Goal: Task Accomplishment & Management: Manage account settings

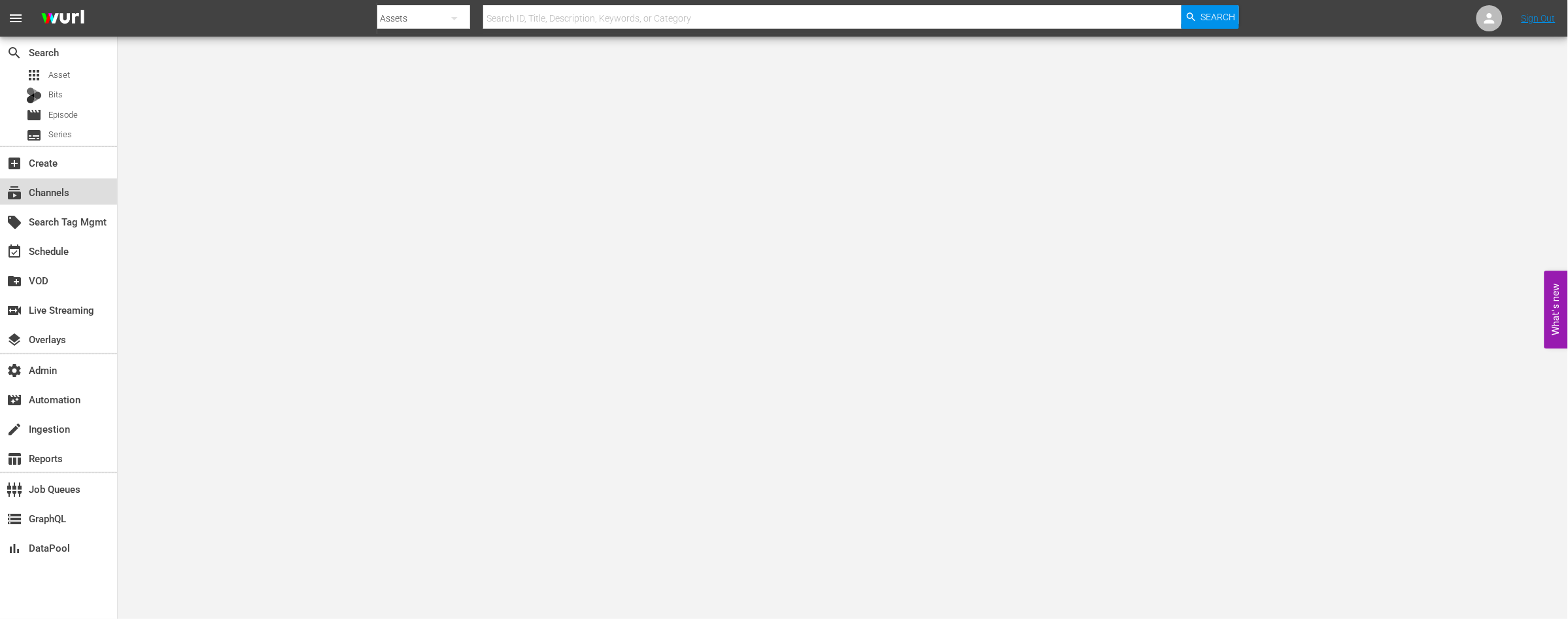
click at [42, 183] on div "subscriptions Channels" at bounding box center [59, 191] width 117 height 26
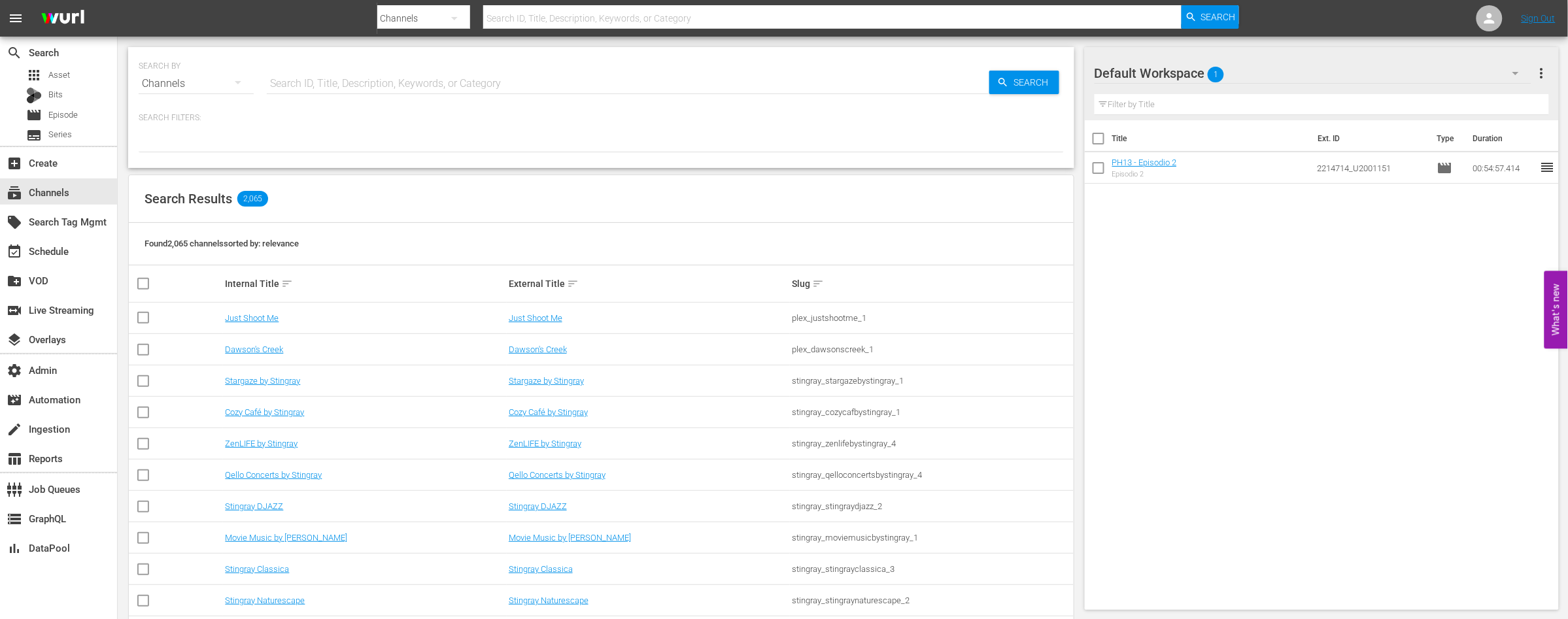
click at [337, 88] on input "text" at bounding box center [628, 84] width 723 height 32
paste input "TalkSport"
type input "TalkSport"
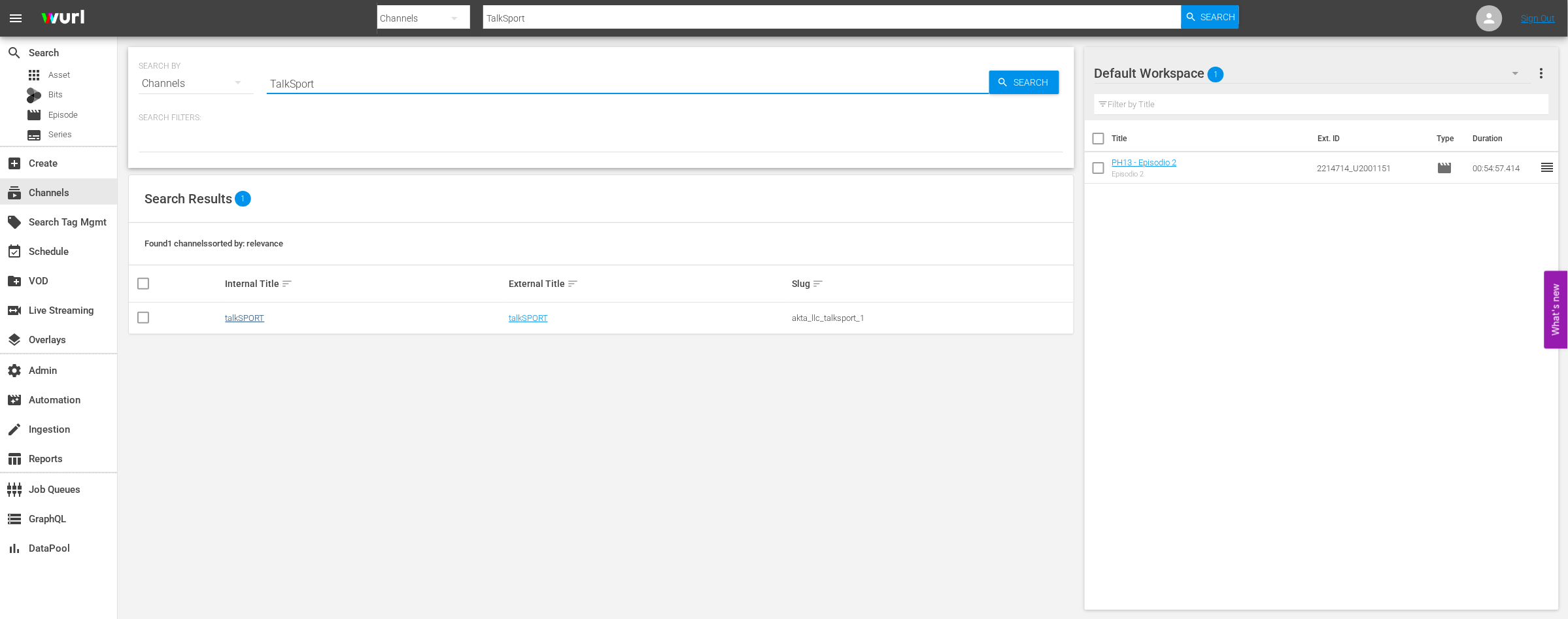
type input "TalkSport"
click at [255, 320] on link "talkSPORT" at bounding box center [244, 318] width 39 height 10
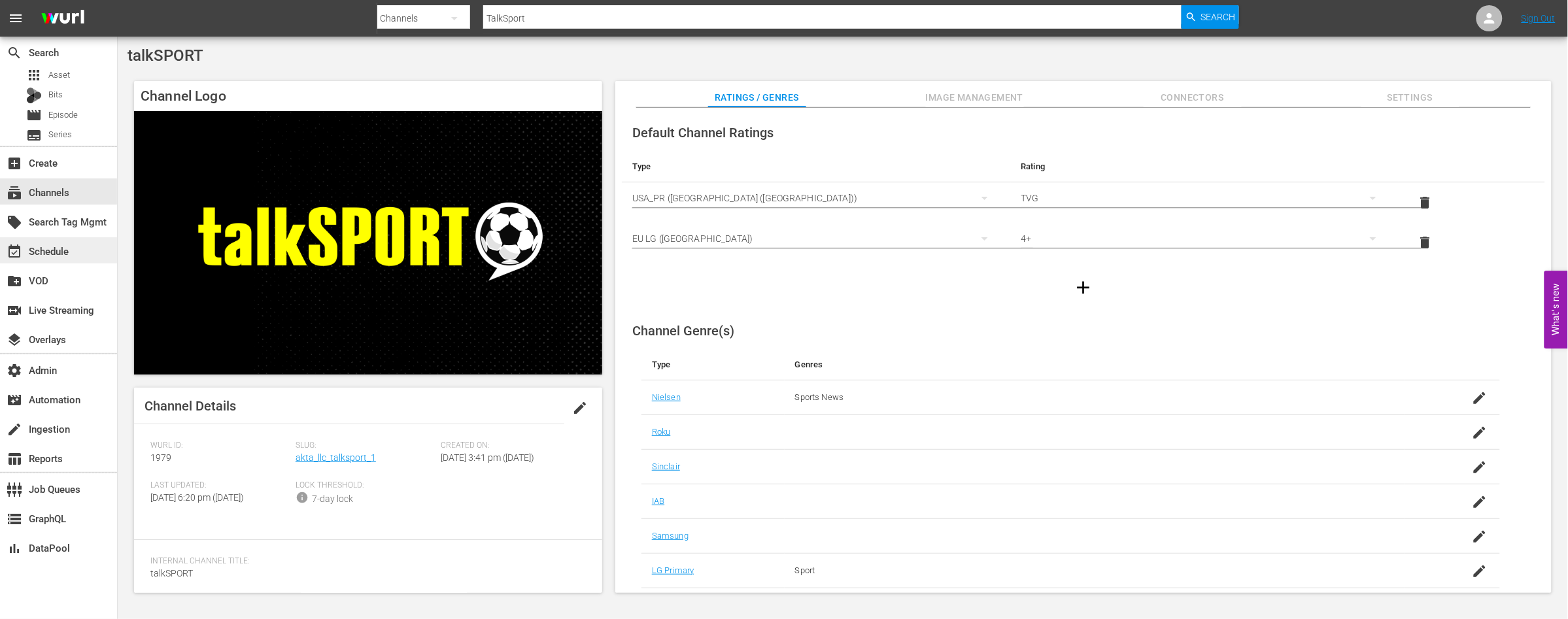
click at [42, 250] on div "event_available Schedule" at bounding box center [37, 249] width 73 height 12
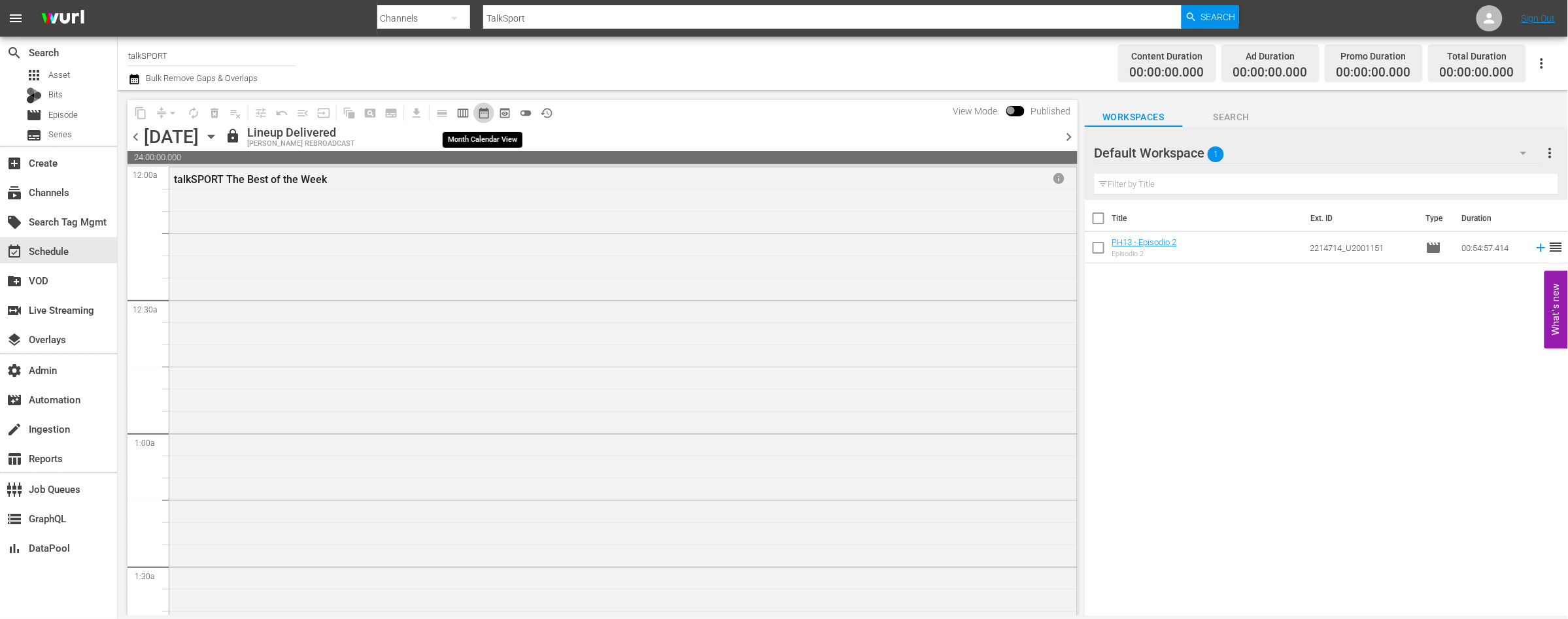
click at [485, 114] on span "date_range_outlined" at bounding box center [484, 113] width 13 height 13
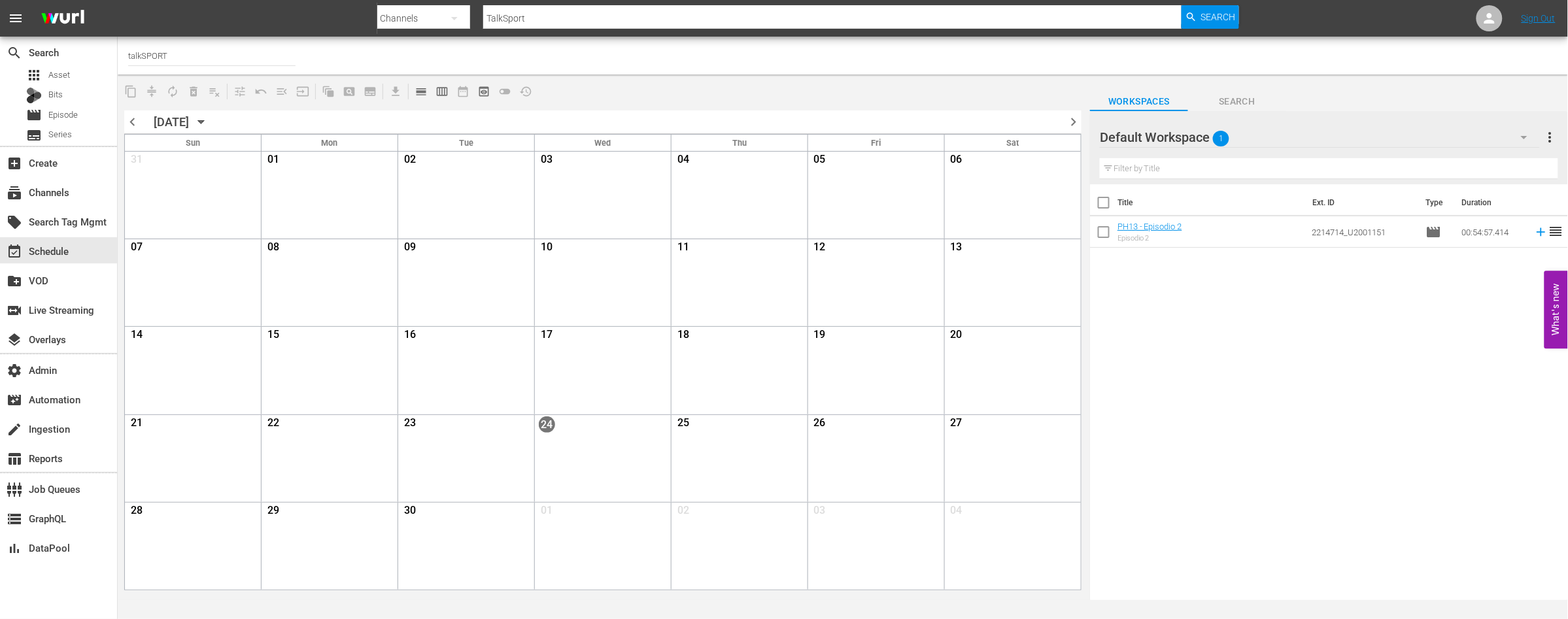
click at [209, 122] on icon "button" at bounding box center [201, 122] width 14 height 14
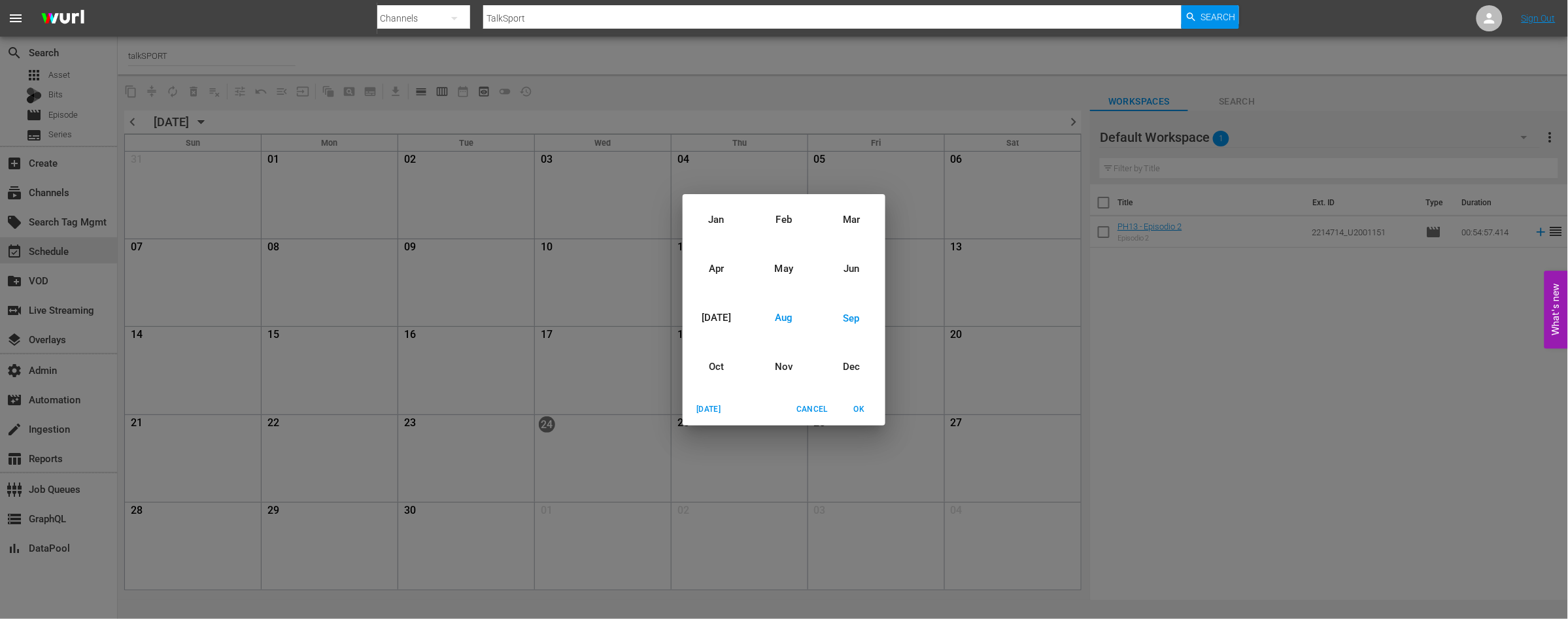
click at [790, 317] on div "Aug" at bounding box center [784, 317] width 67 height 49
click at [868, 408] on span "OK" at bounding box center [859, 409] width 32 height 13
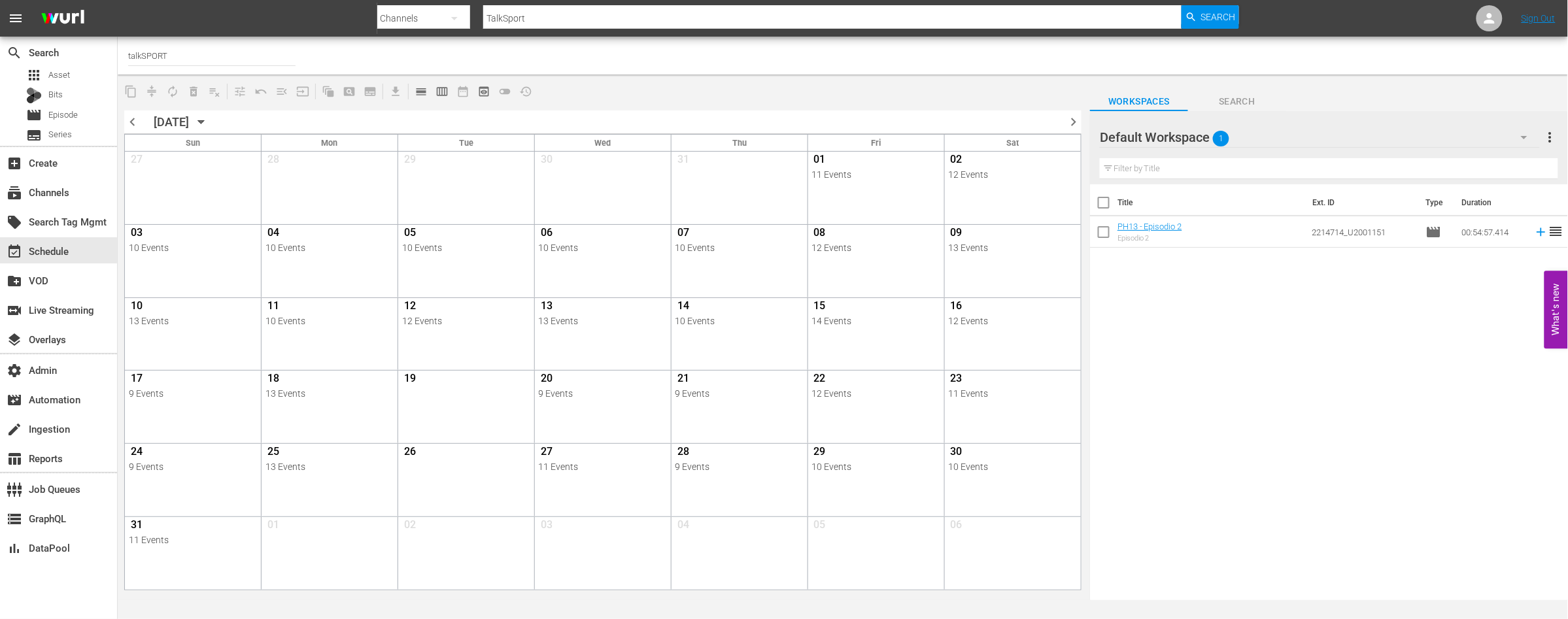
click at [209, 124] on icon "button" at bounding box center [201, 122] width 14 height 14
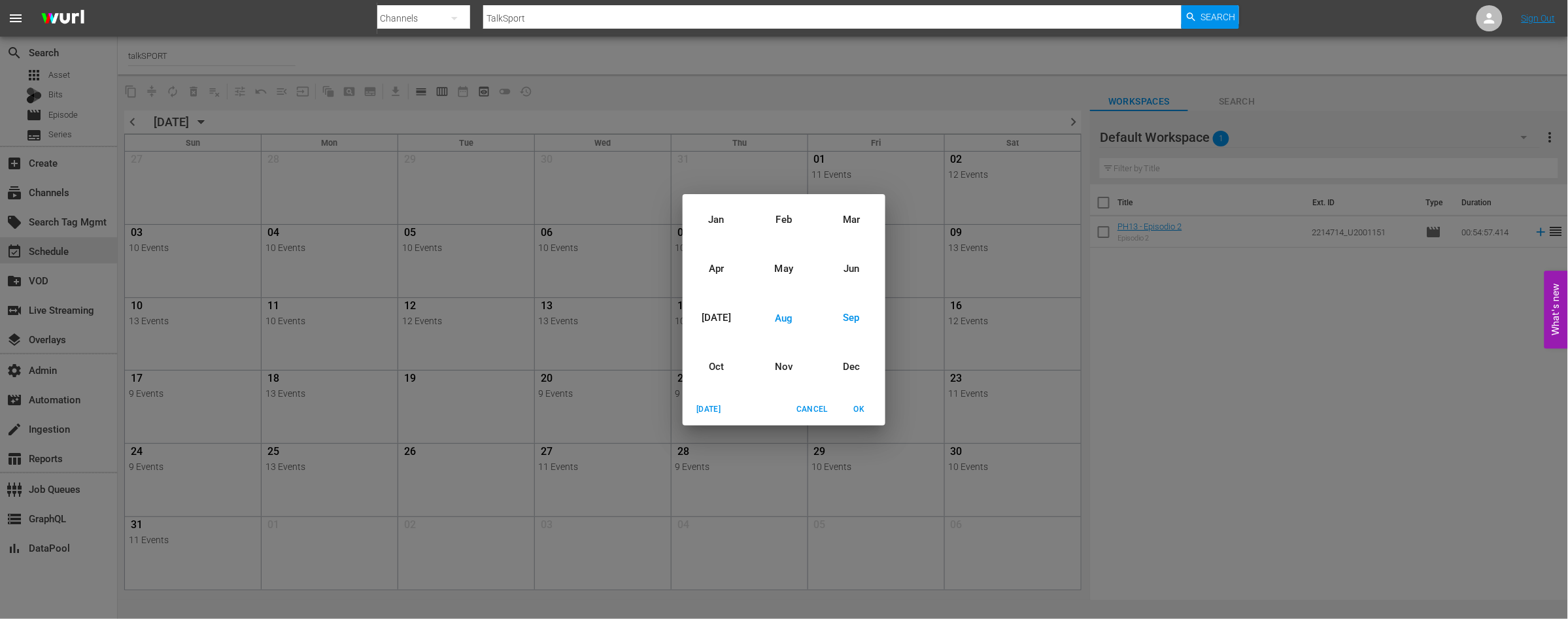
click at [852, 316] on div "Sep" at bounding box center [852, 317] width 67 height 49
click at [858, 409] on span "OK" at bounding box center [859, 409] width 32 height 13
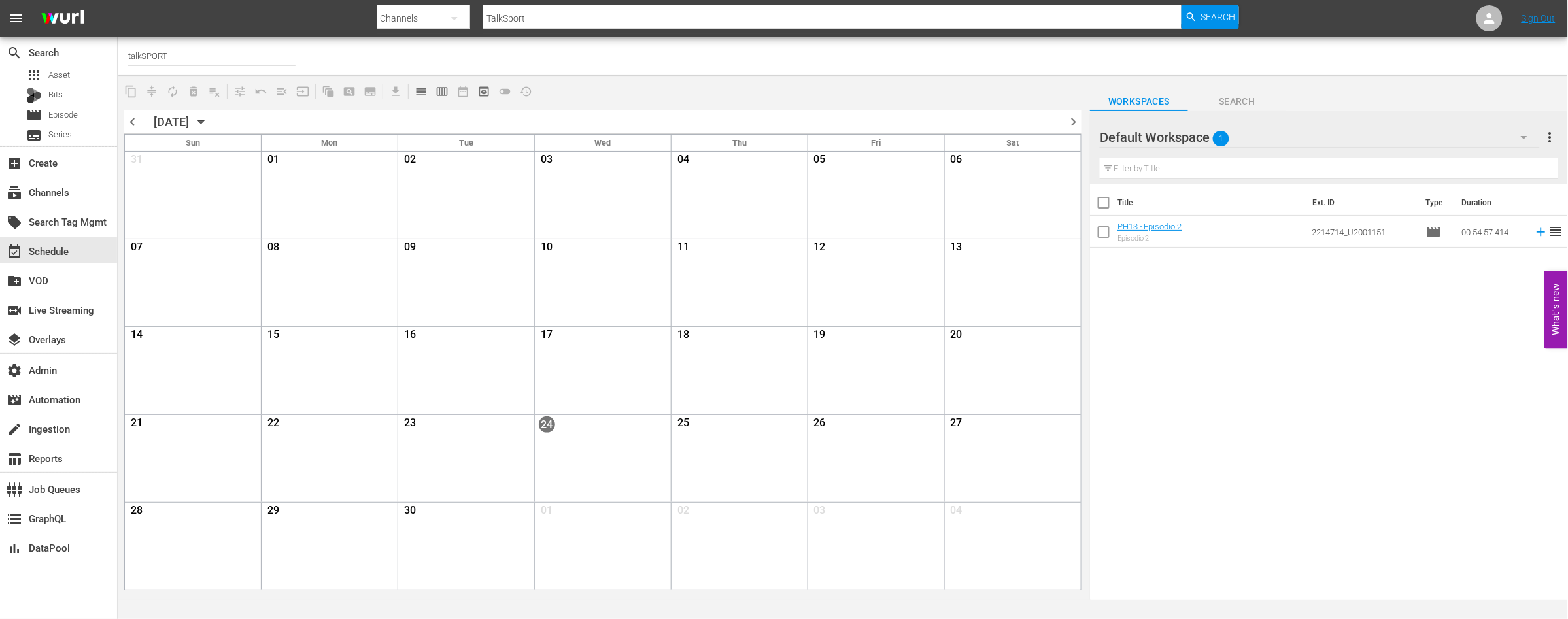
click at [209, 115] on icon "button" at bounding box center [201, 122] width 14 height 14
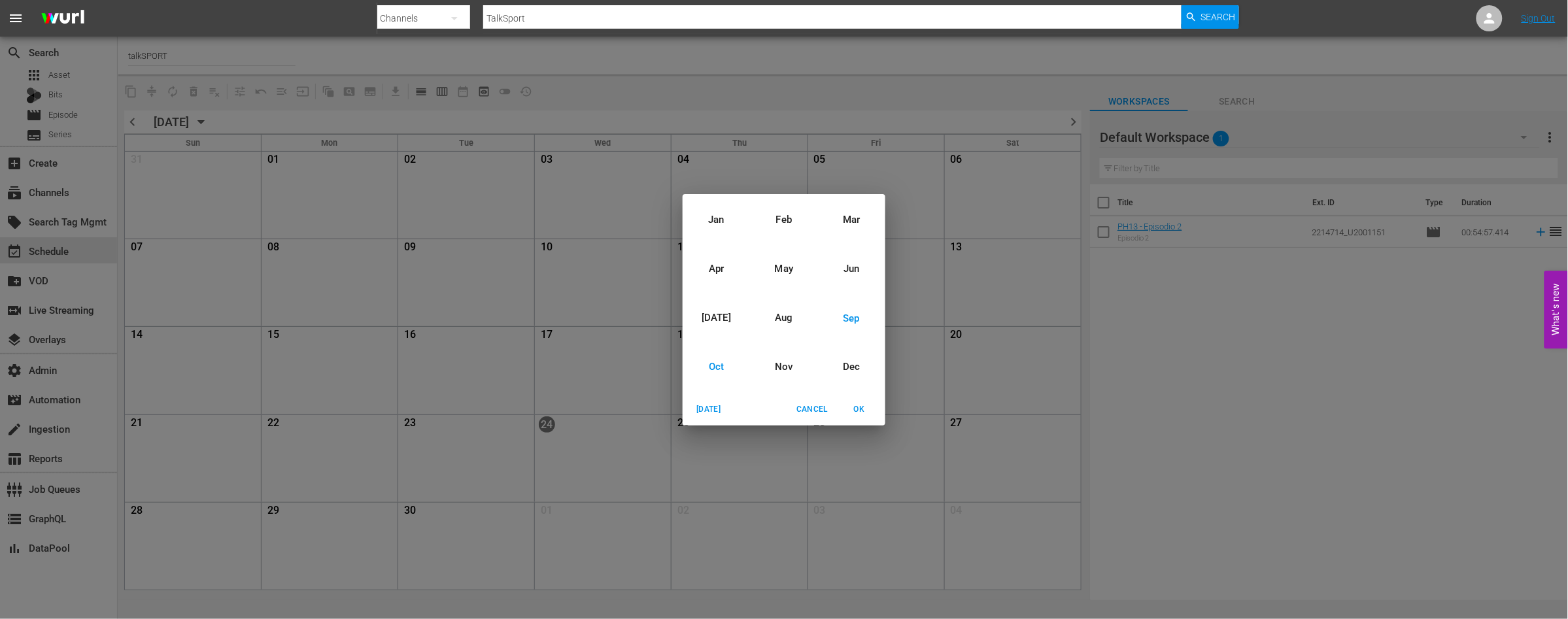
click at [714, 364] on div "Oct" at bounding box center [716, 366] width 67 height 49
click at [856, 408] on span "OK" at bounding box center [859, 409] width 32 height 13
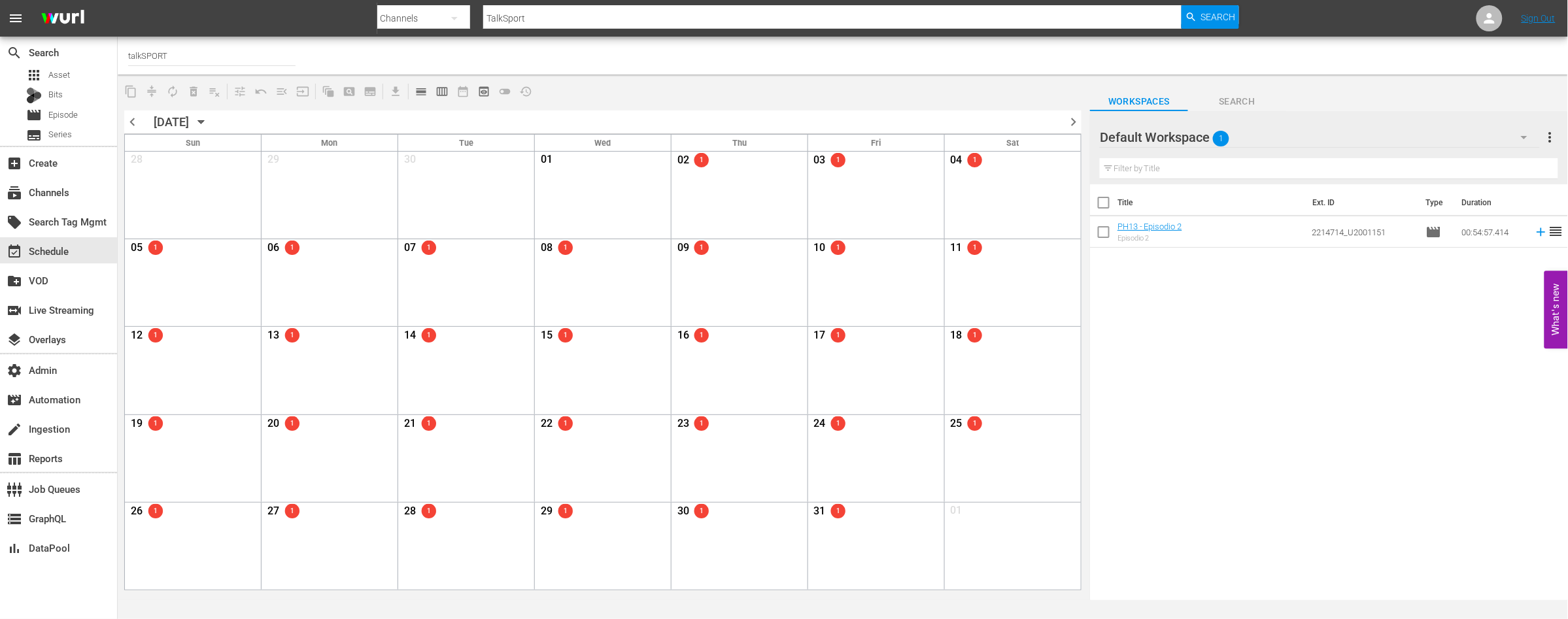
drag, startPoint x: 134, startPoint y: 124, endPoint x: 493, endPoint y: 148, distance: 359.8
click at [134, 124] on span "chevron_left" at bounding box center [132, 121] width 16 height 16
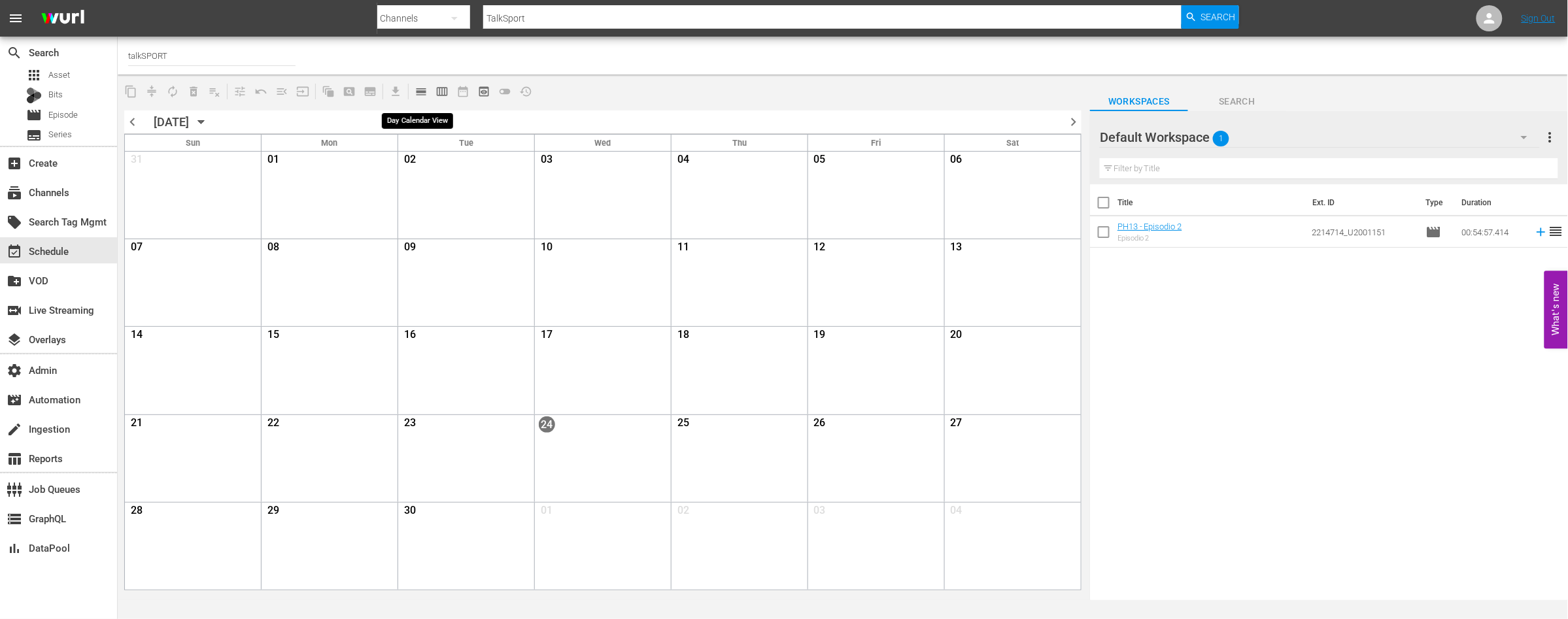
click at [419, 90] on span "calendar_view_day_outlined" at bounding box center [421, 91] width 13 height 13
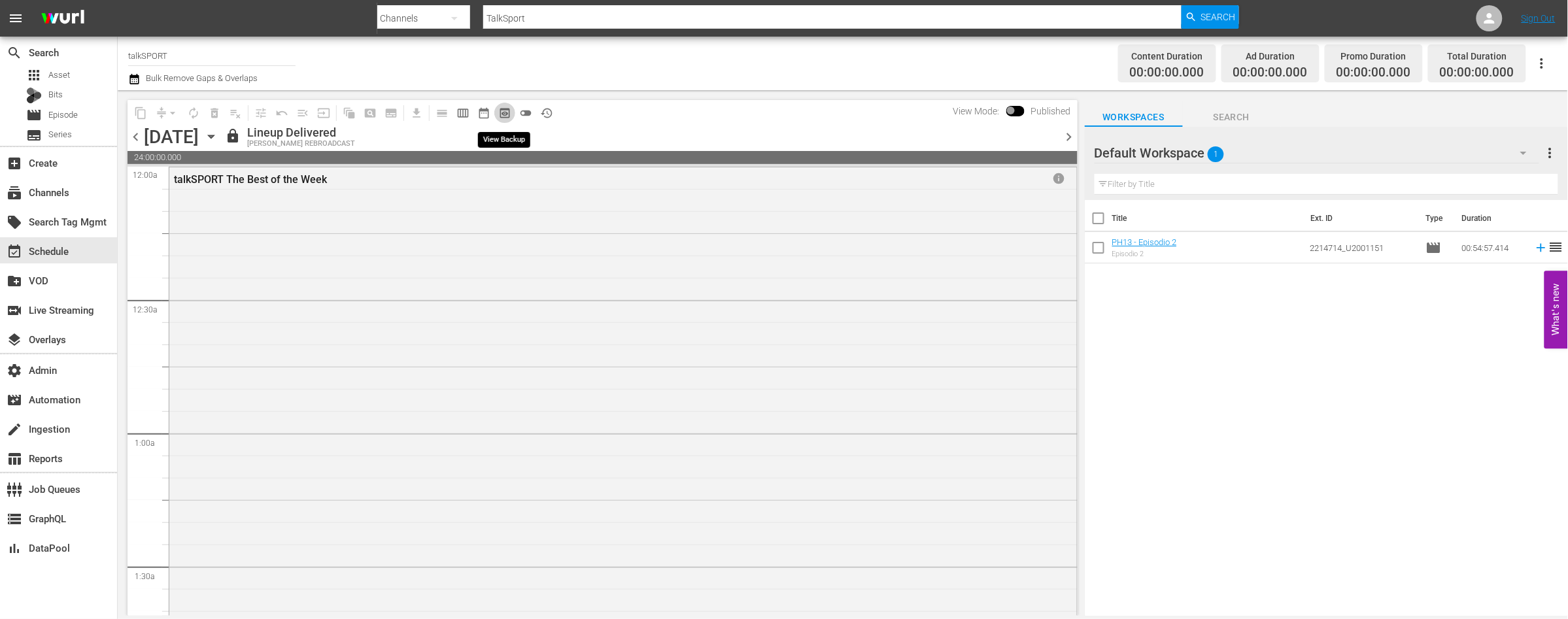
click at [502, 113] on span "preview_outlined" at bounding box center [505, 113] width 13 height 13
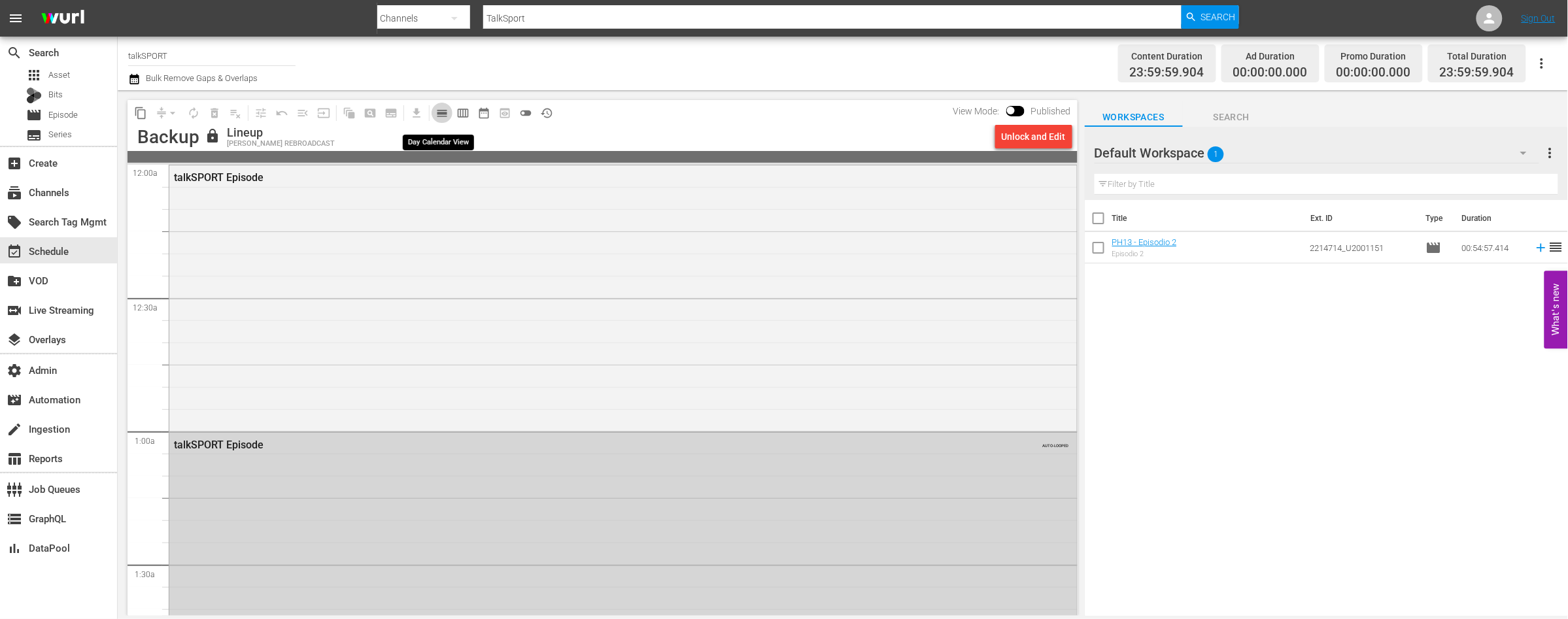
click at [441, 113] on span "calendar_view_day_outlined" at bounding box center [442, 113] width 13 height 13
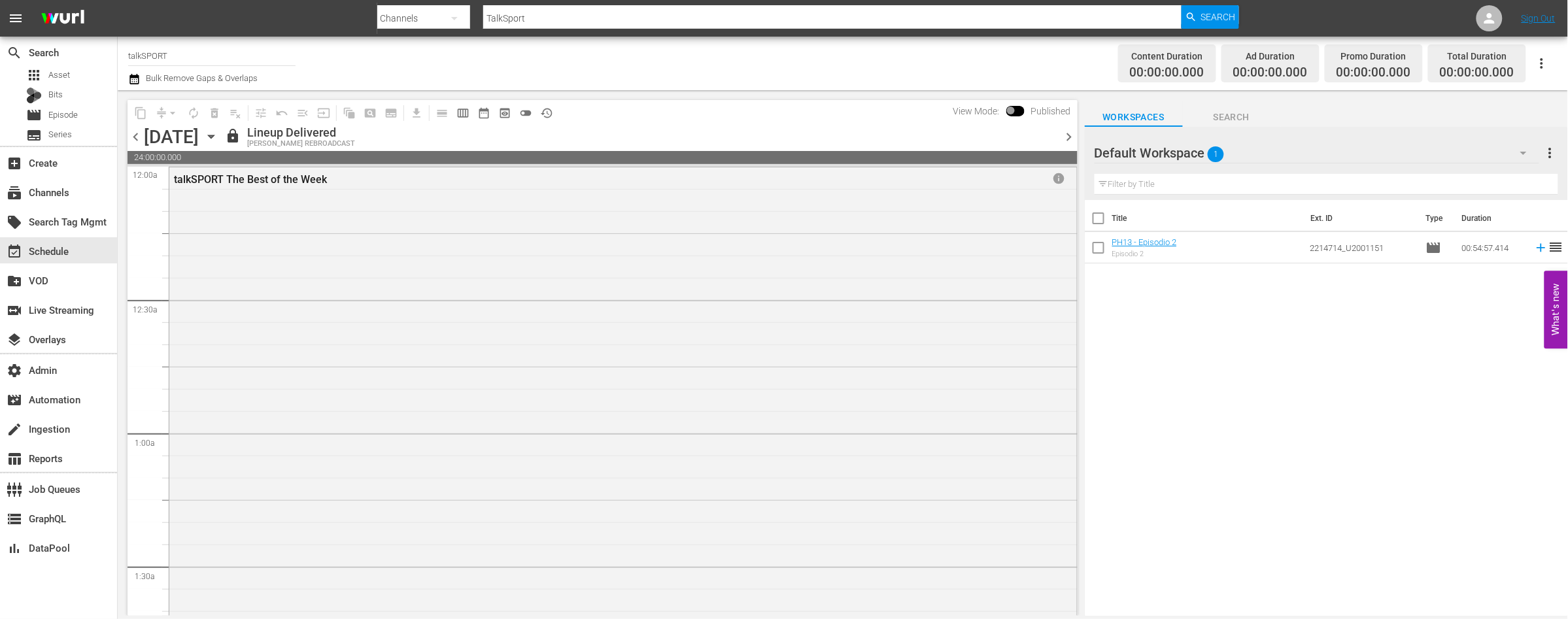
click at [1013, 110] on span at bounding box center [1015, 111] width 18 height 11
click at [1014, 111] on span at bounding box center [1015, 111] width 18 height 11
click at [480, 113] on span "date_range_outlined" at bounding box center [484, 113] width 13 height 13
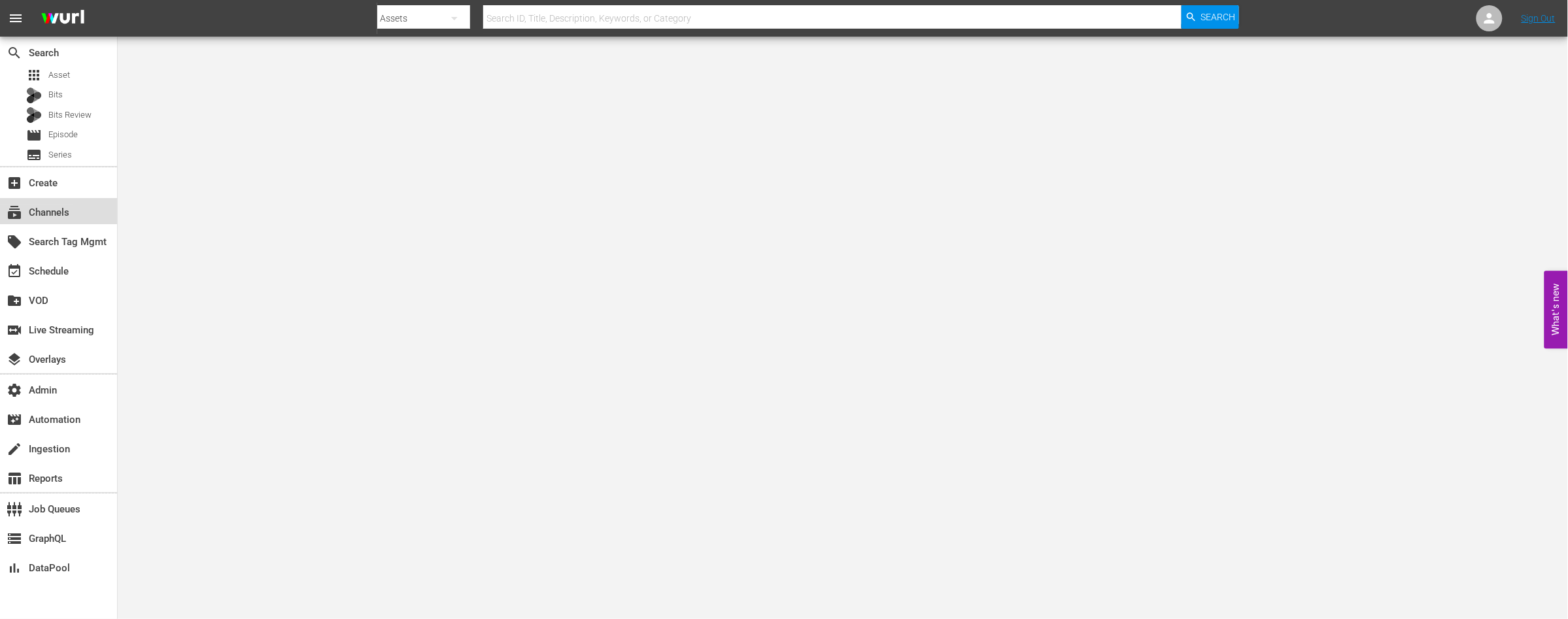
click at [37, 212] on div "subscriptions Channels" at bounding box center [37, 210] width 73 height 12
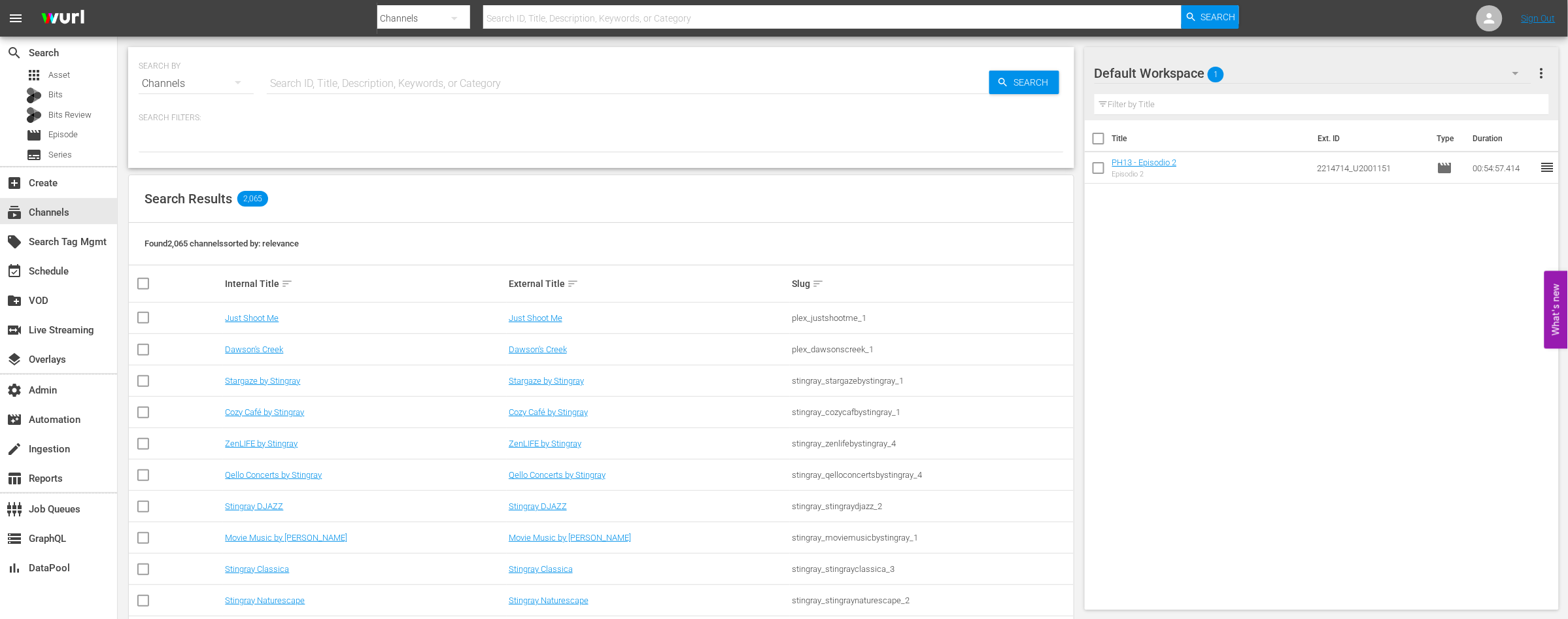
click at [428, 86] on input "text" at bounding box center [628, 84] width 723 height 32
paste input "Deutsche"
type input "Deutsche"
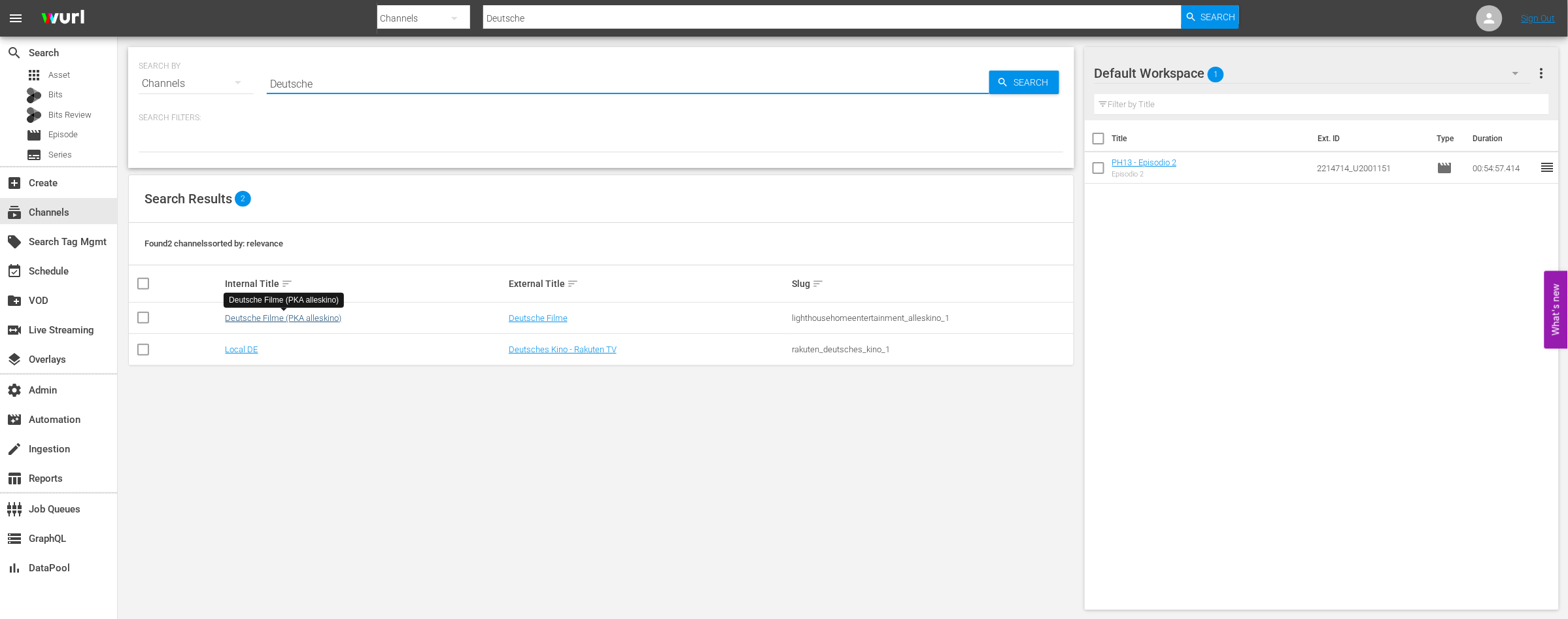
type input "Deutsche"
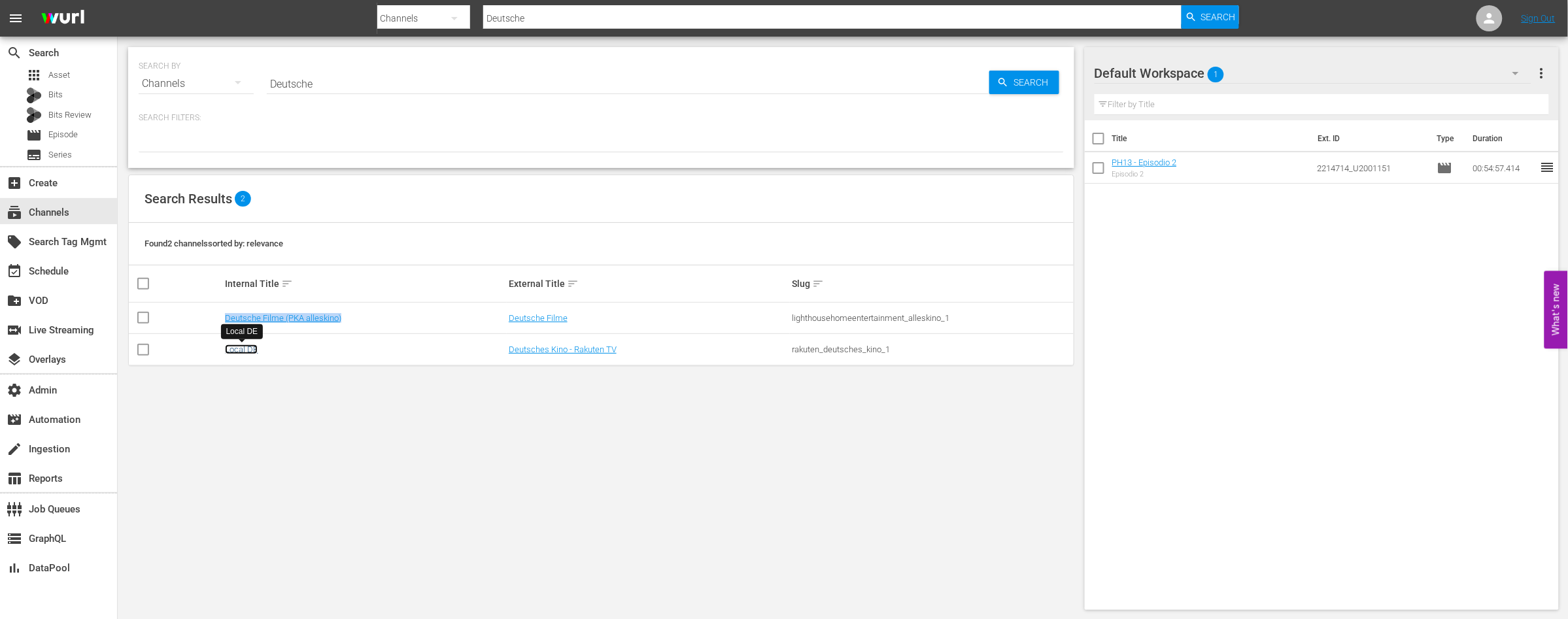
click at [244, 351] on link "Local DE" at bounding box center [241, 349] width 33 height 10
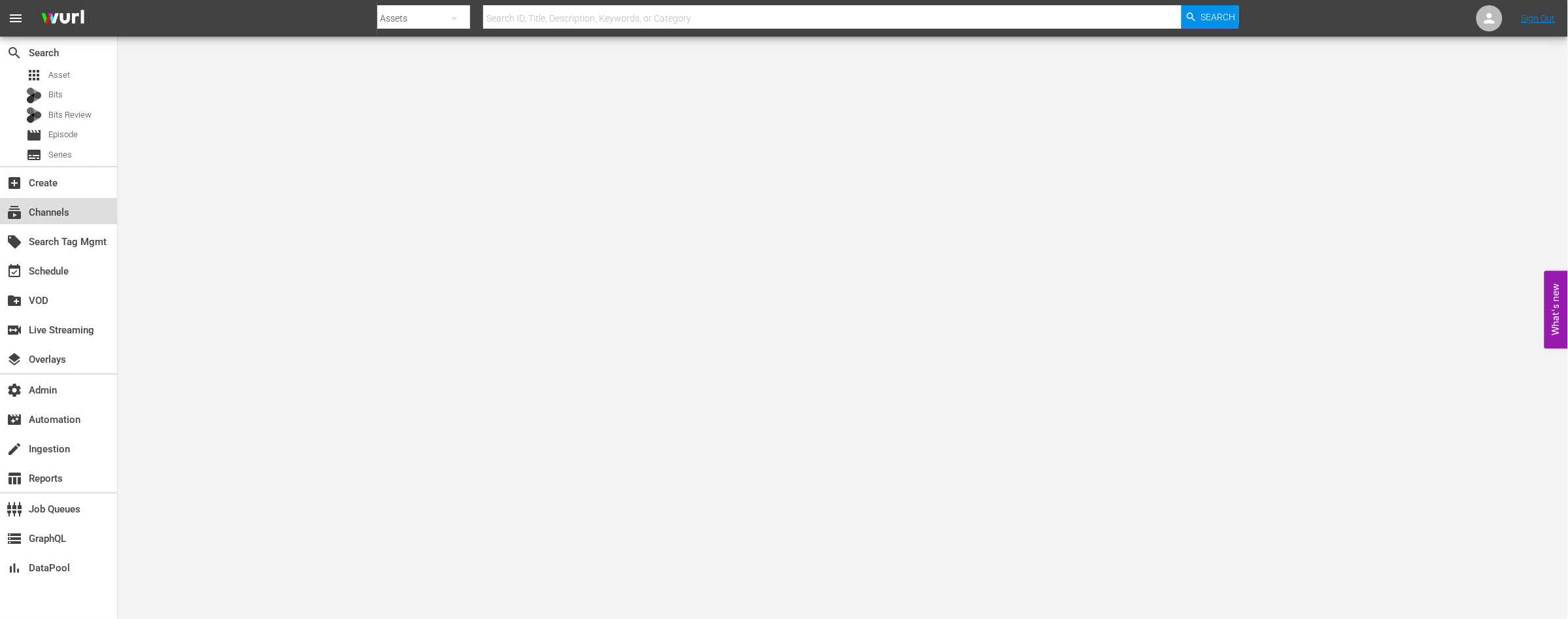
click at [41, 210] on div "subscriptions Channels" at bounding box center [37, 210] width 73 height 12
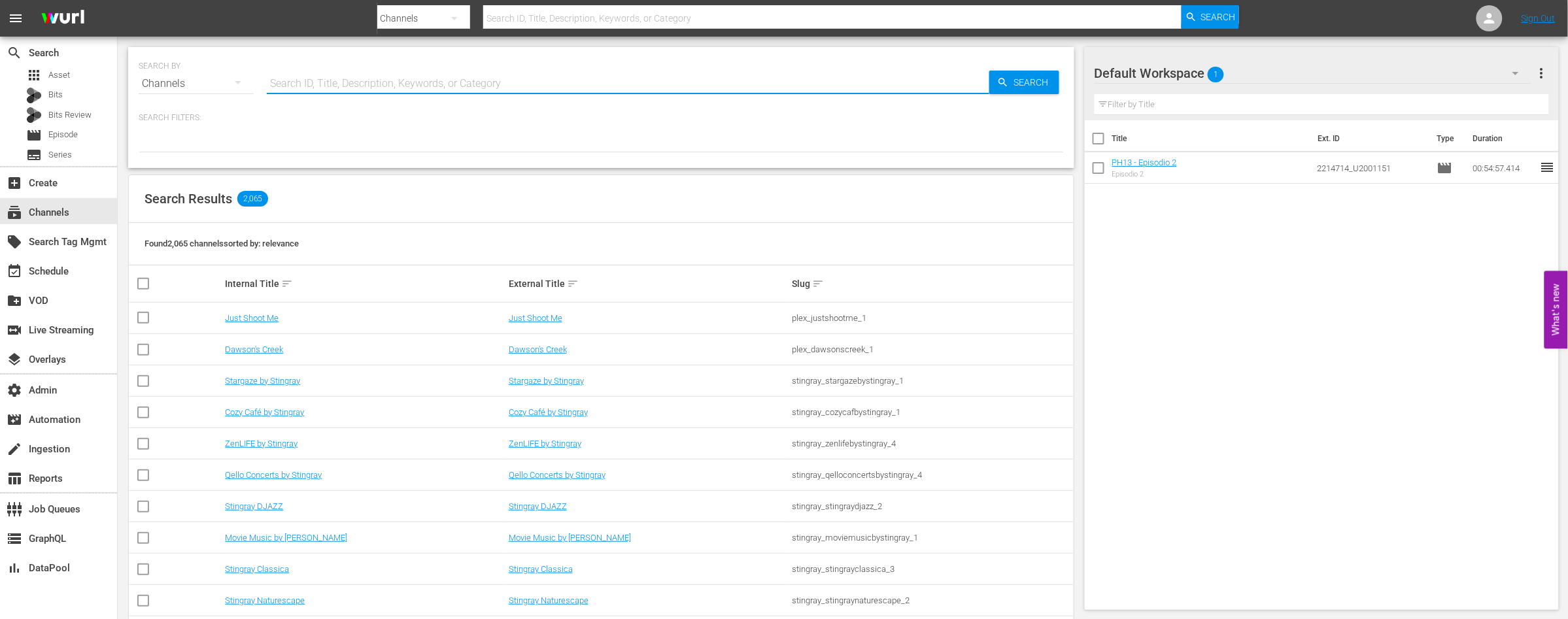
click at [387, 73] on input "text" at bounding box center [628, 84] width 723 height 32
paste input "Pussy Terror TV"
type input "Pussy Terror TV"
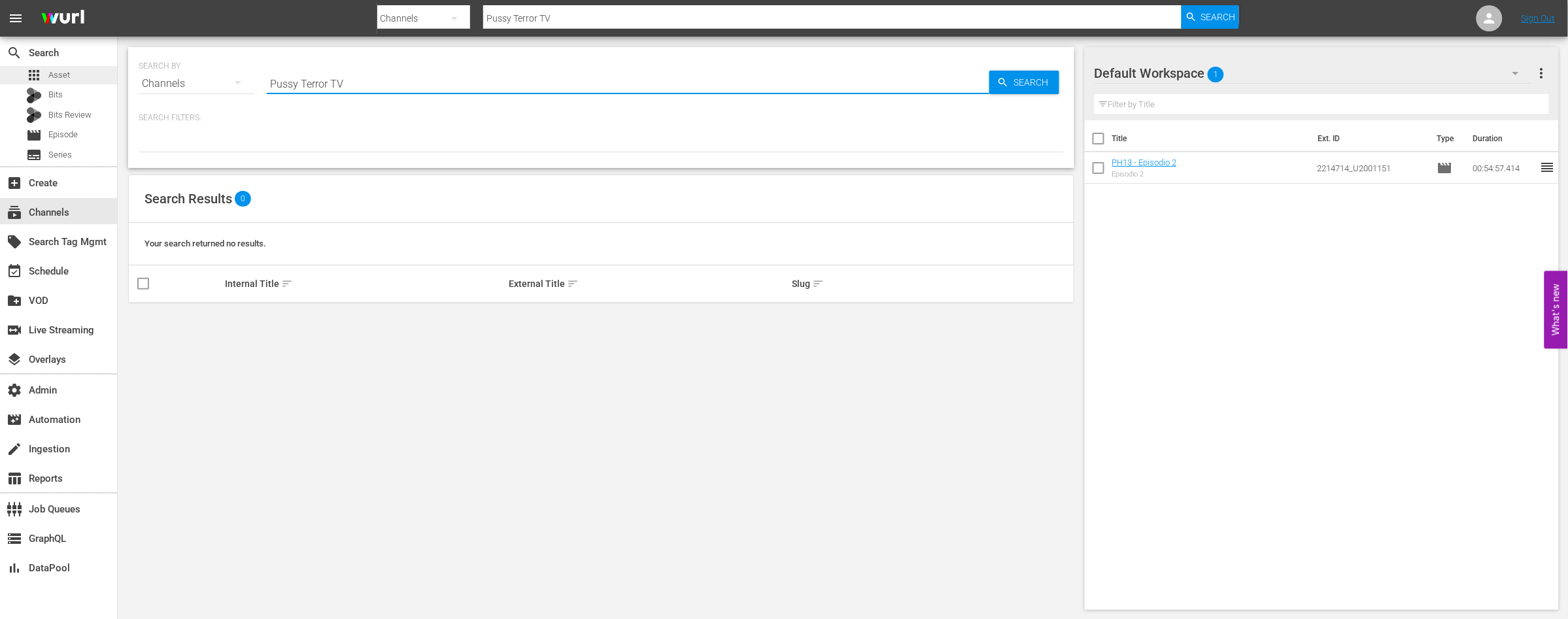
type input "Pussy Terror TV"
click at [77, 73] on div "apps Asset" at bounding box center [59, 75] width 117 height 18
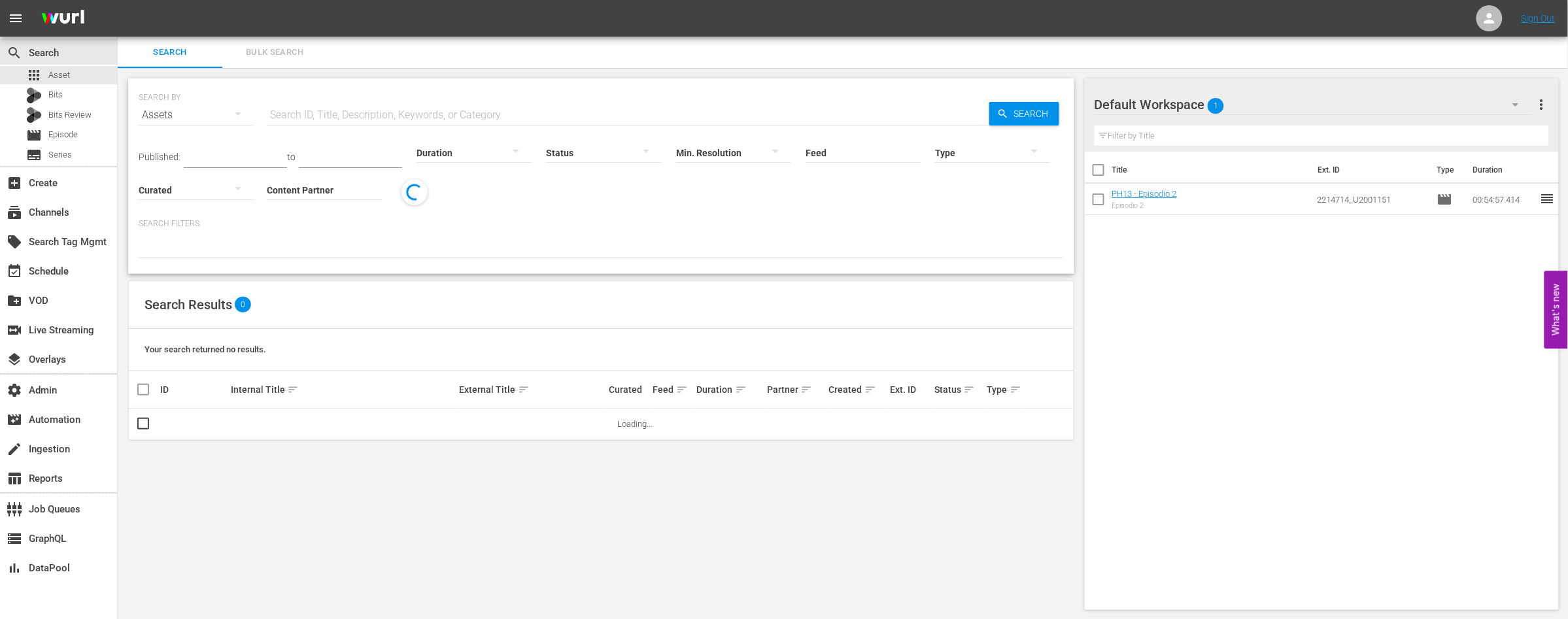
click at [313, 113] on input "text" at bounding box center [628, 114] width 723 height 32
paste input "Pussy Terror TV"
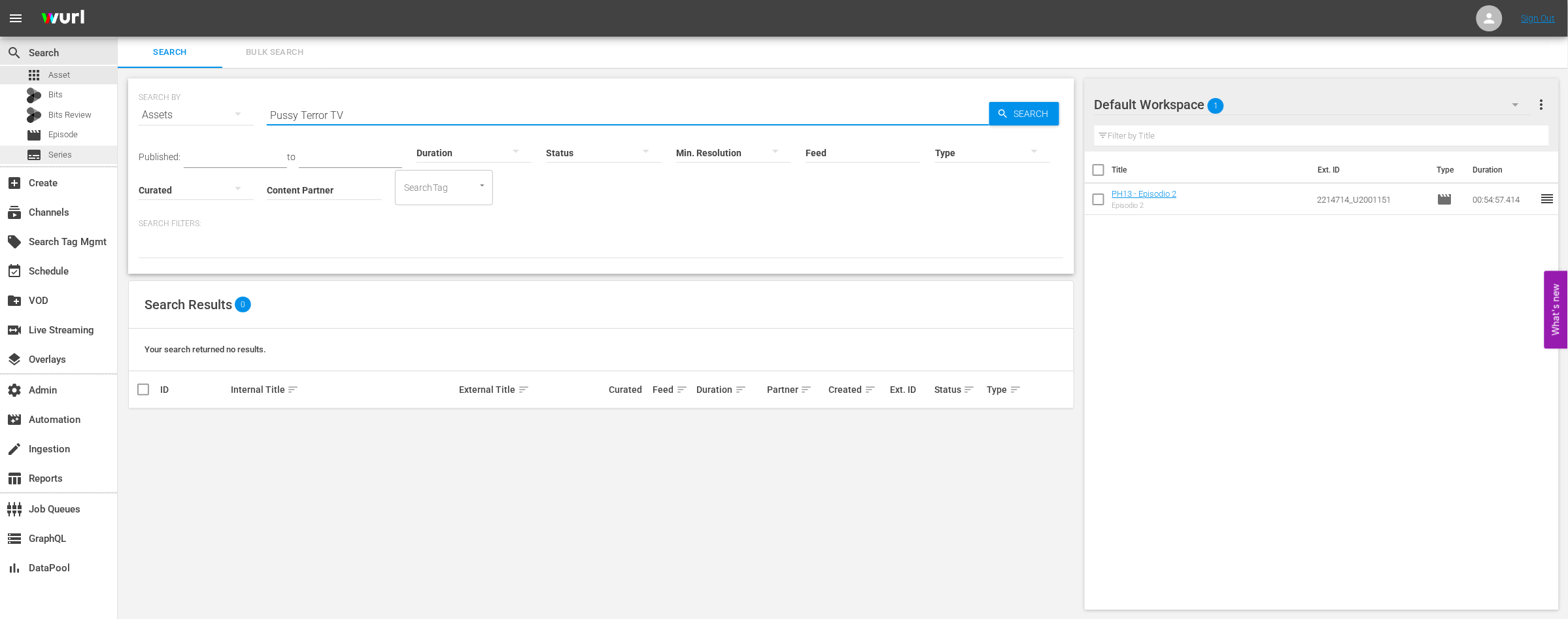
type input "Pussy Terror TV"
click at [68, 152] on span "Series" at bounding box center [60, 155] width 23 height 13
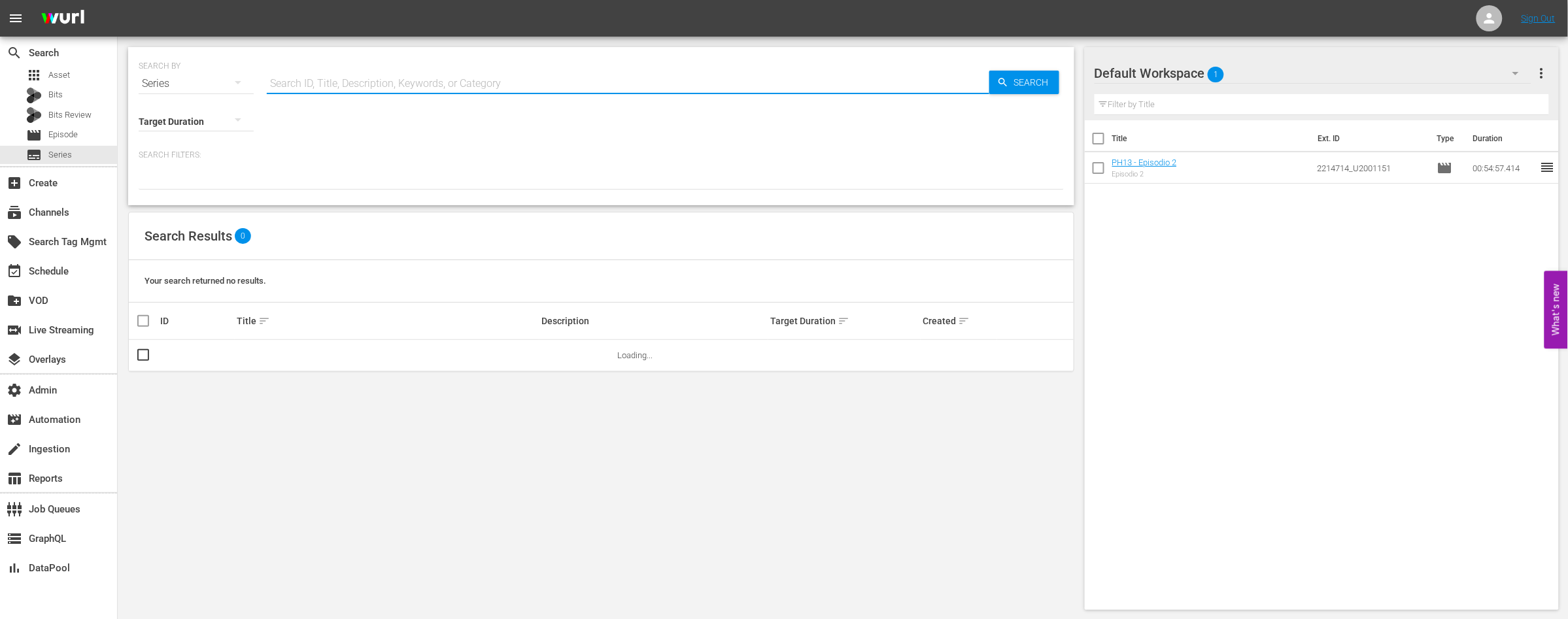
click at [347, 85] on input "text" at bounding box center [628, 84] width 723 height 32
paste input "Pussy Terror TV"
type input "Pussy Terror TV"
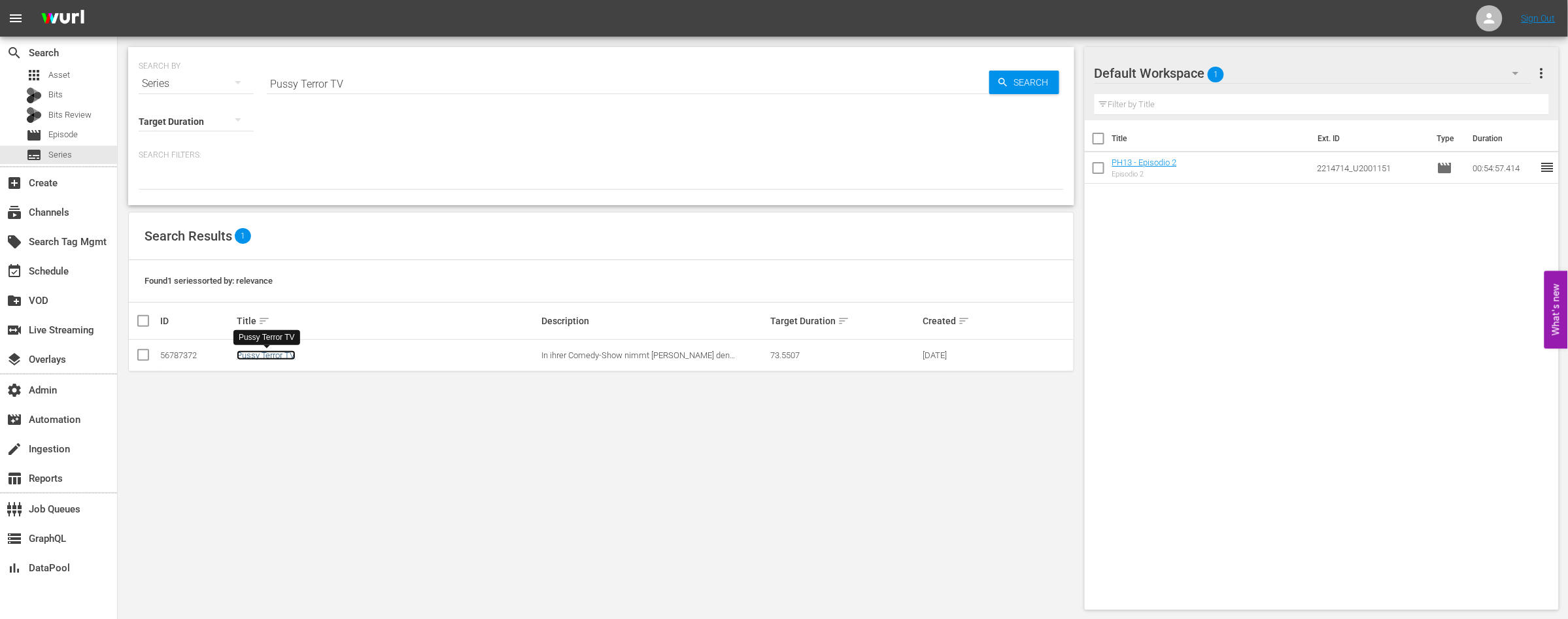
click at [266, 353] on link "Pussy Terror TV" at bounding box center [265, 356] width 59 height 10
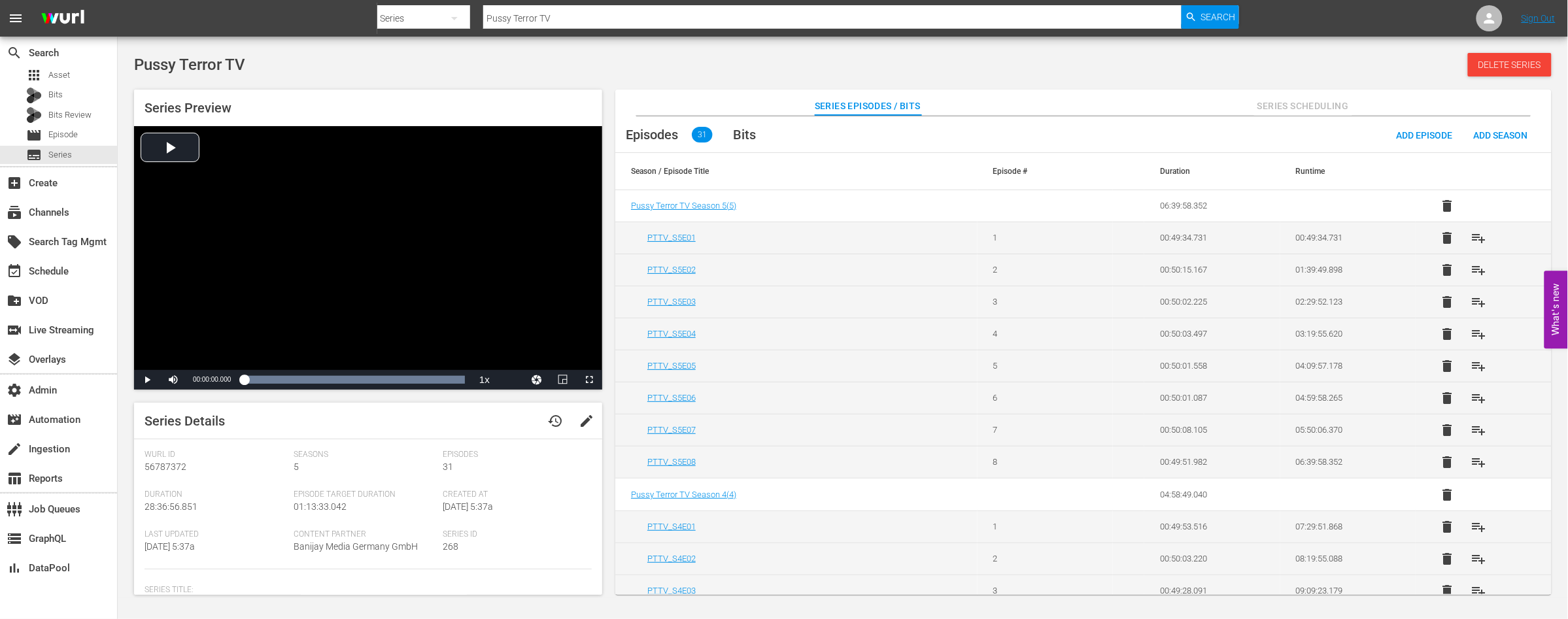
click at [1288, 106] on span "Series Scheduling" at bounding box center [1303, 106] width 98 height 16
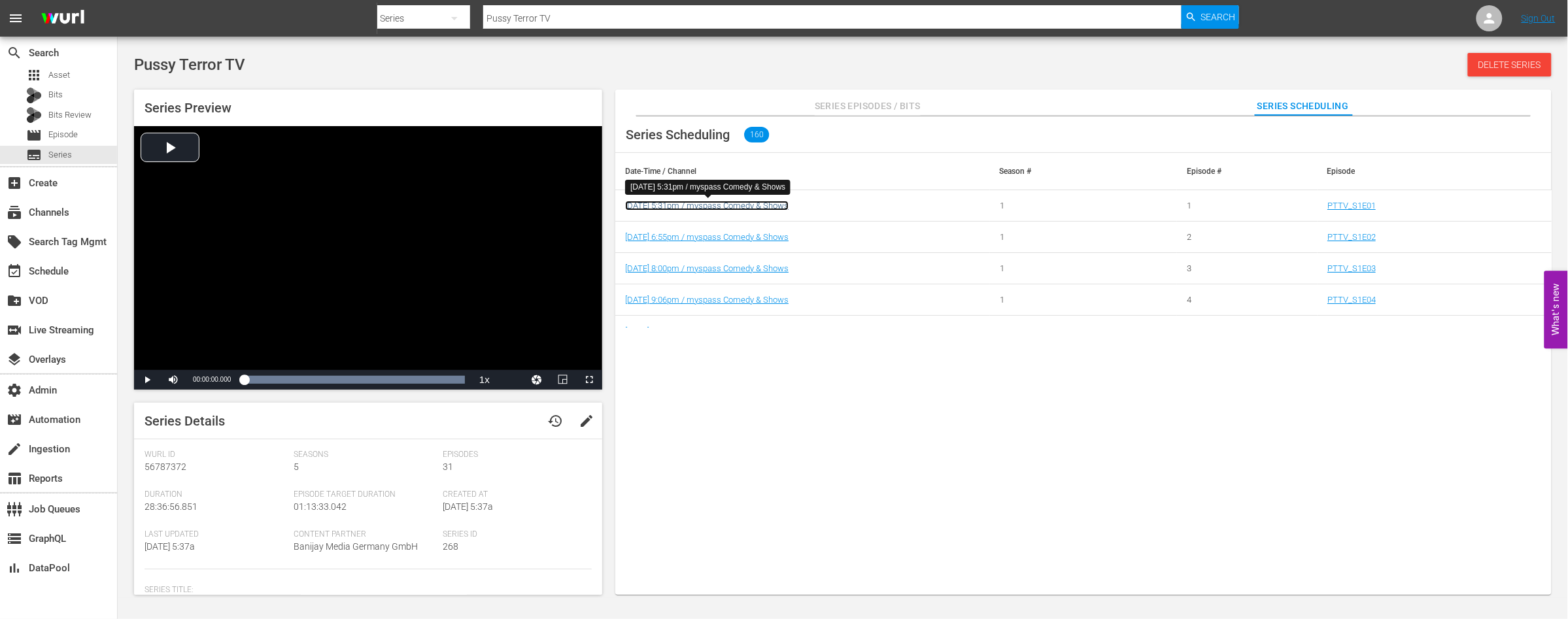
click at [769, 204] on link "9/29/25 5:31pm / myspass Comedy & Shows" at bounding box center [707, 206] width 163 height 10
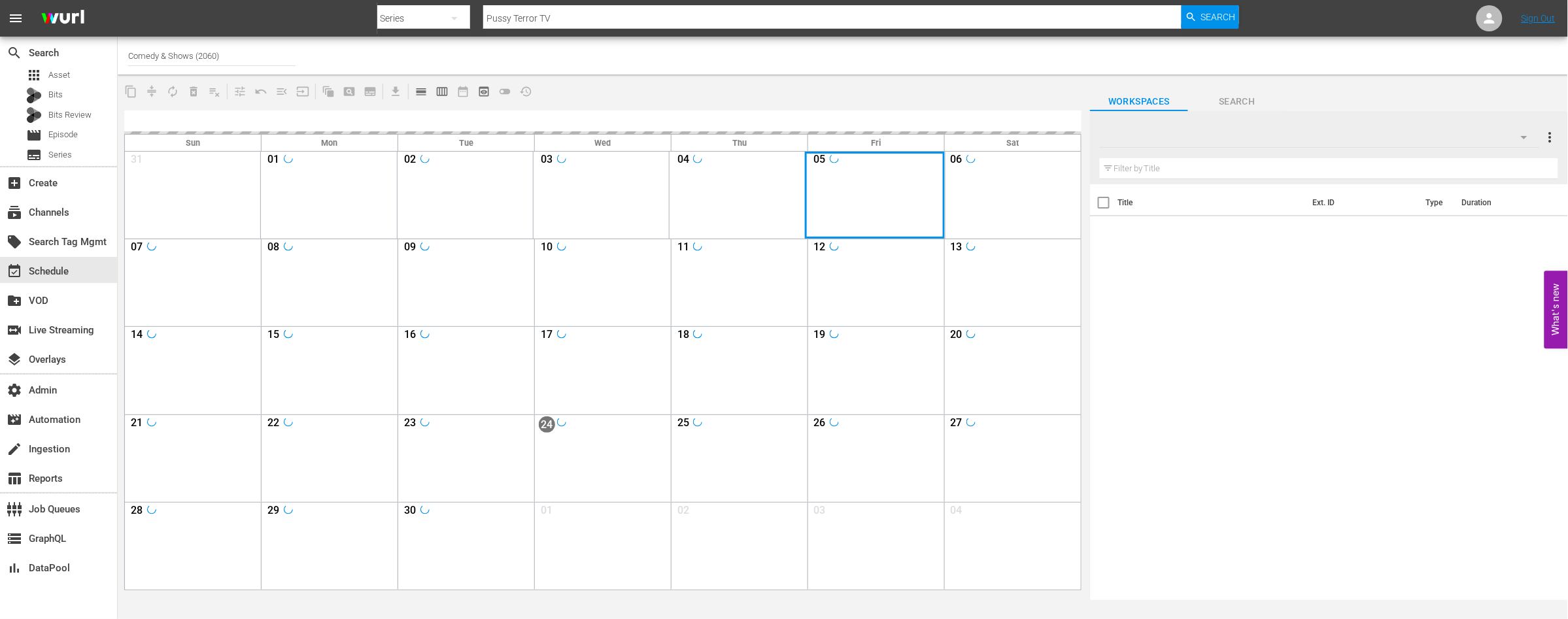
type input "Comedy & Shows (2060)"
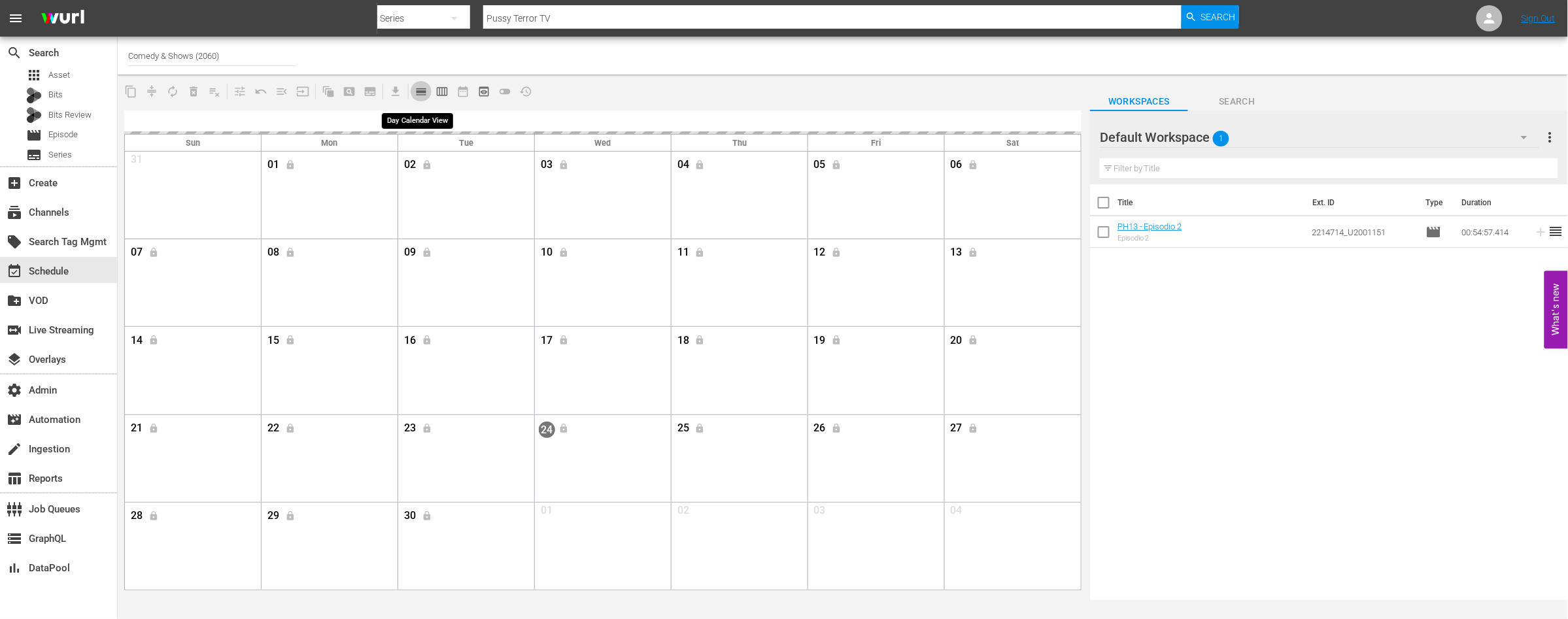
click at [418, 93] on span "calendar_view_day_outlined" at bounding box center [421, 91] width 13 height 13
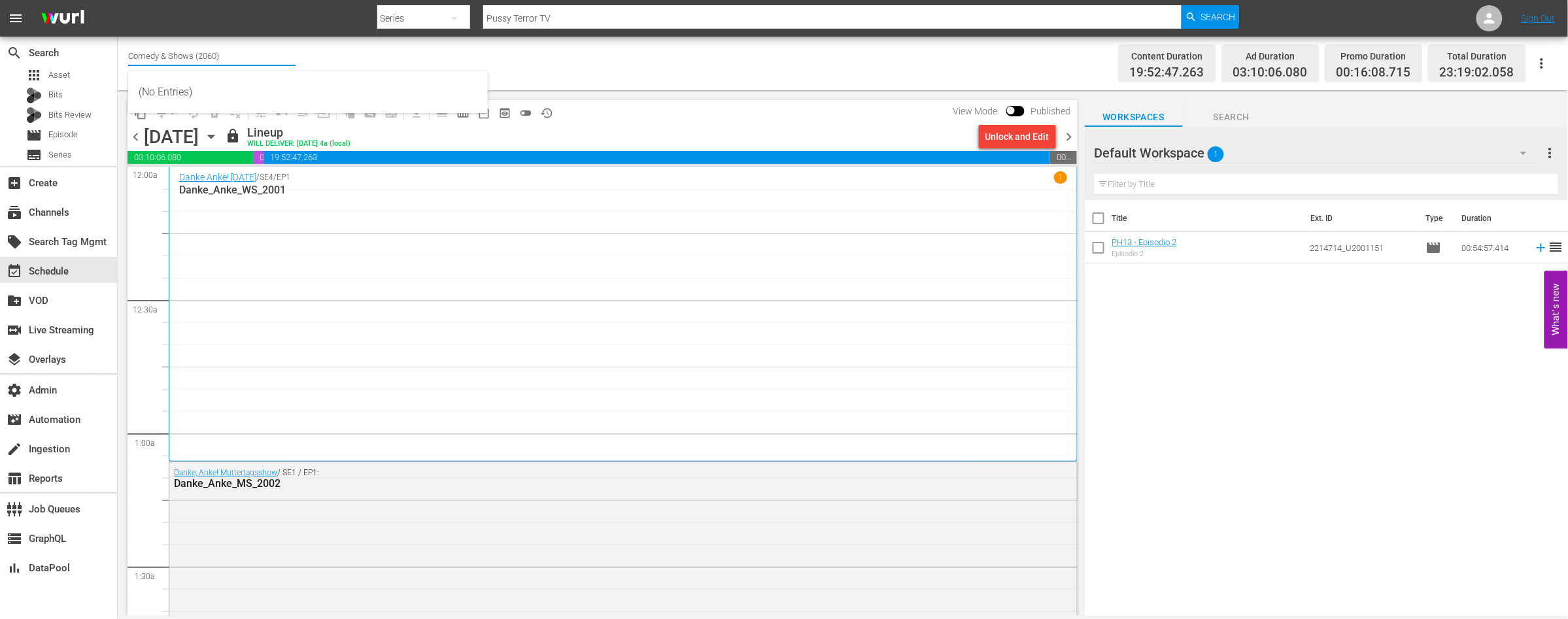
drag, startPoint x: 224, startPoint y: 56, endPoint x: 124, endPoint y: 54, distance: 100.0
click at [124, 54] on div "Channel Title Comedy & Shows (2060) Bulk Remove Gaps & Overlaps Content Duratio…" at bounding box center [842, 63] width 1450 height 54
click at [54, 210] on div "subscriptions Channels" at bounding box center [37, 210] width 73 height 12
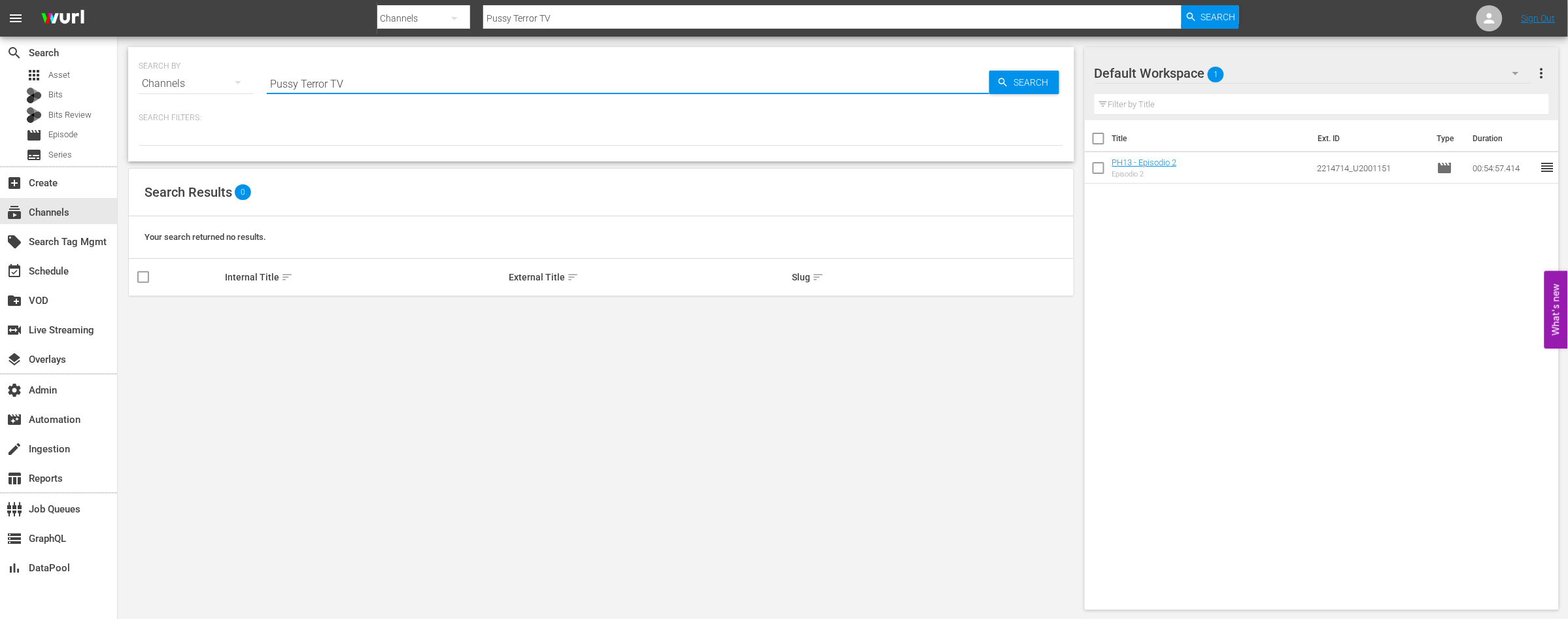
drag, startPoint x: 353, startPoint y: 86, endPoint x: 226, endPoint y: 83, distance: 127.0
click at [226, 83] on div "SEARCH BY Search By Channels Search ID, Title, Description, Keywords, or Catego…" at bounding box center [601, 75] width 925 height 47
paste input "Comedy & Shows (2060)"
type input "Comedy & Shows (2060)"
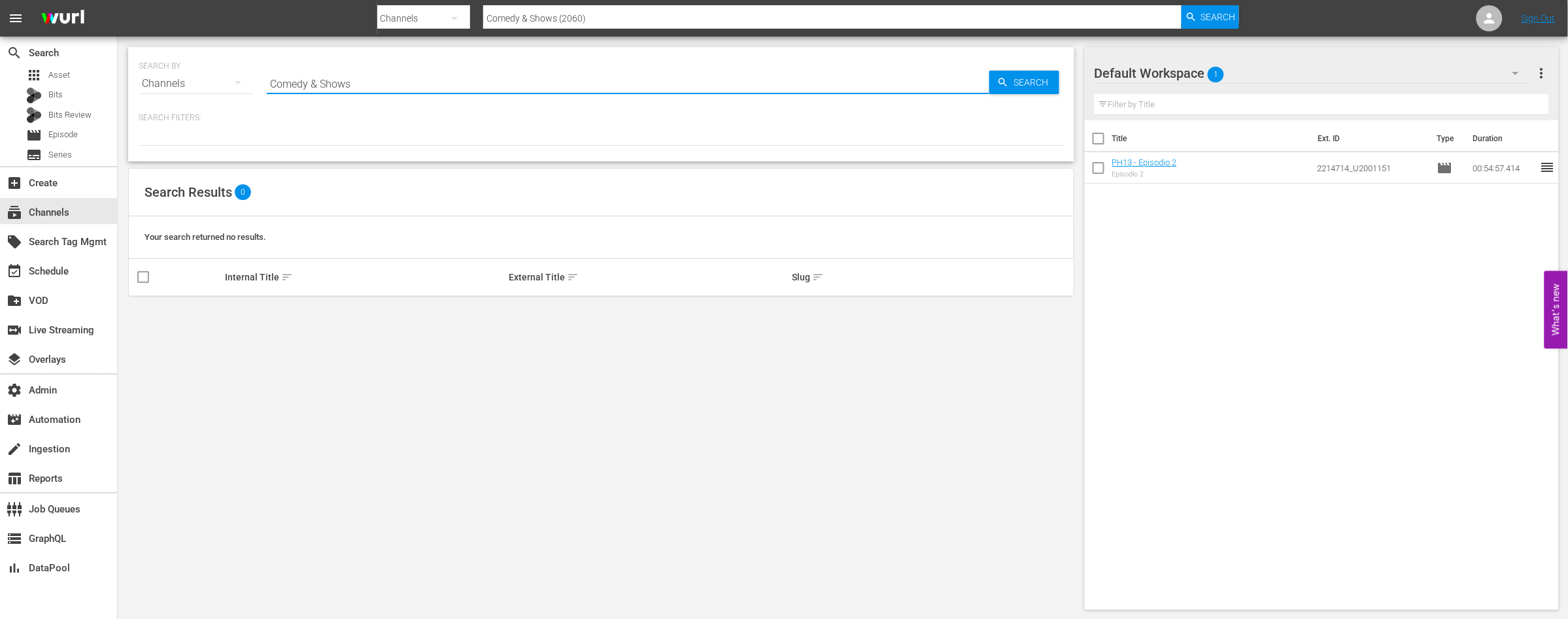
type input "Comedy & Shows"
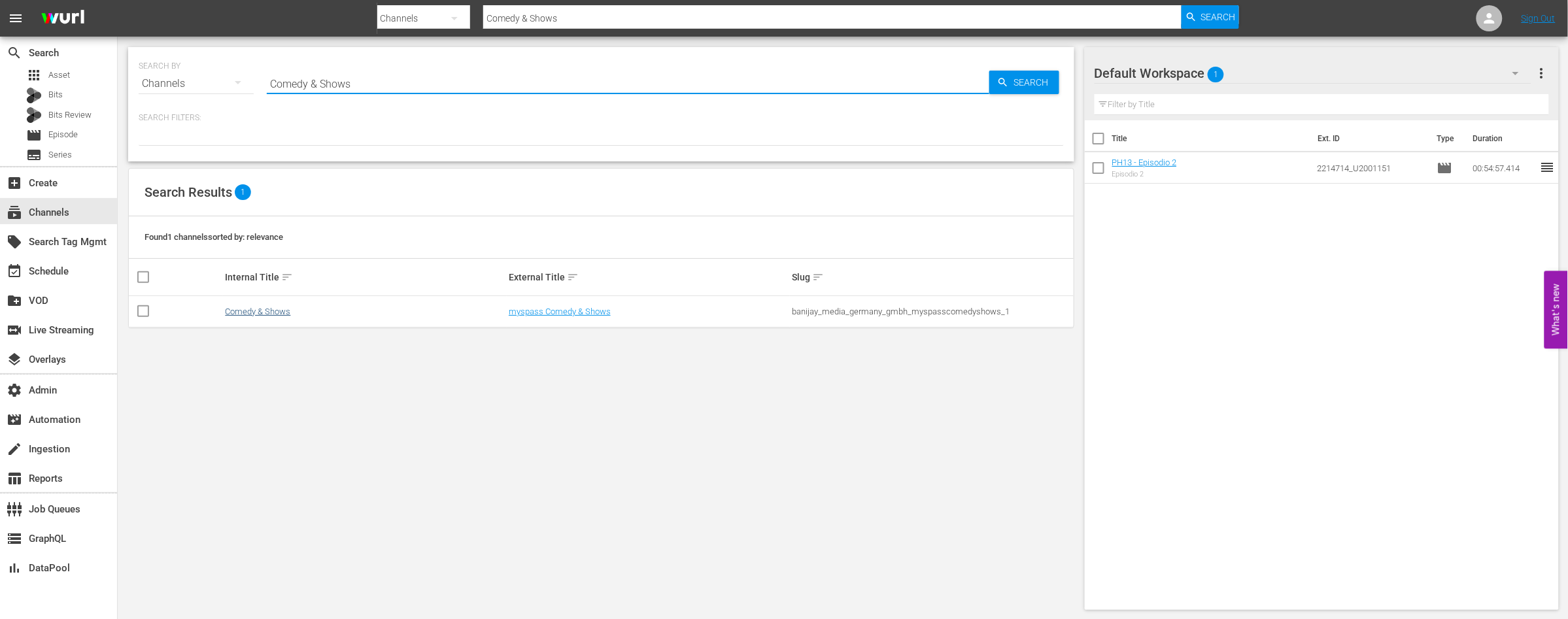
type input "Comedy & Shows"
click at [265, 312] on link "Comedy & Shows" at bounding box center [258, 311] width 65 height 10
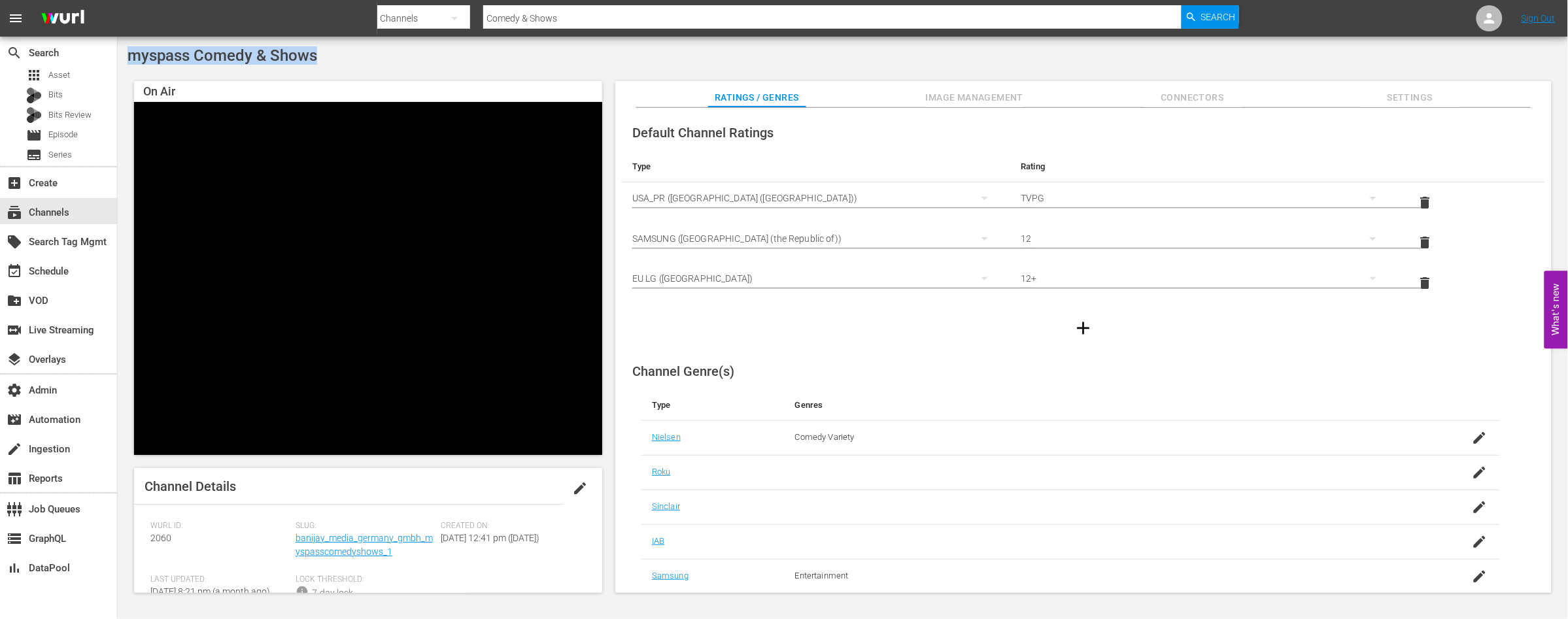
drag, startPoint x: 319, startPoint y: 59, endPoint x: 119, endPoint y: 60, distance: 200.0
click at [119, 60] on div "myspass Comedy & Shows On Air Video Player is loading. Pause Unmute Current Tim…" at bounding box center [842, 323] width 1450 height 574
copy span "myspass Comedy & Shows"
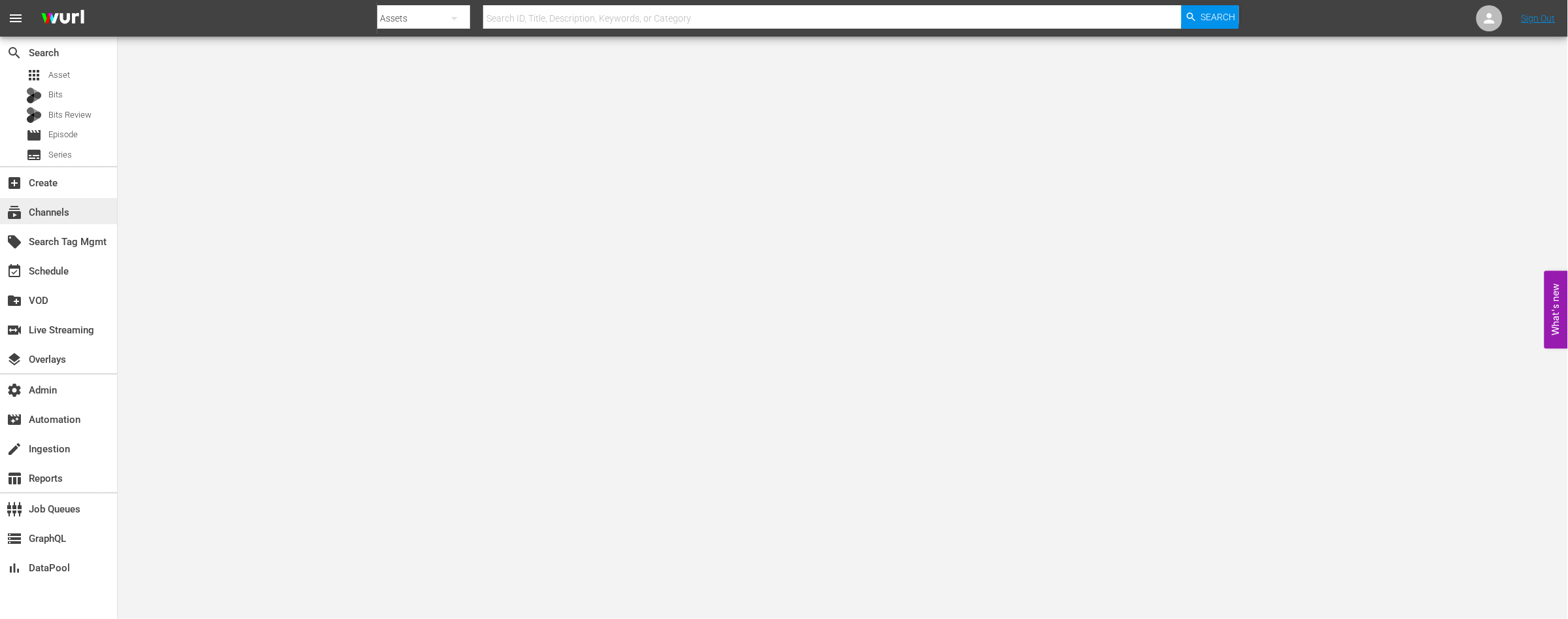
click at [66, 210] on div "subscriptions Channels" at bounding box center [37, 210] width 73 height 12
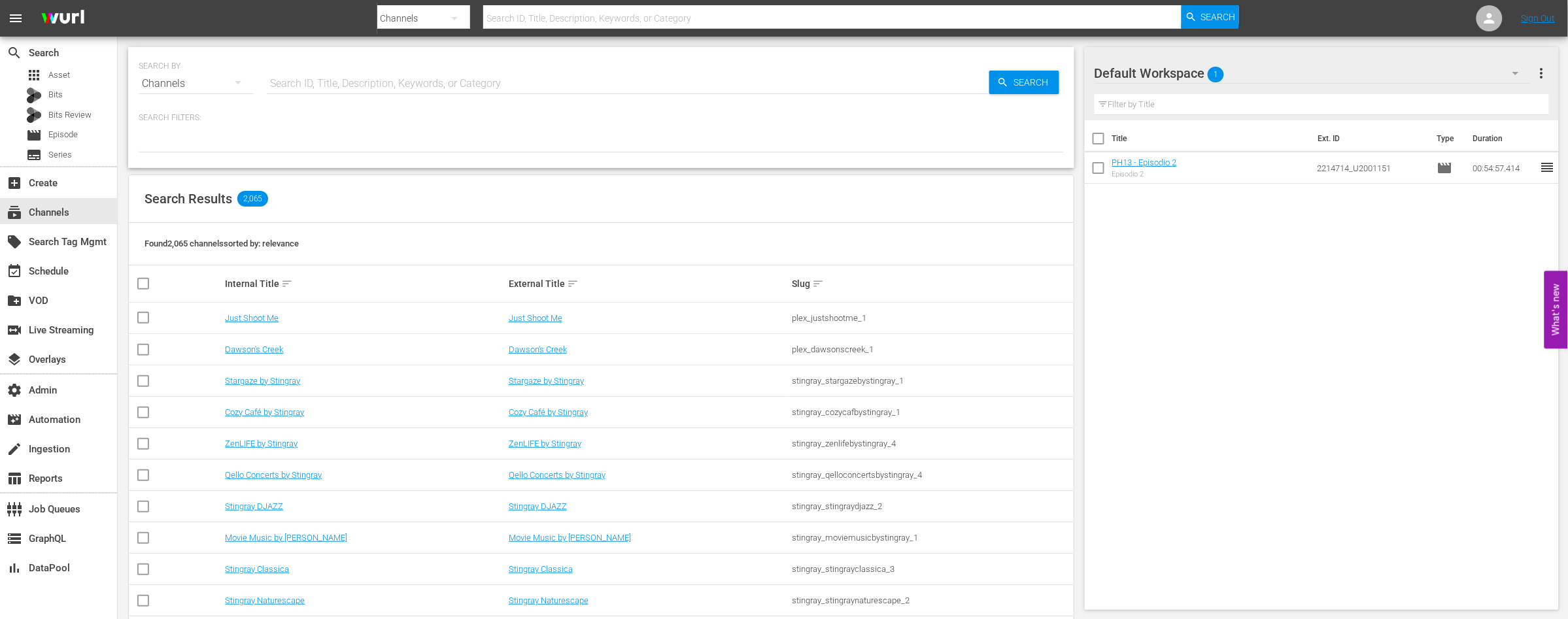
click at [391, 93] on hr at bounding box center [628, 93] width 723 height 1
click at [394, 85] on input "text" at bounding box center [628, 84] width 723 height 32
paste input "Gefahr"
type input "Gefahr"
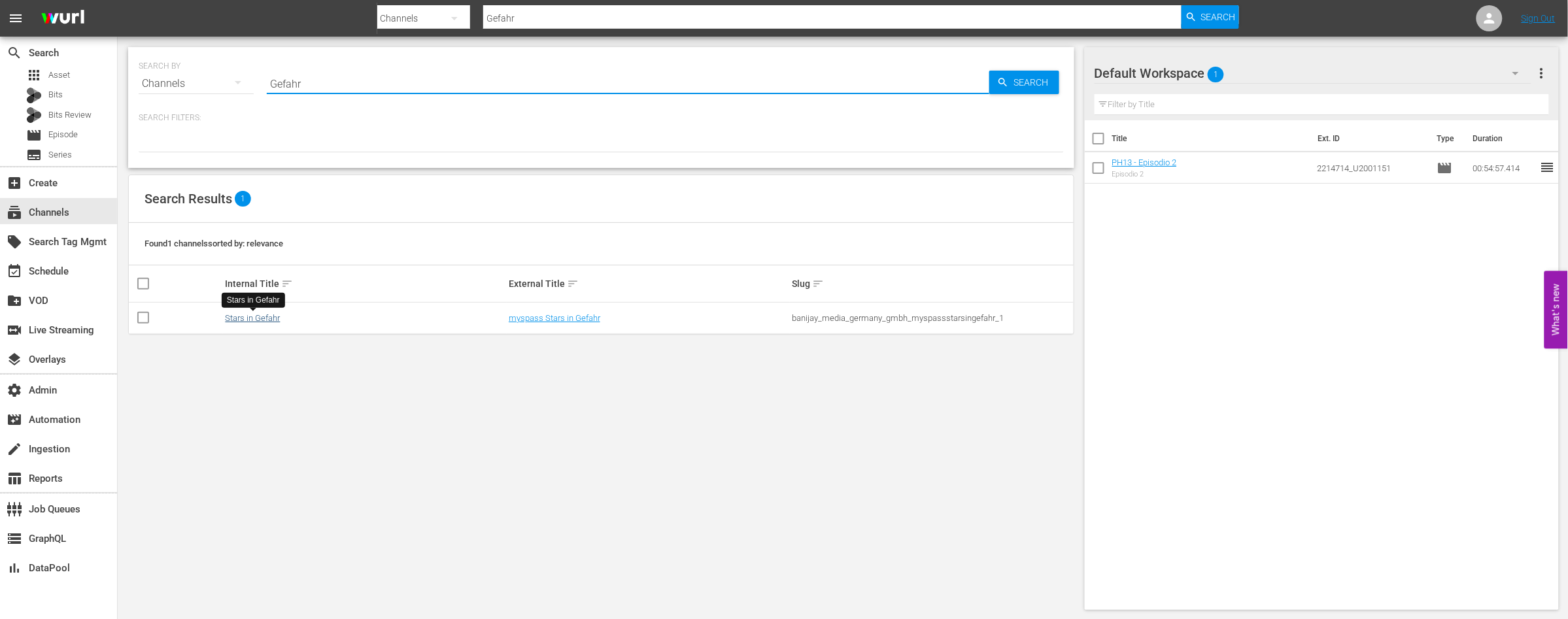
type input "Gefahr"
click at [252, 315] on link "Stars in Gefahr" at bounding box center [252, 318] width 55 height 10
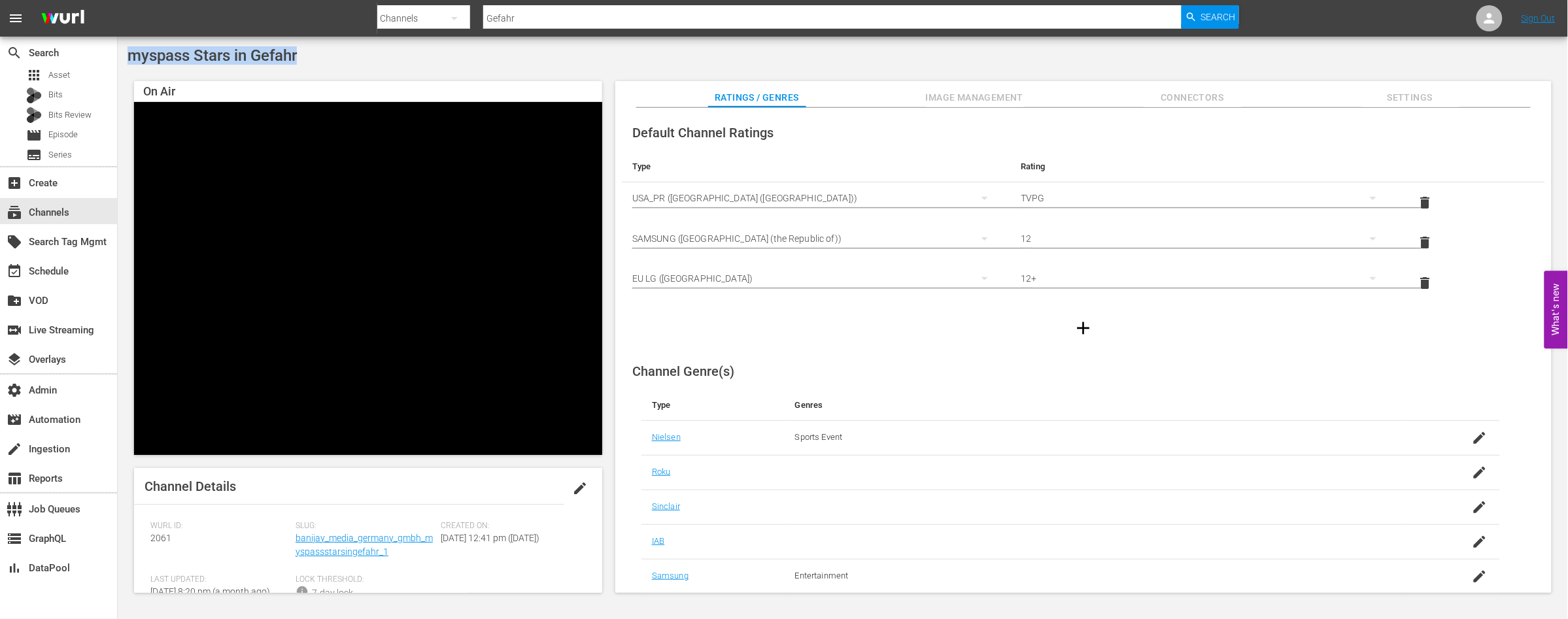
drag, startPoint x: 299, startPoint y: 55, endPoint x: 129, endPoint y: 58, distance: 170.0
click at [128, 59] on div "myspass Stars in Gefahr" at bounding box center [843, 55] width 1431 height 18
copy span "myspass Stars in Gefahr"
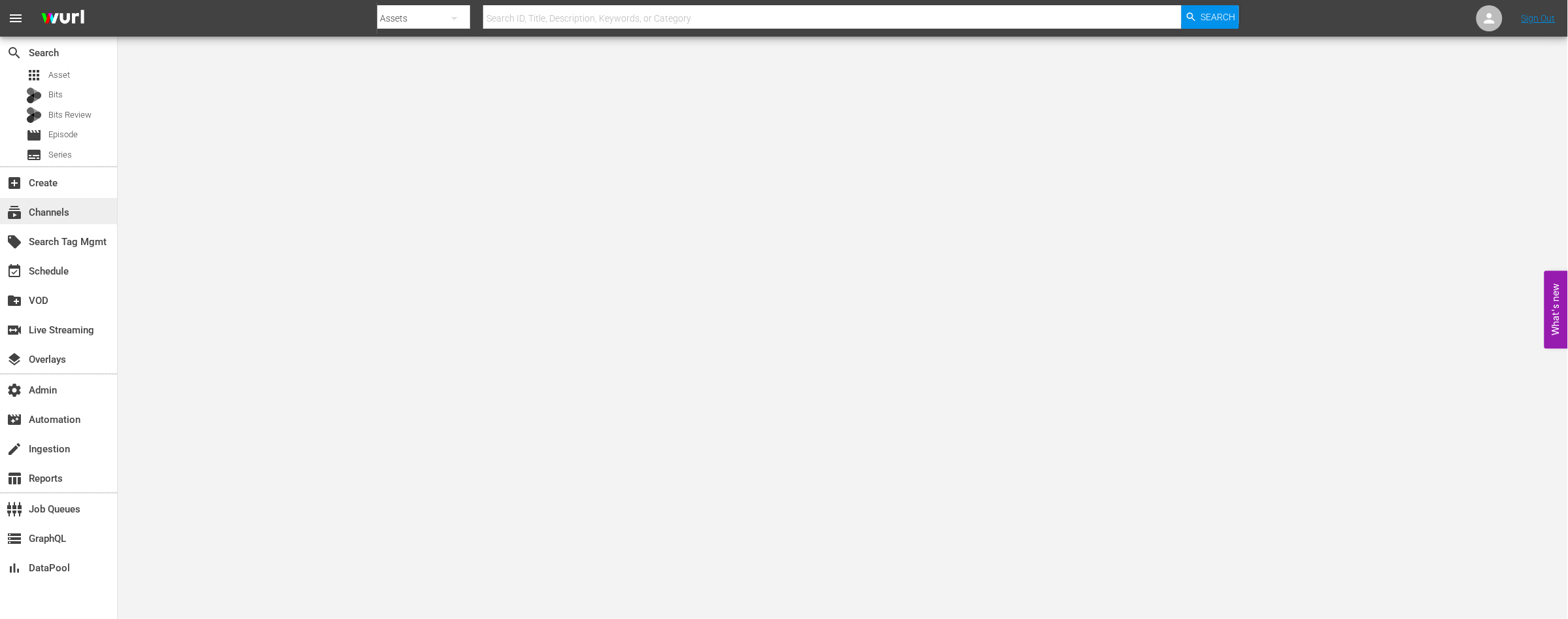
click at [45, 210] on div "subscriptions Channels" at bounding box center [37, 210] width 73 height 12
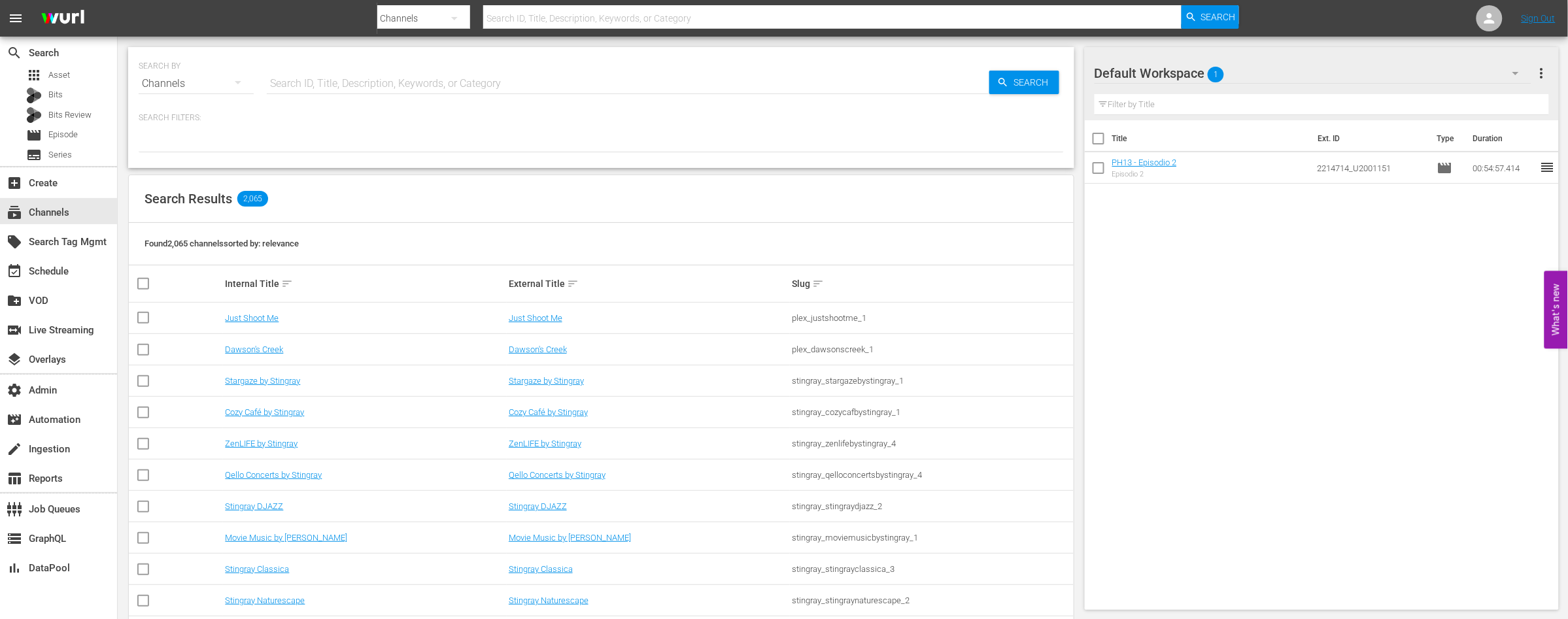
click at [377, 83] on input "text" at bounding box center [628, 84] width 723 height 32
type input "amc thrillers"
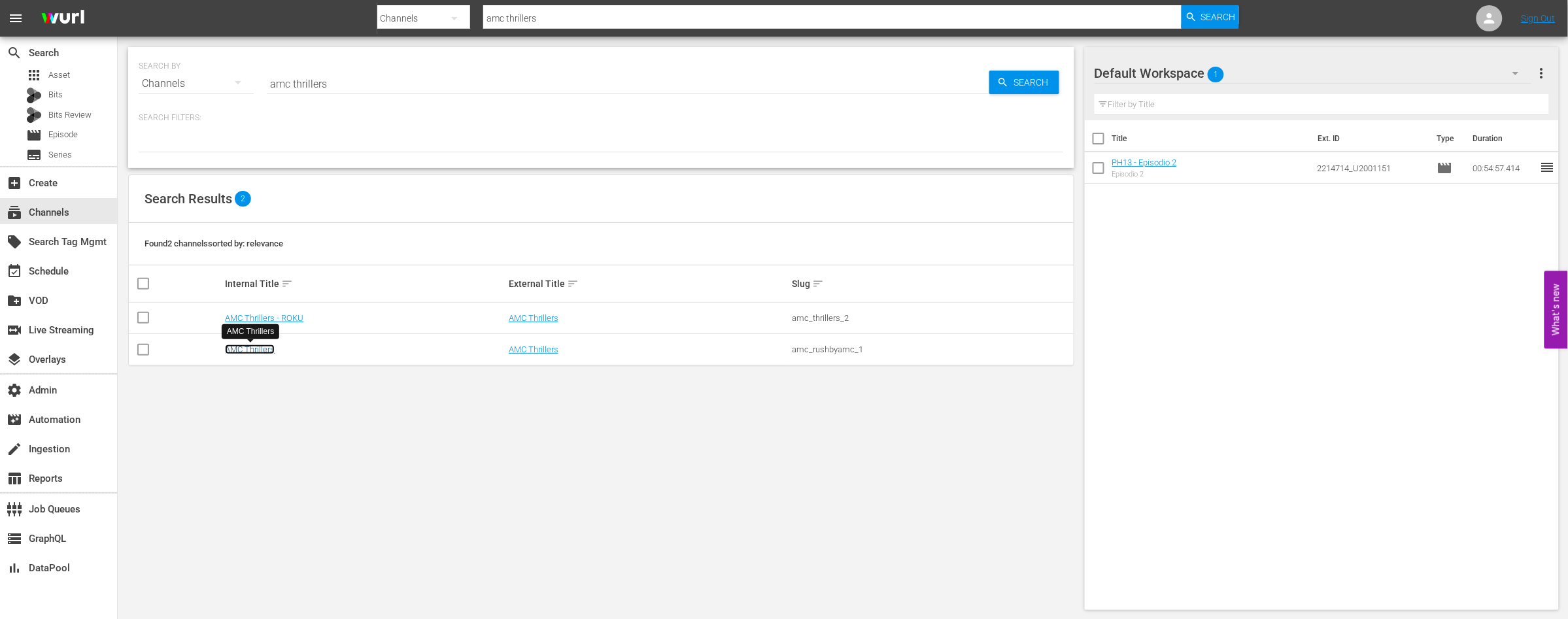
click at [260, 346] on link "AMC Thrillers" at bounding box center [250, 349] width 50 height 10
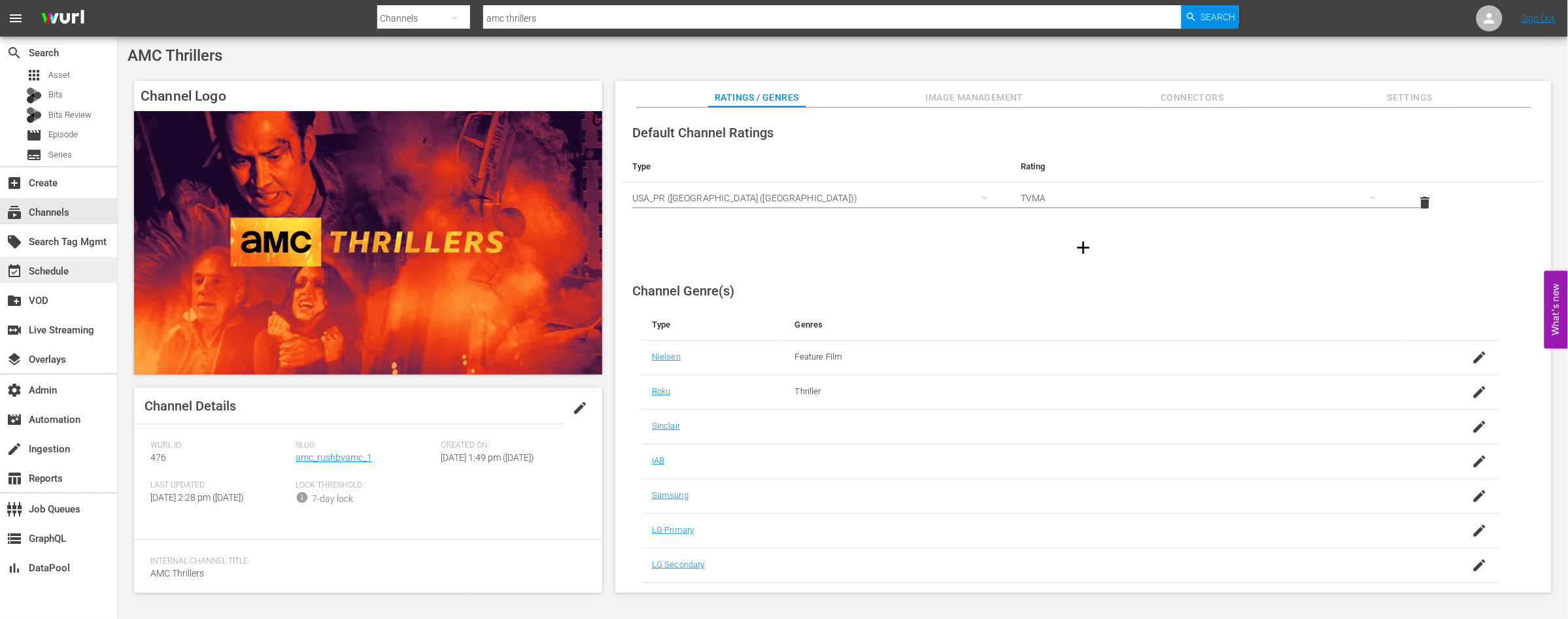
click at [59, 273] on div "event_available Schedule" at bounding box center [37, 269] width 73 height 12
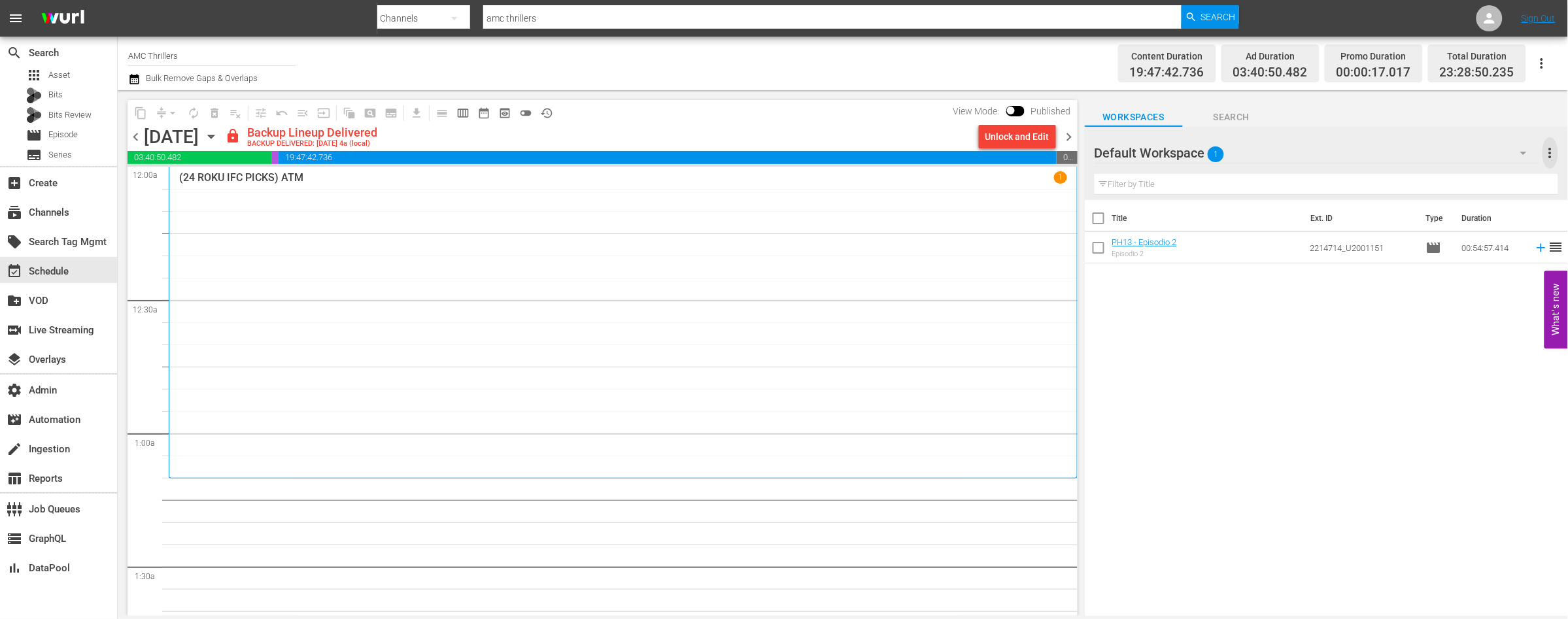
click at [1553, 152] on span "more_vert" at bounding box center [1550, 153] width 15 height 15
click at [1436, 177] on div "Clear All Workspace Items" at bounding box center [1466, 178] width 154 height 23
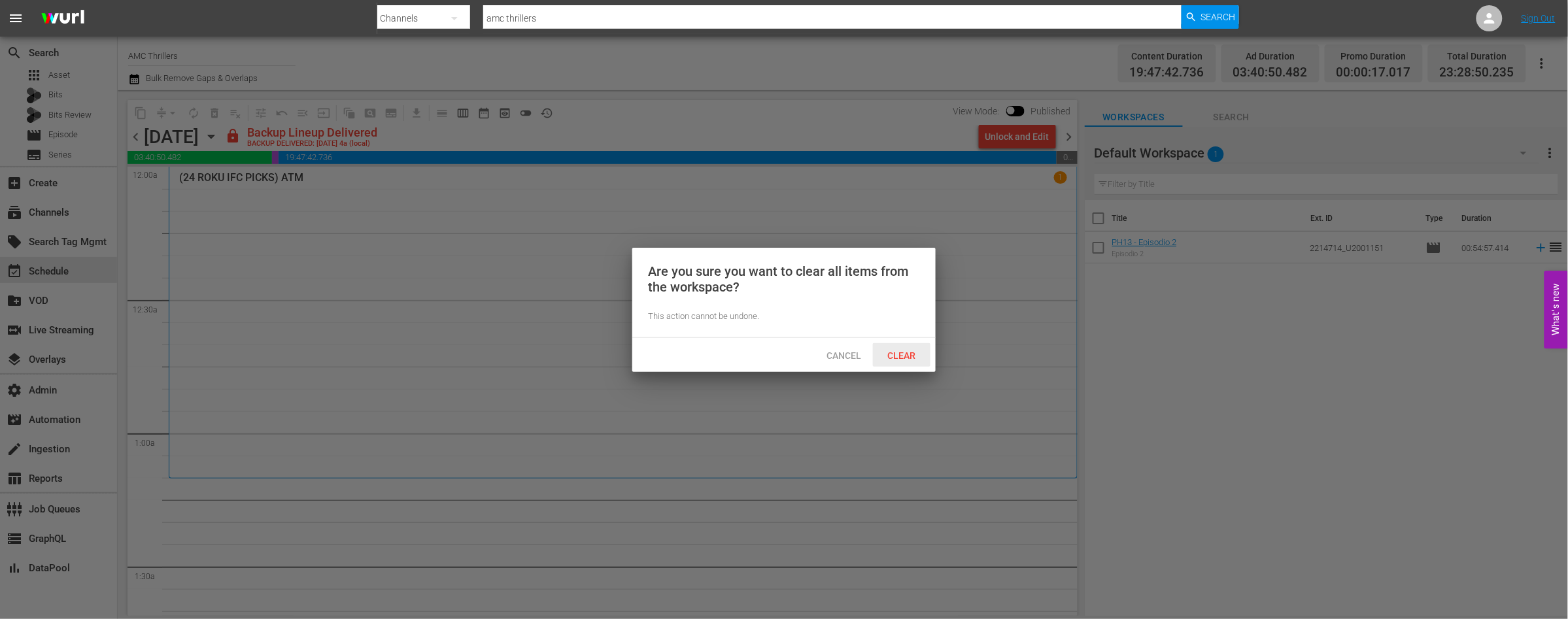
click at [913, 355] on span "Clear" at bounding box center [902, 356] width 49 height 11
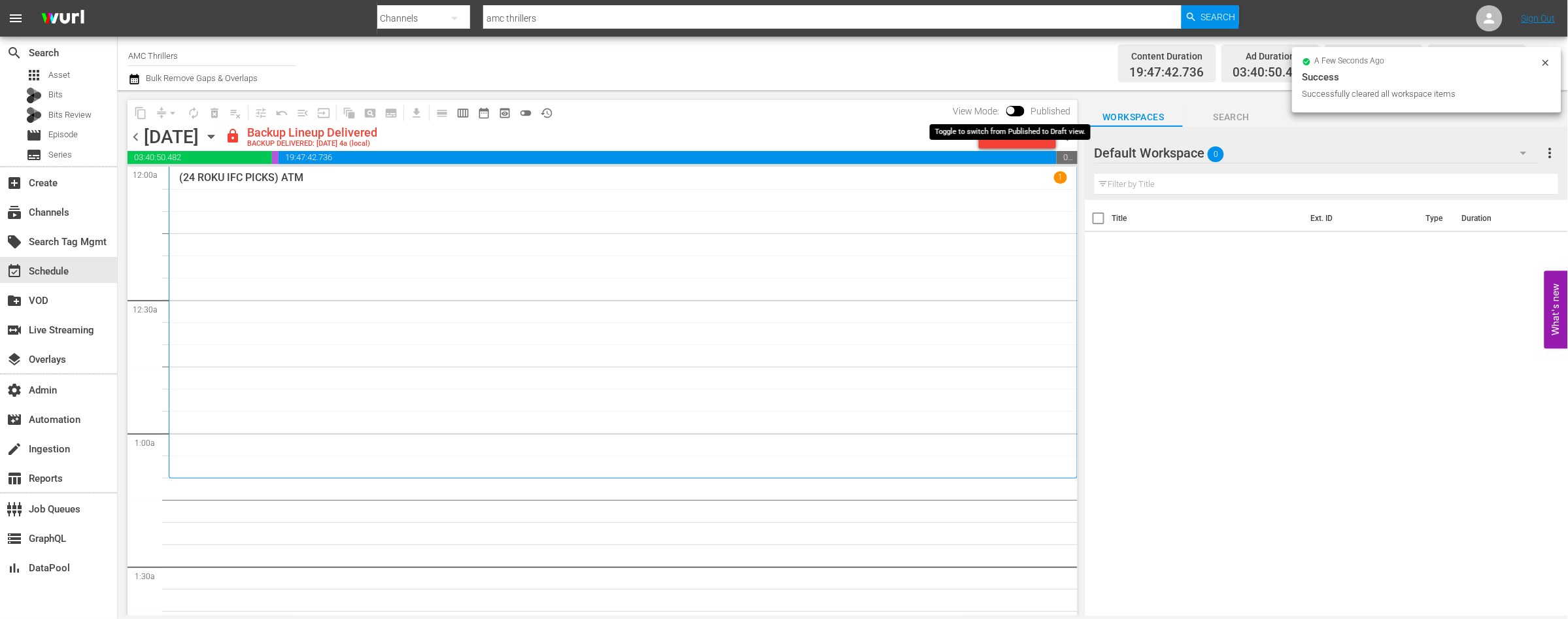
drag, startPoint x: 1008, startPoint y: 110, endPoint x: 978, endPoint y: 161, distance: 59.2
click at [1008, 110] on input "checkbox" at bounding box center [1010, 113] width 28 height 10
checkbox input "true"
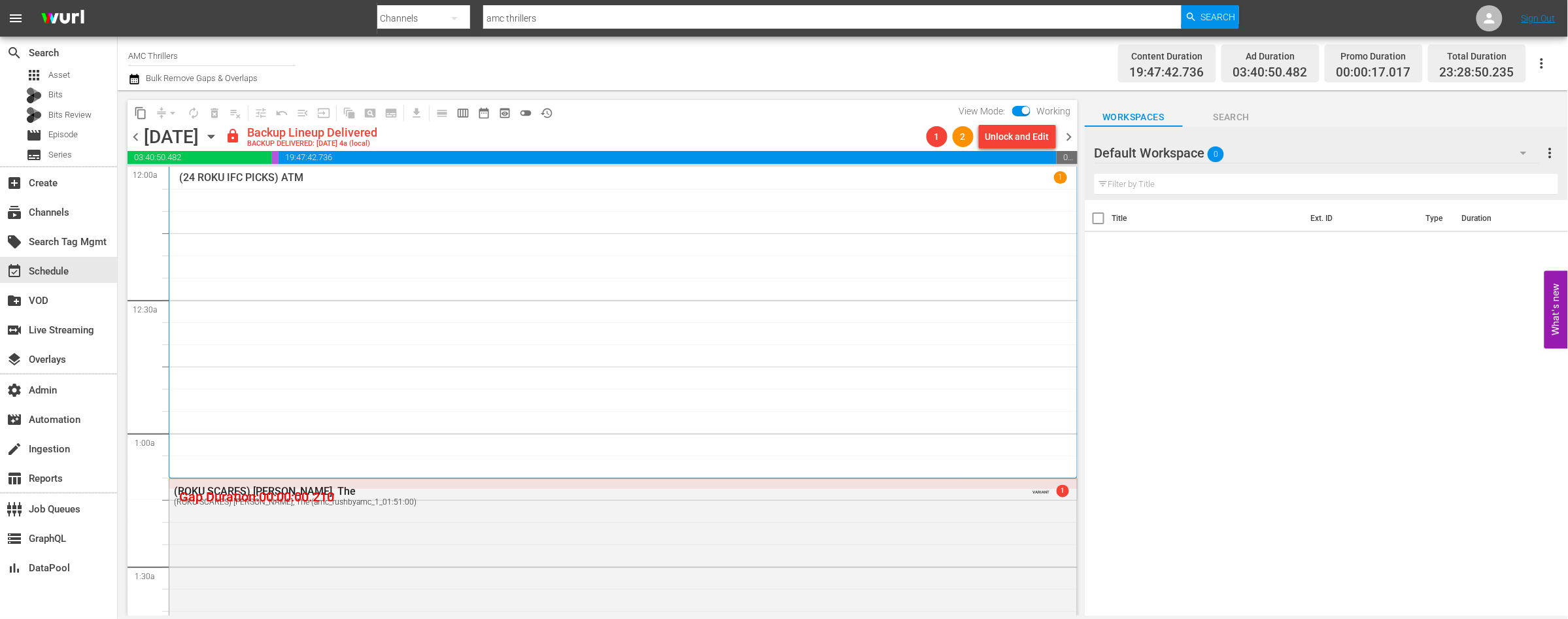
click at [783, 278] on div "(24 ROKU IFC PICKS) ATM 1" at bounding box center [623, 322] width 888 height 303
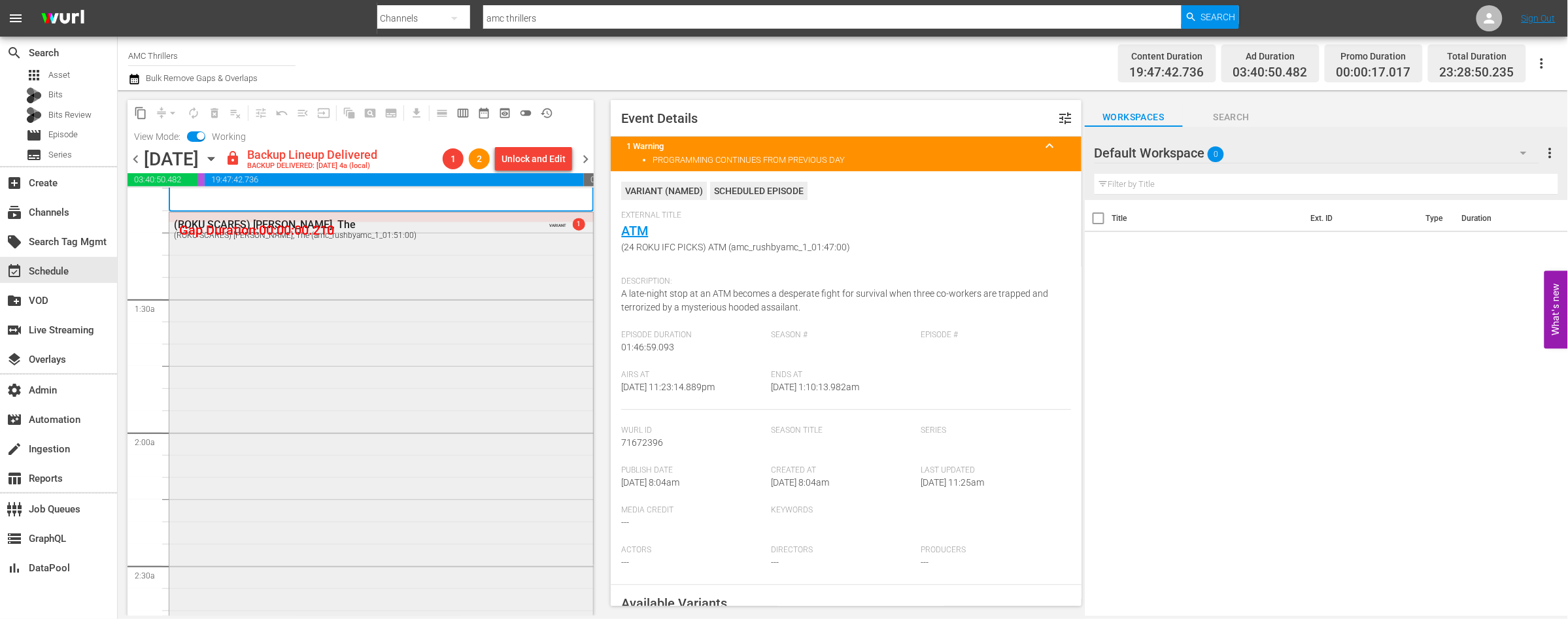
scroll to position [293, 0]
click at [470, 383] on div "(ROKU SCARES) Babadook, The (ROKU SCARES) Babadook, The (amc_rushbyamc_1_01:51:…" at bounding box center [381, 453] width 424 height 489
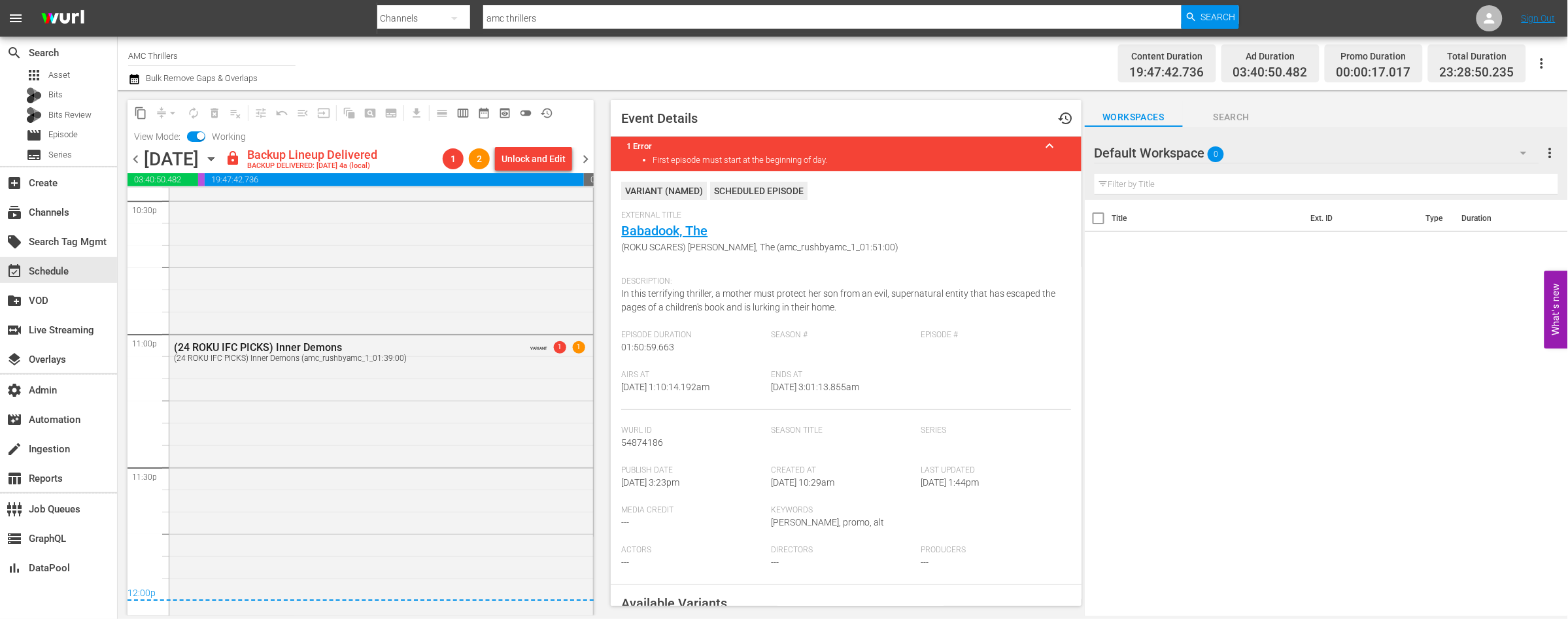
scroll to position [6034, 0]
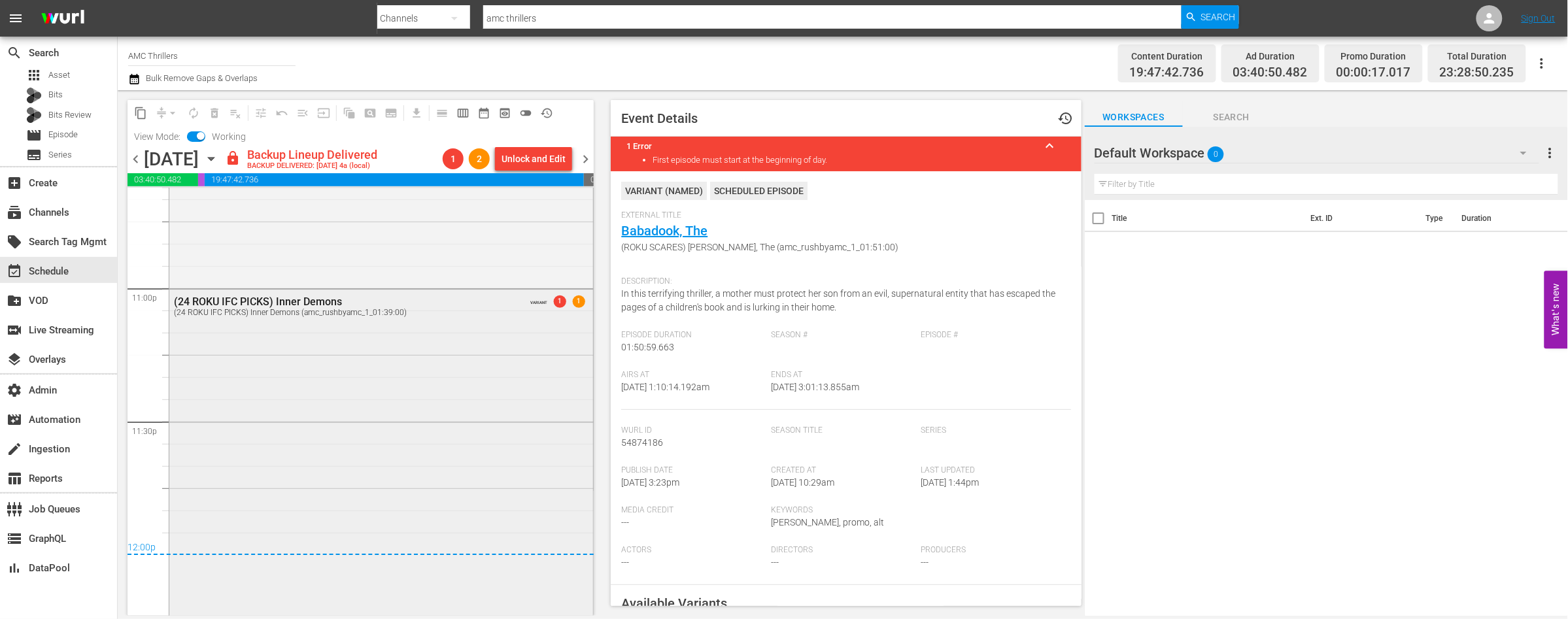
click at [412, 417] on div "(24 ROKU IFC PICKS) Inner Demons (24 ROKU IFC PICKS) Inner Demons (amc_rushbyam…" at bounding box center [381, 508] width 424 height 436
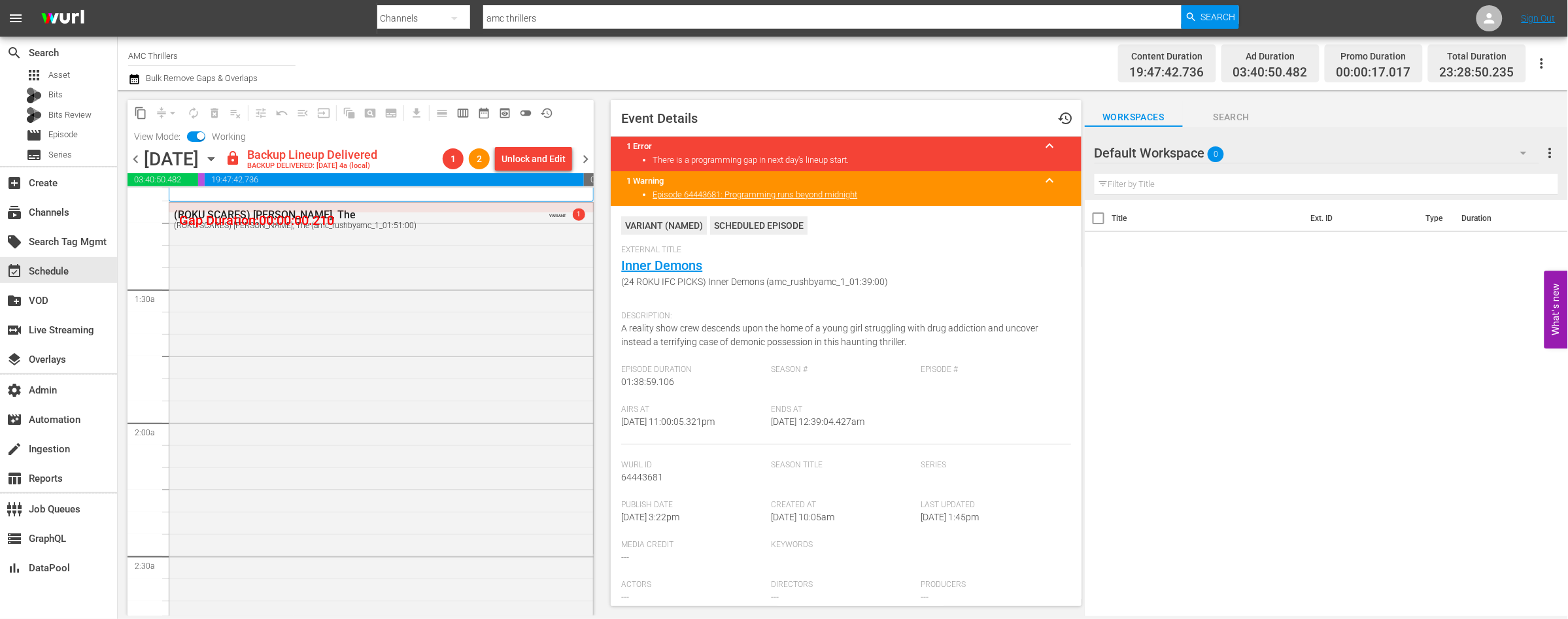
scroll to position [0, 0]
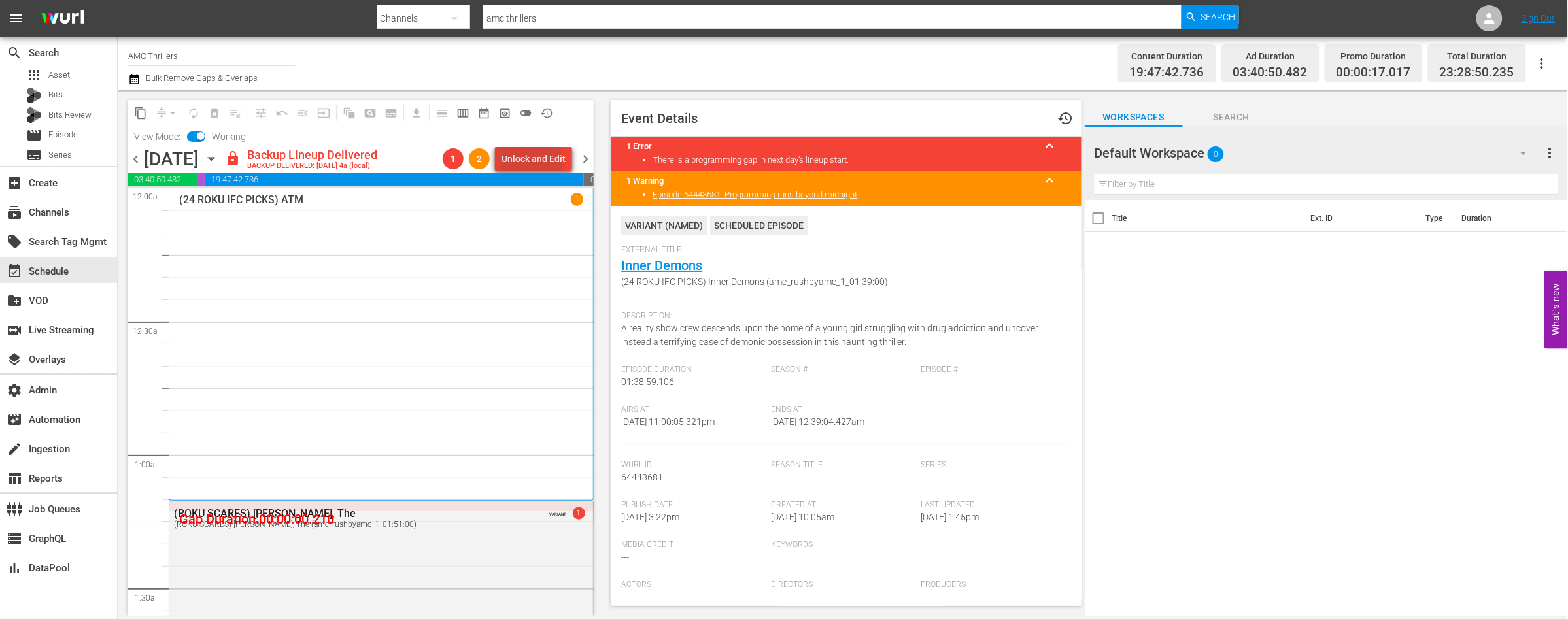
click at [526, 164] on div "Unlock and Edit" at bounding box center [534, 159] width 64 height 23
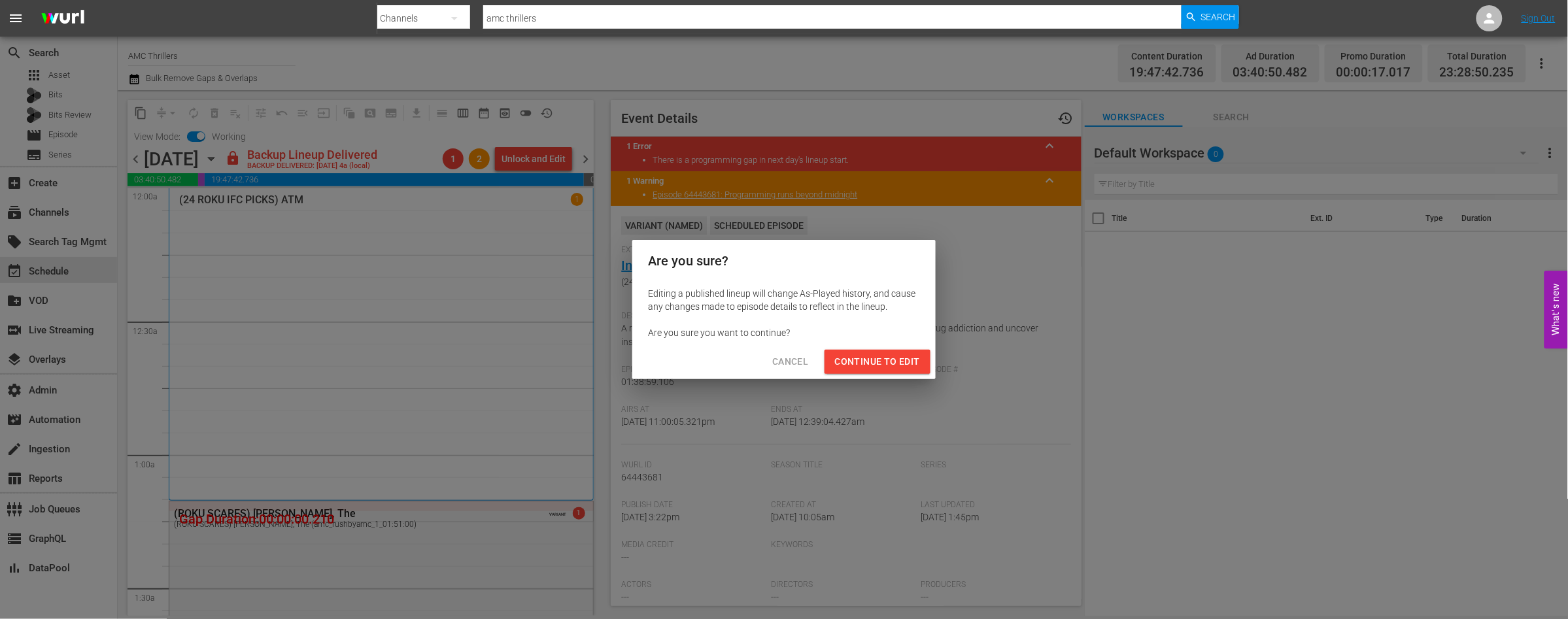
click at [868, 360] on span "Continue to Edit" at bounding box center [878, 361] width 85 height 16
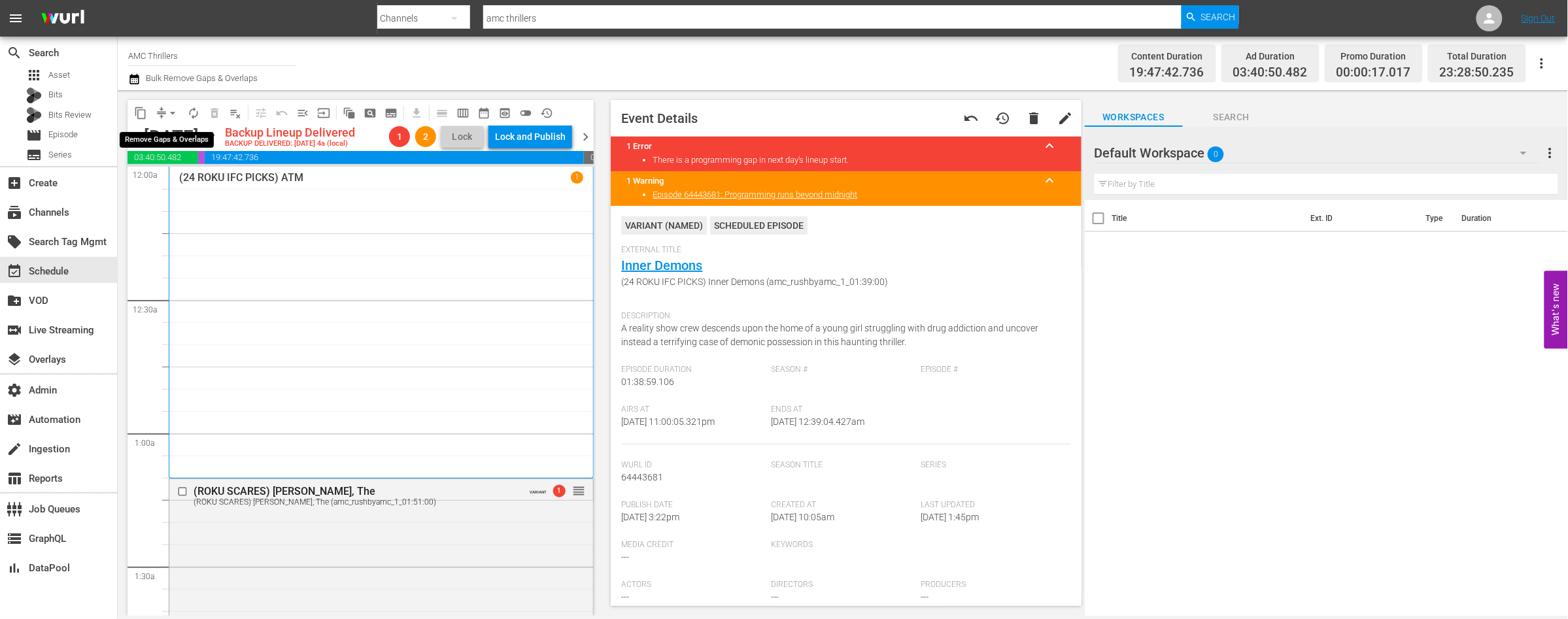
click at [173, 113] on span "arrow_drop_down" at bounding box center [173, 113] width 13 height 13
click at [193, 177] on li "Align to End of Previous Day" at bounding box center [173, 182] width 137 height 21
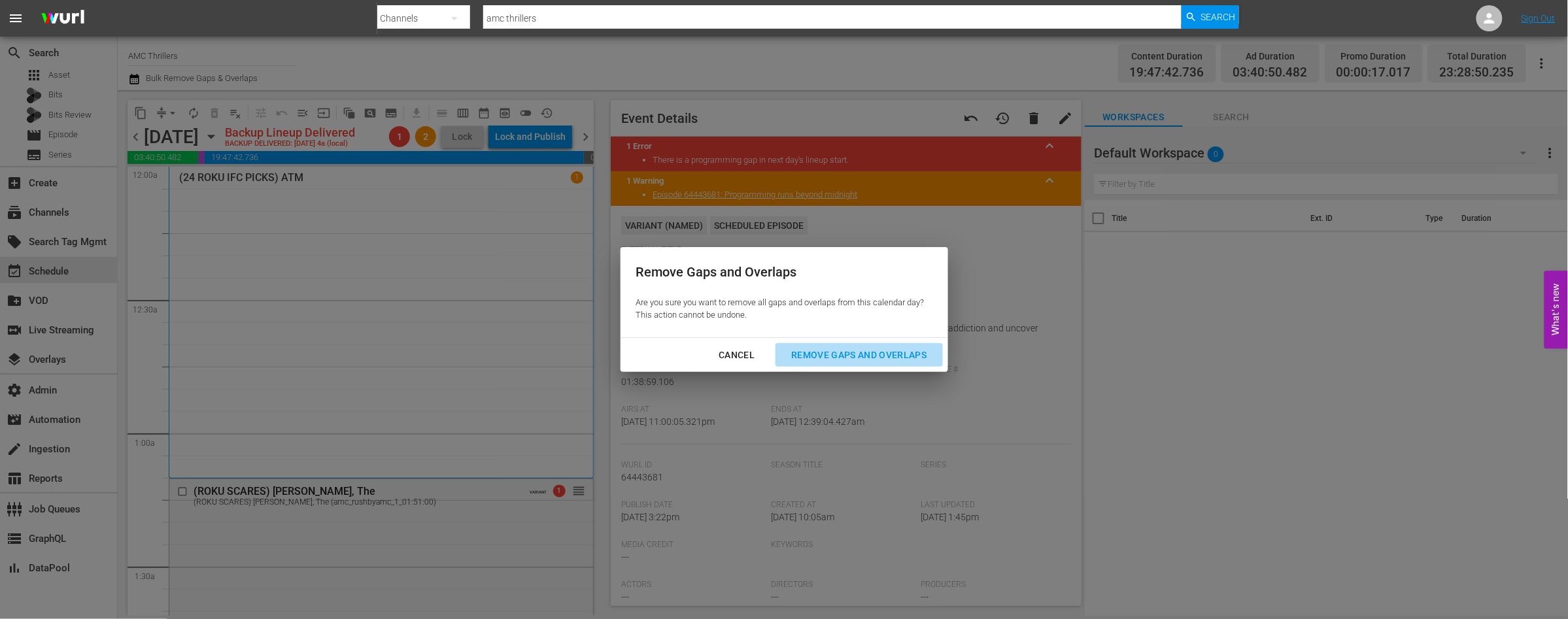
click at [839, 351] on div "Remove Gaps and Overlaps" at bounding box center [859, 355] width 157 height 16
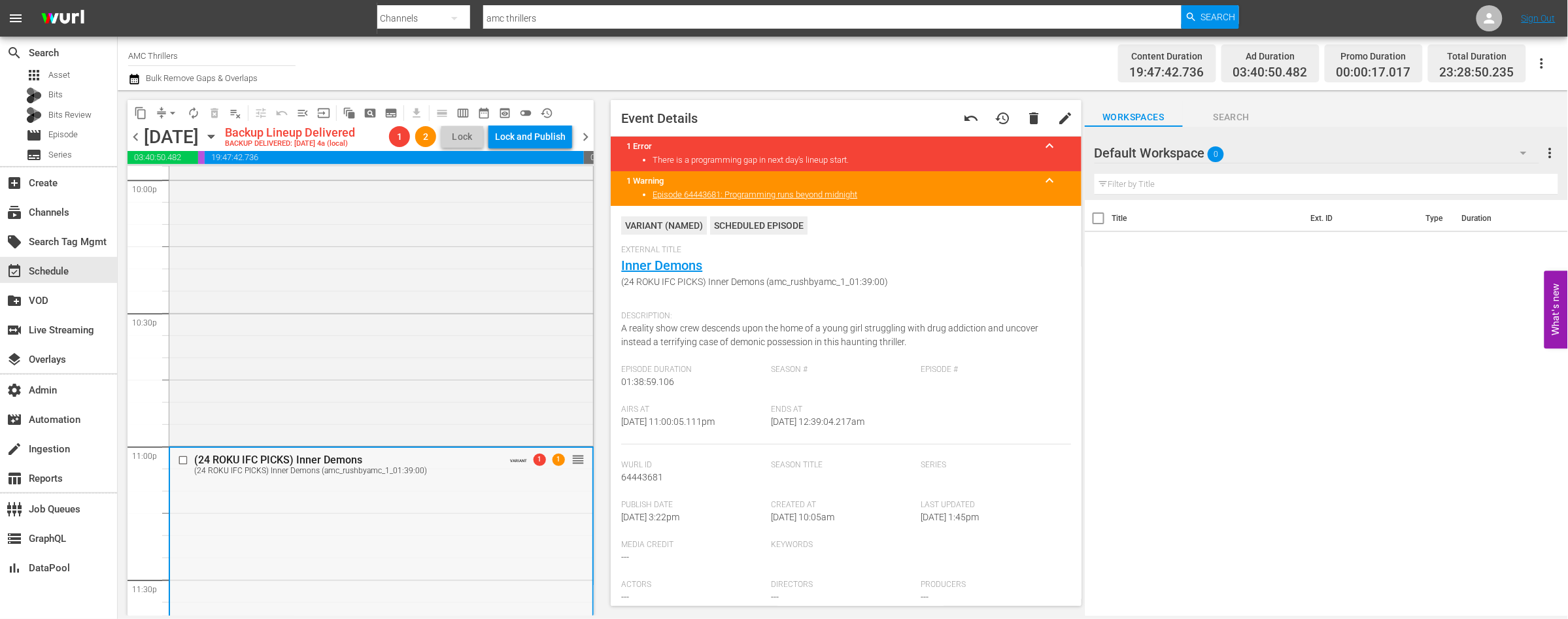
scroll to position [6145, 0]
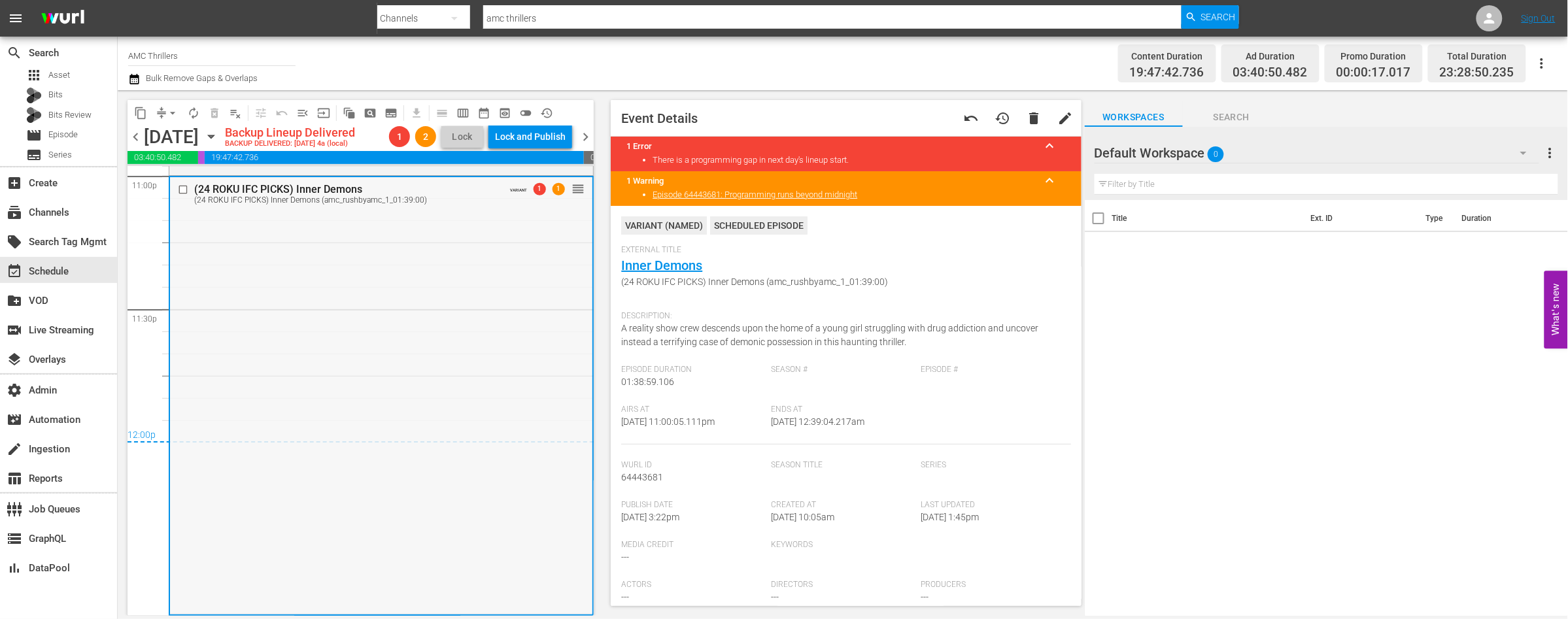
click at [540, 271] on div "(24 ROKU IFC PICKS) Inner Demons (24 ROKU IFC PICKS) Inner Demons (amc_rushbyam…" at bounding box center [381, 395] width 422 height 436
click at [586, 145] on span "chevron_right" at bounding box center [585, 136] width 16 height 16
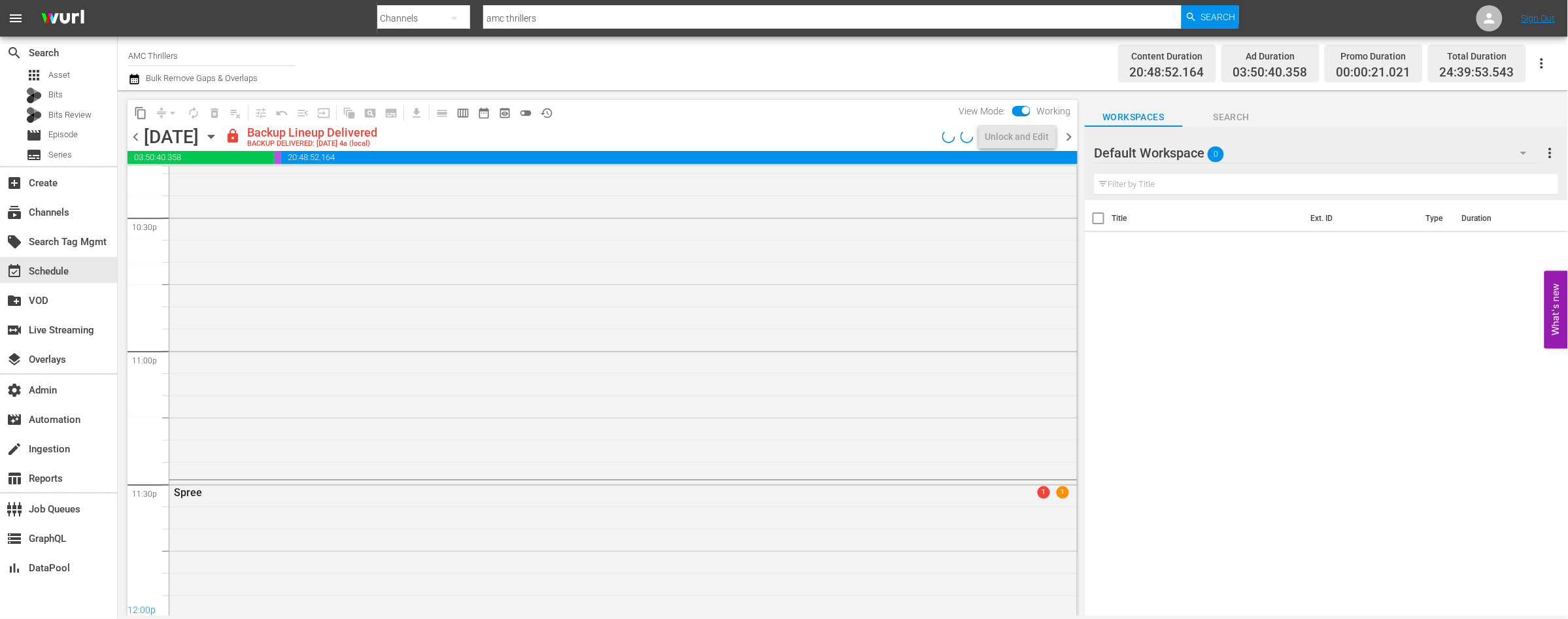
scroll to position [5795, 0]
click at [998, 138] on div "Unlock and Edit" at bounding box center [1017, 136] width 64 height 23
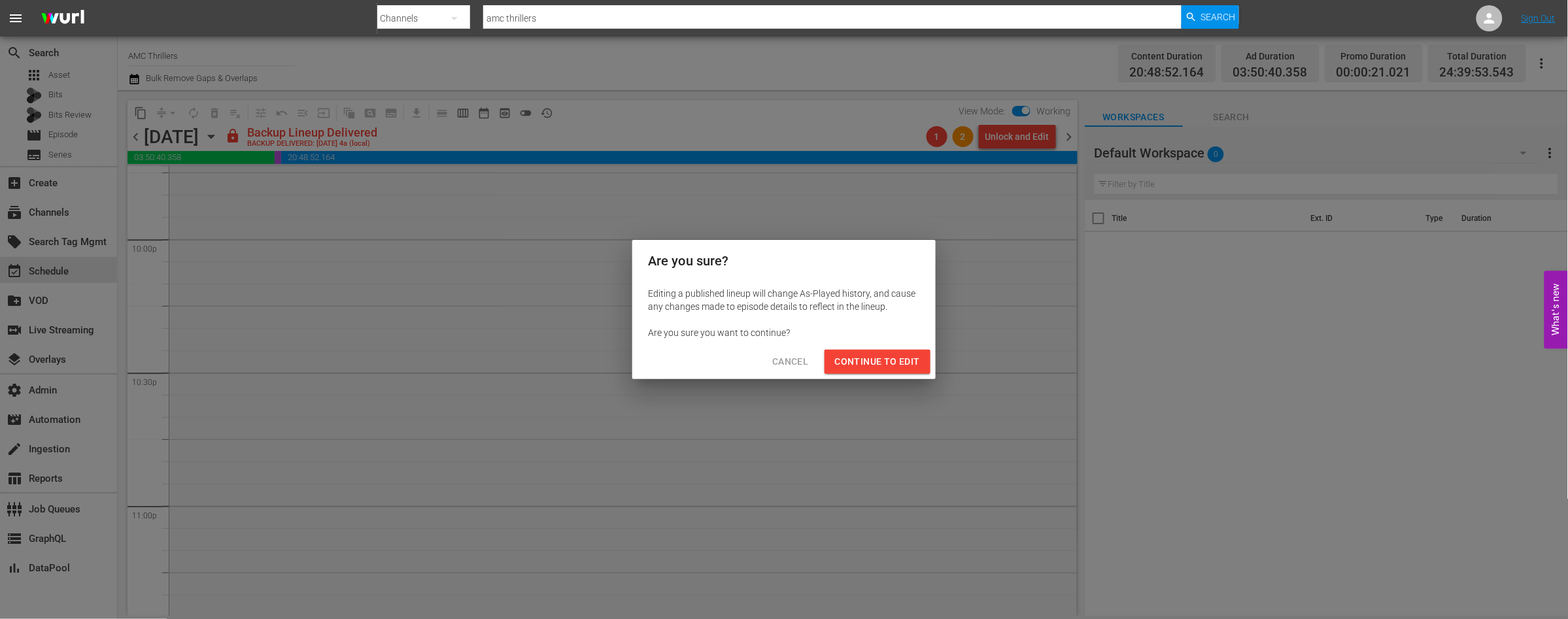
click at [876, 360] on span "Continue to Edit" at bounding box center [878, 361] width 85 height 16
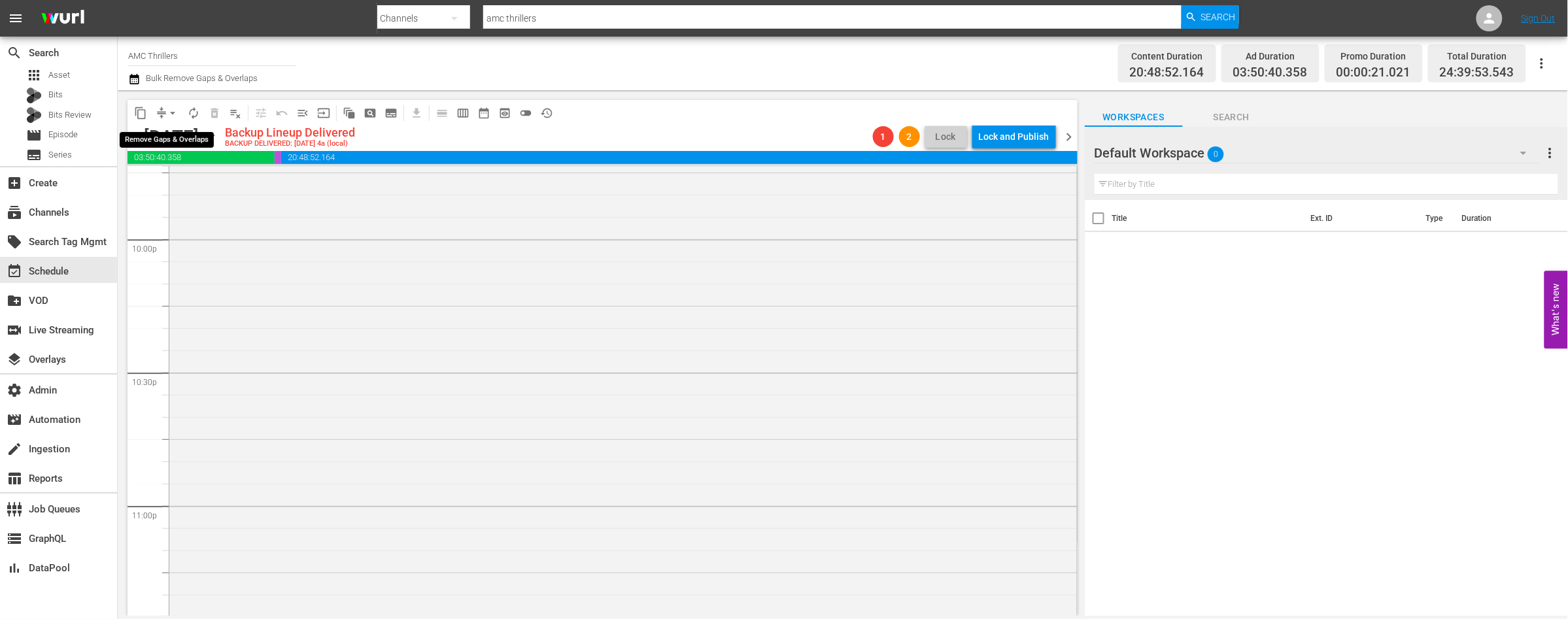
click at [172, 111] on span "arrow_drop_down" at bounding box center [173, 113] width 13 height 13
click at [208, 179] on li "Align to End of Previous Day" at bounding box center [173, 182] width 137 height 21
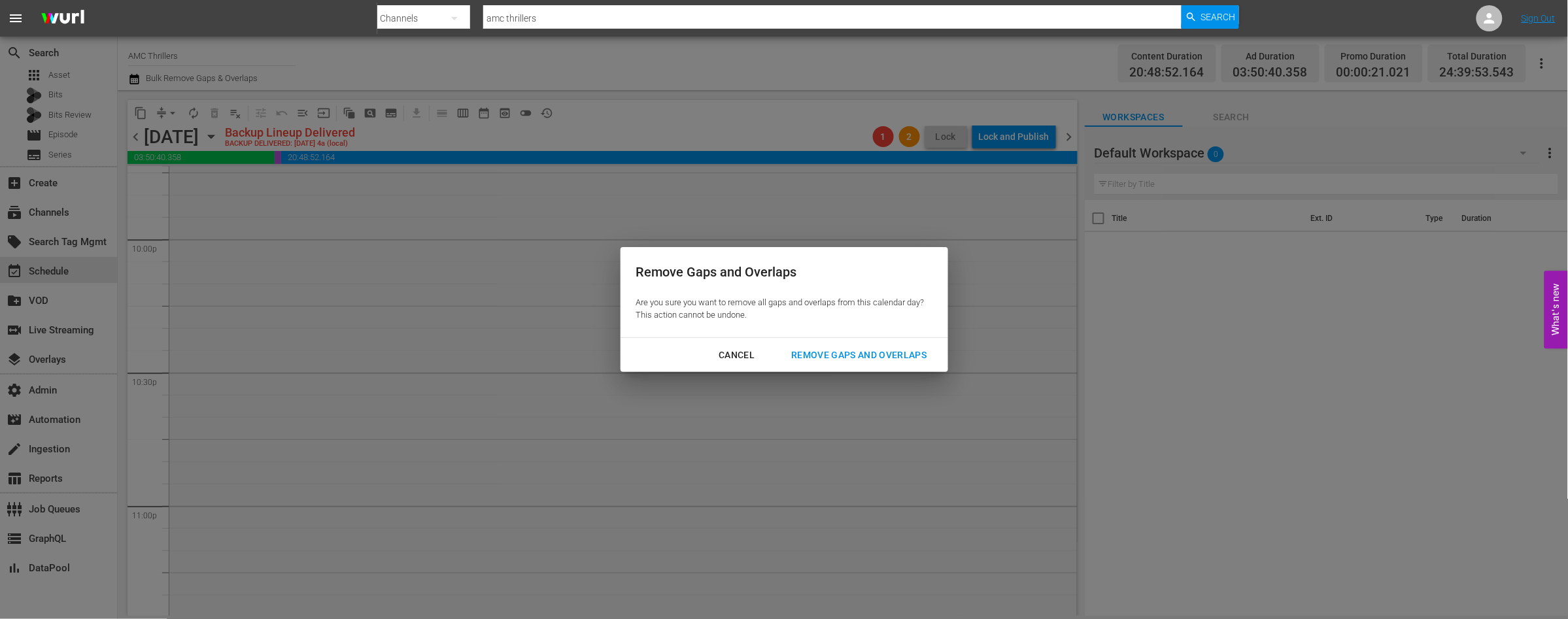
click at [847, 357] on div "Remove Gaps and Overlaps" at bounding box center [859, 355] width 157 height 16
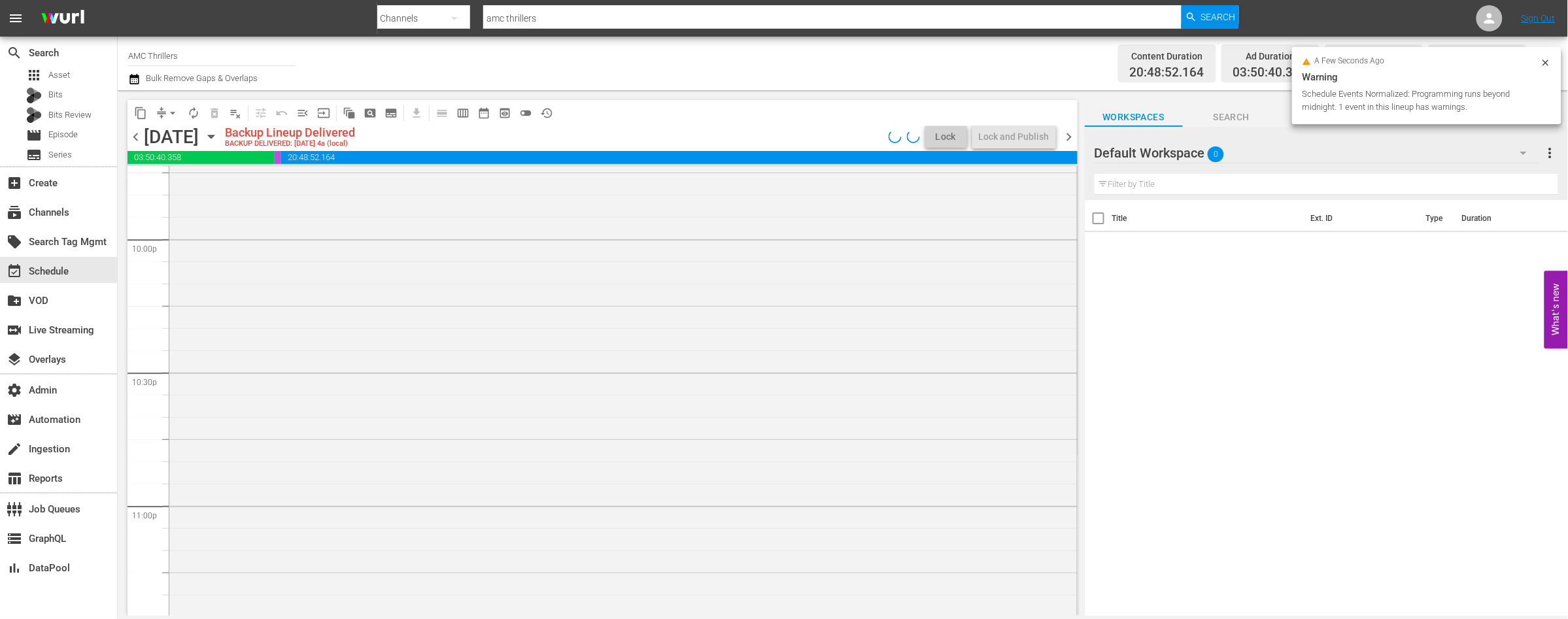
scroll to position [5839, 0]
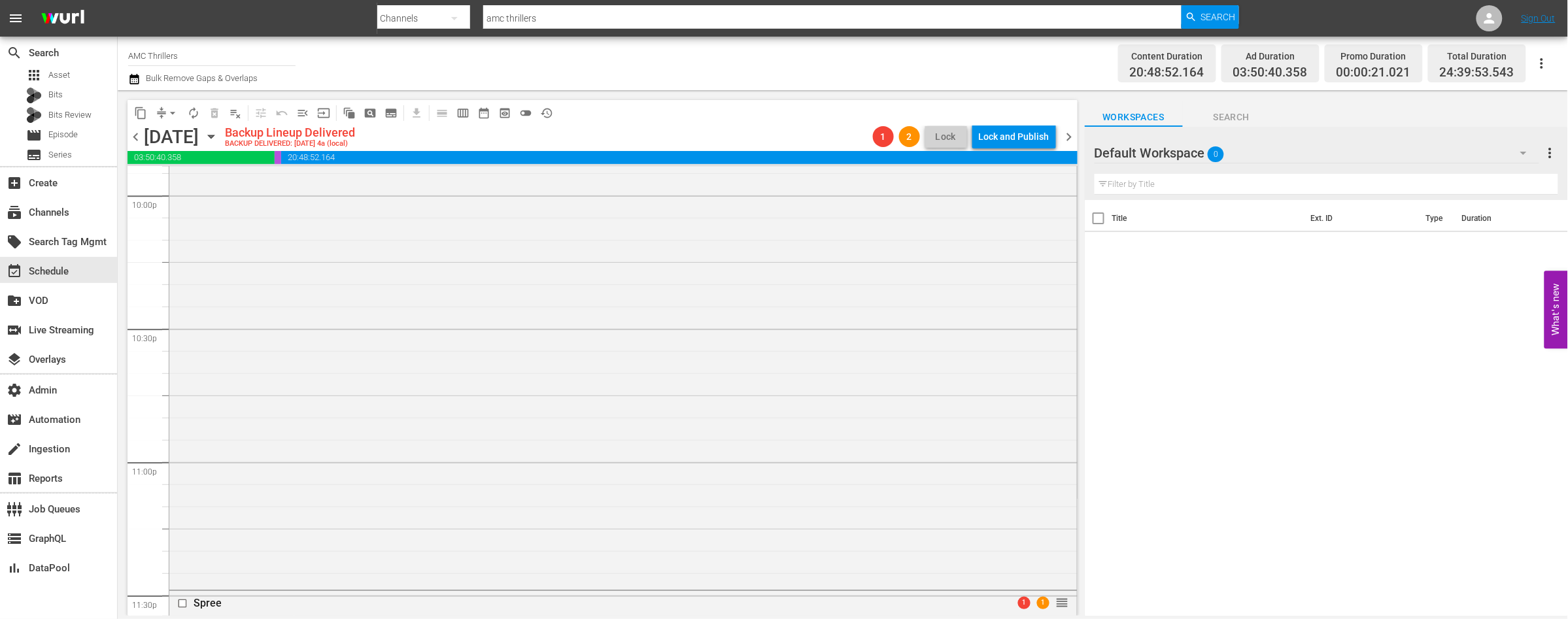
click at [133, 138] on span "chevron_left" at bounding box center [136, 136] width 16 height 16
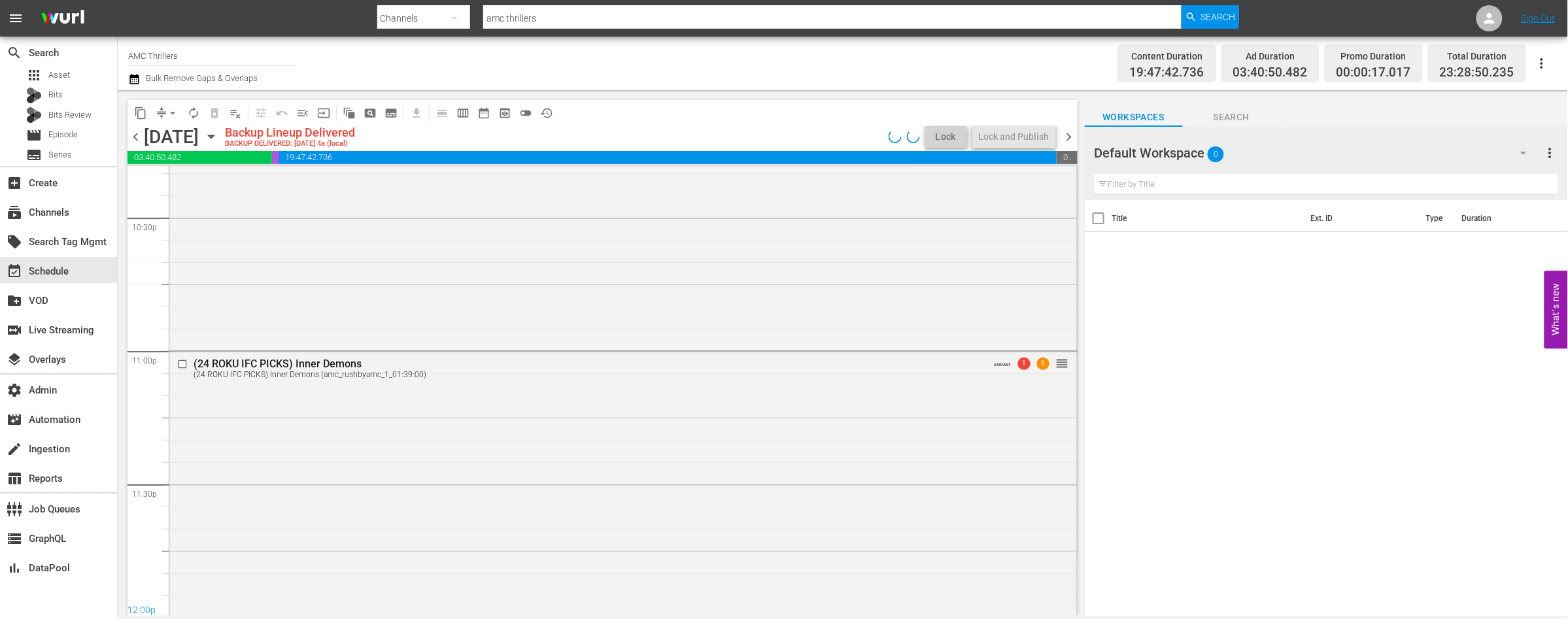
scroll to position [5817, 0]
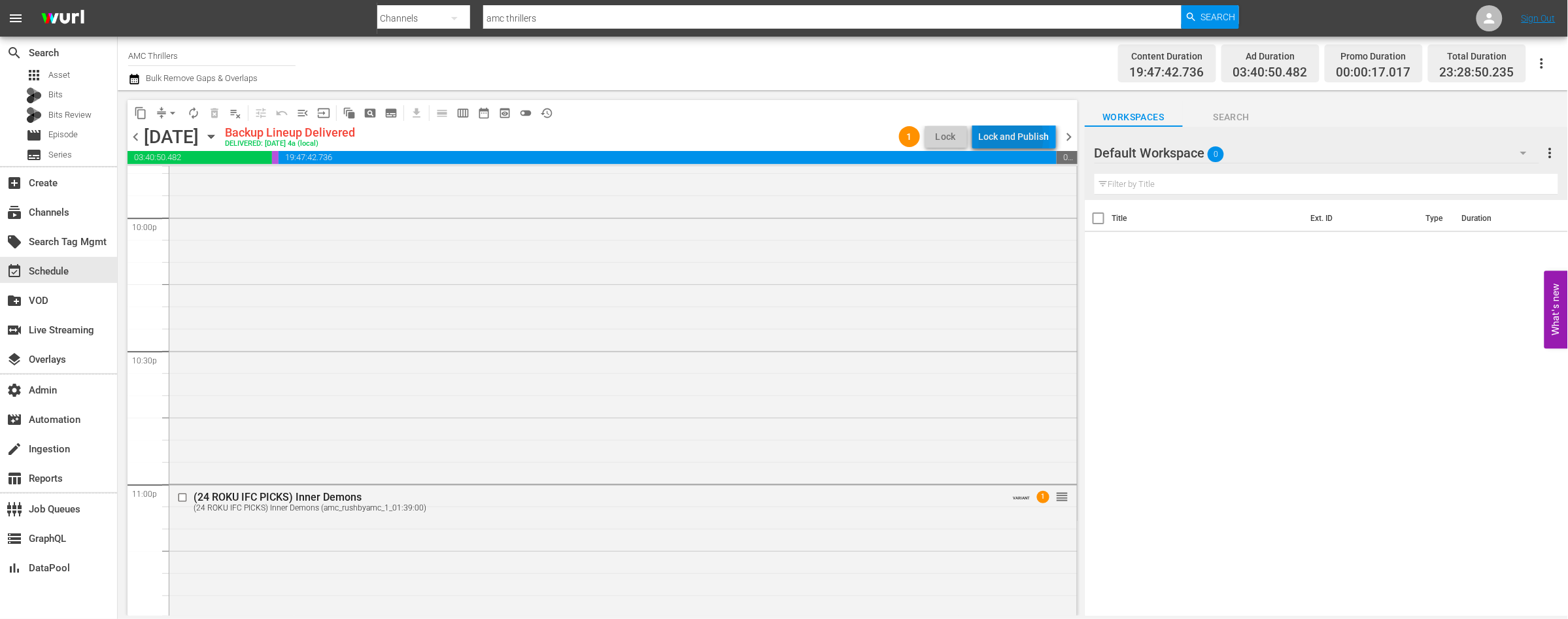
click at [999, 137] on div "Lock and Publish" at bounding box center [1013, 136] width 70 height 23
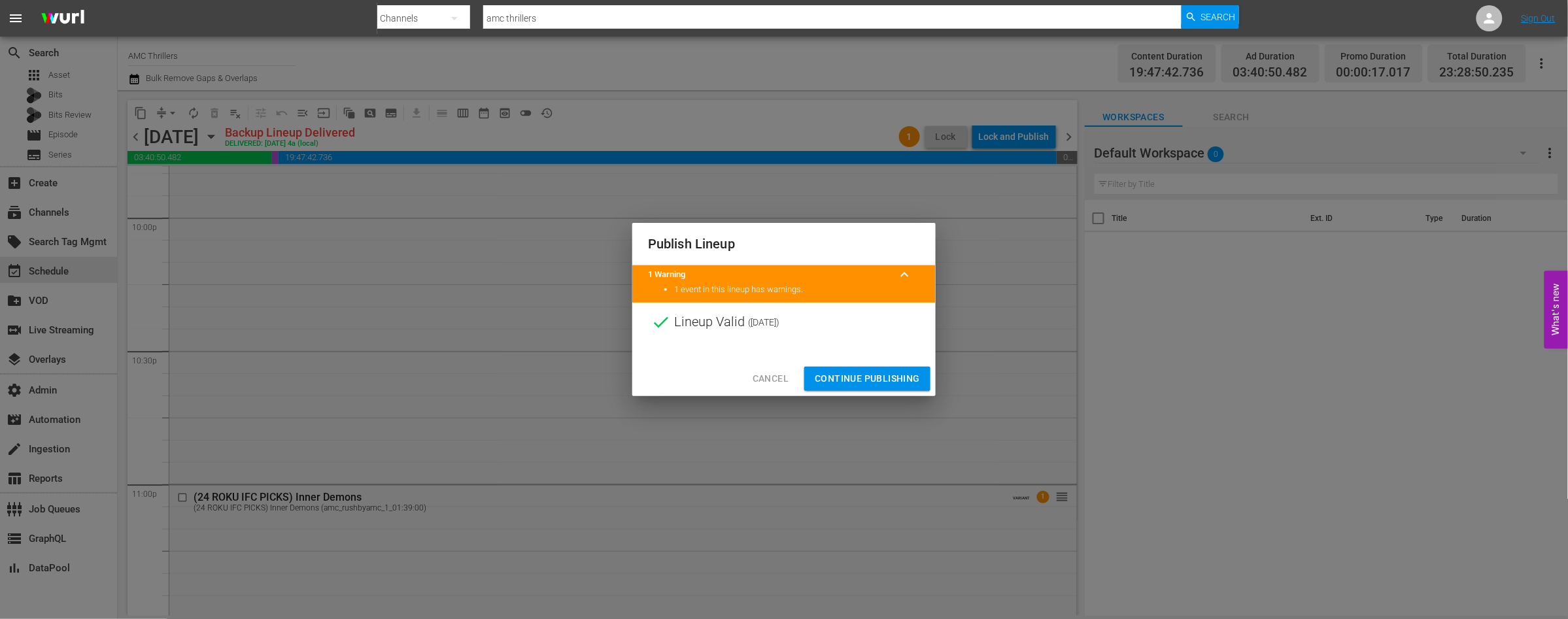
click at [886, 382] on span "Continue Publishing" at bounding box center [866, 379] width 105 height 16
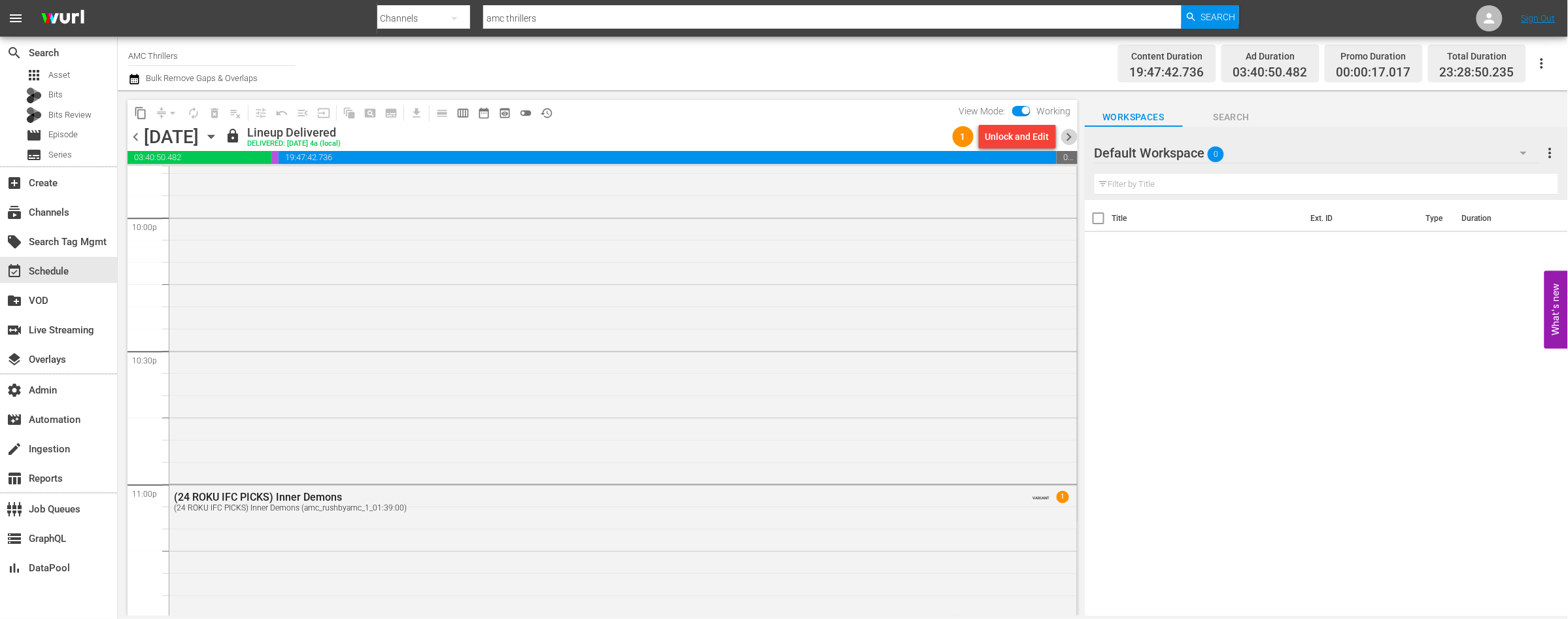
click at [1071, 139] on span "chevron_right" at bounding box center [1069, 136] width 16 height 16
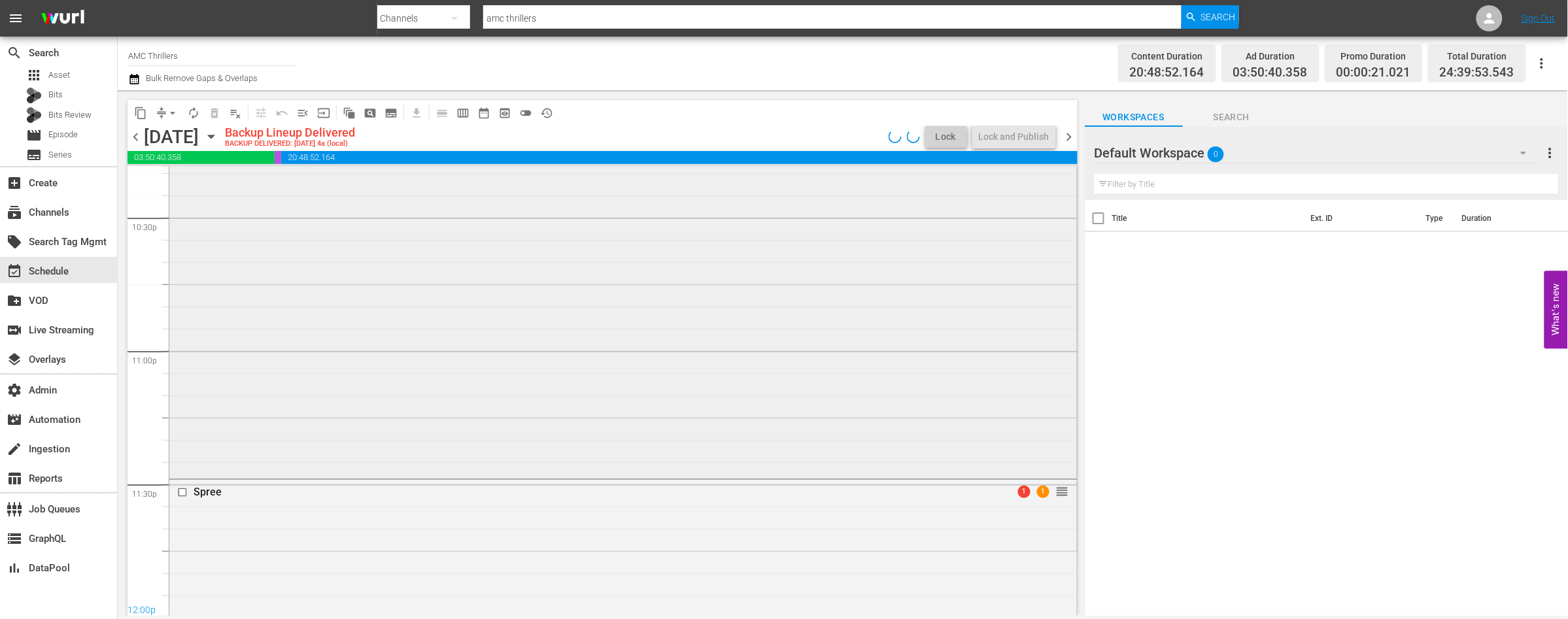
scroll to position [5839, 0]
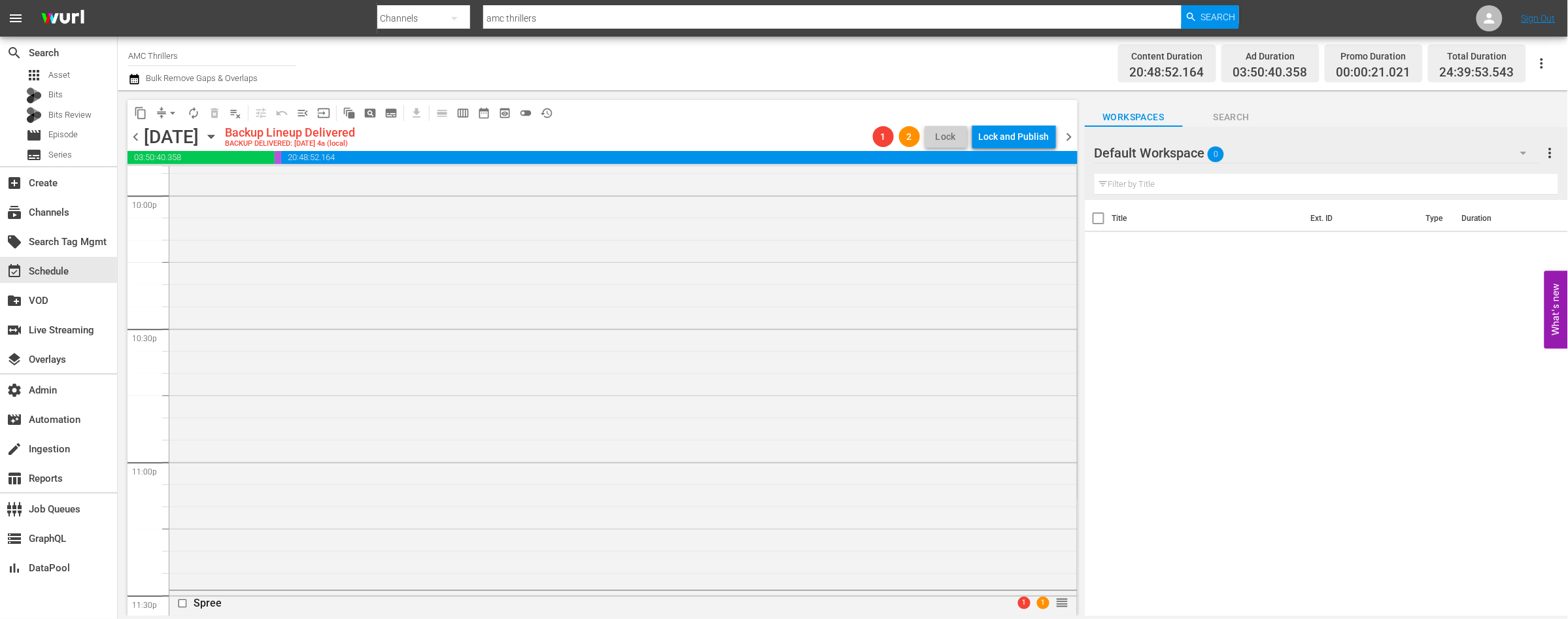
click at [1068, 138] on span "chevron_right" at bounding box center [1069, 136] width 16 height 16
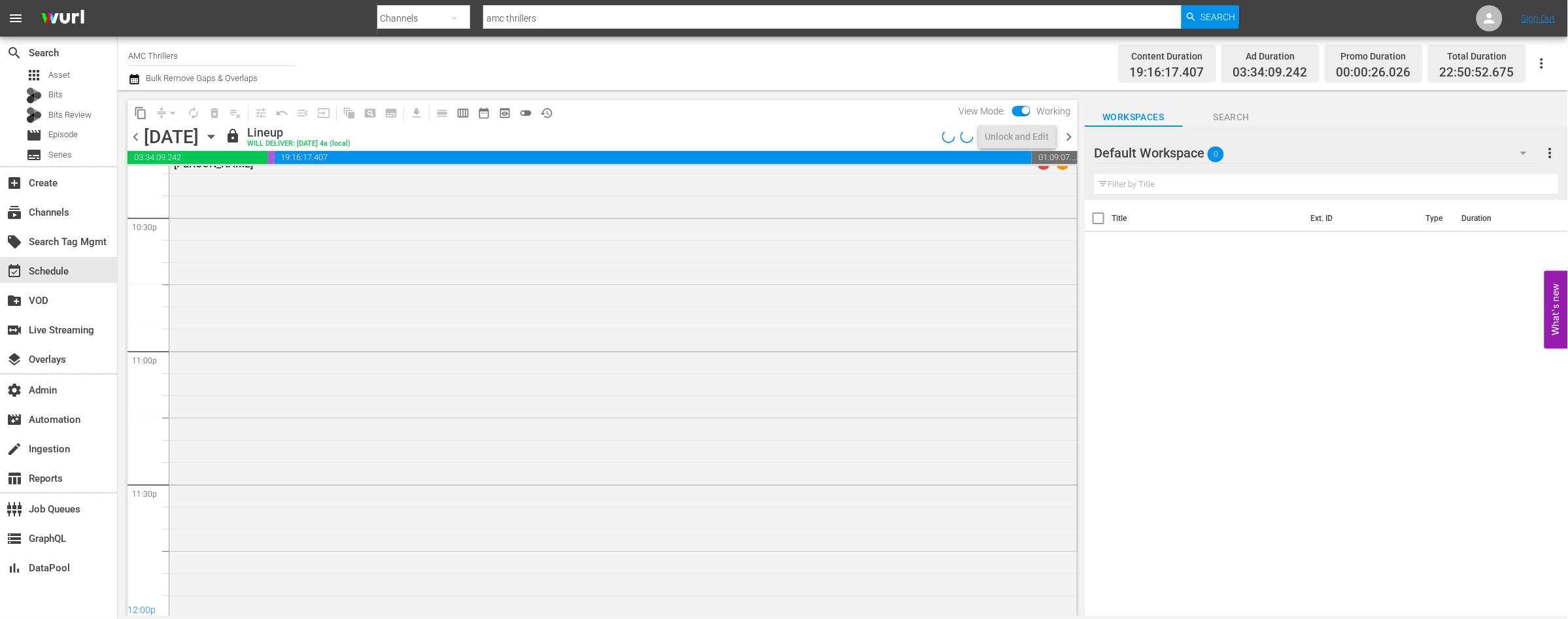
scroll to position [5817, 0]
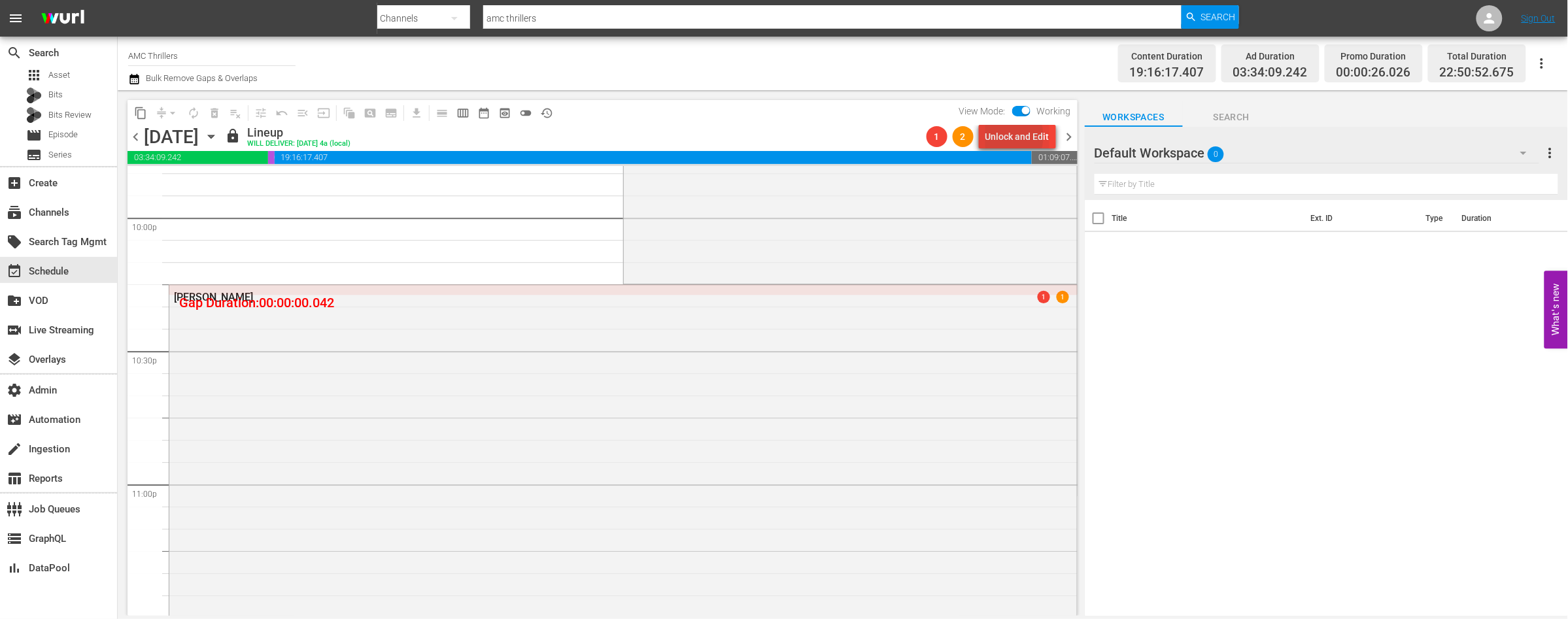
click at [1005, 136] on div "Unlock and Edit" at bounding box center [1017, 136] width 64 height 23
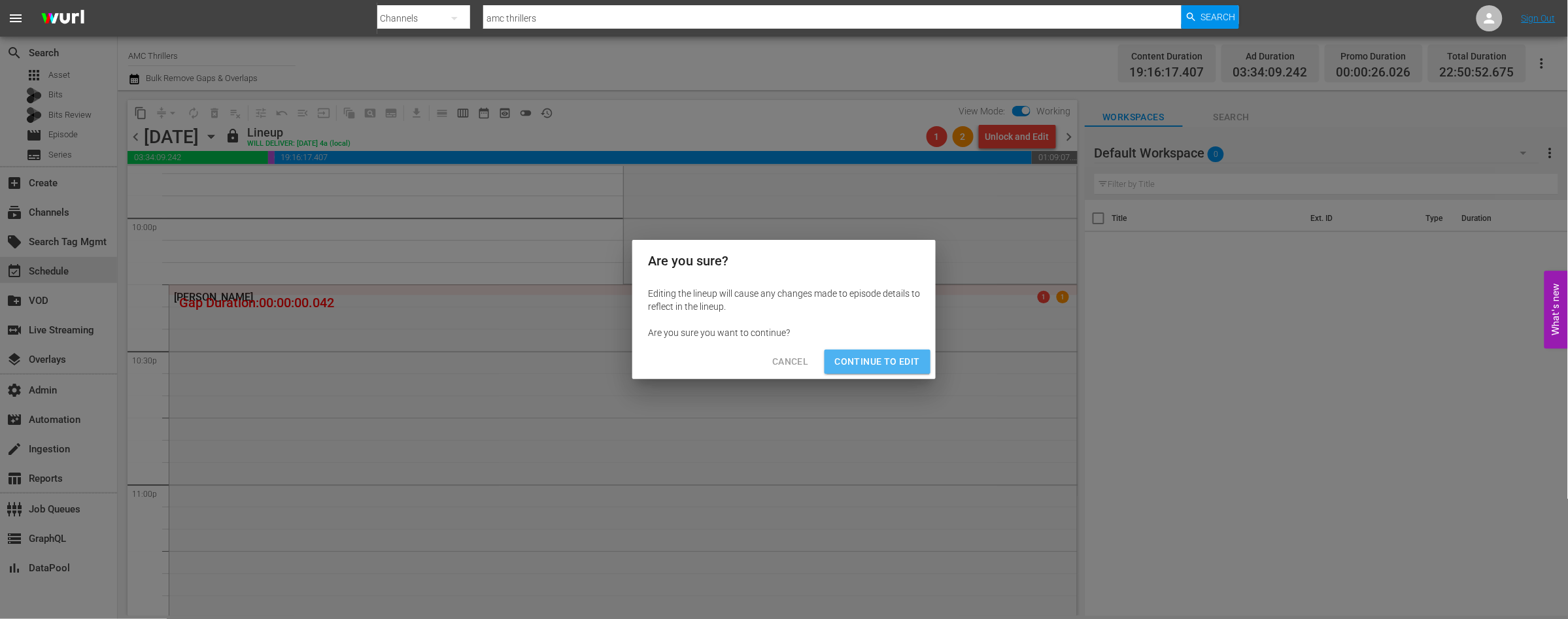
click at [893, 362] on span "Continue to Edit" at bounding box center [878, 361] width 85 height 16
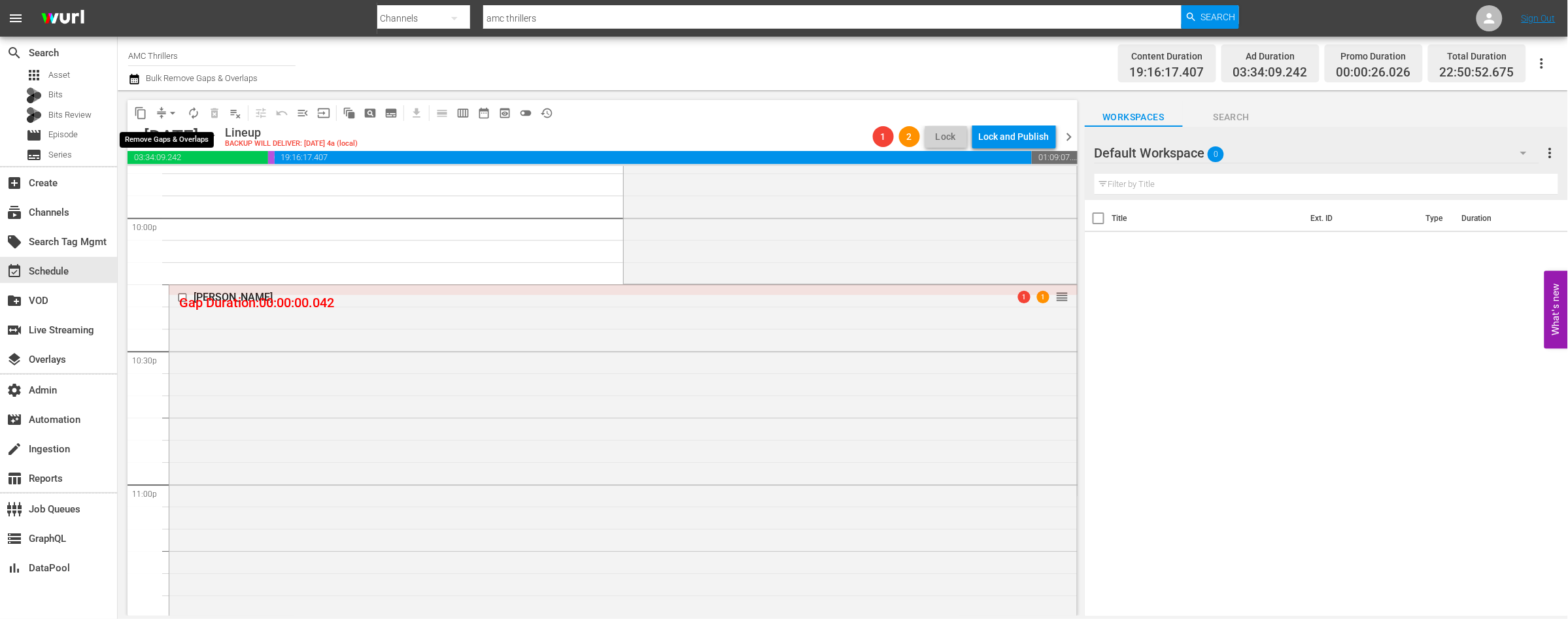
click at [171, 111] on span "arrow_drop_down" at bounding box center [173, 113] width 13 height 13
click at [189, 177] on li "Align to End of Previous Day" at bounding box center [173, 182] width 137 height 21
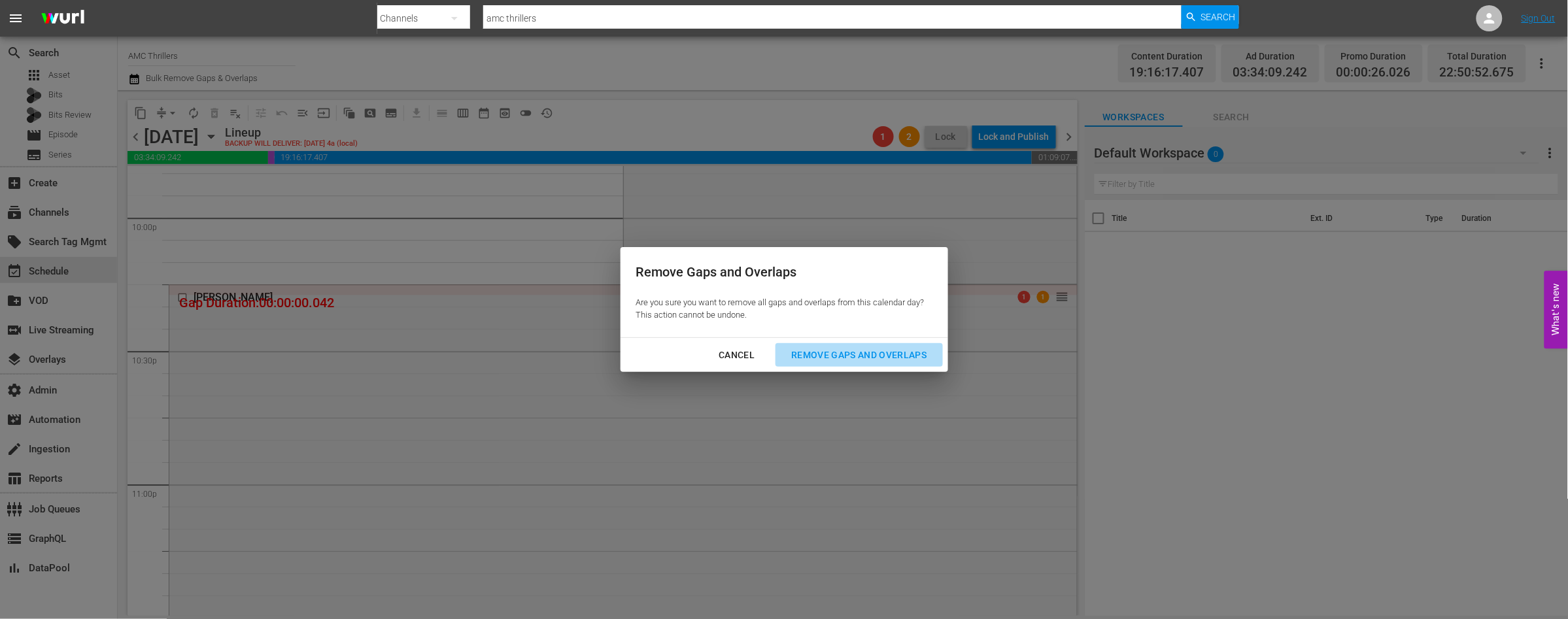
click at [854, 357] on div "Remove Gaps and Overlaps" at bounding box center [859, 355] width 157 height 16
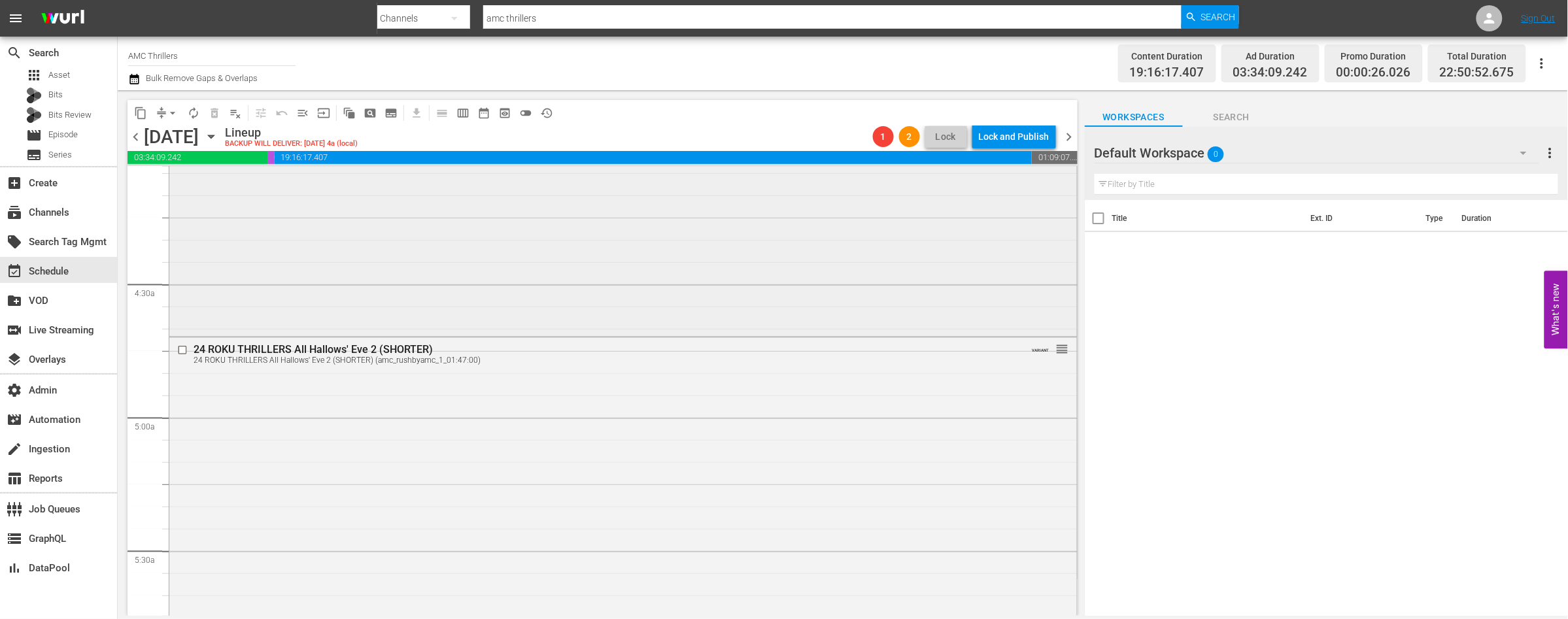
scroll to position [1068, 0]
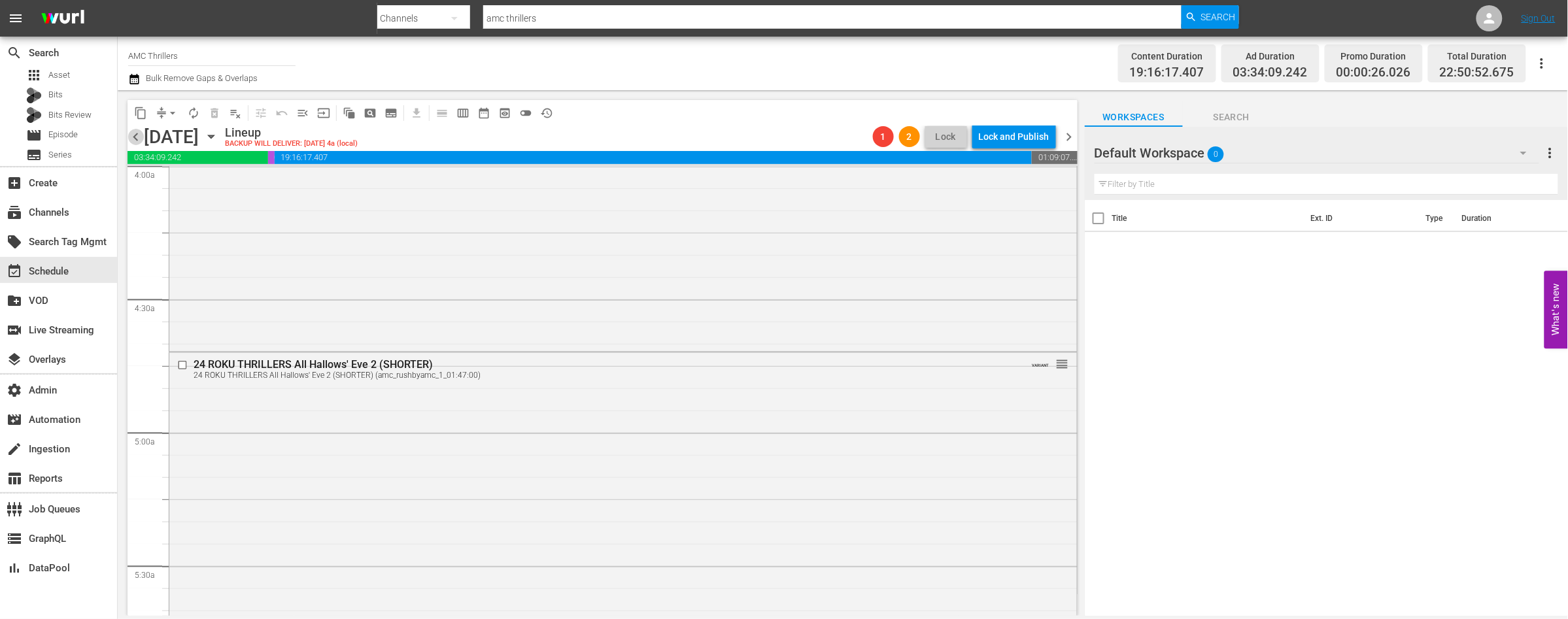
click at [133, 135] on span "chevron_left" at bounding box center [136, 136] width 16 height 16
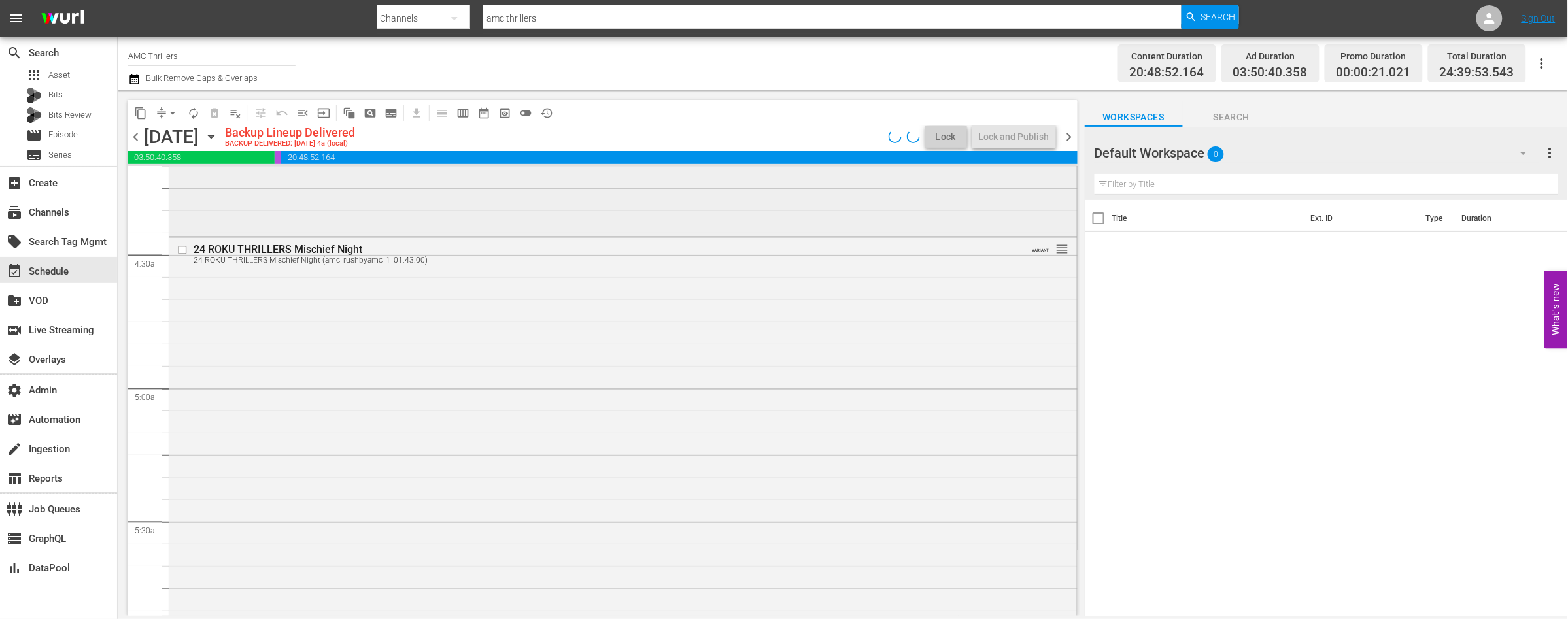
scroll to position [1090, 0]
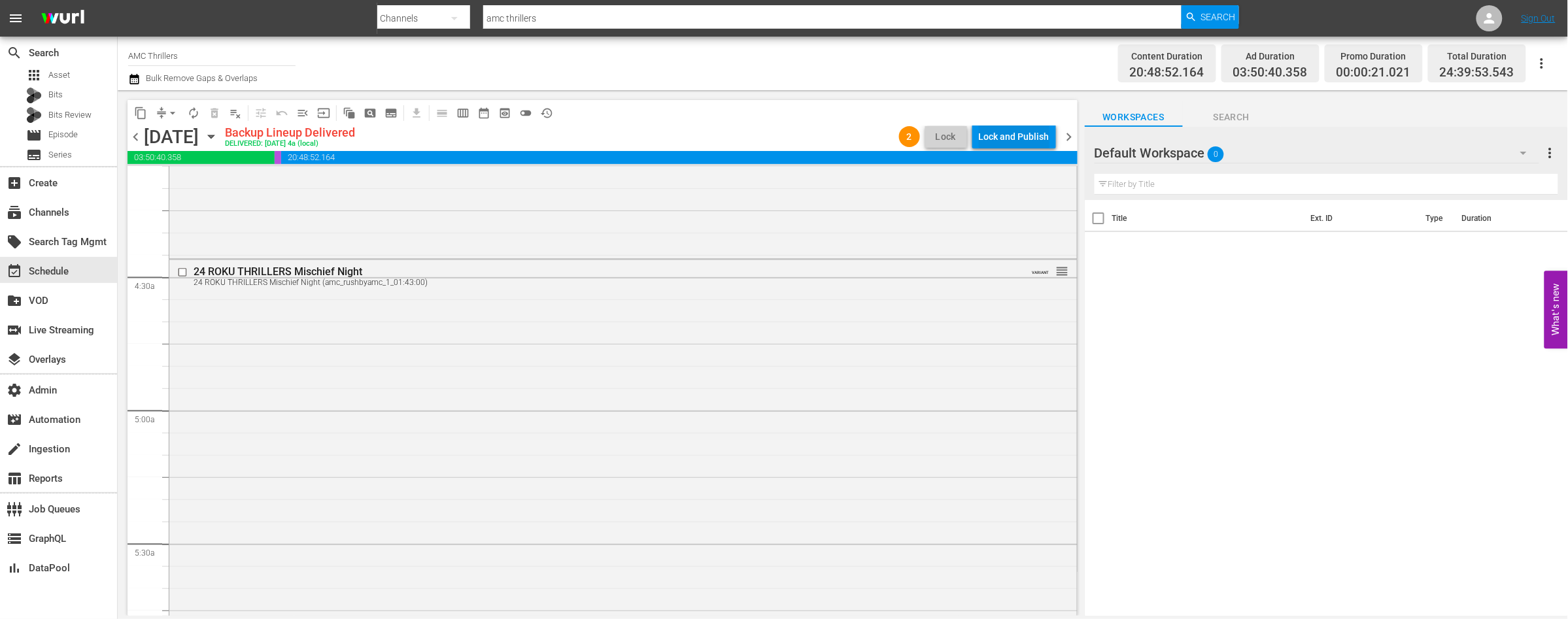
click at [994, 138] on div "Lock and Publish" at bounding box center [1013, 136] width 70 height 23
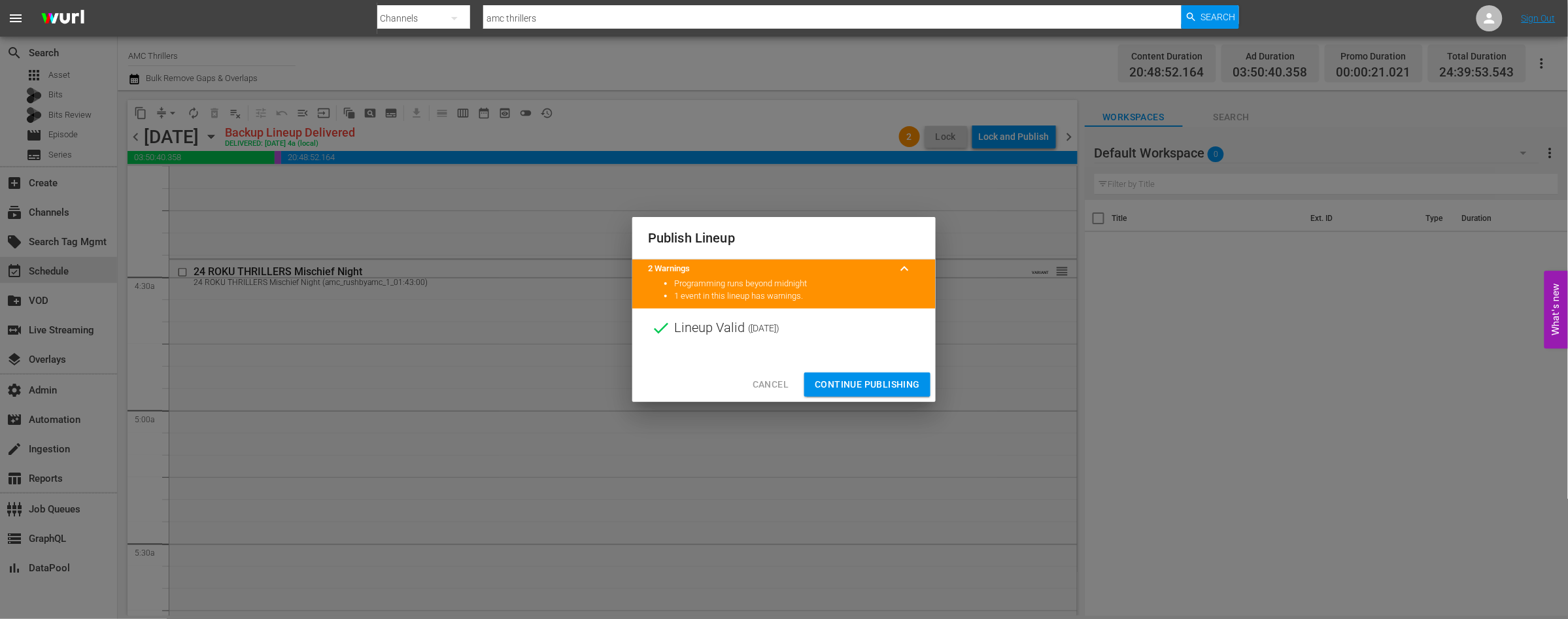
click at [850, 381] on span "Continue Publishing" at bounding box center [866, 384] width 105 height 16
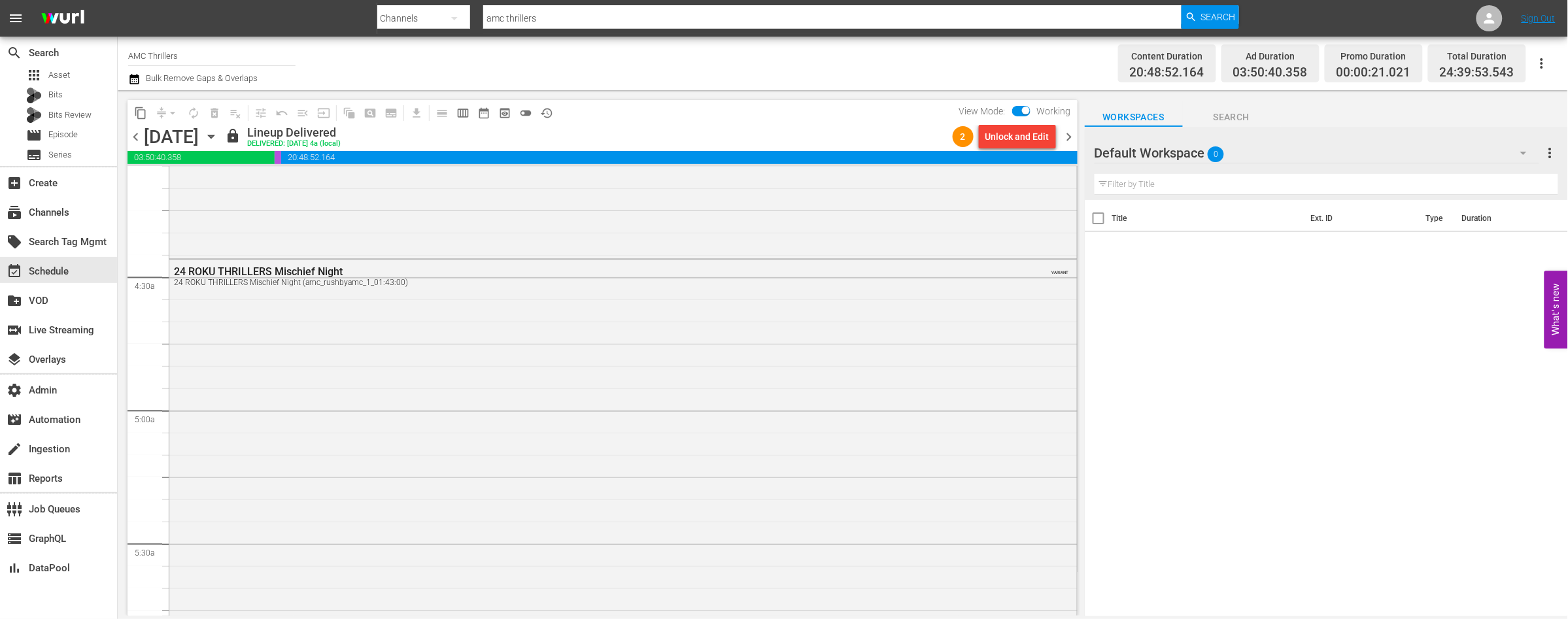
click at [1066, 134] on span "chevron_right" at bounding box center [1069, 136] width 16 height 16
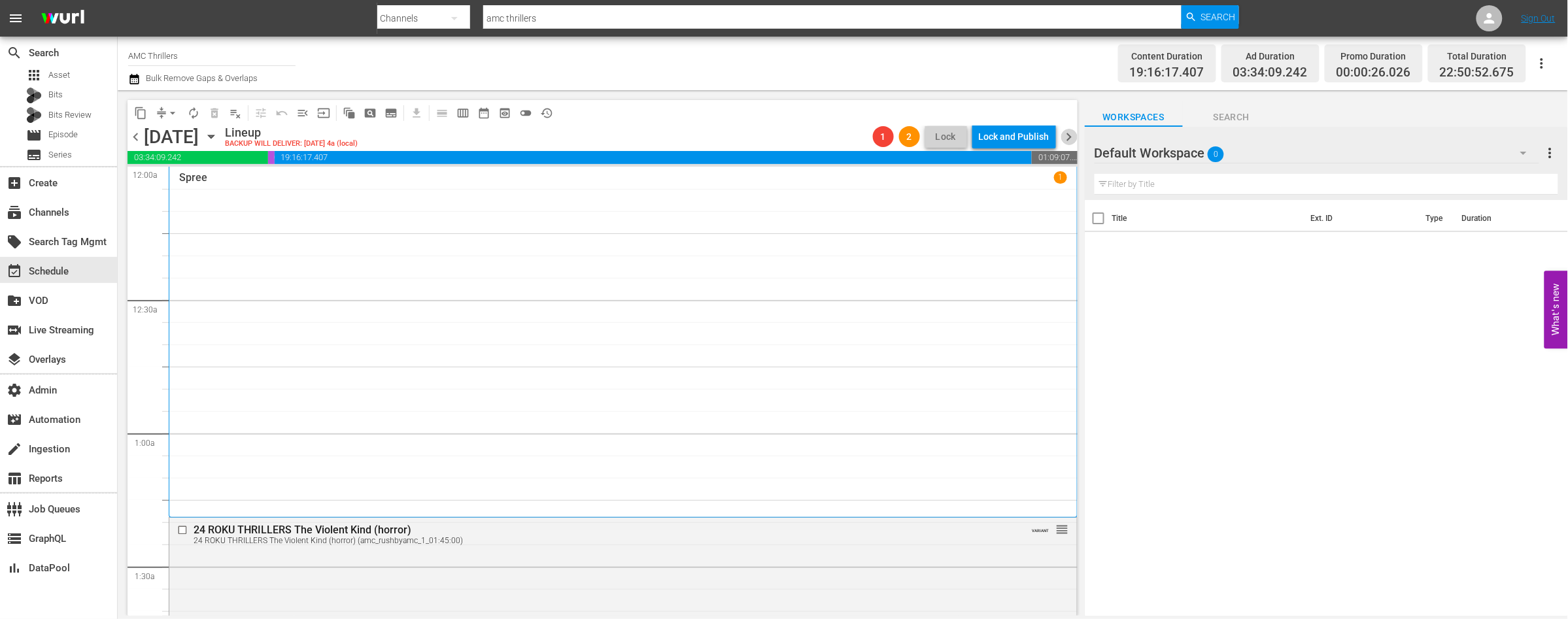
click at [1068, 137] on span "chevron_right" at bounding box center [1069, 136] width 16 height 16
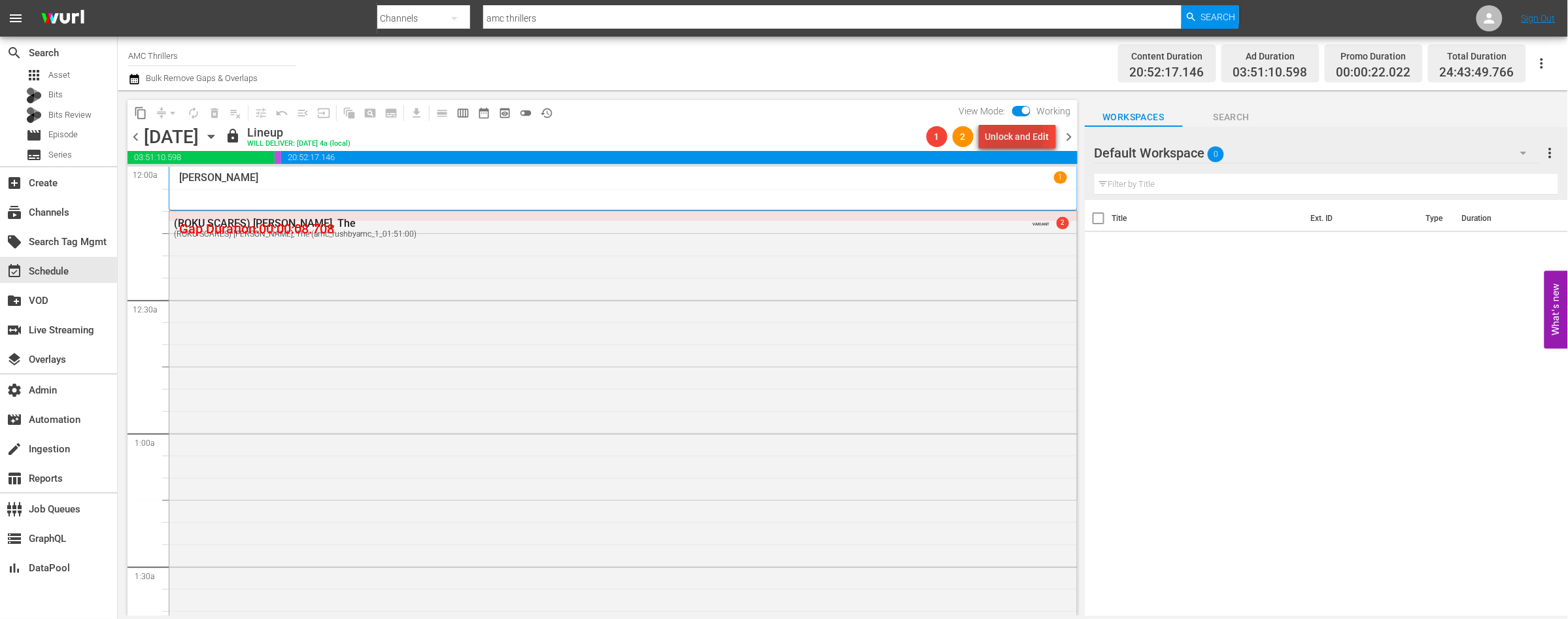
click at [1005, 137] on div "Unlock and Edit" at bounding box center [1017, 136] width 64 height 23
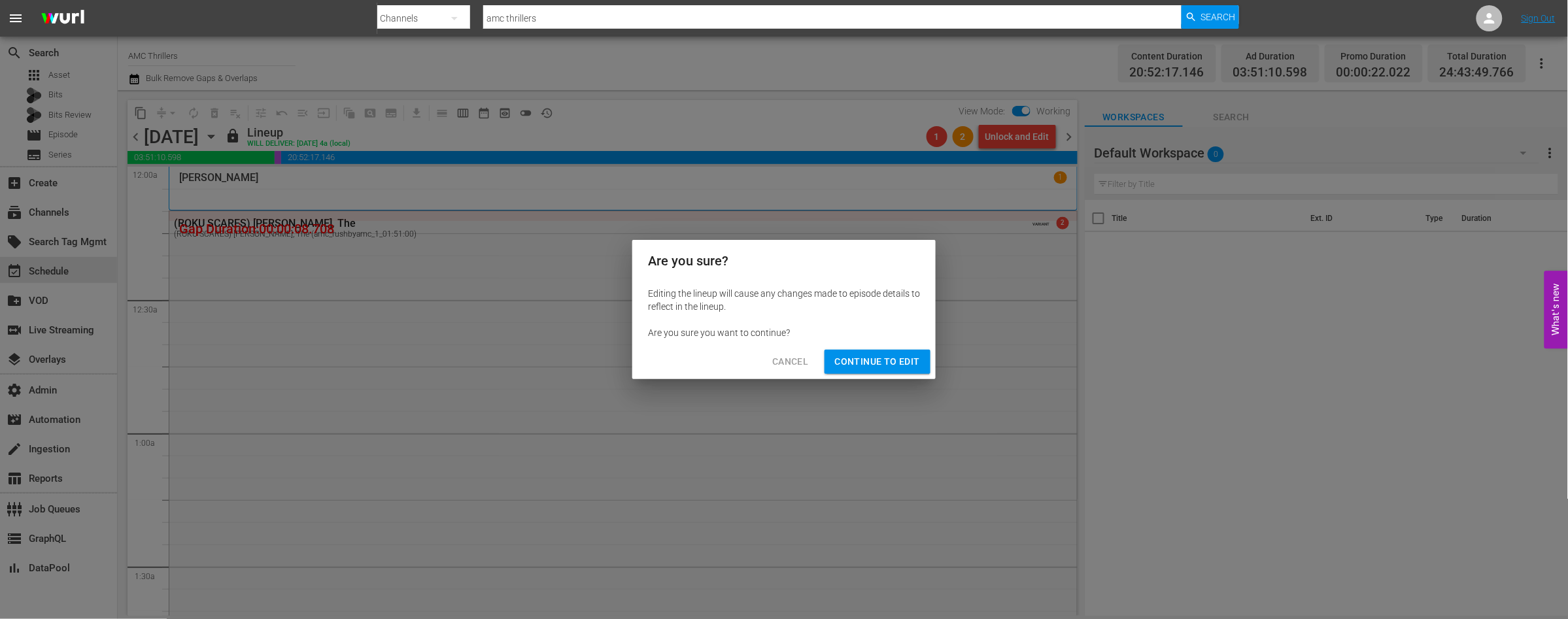
click at [882, 360] on span "Continue to Edit" at bounding box center [878, 361] width 85 height 16
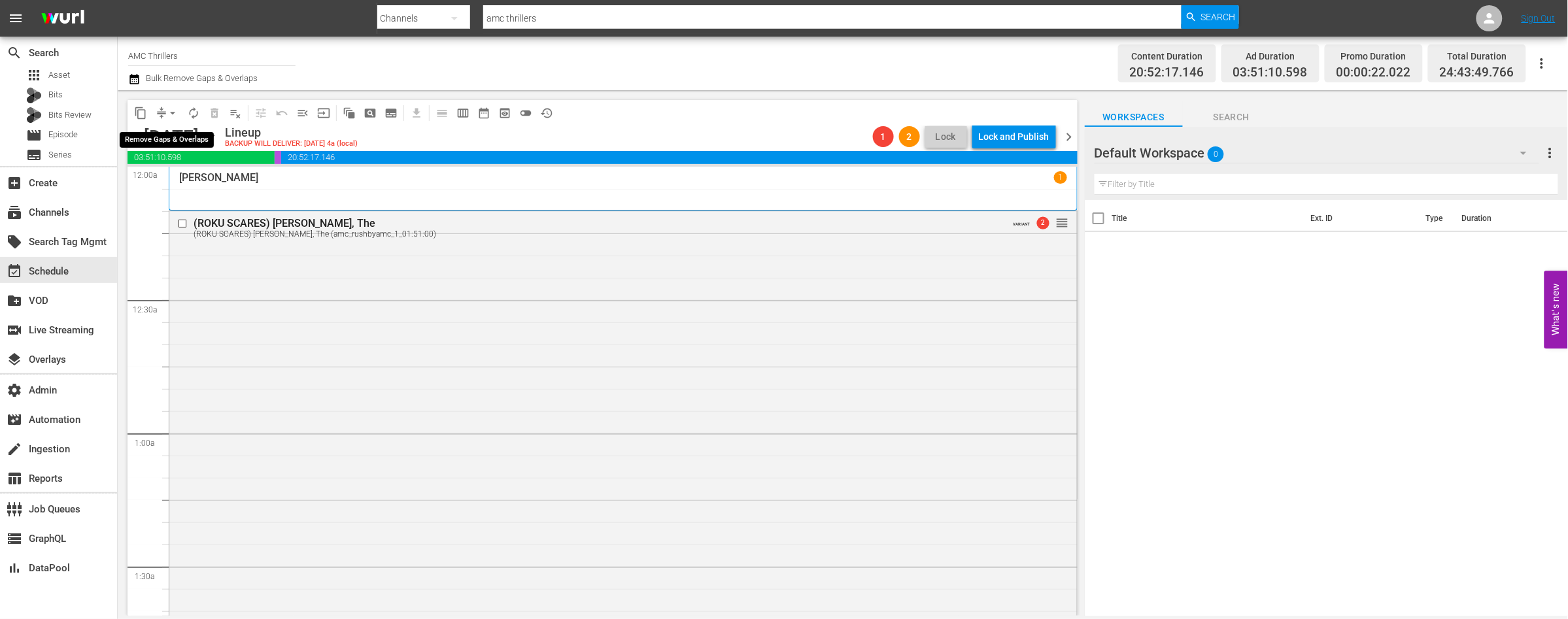
click at [173, 112] on span "arrow_drop_down" at bounding box center [173, 113] width 13 height 13
click at [187, 178] on li "Align to End of Previous Day" at bounding box center [173, 182] width 137 height 21
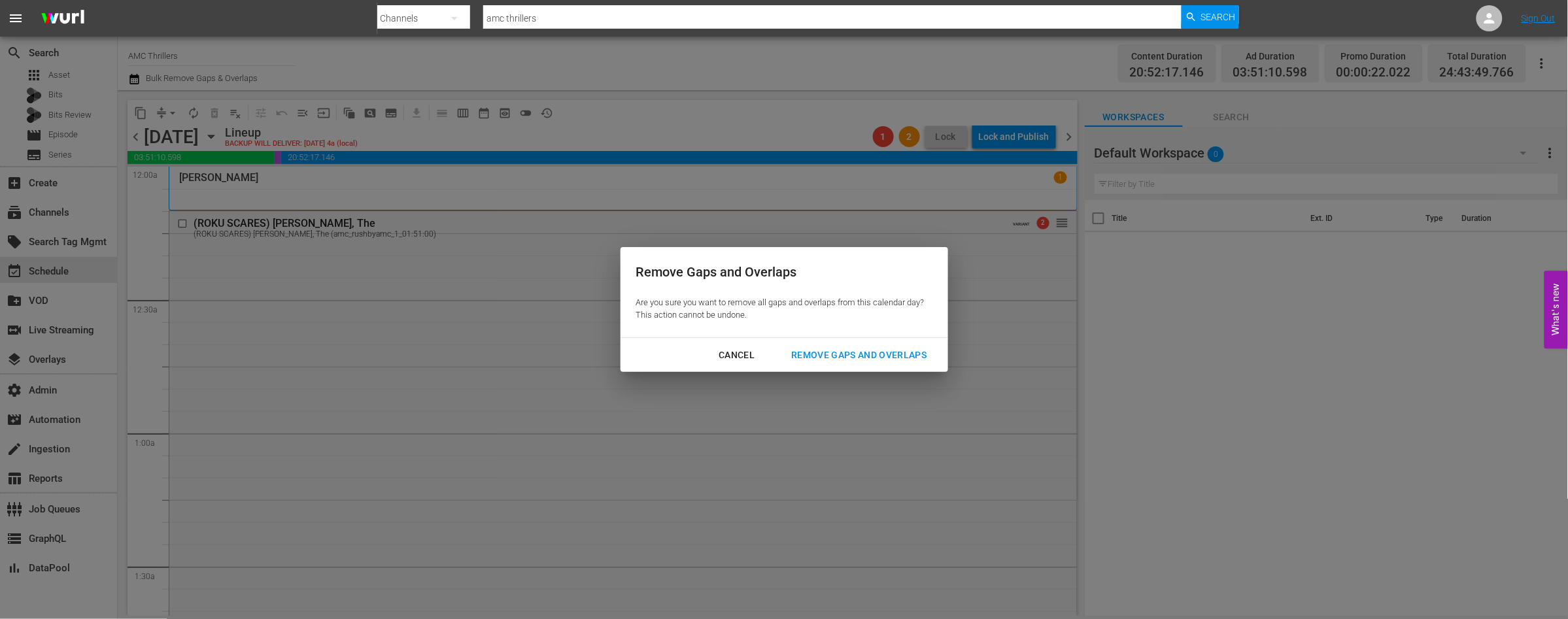
click at [851, 362] on button "Remove Gaps and Overlaps" at bounding box center [859, 355] width 166 height 24
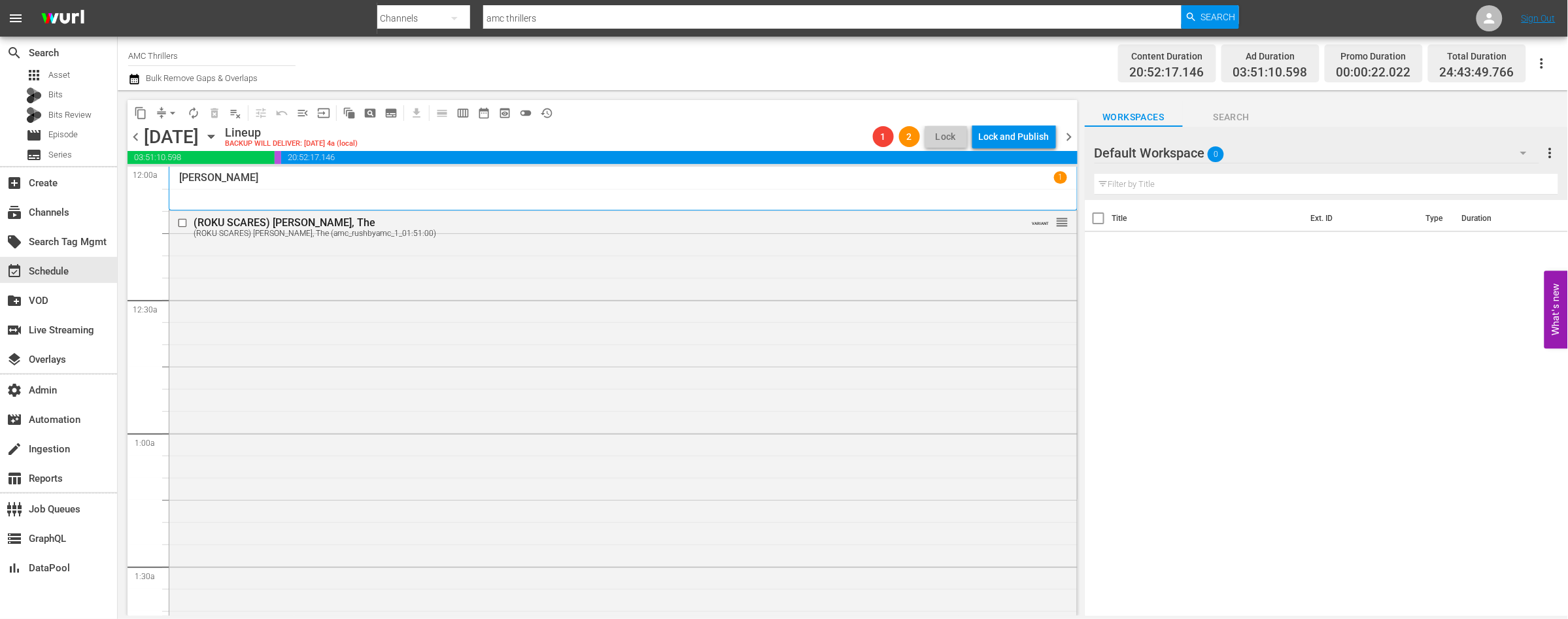
click at [134, 136] on span "chevron_left" at bounding box center [136, 136] width 16 height 16
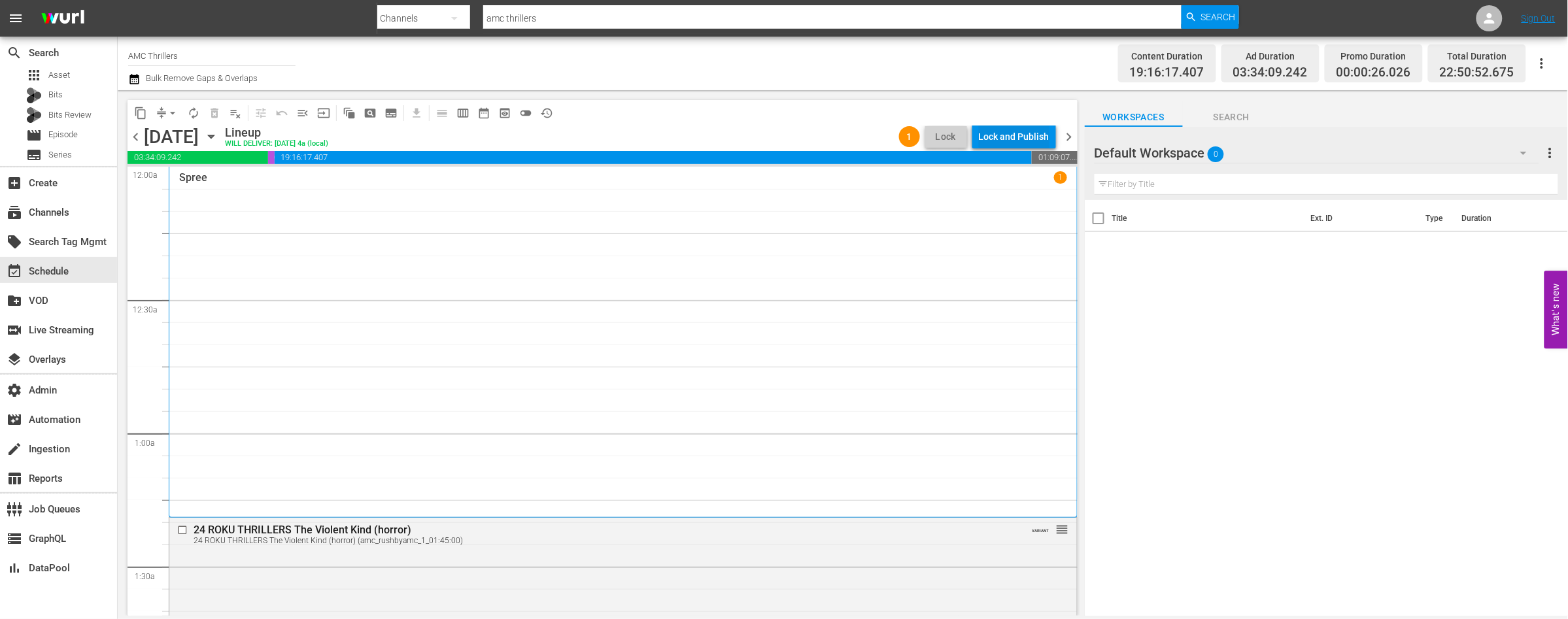
click at [998, 139] on div "Lock and Publish" at bounding box center [1013, 136] width 70 height 23
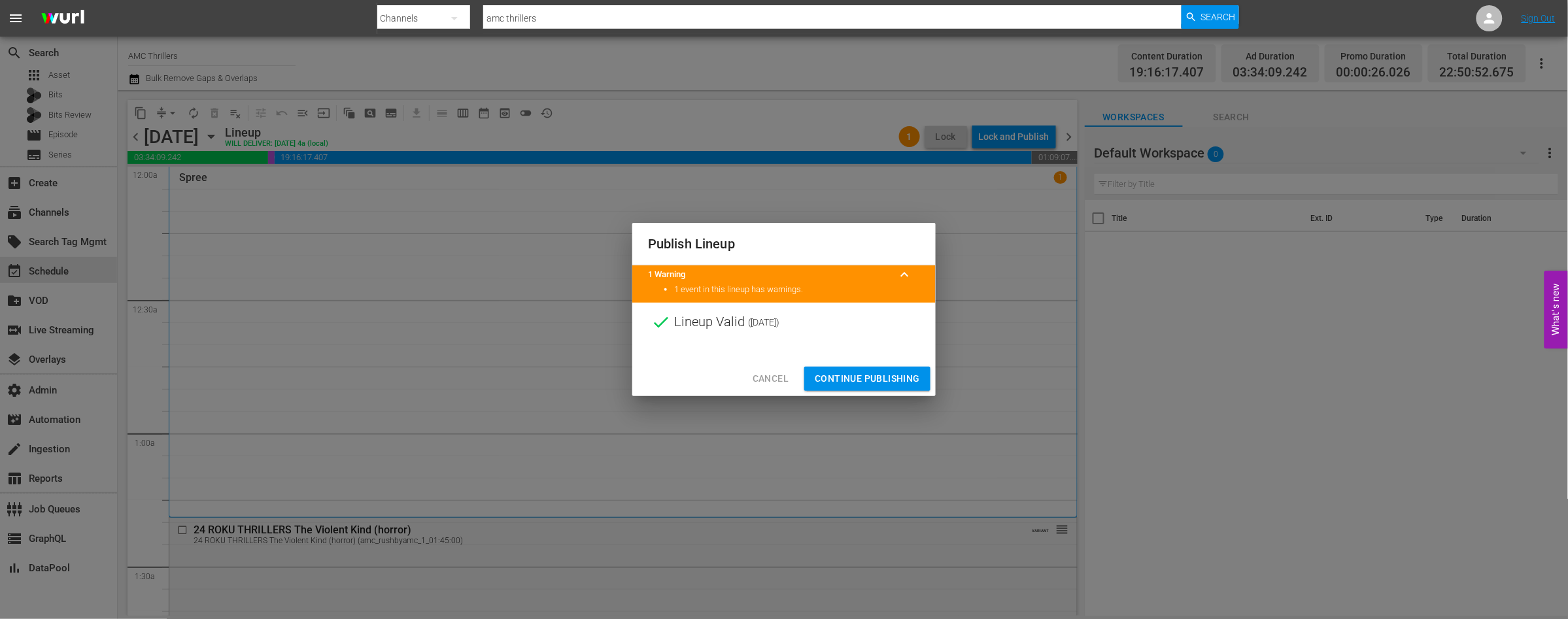
click at [869, 375] on span "Continue Publishing" at bounding box center [866, 379] width 105 height 16
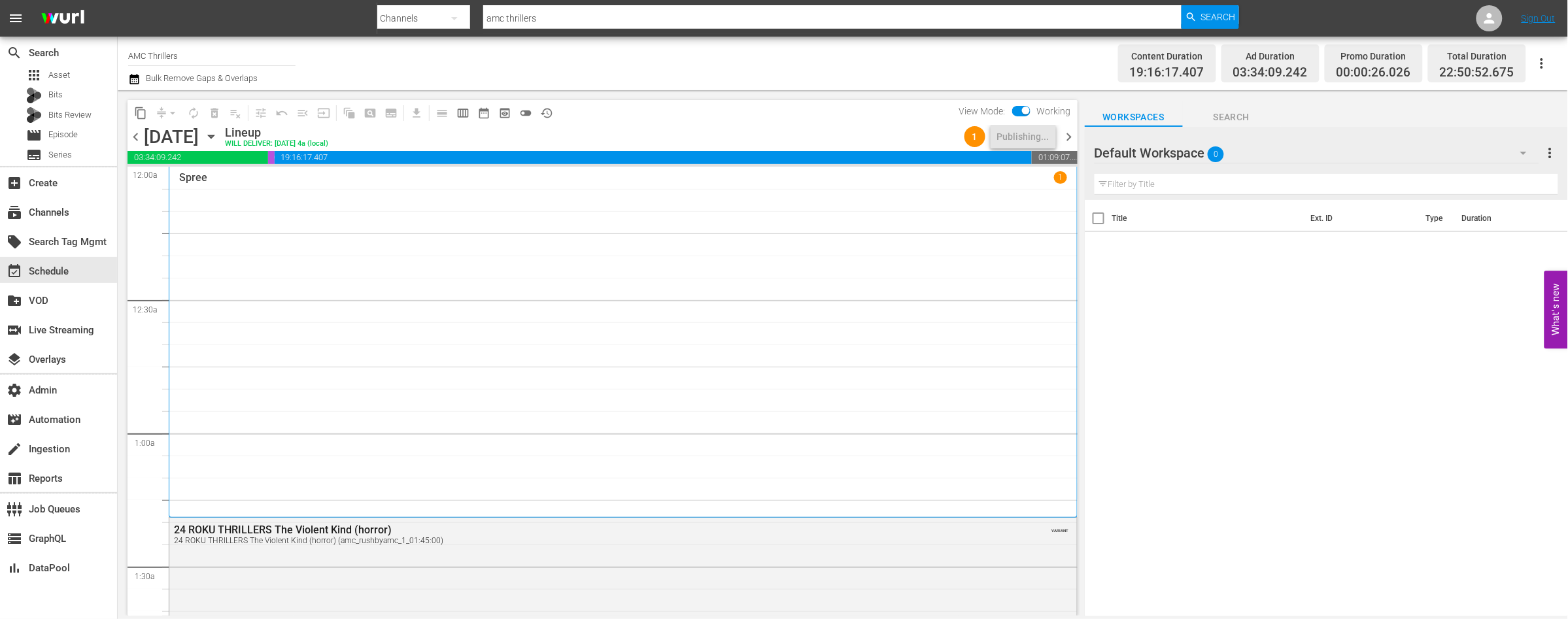
click at [1068, 138] on span "chevron_right" at bounding box center [1069, 136] width 16 height 16
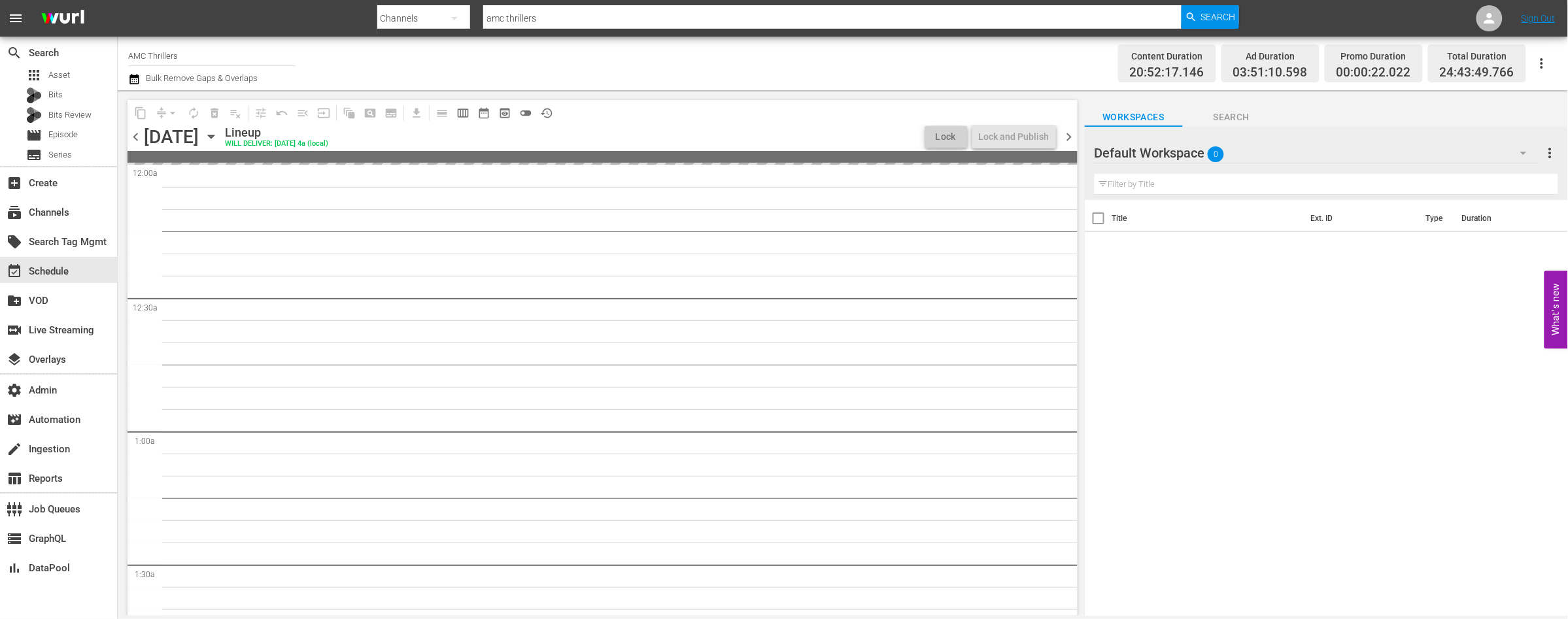
click at [1068, 138] on span "chevron_right" at bounding box center [1069, 136] width 16 height 16
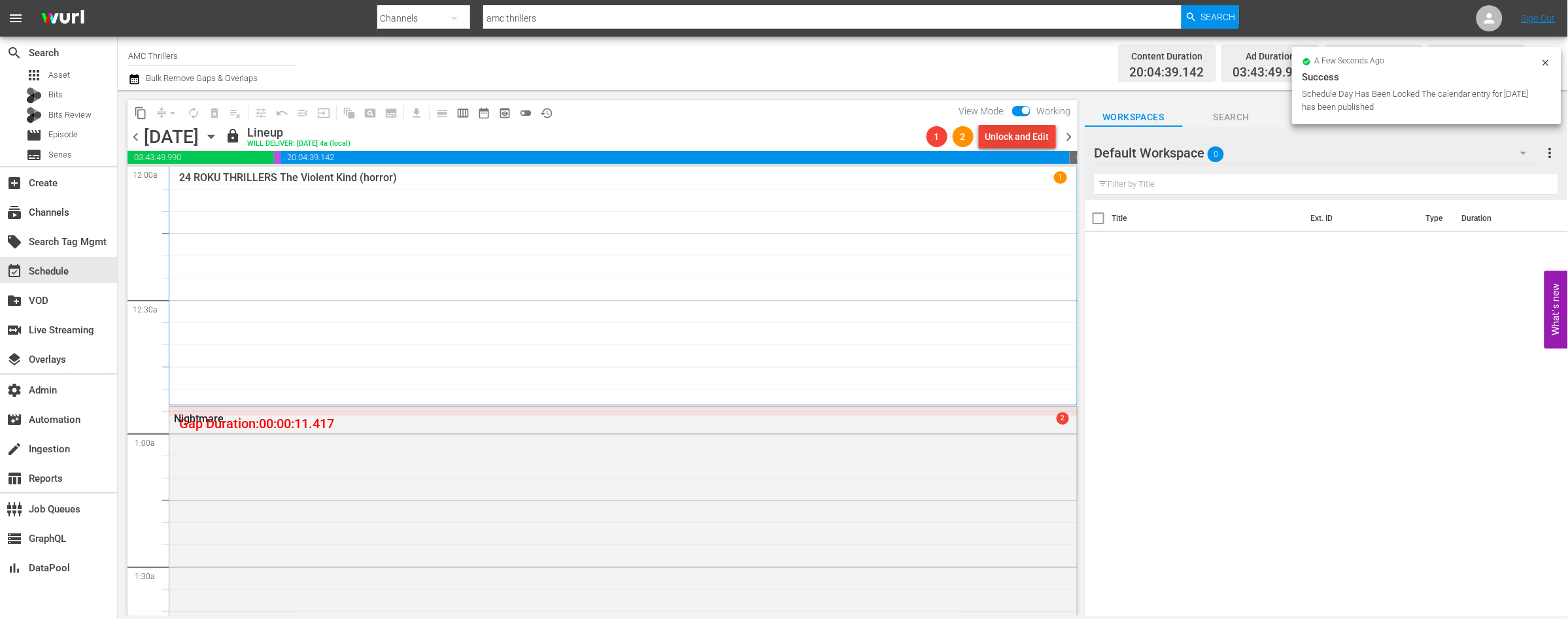
click at [1009, 138] on div "Unlock and Edit" at bounding box center [1017, 136] width 64 height 23
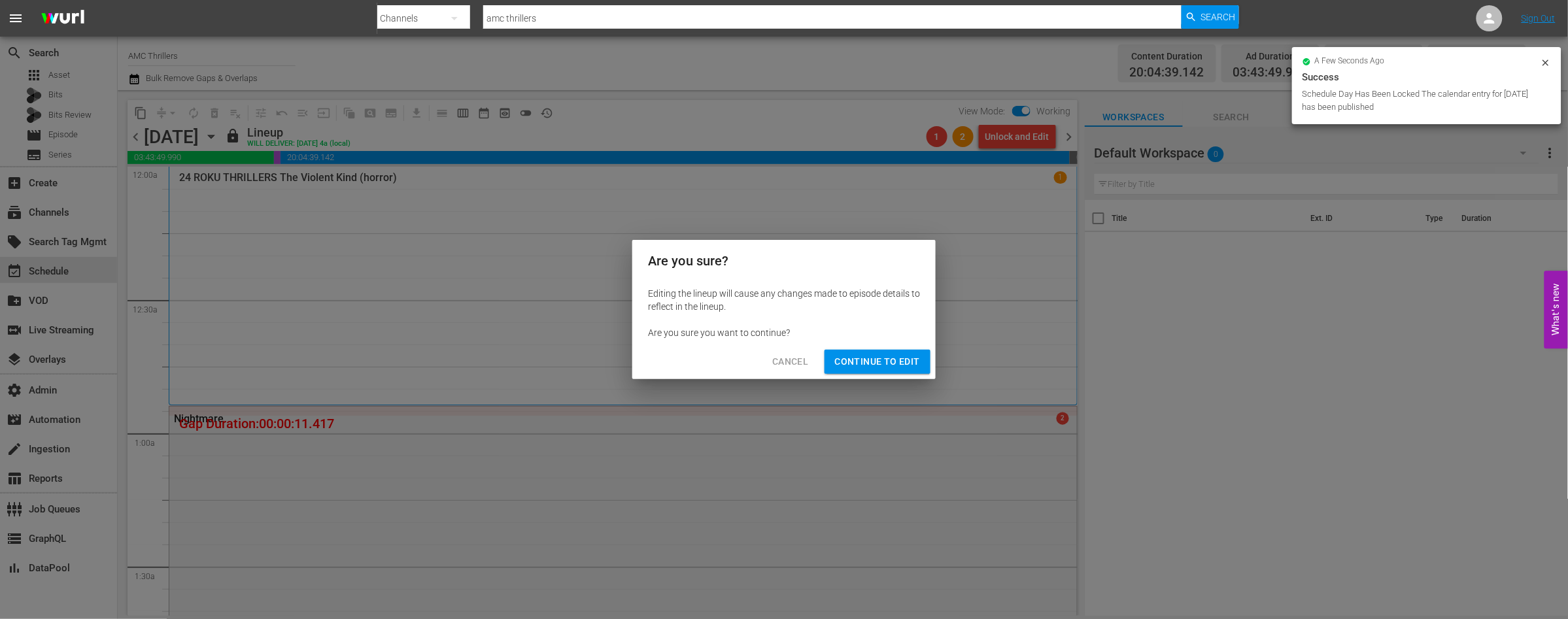
drag, startPoint x: 874, startPoint y: 359, endPoint x: 844, endPoint y: 355, distance: 30.3
click at [874, 359] on span "Continue to Edit" at bounding box center [878, 361] width 85 height 16
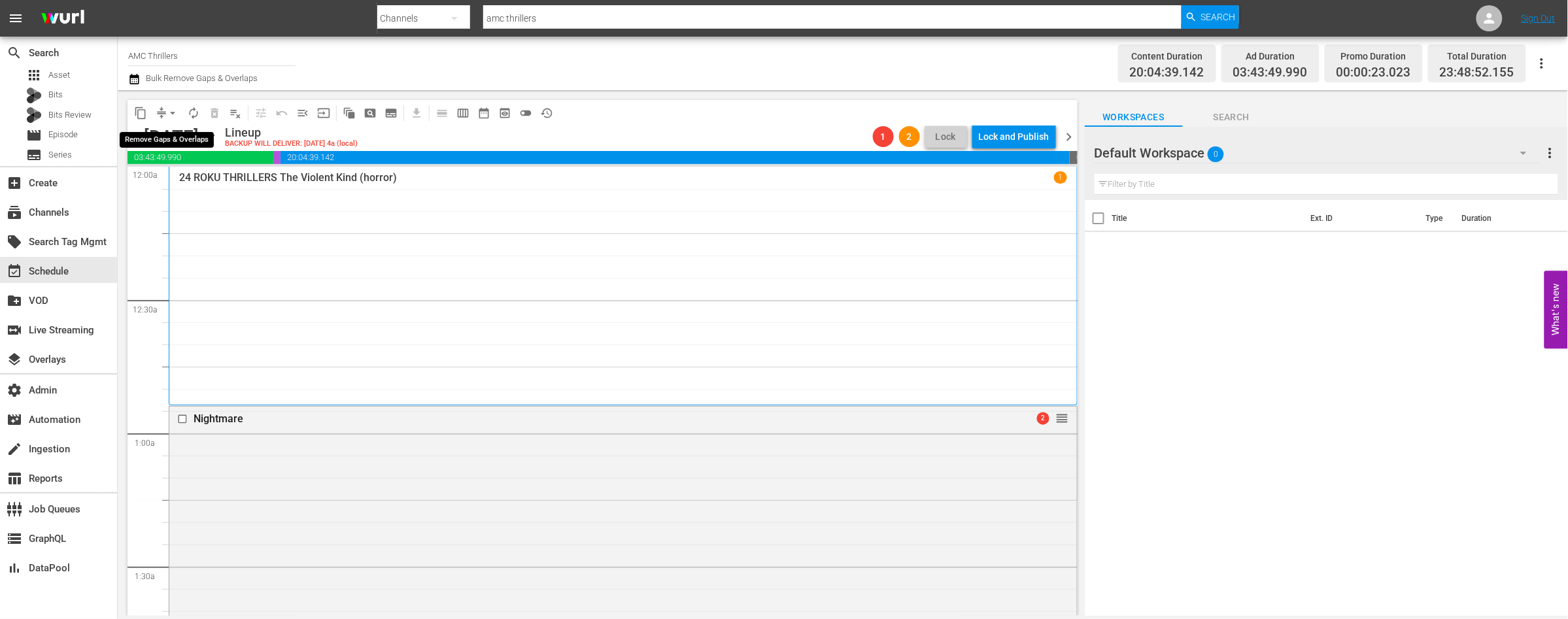
click at [171, 111] on span "arrow_drop_down" at bounding box center [173, 113] width 13 height 13
click at [181, 177] on li "Align to End of Previous Day" at bounding box center [173, 182] width 137 height 21
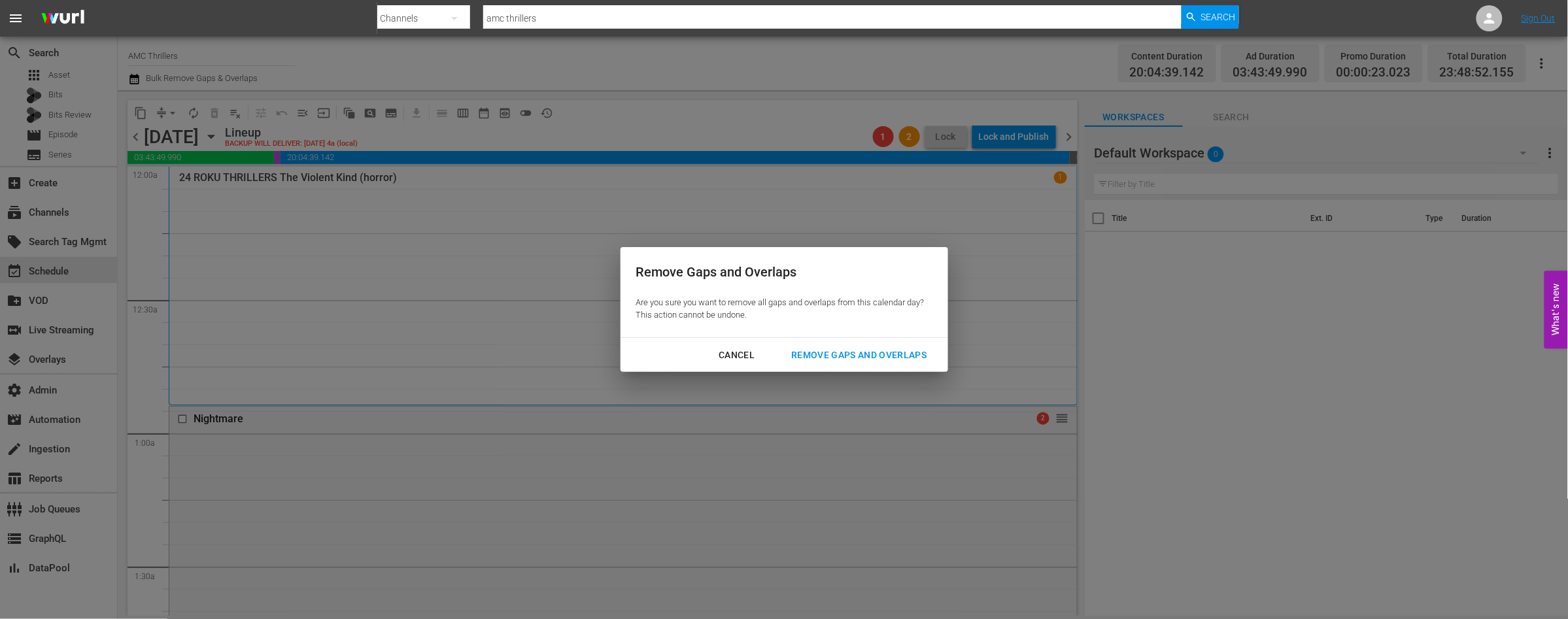
click at [858, 347] on div "Remove Gaps and Overlaps" at bounding box center [859, 355] width 157 height 16
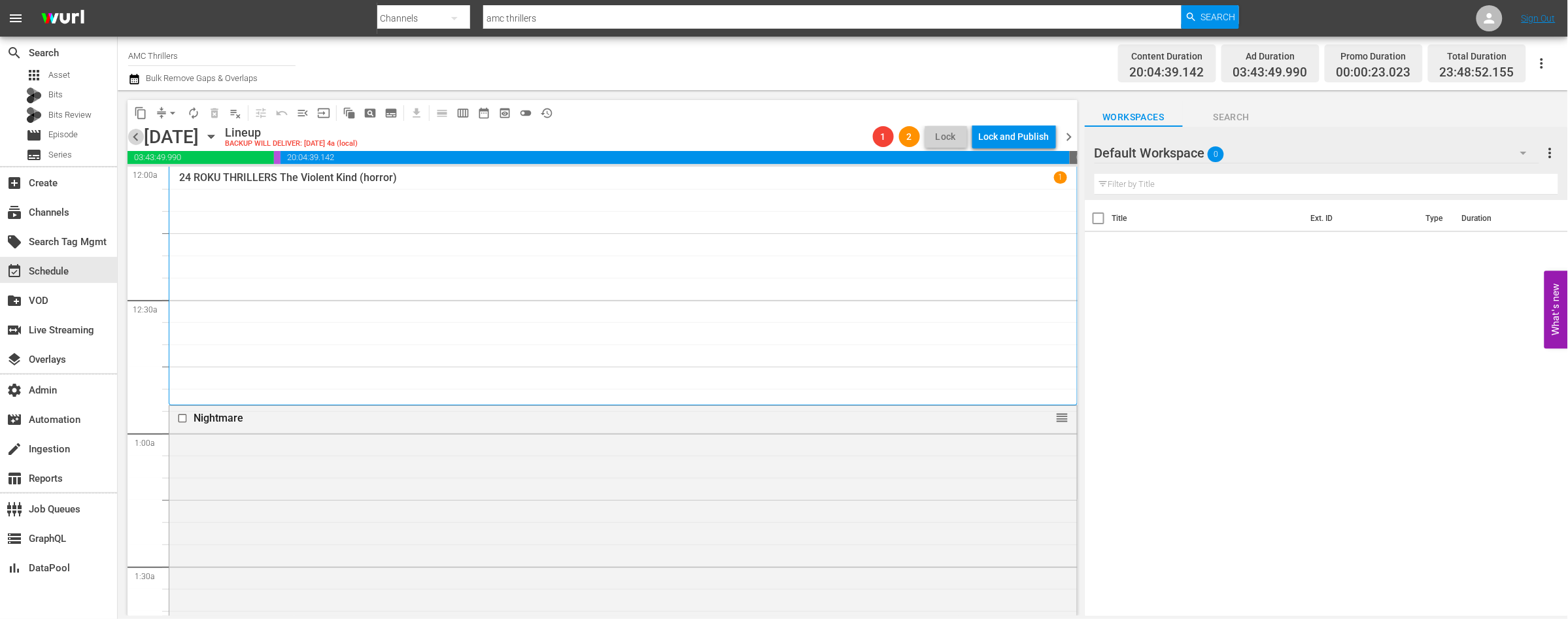
click at [139, 136] on span "chevron_left" at bounding box center [136, 136] width 16 height 16
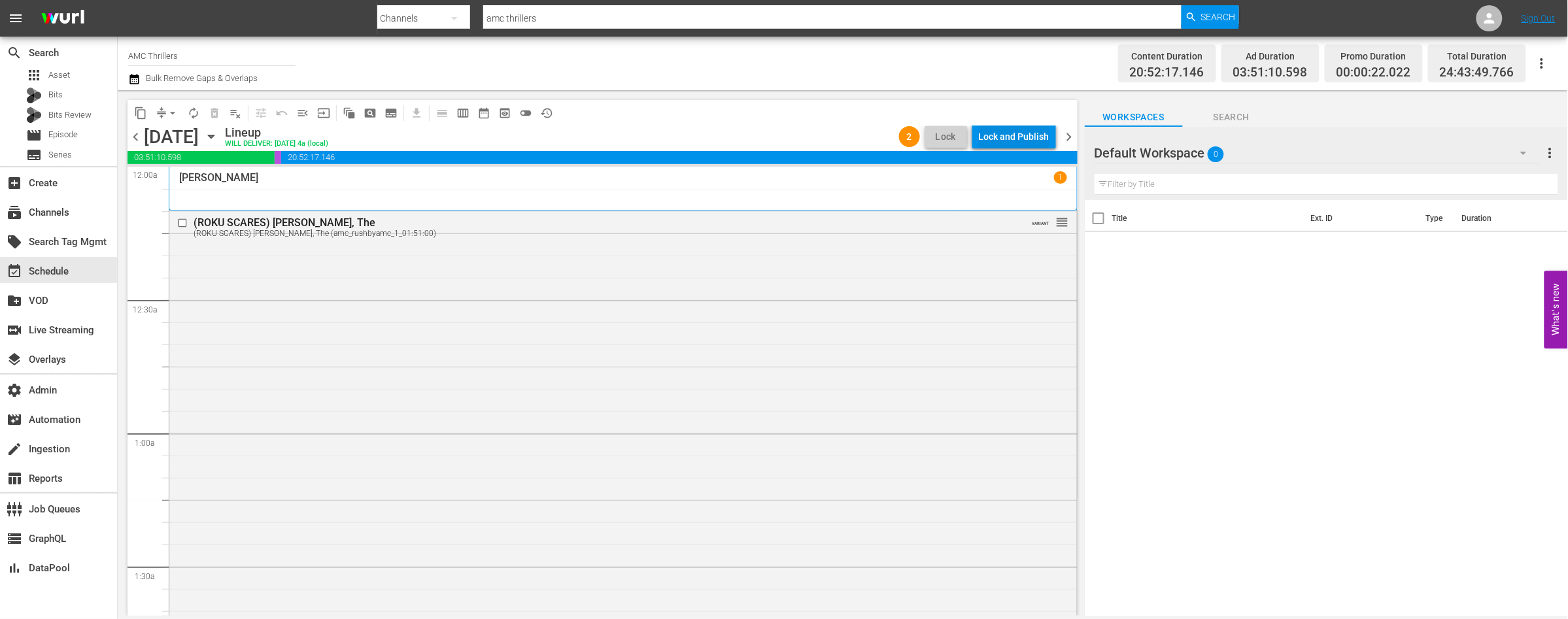
click at [1007, 138] on div "Lock and Publish" at bounding box center [1013, 136] width 70 height 23
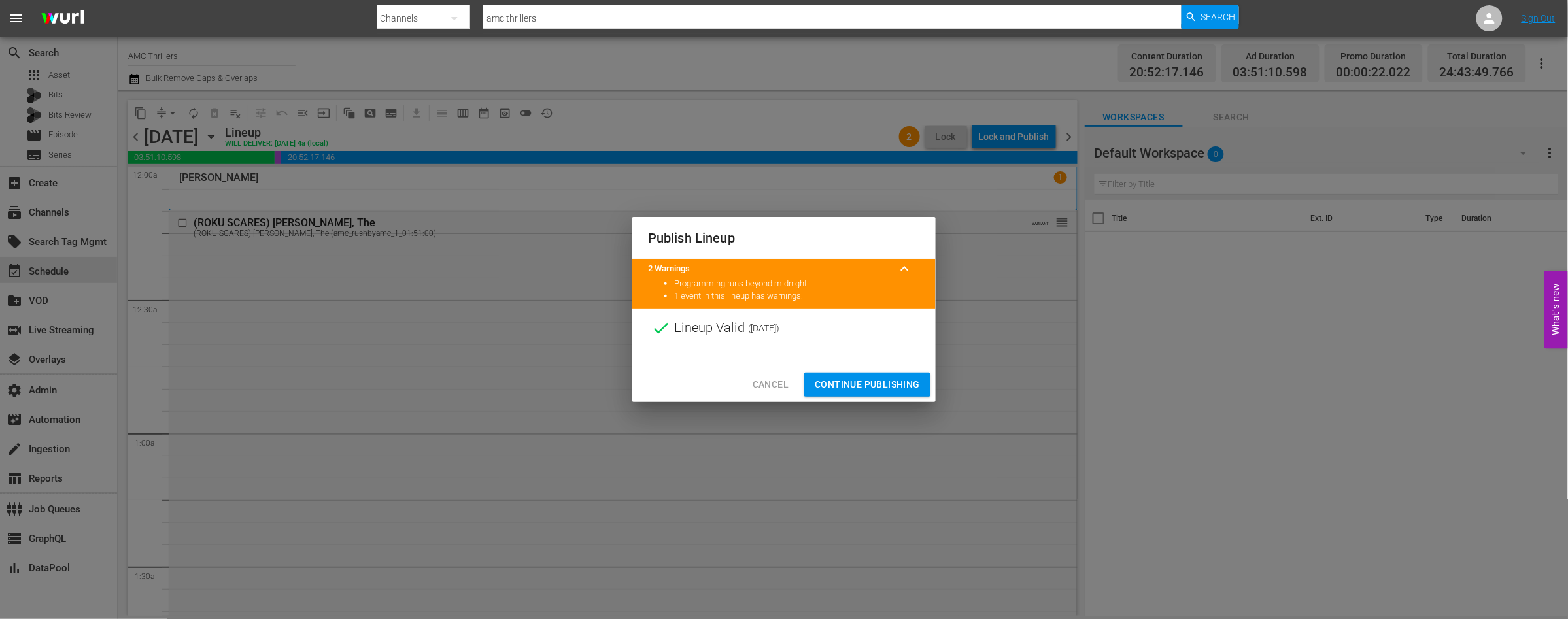
click at [867, 384] on span "Continue Publishing" at bounding box center [866, 384] width 105 height 16
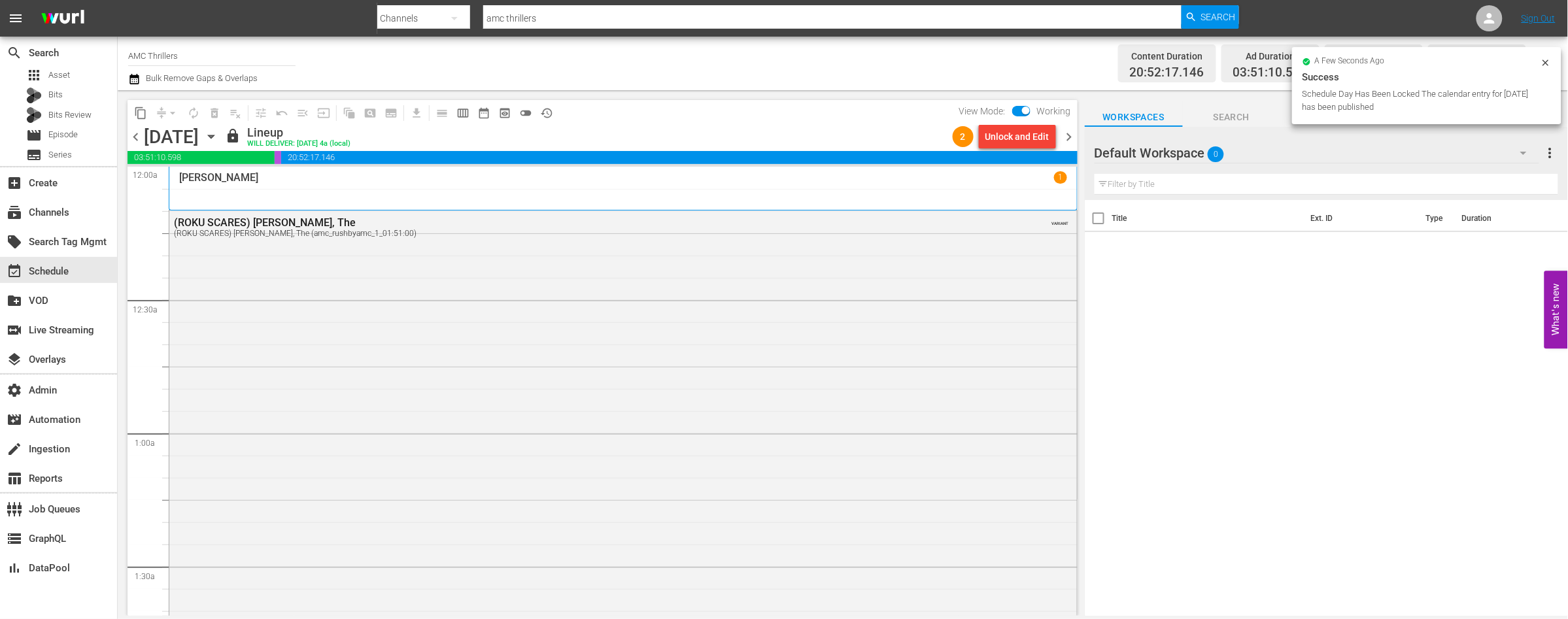
click at [1070, 137] on span "chevron_right" at bounding box center [1069, 136] width 16 height 16
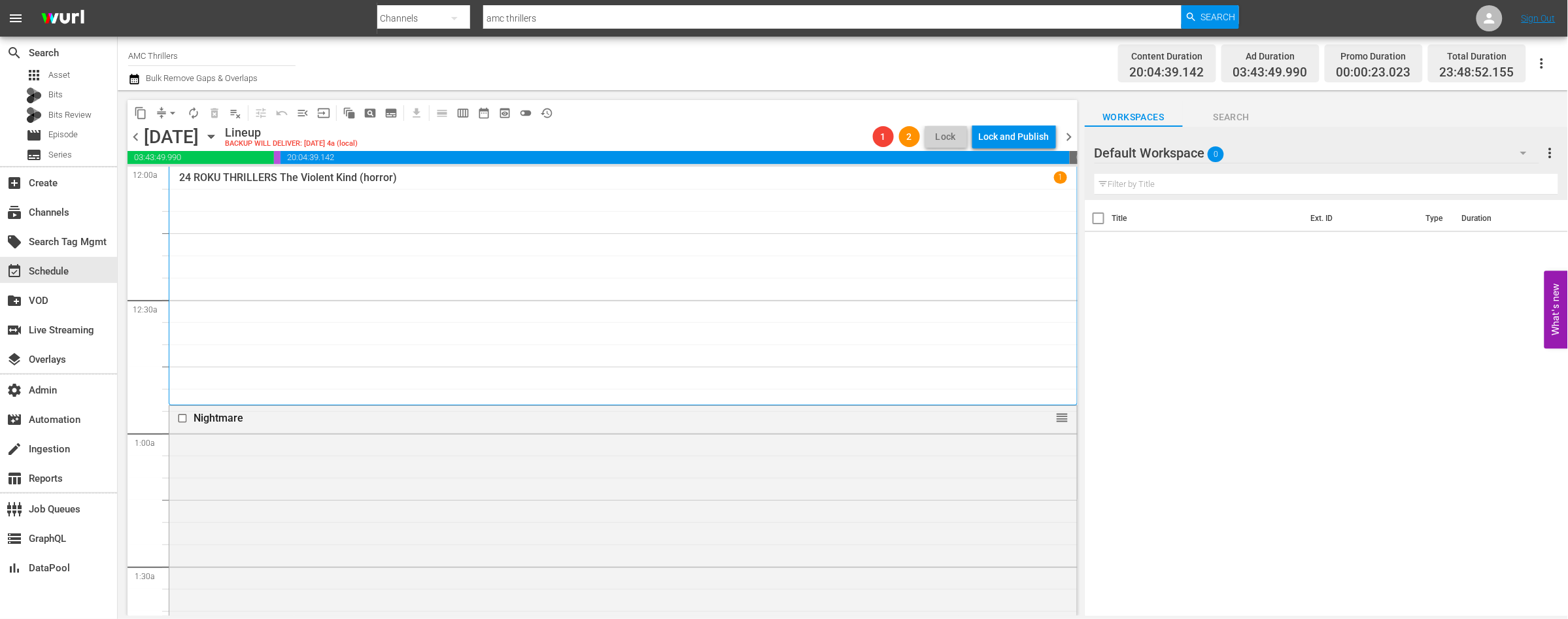
click at [1065, 136] on span "chevron_right" at bounding box center [1069, 136] width 16 height 16
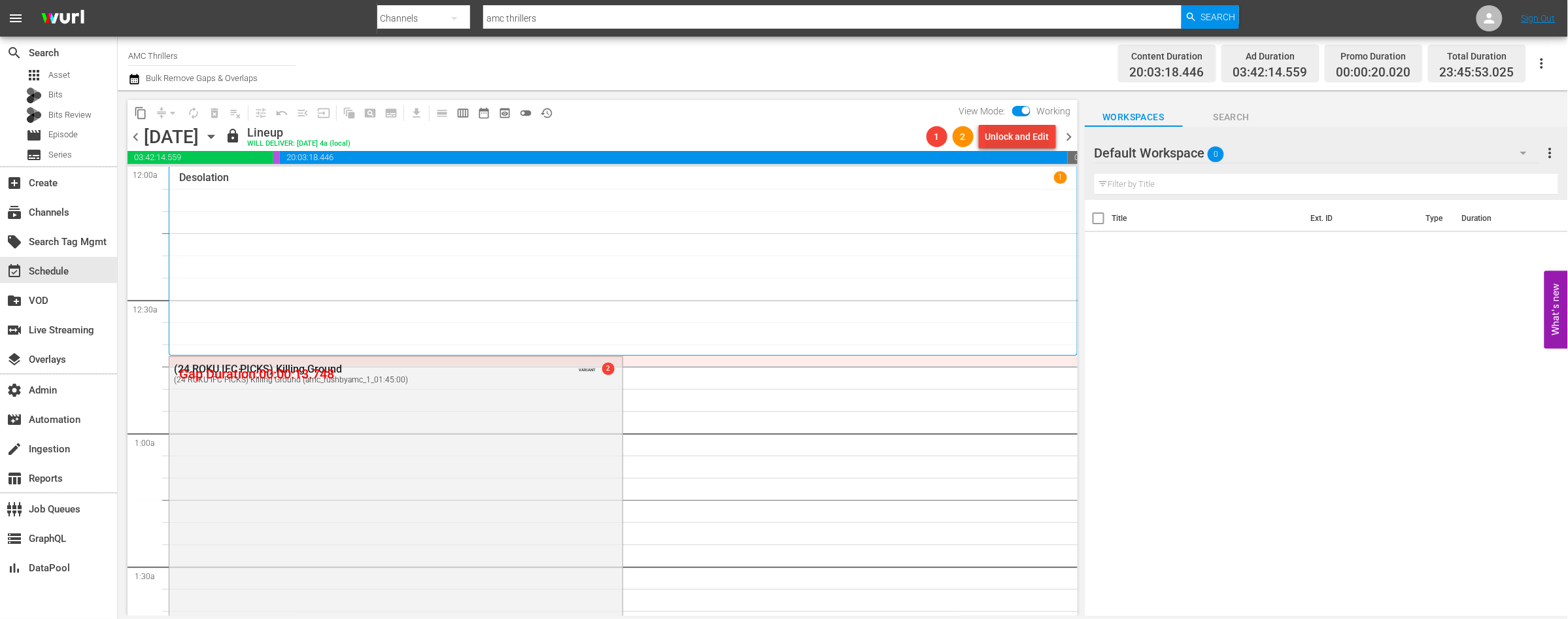
click at [1021, 136] on div "Unlock and Edit" at bounding box center [1017, 136] width 64 height 23
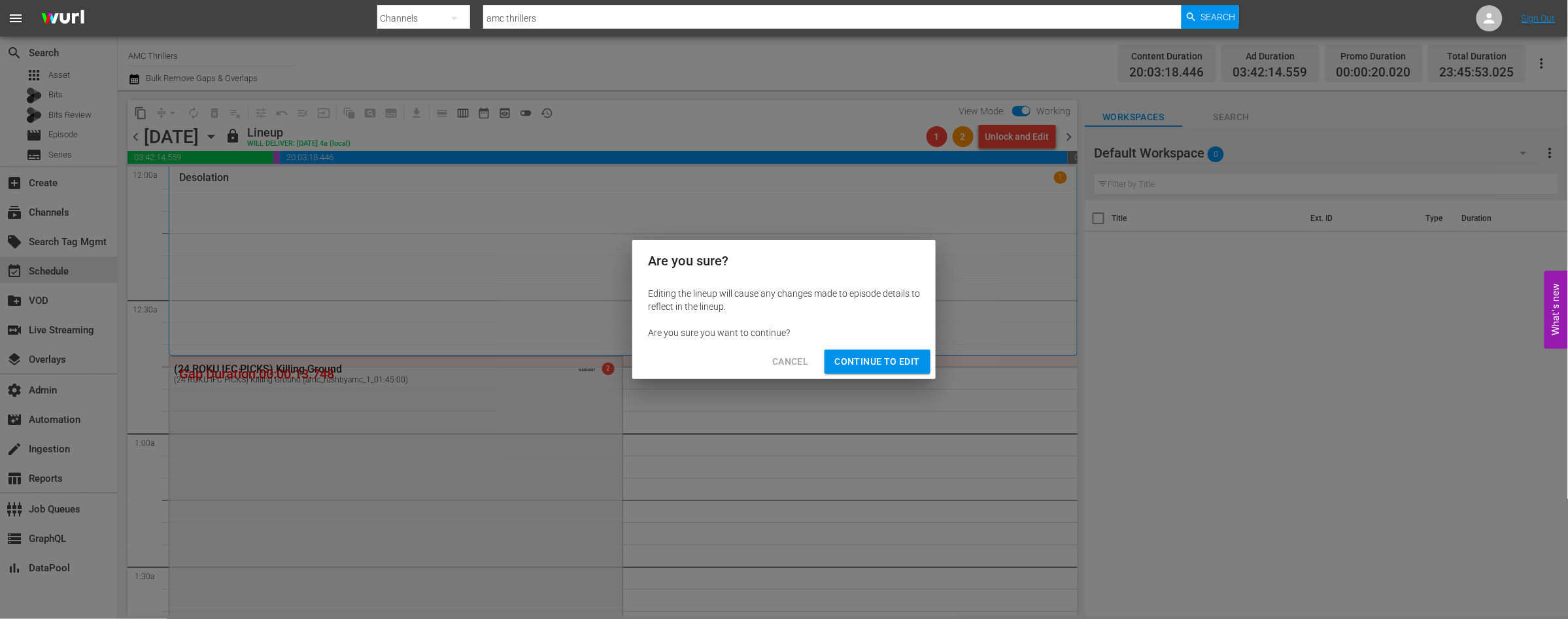
click at [865, 362] on span "Continue to Edit" at bounding box center [878, 361] width 85 height 16
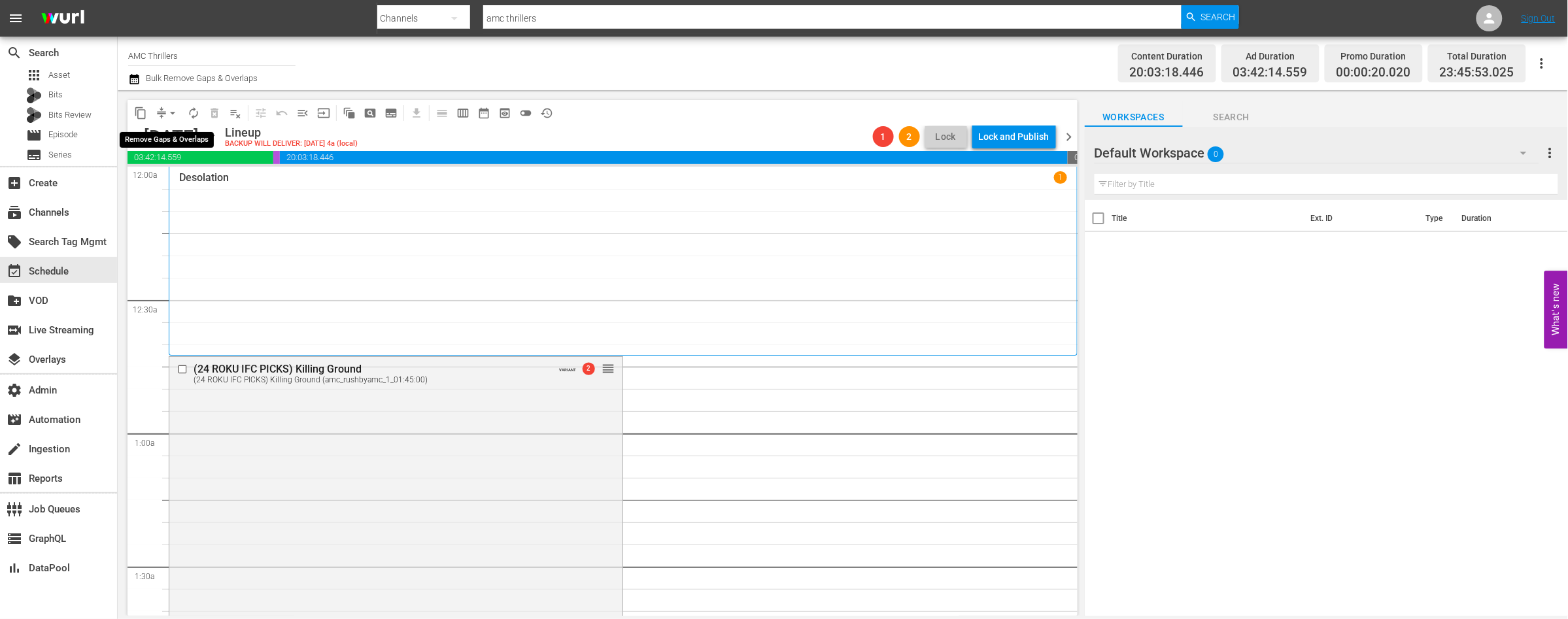
click at [172, 115] on span "arrow_drop_down" at bounding box center [173, 113] width 13 height 13
click at [185, 180] on li "Align to End of Previous Day" at bounding box center [173, 182] width 137 height 21
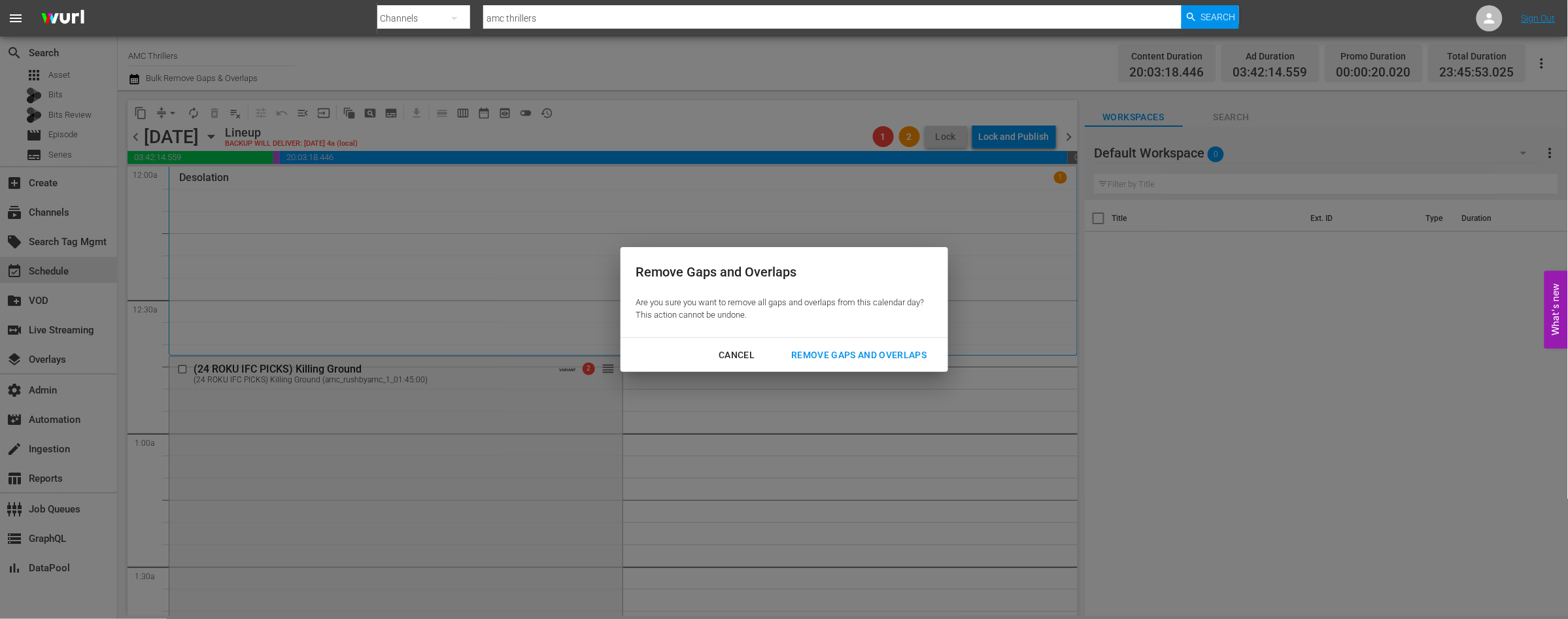
click at [878, 357] on div "Remove Gaps and Overlaps" at bounding box center [859, 355] width 157 height 16
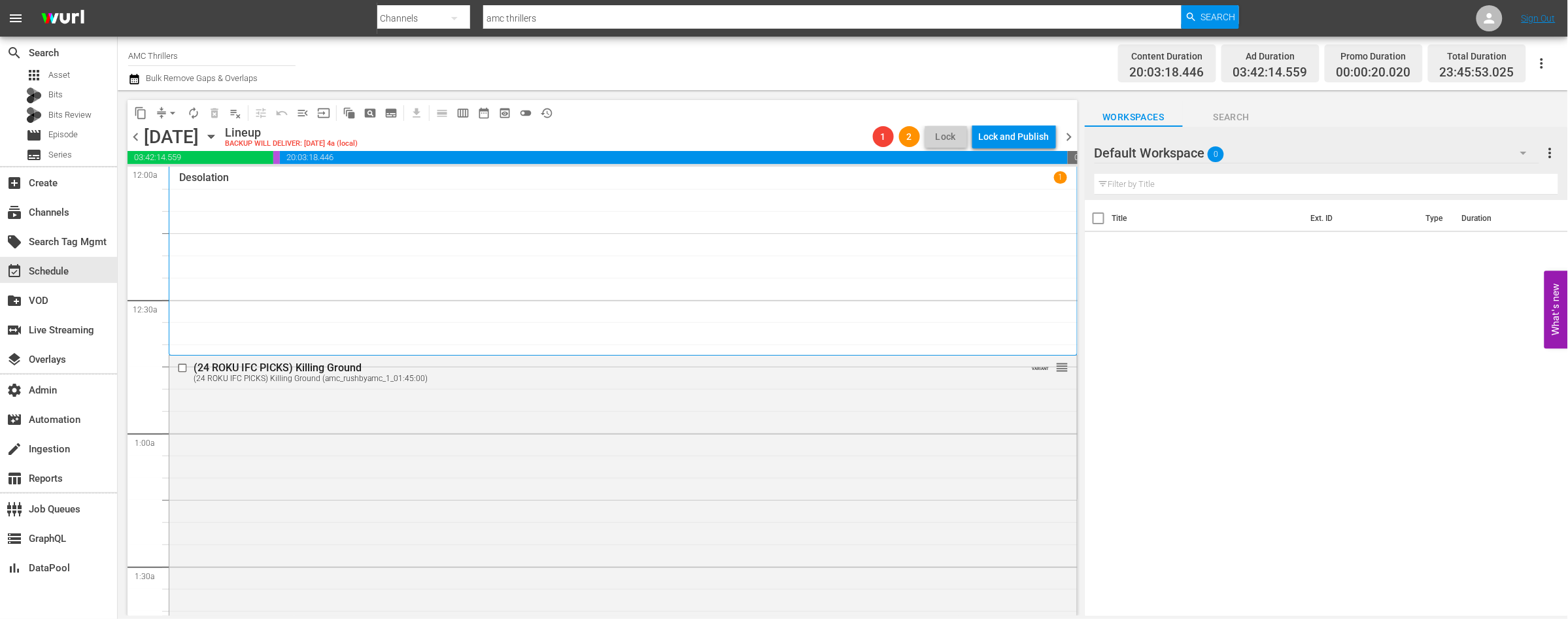
click at [136, 140] on span "chevron_left" at bounding box center [136, 136] width 16 height 16
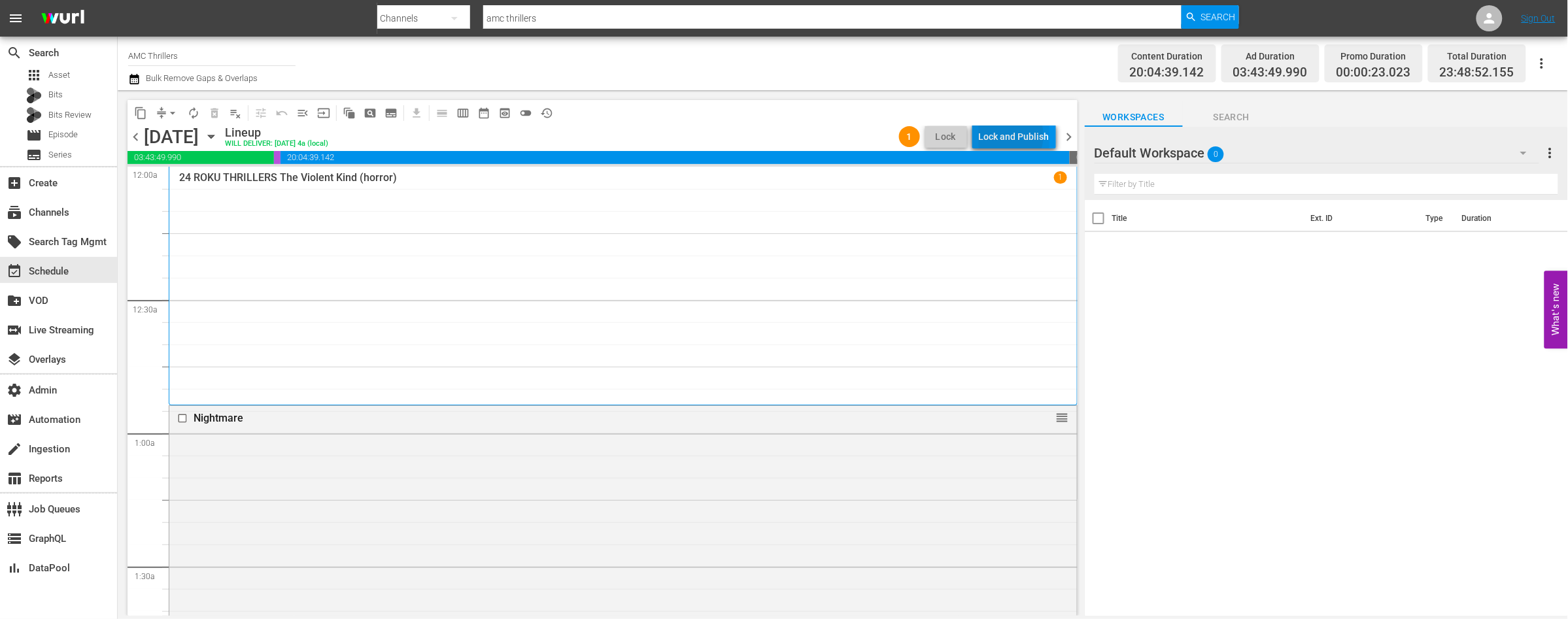
click at [1004, 136] on div "Lock and Publish" at bounding box center [1013, 136] width 70 height 23
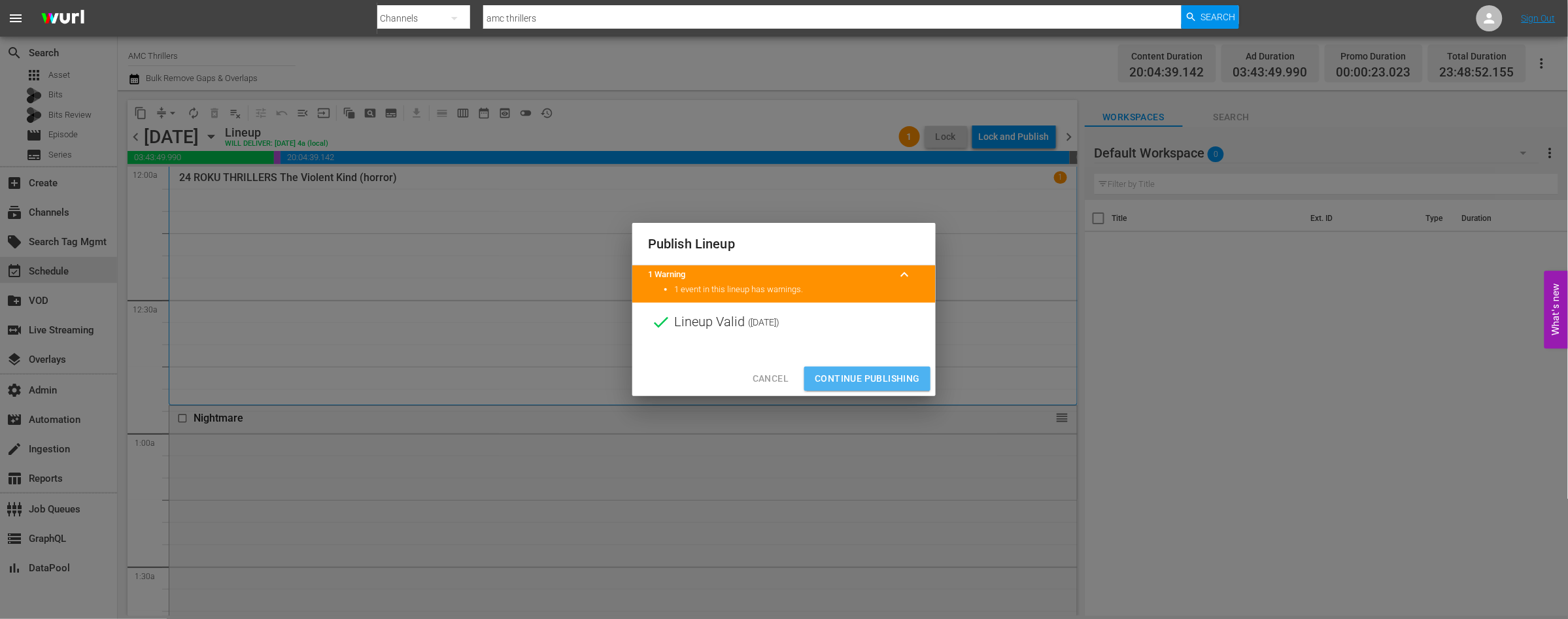
click at [892, 373] on span "Continue Publishing" at bounding box center [866, 379] width 105 height 16
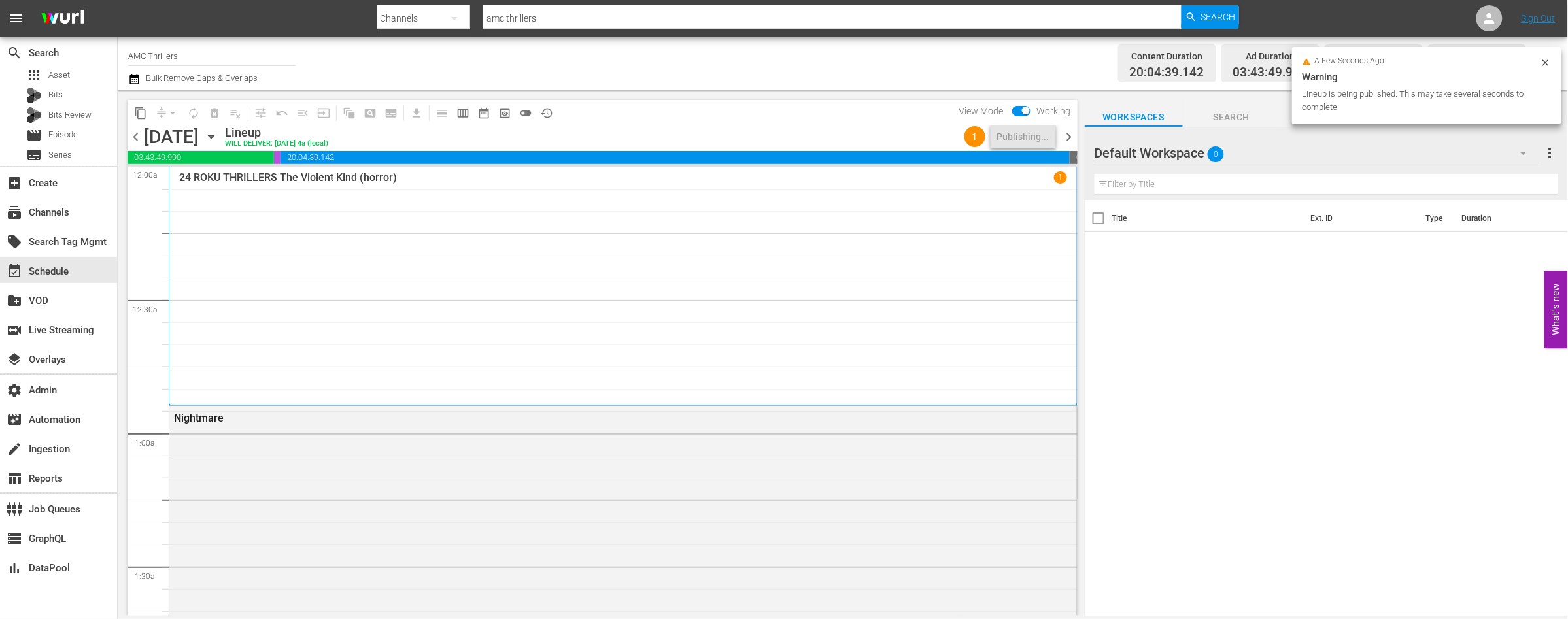
click at [1070, 135] on span "chevron_right" at bounding box center [1069, 136] width 16 height 16
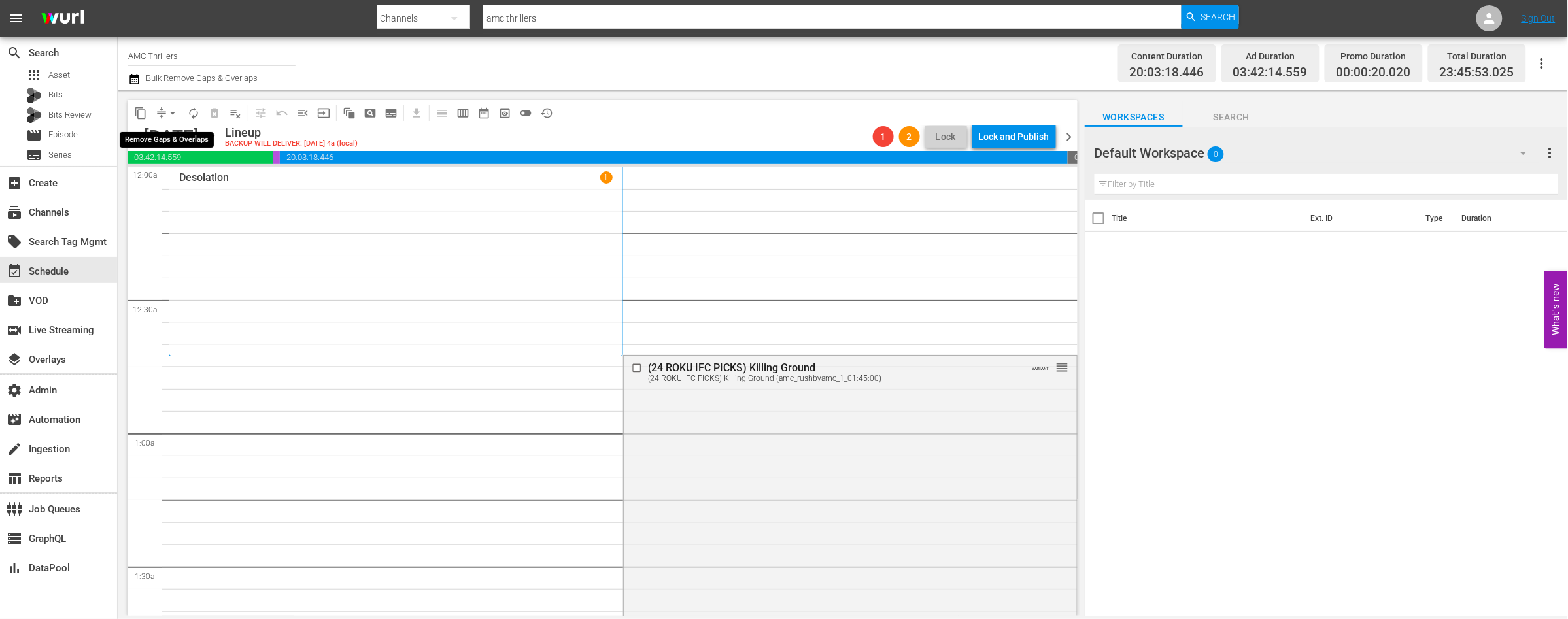
click at [171, 115] on span "arrow_drop_down" at bounding box center [173, 113] width 13 height 13
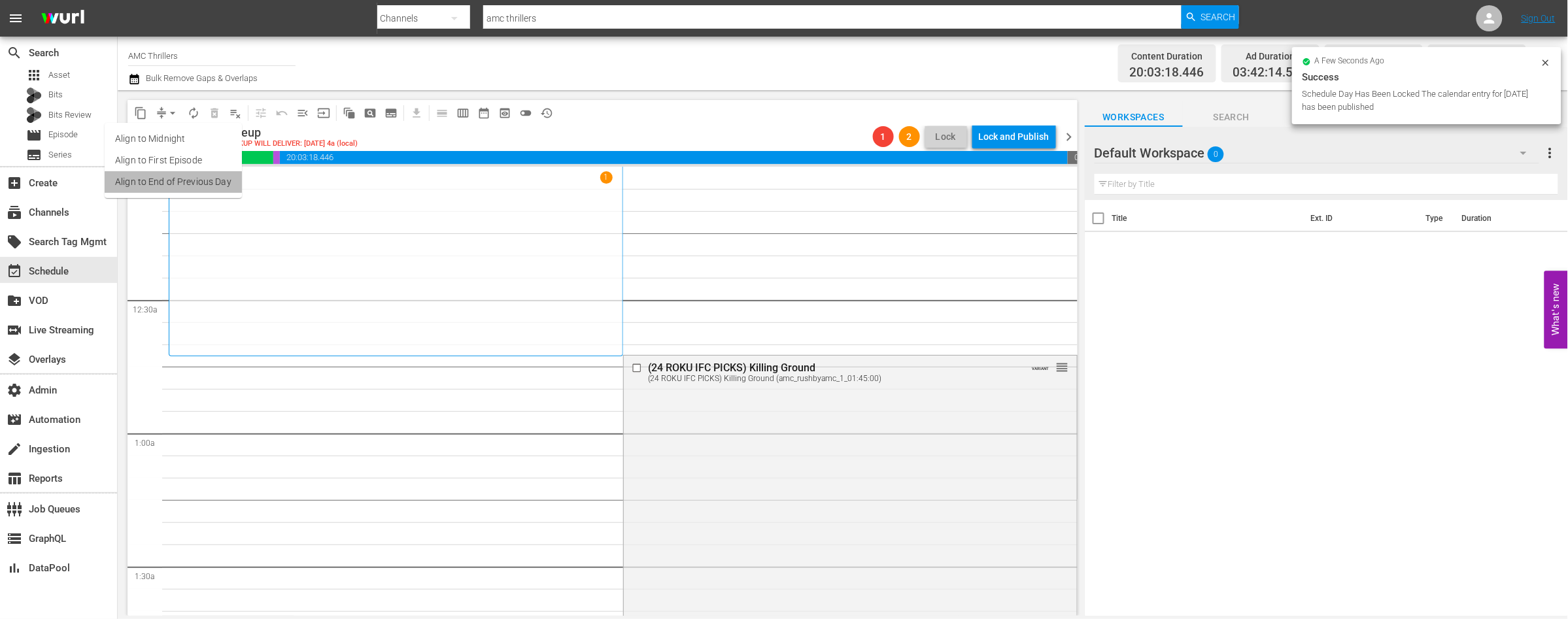
click at [175, 181] on li "Align to End of Previous Day" at bounding box center [173, 182] width 137 height 21
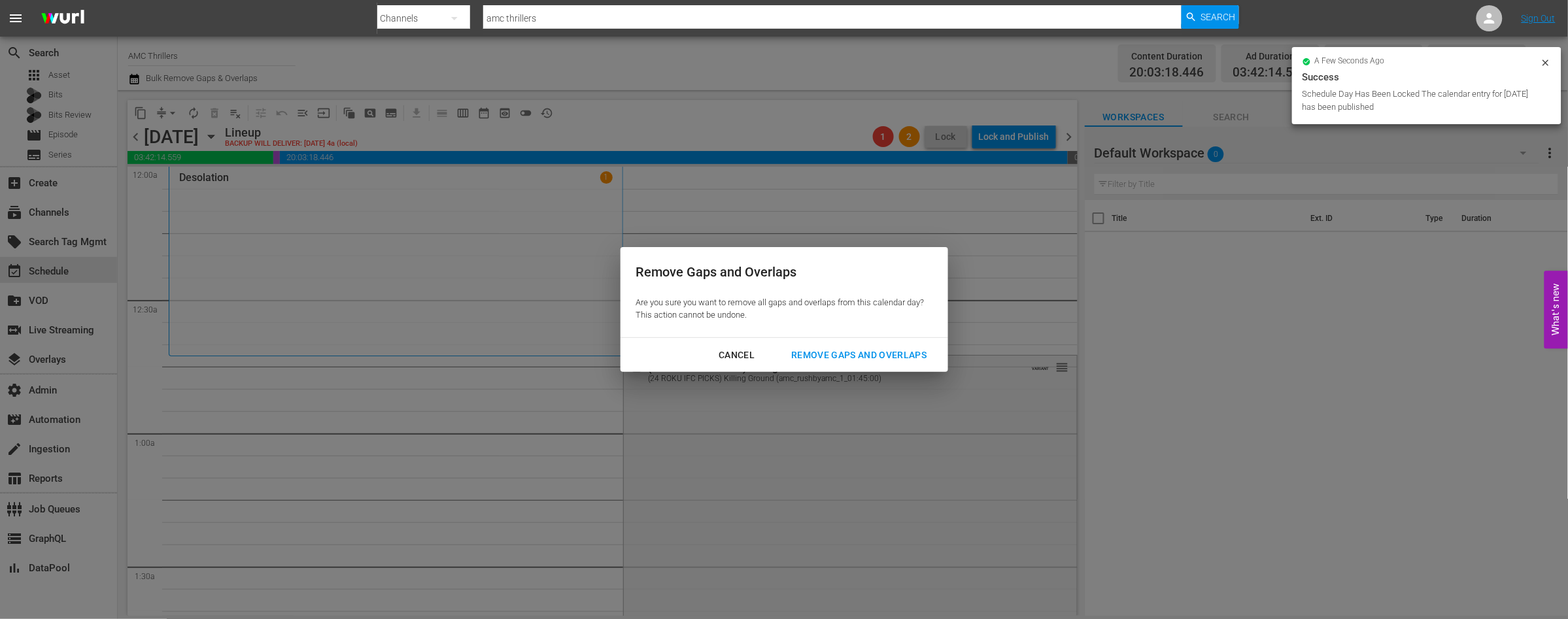
click at [835, 353] on div "Remove Gaps and Overlaps" at bounding box center [859, 355] width 157 height 16
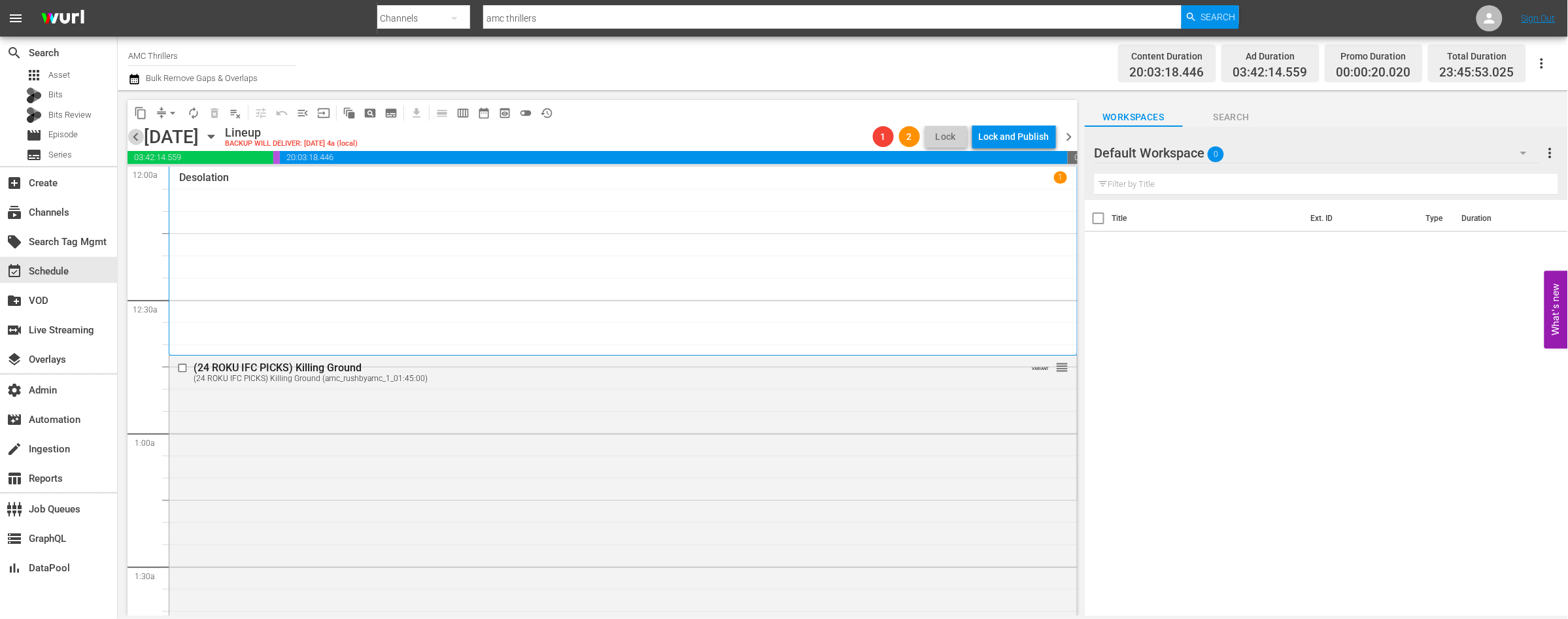
click at [138, 136] on span "chevron_left" at bounding box center [136, 136] width 16 height 16
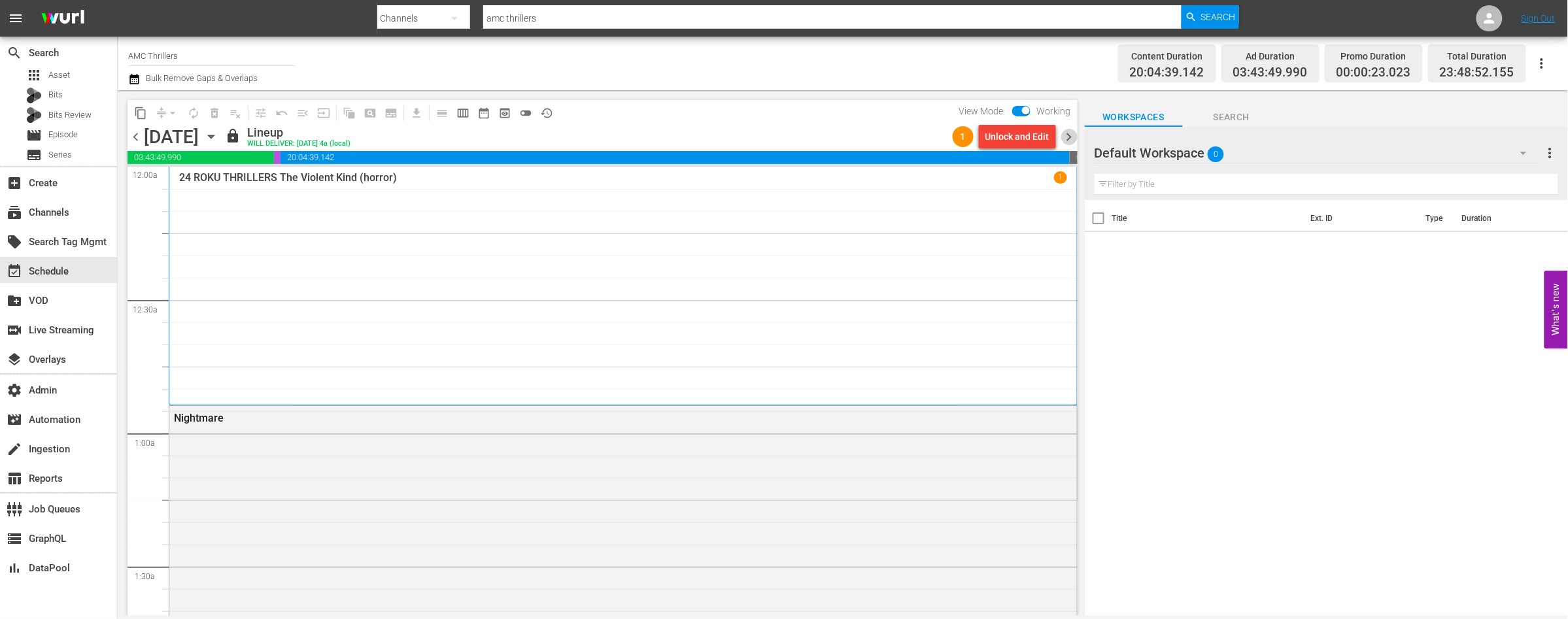
click at [1071, 138] on span "chevron_right" at bounding box center [1069, 136] width 16 height 16
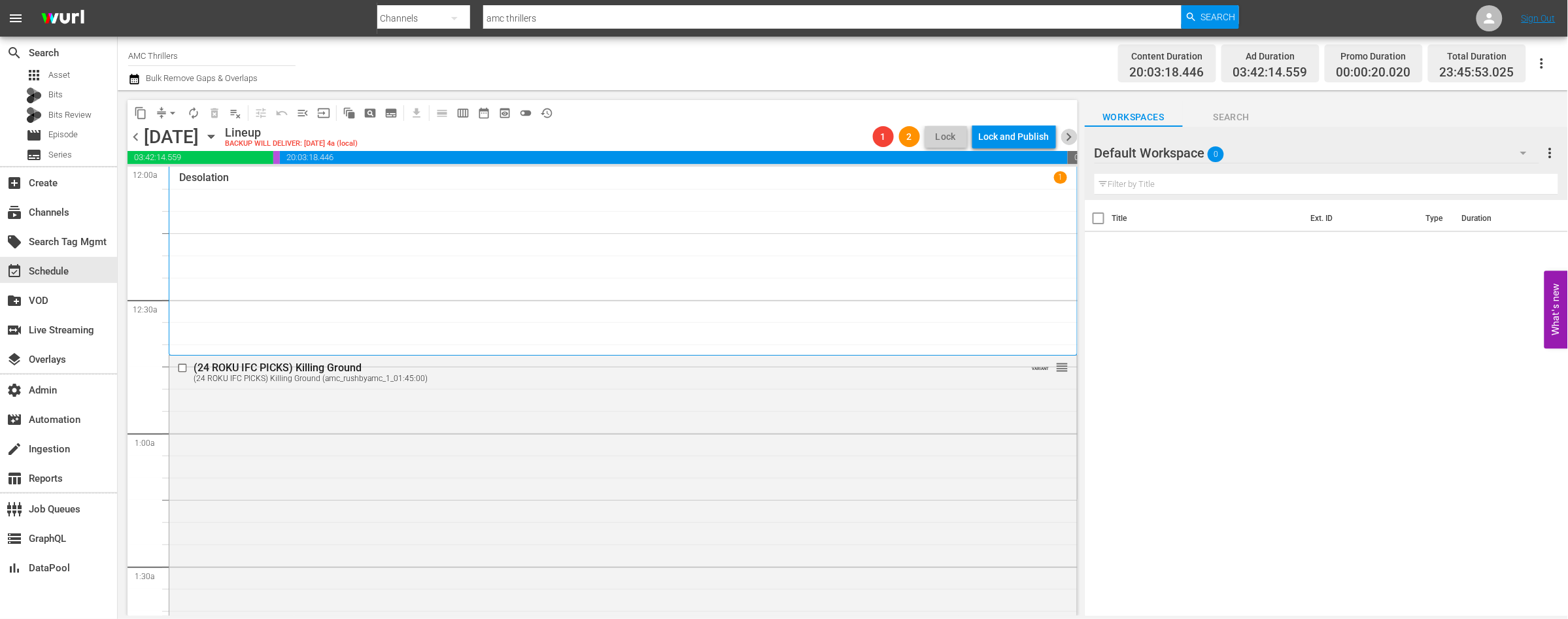
click at [1071, 138] on span "chevron_right" at bounding box center [1069, 136] width 16 height 16
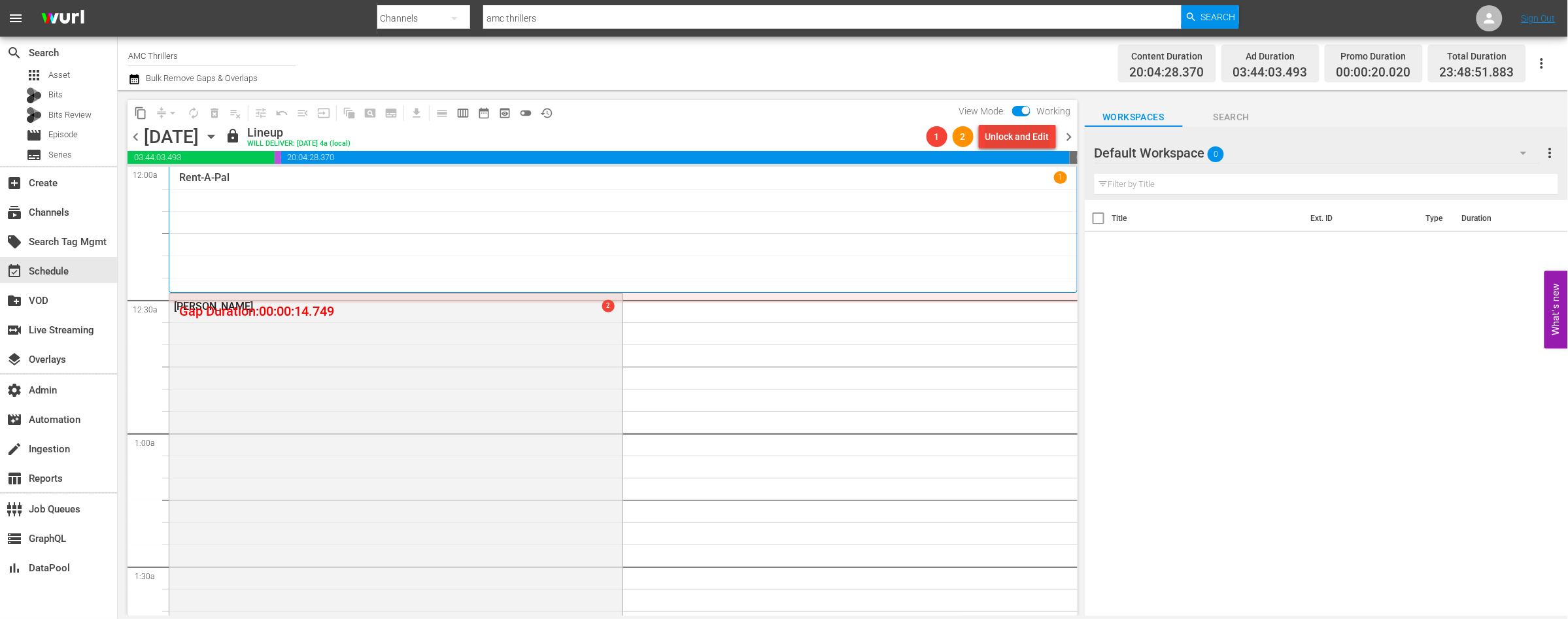
click at [1017, 136] on div "Unlock and Edit" at bounding box center [1017, 136] width 64 height 23
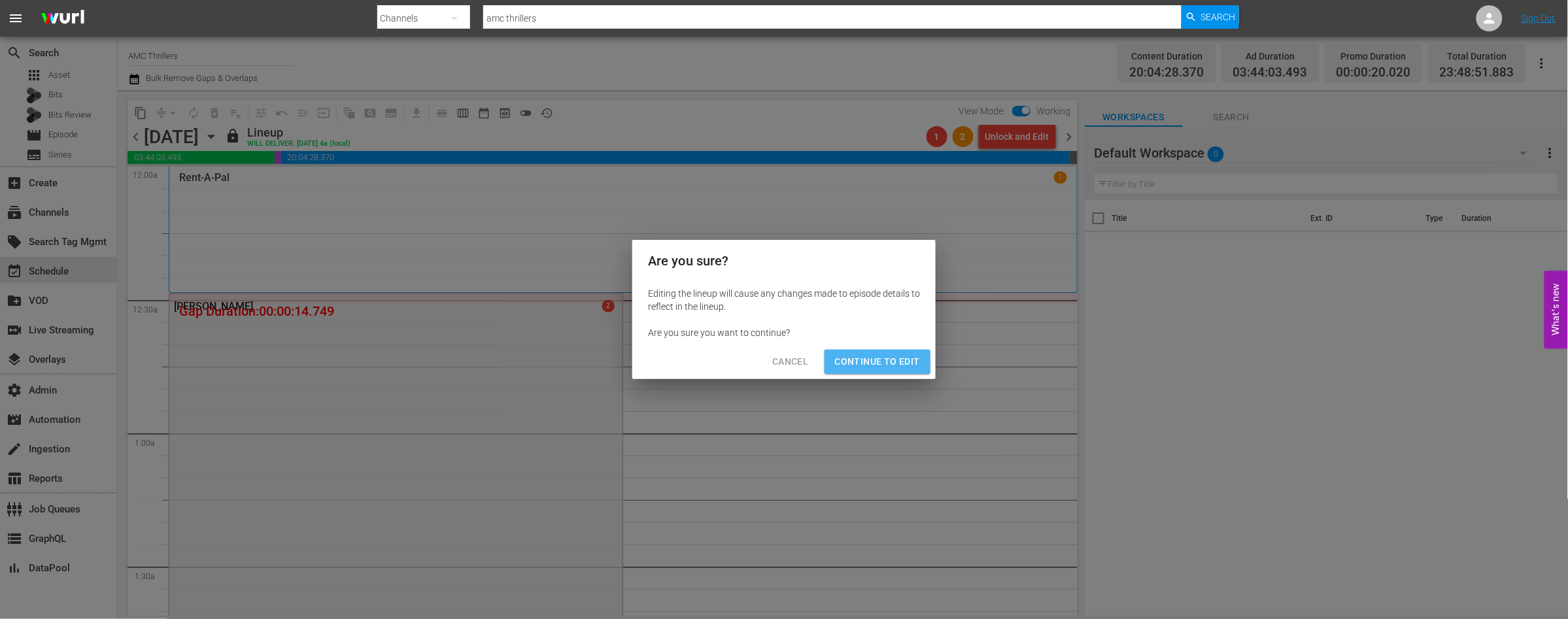
drag, startPoint x: 880, startPoint y: 365, endPoint x: 847, endPoint y: 372, distance: 33.7
click at [880, 365] on span "Continue to Edit" at bounding box center [878, 361] width 85 height 16
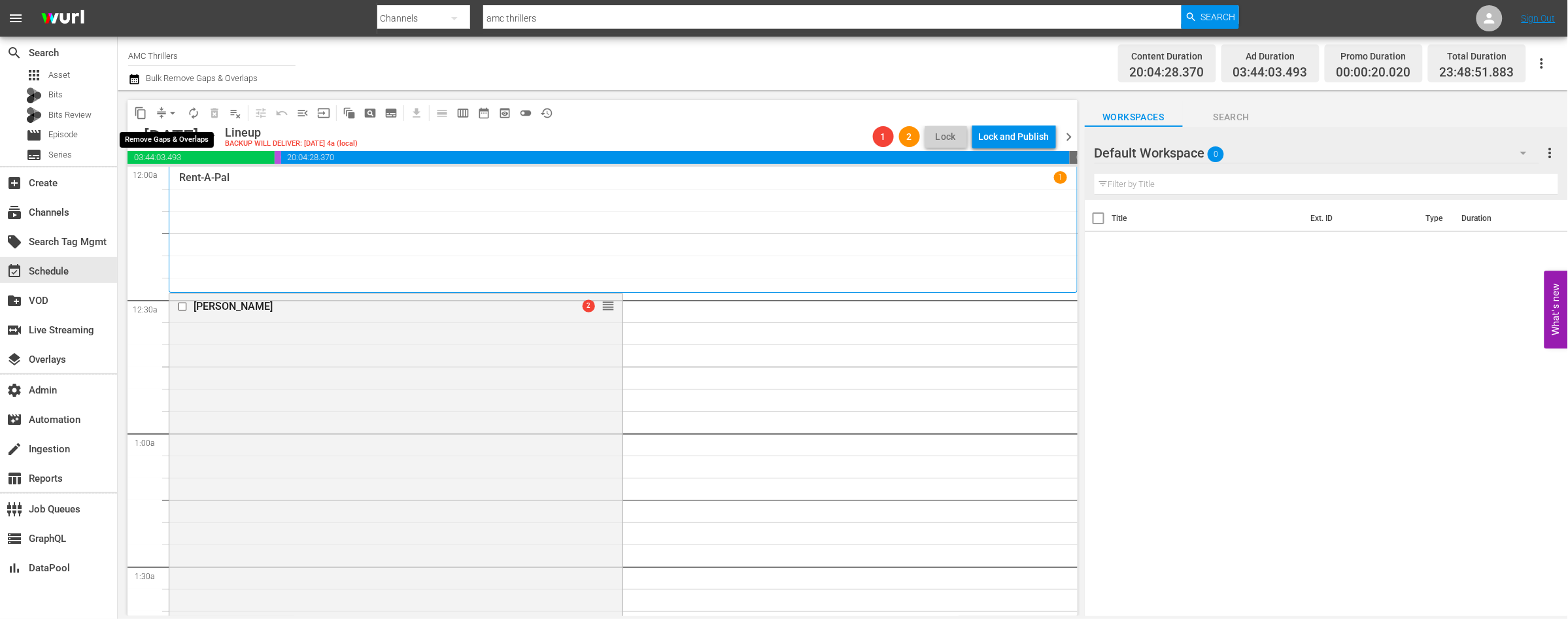
click at [174, 112] on span "arrow_drop_down" at bounding box center [173, 113] width 13 height 13
click at [189, 178] on li "Align to End of Previous Day" at bounding box center [173, 182] width 137 height 21
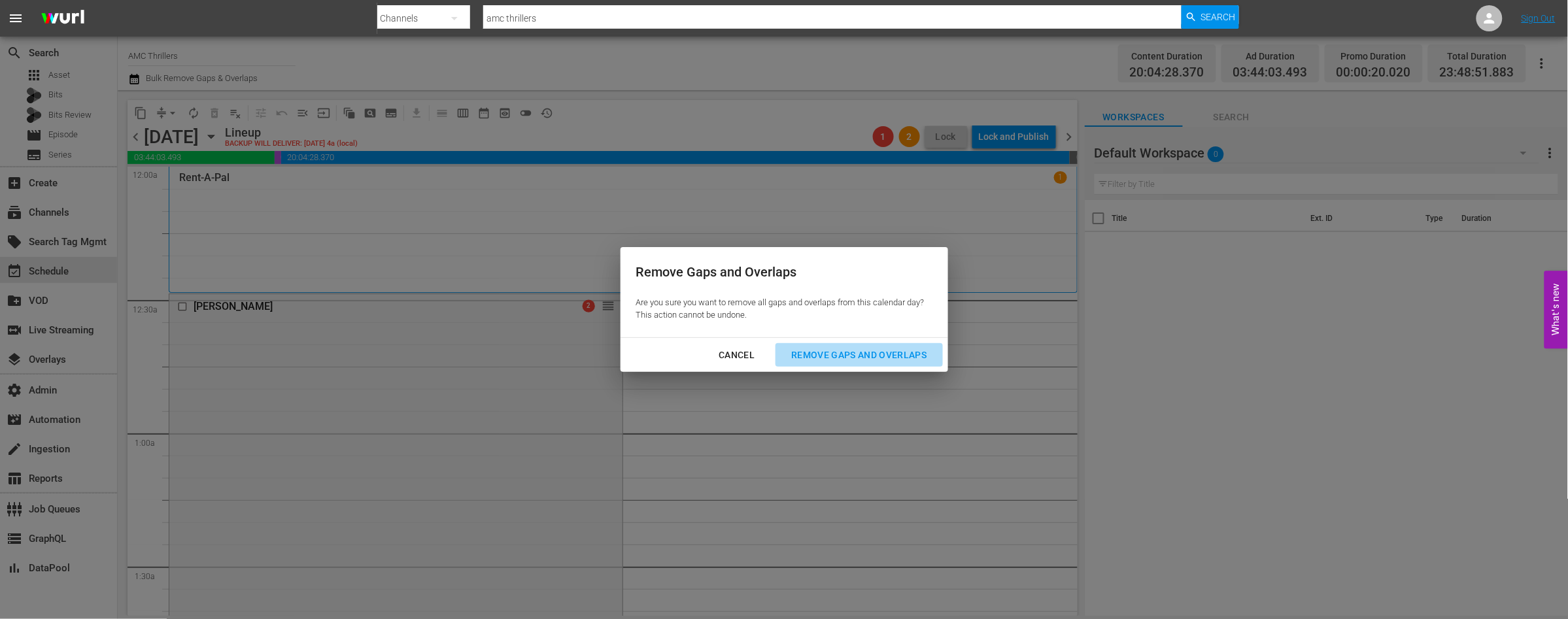
click at [809, 355] on div "Remove Gaps and Overlaps" at bounding box center [859, 355] width 157 height 16
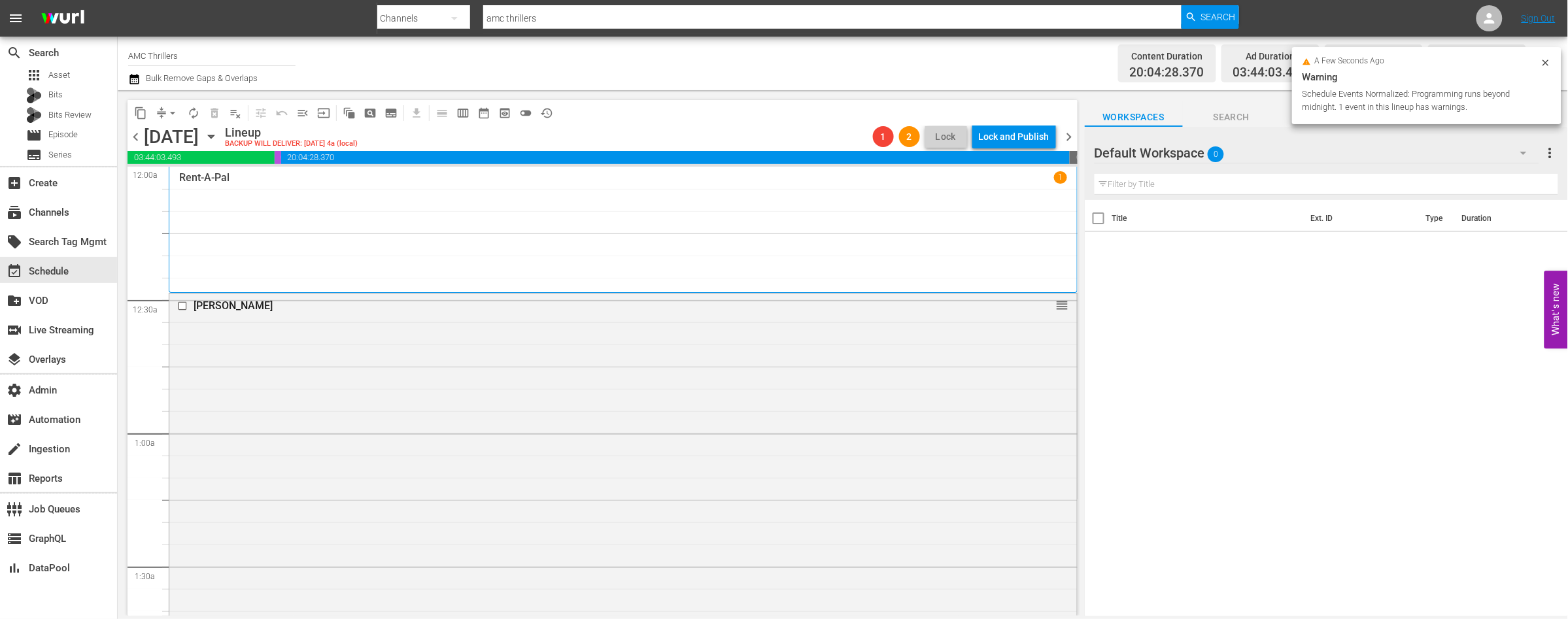
click at [137, 137] on span "chevron_left" at bounding box center [136, 136] width 16 height 16
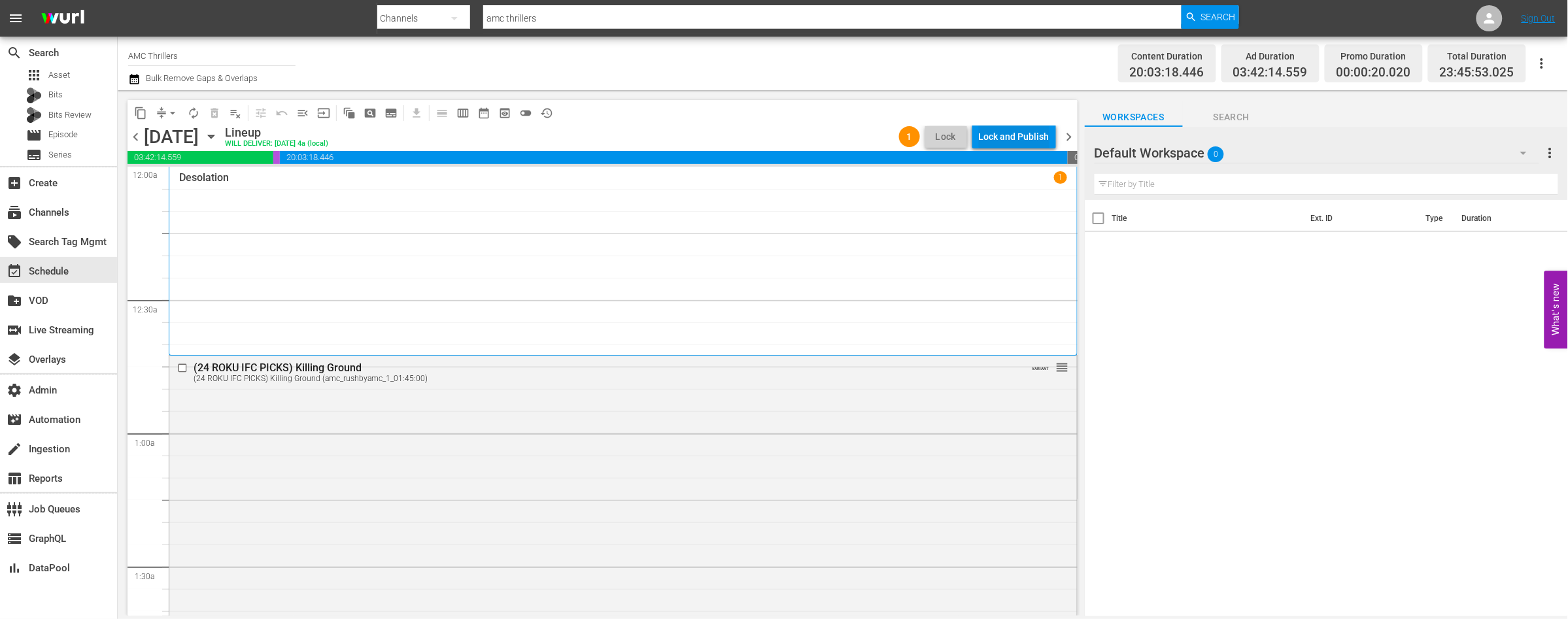
click at [1005, 138] on div "Lock and Publish" at bounding box center [1013, 136] width 70 height 23
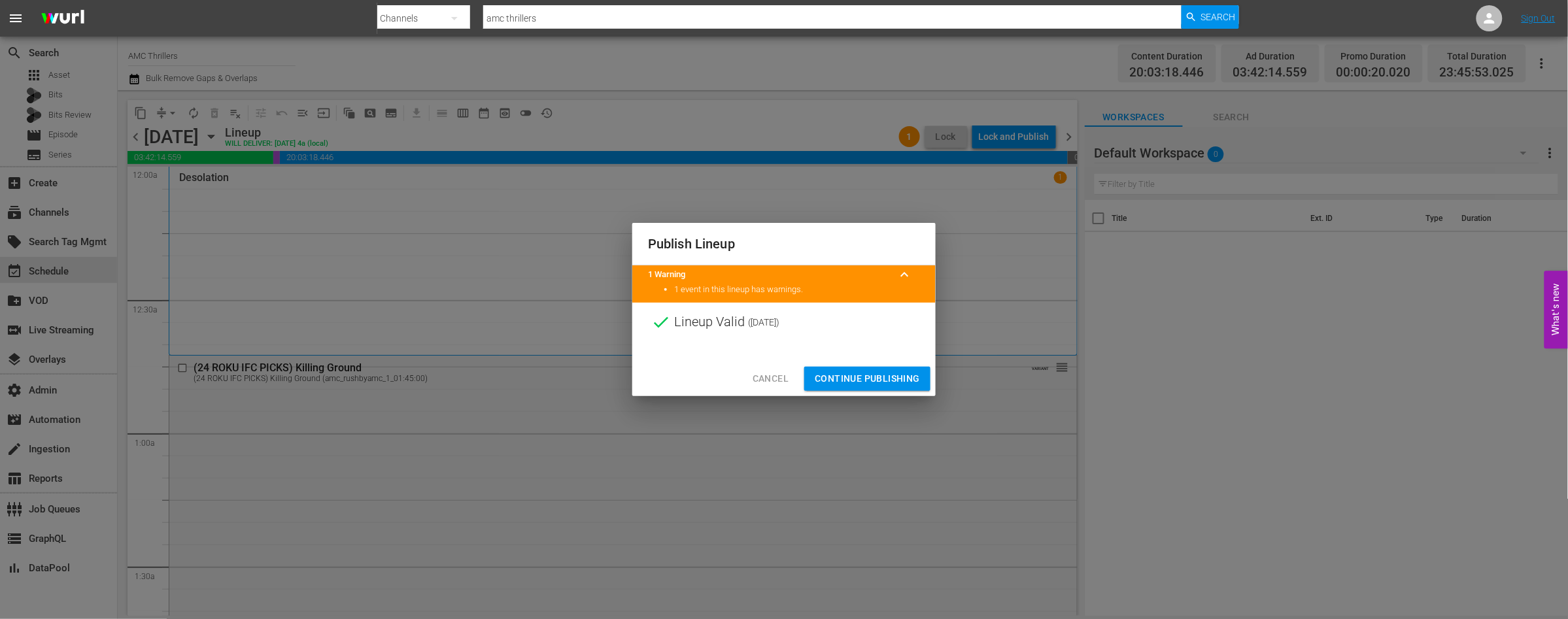
click at [858, 384] on span "Continue Publishing" at bounding box center [866, 379] width 105 height 16
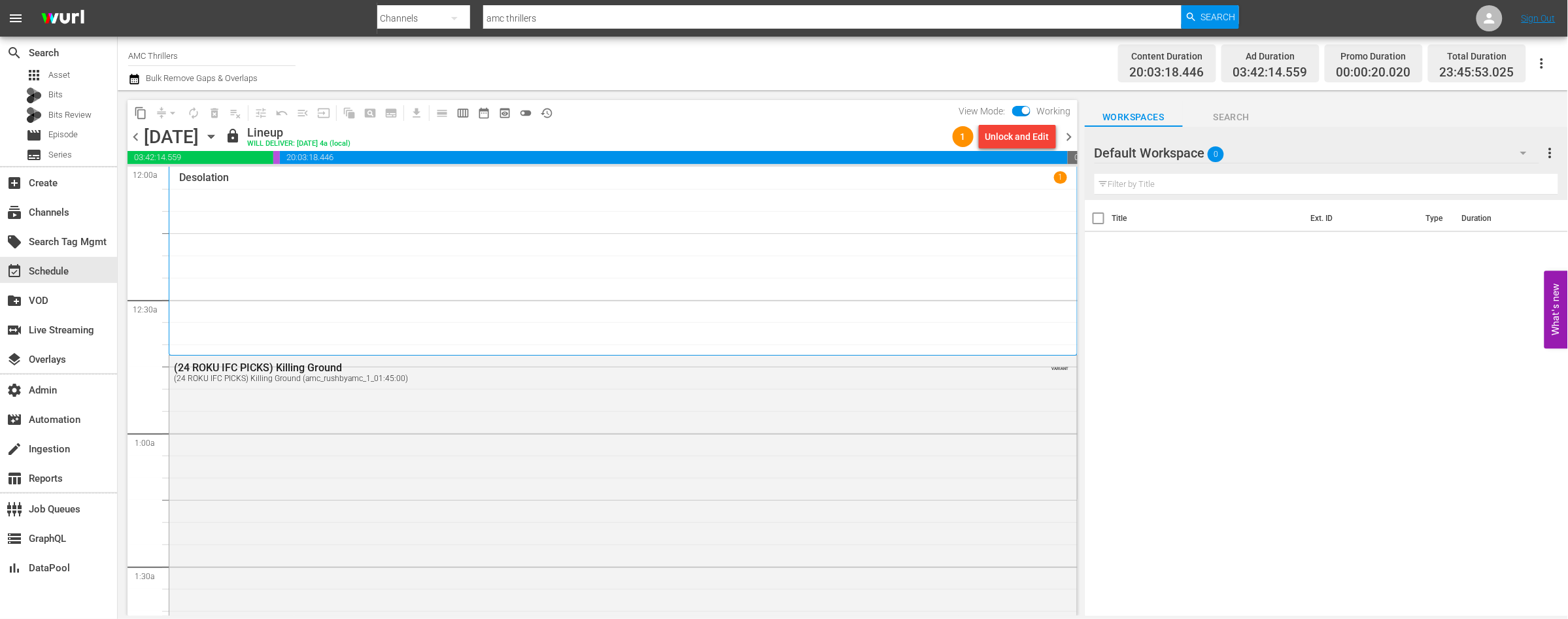
click at [1070, 138] on span "chevron_right" at bounding box center [1069, 136] width 16 height 16
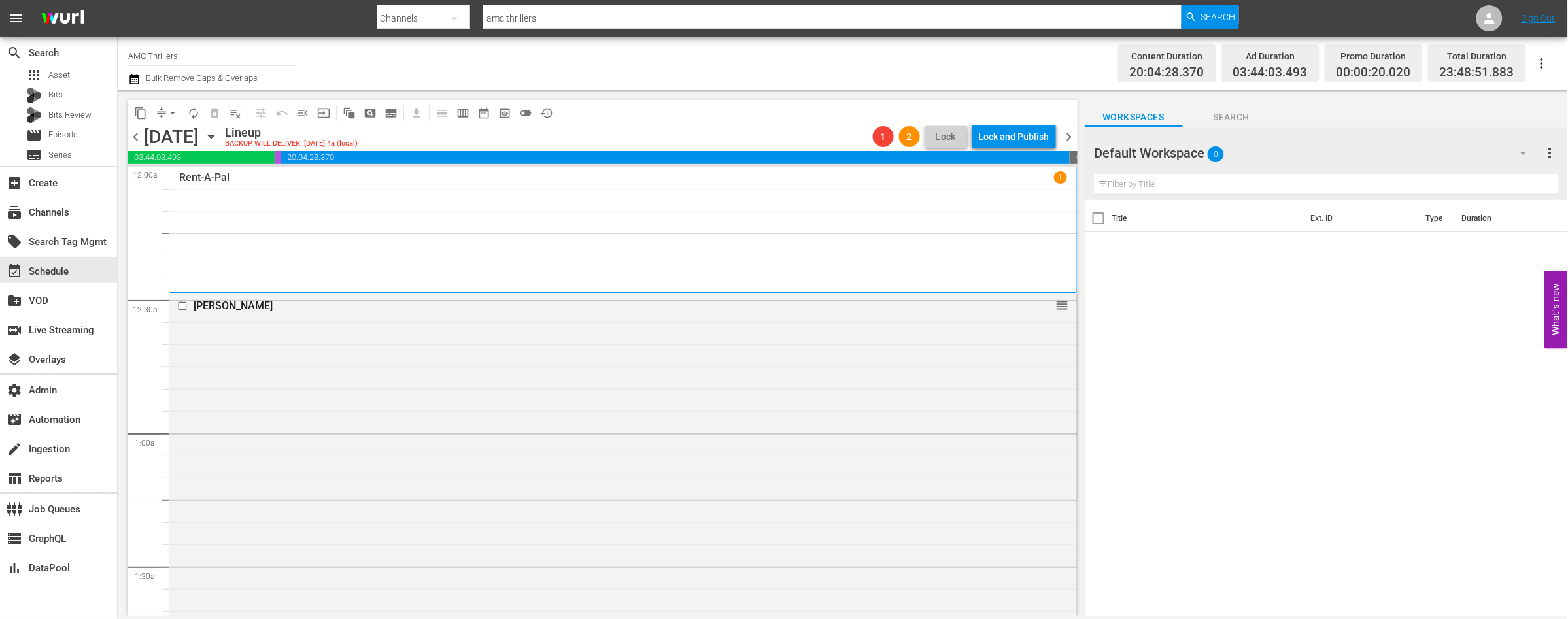
click at [1071, 134] on span "chevron_right" at bounding box center [1069, 136] width 16 height 16
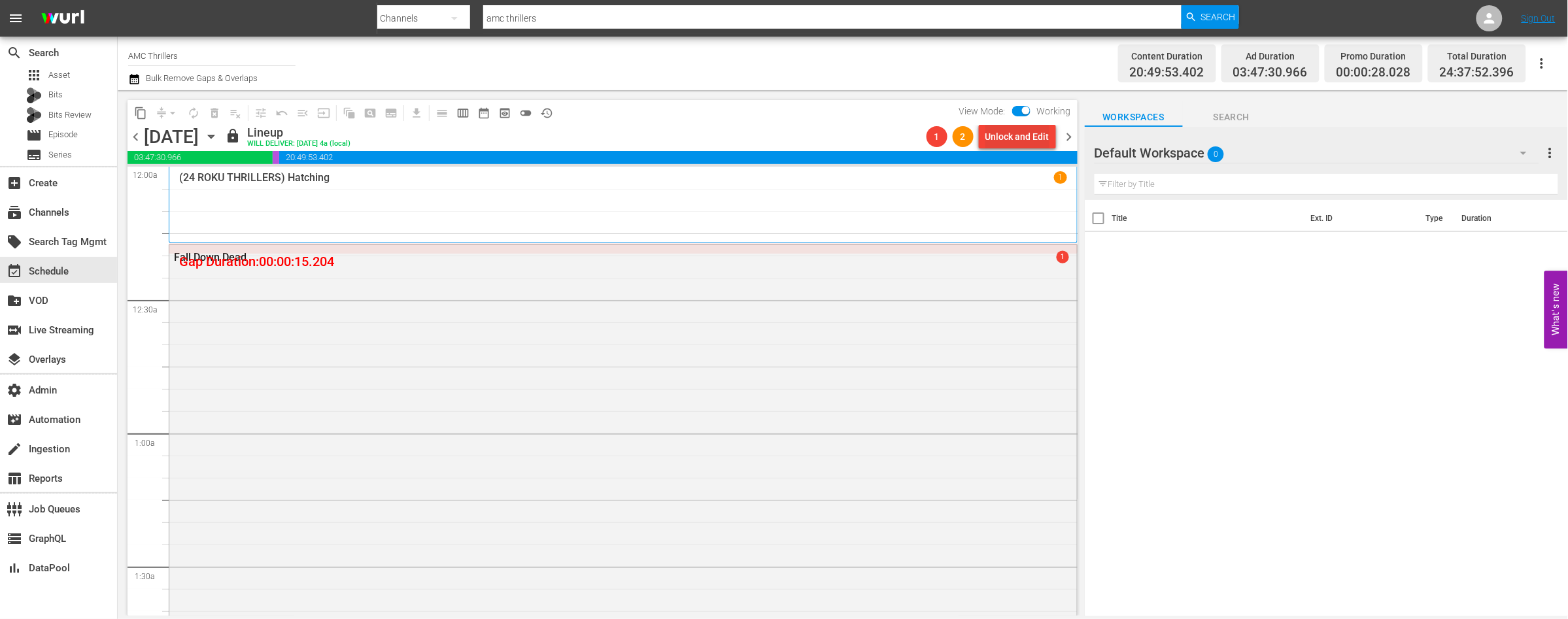
click at [1019, 142] on div "Unlock and Edit" at bounding box center [1017, 136] width 64 height 23
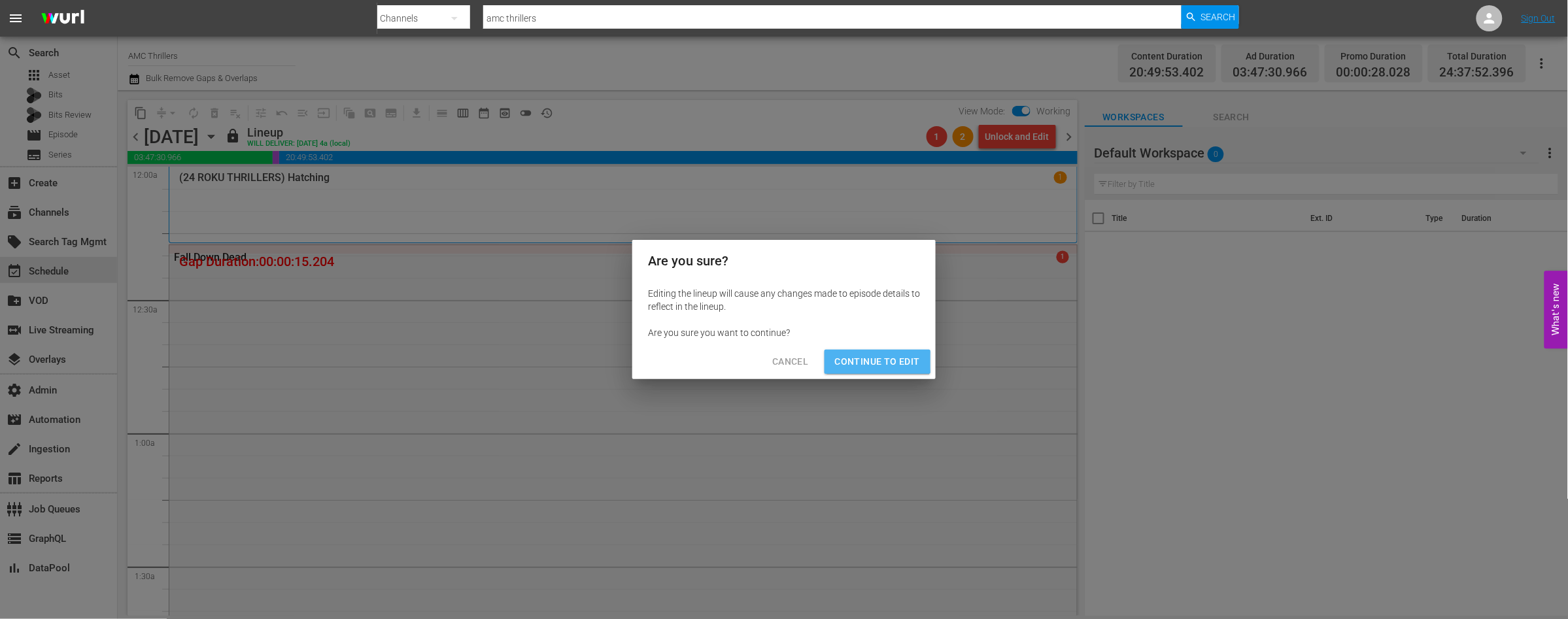
click at [872, 361] on span "Continue to Edit" at bounding box center [878, 361] width 85 height 16
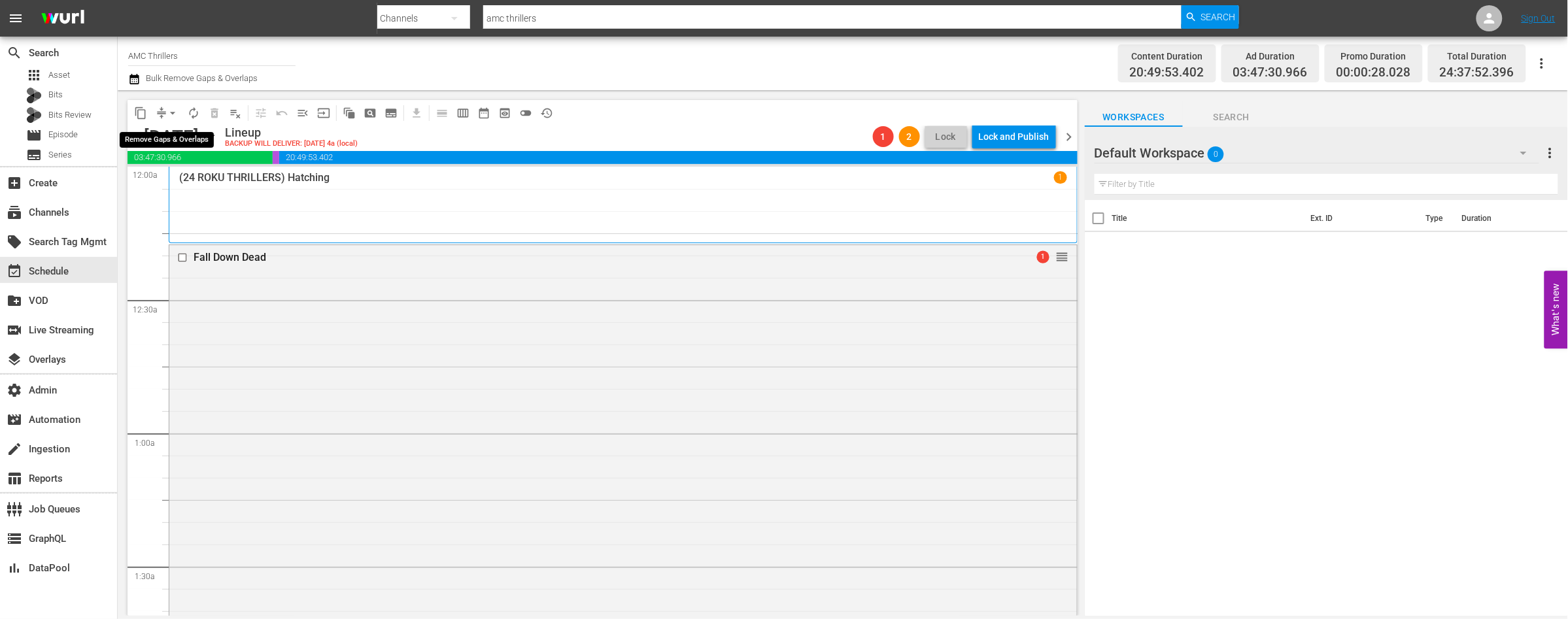
click at [170, 112] on span "arrow_drop_down" at bounding box center [173, 113] width 13 height 13
click at [187, 179] on li "Align to End of Previous Day" at bounding box center [173, 182] width 137 height 21
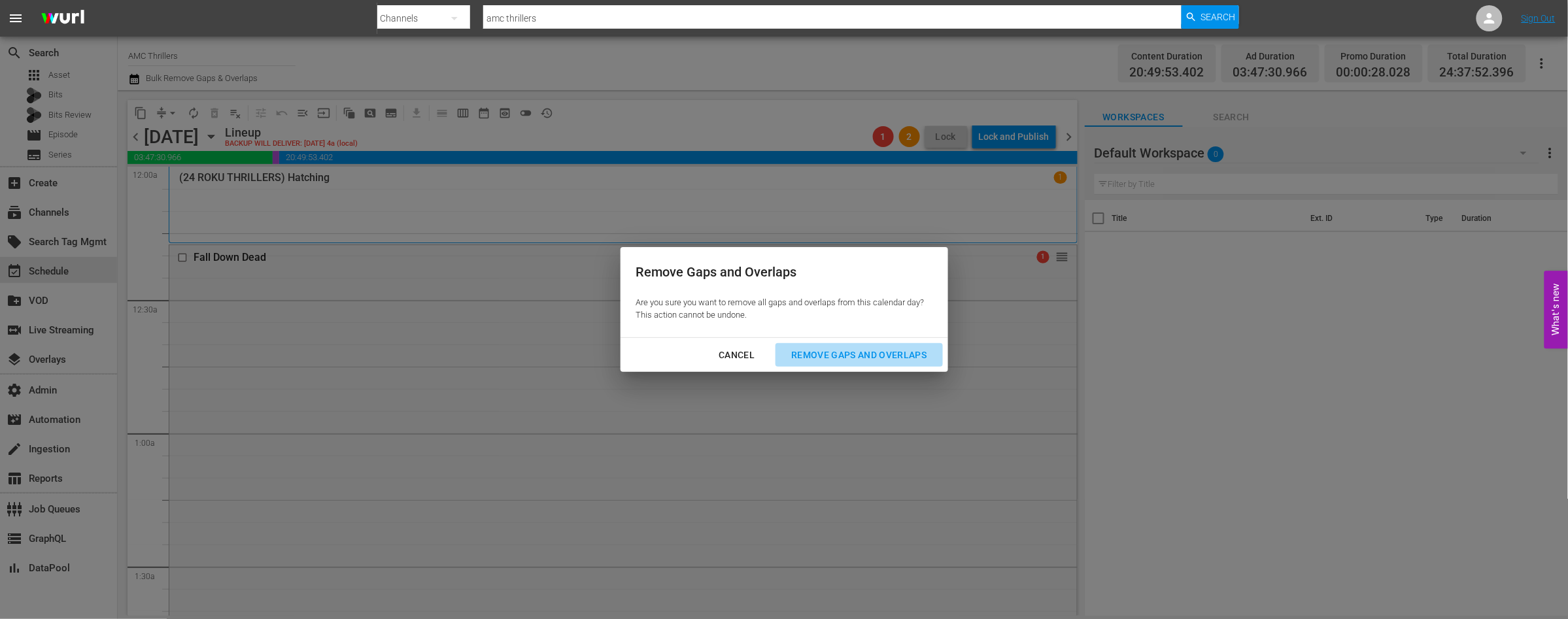
click at [826, 356] on div "Remove Gaps and Overlaps" at bounding box center [859, 355] width 157 height 16
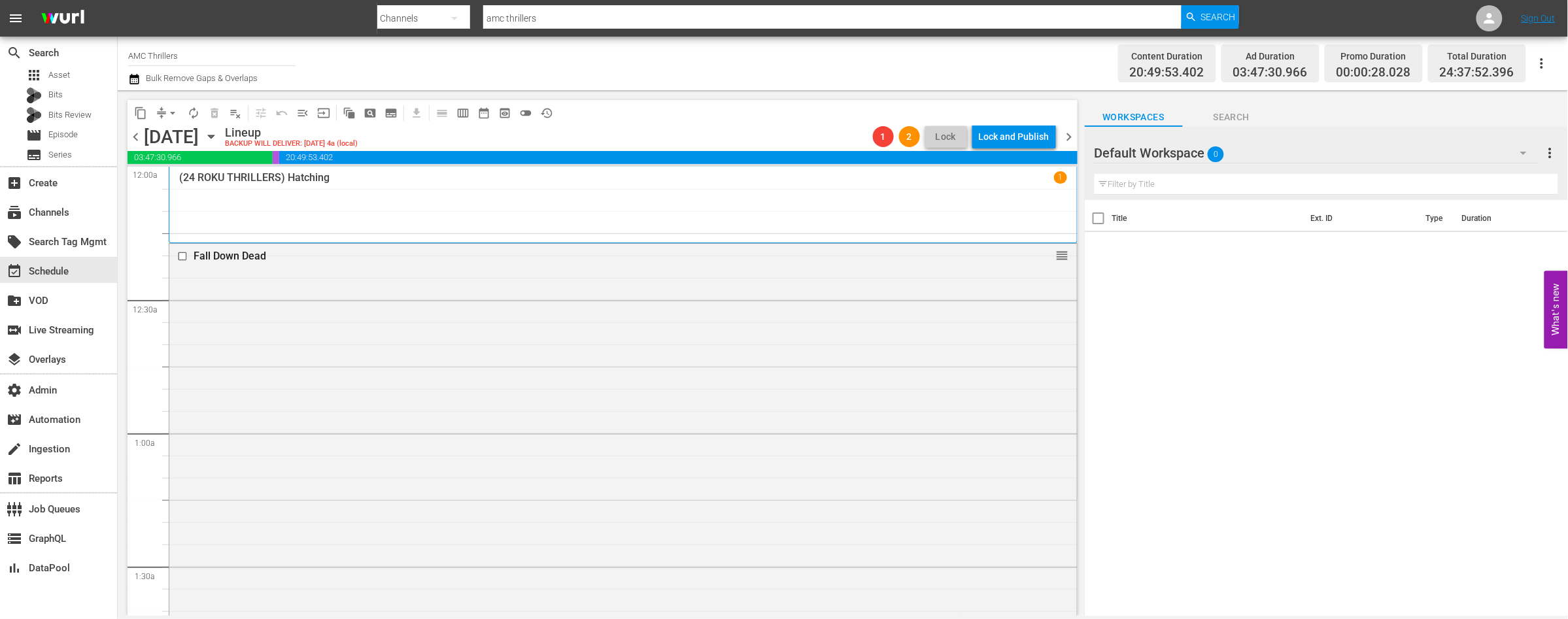
click at [136, 137] on span "chevron_left" at bounding box center [136, 136] width 16 height 16
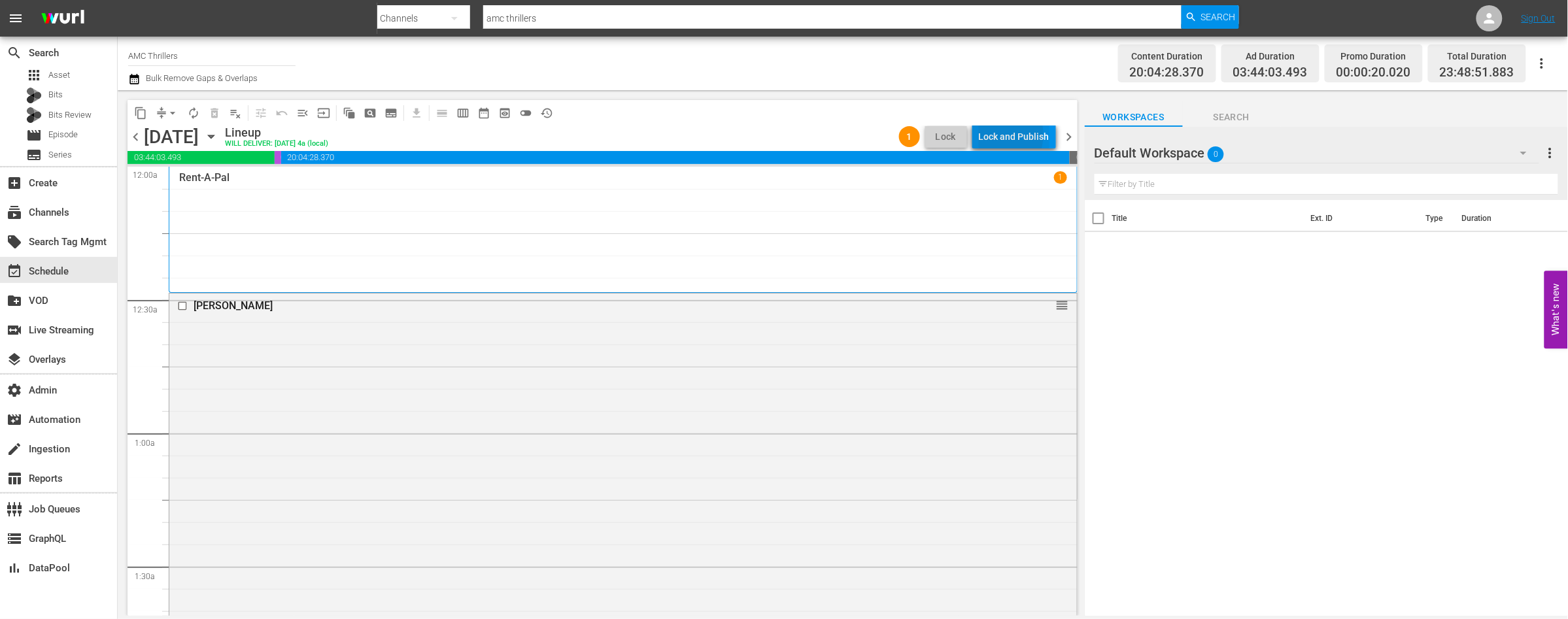
click at [1001, 135] on div "Lock and Publish" at bounding box center [1013, 136] width 70 height 23
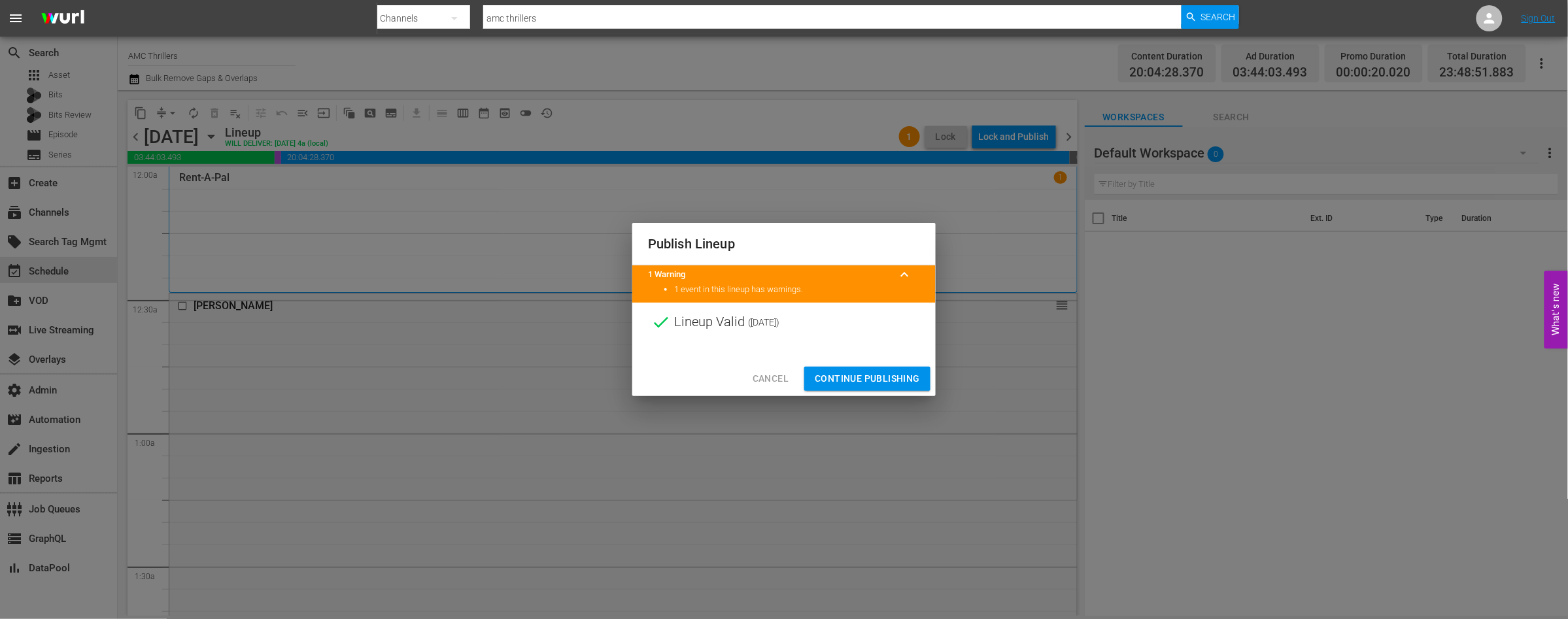
click at [857, 375] on span "Continue Publishing" at bounding box center [866, 379] width 105 height 16
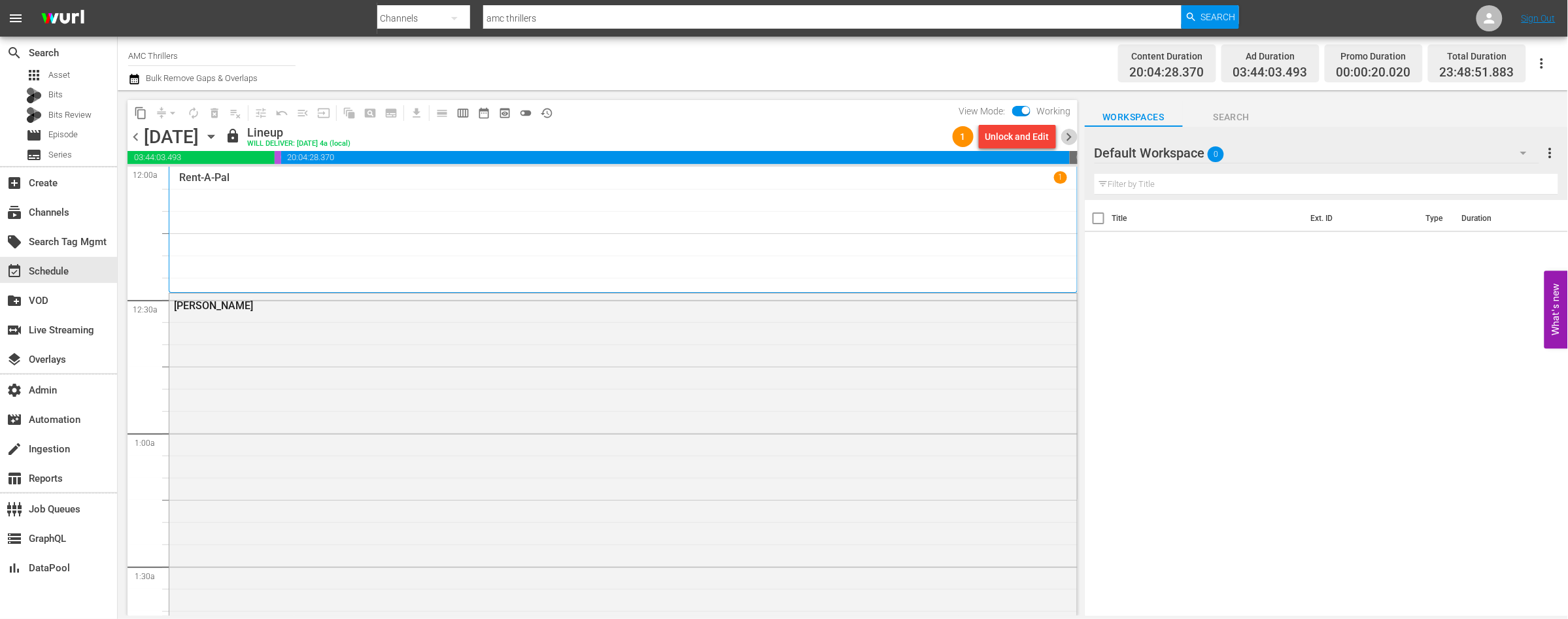
click at [1071, 138] on span "chevron_right" at bounding box center [1069, 136] width 16 height 16
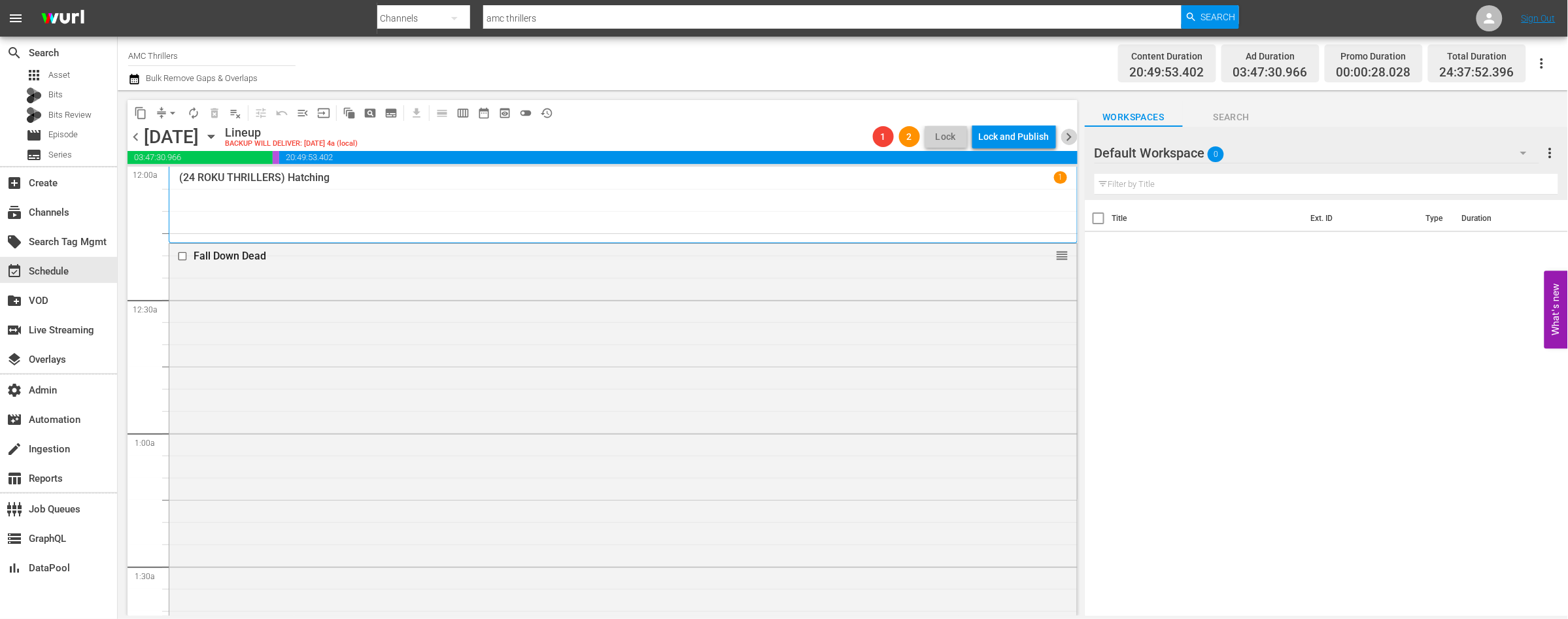
click at [1071, 138] on span "chevron_right" at bounding box center [1069, 136] width 16 height 16
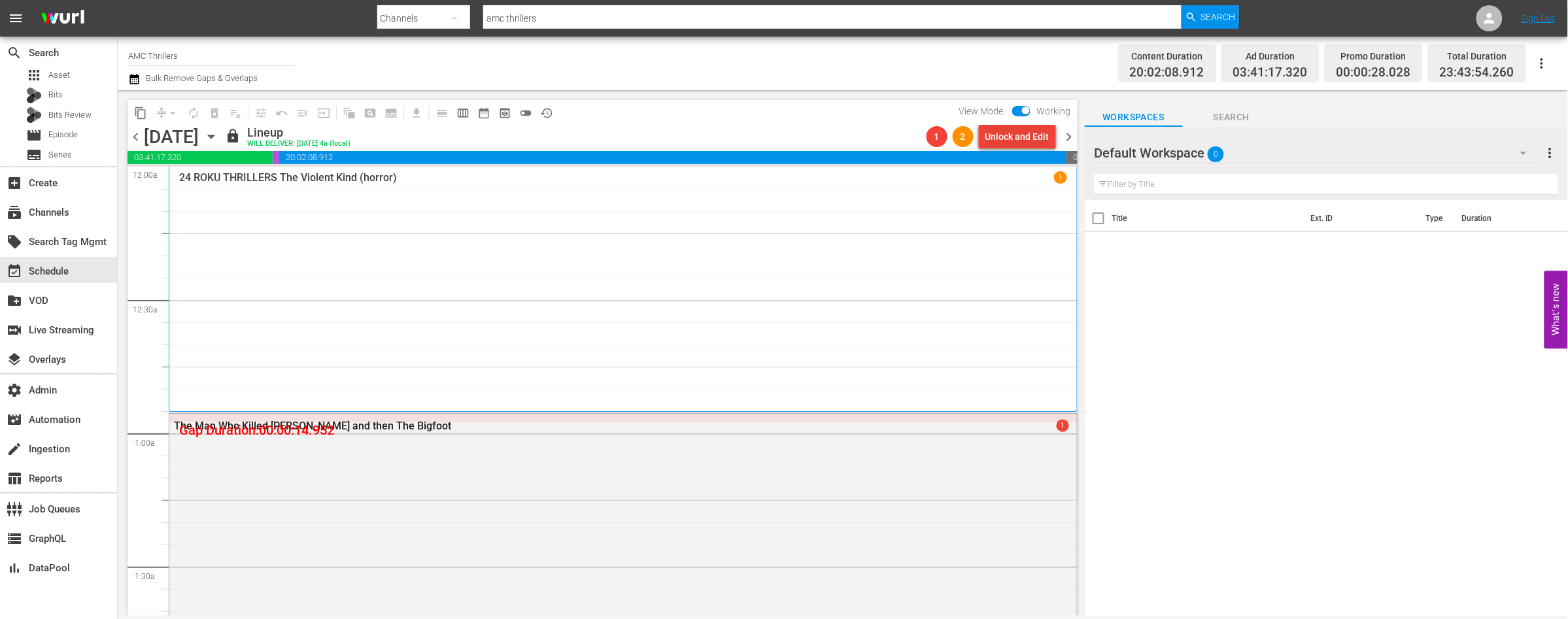
click at [1010, 130] on div "Unlock and Edit" at bounding box center [1017, 136] width 64 height 23
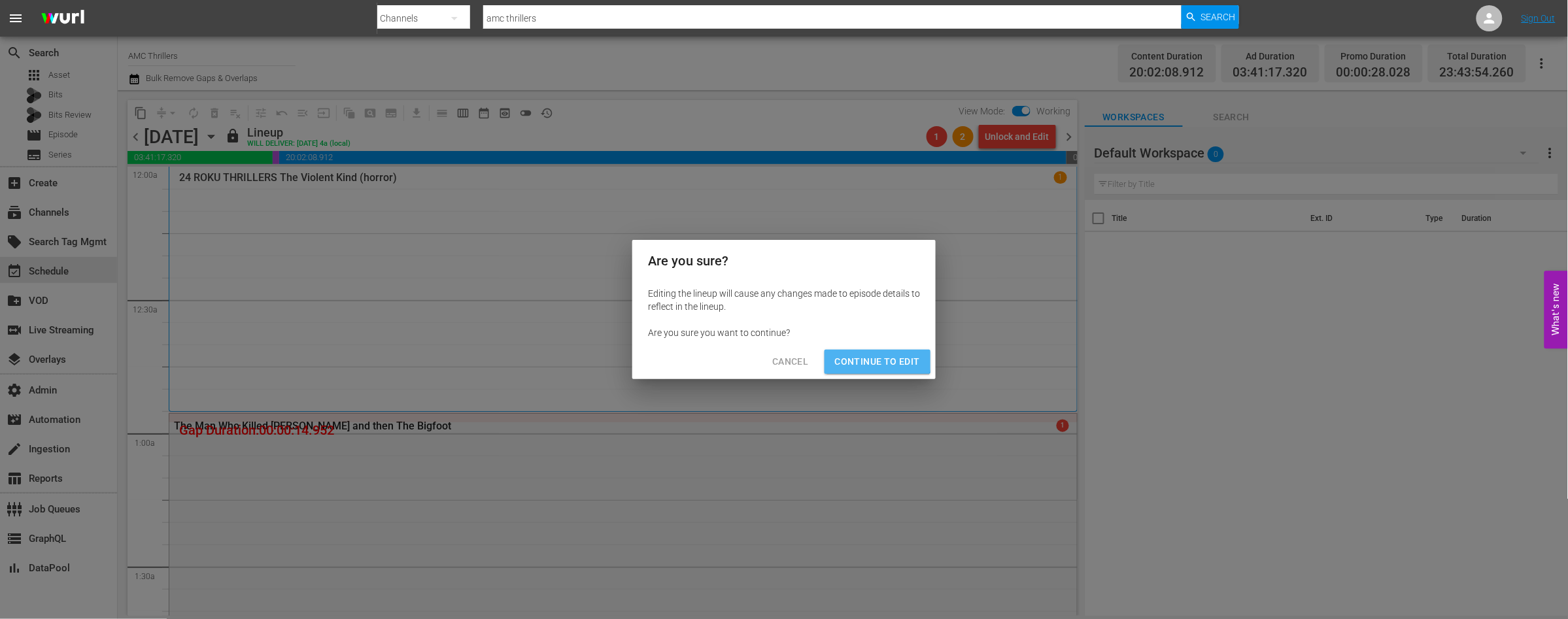
click at [863, 354] on span "Continue to Edit" at bounding box center [878, 361] width 85 height 16
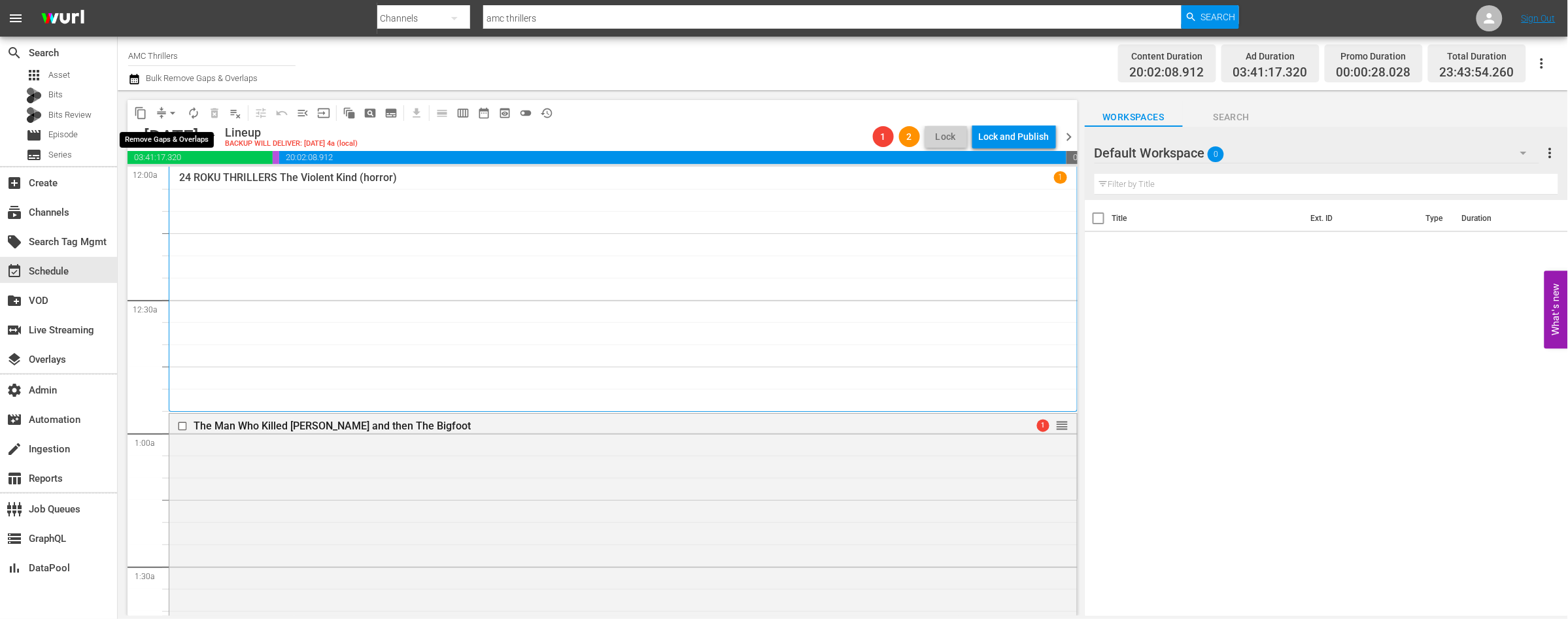
click at [171, 111] on span "arrow_drop_down" at bounding box center [173, 113] width 13 height 13
click at [183, 179] on li "Align to End of Previous Day" at bounding box center [173, 182] width 137 height 21
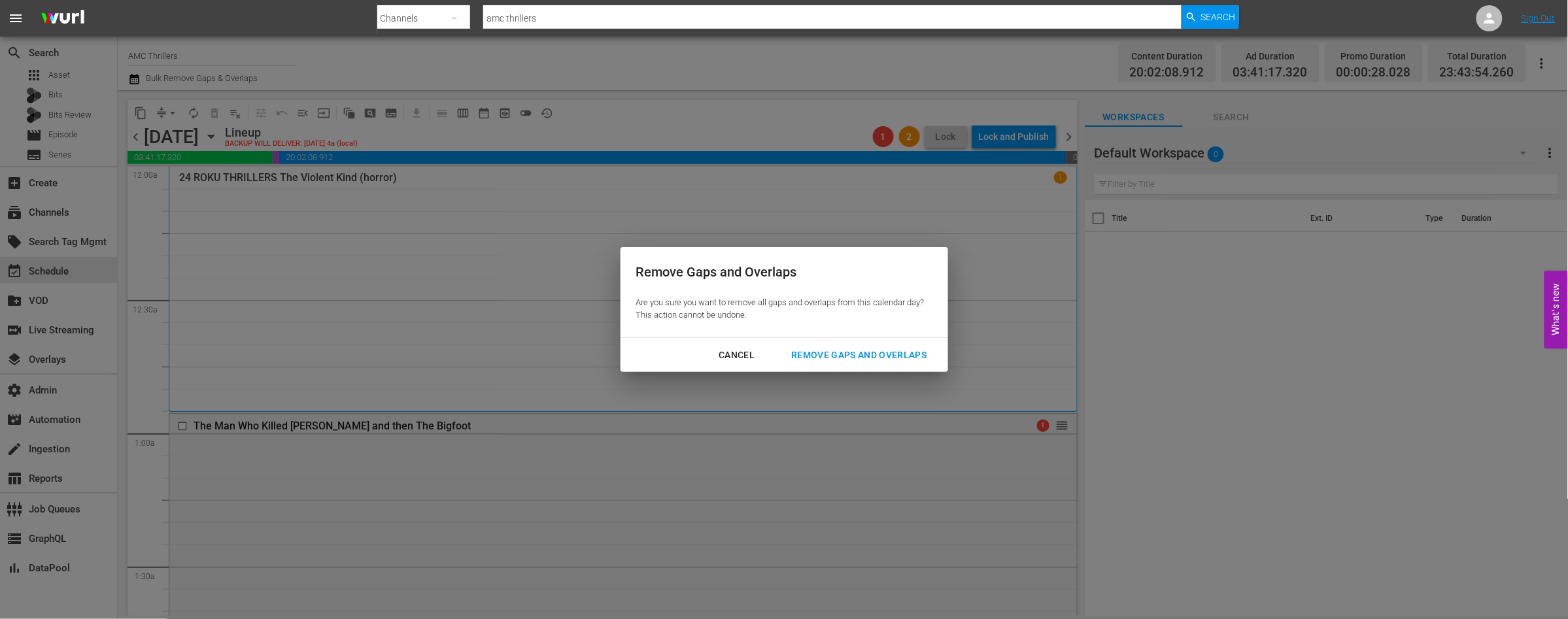
click at [819, 350] on div "Remove Gaps and Overlaps" at bounding box center [859, 355] width 157 height 16
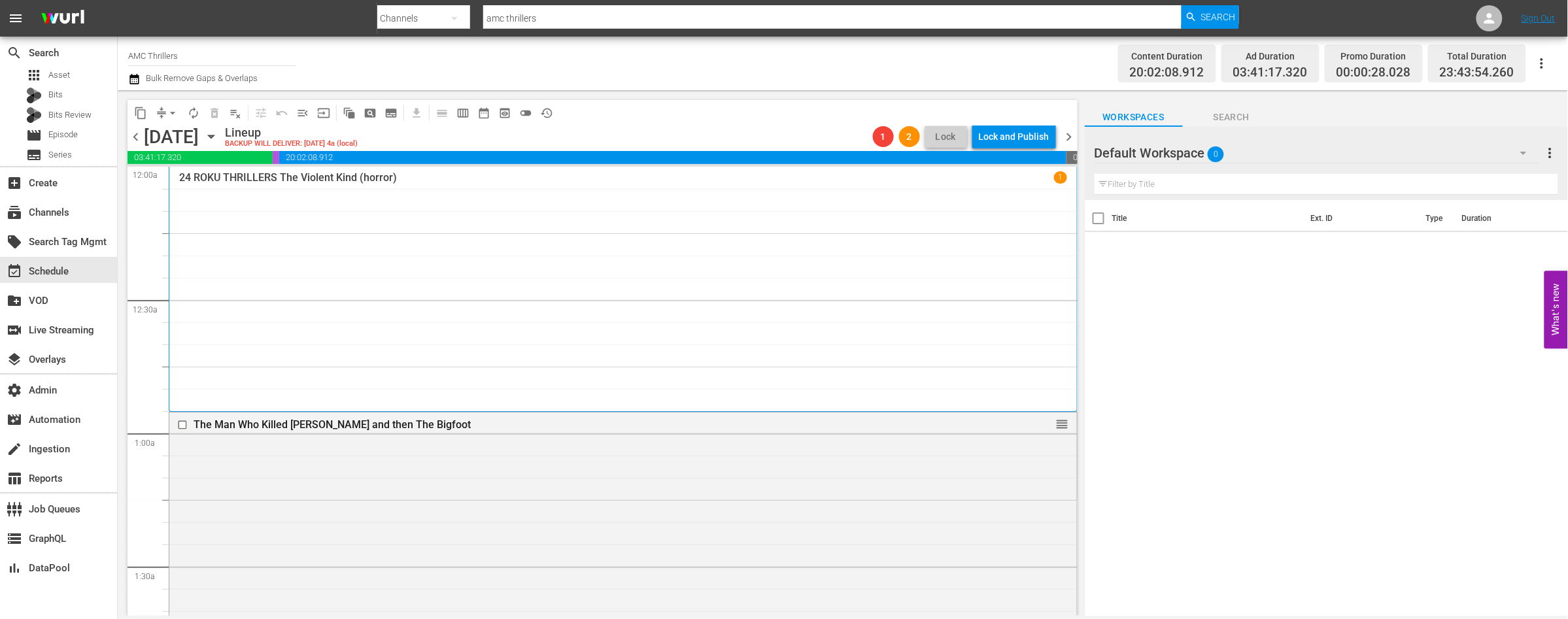
click at [136, 136] on span "chevron_left" at bounding box center [136, 136] width 16 height 16
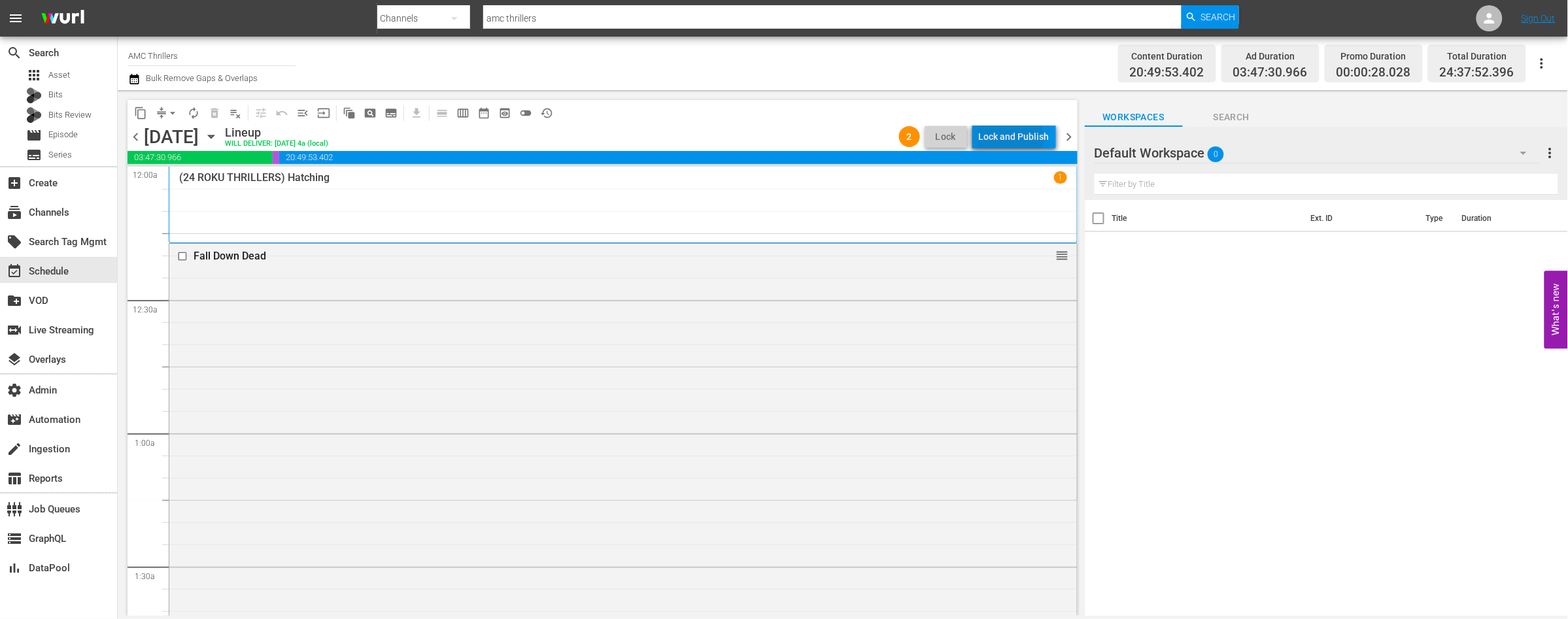
click at [1003, 137] on div "Lock and Publish" at bounding box center [1013, 136] width 70 height 23
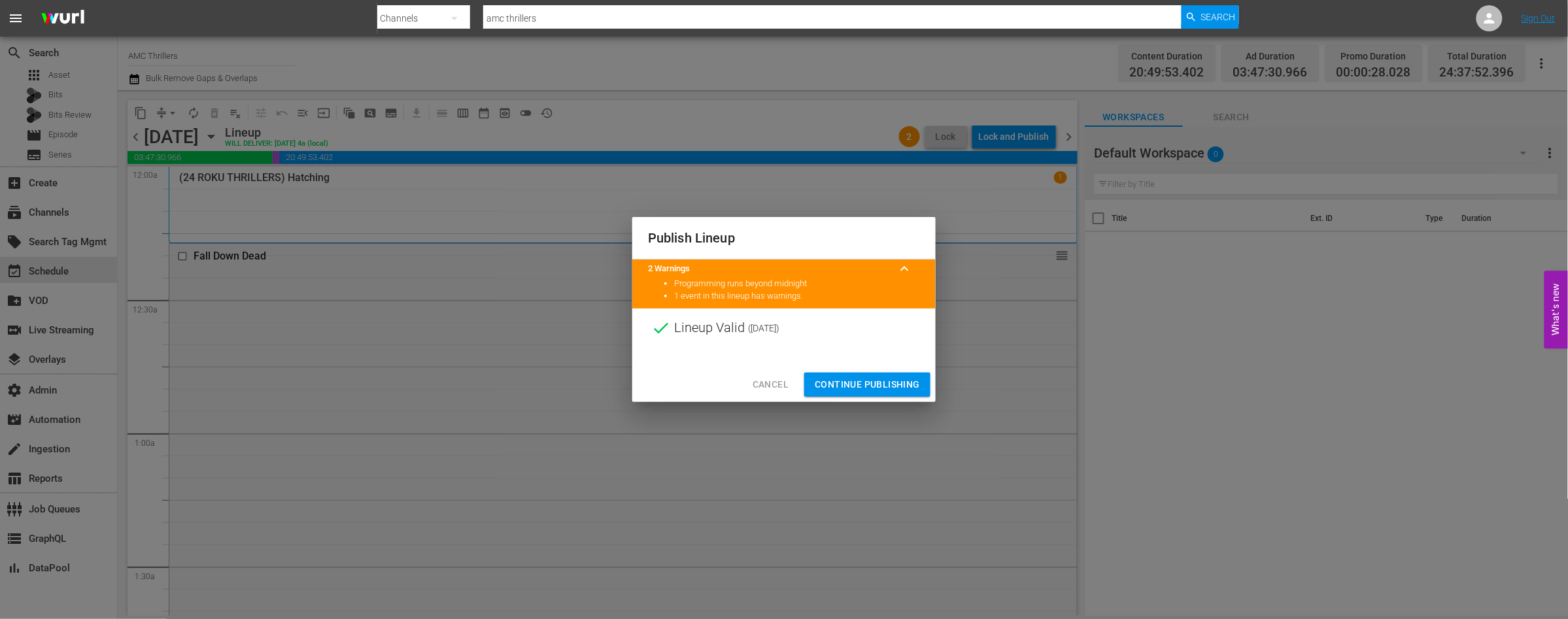
click at [878, 383] on span "Continue Publishing" at bounding box center [866, 384] width 105 height 16
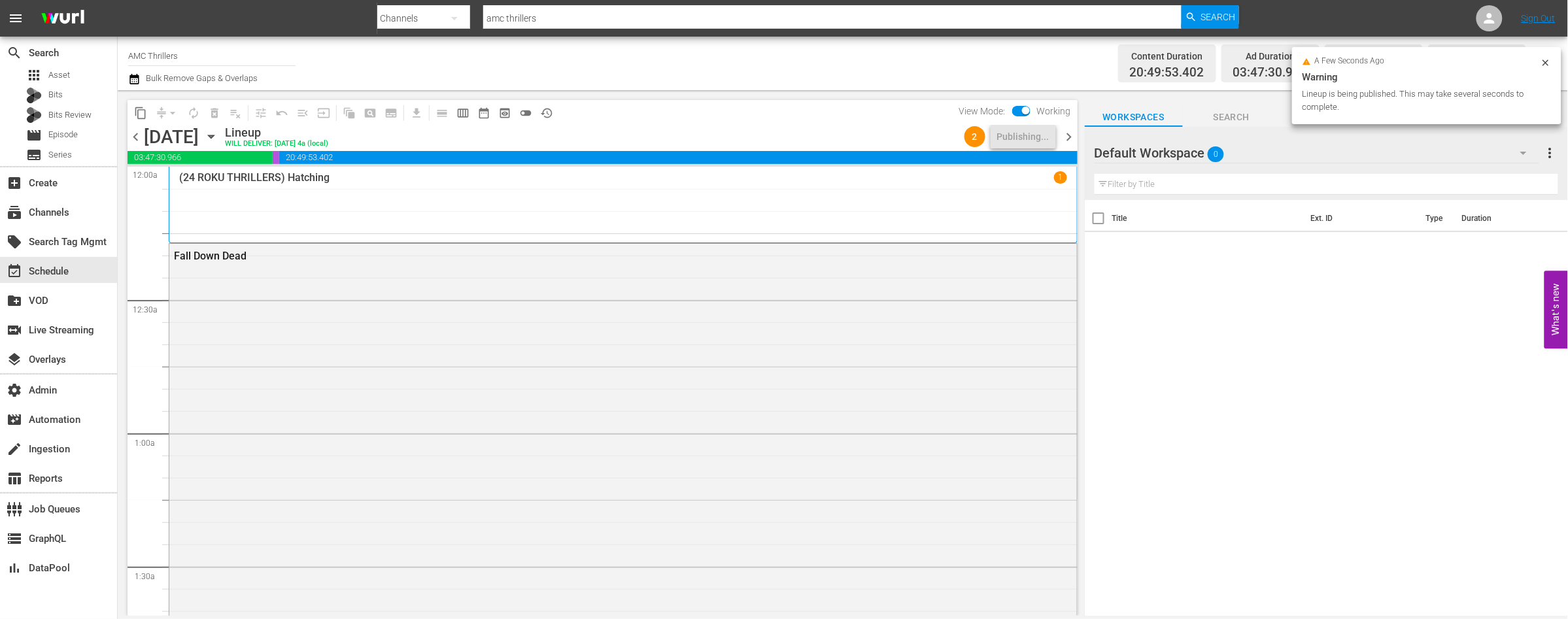
click at [1064, 138] on span "chevron_right" at bounding box center [1069, 136] width 16 height 16
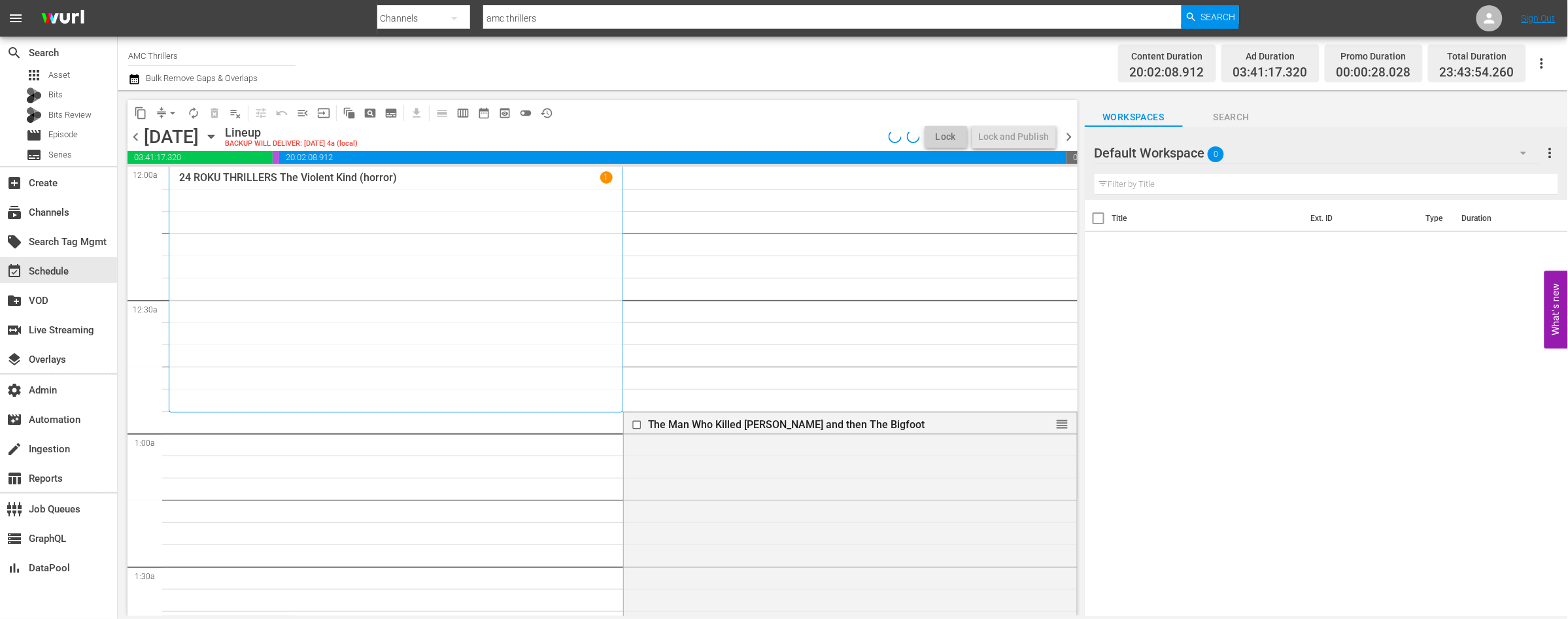
click at [1064, 138] on span "chevron_right" at bounding box center [1069, 136] width 16 height 16
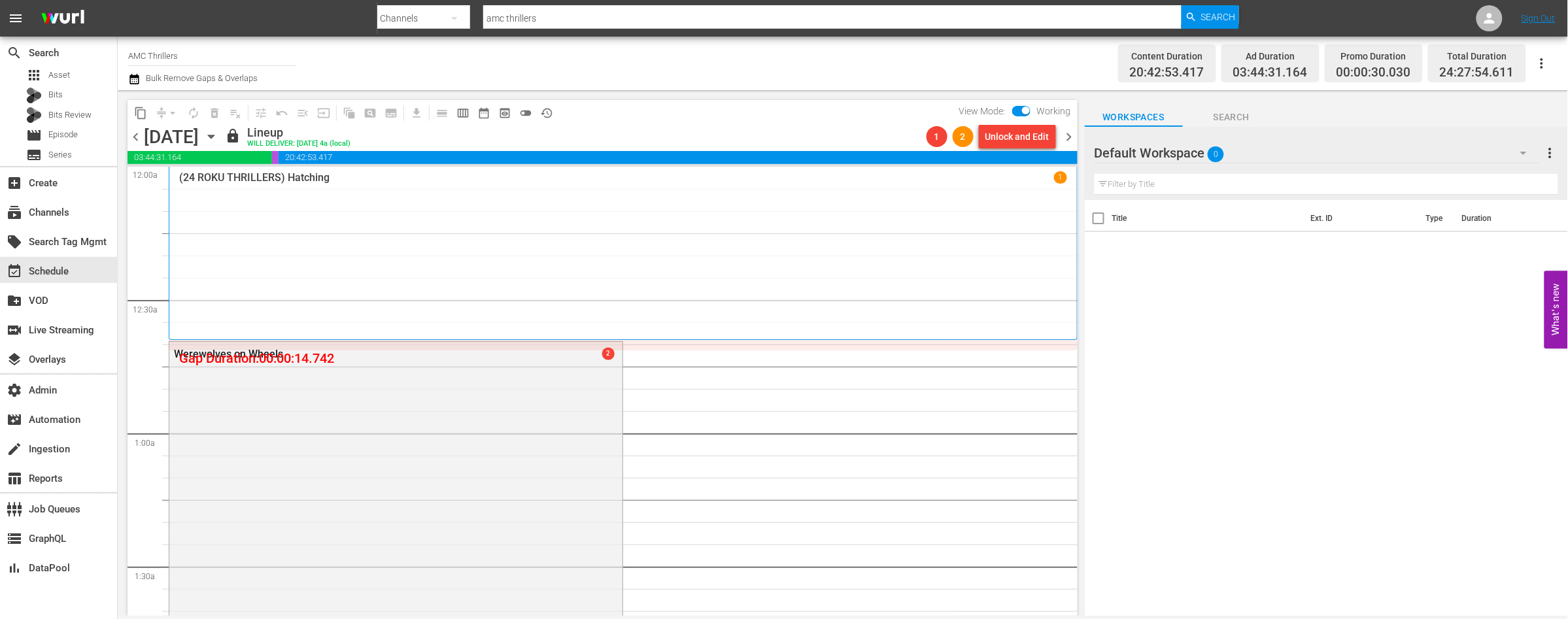
click at [136, 136] on span "chevron_left" at bounding box center [136, 136] width 16 height 16
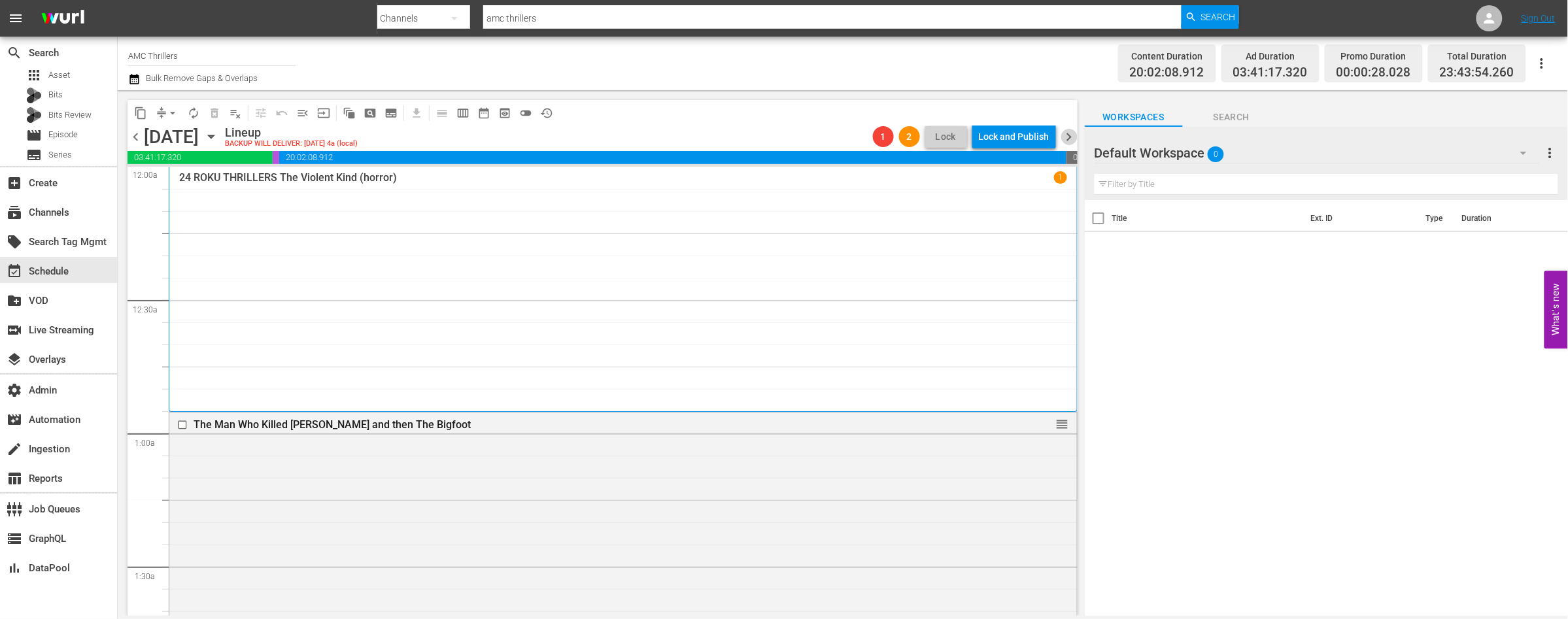
click at [1068, 136] on span "chevron_right" at bounding box center [1069, 136] width 16 height 16
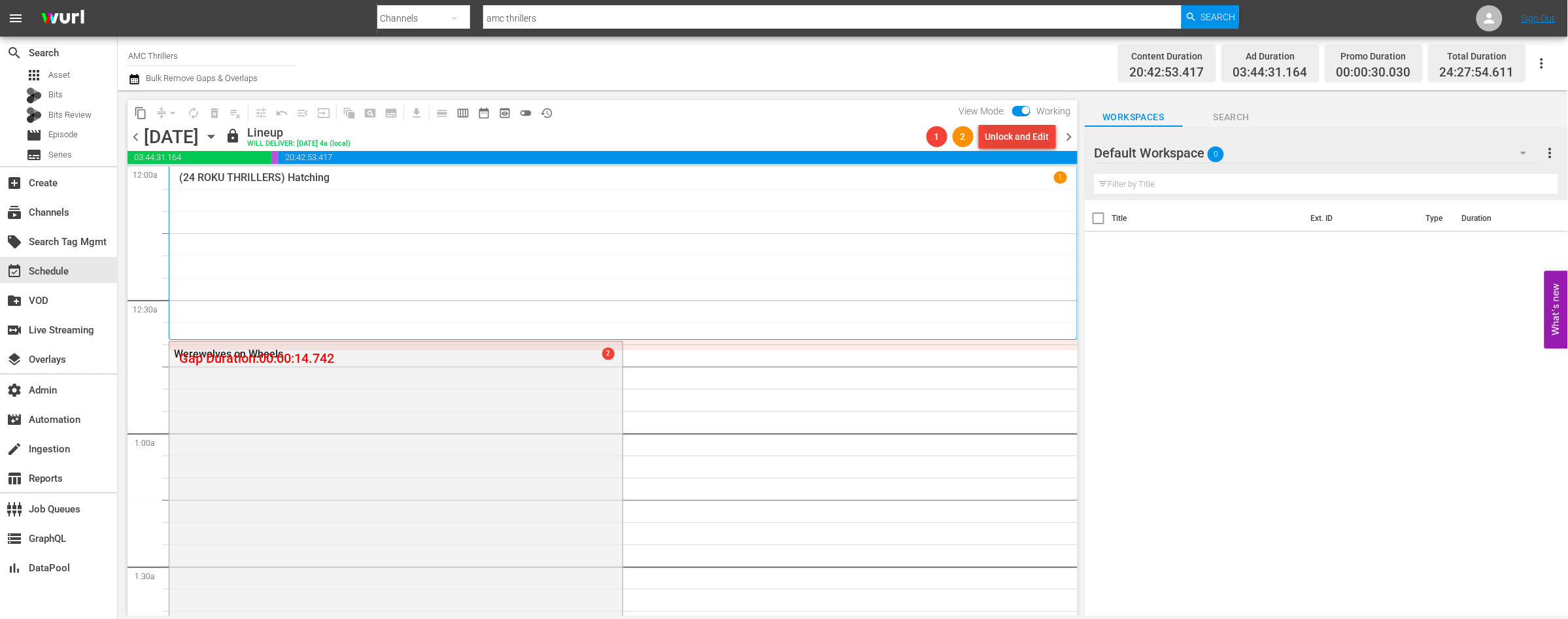
click at [998, 140] on div "Unlock and Edit" at bounding box center [1017, 136] width 64 height 23
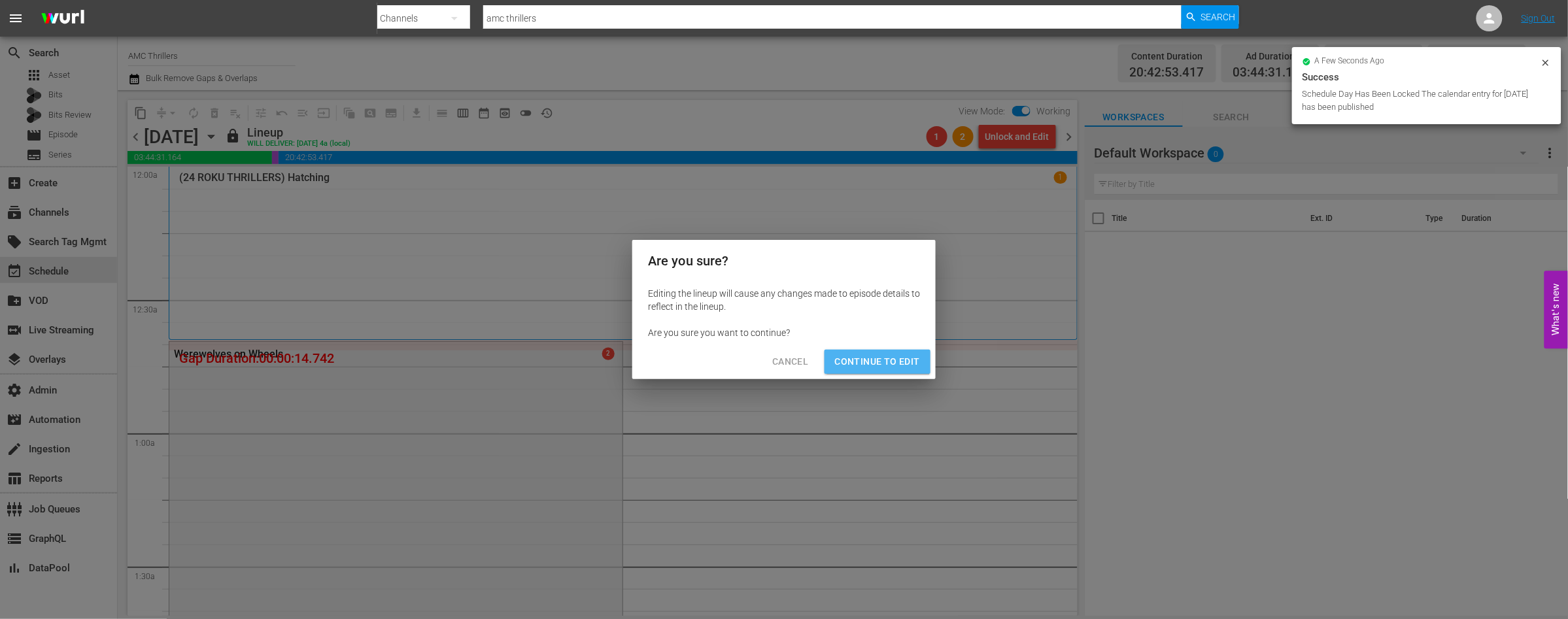
click at [886, 355] on span "Continue to Edit" at bounding box center [878, 361] width 85 height 16
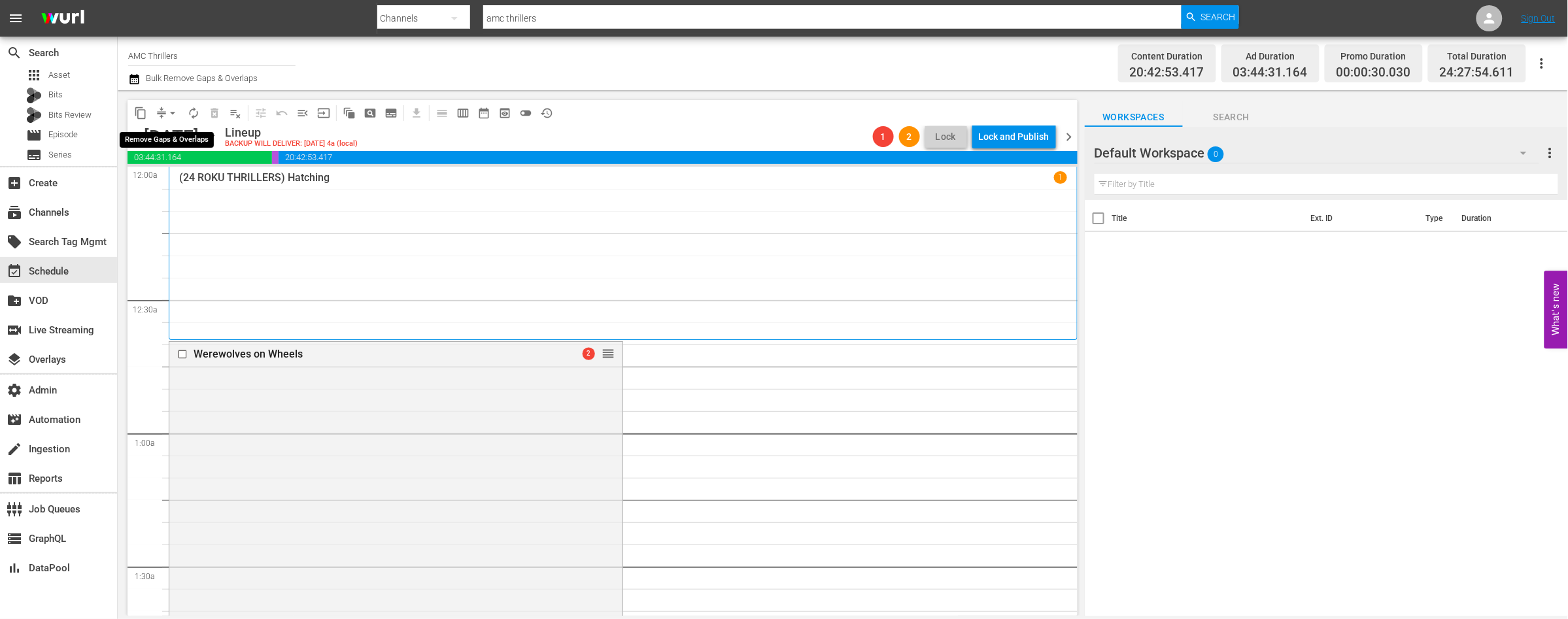
click at [173, 112] on span "arrow_drop_down" at bounding box center [173, 113] width 13 height 13
click at [194, 181] on li "Align to End of Previous Day" at bounding box center [173, 182] width 137 height 21
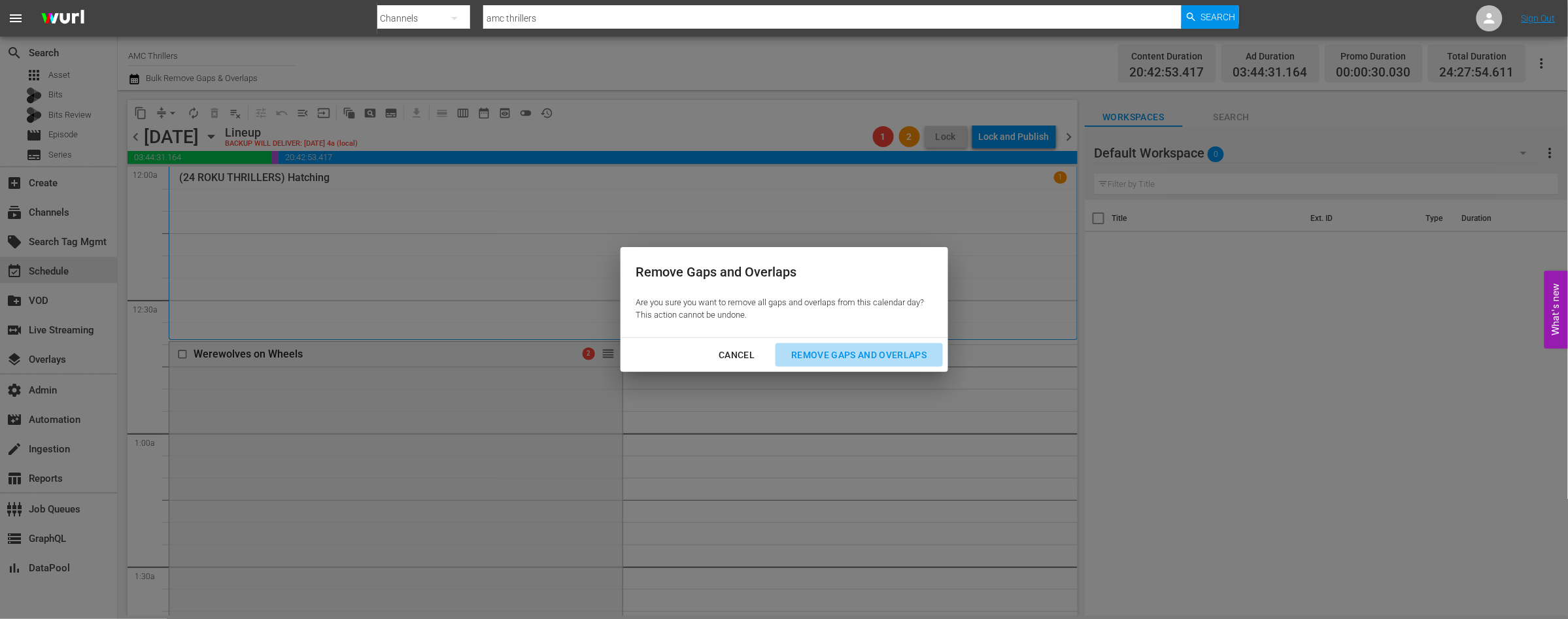
click at [879, 355] on div "Remove Gaps and Overlaps" at bounding box center [859, 355] width 157 height 16
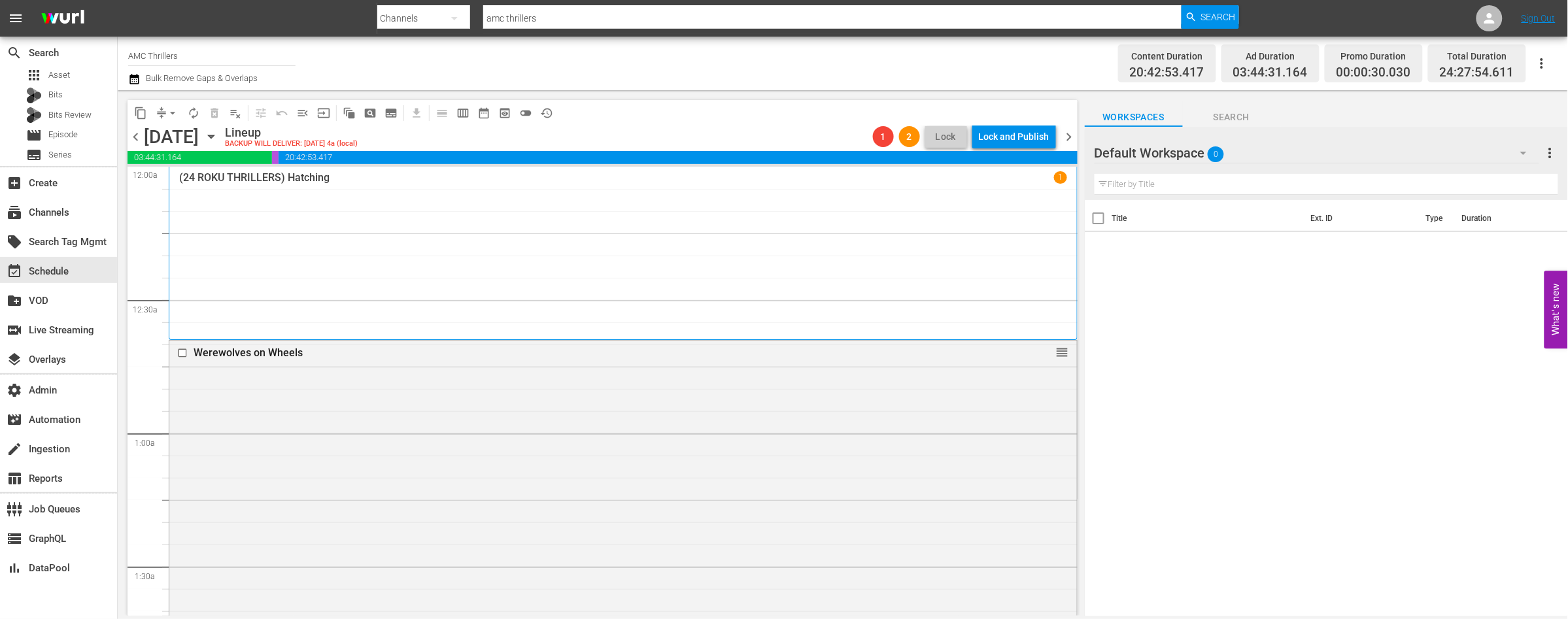
click at [133, 136] on span "chevron_left" at bounding box center [136, 136] width 16 height 16
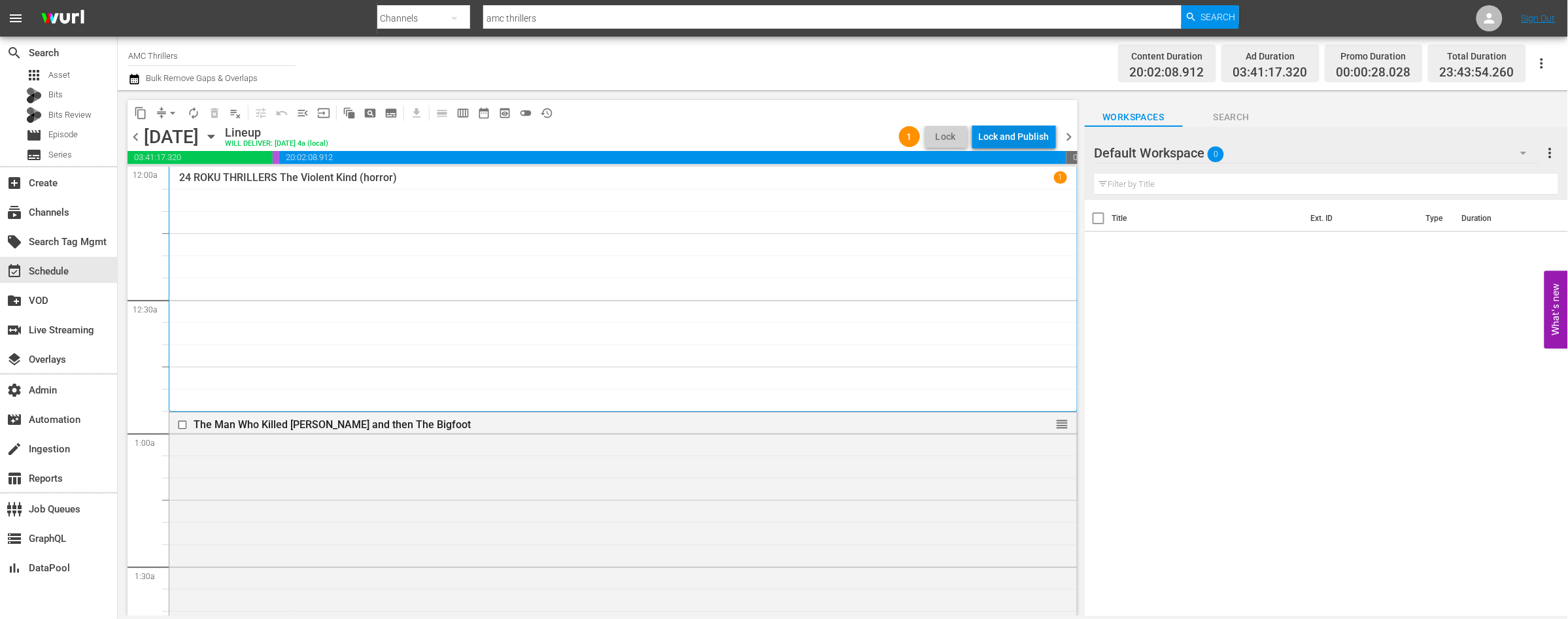
click at [994, 140] on div "Lock and Publish" at bounding box center [1013, 136] width 70 height 23
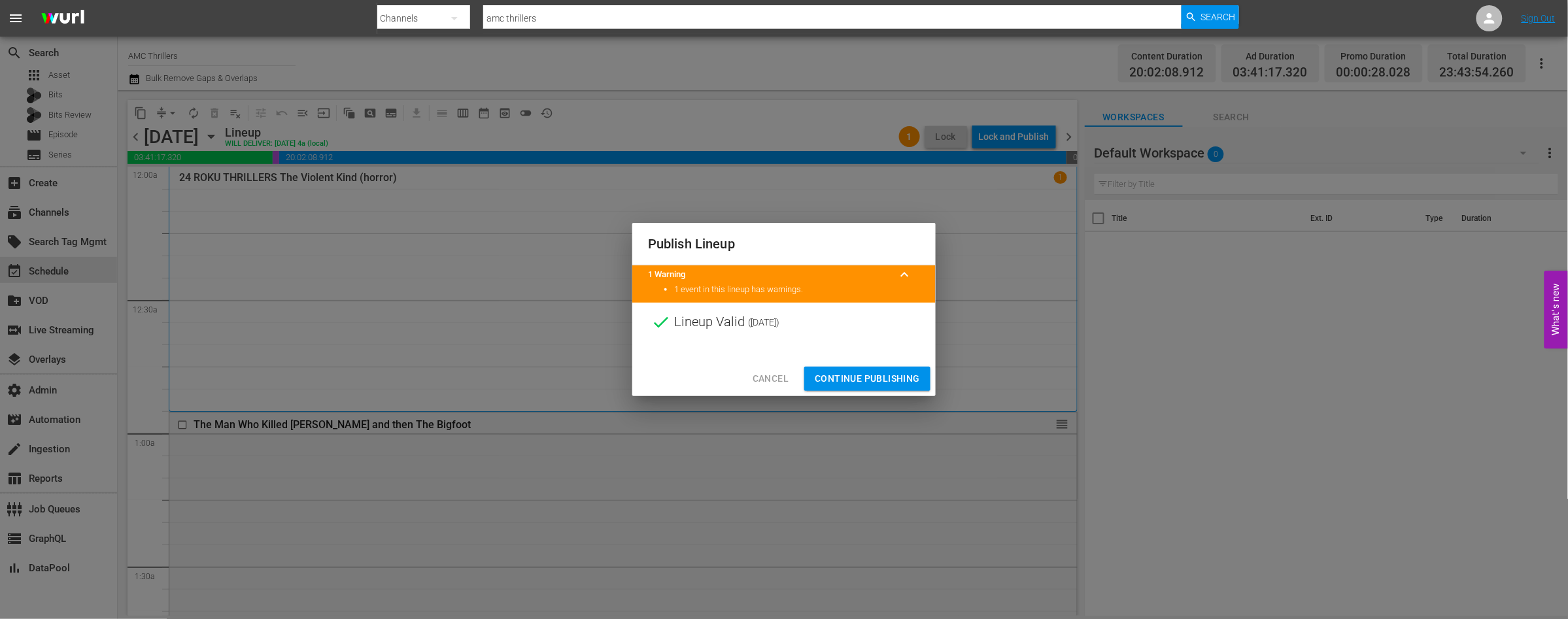
click at [846, 374] on span "Continue Publishing" at bounding box center [866, 379] width 105 height 16
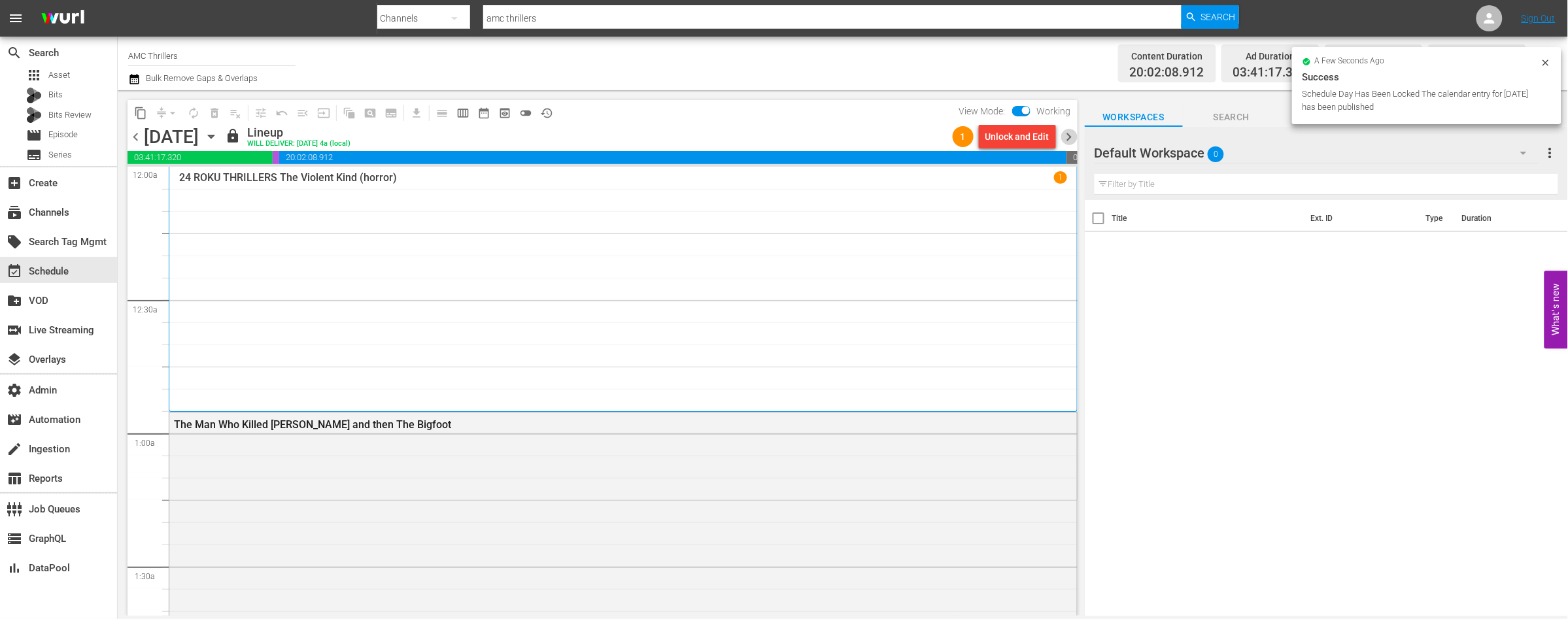
click at [1068, 136] on span "chevron_right" at bounding box center [1069, 136] width 16 height 16
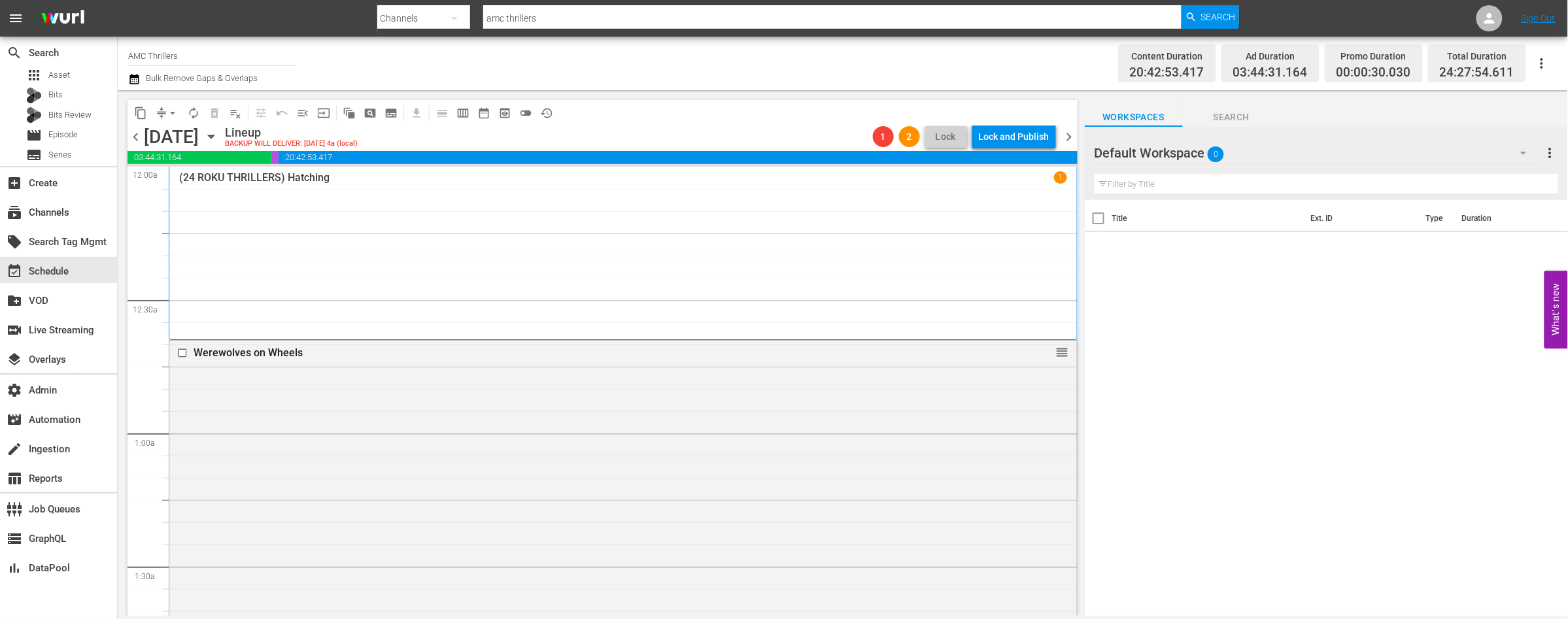
click at [1068, 138] on span "chevron_right" at bounding box center [1069, 136] width 16 height 16
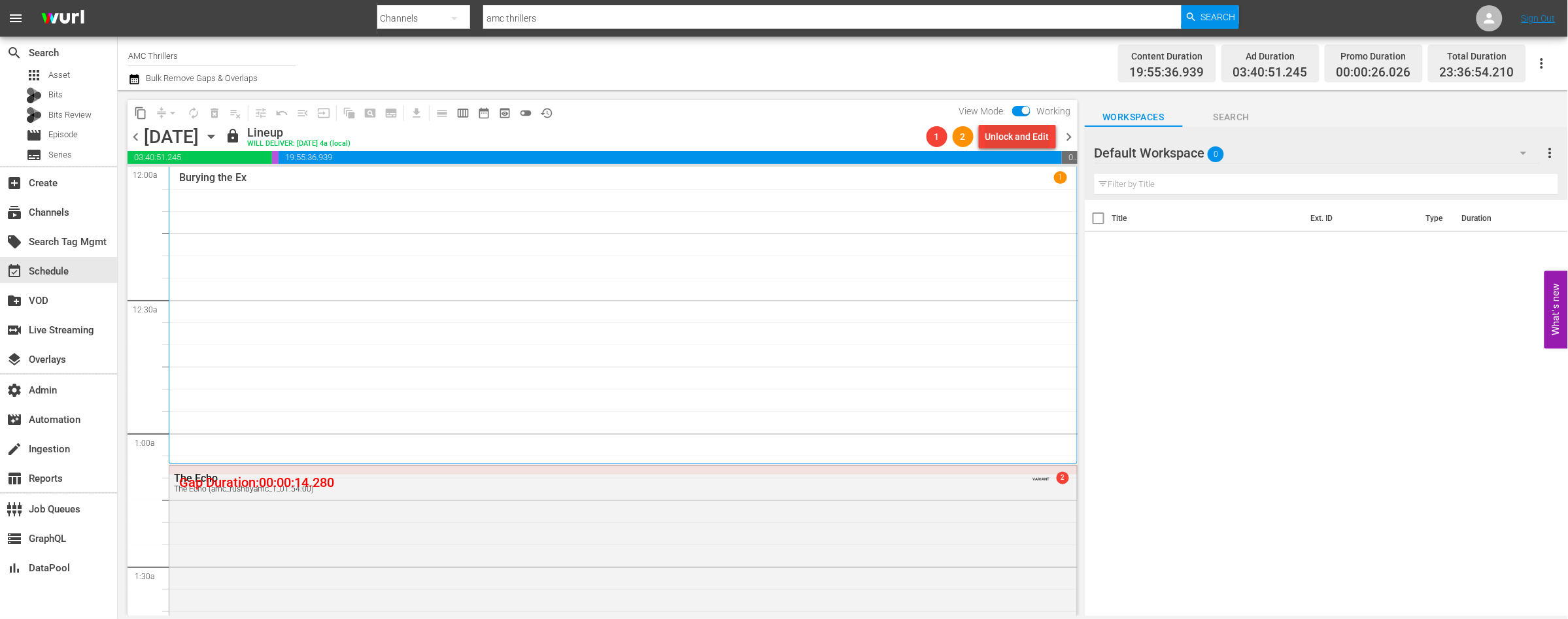
click at [1010, 135] on div "Unlock and Edit" at bounding box center [1017, 136] width 64 height 23
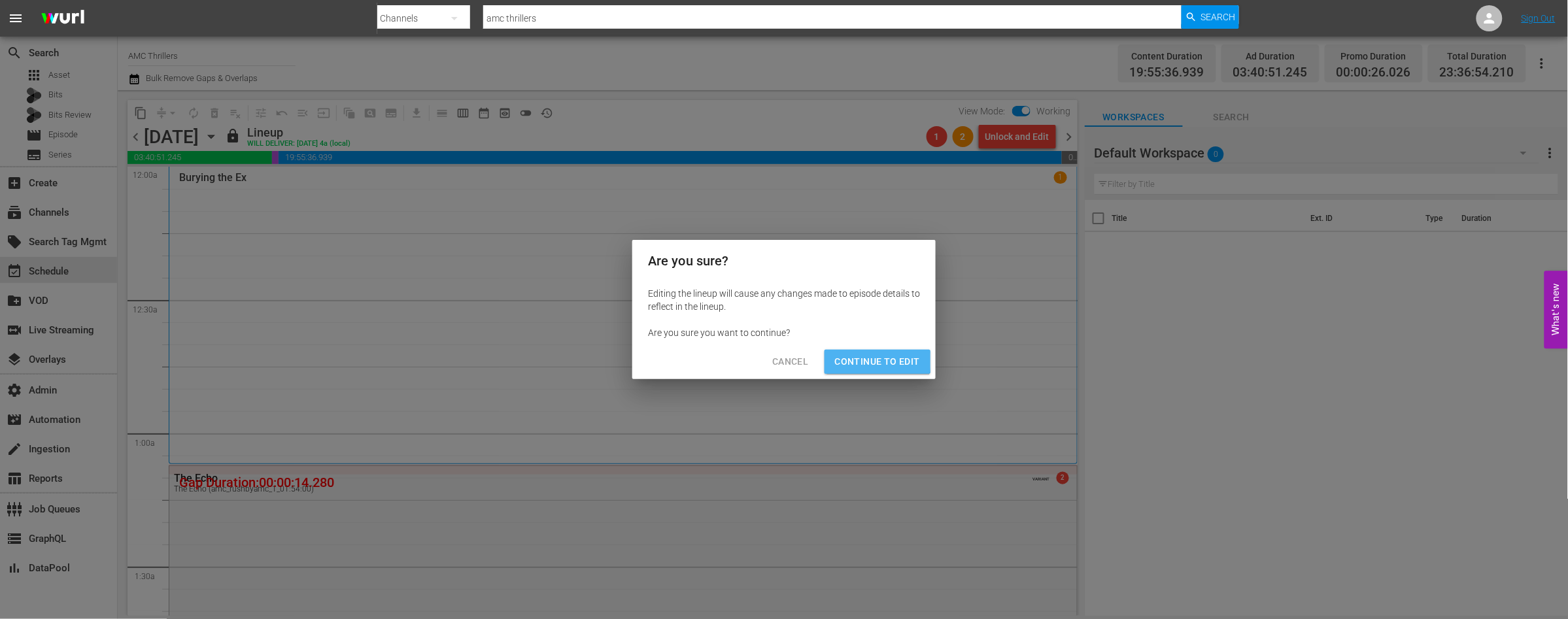
click at [872, 360] on span "Continue to Edit" at bounding box center [878, 361] width 85 height 16
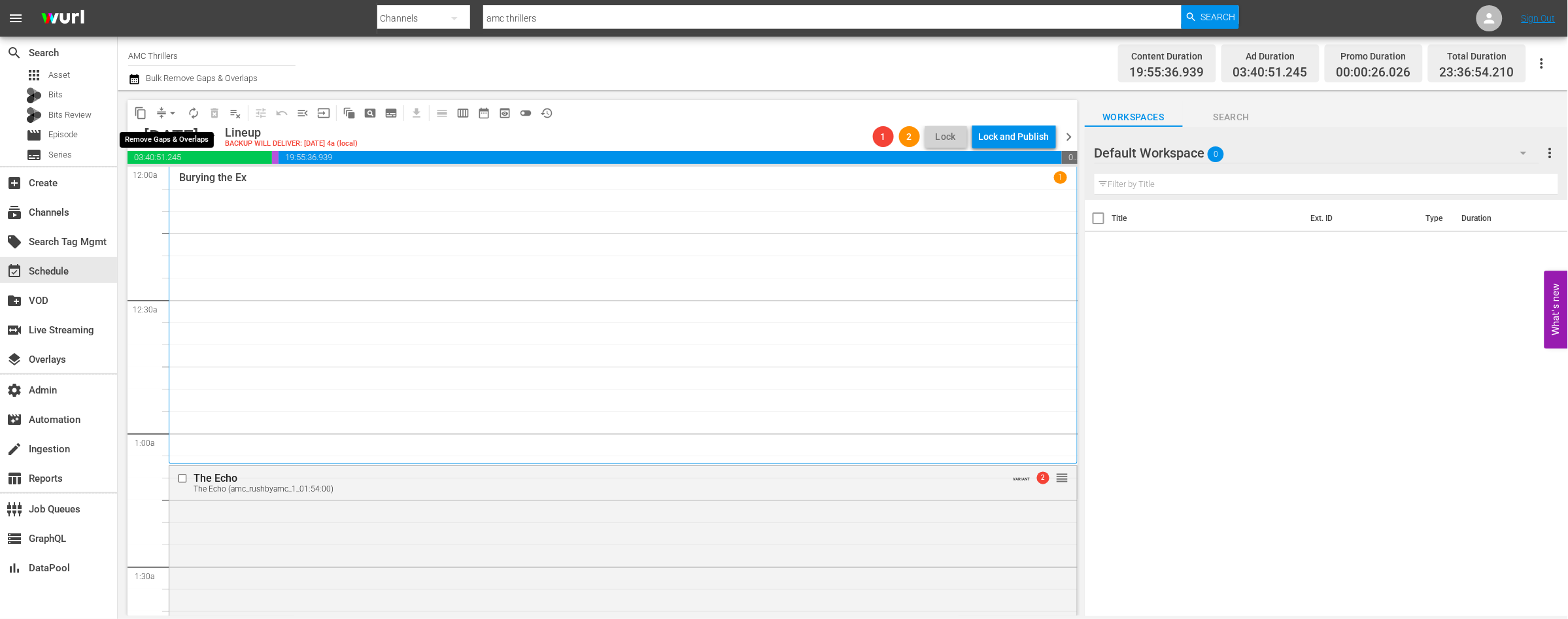
click at [172, 111] on span "arrow_drop_down" at bounding box center [173, 113] width 13 height 13
click at [202, 176] on li "Align to End of Previous Day" at bounding box center [173, 182] width 137 height 21
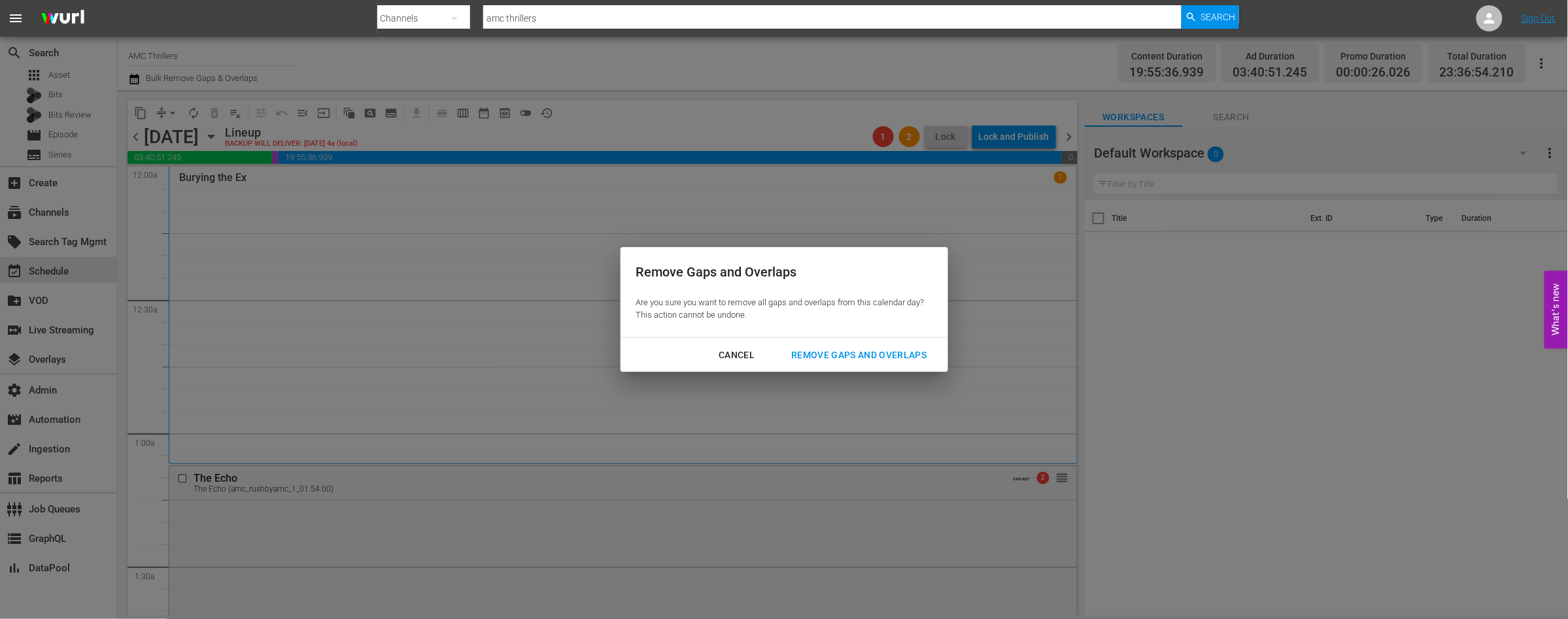
click at [852, 360] on div "Remove Gaps and Overlaps" at bounding box center [859, 355] width 157 height 16
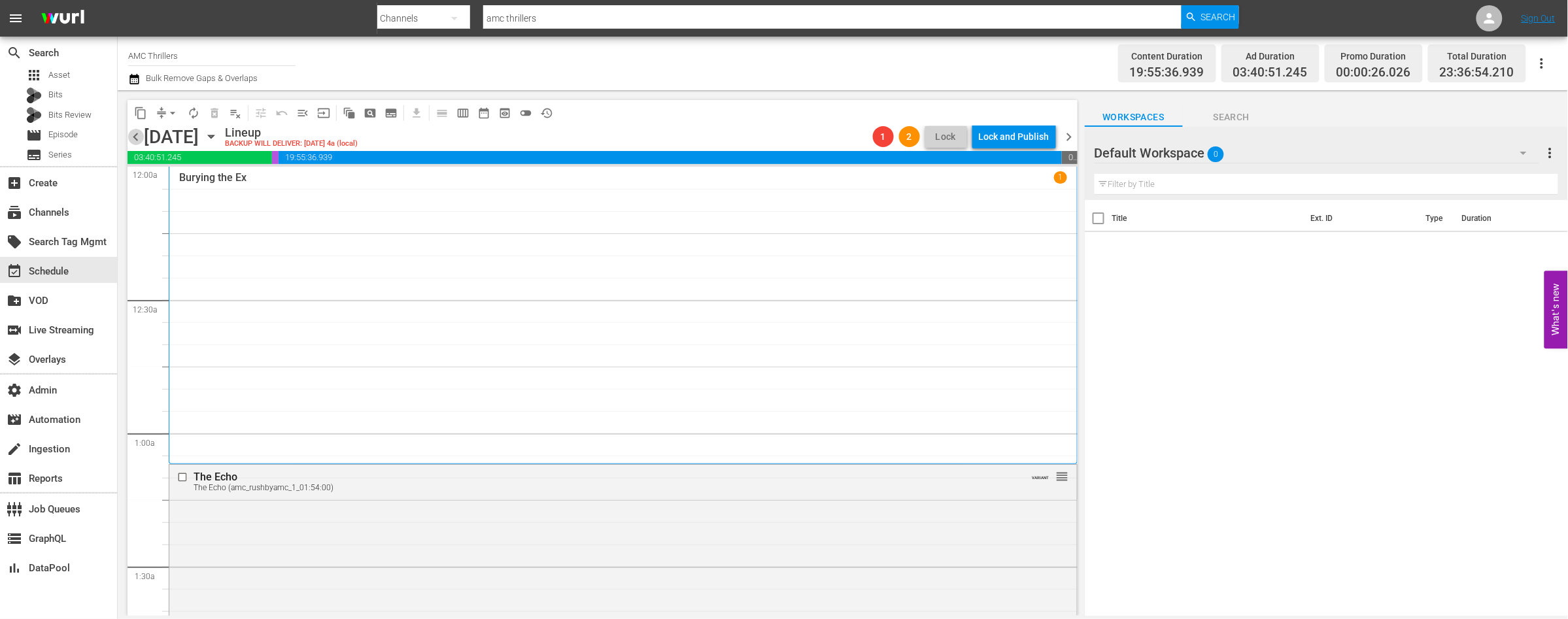
click at [135, 136] on span "chevron_left" at bounding box center [136, 136] width 16 height 16
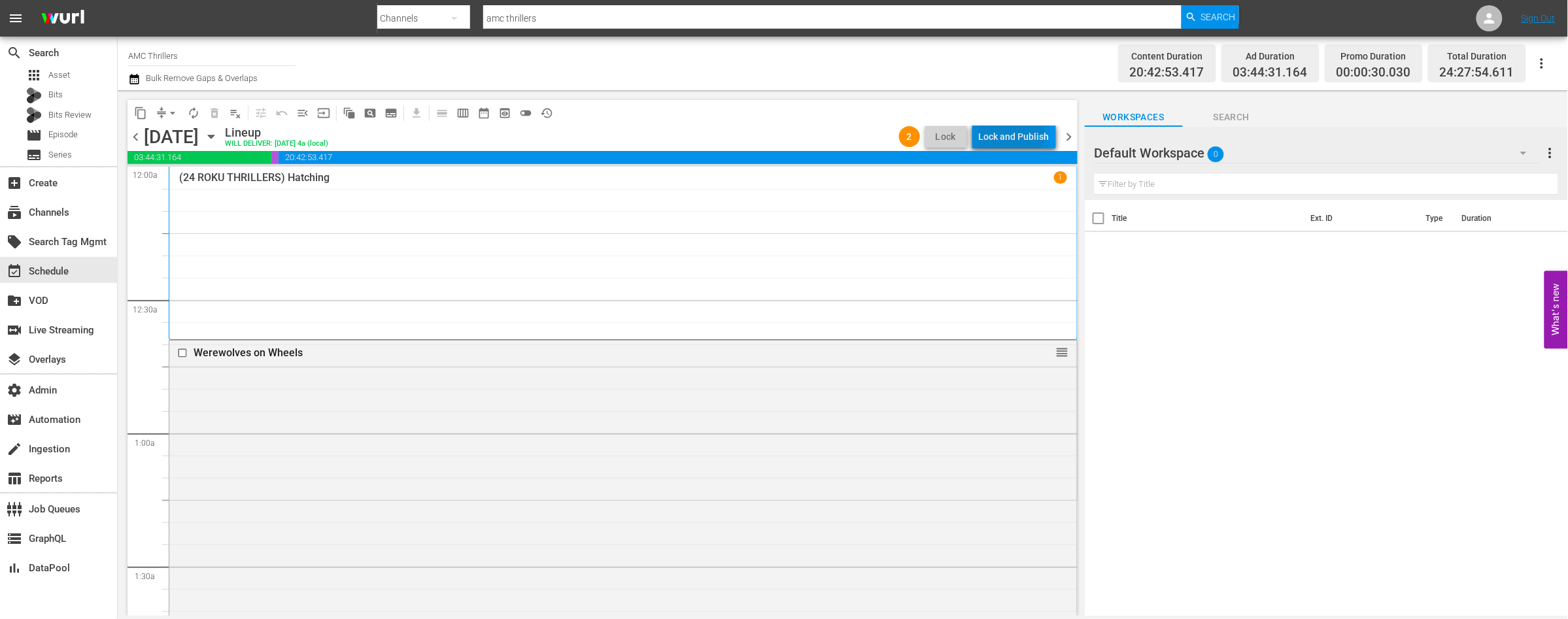
click at [1012, 133] on div "Lock and Publish" at bounding box center [1013, 136] width 70 height 23
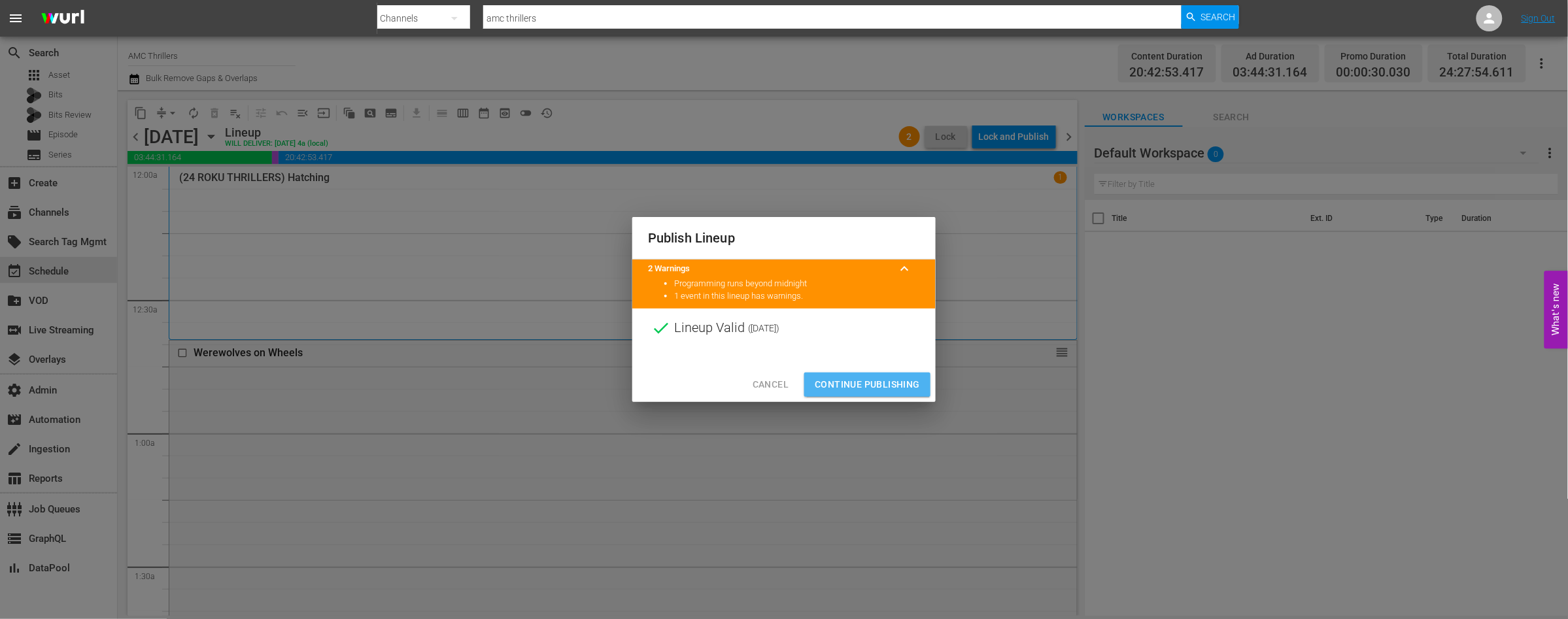
click at [889, 379] on span "Continue Publishing" at bounding box center [866, 384] width 105 height 16
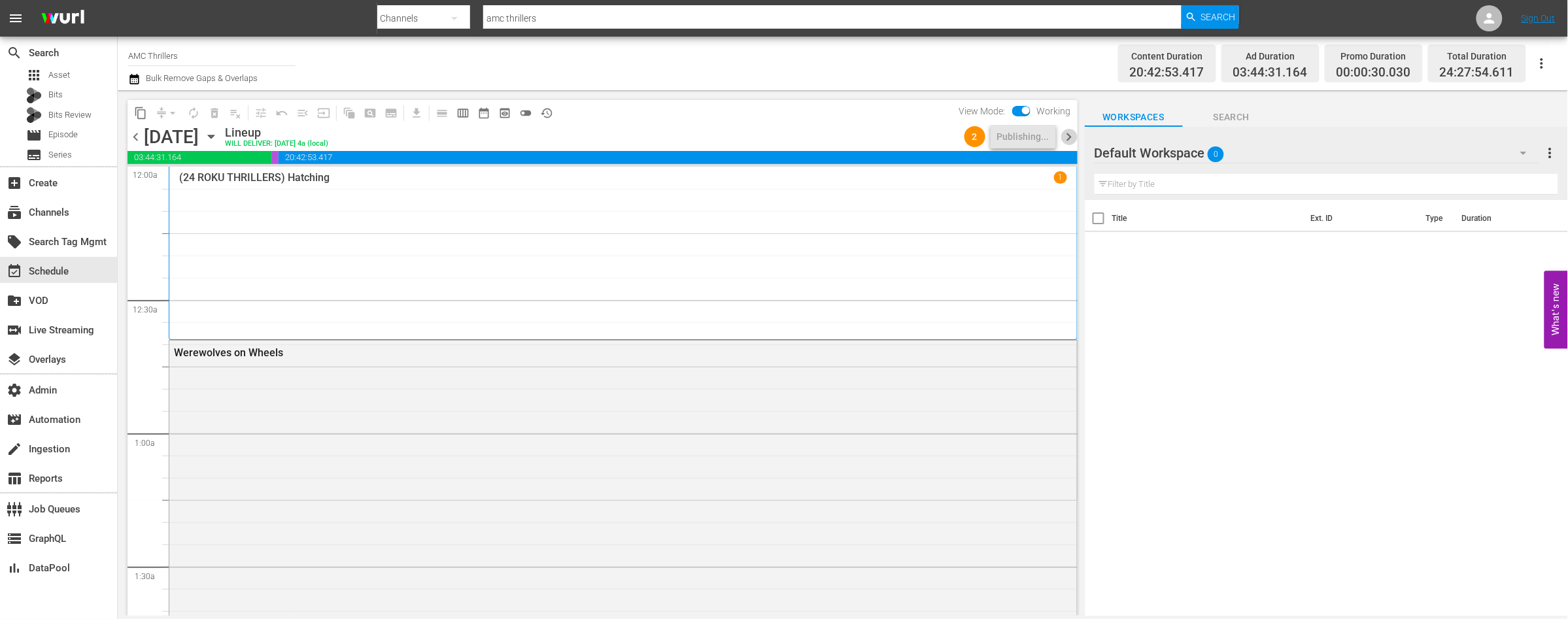
click at [1068, 134] on span "chevron_right" at bounding box center [1069, 136] width 16 height 16
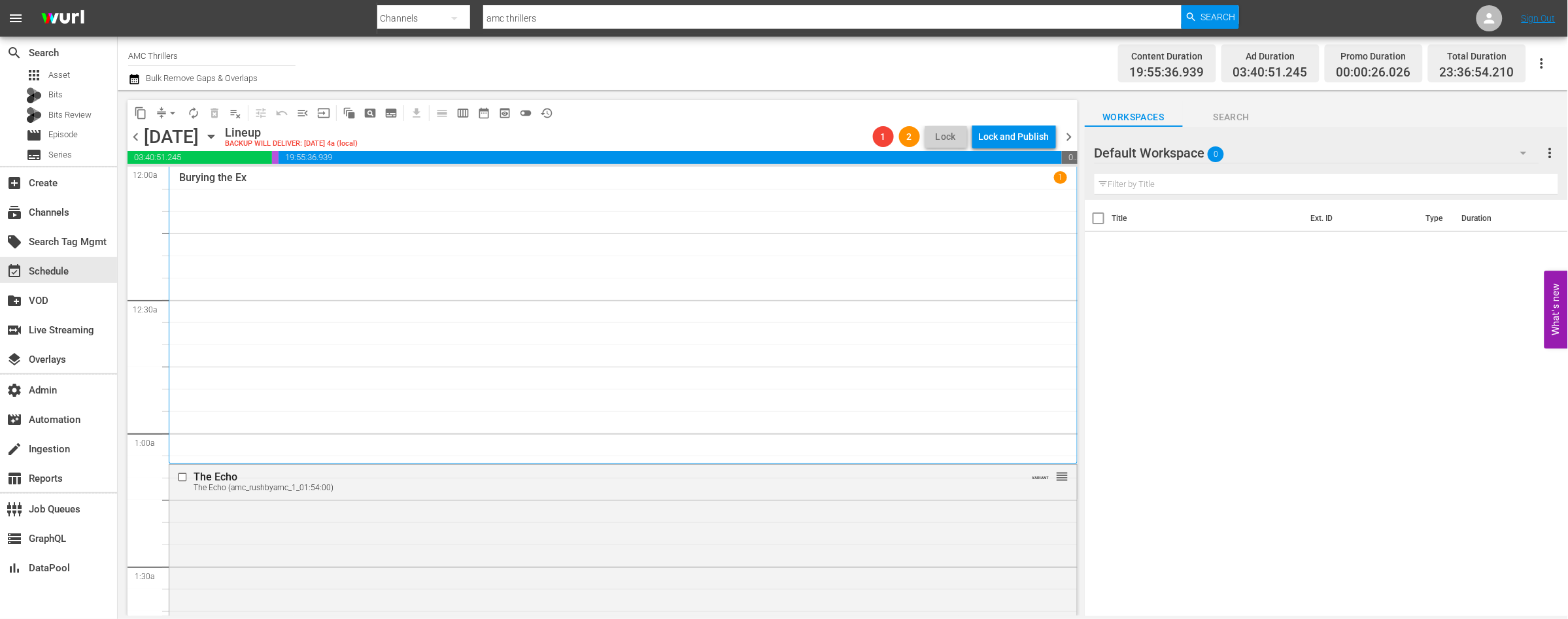
click at [1068, 138] on span "chevron_right" at bounding box center [1069, 136] width 16 height 16
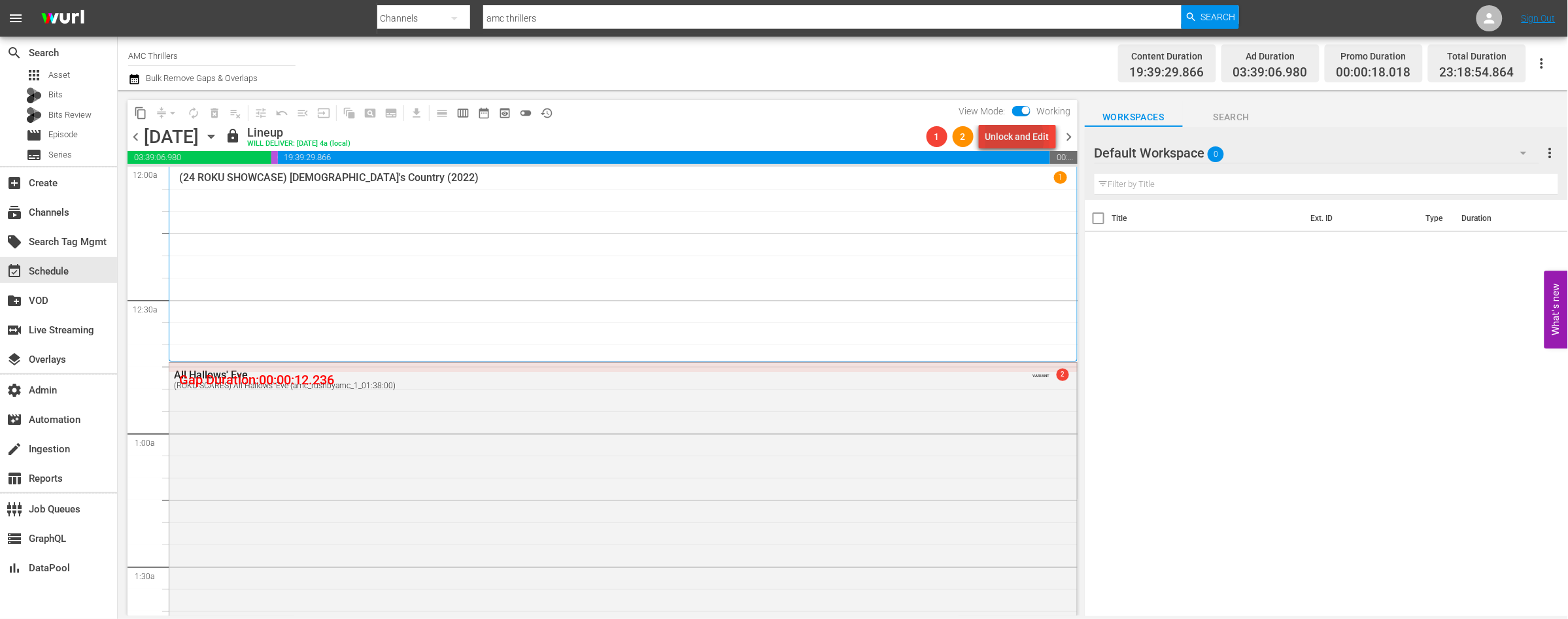
click at [1008, 138] on div "Unlock and Edit" at bounding box center [1017, 136] width 64 height 23
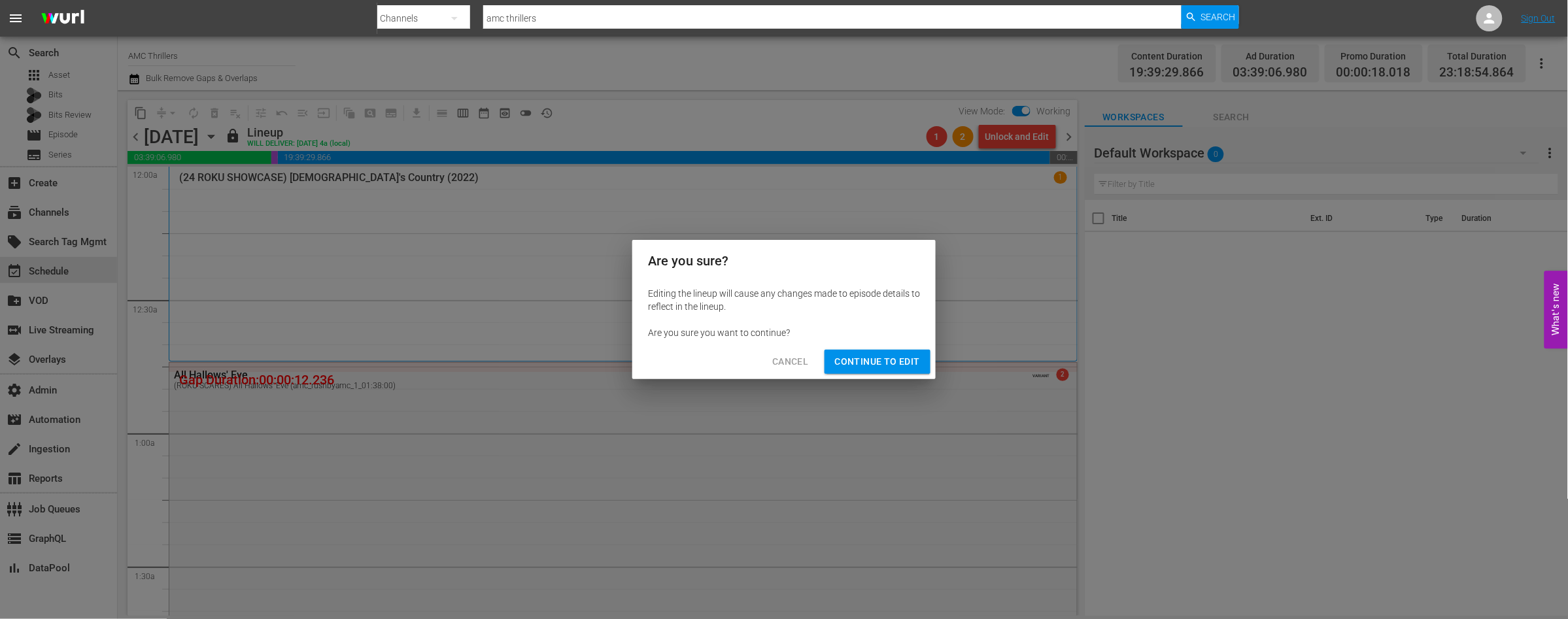
click at [878, 359] on span "Continue to Edit" at bounding box center [878, 361] width 85 height 16
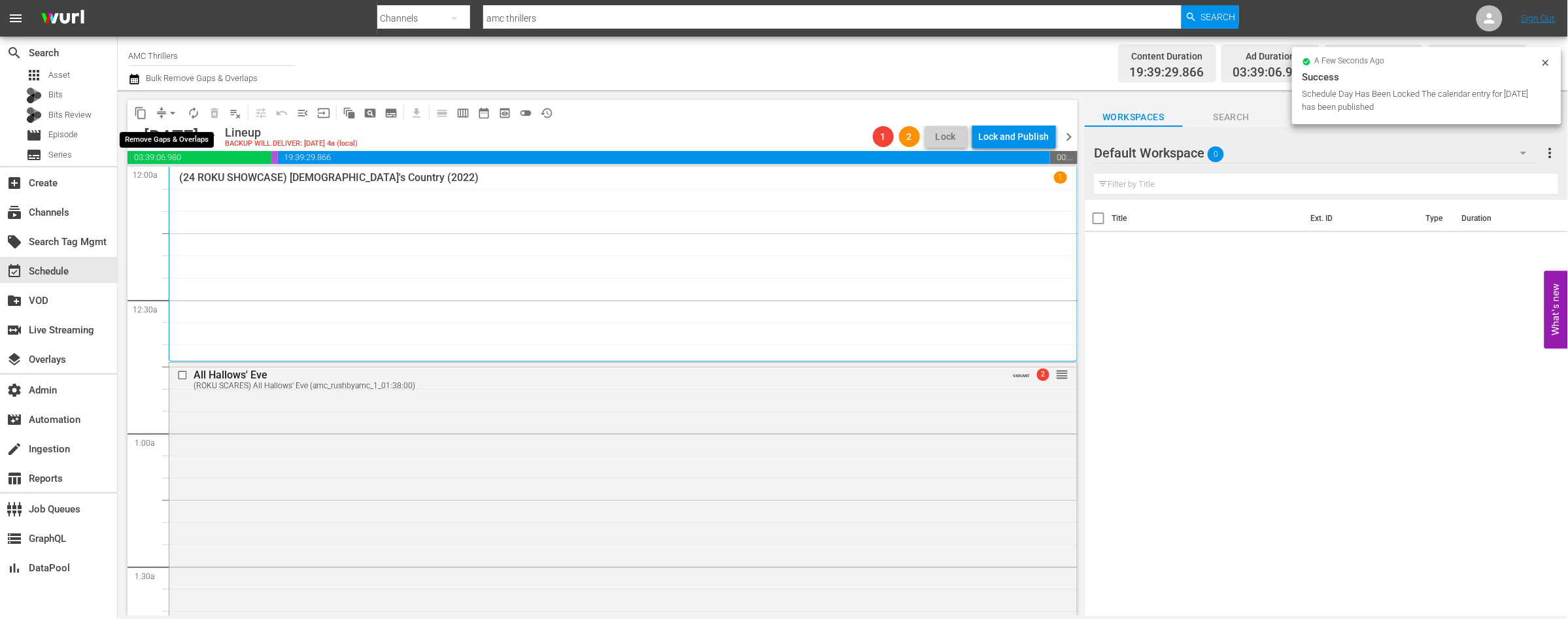
click at [176, 113] on span "arrow_drop_down" at bounding box center [173, 113] width 13 height 13
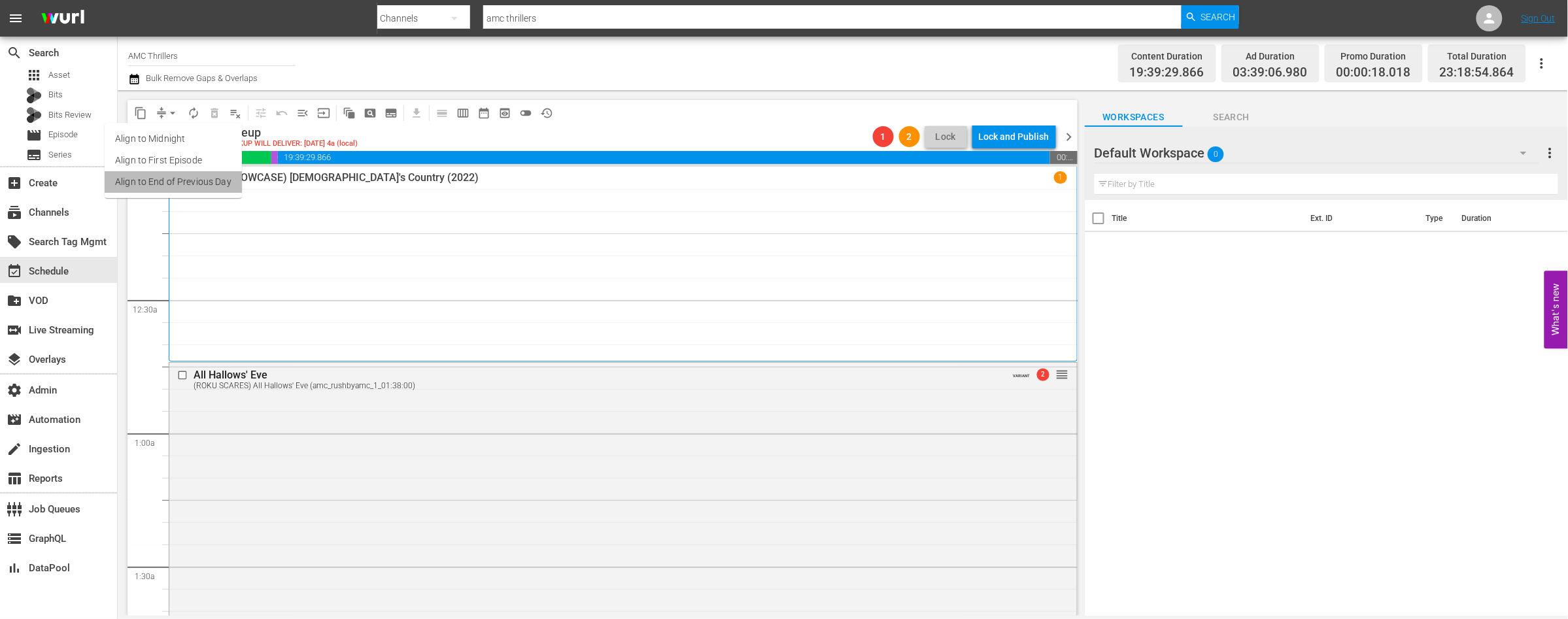
click at [185, 183] on li "Align to End of Previous Day" at bounding box center [173, 182] width 137 height 21
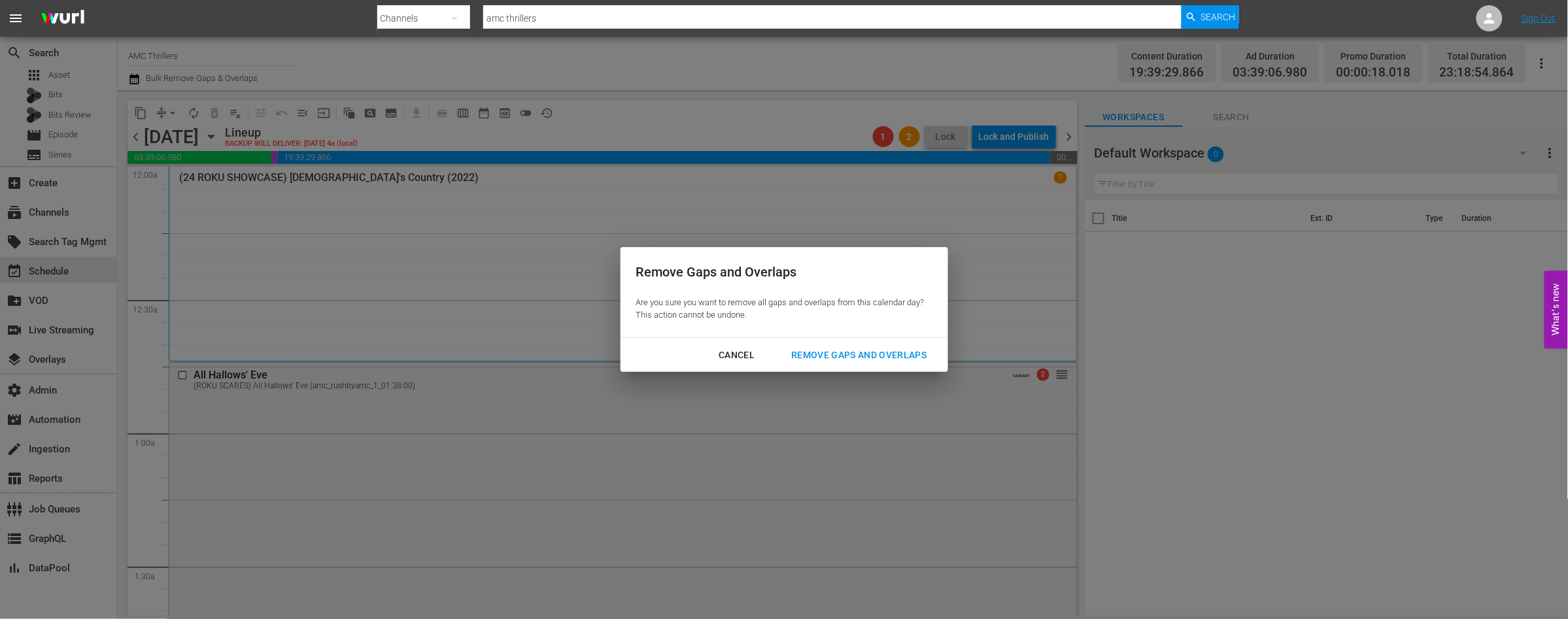
click at [859, 349] on div "Remove Gaps and Overlaps" at bounding box center [859, 355] width 157 height 16
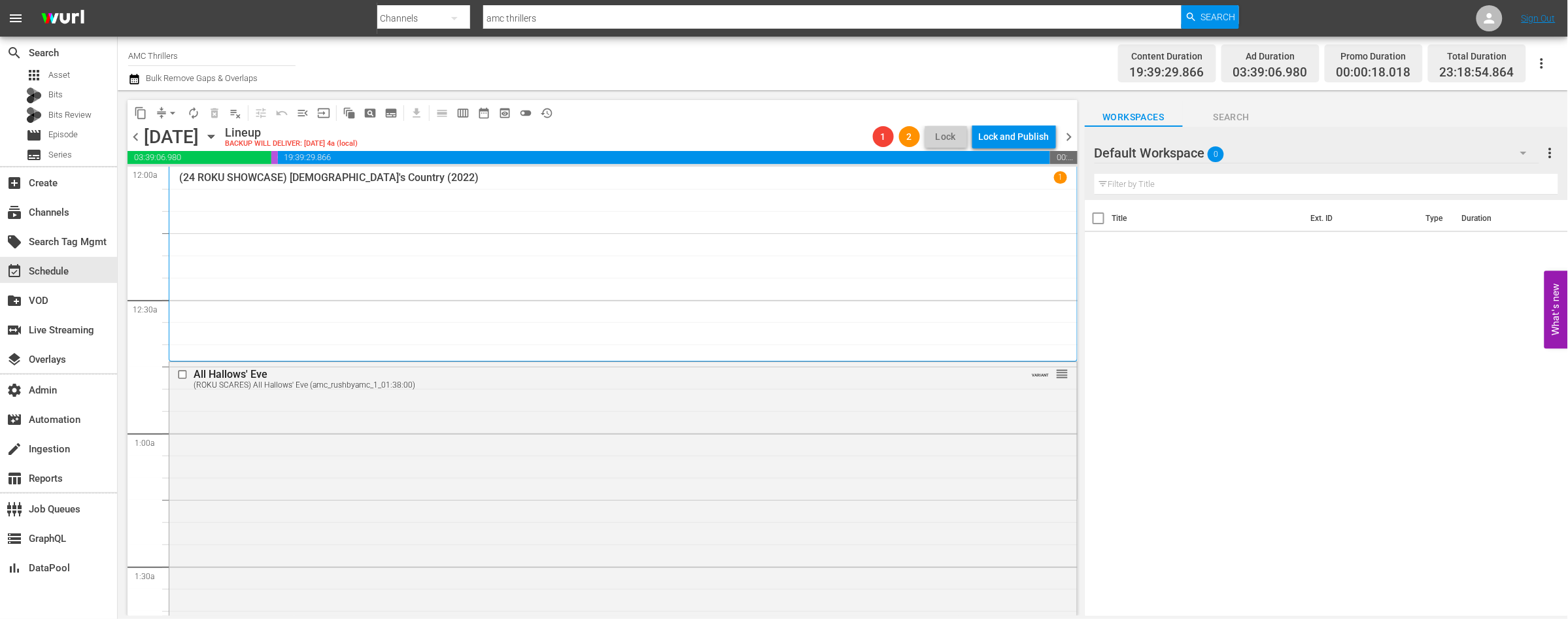
click at [136, 136] on span "chevron_left" at bounding box center [136, 136] width 16 height 16
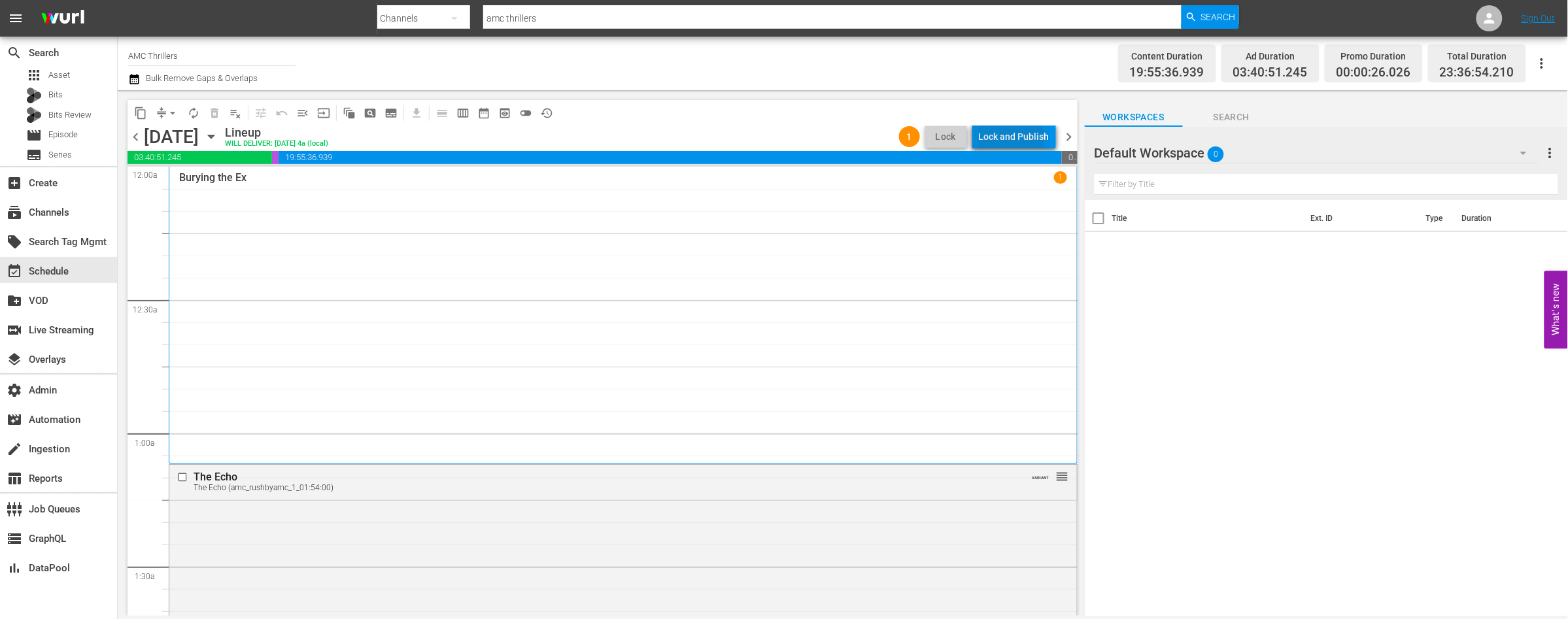
click at [1005, 140] on div "Lock and Publish" at bounding box center [1013, 136] width 70 height 23
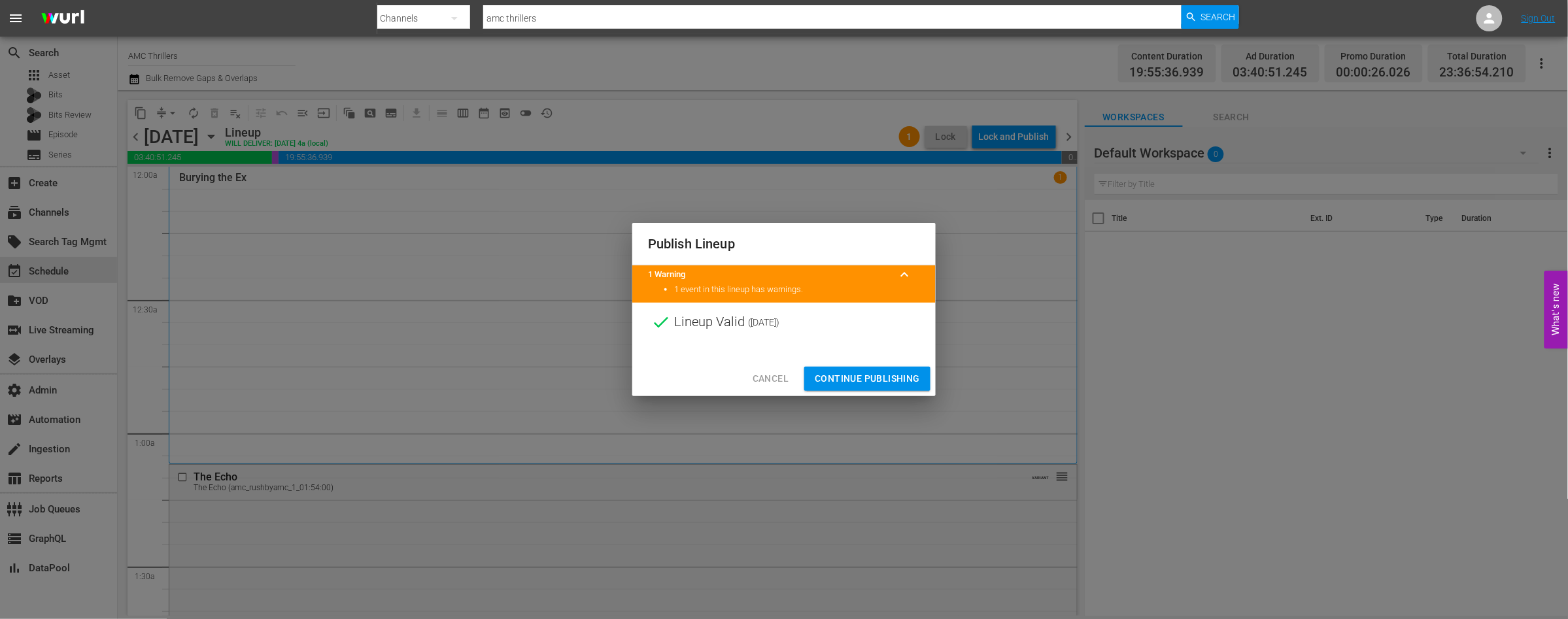
click at [866, 375] on span "Continue Publishing" at bounding box center [866, 379] width 105 height 16
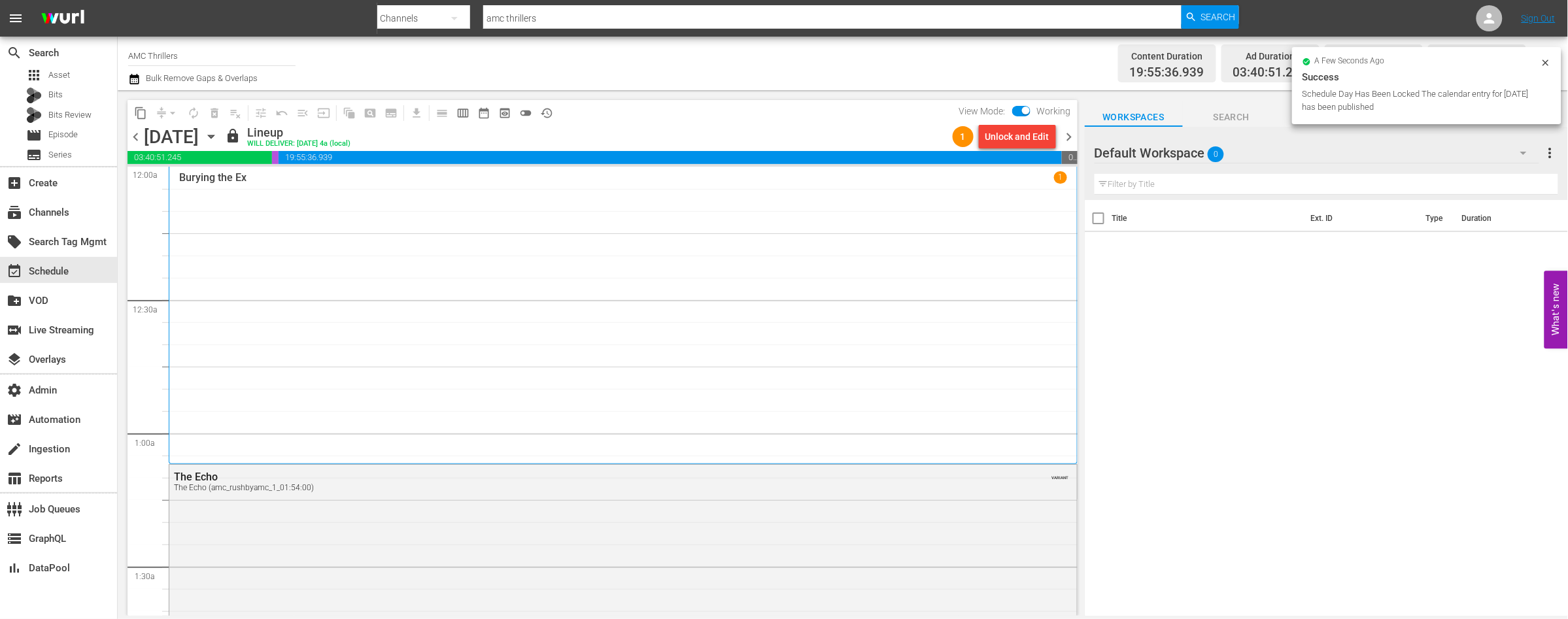
click at [1068, 135] on span "chevron_right" at bounding box center [1069, 136] width 16 height 16
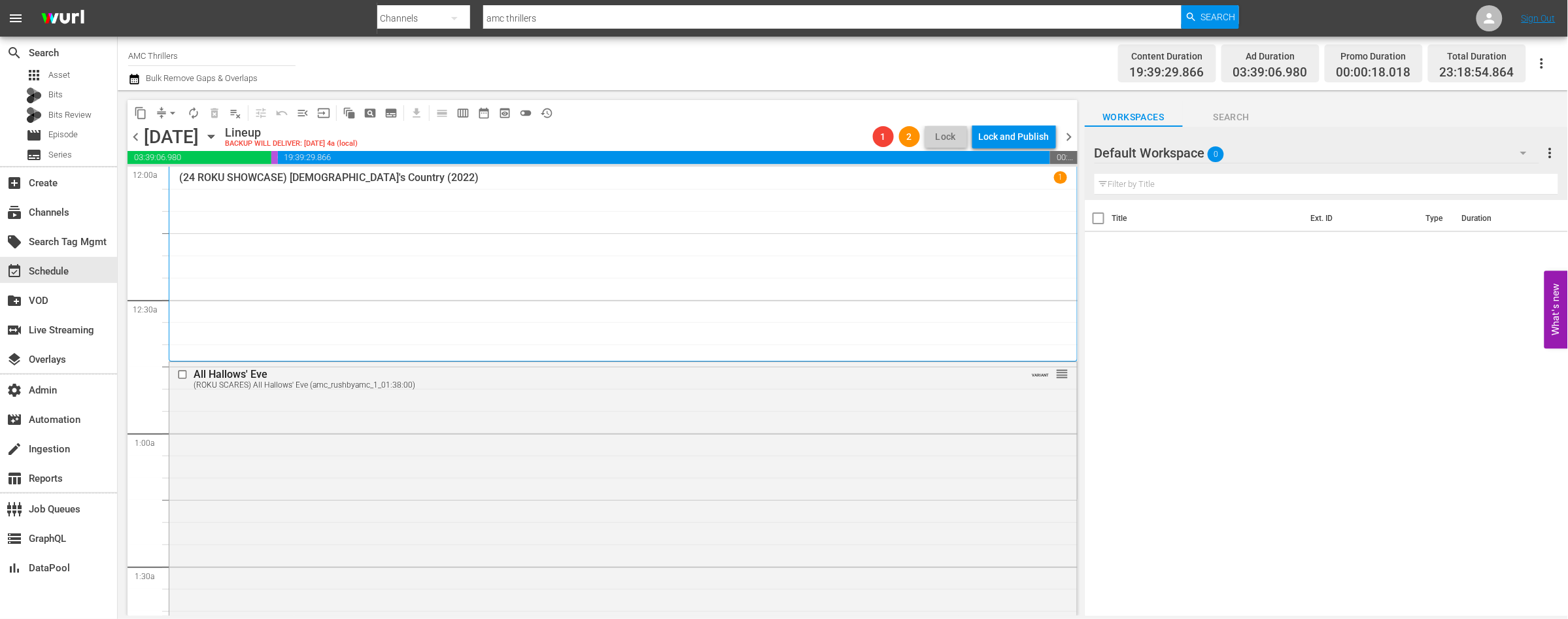
click at [1068, 136] on span "chevron_right" at bounding box center [1069, 136] width 16 height 16
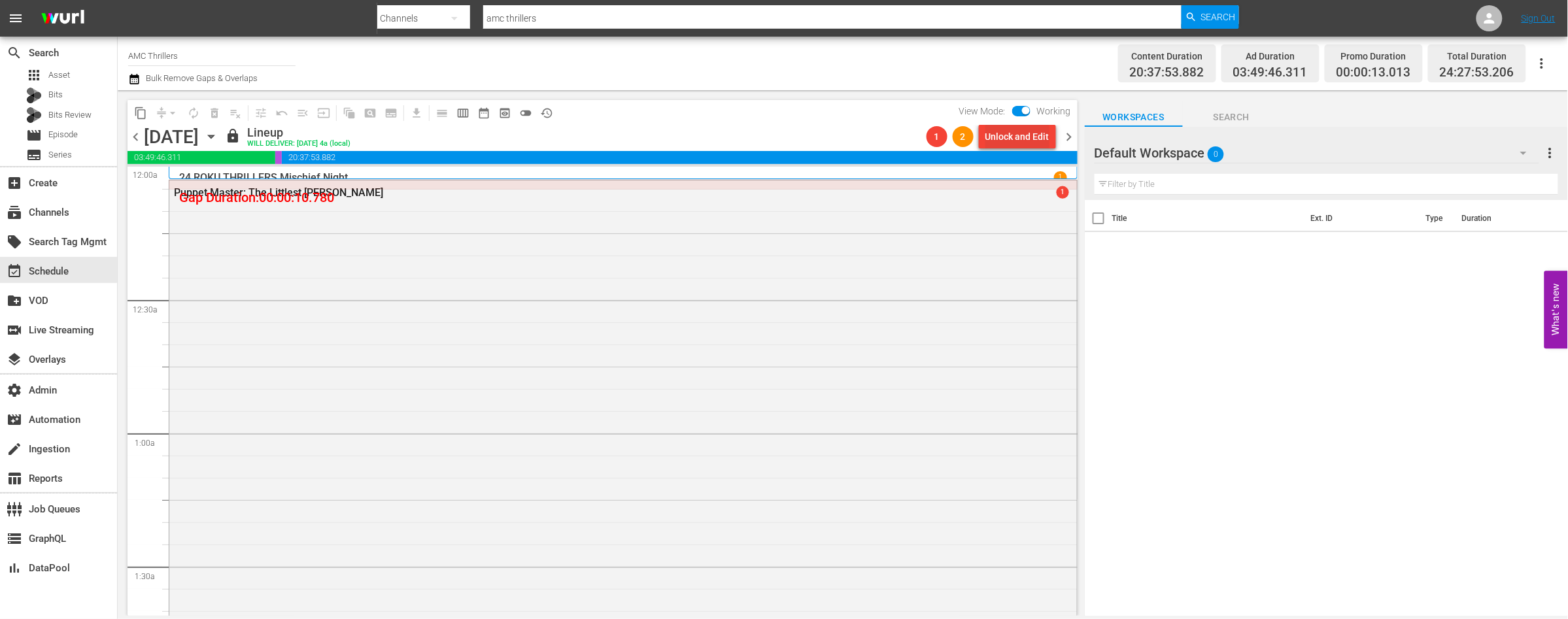
click at [996, 148] on div "Unlock and Edit" at bounding box center [1017, 136] width 64 height 23
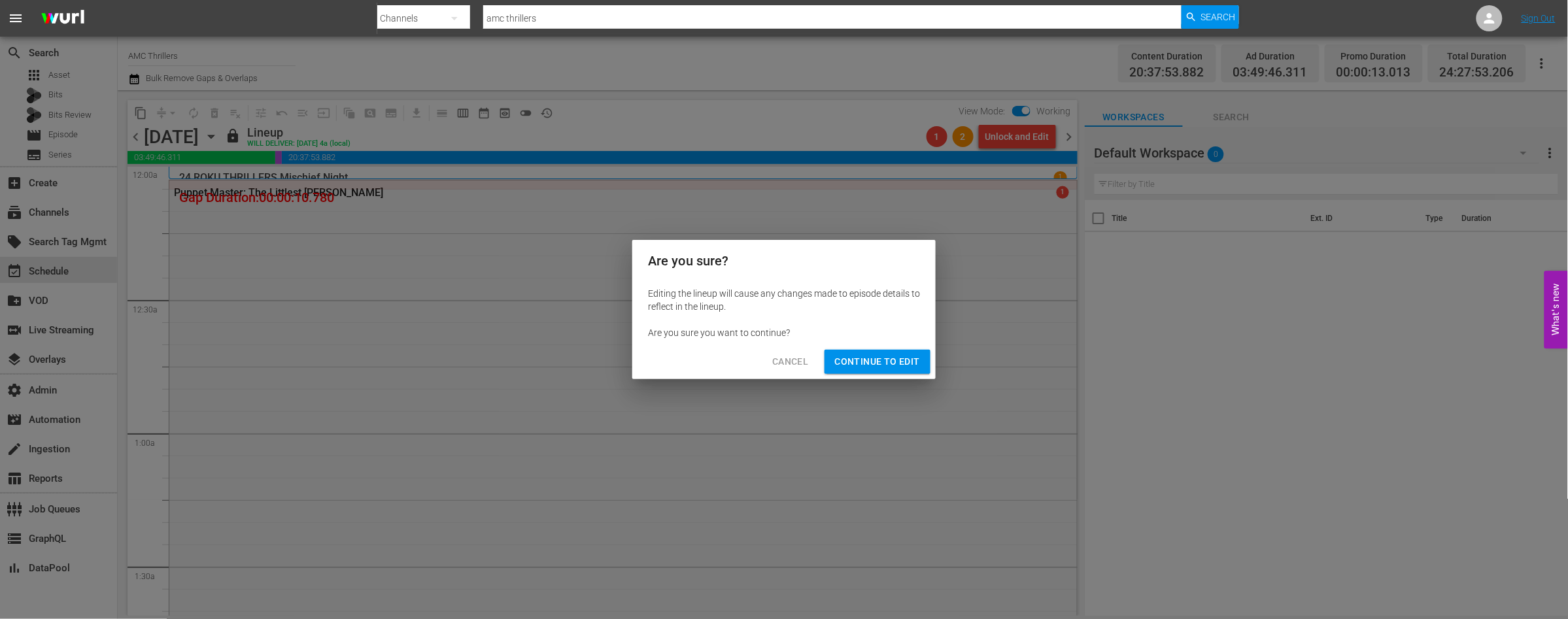
click at [867, 360] on span "Continue to Edit" at bounding box center [878, 361] width 85 height 16
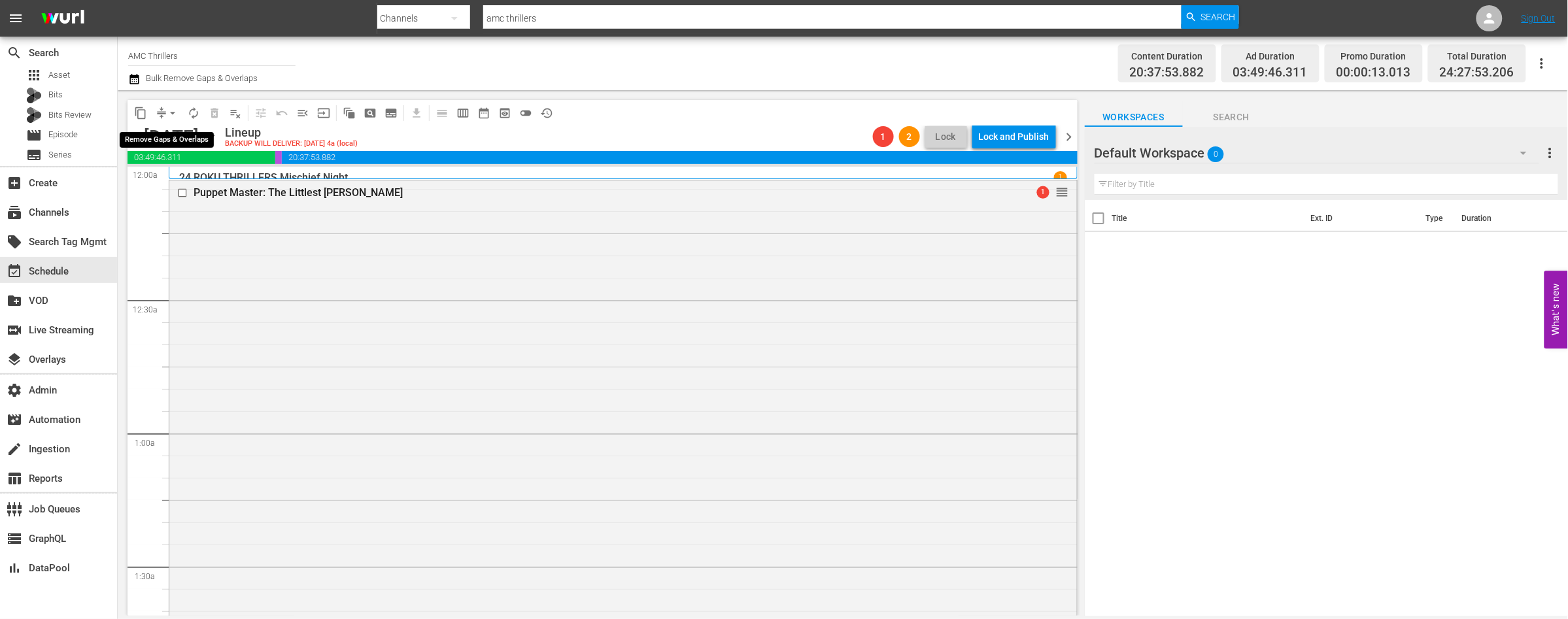
click at [173, 116] on span "arrow_drop_down" at bounding box center [173, 113] width 13 height 13
click at [192, 179] on li "Align to End of Previous Day" at bounding box center [173, 182] width 137 height 21
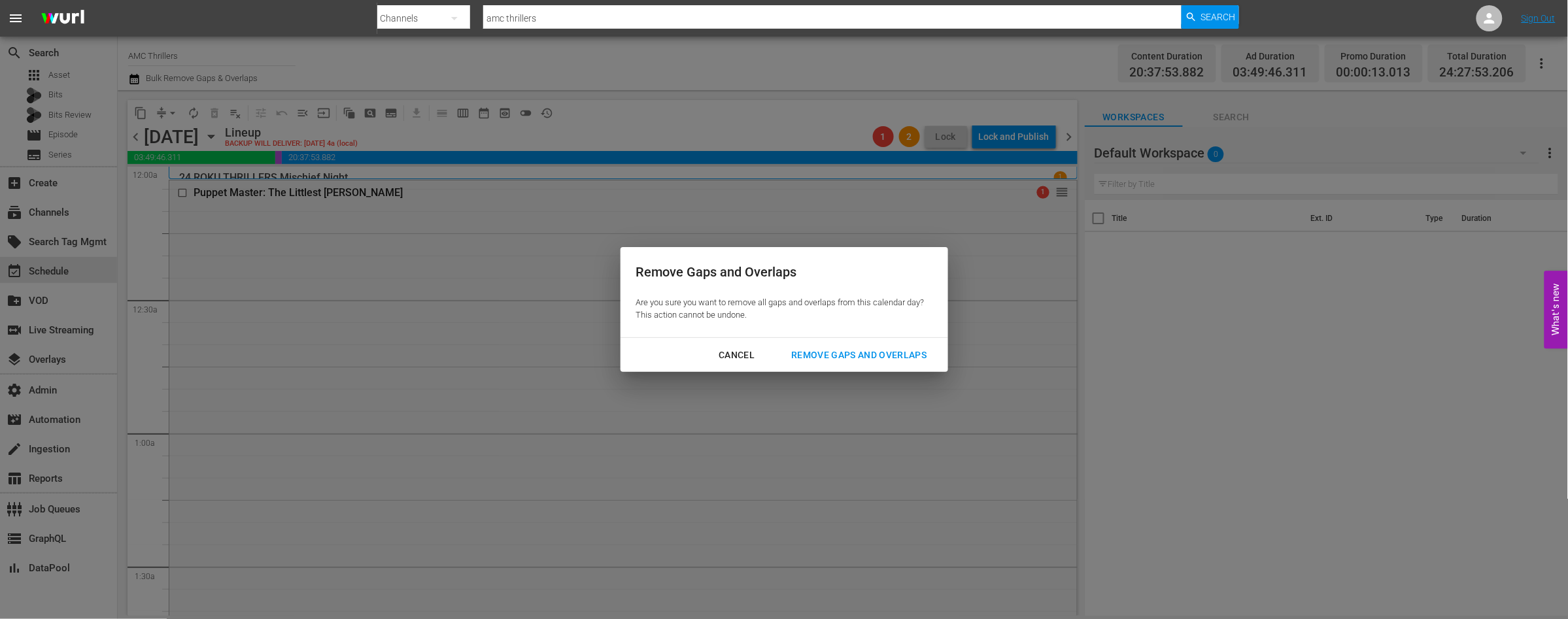
click at [856, 356] on div "Remove Gaps and Overlaps" at bounding box center [859, 355] width 157 height 16
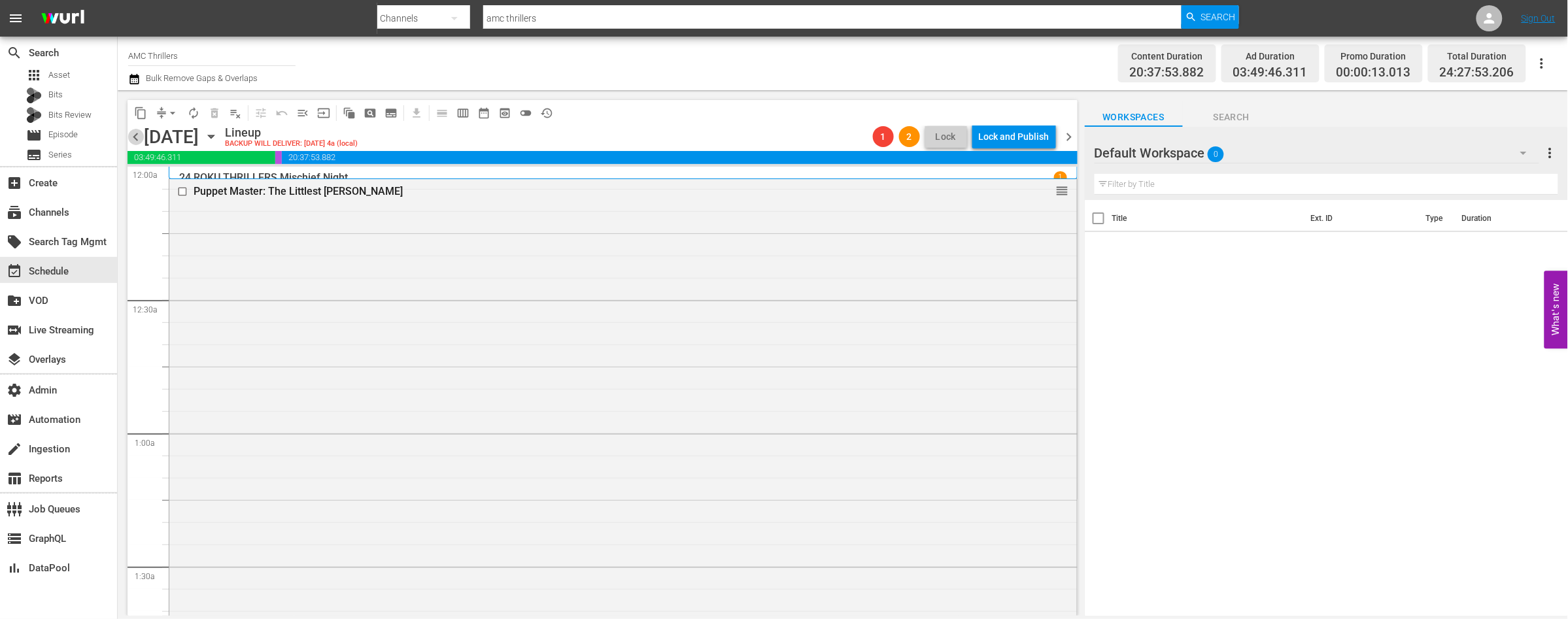
click at [132, 136] on span "chevron_left" at bounding box center [136, 136] width 16 height 16
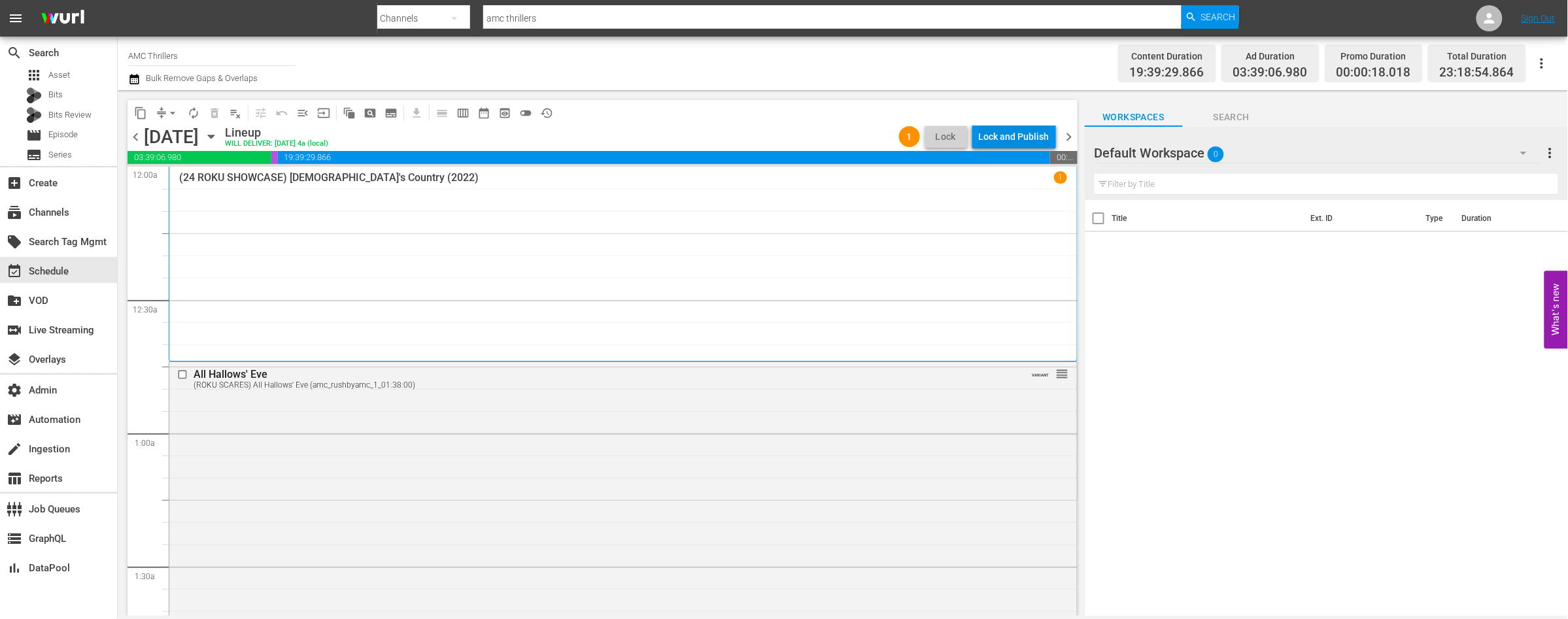
click at [1013, 130] on div "Lock and Publish" at bounding box center [1013, 136] width 70 height 23
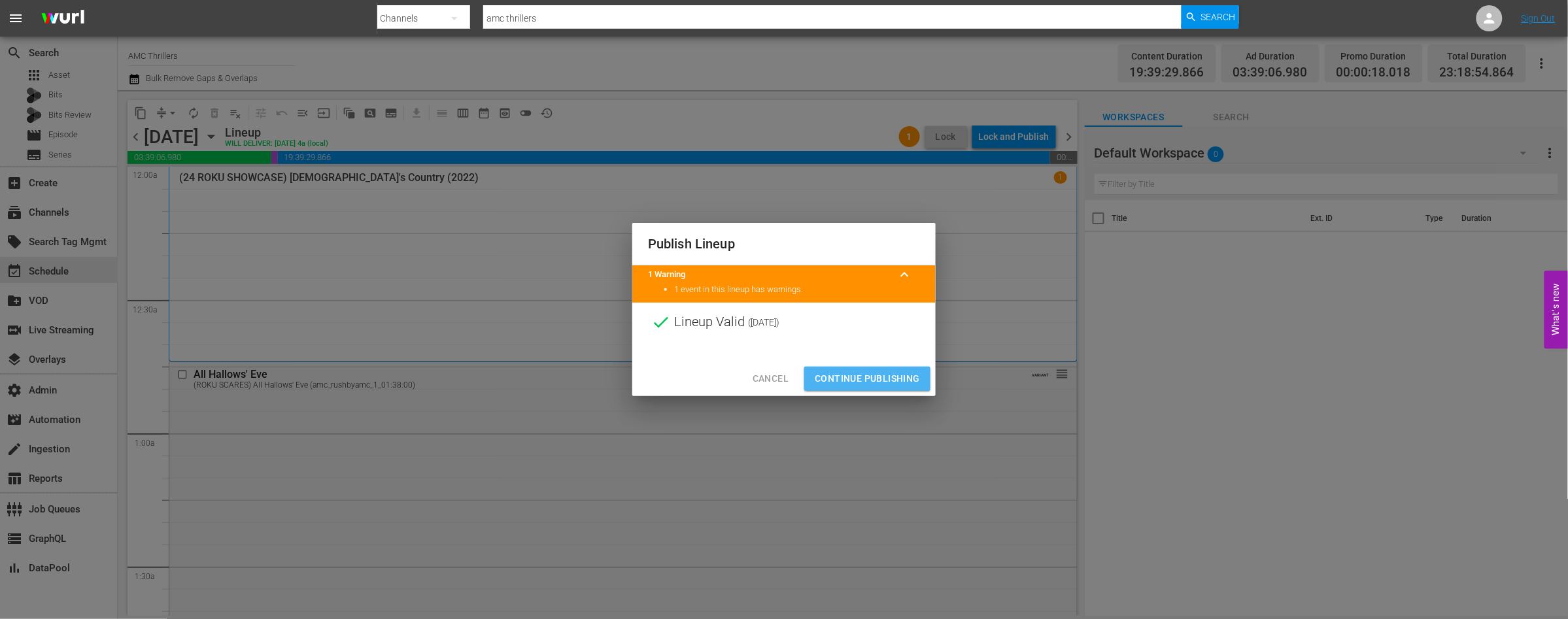
click at [872, 371] on span "Continue Publishing" at bounding box center [866, 379] width 105 height 16
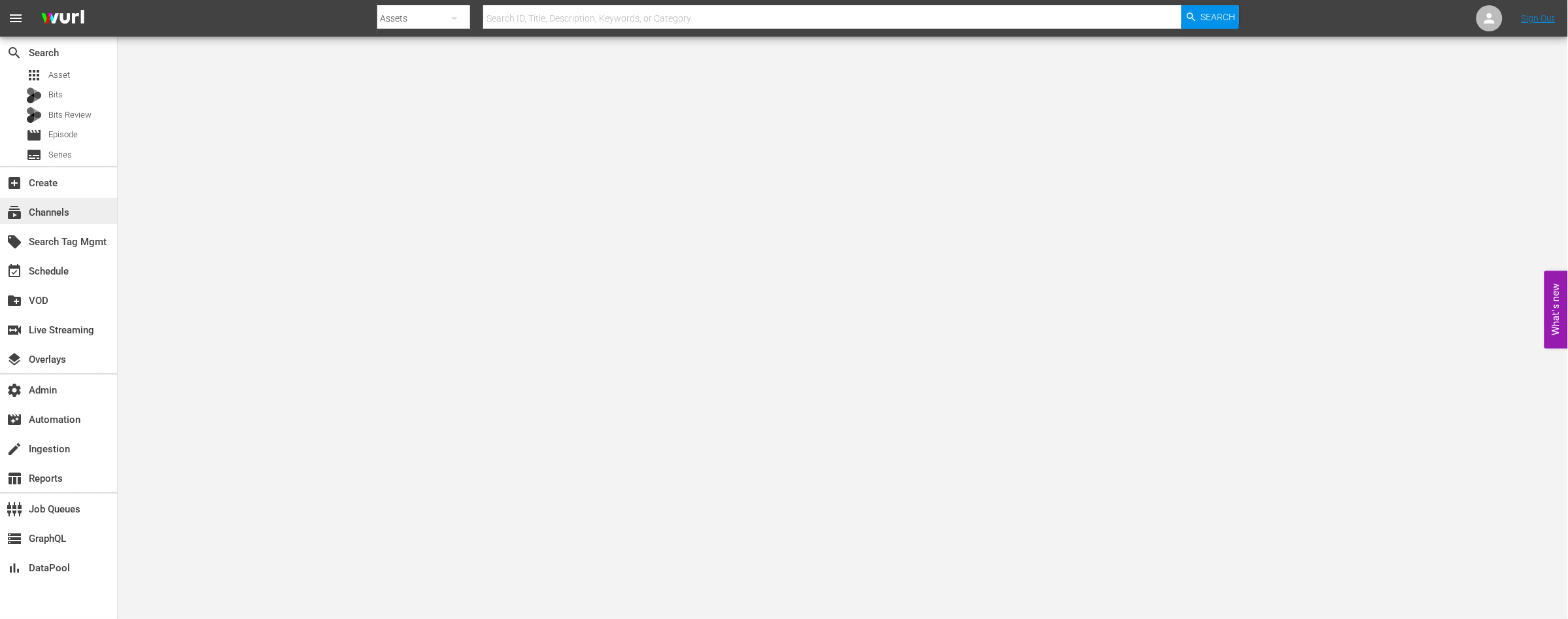
click at [59, 215] on div "subscriptions Channels" at bounding box center [37, 210] width 73 height 12
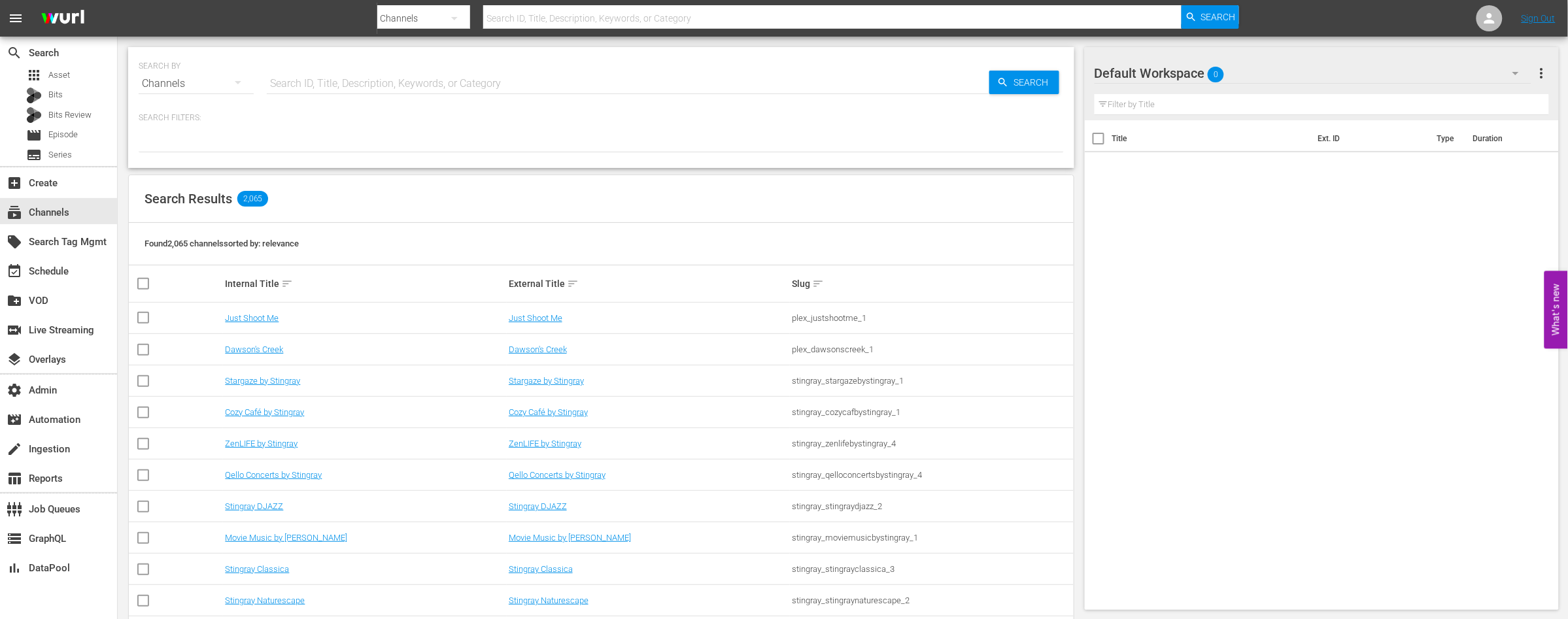
drag, startPoint x: 319, startPoint y: 88, endPoint x: 340, endPoint y: 91, distance: 21.2
click at [319, 88] on input "text" at bounding box center [628, 84] width 723 height 32
paste input "nosey_noseypresentsstevewilkos_1"
type input "nosey_noseypresentsstevewilkos_1"
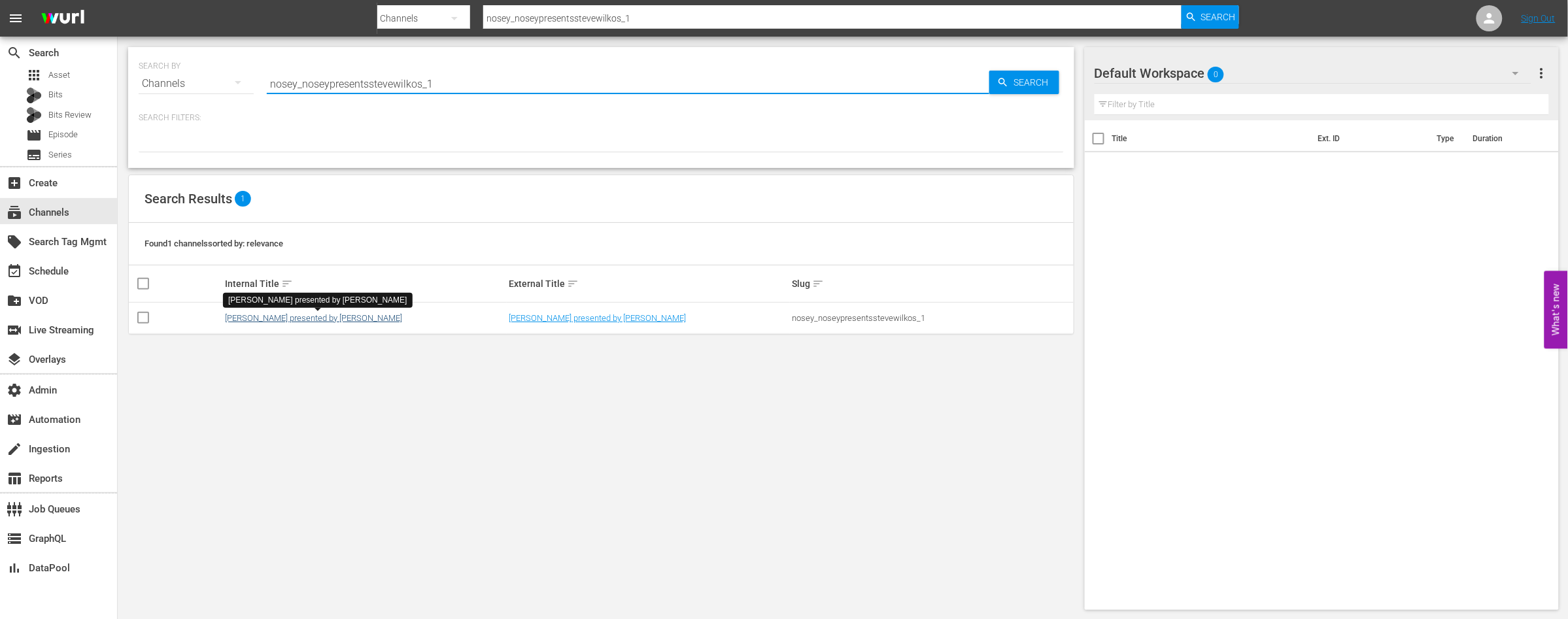
type input "nosey_noseypresentsstevewilkos_1"
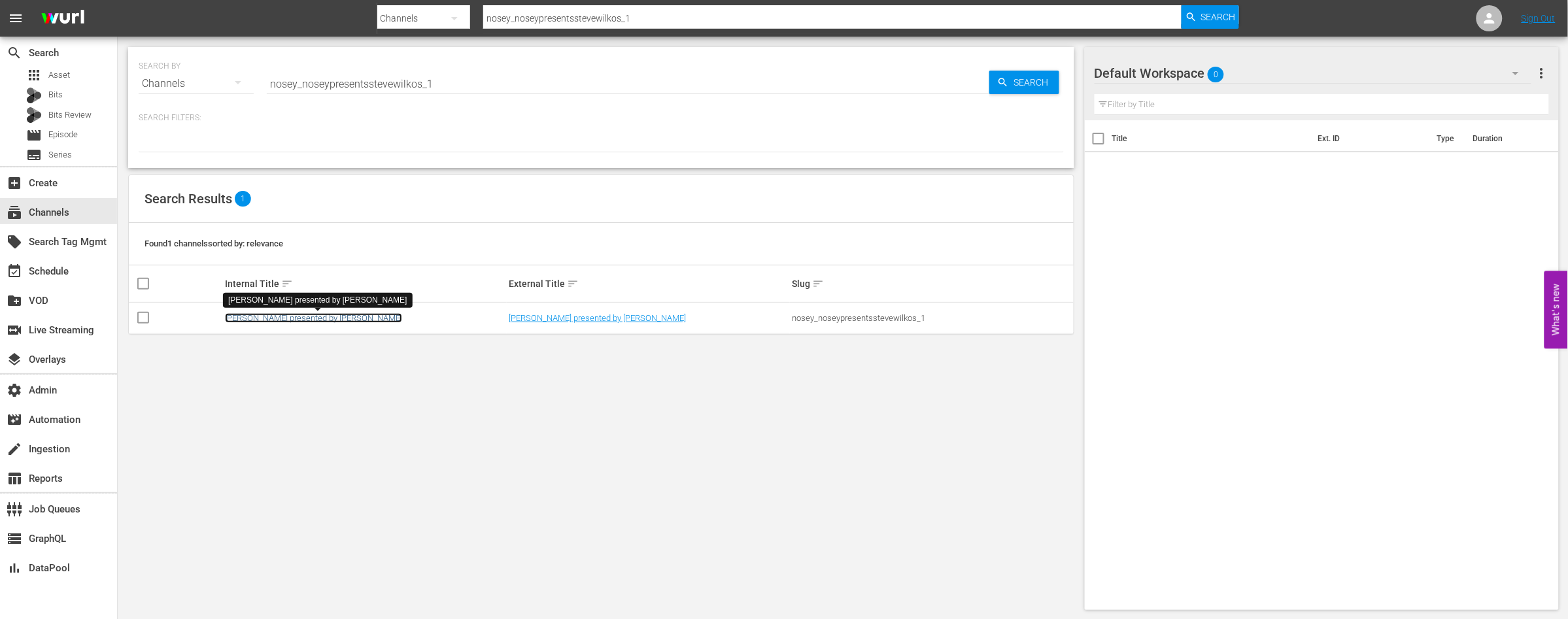
click at [322, 318] on link "[PERSON_NAME] presented by [PERSON_NAME]" at bounding box center [313, 318] width 177 height 10
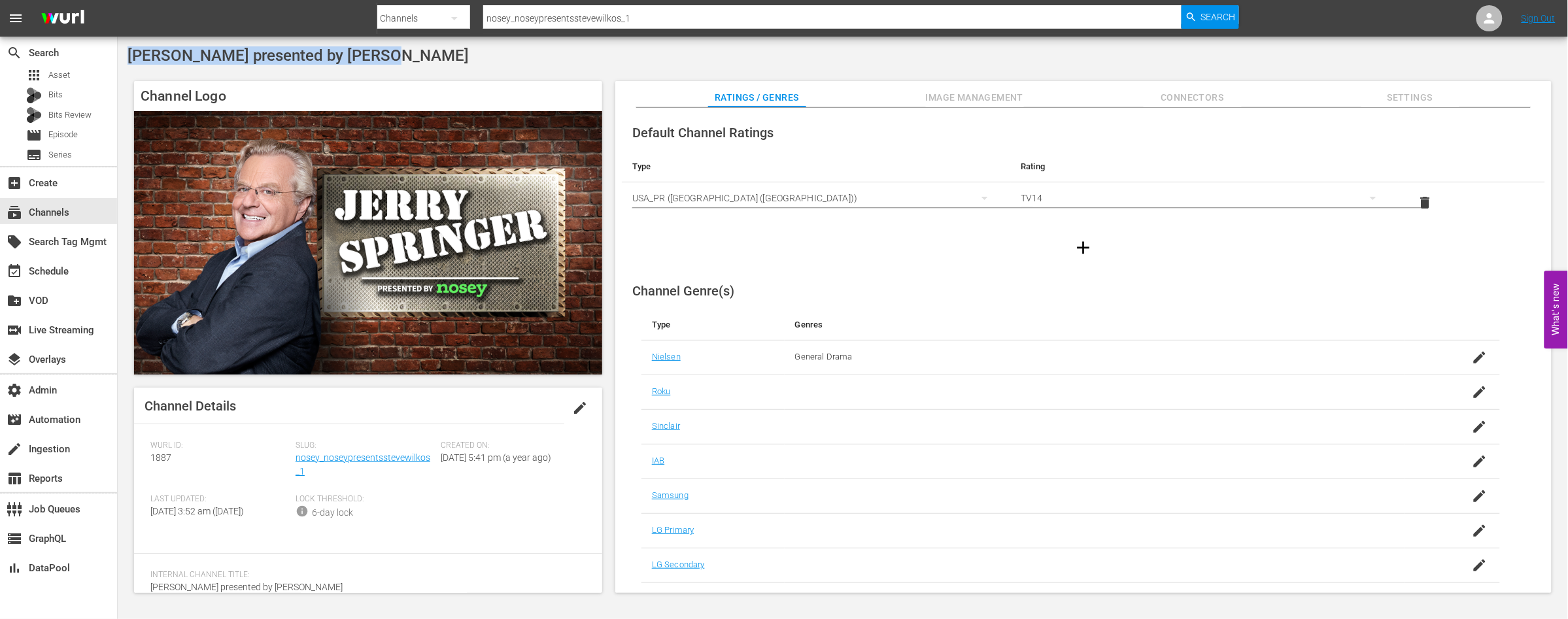
drag, startPoint x: 370, startPoint y: 58, endPoint x: 131, endPoint y: 56, distance: 239.0
click at [131, 56] on div "[PERSON_NAME] presented by [PERSON_NAME]" at bounding box center [843, 55] width 1431 height 18
copy span "[PERSON_NAME] presented by [PERSON_NAME]"
click at [427, 59] on div "[PERSON_NAME] presented by [PERSON_NAME]" at bounding box center [843, 55] width 1431 height 18
click at [371, 65] on div "Jerry Springer presented by Nosey Channel Logo Channel Details edit Wurl ID: 18…" at bounding box center [842, 323] width 1450 height 574
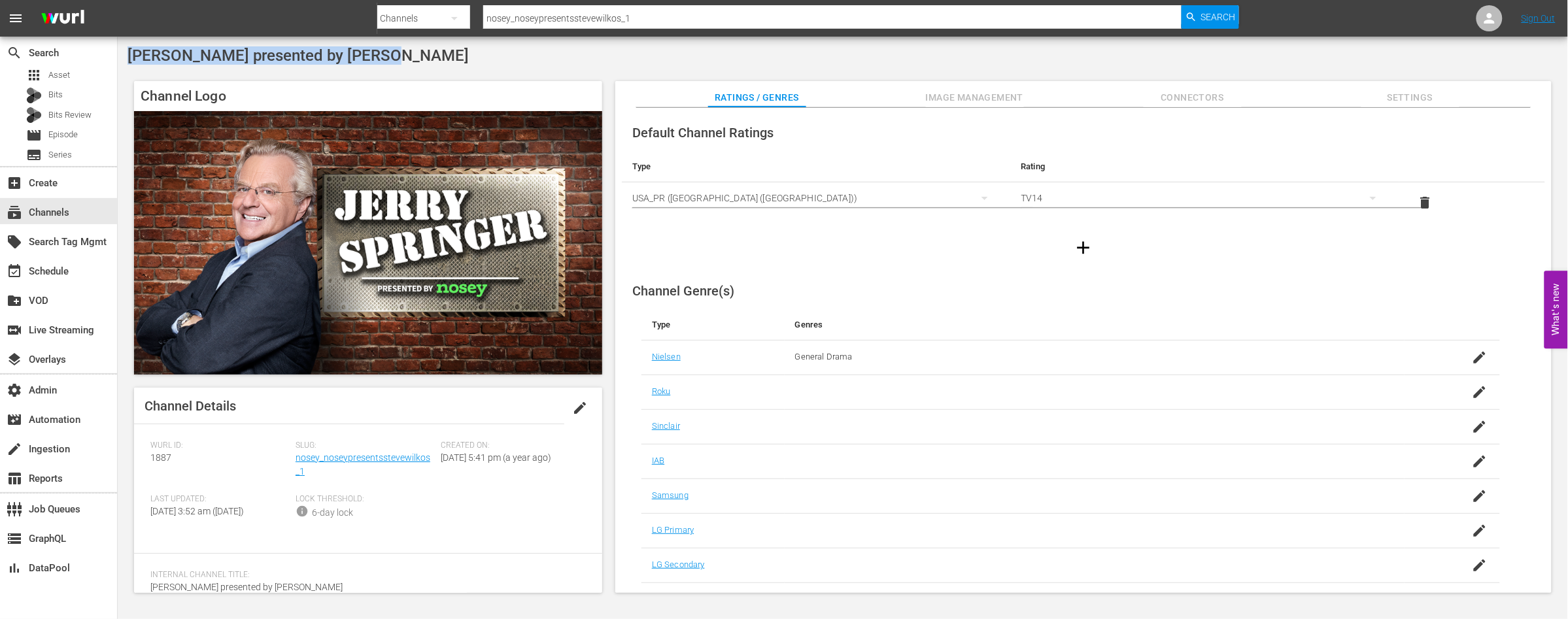
drag, startPoint x: 359, startPoint y: 55, endPoint x: 119, endPoint y: 56, distance: 240.0
click at [119, 56] on div "Jerry Springer presented by Nosey Channel Logo Channel Details edit Wurl ID: 18…" at bounding box center [842, 323] width 1450 height 574
copy span "Jerry Springer presented by Nosey"
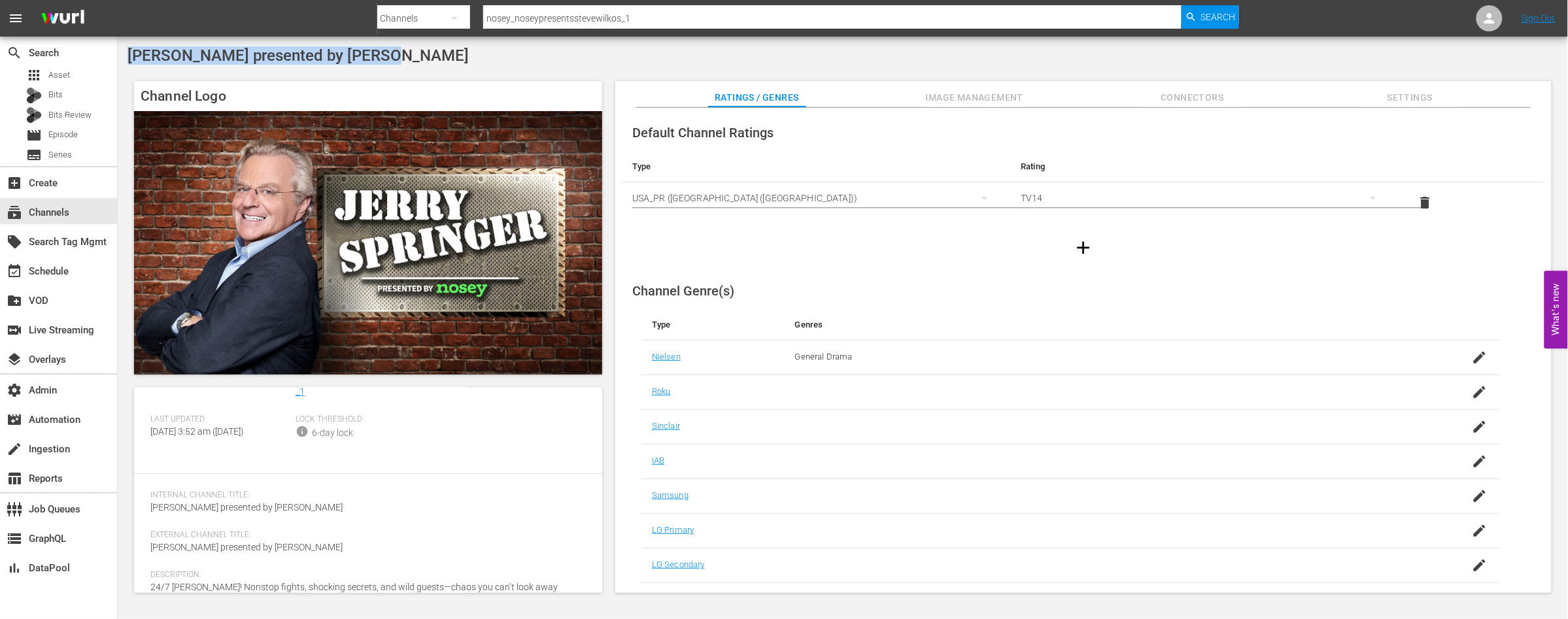
scroll to position [106, 0]
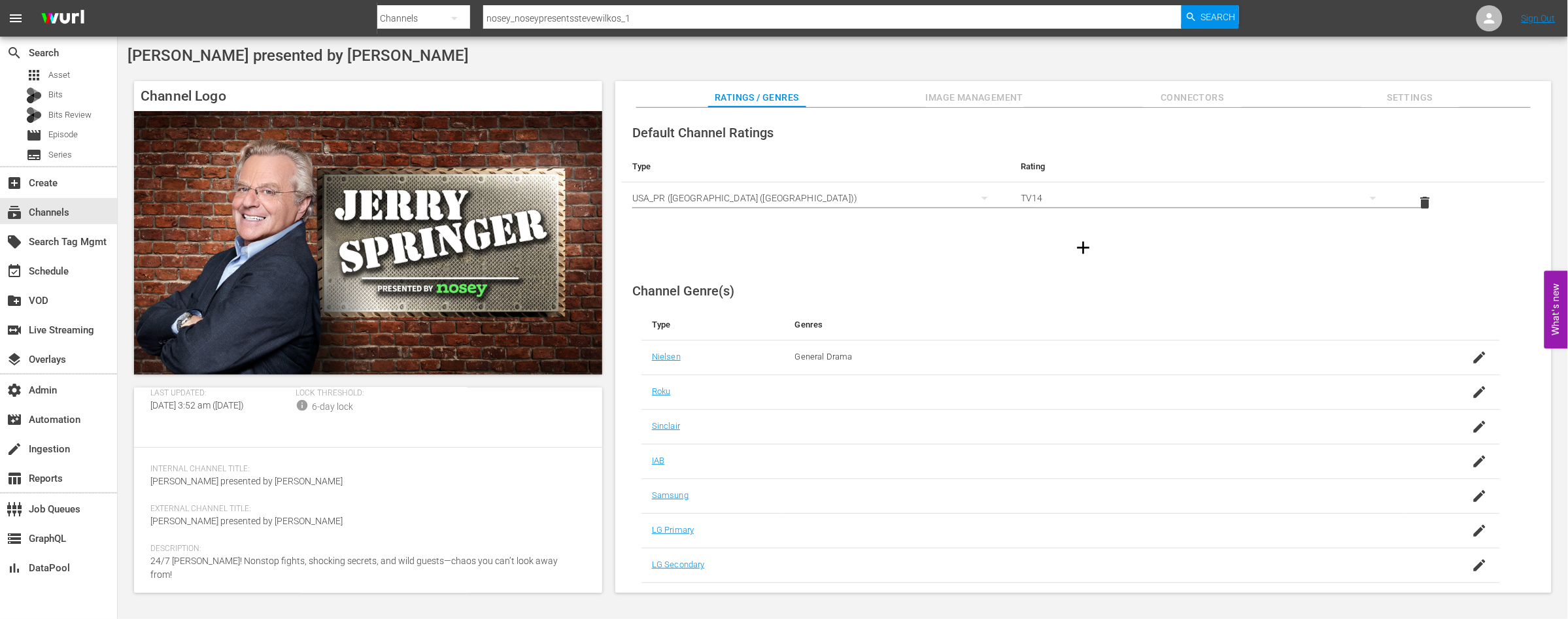
drag, startPoint x: 355, startPoint y: 554, endPoint x: 257, endPoint y: 561, distance: 98.2
click at [355, 554] on span "Description:" at bounding box center [364, 549] width 429 height 11
drag, startPoint x: 152, startPoint y: 569, endPoint x: 569, endPoint y: 567, distance: 417.0
click at [569, 567] on div "Description: 24/7 Jerry Springer! Nonstop fights, shocking secrets, and wild gu…" at bounding box center [367, 571] width 436 height 54
copy span "24/7 Jerry Springer! Nonstop fights, shocking secrets, and wild guests—chaos yo…"
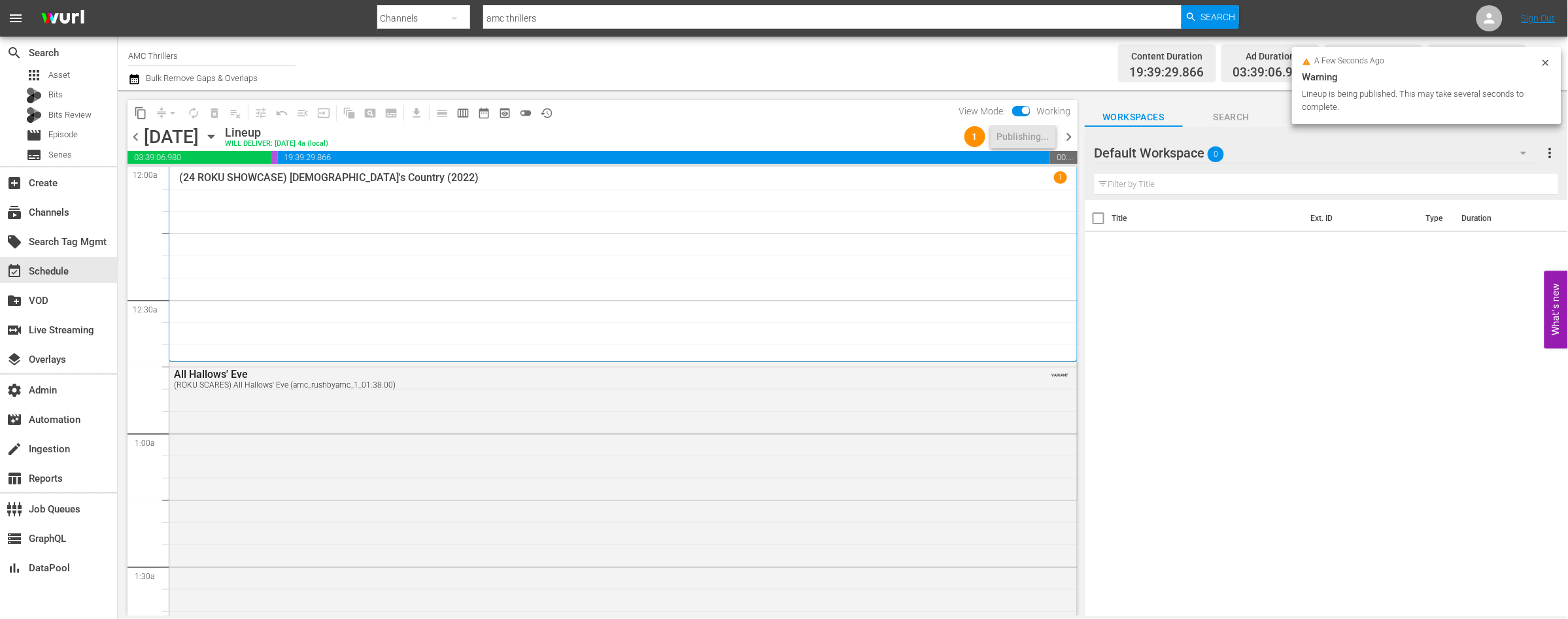
click at [1071, 136] on span "chevron_right" at bounding box center [1069, 136] width 16 height 16
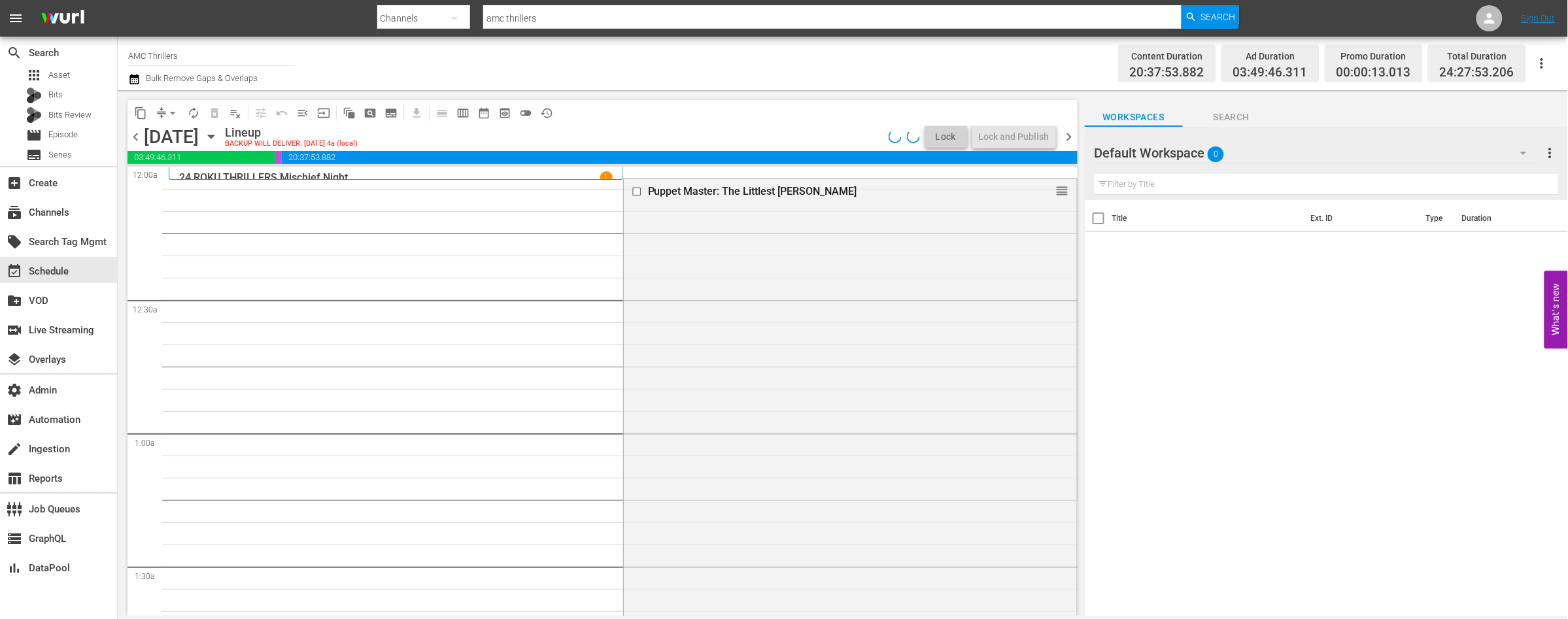
click at [1071, 136] on span "chevron_right" at bounding box center [1069, 136] width 16 height 16
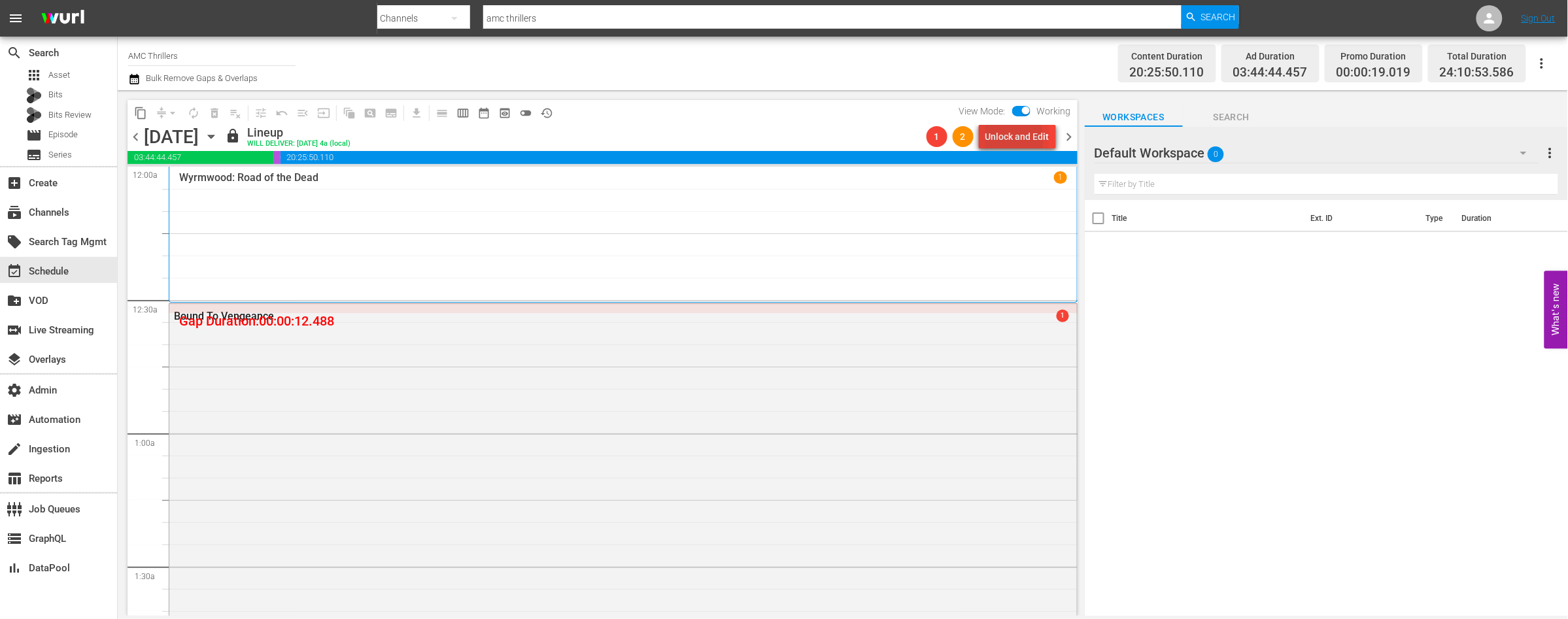
click at [1002, 137] on div "Unlock and Edit" at bounding box center [1017, 136] width 64 height 23
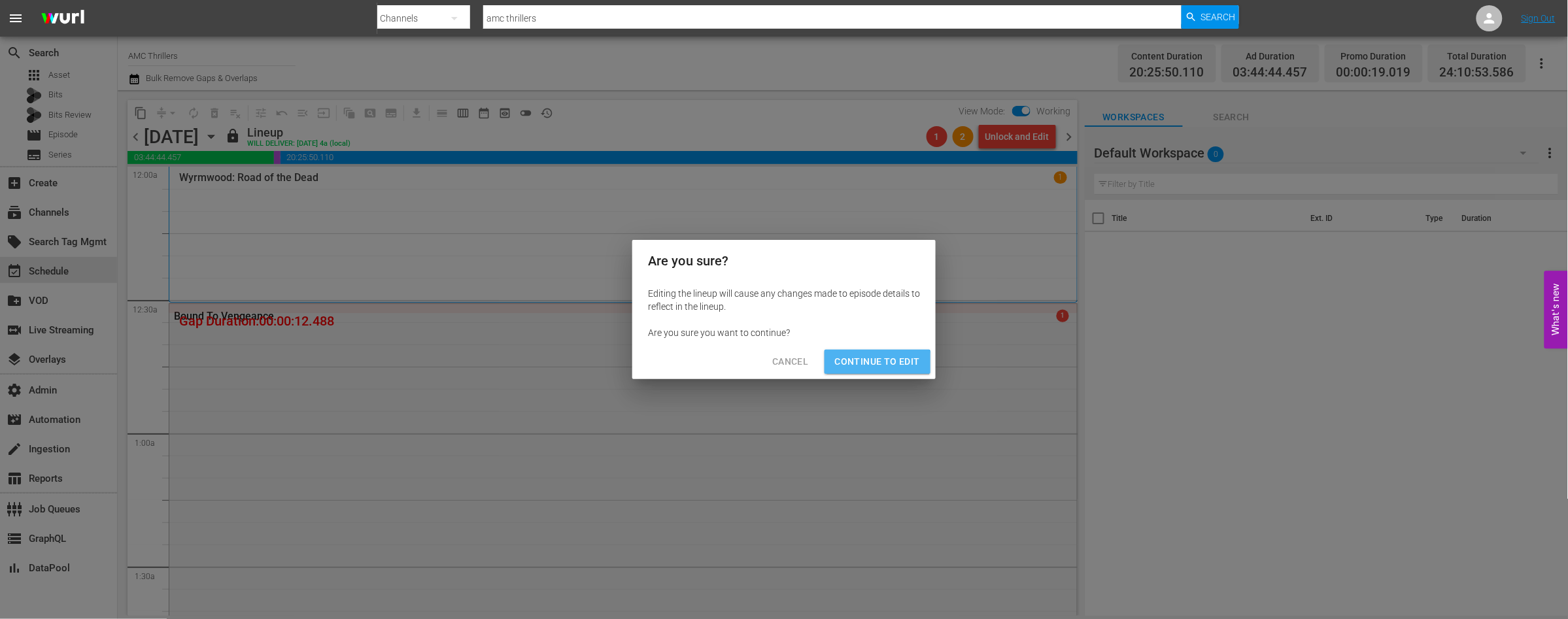
click at [865, 369] on span "Continue to Edit" at bounding box center [878, 361] width 85 height 16
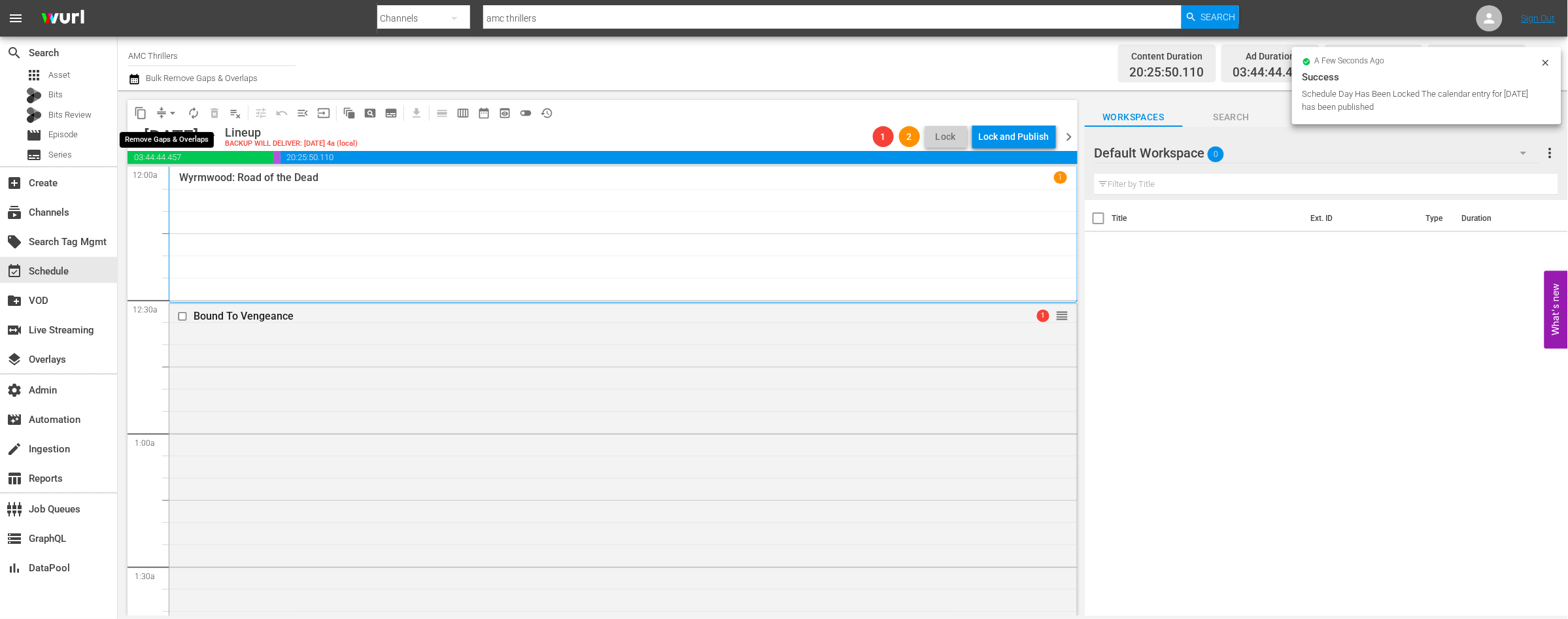
click at [172, 112] on span "arrow_drop_down" at bounding box center [173, 113] width 13 height 13
click at [197, 179] on li "Align to End of Previous Day" at bounding box center [173, 182] width 137 height 21
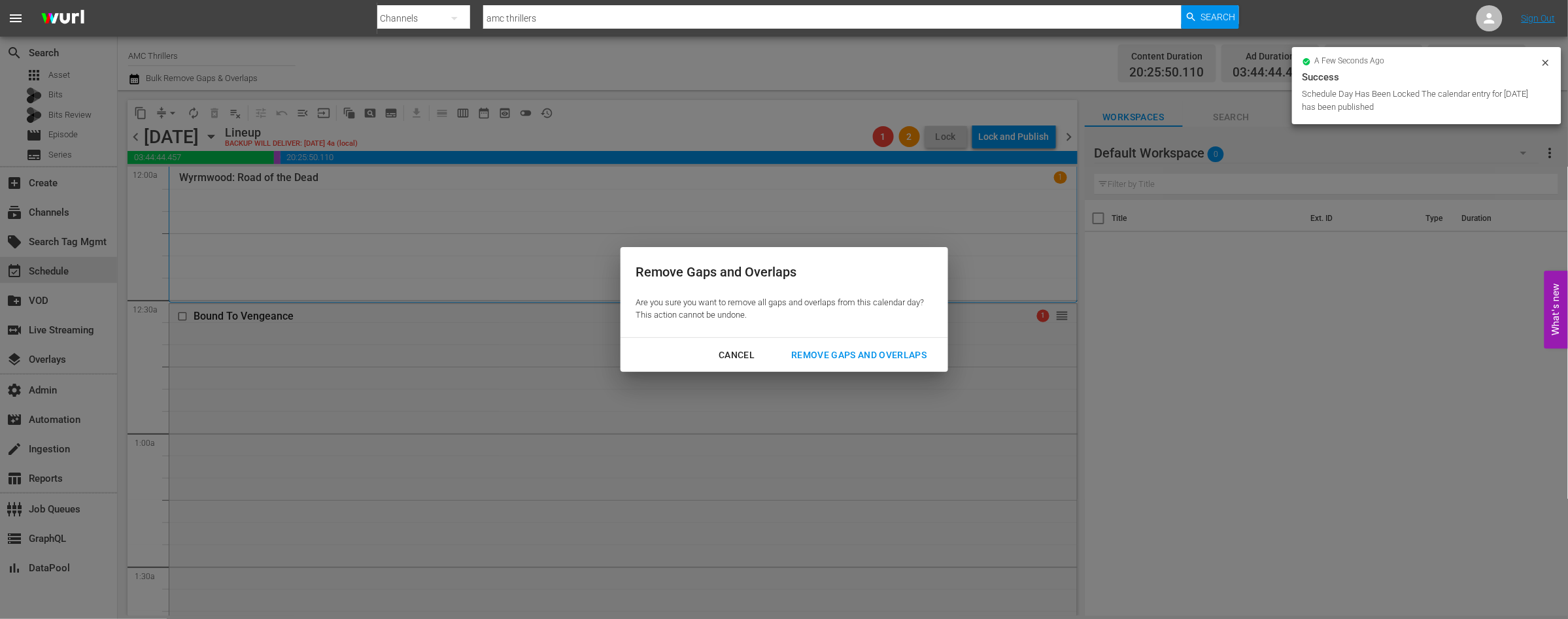
drag, startPoint x: 852, startPoint y: 355, endPoint x: 854, endPoint y: 344, distance: 11.2
click at [852, 355] on div "Remove Gaps and Overlaps" at bounding box center [859, 355] width 157 height 16
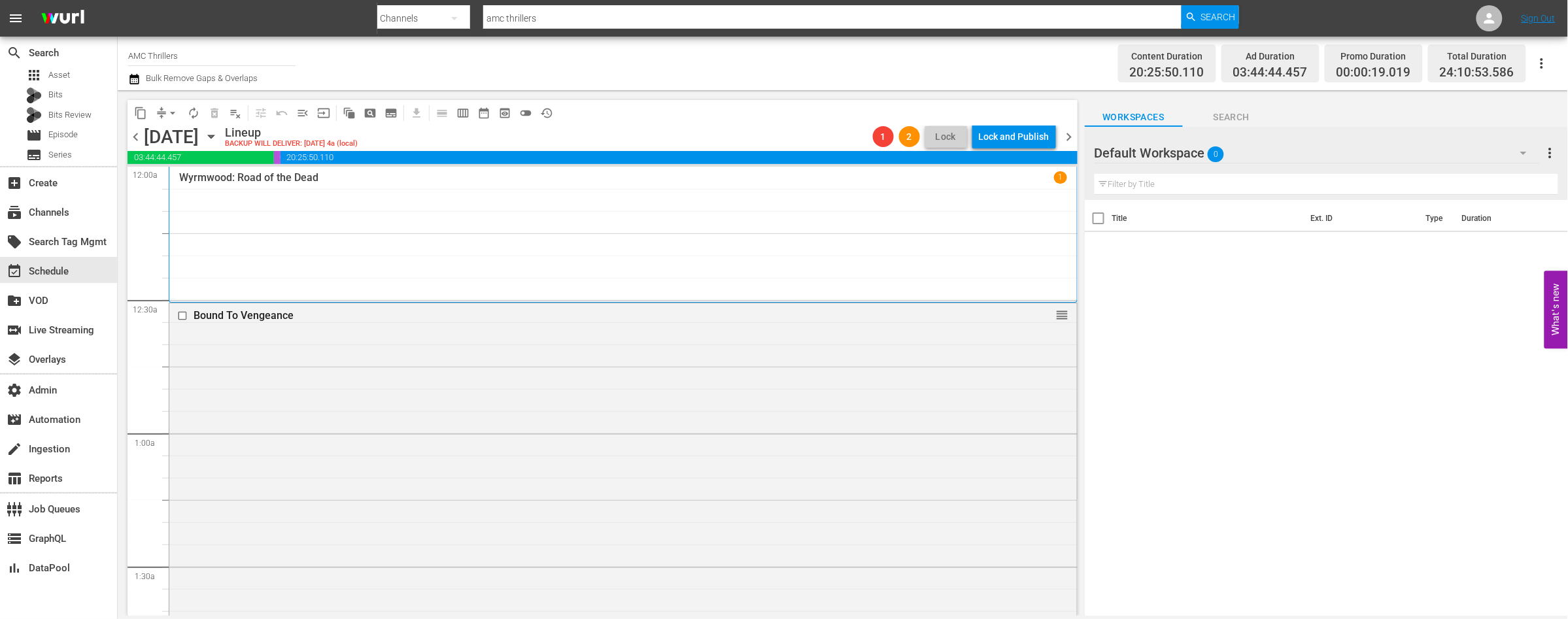
click at [136, 135] on span "chevron_left" at bounding box center [136, 136] width 16 height 16
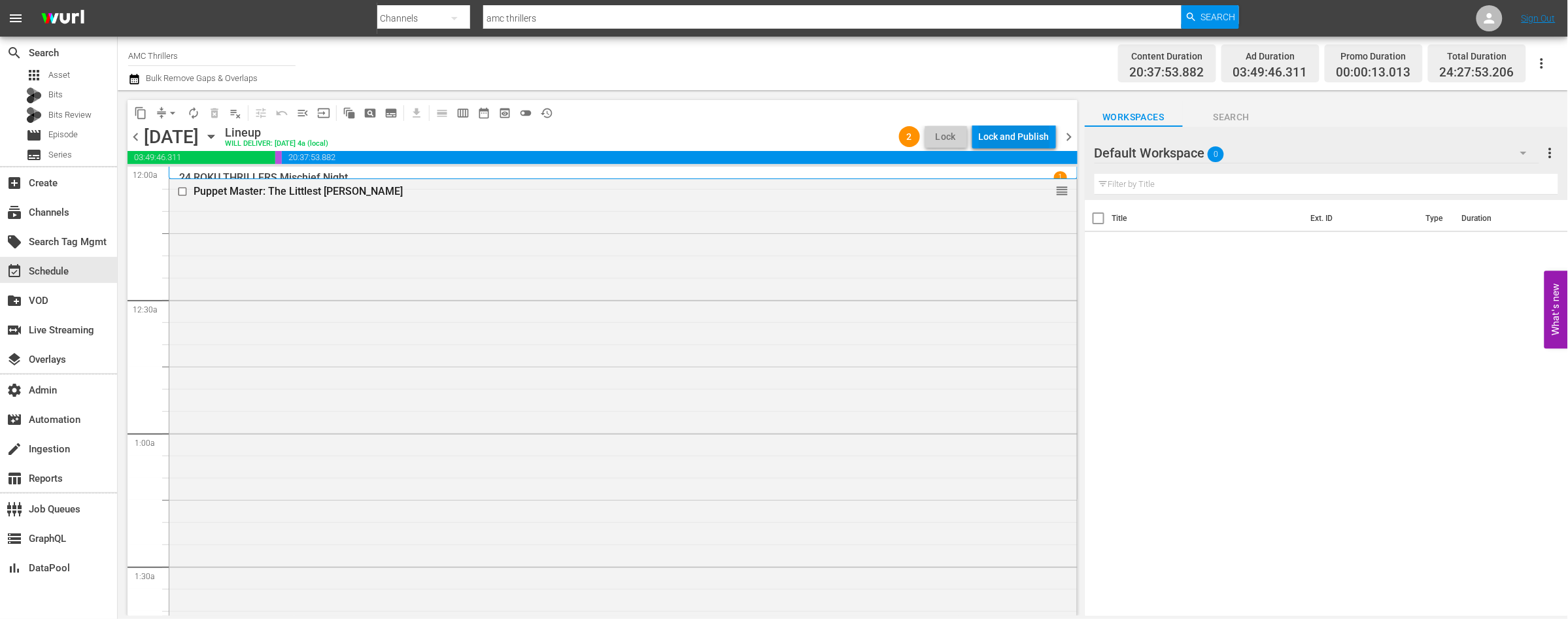
click at [994, 145] on div "Lock and Publish" at bounding box center [1013, 136] width 70 height 23
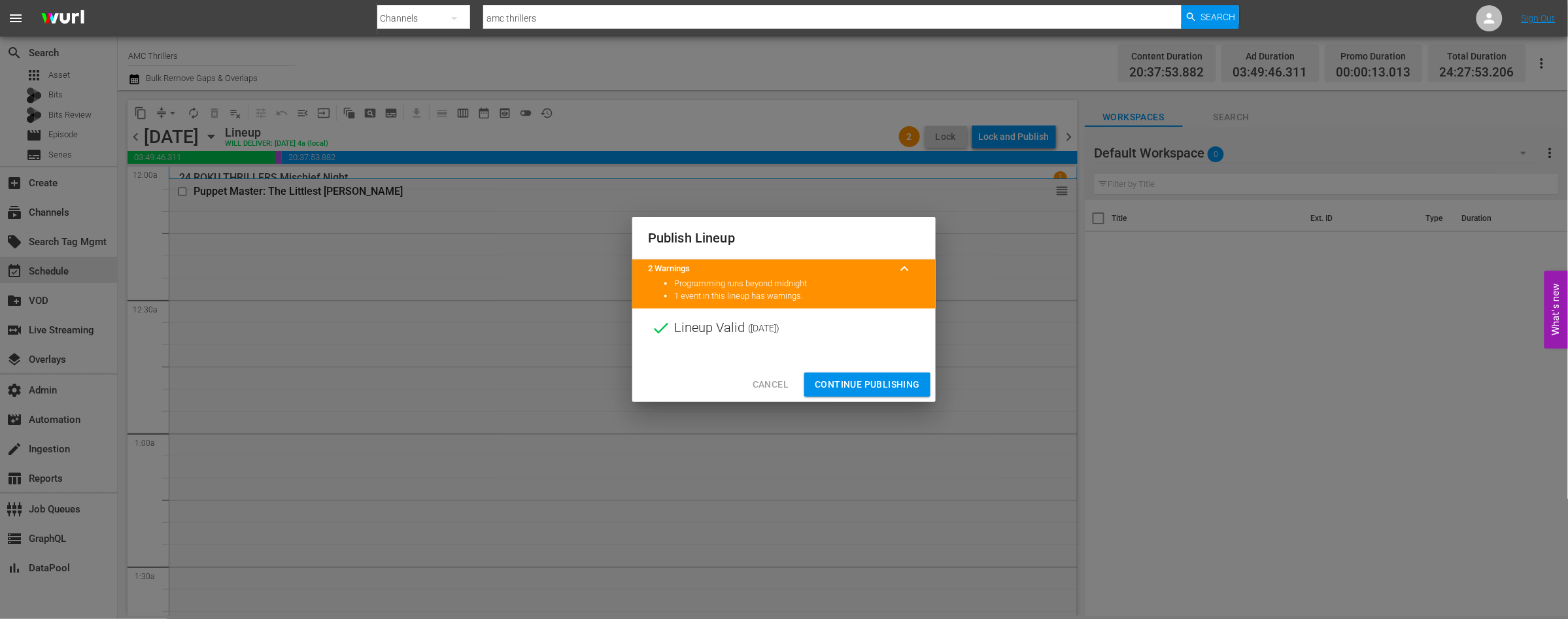
click at [861, 379] on span "Continue Publishing" at bounding box center [866, 384] width 105 height 16
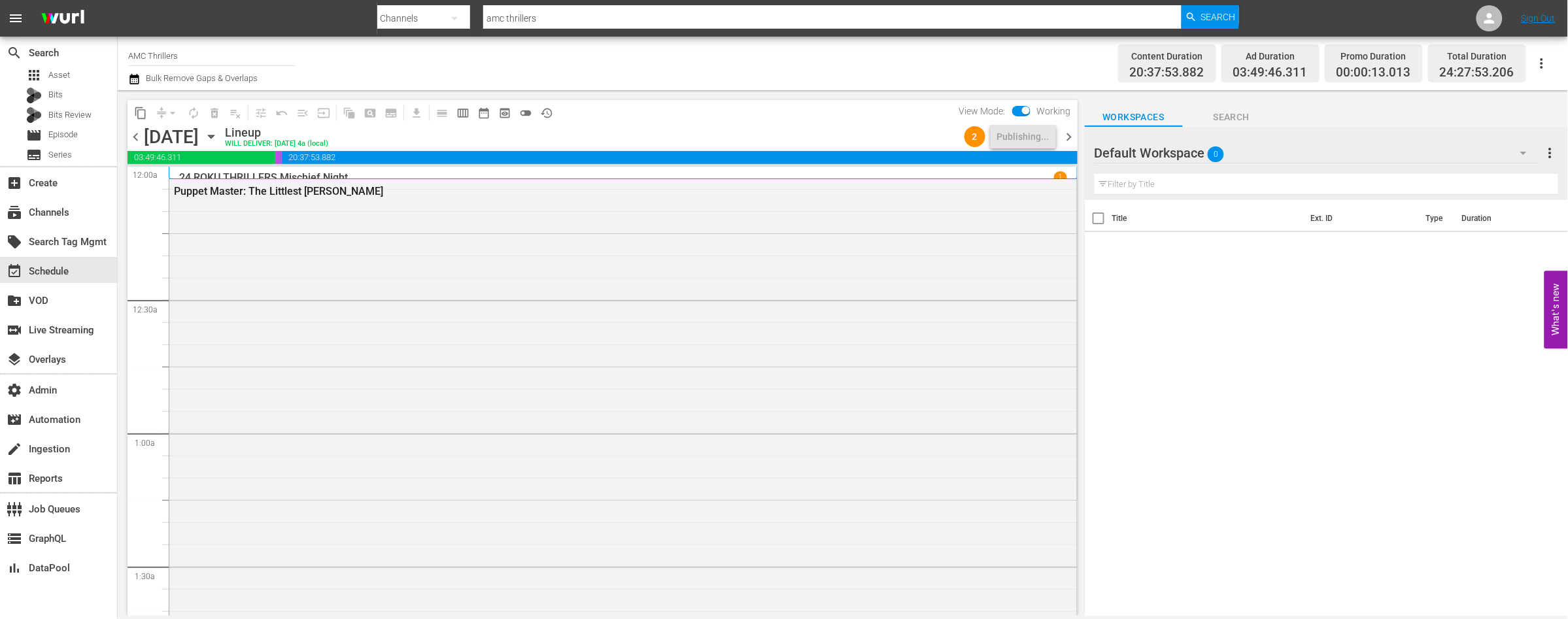
click at [1072, 136] on span "chevron_right" at bounding box center [1069, 136] width 16 height 16
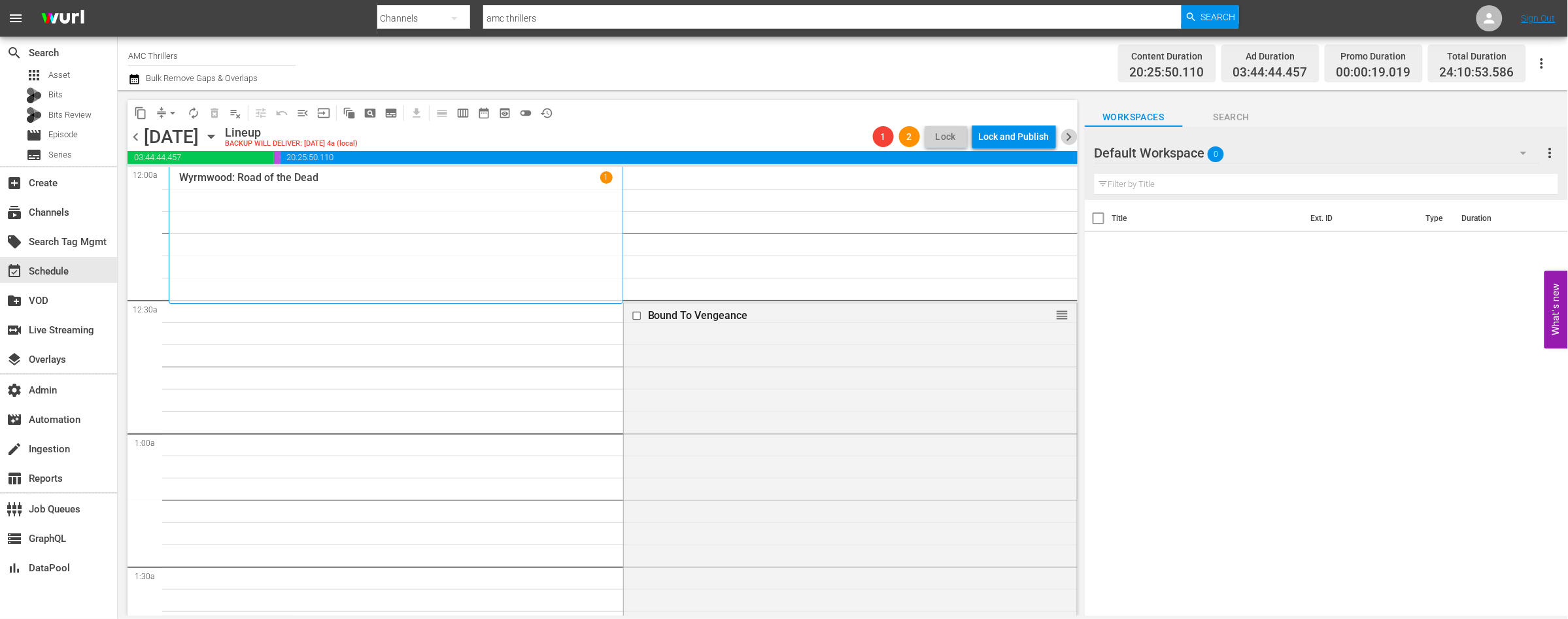
click at [1072, 136] on span "chevron_right" at bounding box center [1069, 136] width 16 height 16
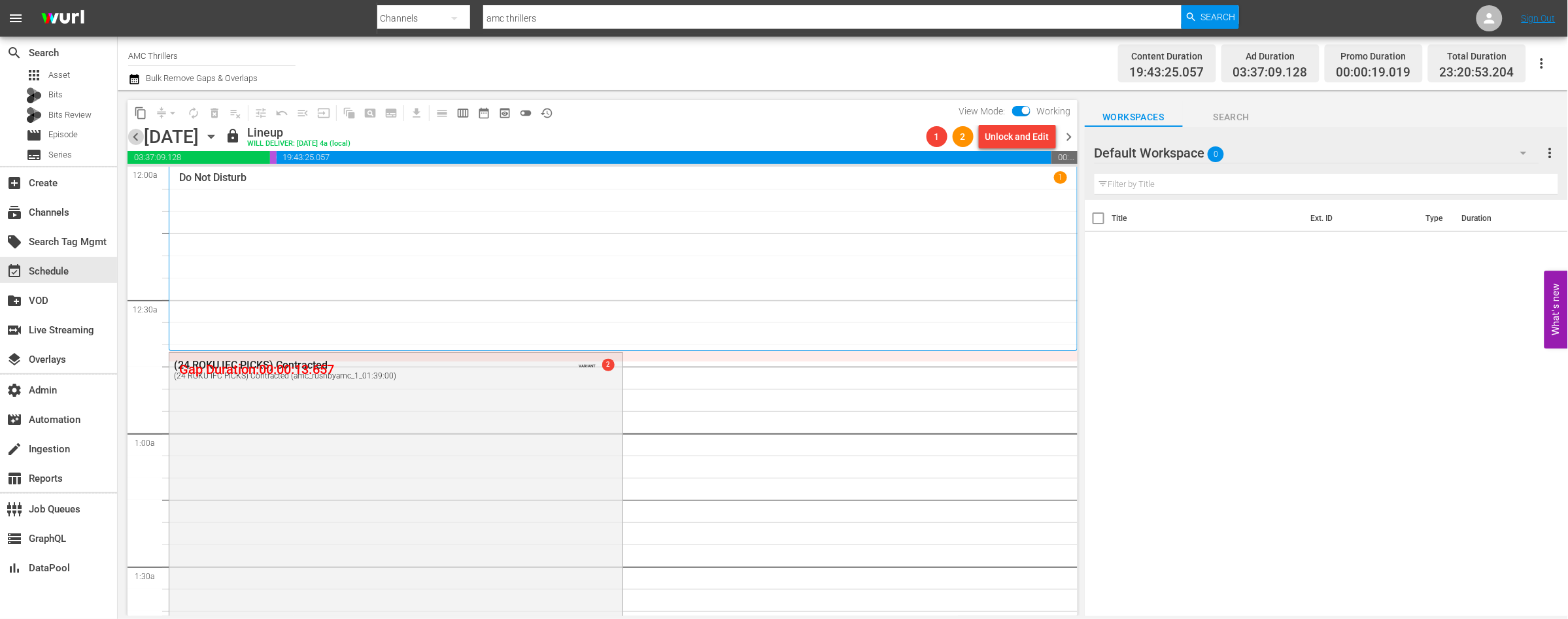
click at [137, 139] on span "chevron_left" at bounding box center [136, 136] width 16 height 16
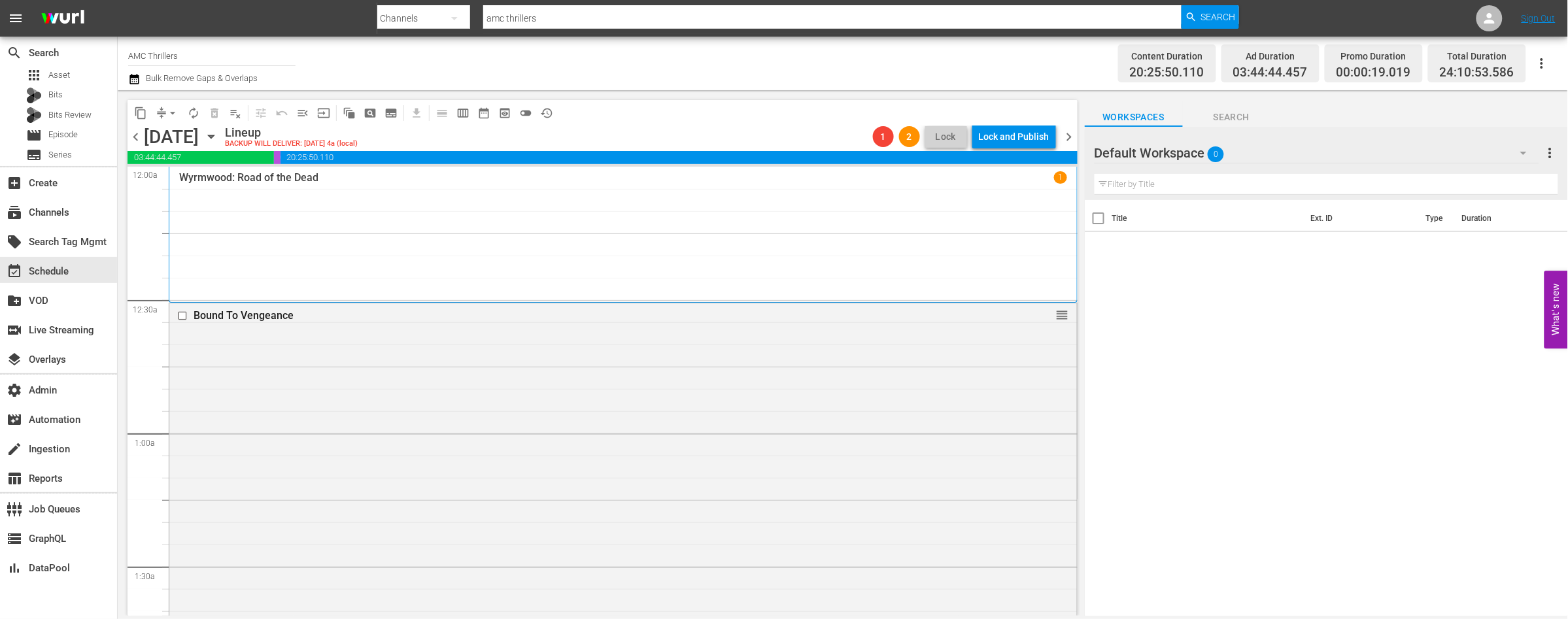
click at [1068, 136] on span "chevron_right" at bounding box center [1069, 136] width 16 height 16
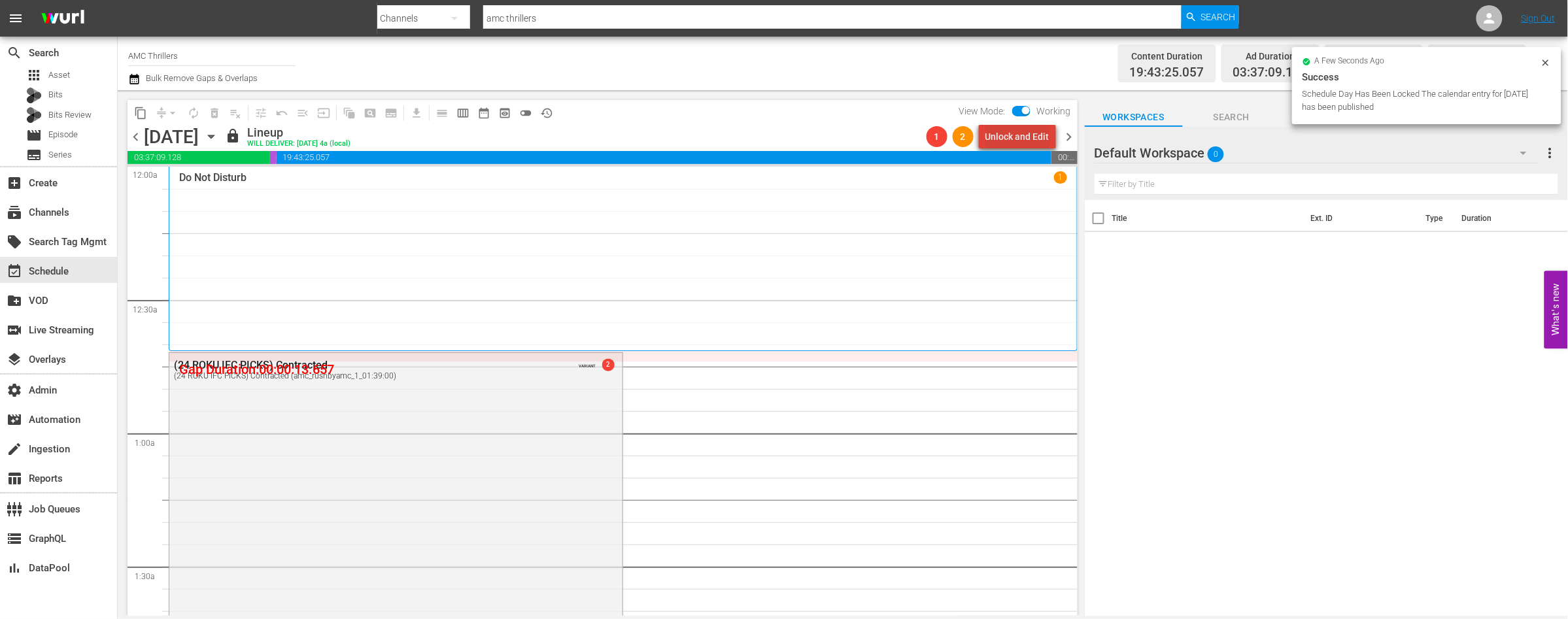
click at [1031, 136] on div "Unlock and Edit" at bounding box center [1017, 136] width 64 height 23
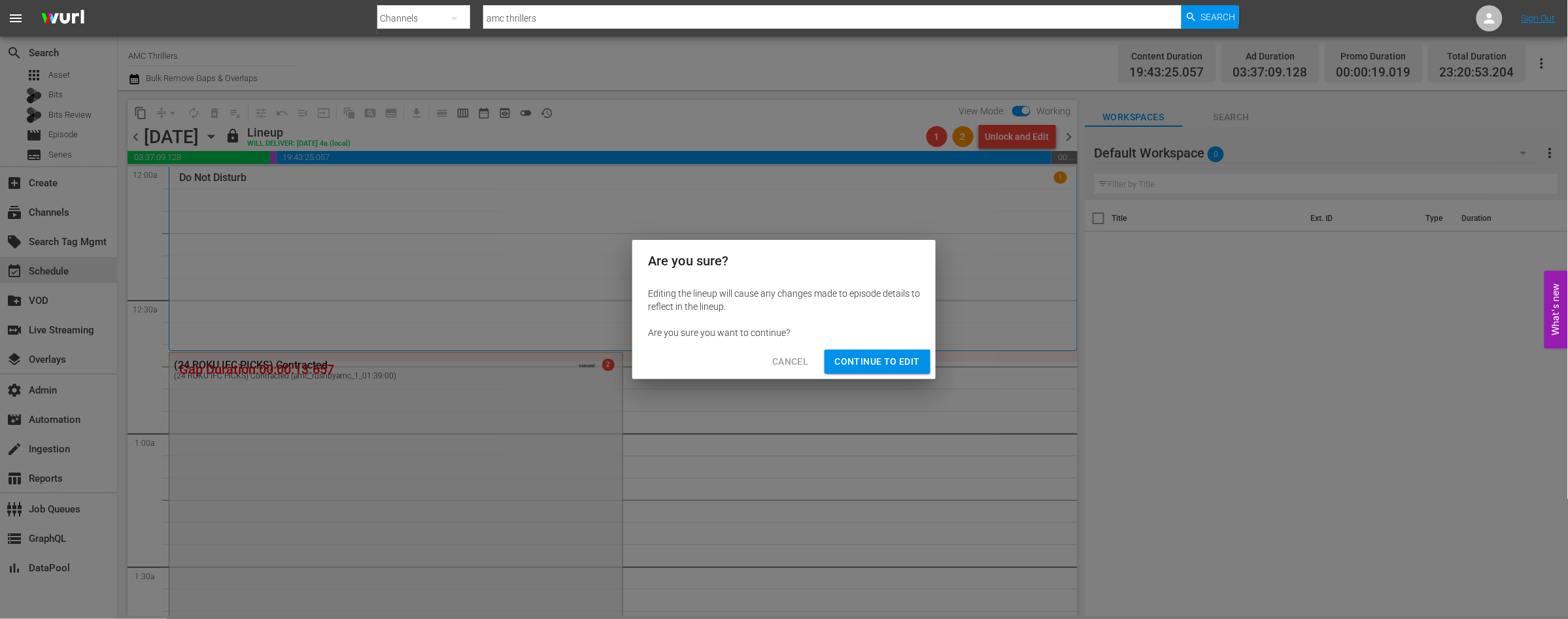
click at [877, 367] on span "Continue to Edit" at bounding box center [878, 361] width 85 height 16
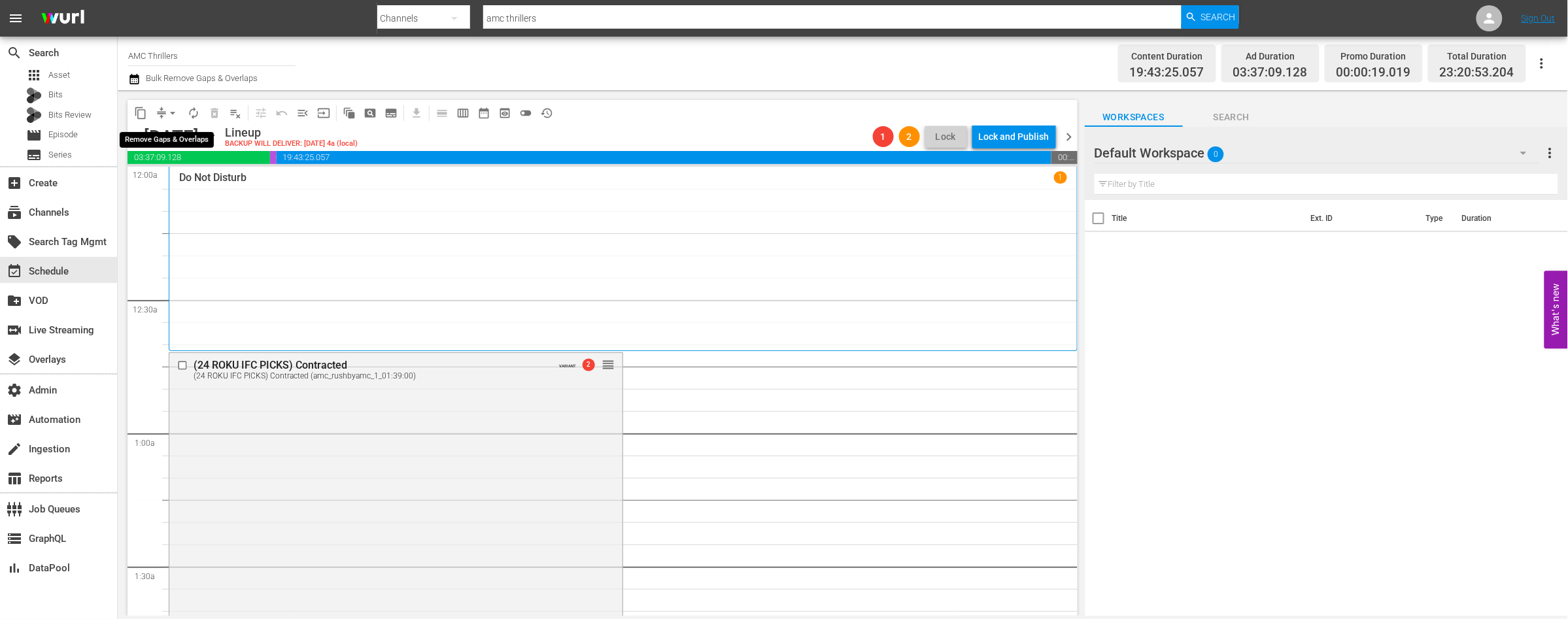
click at [176, 112] on span "arrow_drop_down" at bounding box center [173, 113] width 13 height 13
click at [196, 183] on li "Align to End of Previous Day" at bounding box center [173, 182] width 137 height 21
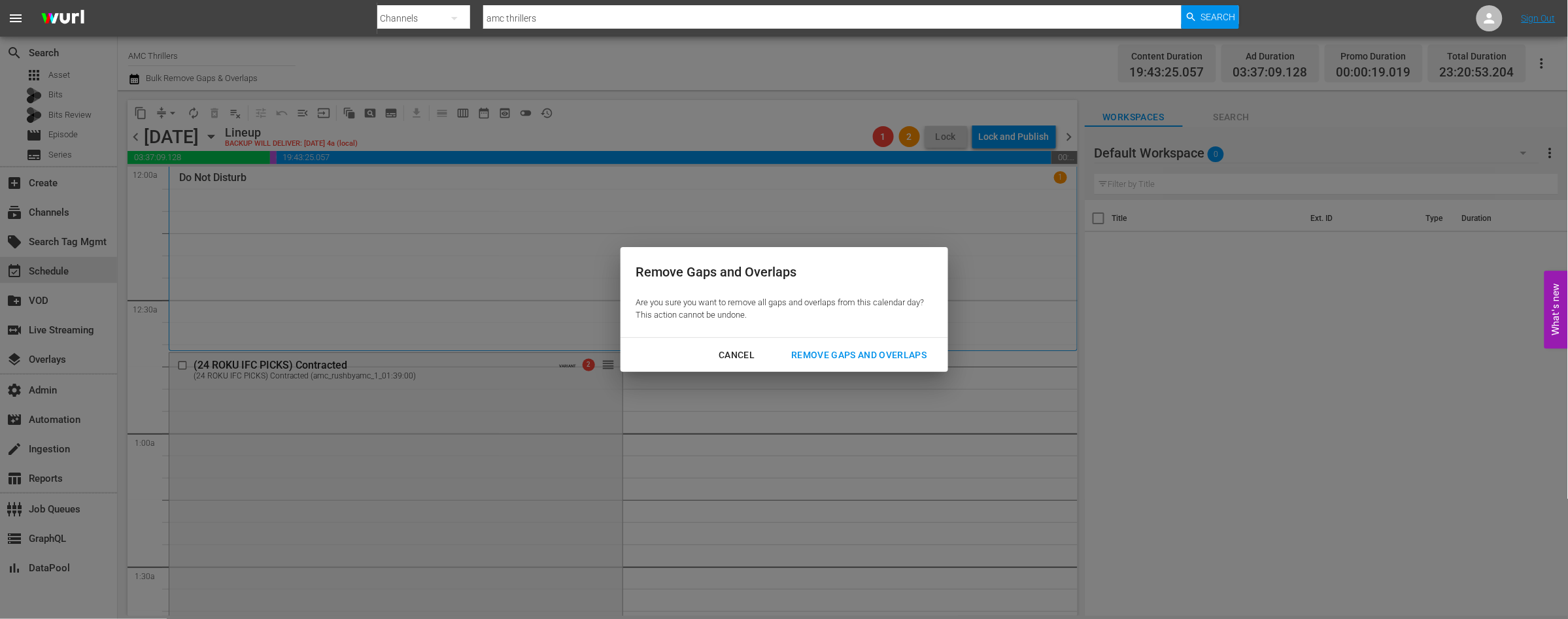
click at [843, 353] on div "Remove Gaps and Overlaps" at bounding box center [859, 355] width 157 height 16
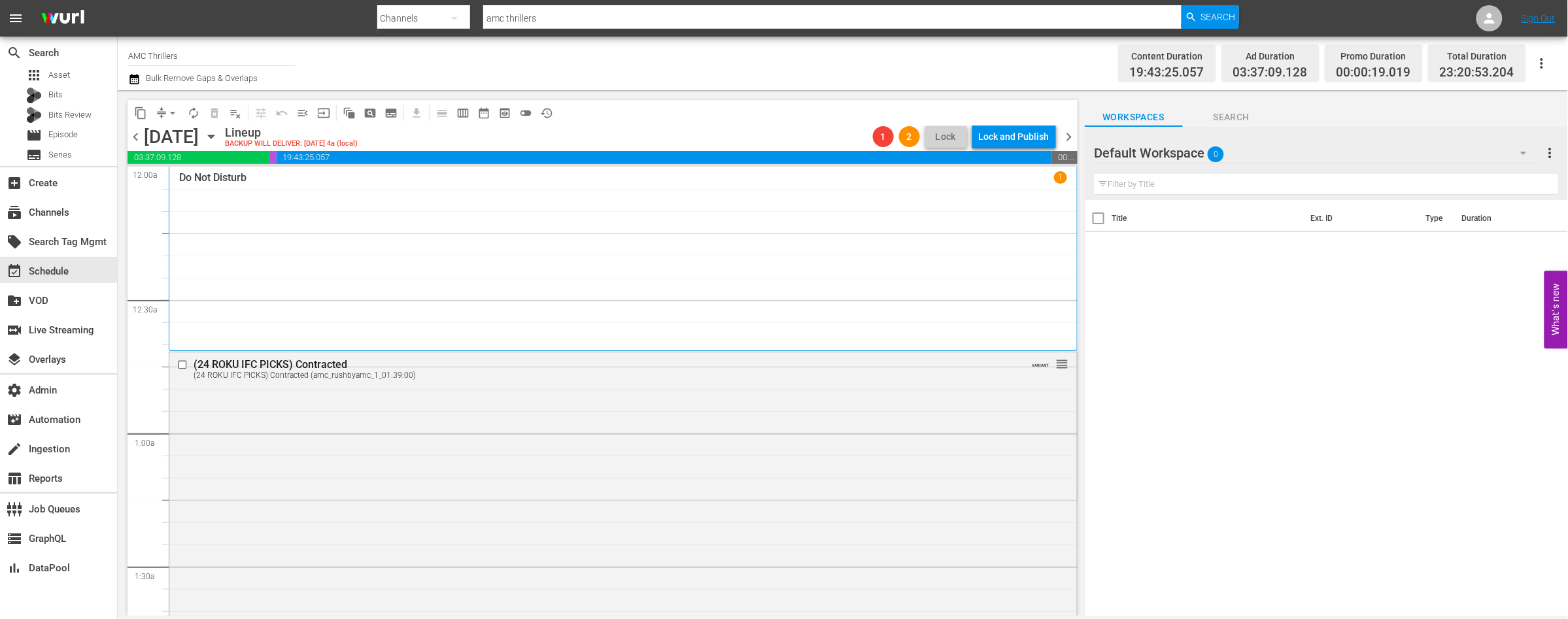
click at [139, 138] on span "chevron_left" at bounding box center [136, 136] width 16 height 16
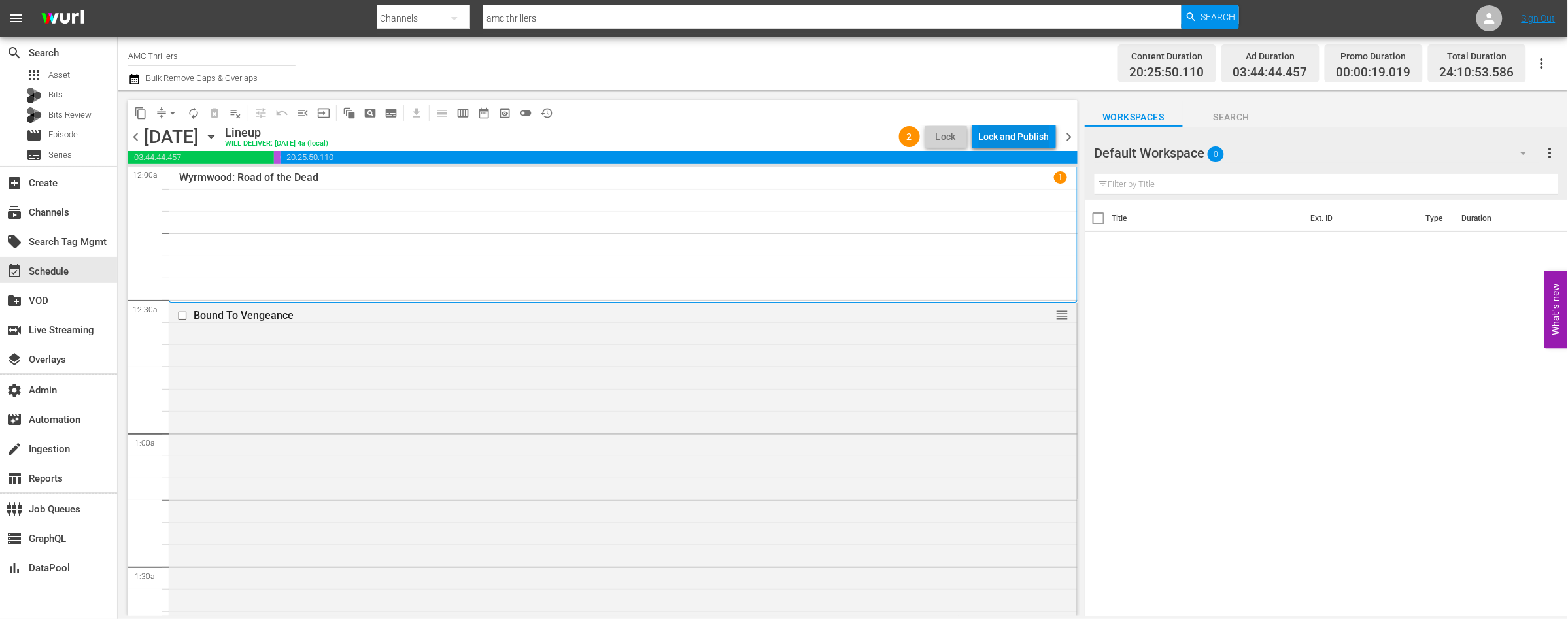
click at [1019, 136] on div "Lock and Publish" at bounding box center [1013, 136] width 70 height 23
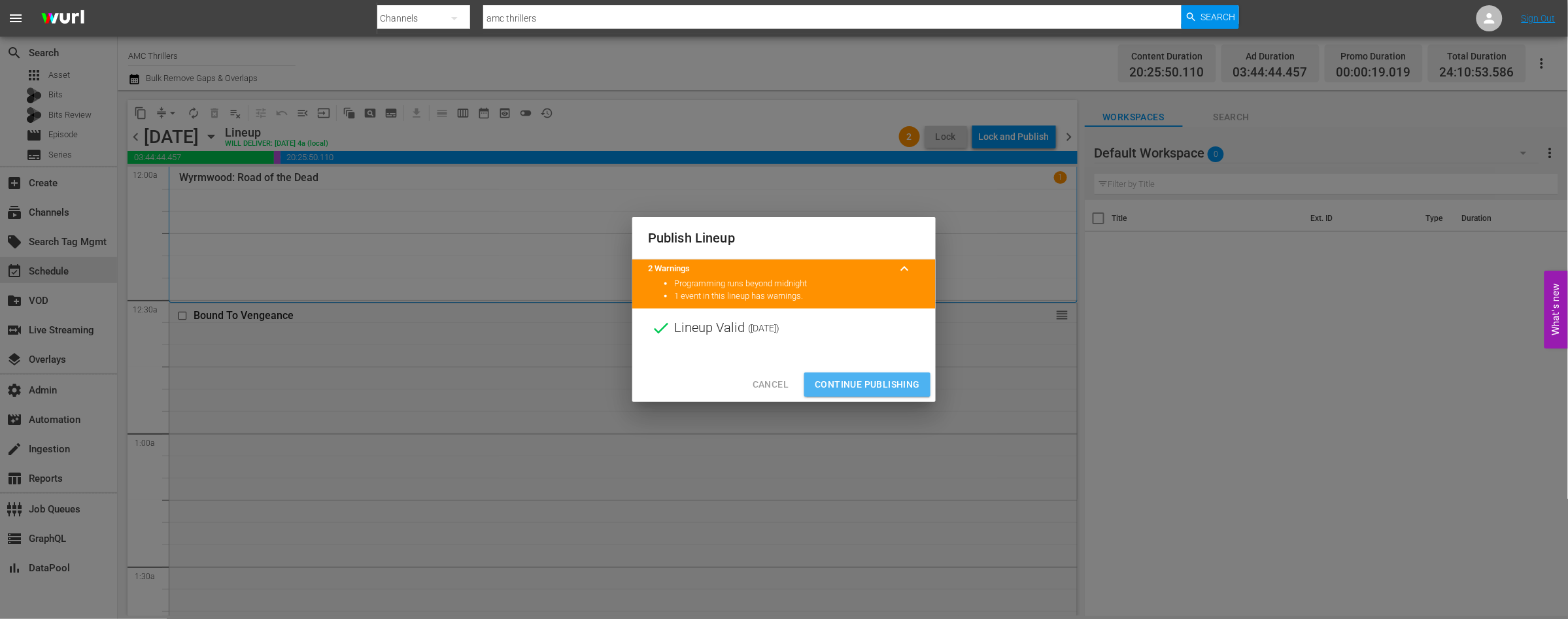
click at [886, 392] on span "Continue Publishing" at bounding box center [866, 384] width 105 height 16
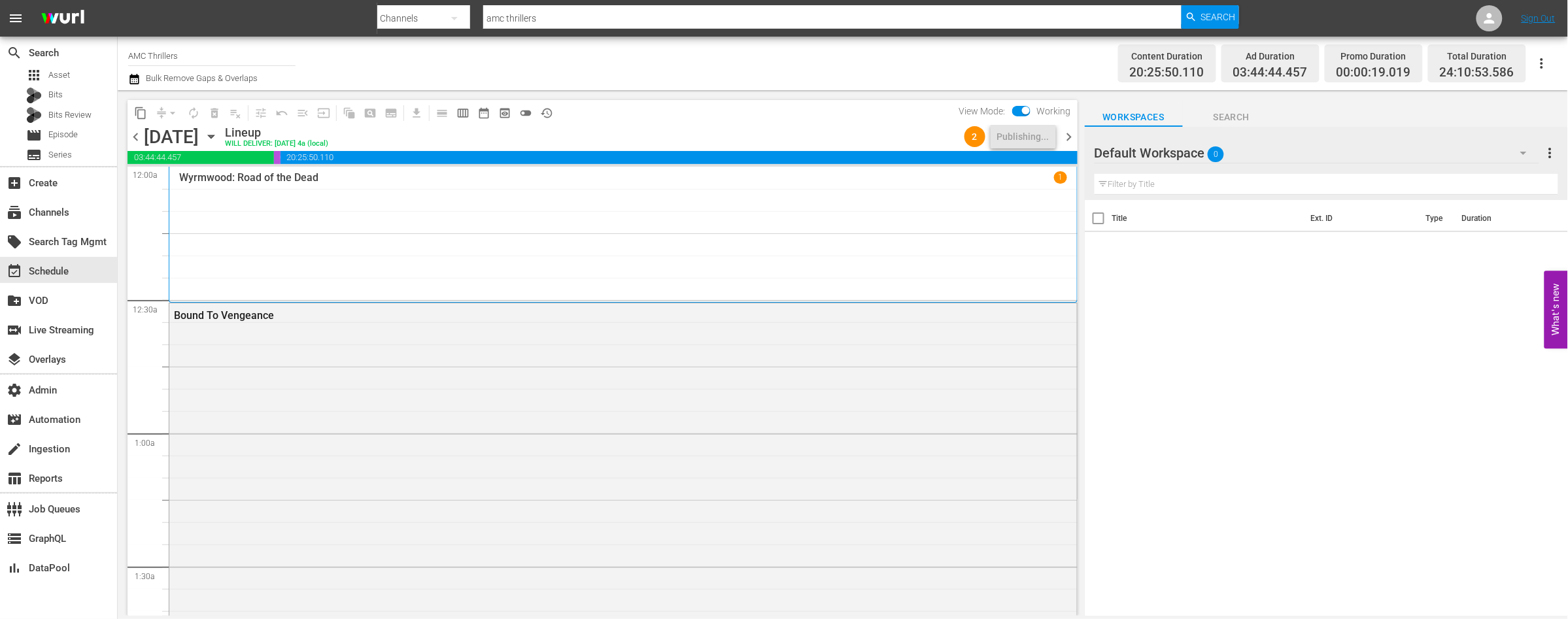
click at [1070, 136] on span "chevron_right" at bounding box center [1069, 136] width 16 height 16
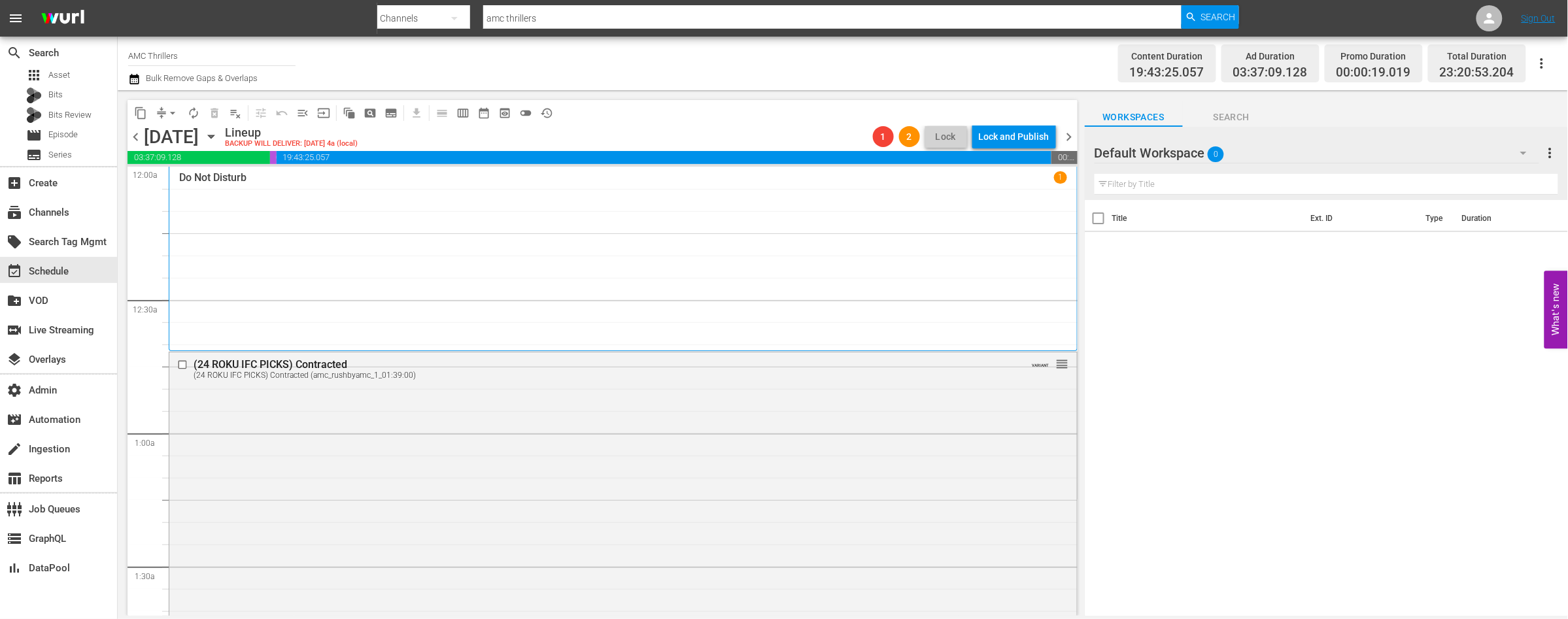
click at [1070, 135] on span "chevron_right" at bounding box center [1069, 136] width 16 height 16
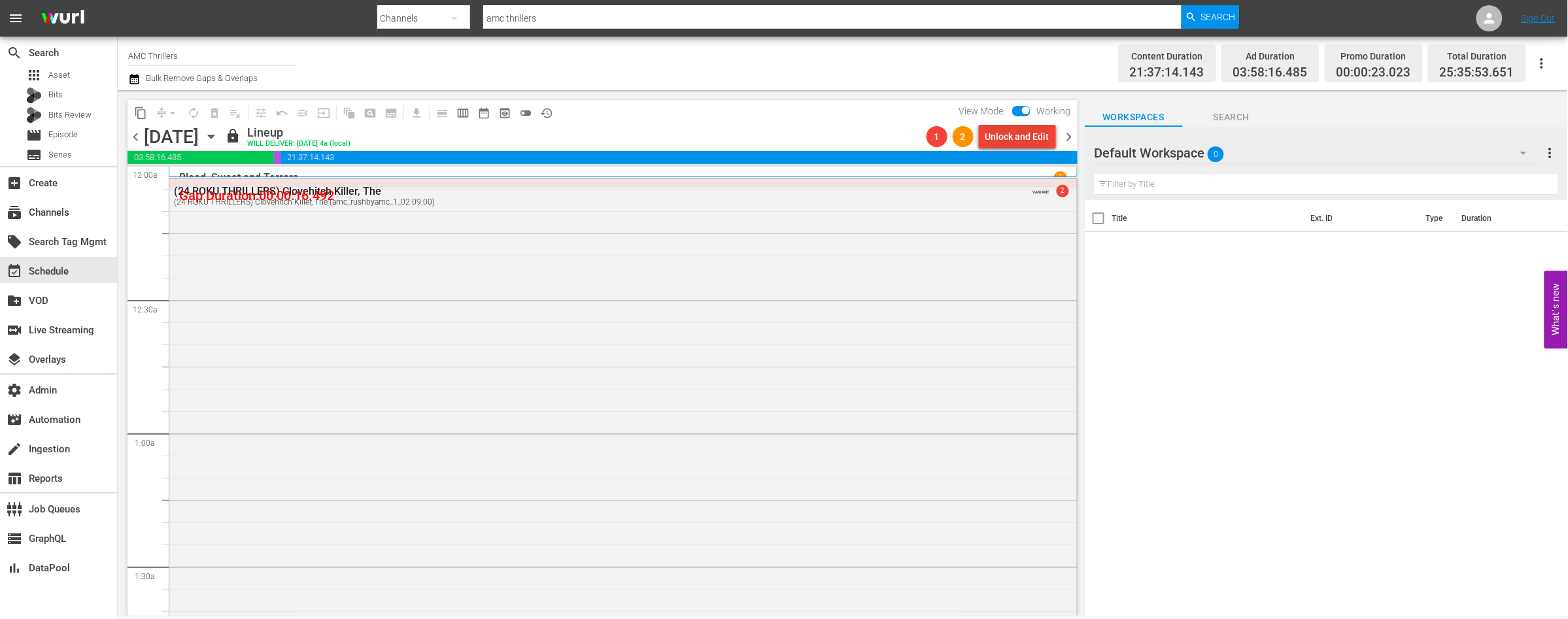
click at [996, 141] on div "Unlock and Edit" at bounding box center [1017, 136] width 64 height 23
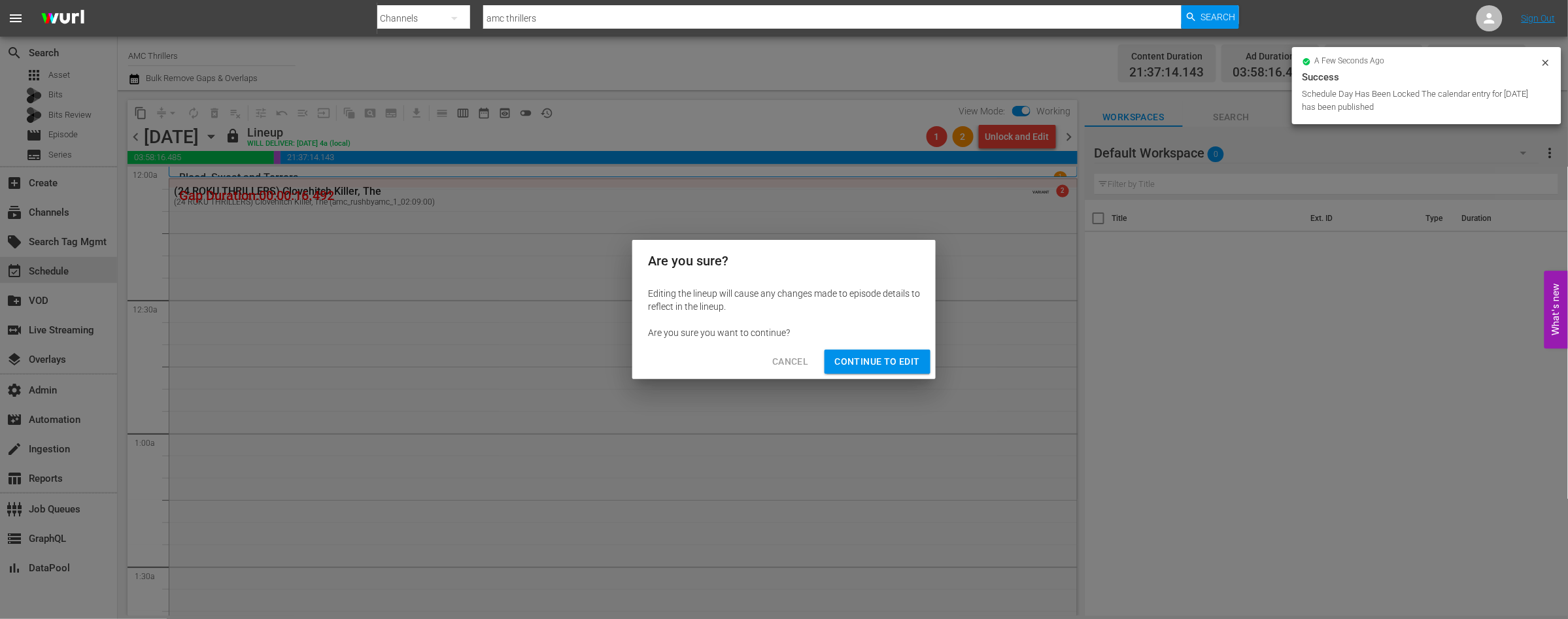
click at [859, 360] on span "Continue to Edit" at bounding box center [878, 361] width 85 height 16
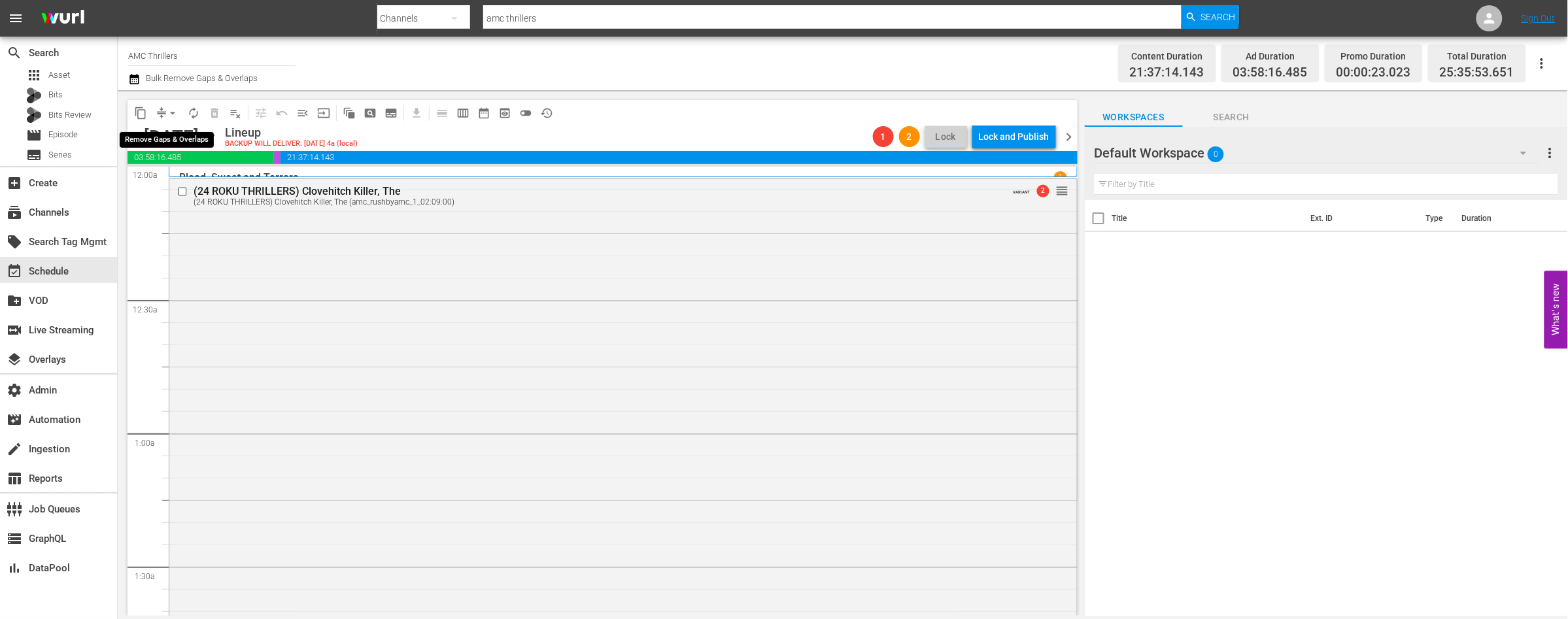
click at [172, 112] on span "arrow_drop_down" at bounding box center [173, 113] width 13 height 13
click at [181, 177] on li "Align to End of Previous Day" at bounding box center [173, 182] width 137 height 21
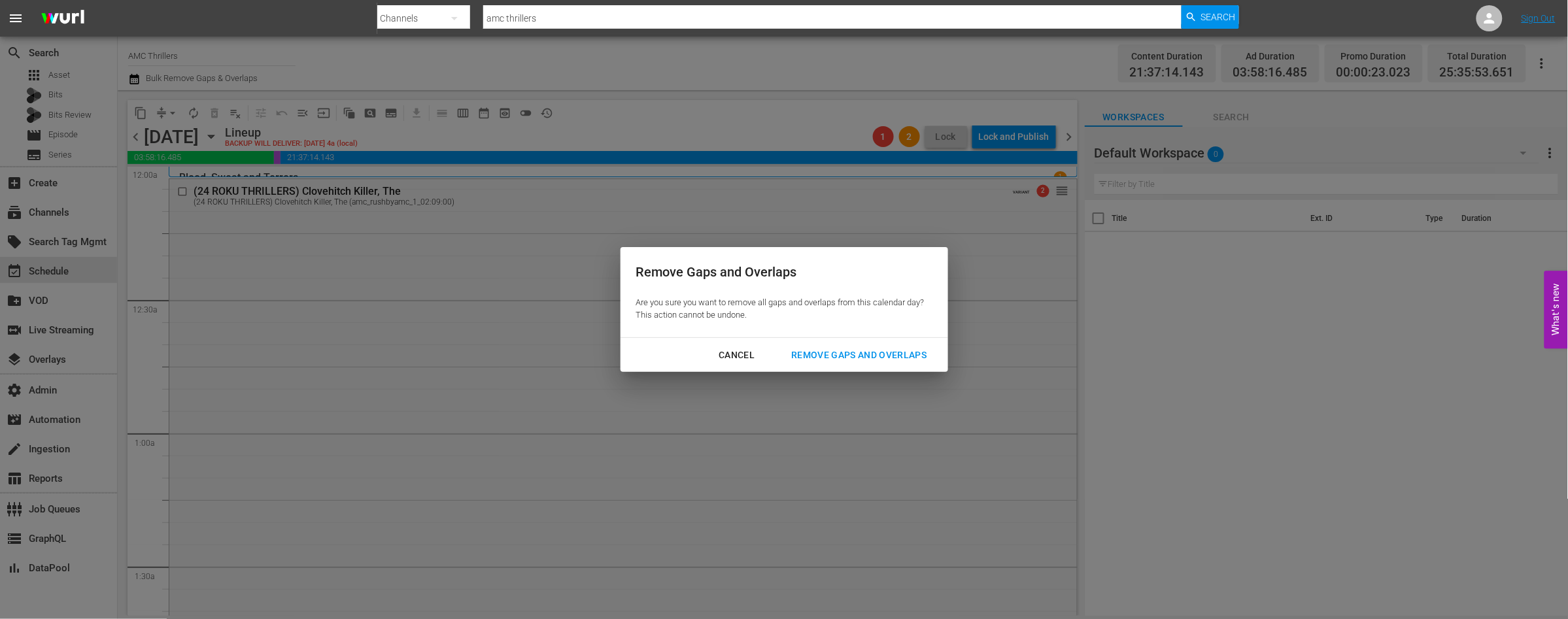
click at [837, 362] on div "Remove Gaps and Overlaps" at bounding box center [859, 355] width 157 height 16
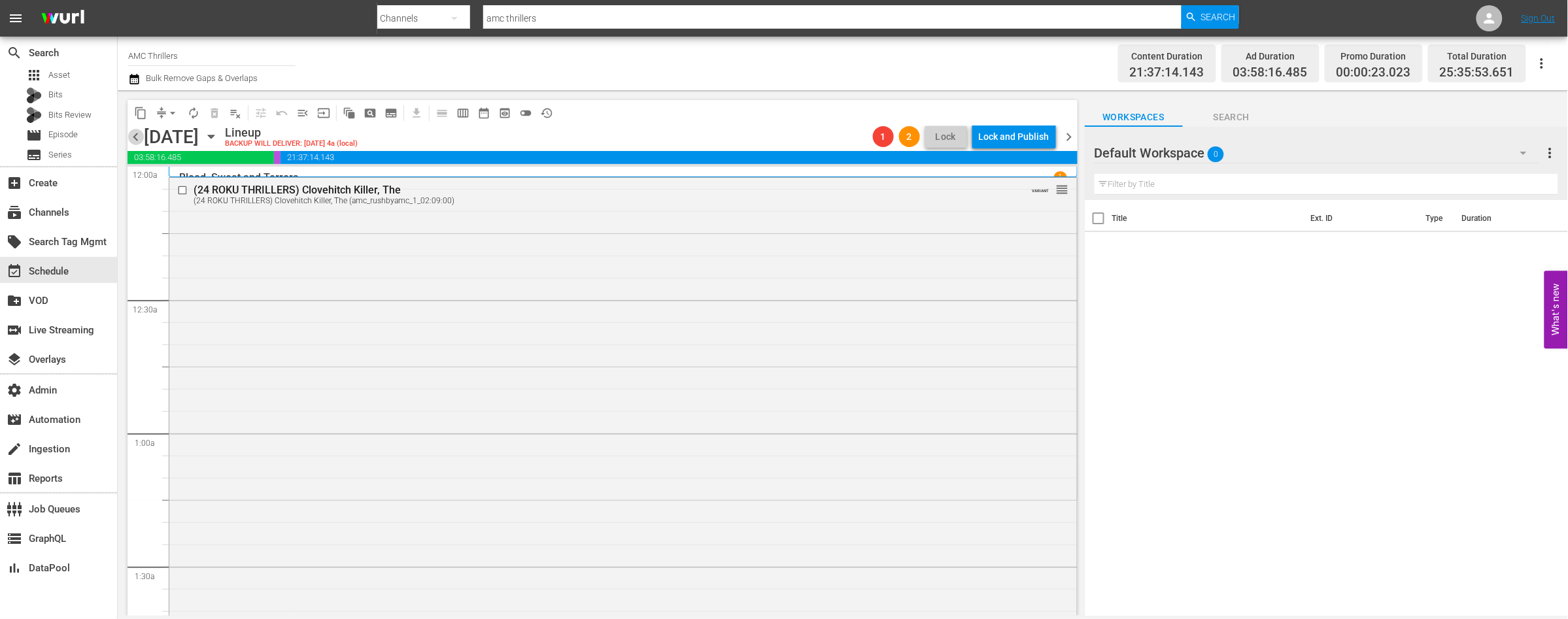
click at [134, 136] on span "chevron_left" at bounding box center [136, 136] width 16 height 16
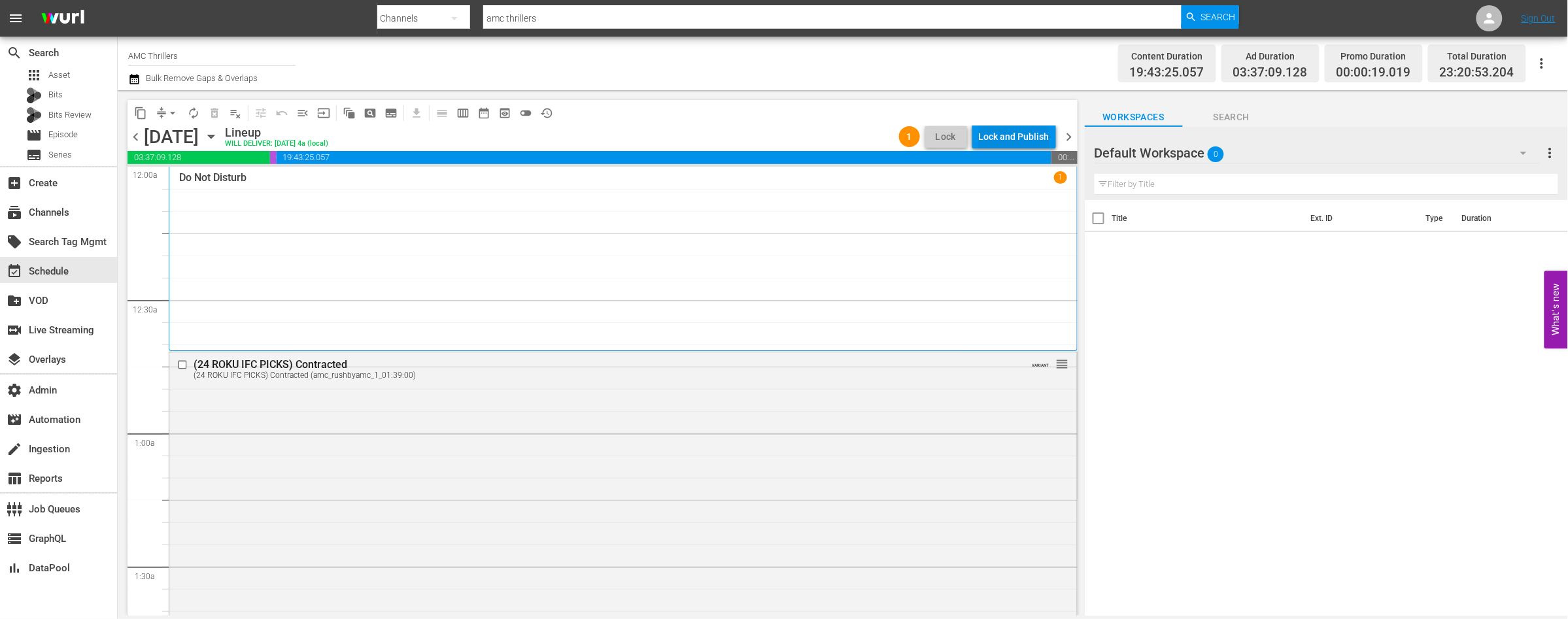
click at [999, 146] on div "Lock and Publish" at bounding box center [1013, 136] width 70 height 23
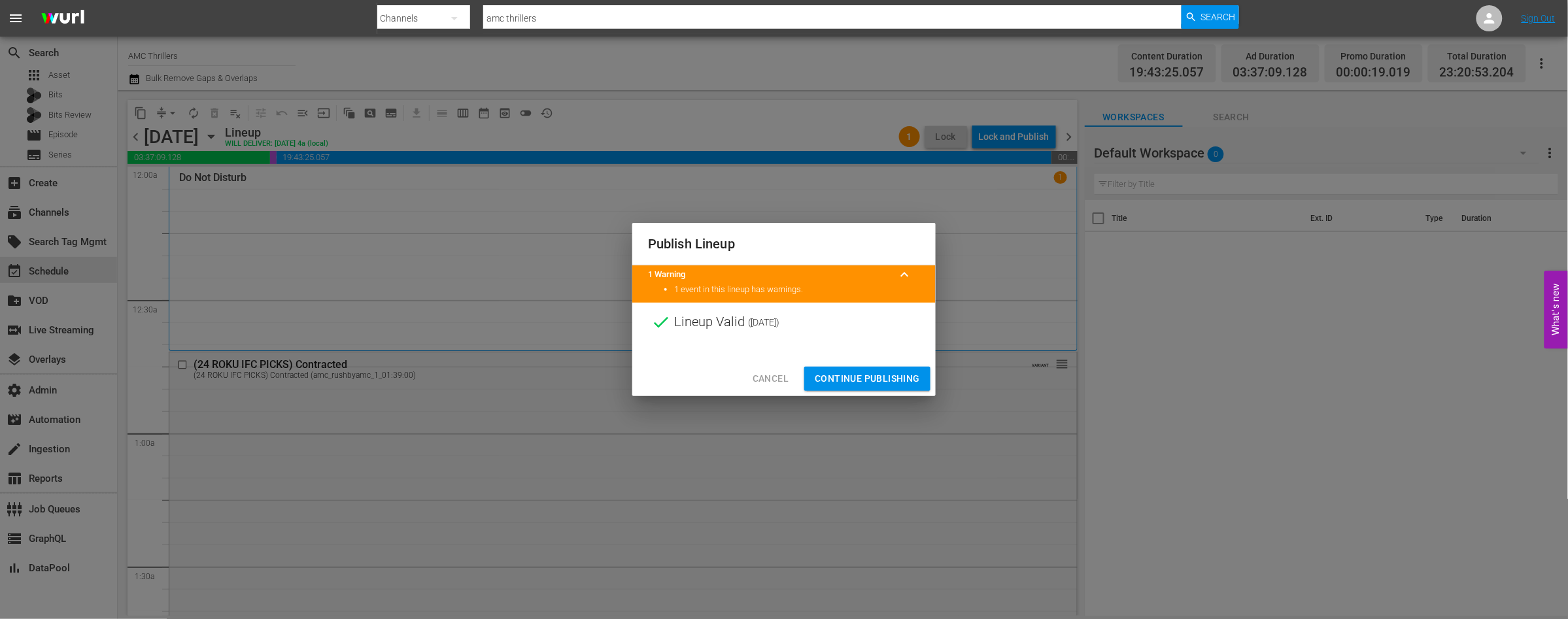
click at [867, 380] on span "Continue Publishing" at bounding box center [866, 379] width 105 height 16
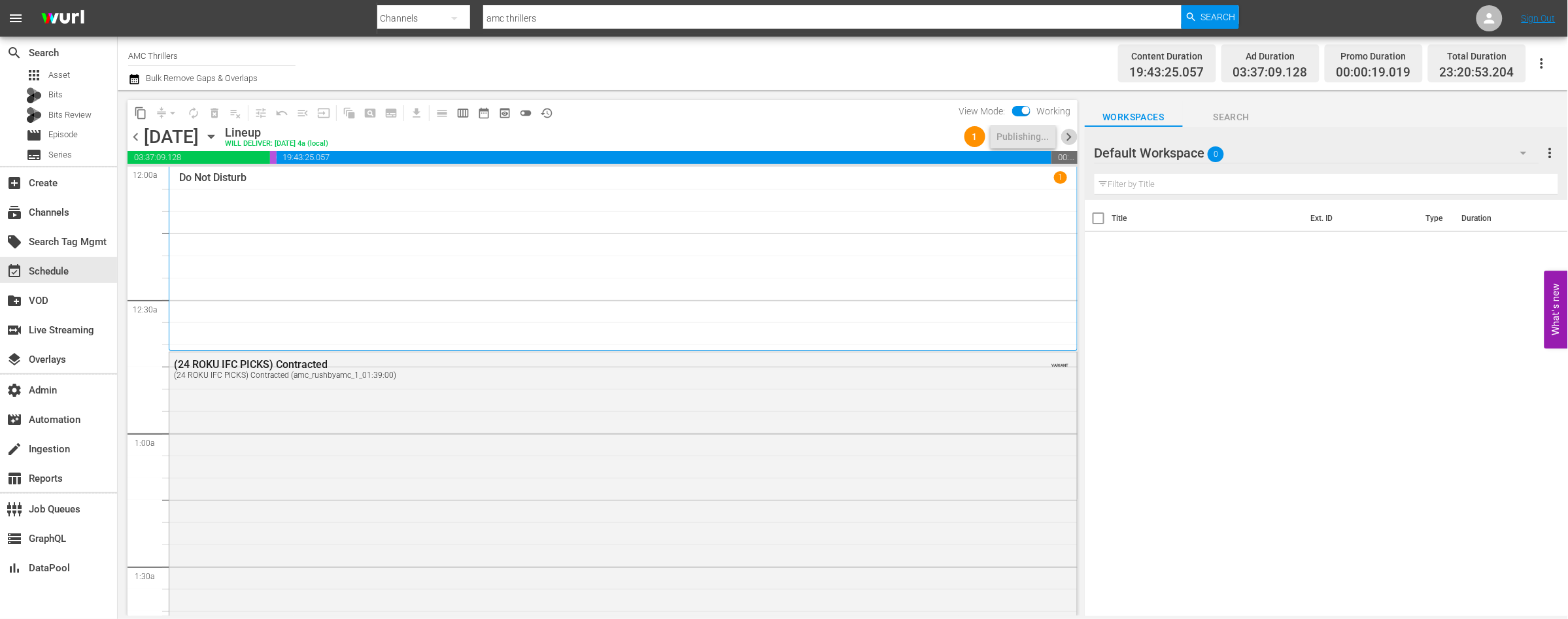
click at [1071, 133] on span "chevron_right" at bounding box center [1069, 136] width 16 height 16
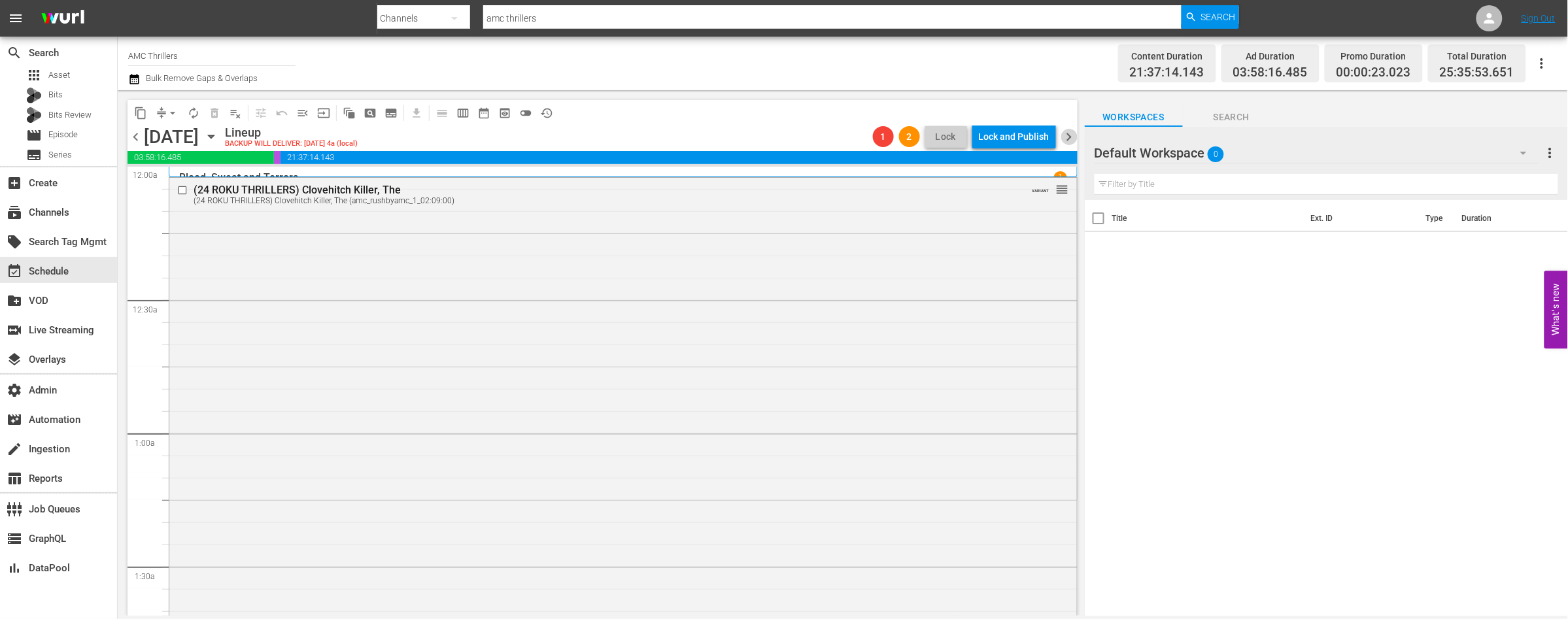
click at [1068, 136] on span "chevron_right" at bounding box center [1069, 136] width 16 height 16
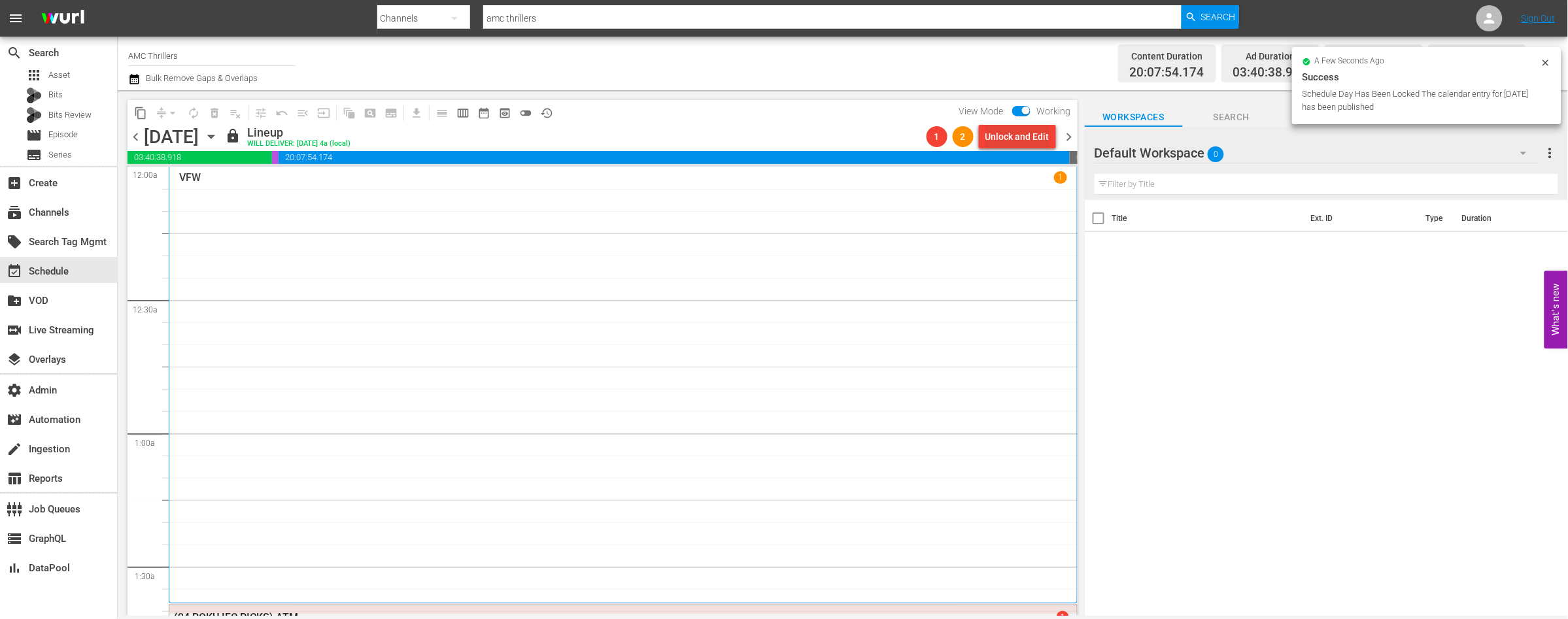
click at [1002, 142] on div "Unlock and Edit" at bounding box center [1017, 136] width 64 height 23
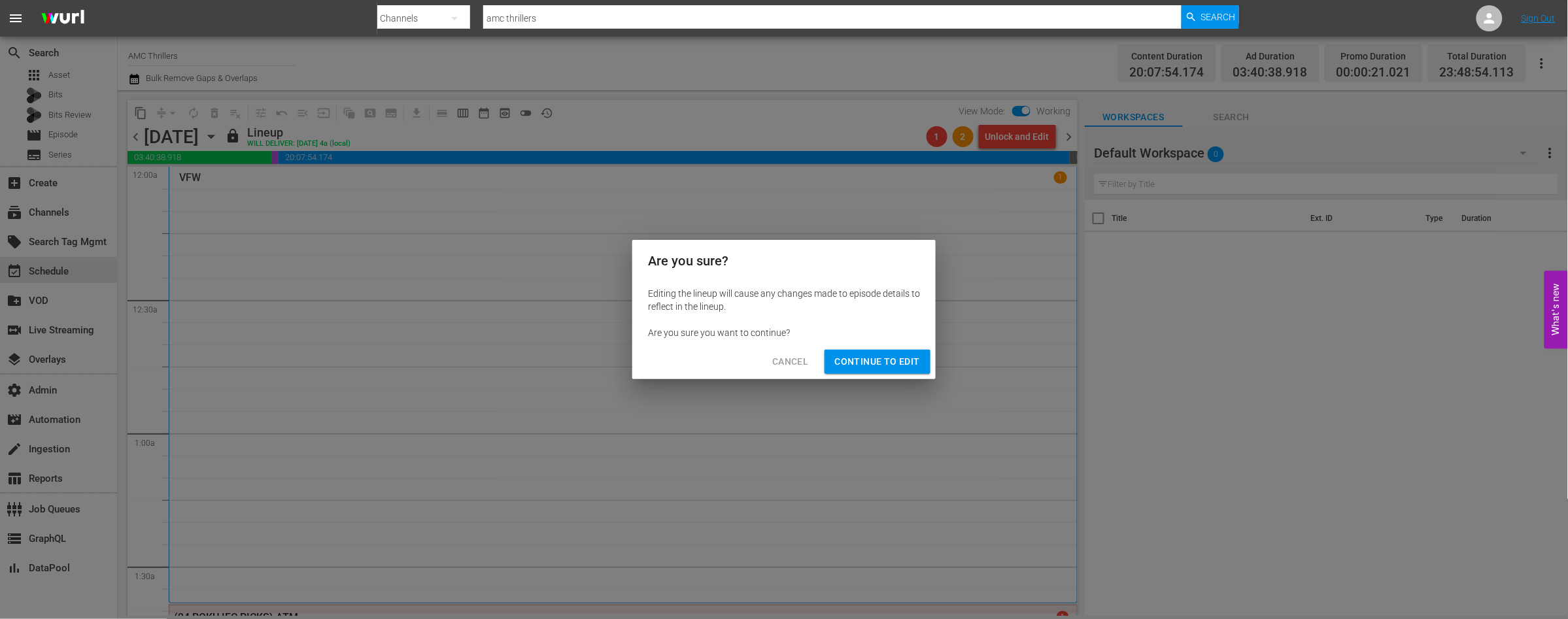
click at [847, 367] on span "Continue to Edit" at bounding box center [878, 361] width 85 height 16
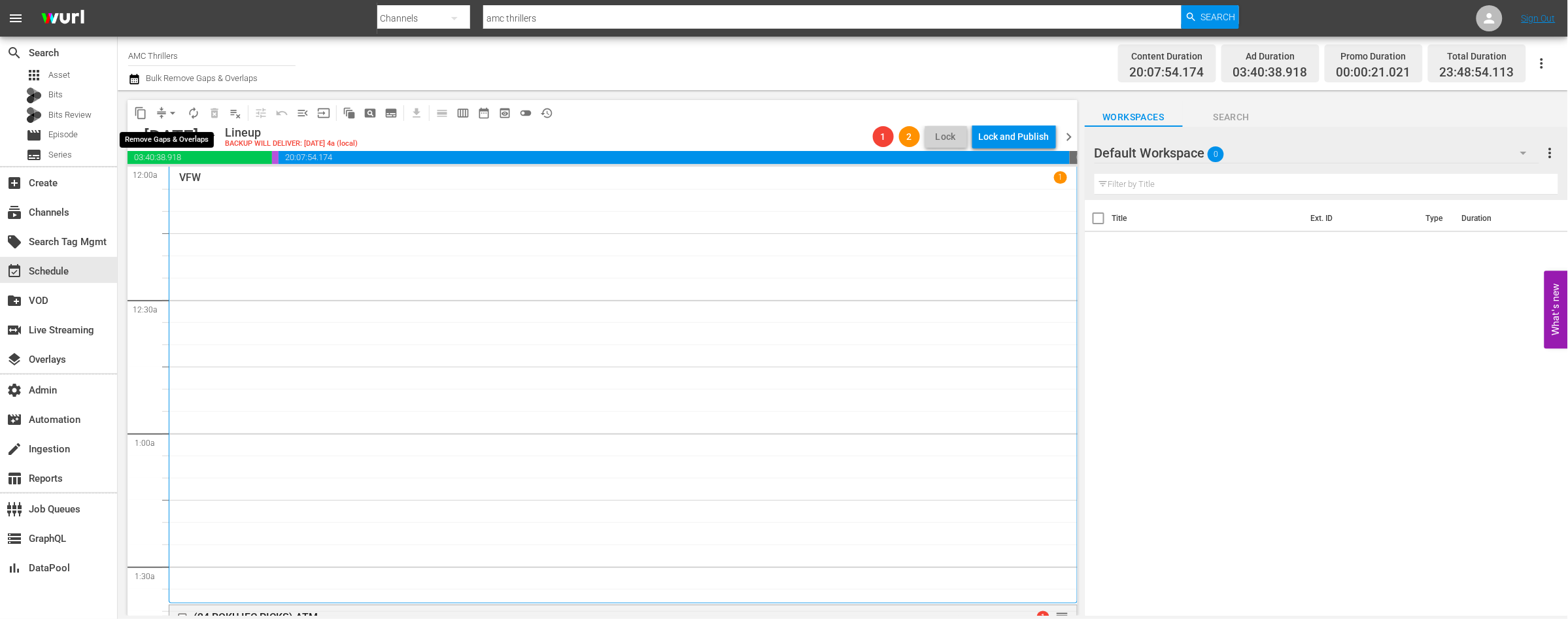
click at [170, 115] on span "arrow_drop_down" at bounding box center [173, 113] width 13 height 13
click at [180, 178] on li "Align to End of Previous Day" at bounding box center [173, 182] width 137 height 21
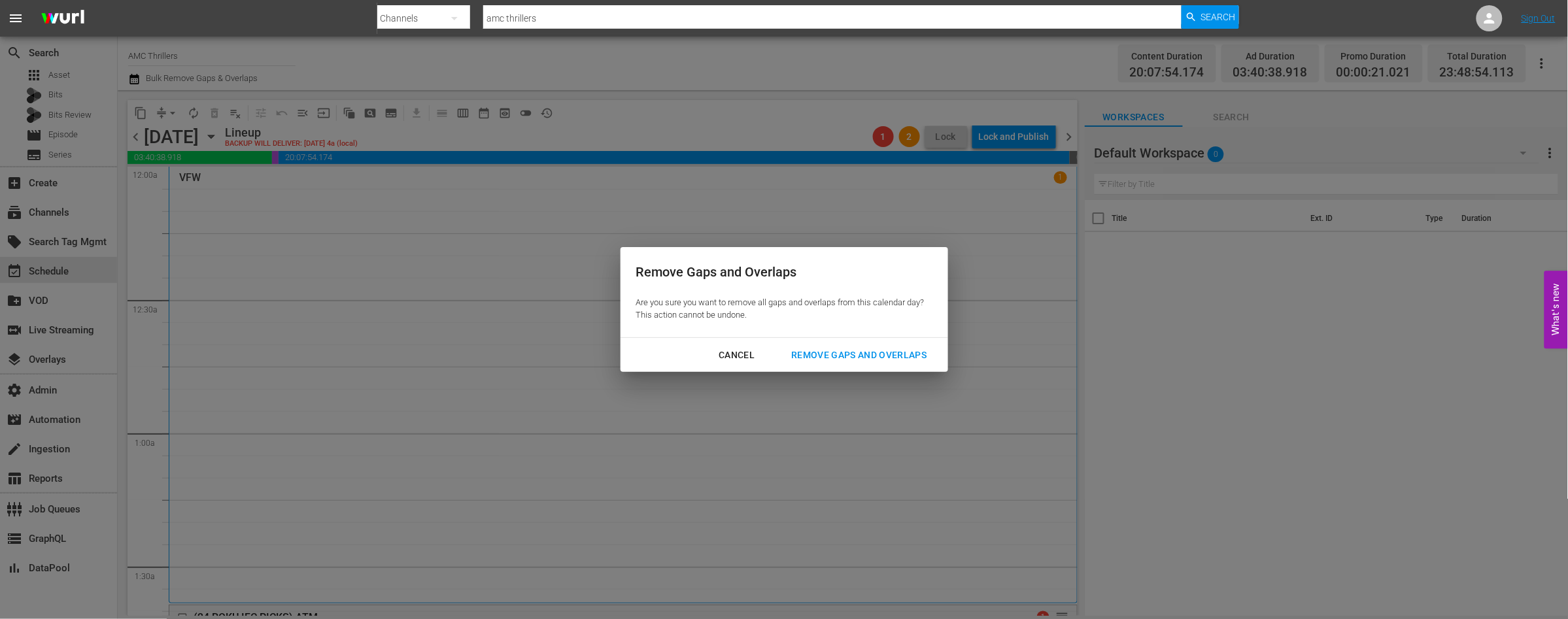
click at [886, 359] on div "Remove Gaps and Overlaps" at bounding box center [859, 355] width 157 height 16
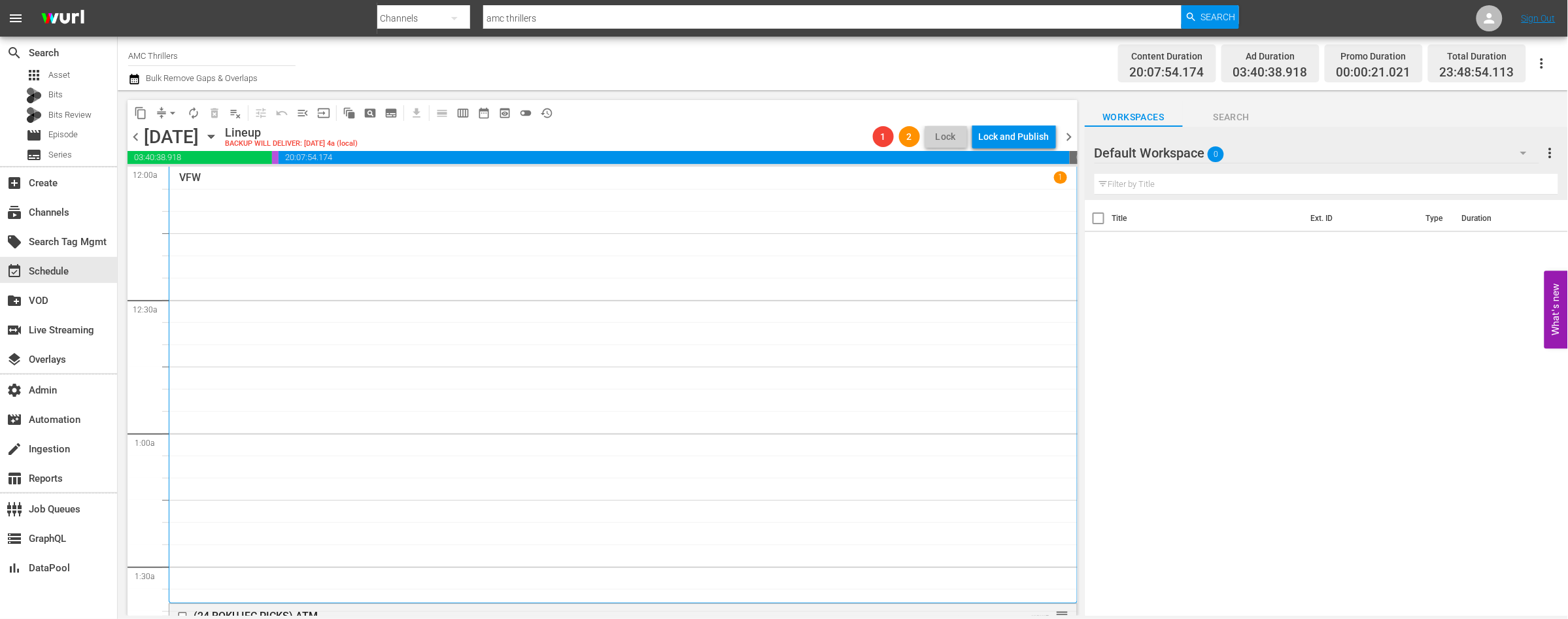
click at [138, 135] on span "chevron_left" at bounding box center [136, 136] width 16 height 16
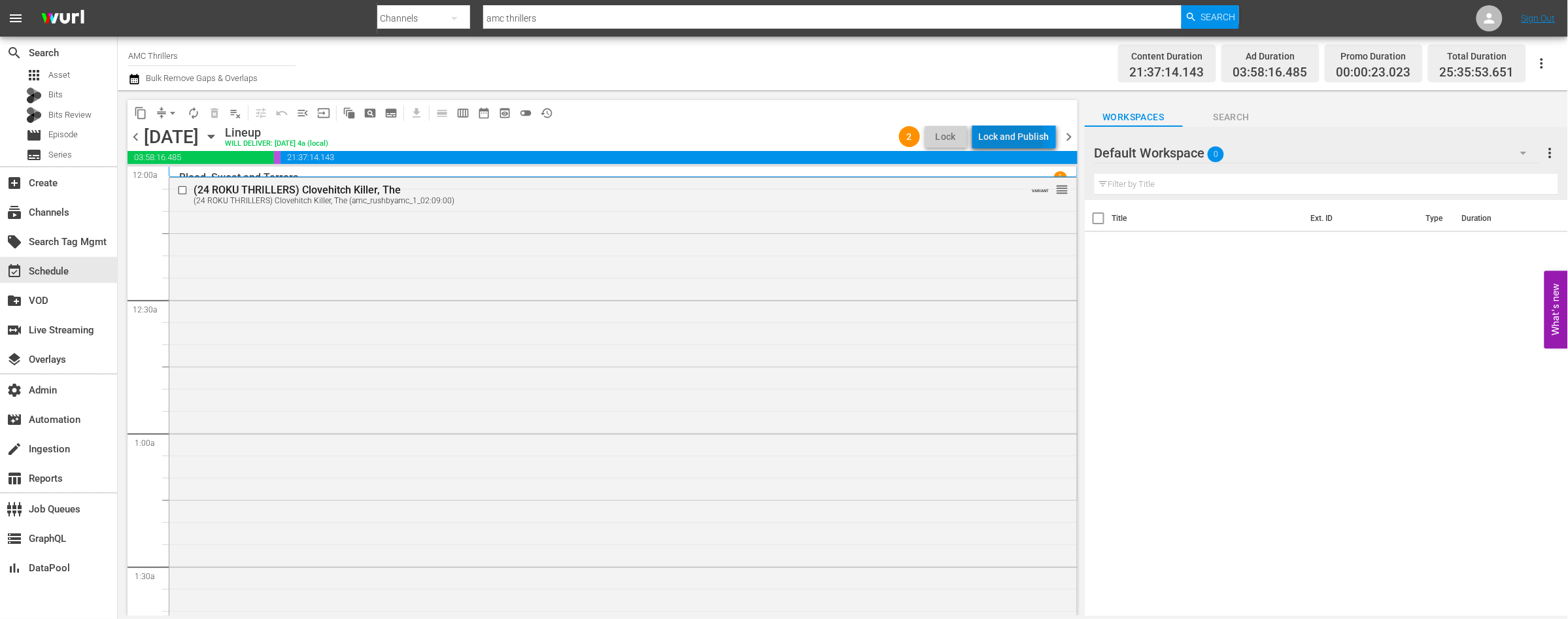
click at [1001, 138] on div "Lock and Publish" at bounding box center [1013, 136] width 70 height 23
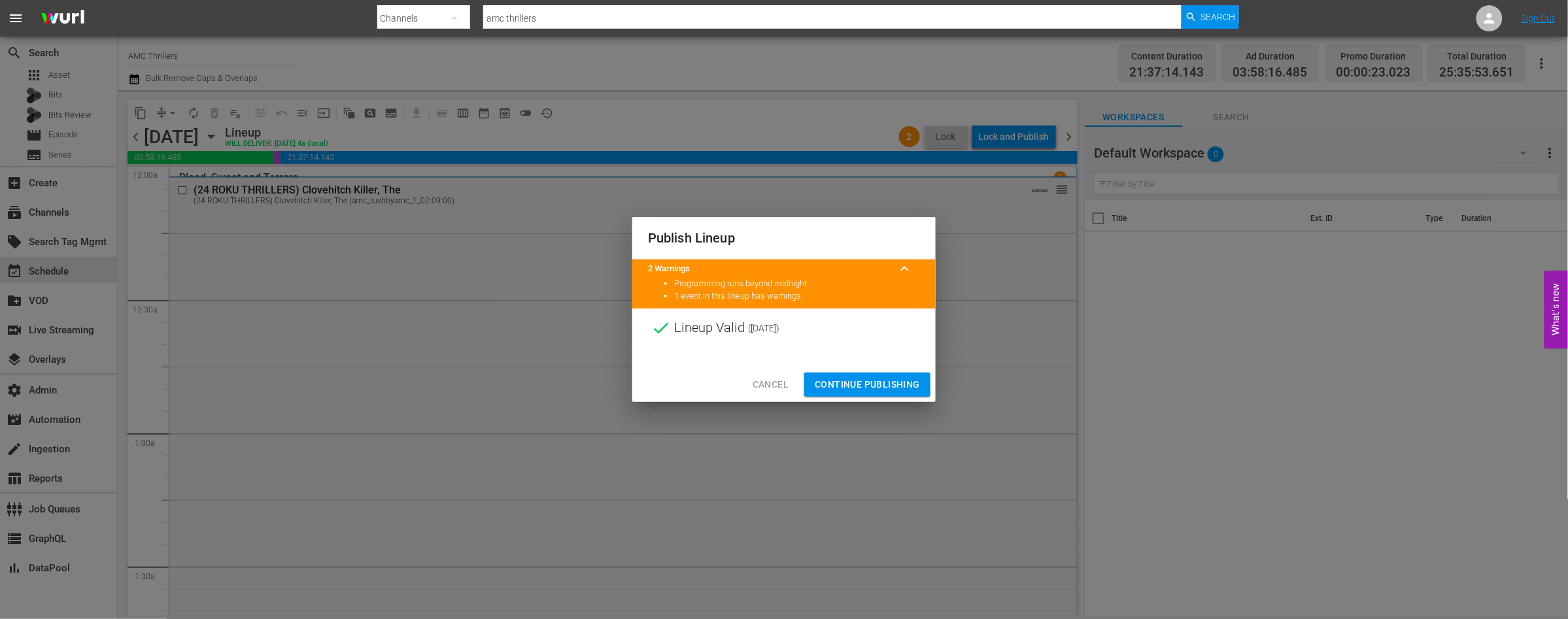
click at [868, 387] on span "Continue Publishing" at bounding box center [866, 384] width 105 height 16
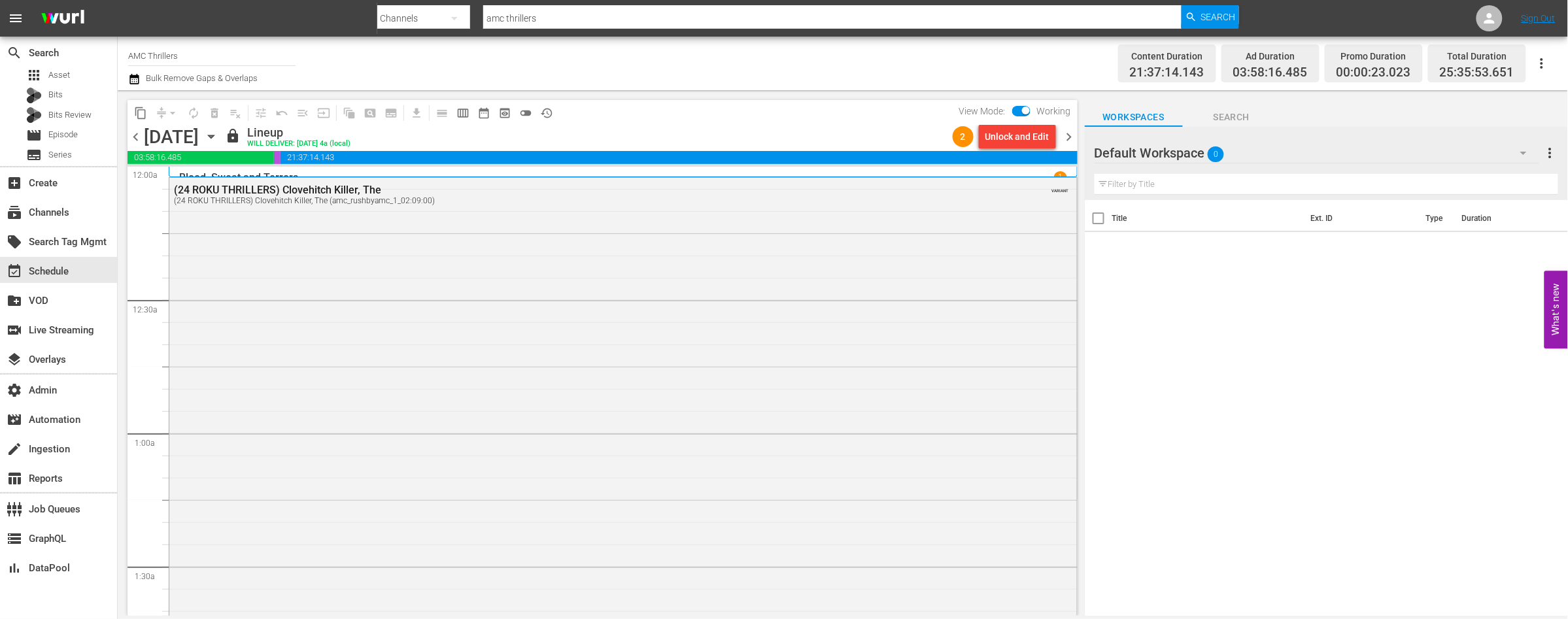
click at [1068, 137] on span "chevron_right" at bounding box center [1069, 136] width 16 height 16
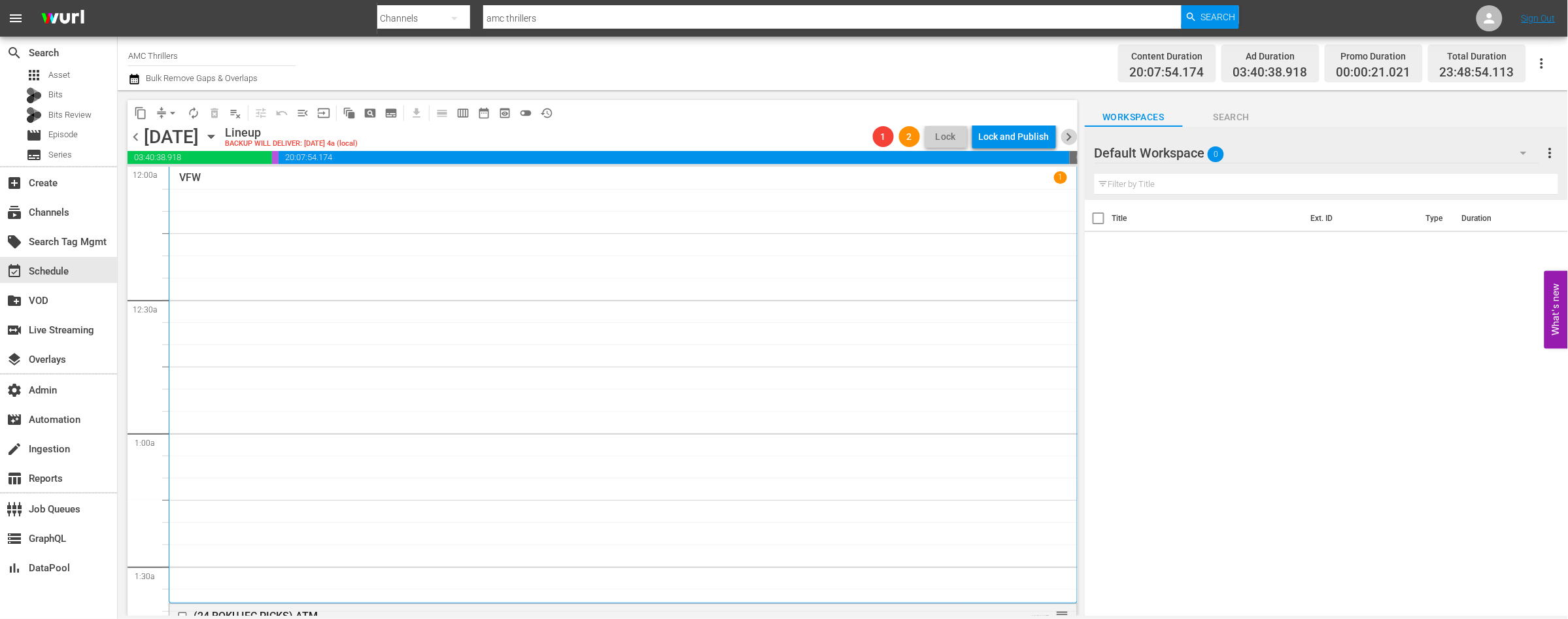
click at [1068, 137] on span "chevron_right" at bounding box center [1069, 136] width 16 height 16
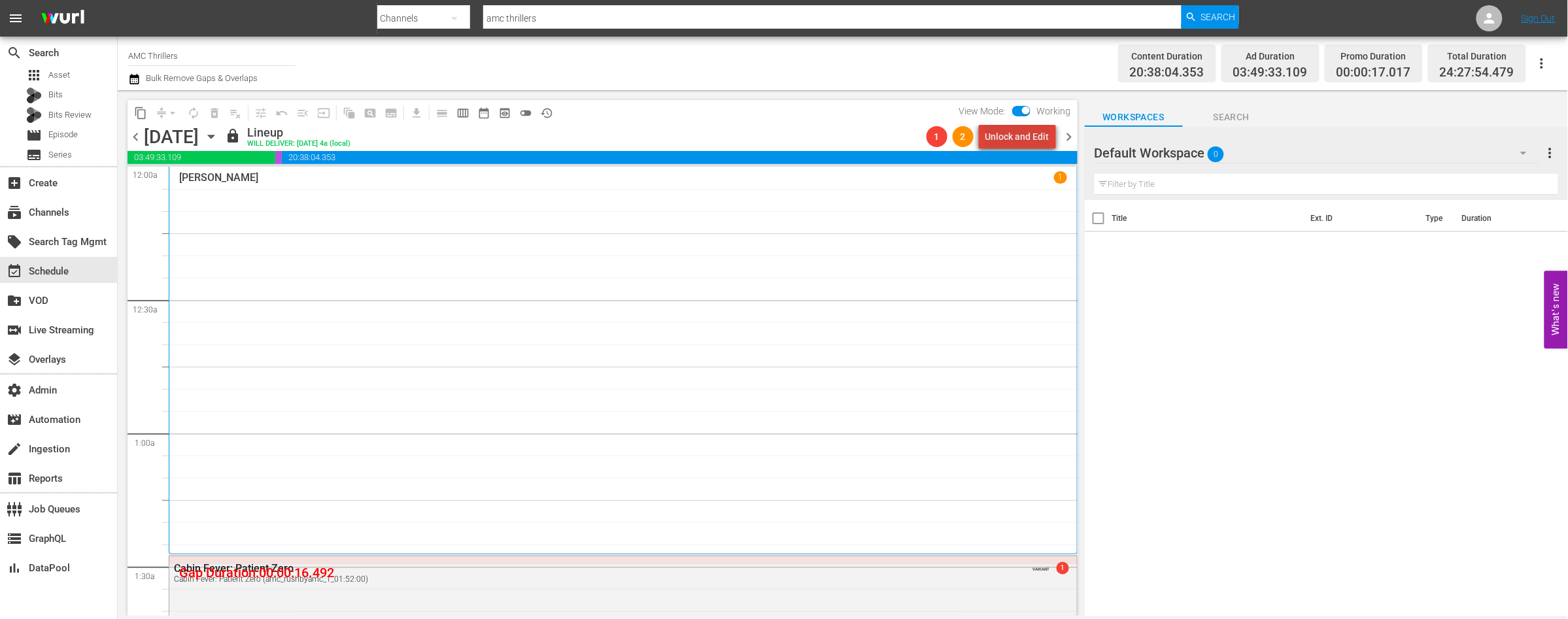
click at [1028, 143] on div "Unlock and Edit" at bounding box center [1017, 136] width 64 height 23
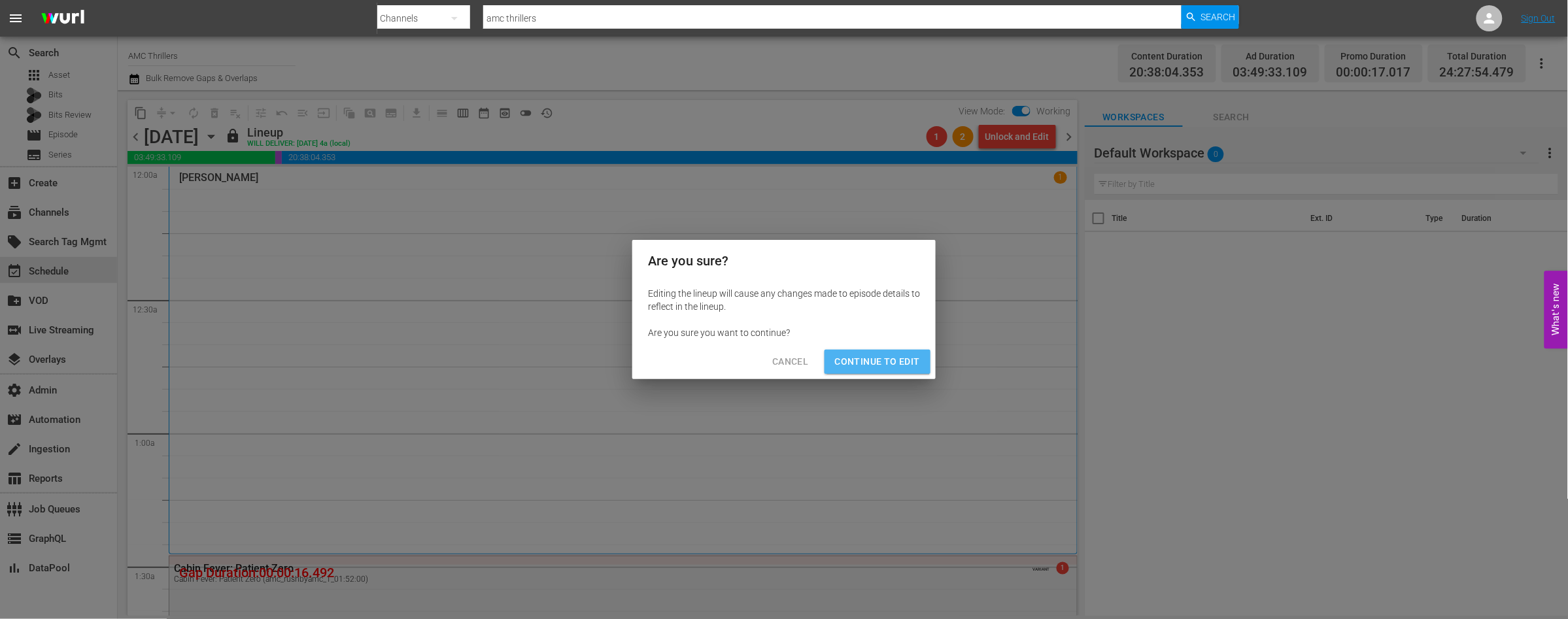
click at [882, 362] on span "Continue to Edit" at bounding box center [878, 361] width 85 height 16
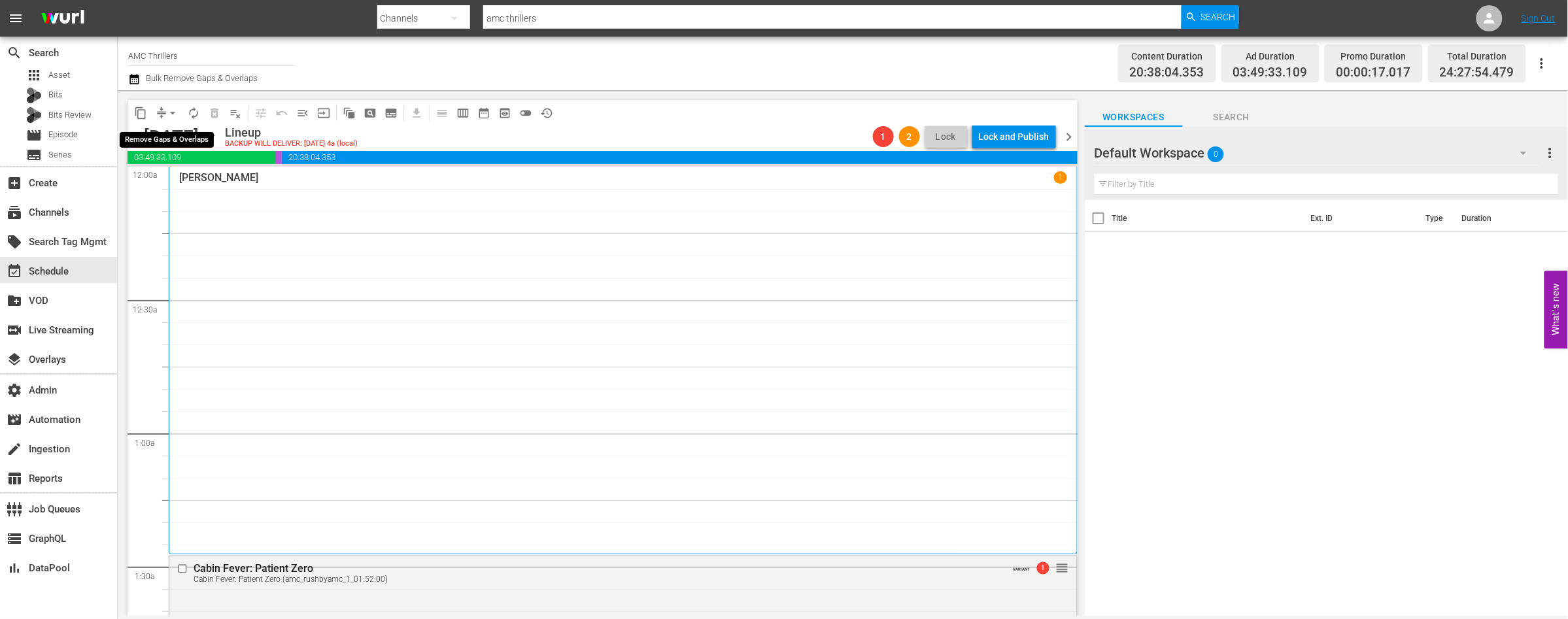
click at [173, 113] on span "arrow_drop_down" at bounding box center [173, 113] width 13 height 13
click at [189, 179] on li "Align to End of Previous Day" at bounding box center [173, 182] width 137 height 21
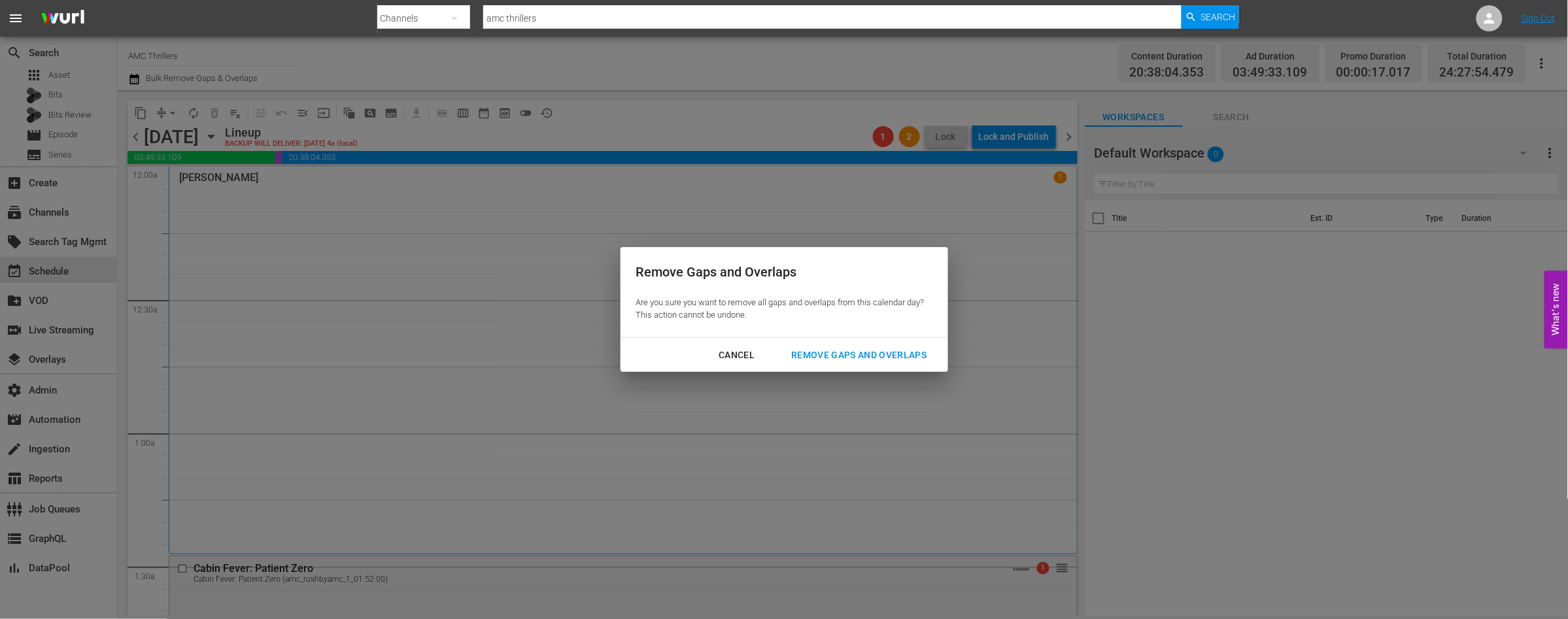
click at [865, 352] on div "Remove Gaps and Overlaps" at bounding box center [859, 355] width 157 height 16
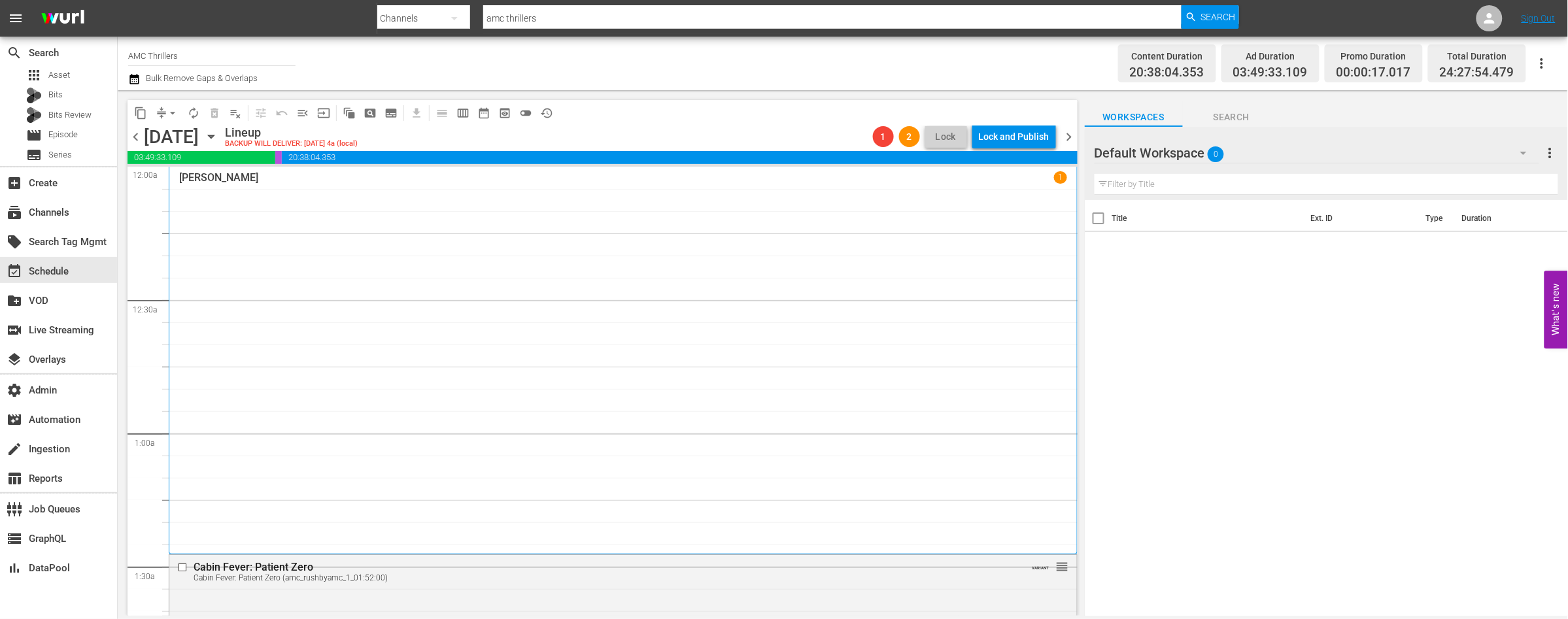
click at [136, 135] on span "chevron_left" at bounding box center [136, 136] width 16 height 16
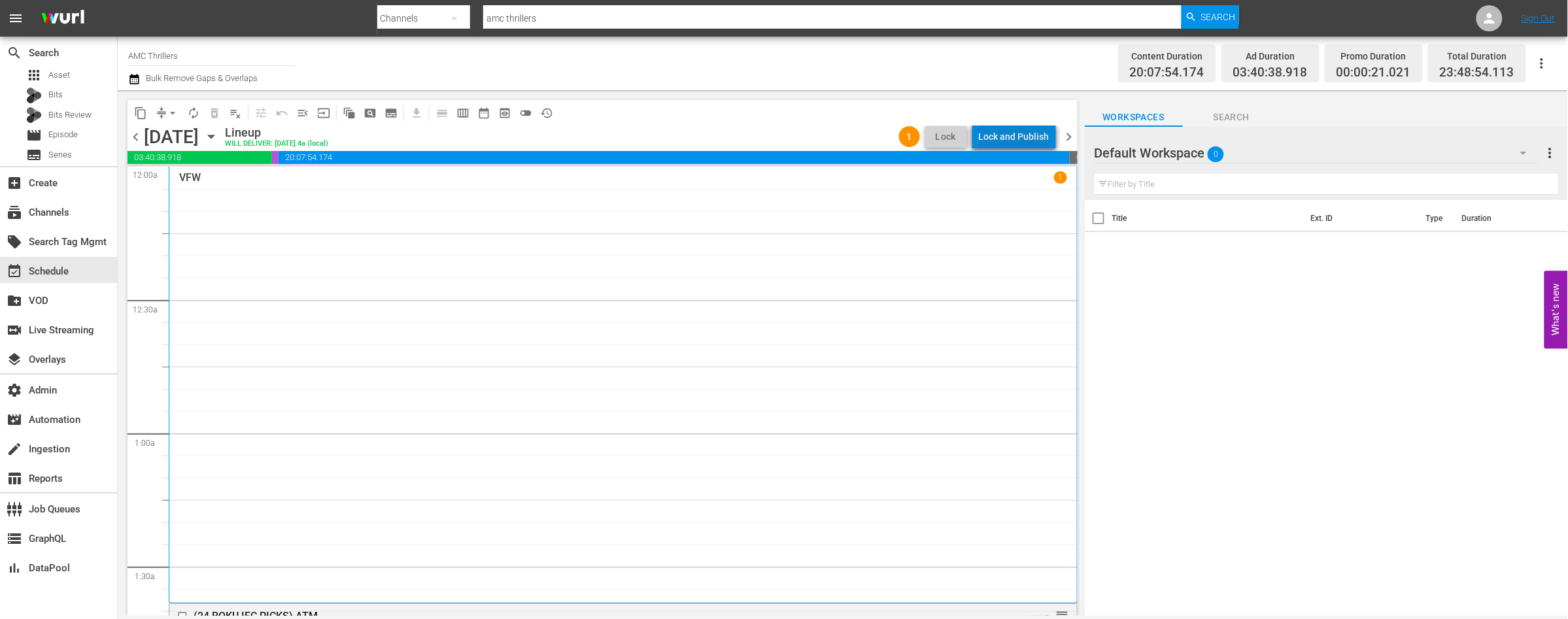
click at [1026, 130] on div "Lock and Publish" at bounding box center [1013, 136] width 70 height 23
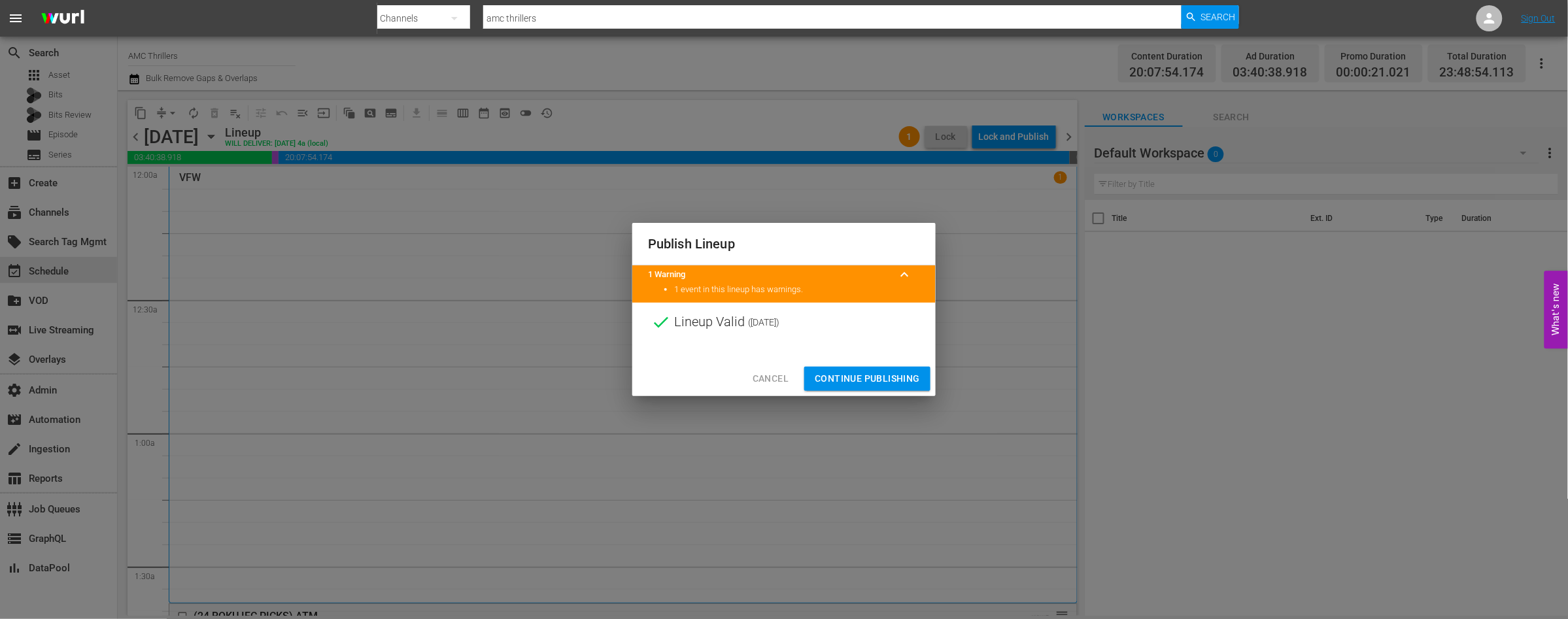
click at [857, 372] on span "Continue Publishing" at bounding box center [866, 379] width 105 height 16
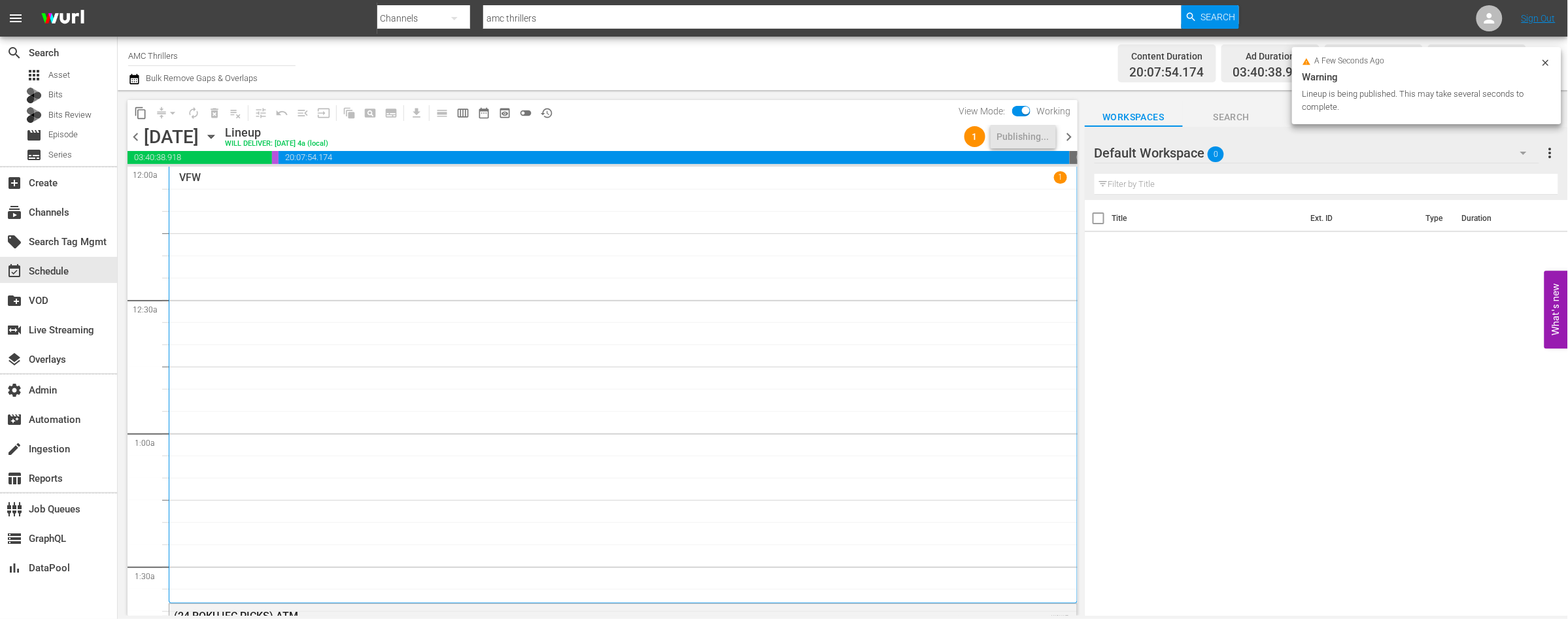
click at [1068, 136] on span "chevron_right" at bounding box center [1069, 136] width 16 height 16
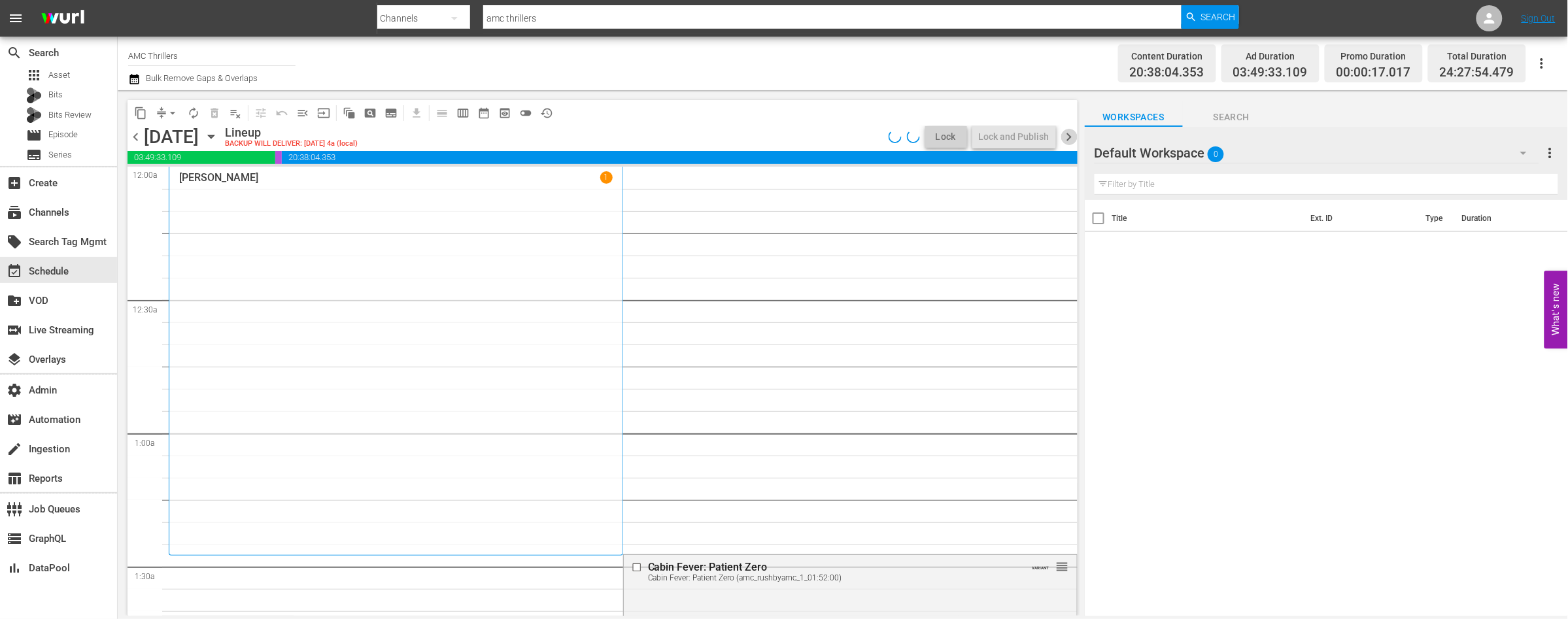
click at [1068, 136] on span "chevron_right" at bounding box center [1069, 136] width 16 height 16
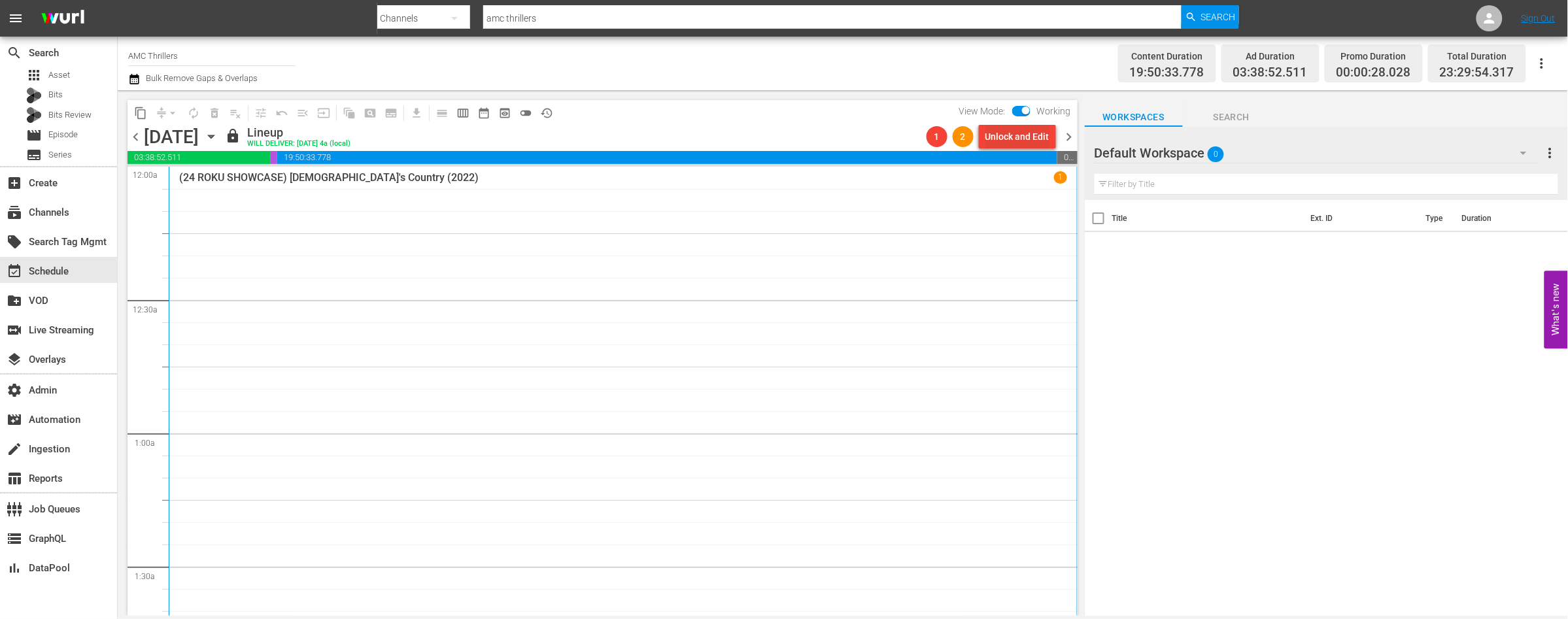
click at [1021, 134] on div "Unlock and Edit" at bounding box center [1017, 136] width 64 height 23
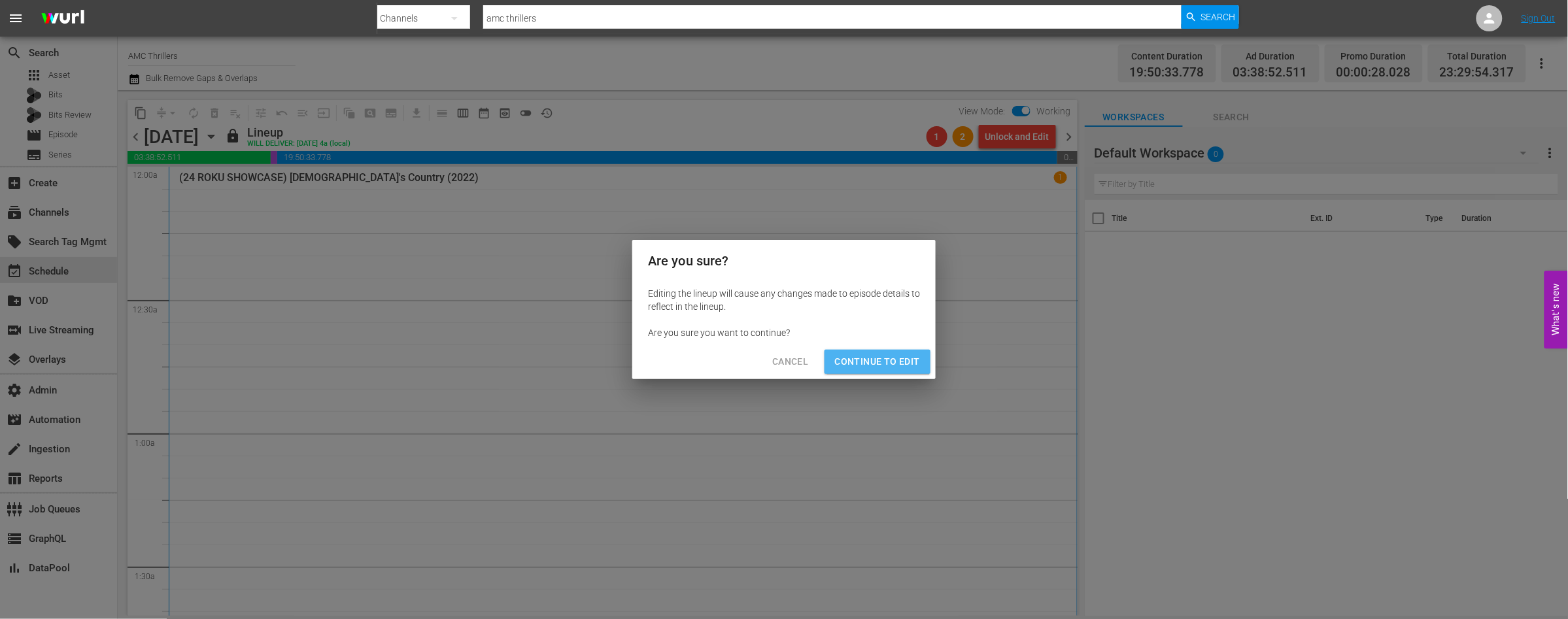
click at [883, 360] on span "Continue to Edit" at bounding box center [878, 361] width 85 height 16
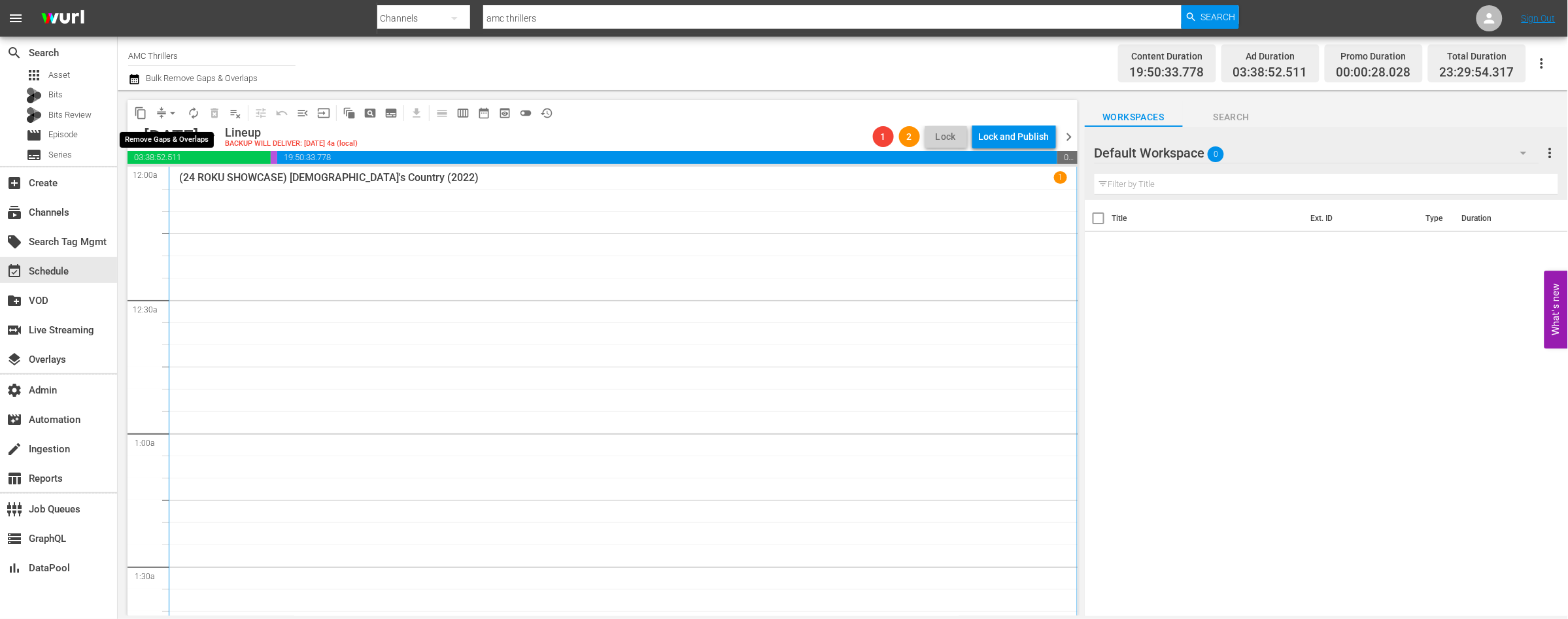
click at [173, 115] on span "arrow_drop_down" at bounding box center [173, 113] width 13 height 13
click at [193, 179] on li "Align to End of Previous Day" at bounding box center [173, 182] width 137 height 21
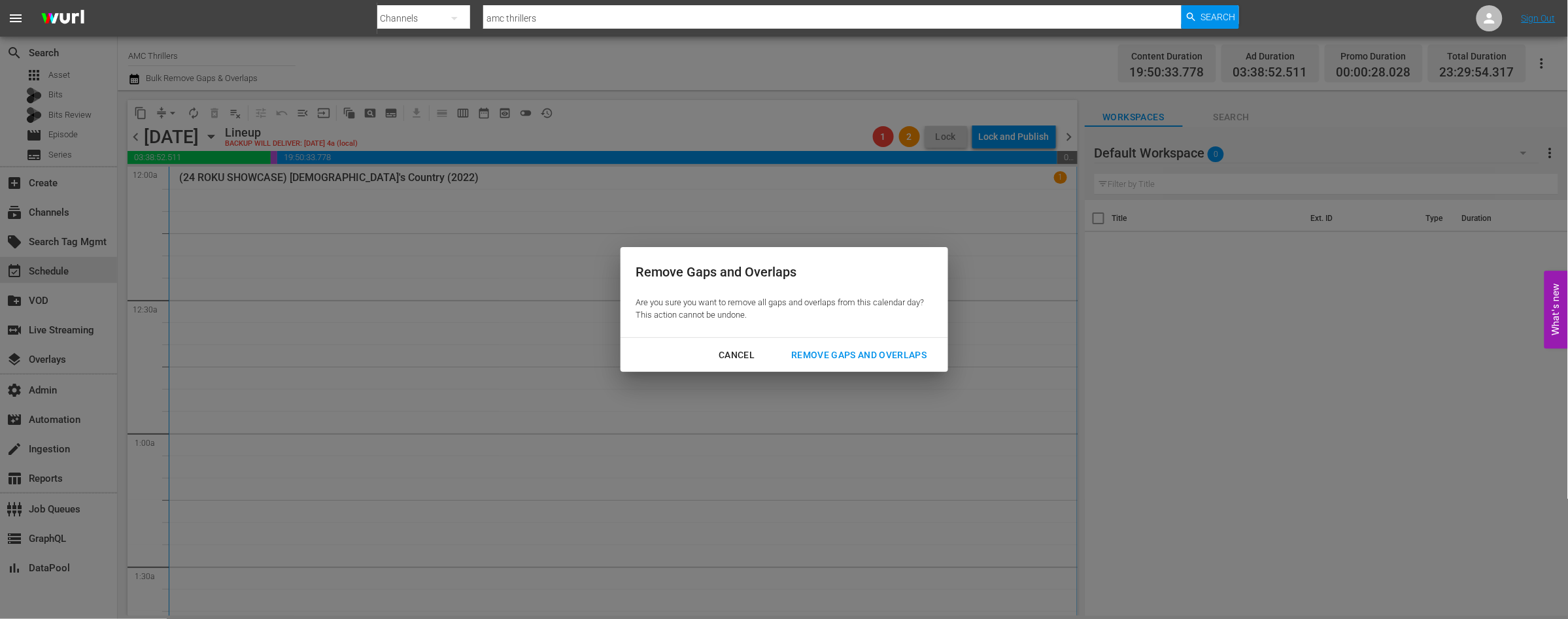
click at [821, 350] on div "Remove Gaps and Overlaps" at bounding box center [859, 355] width 157 height 16
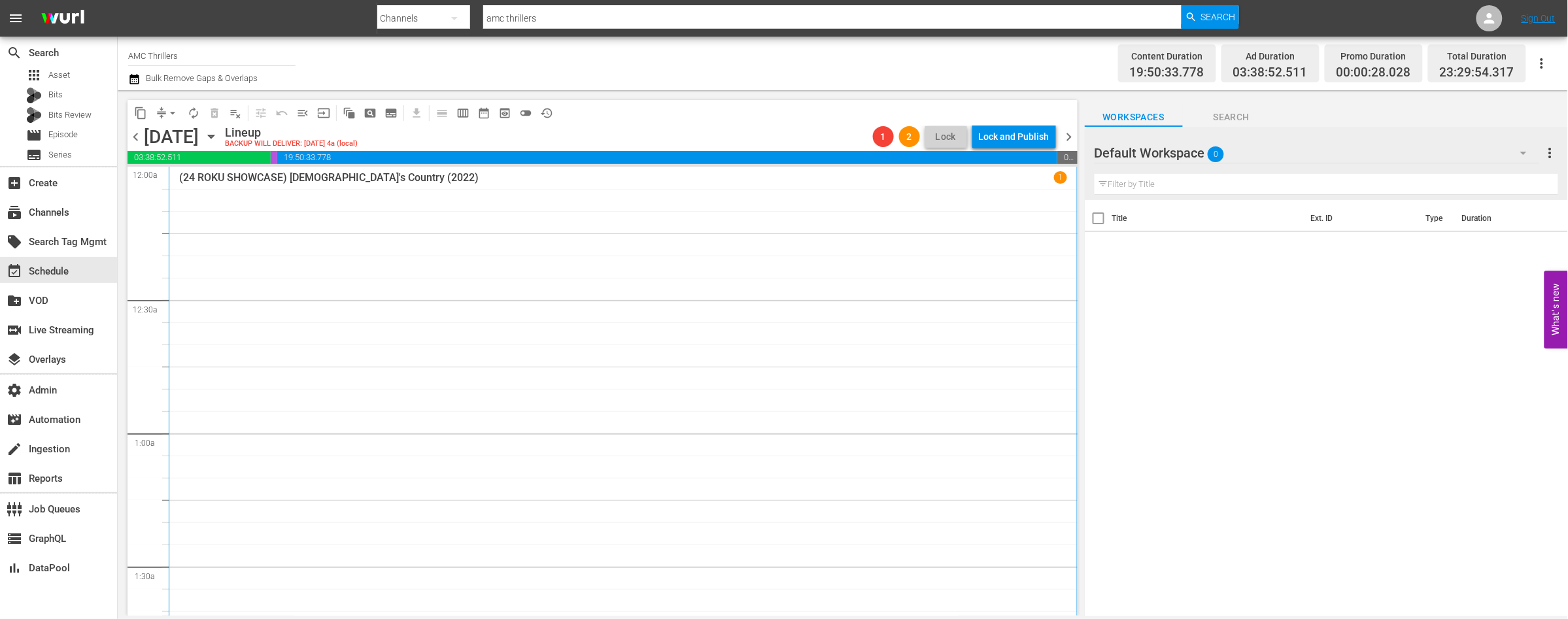
click at [138, 136] on span "chevron_left" at bounding box center [136, 136] width 16 height 16
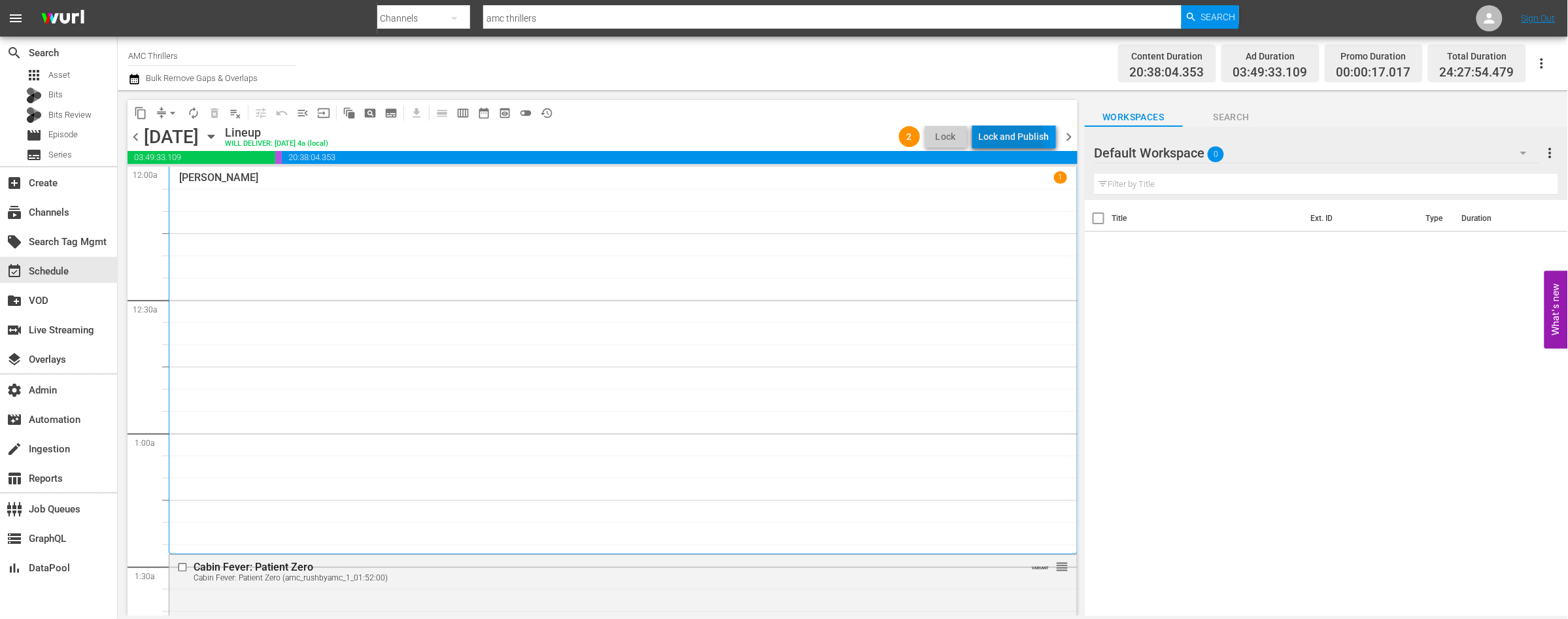
click at [1003, 140] on div "Lock and Publish" at bounding box center [1013, 136] width 70 height 23
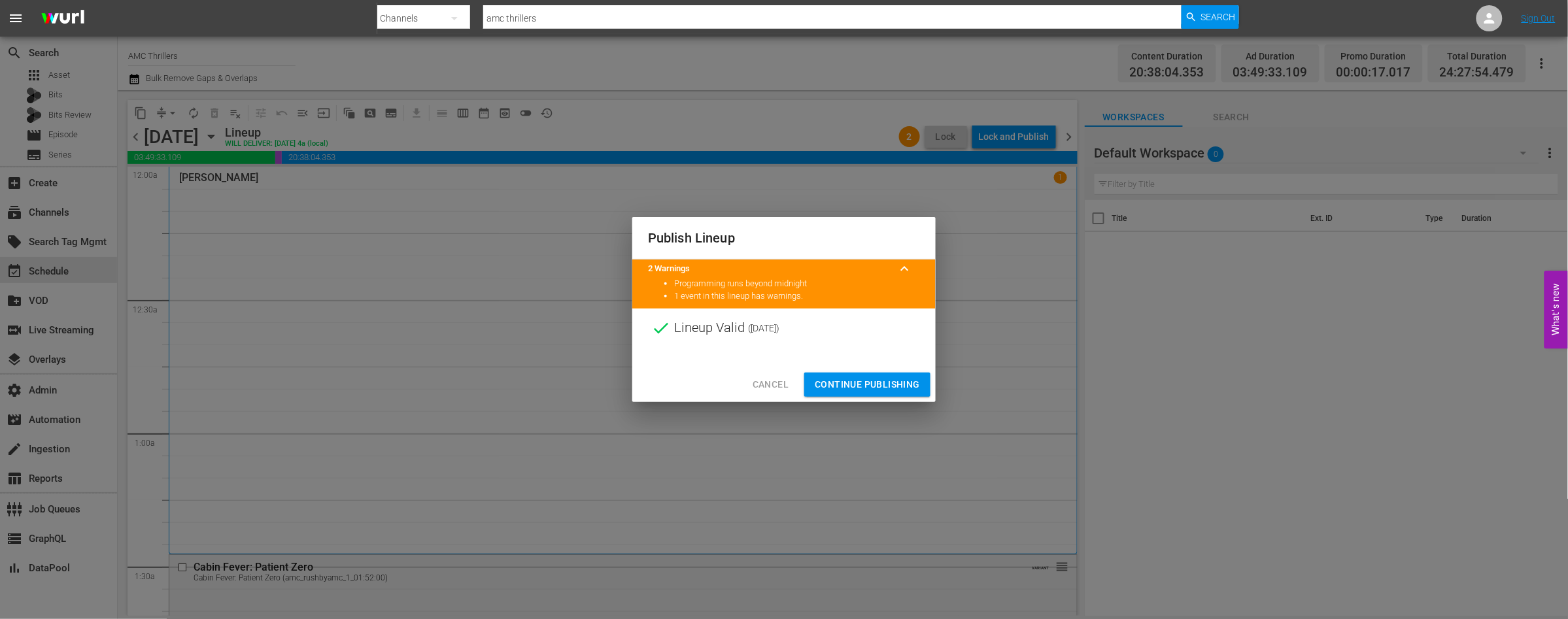
click at [861, 387] on span "Continue Publishing" at bounding box center [866, 384] width 105 height 16
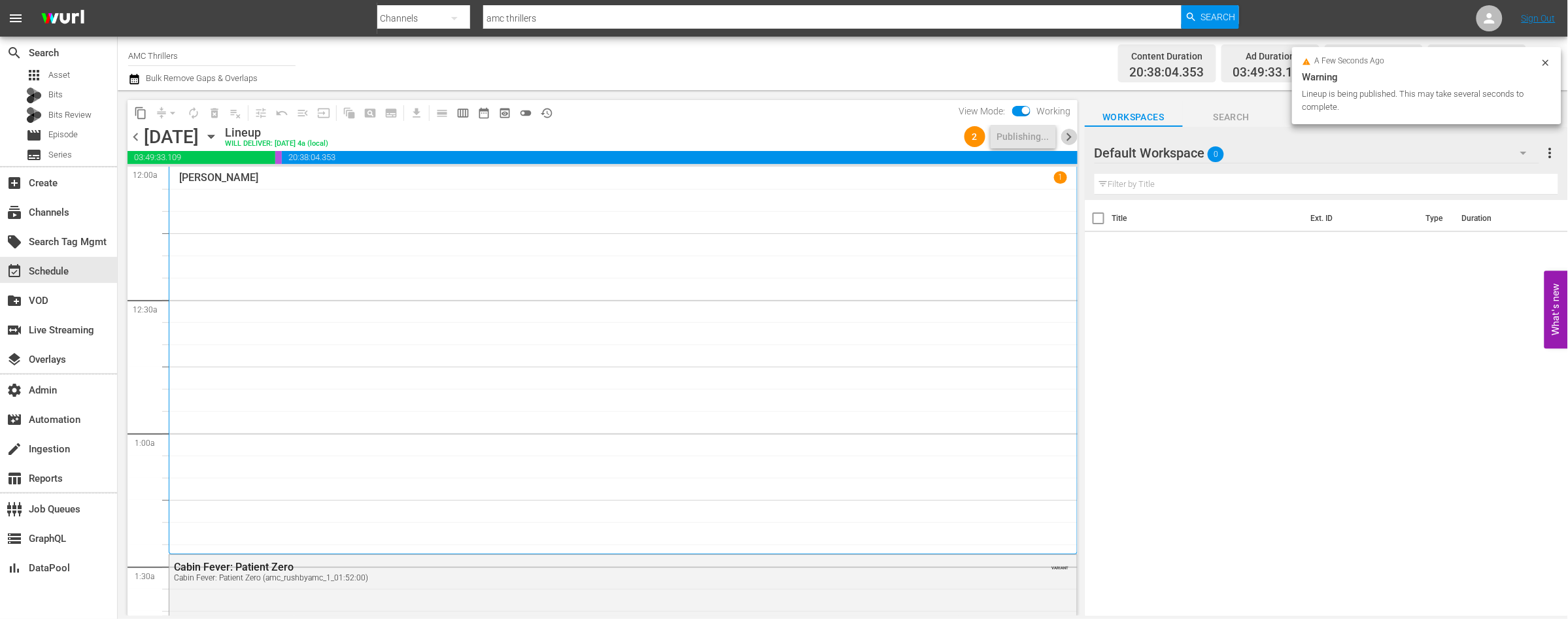
drag, startPoint x: 1068, startPoint y: 134, endPoint x: 1066, endPoint y: 140, distance: 6.3
click at [1068, 134] on span "chevron_right" at bounding box center [1069, 136] width 16 height 16
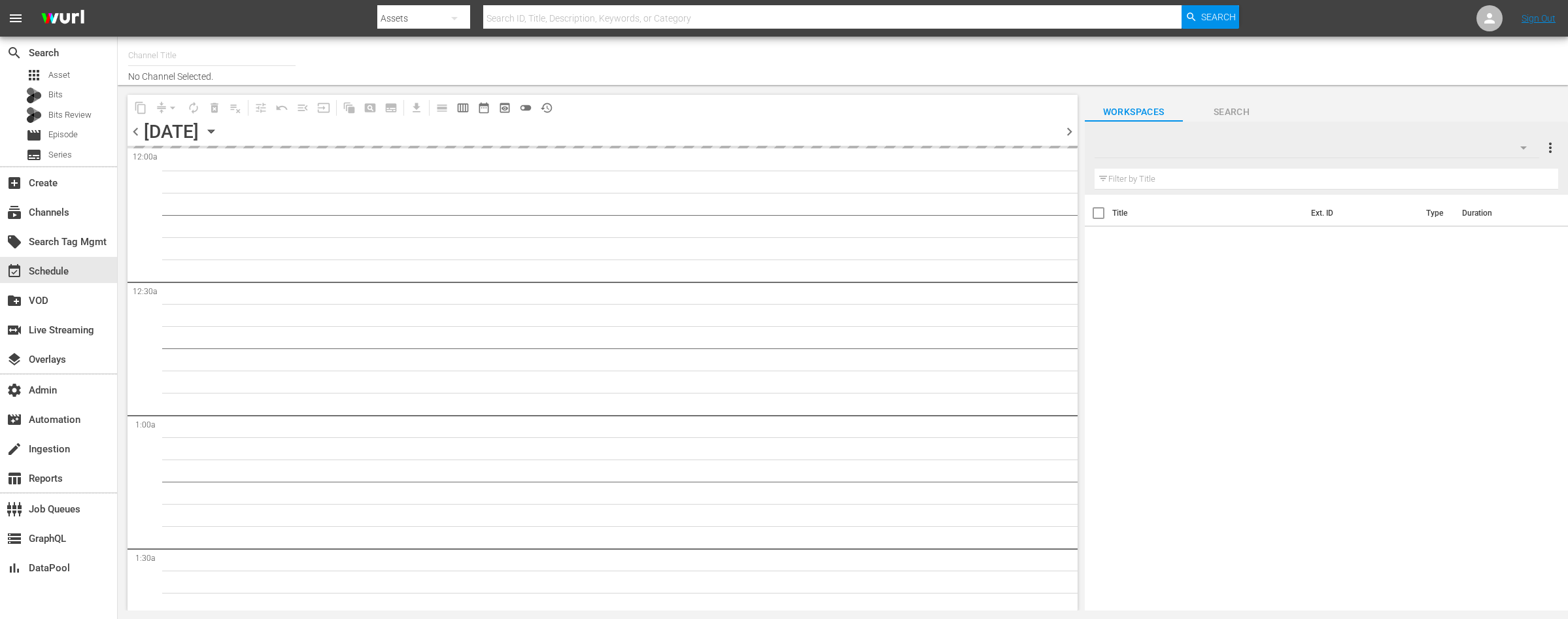
type input "AMC Thrillers (476)"
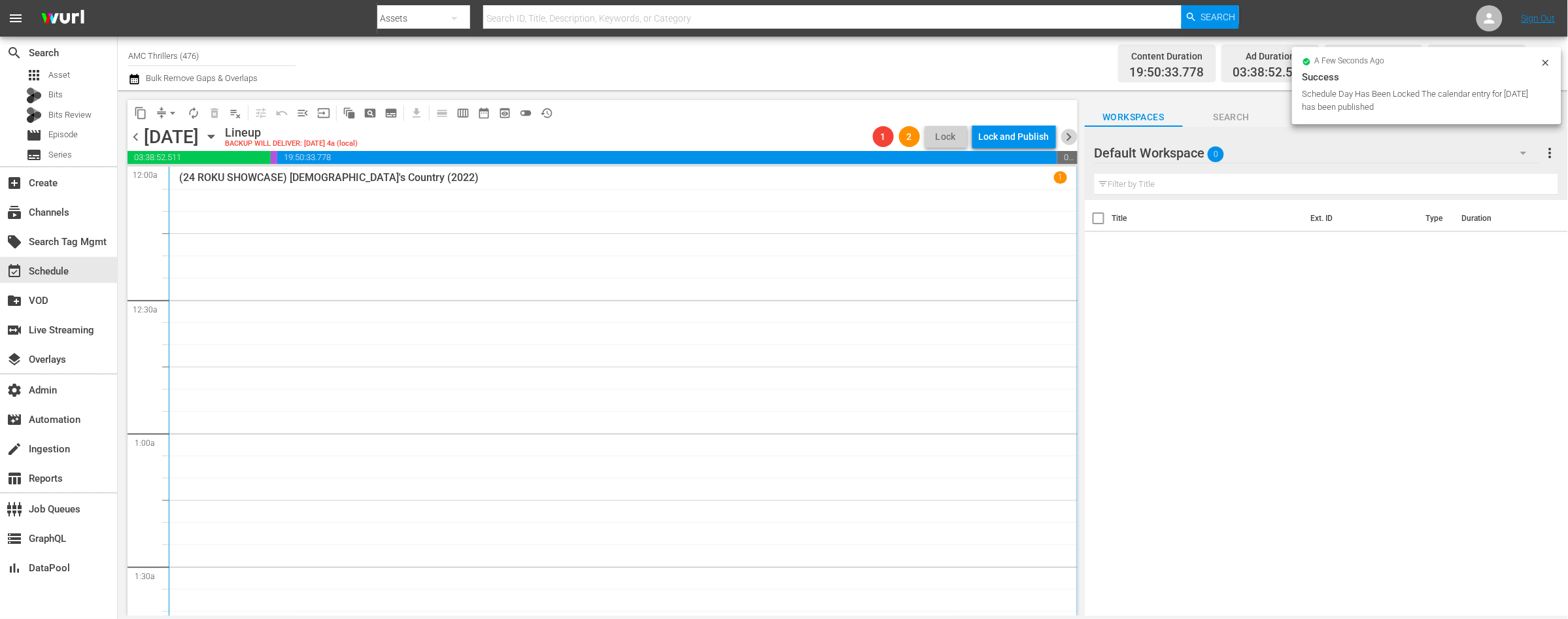
click at [1067, 136] on span "chevron_right" at bounding box center [1069, 136] width 16 height 16
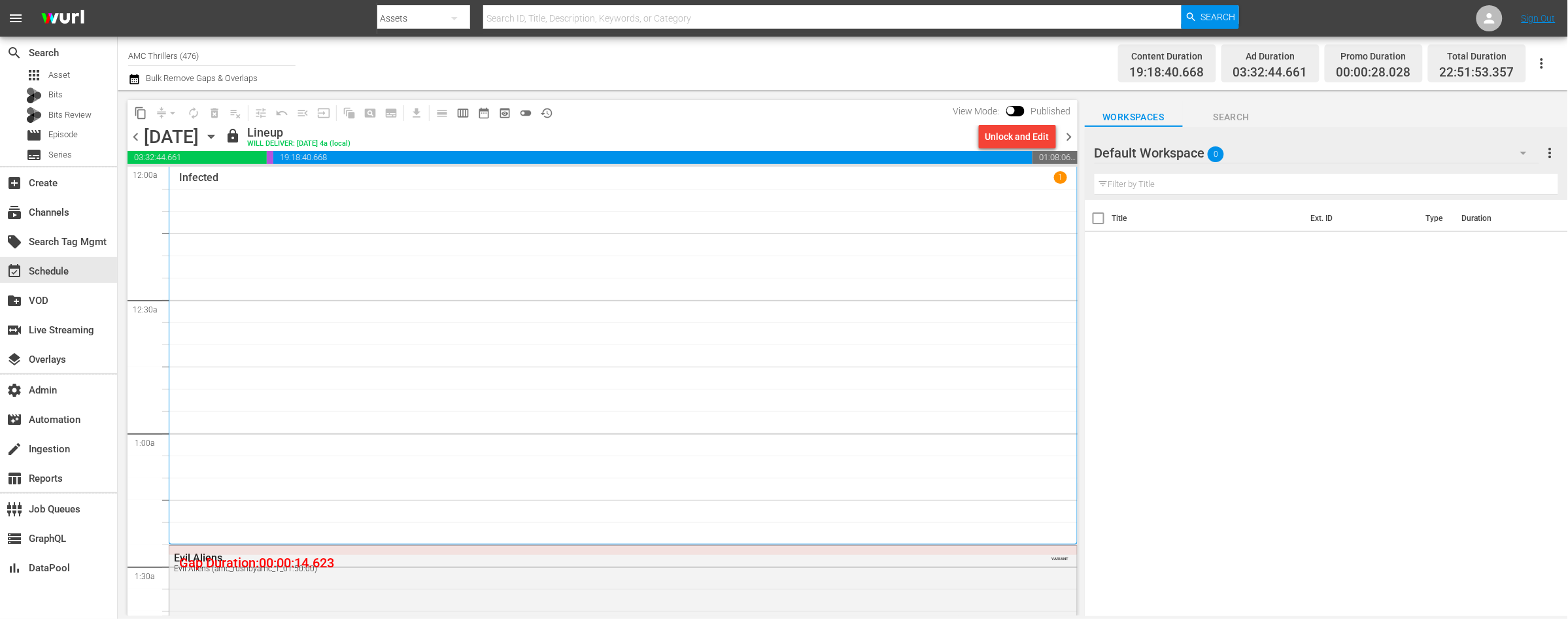
click at [1007, 141] on div "Unlock and Edit" at bounding box center [1017, 136] width 64 height 23
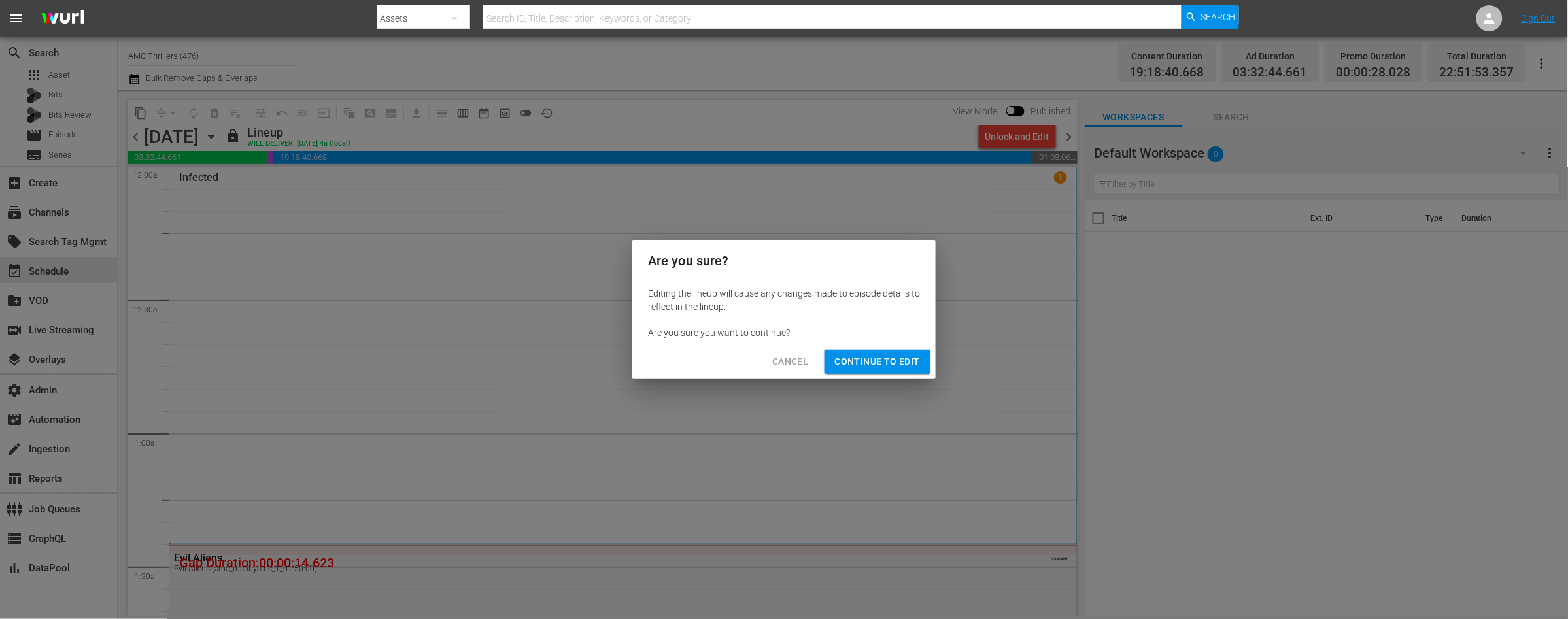
click at [874, 356] on span "Continue to Edit" at bounding box center [878, 361] width 85 height 16
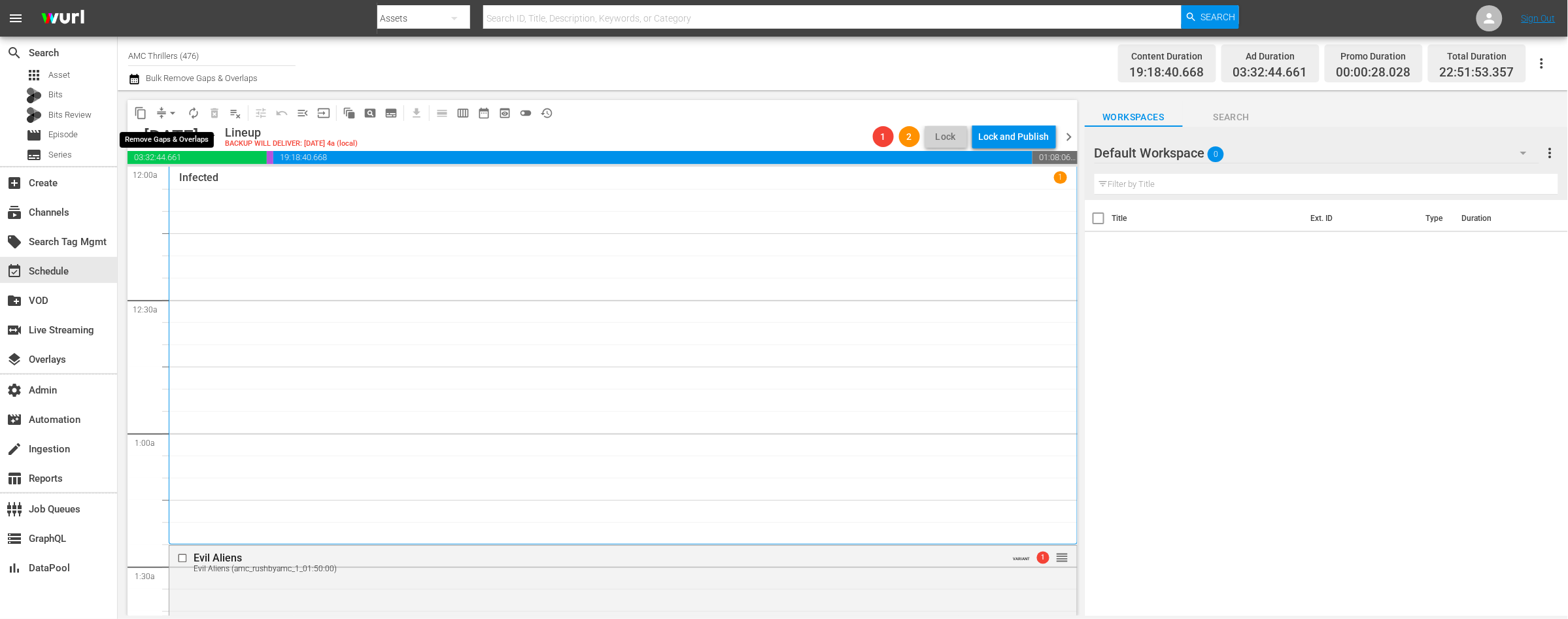
click at [172, 115] on span "arrow_drop_down" at bounding box center [173, 113] width 13 height 13
click at [183, 181] on li "Align to End of Previous Day" at bounding box center [173, 182] width 137 height 21
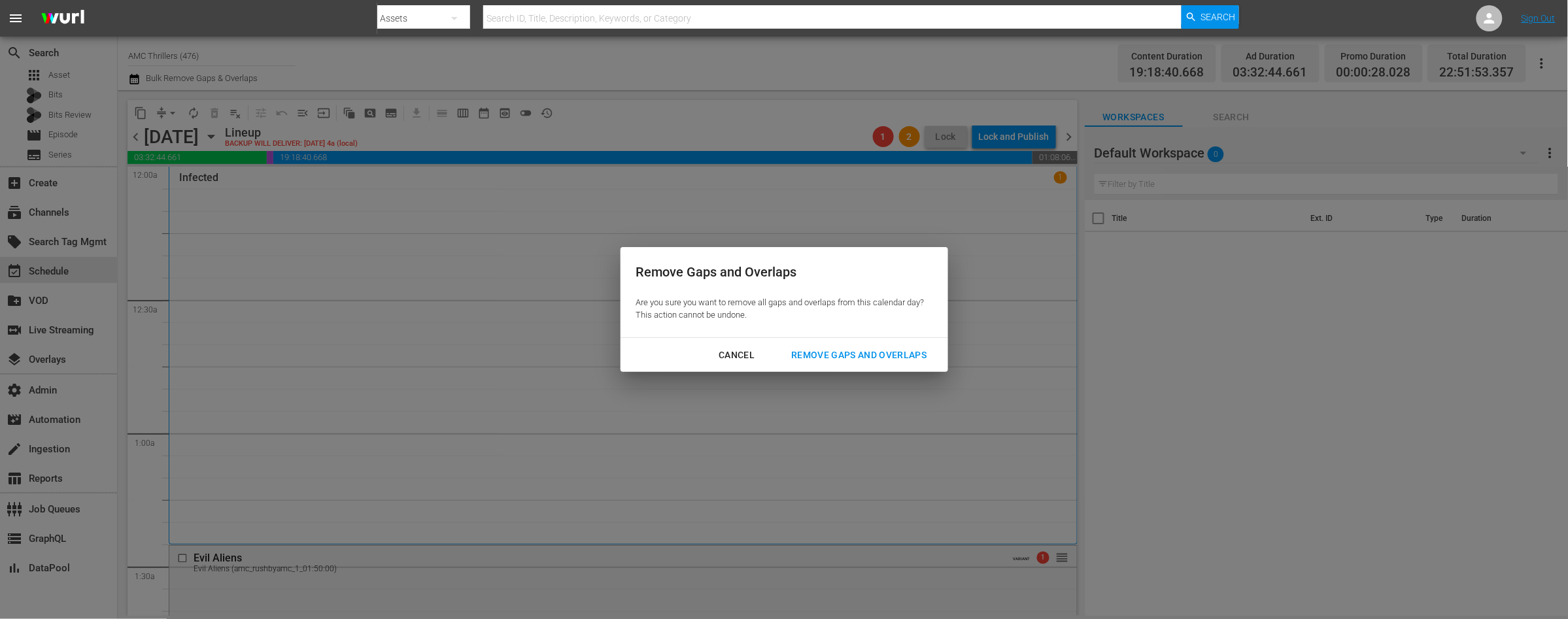
click at [837, 353] on div "Remove Gaps and Overlaps" at bounding box center [859, 355] width 157 height 16
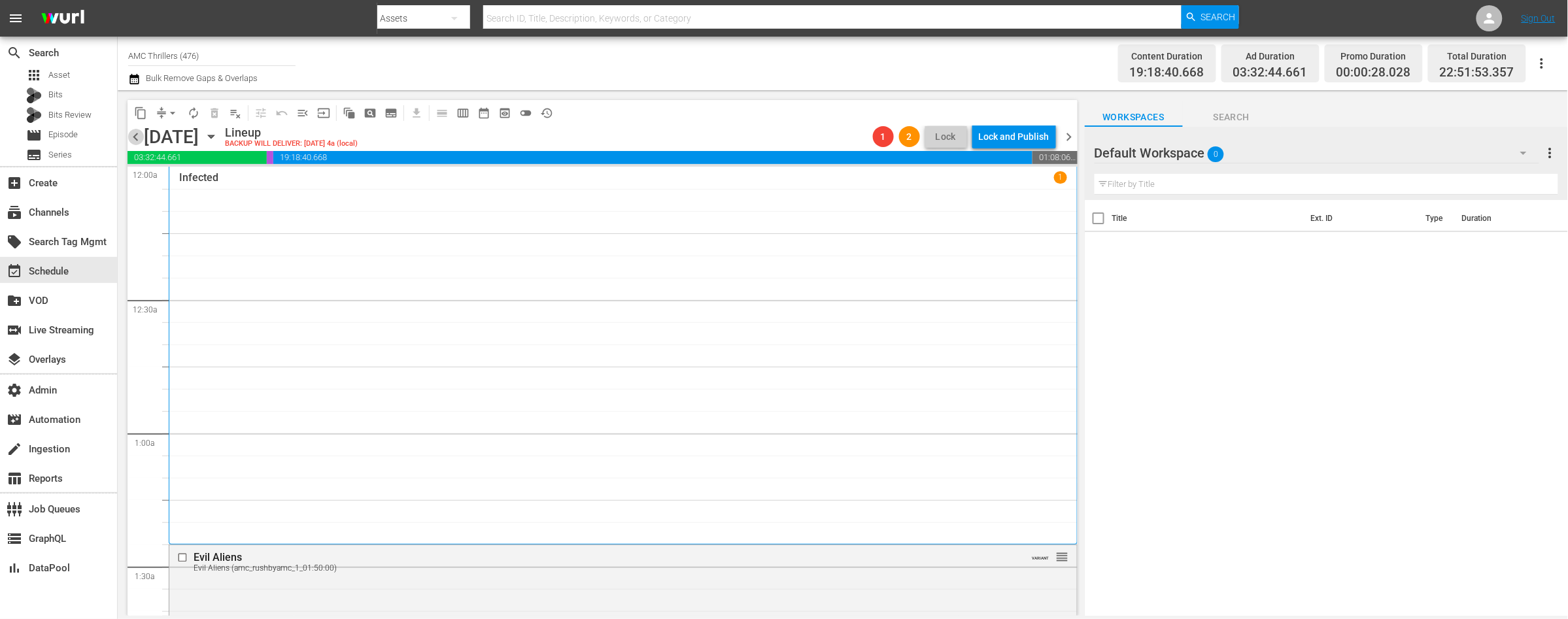
click at [136, 136] on span "chevron_left" at bounding box center [136, 136] width 16 height 16
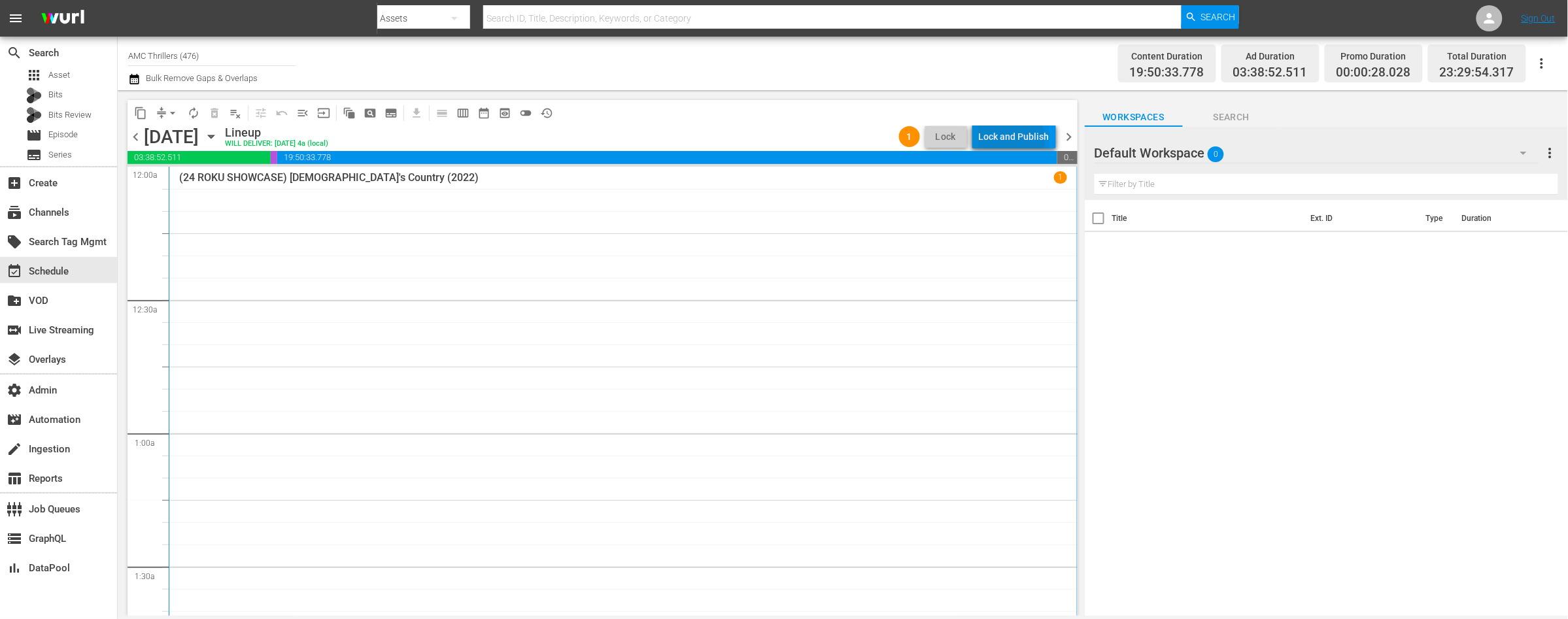
click at [1008, 140] on div "Lock and Publish" at bounding box center [1013, 136] width 70 height 23
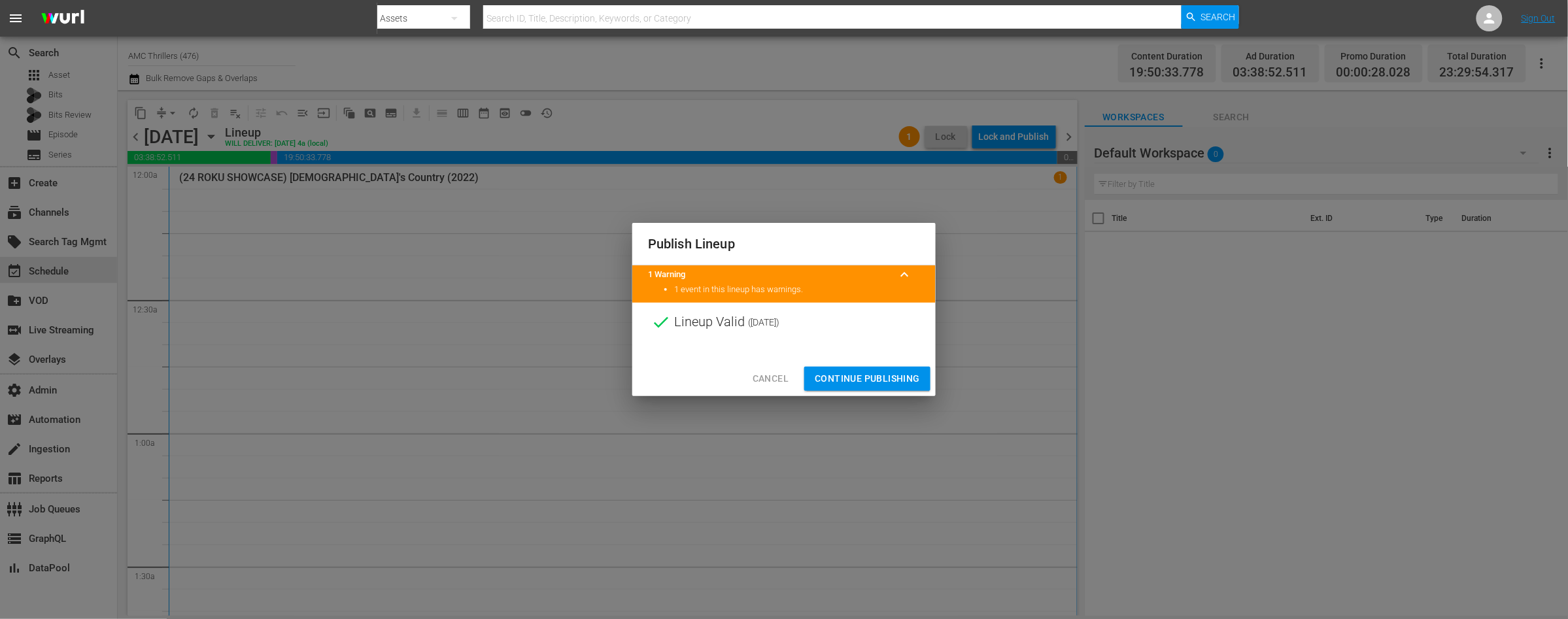
click at [863, 381] on span "Continue Publishing" at bounding box center [866, 379] width 105 height 16
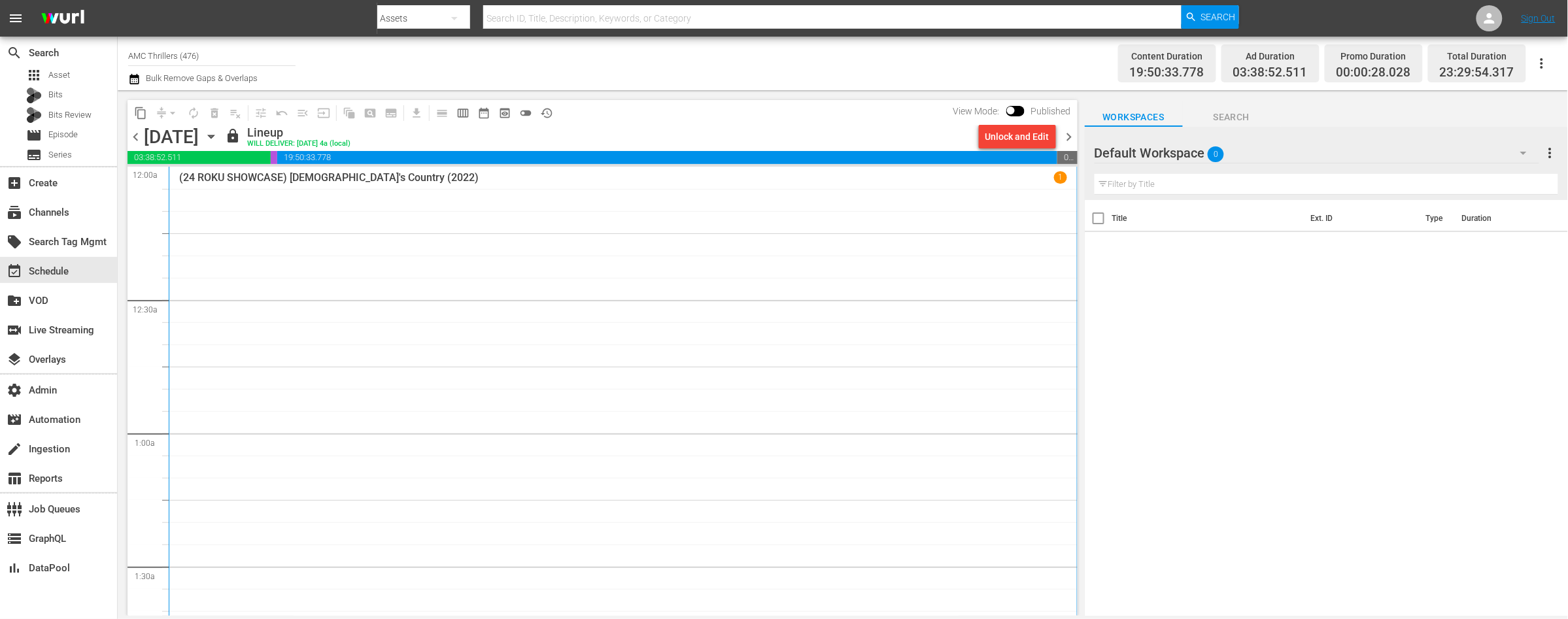
click at [1068, 137] on span "chevron_right" at bounding box center [1069, 136] width 16 height 16
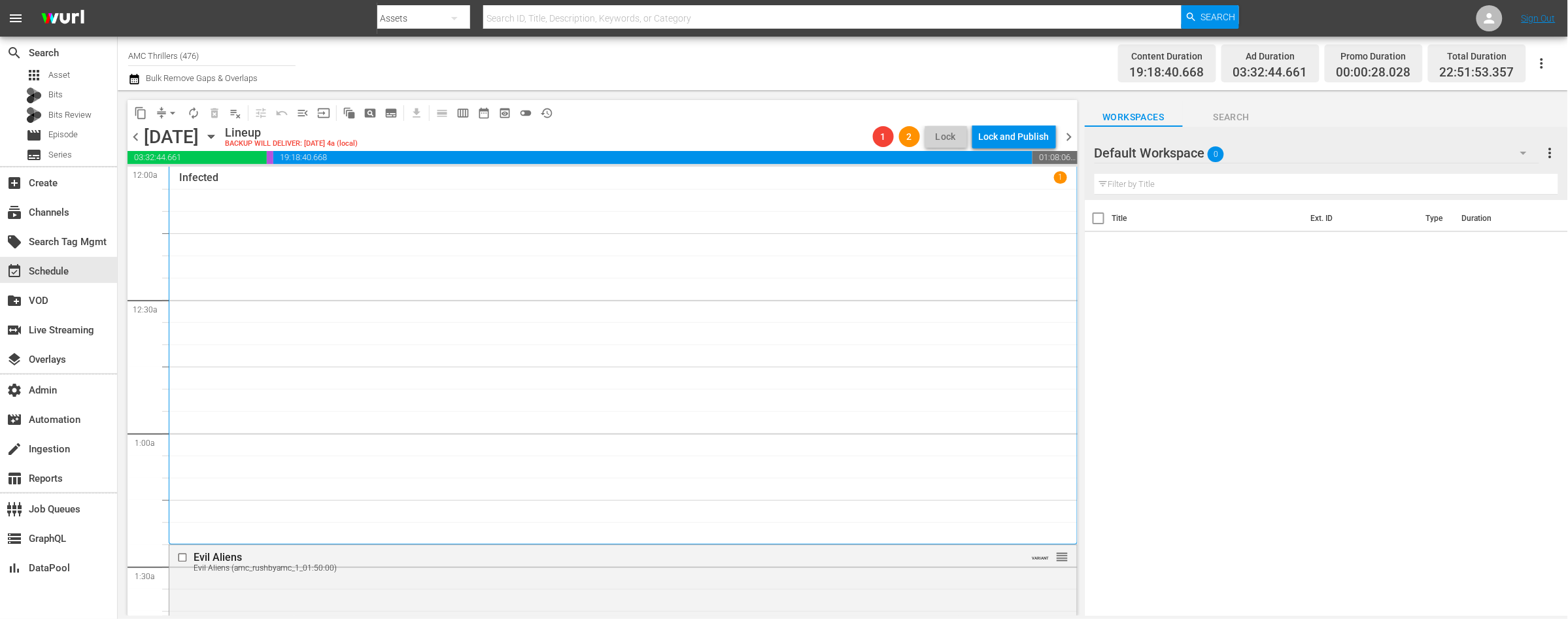
click at [1068, 136] on span "chevron_right" at bounding box center [1069, 136] width 16 height 16
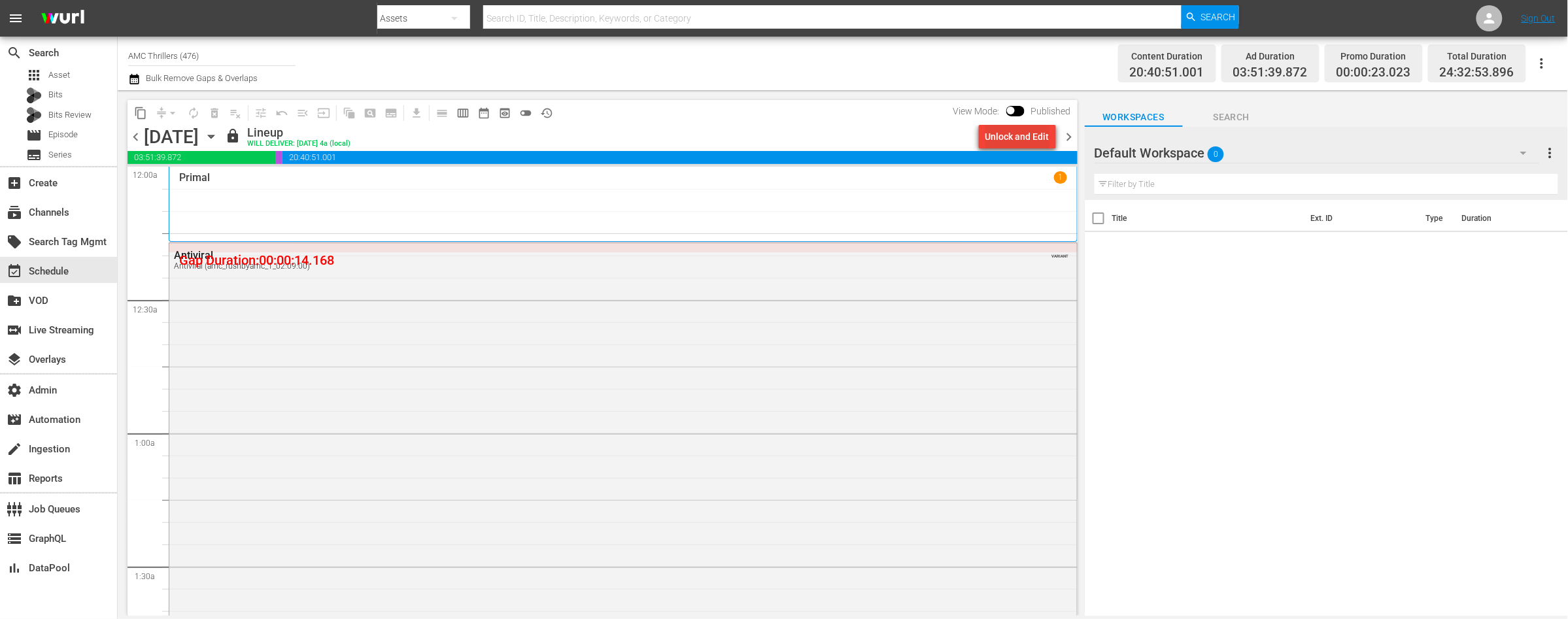
click at [982, 140] on button "Unlock and Edit" at bounding box center [1017, 136] width 77 height 23
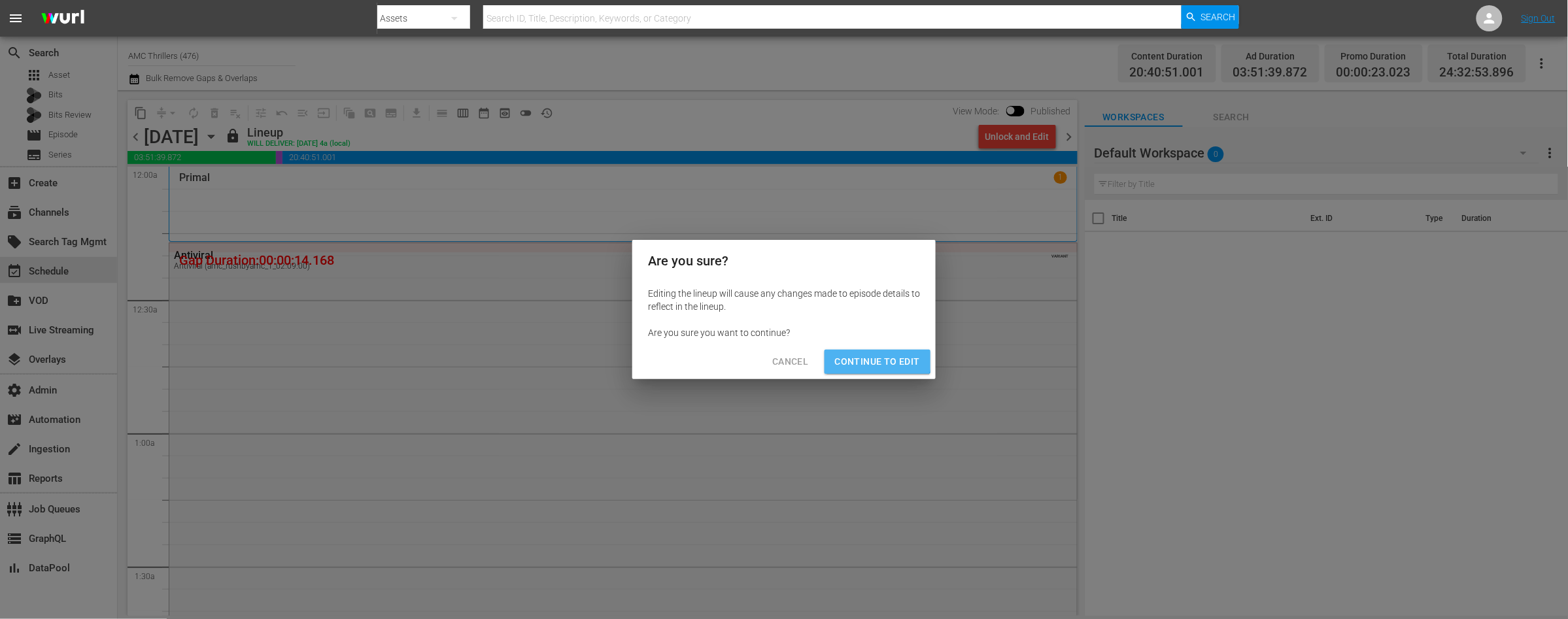
click at [865, 354] on span "Continue to Edit" at bounding box center [878, 361] width 85 height 16
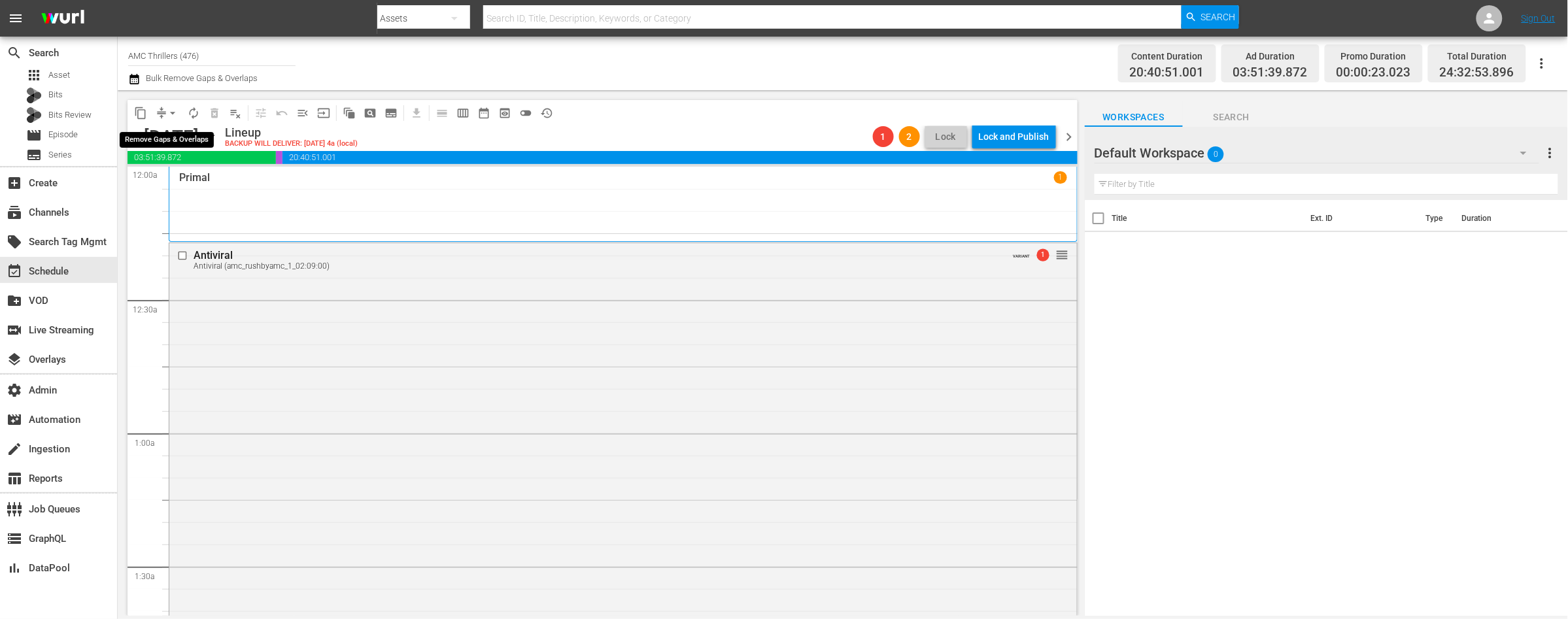
click at [167, 115] on span "arrow_drop_down" at bounding box center [173, 113] width 13 height 13
click at [173, 183] on li "Align to End of Previous Day" at bounding box center [173, 182] width 137 height 21
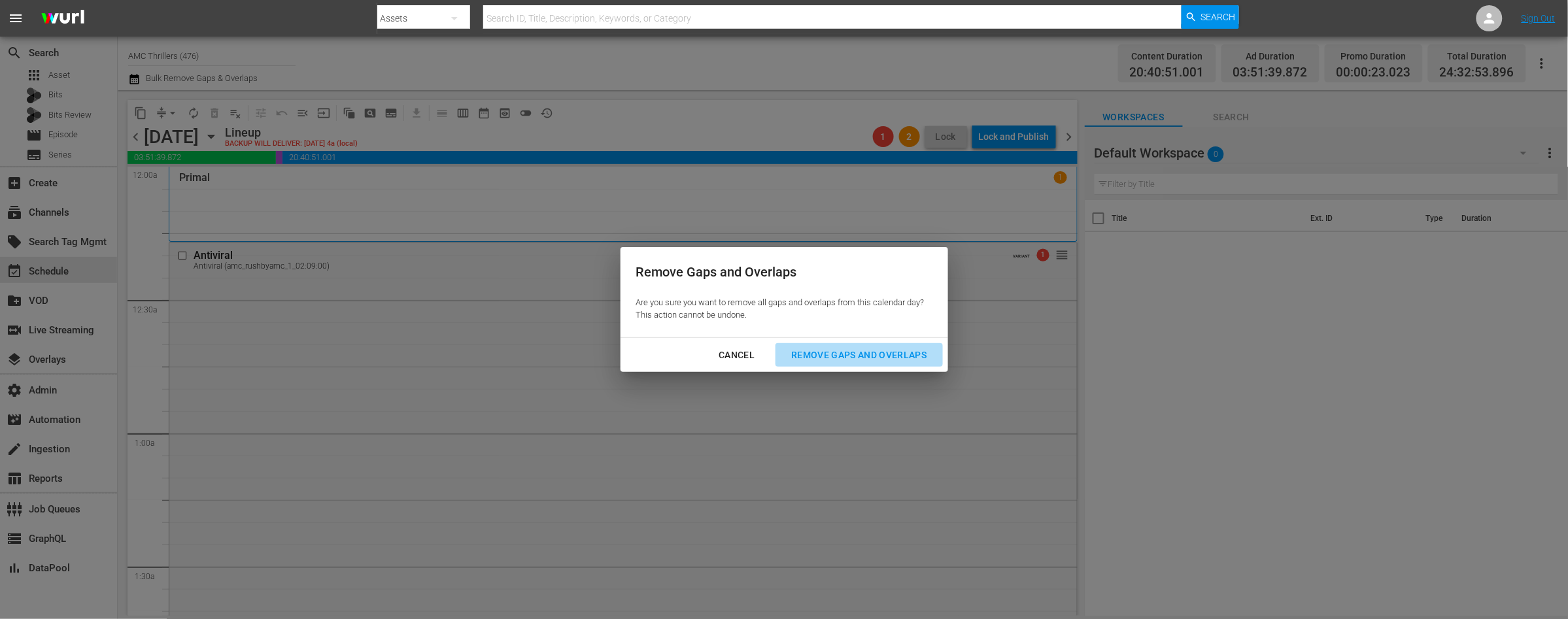
click at [852, 357] on div "Remove Gaps and Overlaps" at bounding box center [859, 355] width 157 height 16
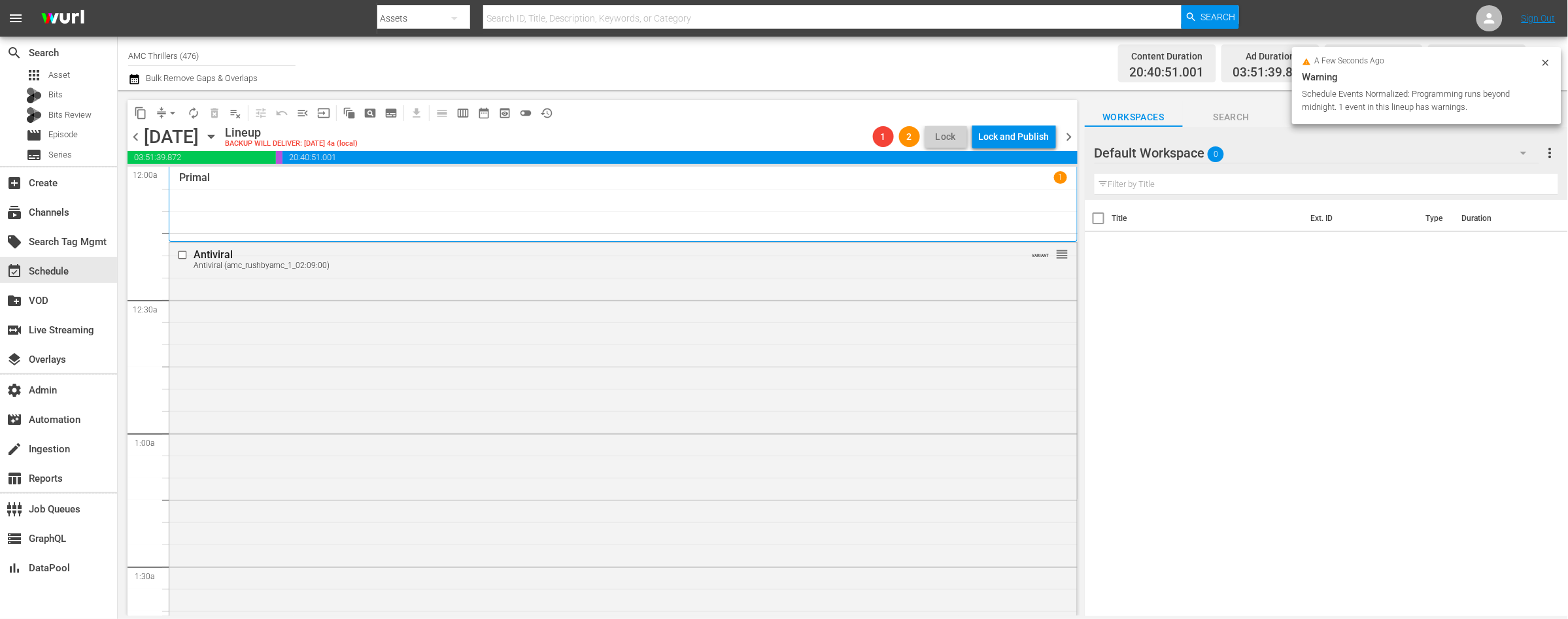
click at [133, 132] on span "chevron_left" at bounding box center [136, 136] width 16 height 16
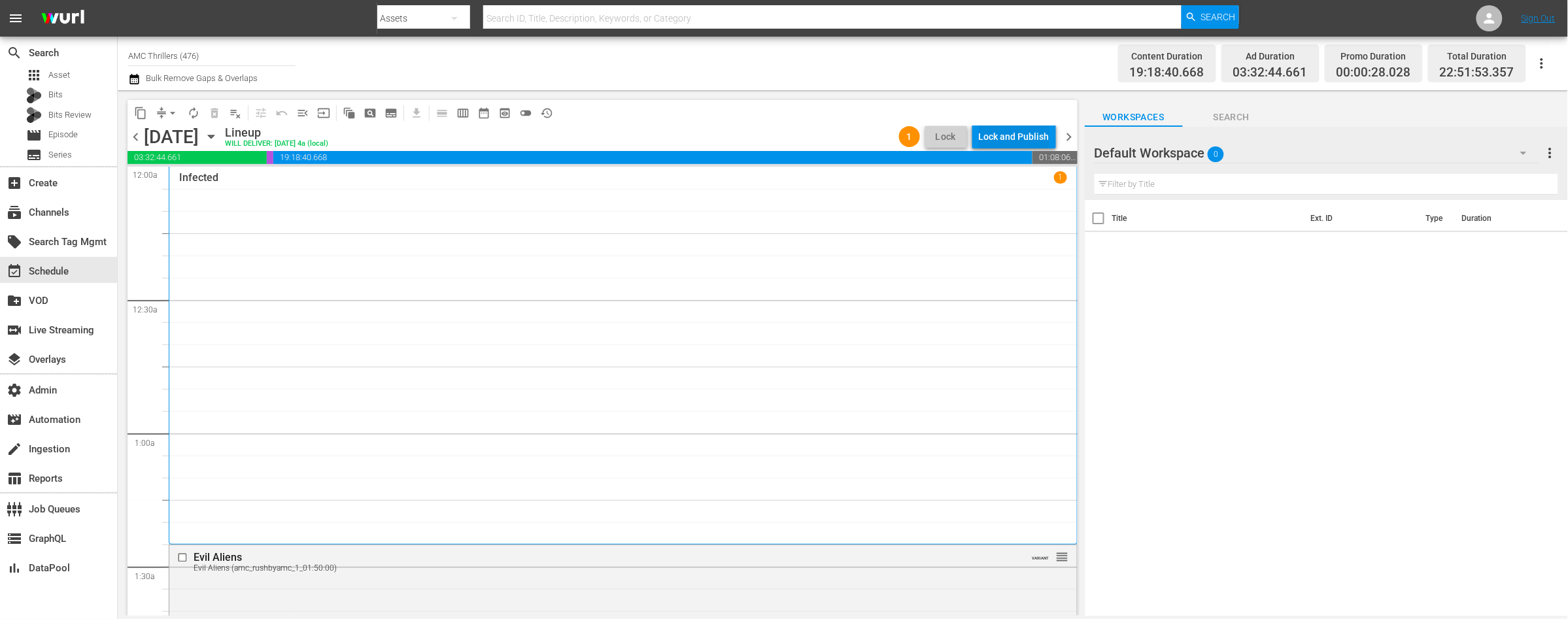
click at [995, 136] on div "Lock and Publish" at bounding box center [1013, 136] width 70 height 23
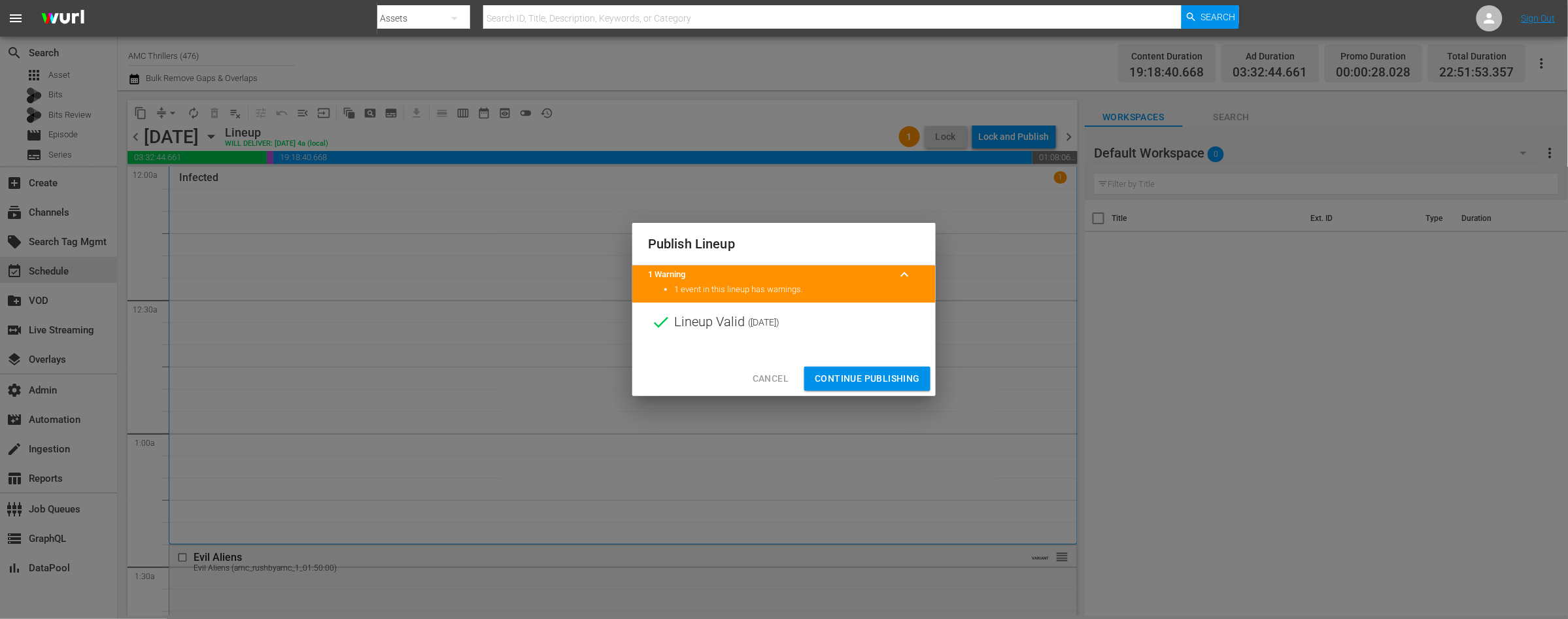
click at [855, 370] on button "Continue Publishing" at bounding box center [867, 379] width 126 height 24
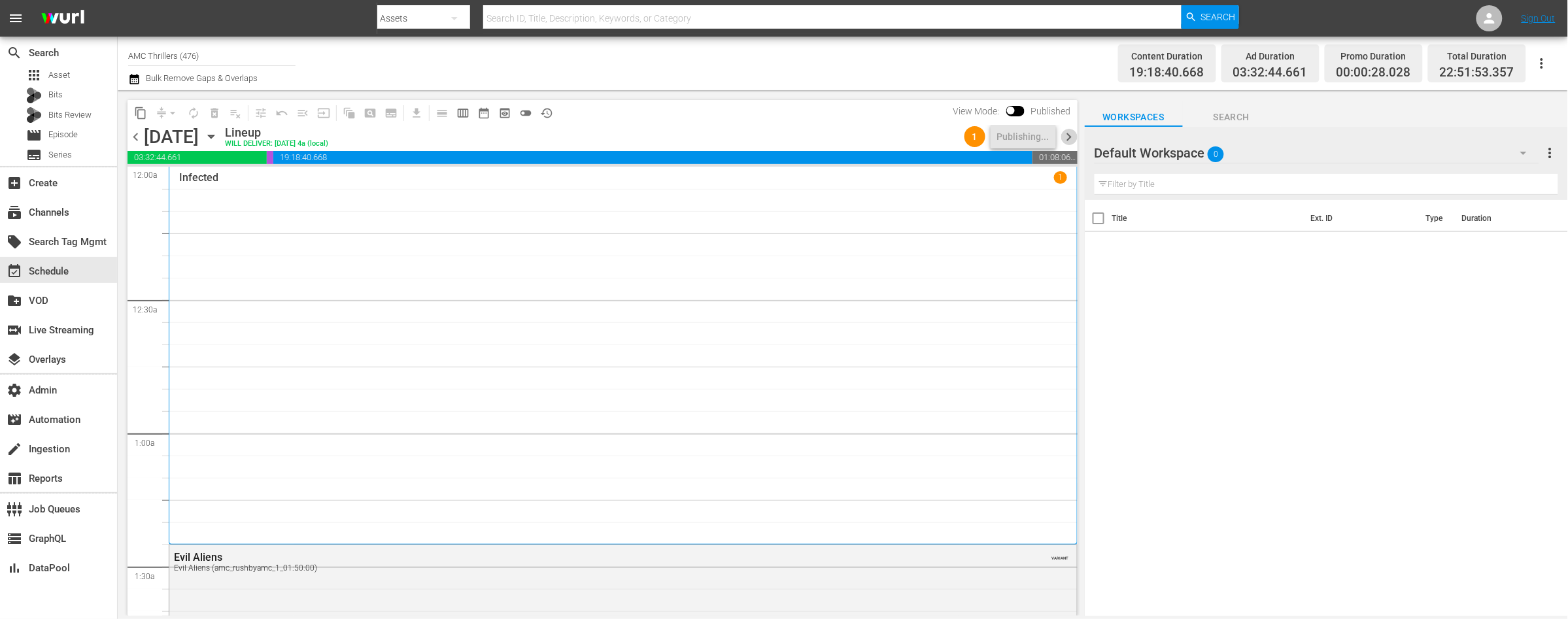
click at [1066, 136] on span "chevron_right" at bounding box center [1069, 136] width 16 height 16
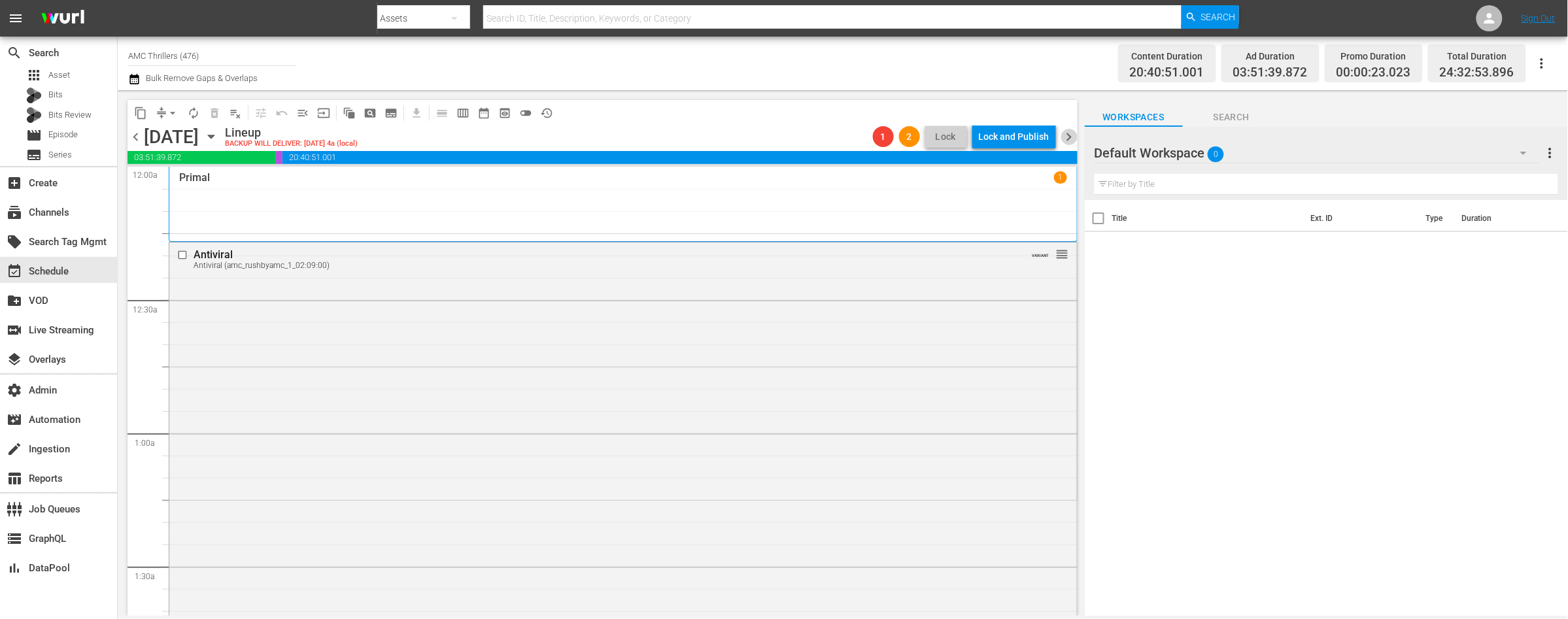
click at [1067, 135] on span "chevron_right" at bounding box center [1069, 136] width 16 height 16
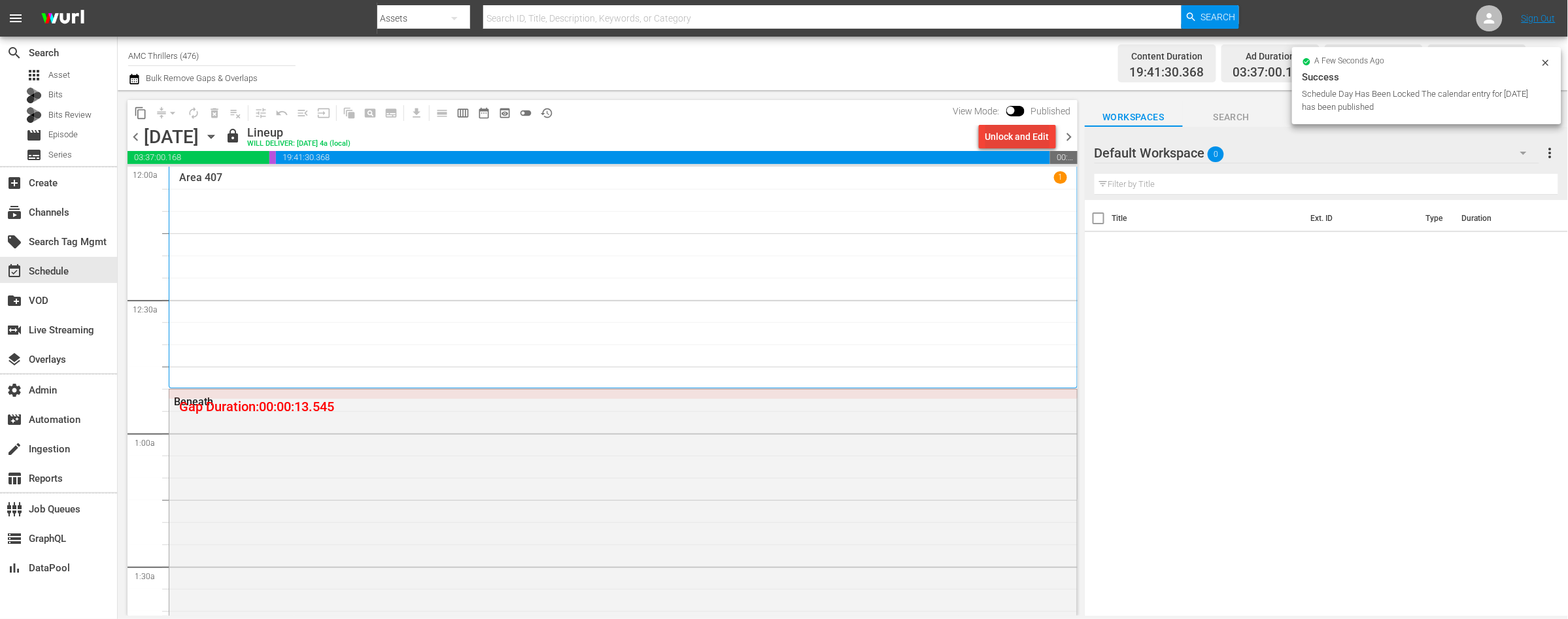
click at [995, 138] on div "Unlock and Edit" at bounding box center [1017, 136] width 64 height 23
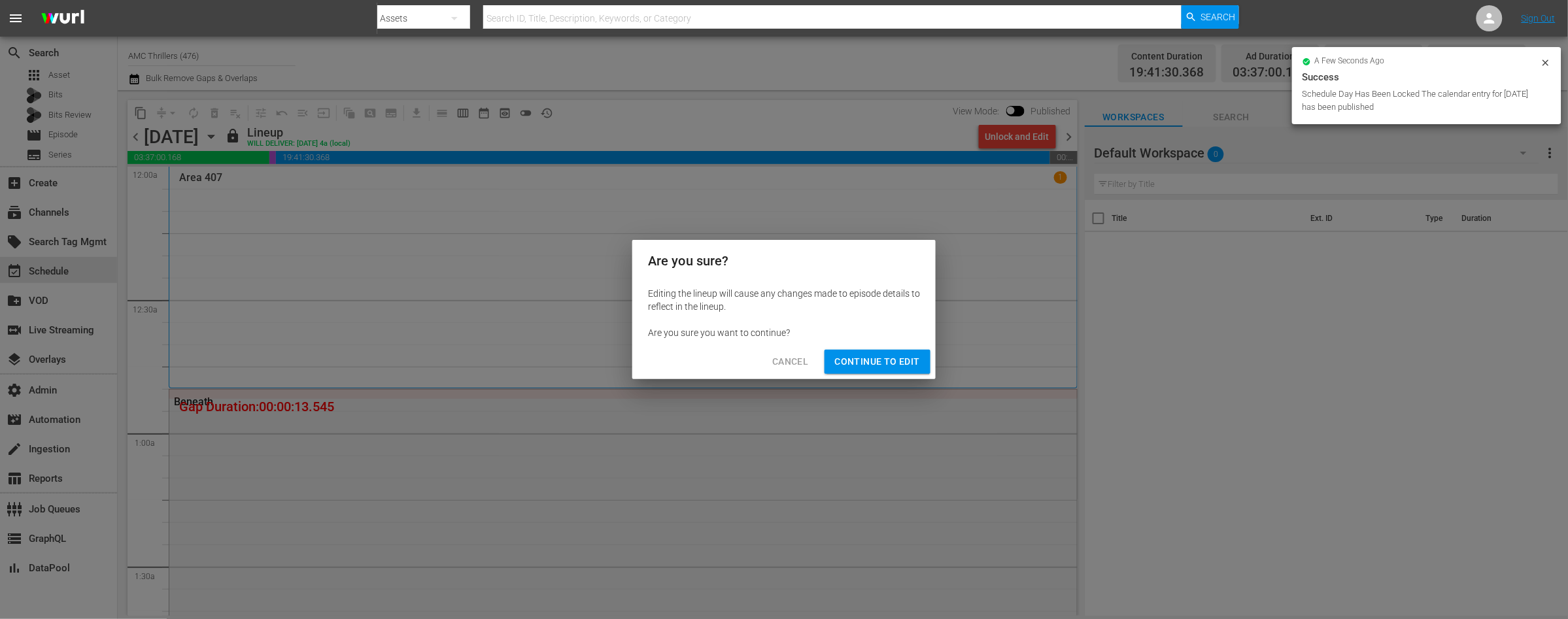
click at [852, 367] on span "Continue to Edit" at bounding box center [878, 361] width 85 height 16
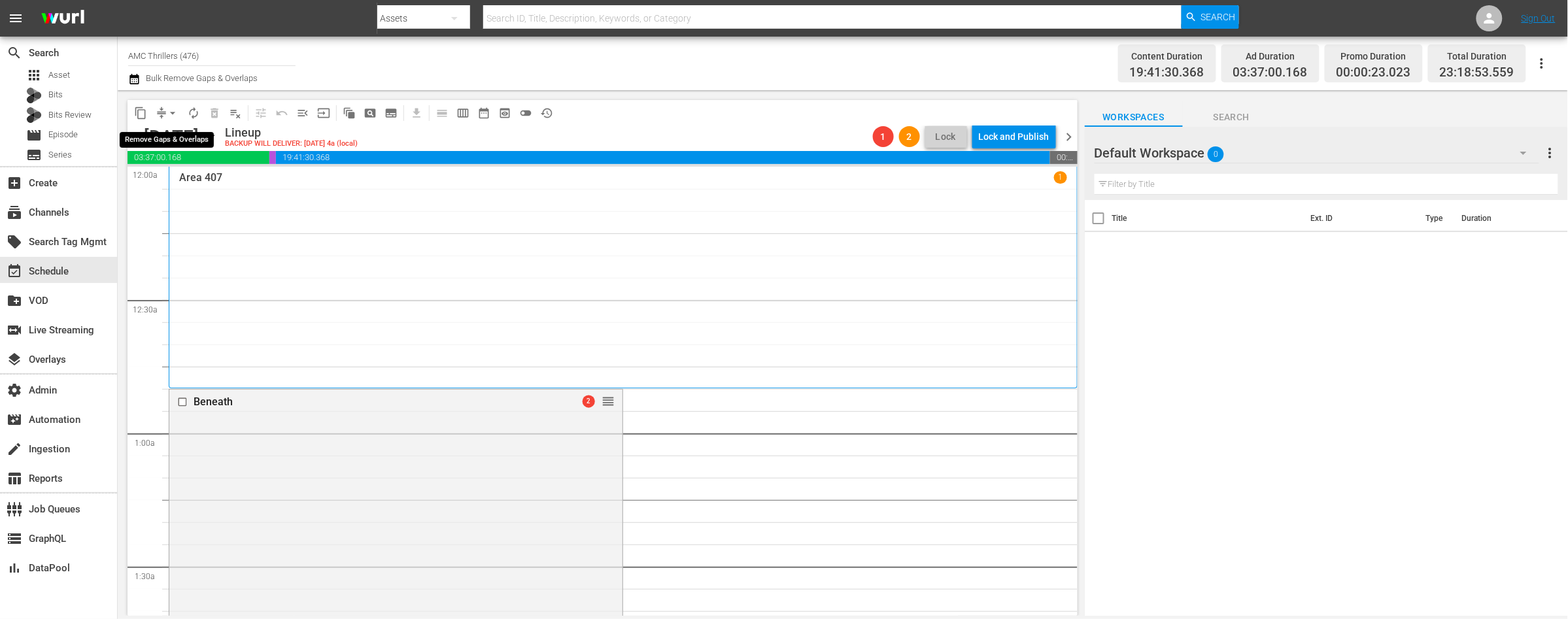
click at [171, 113] on span "arrow_drop_down" at bounding box center [173, 113] width 13 height 13
click at [191, 178] on li "Align to End of Previous Day" at bounding box center [173, 182] width 137 height 21
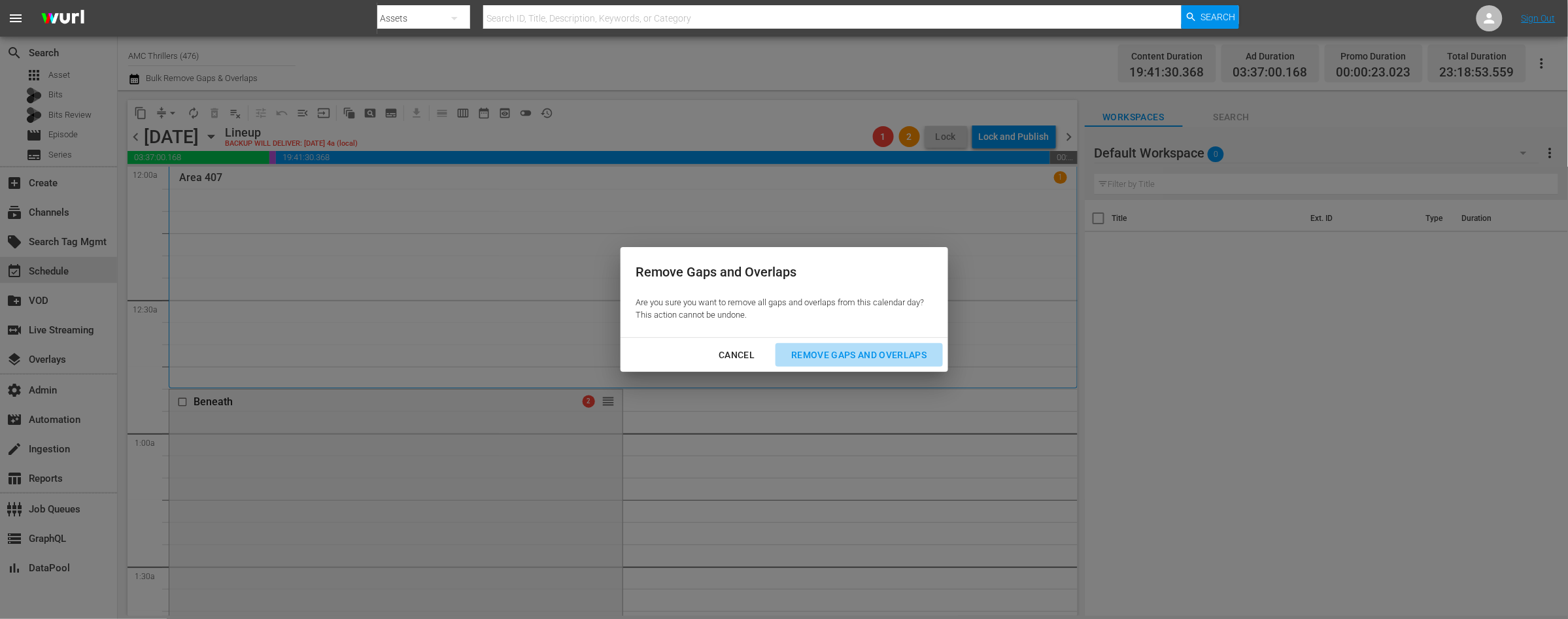
click at [858, 352] on div "Remove Gaps and Overlaps" at bounding box center [859, 355] width 157 height 16
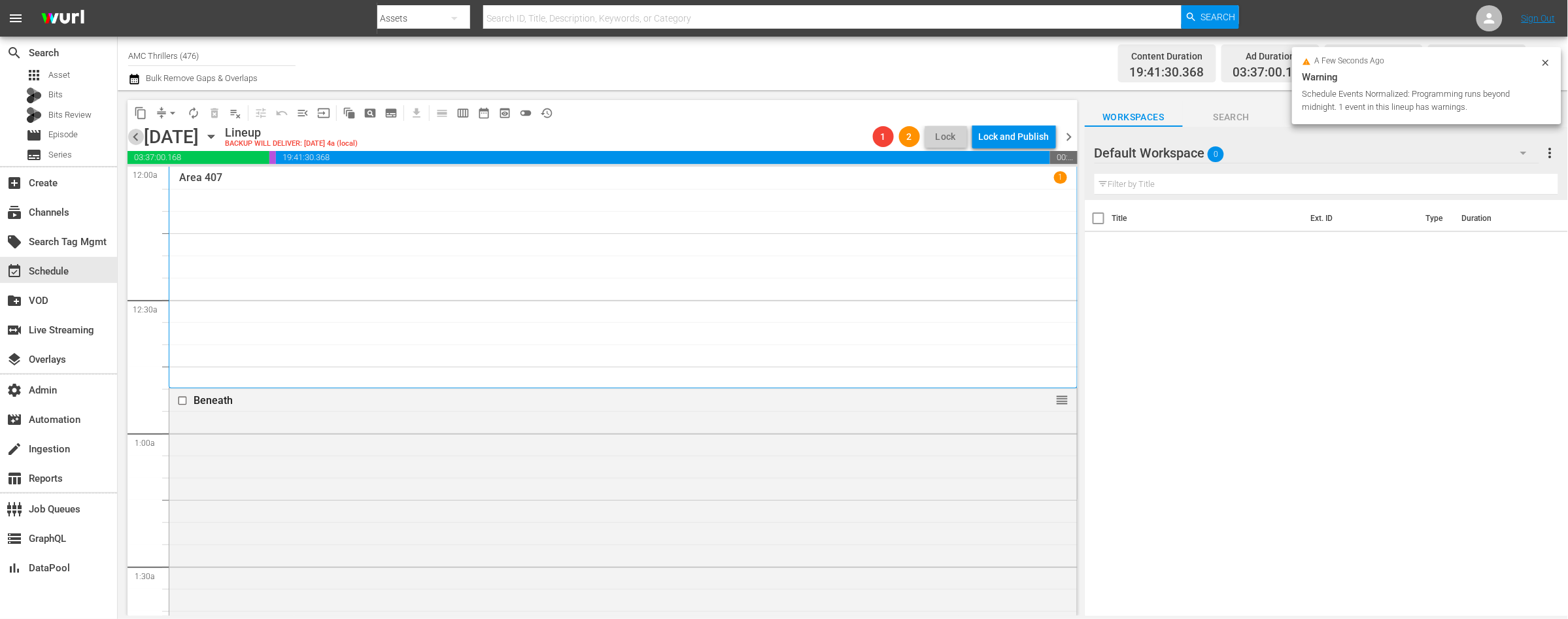
click at [136, 136] on span "chevron_left" at bounding box center [136, 136] width 16 height 16
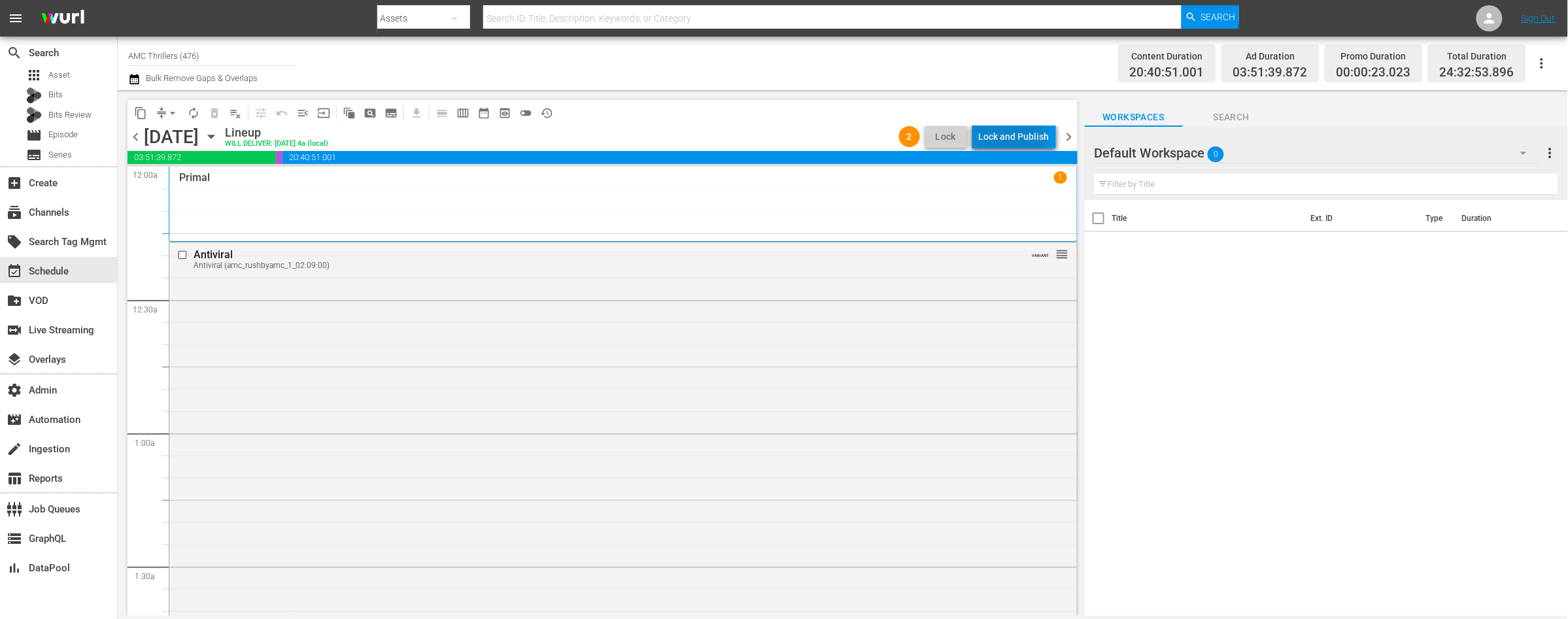
click at [997, 138] on div "Lock and Publish" at bounding box center [1013, 136] width 70 height 23
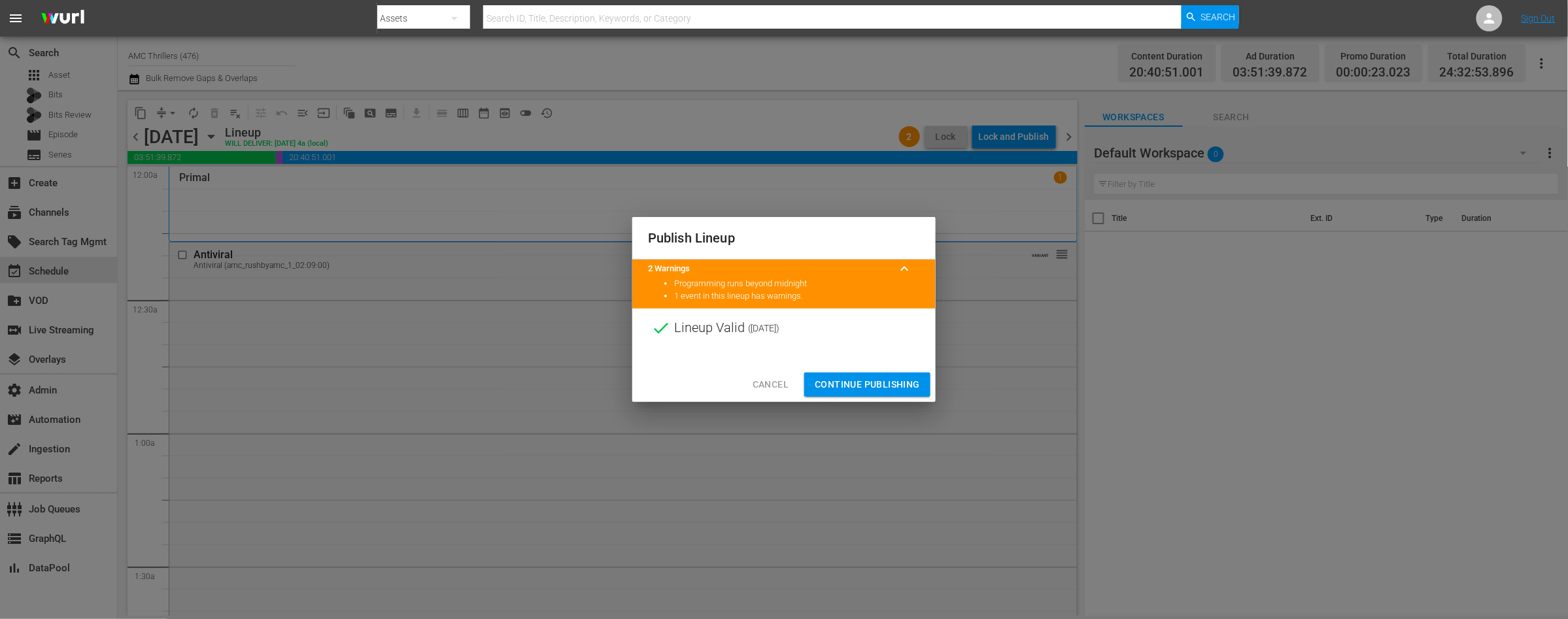
click at [874, 379] on span "Continue Publishing" at bounding box center [866, 384] width 105 height 16
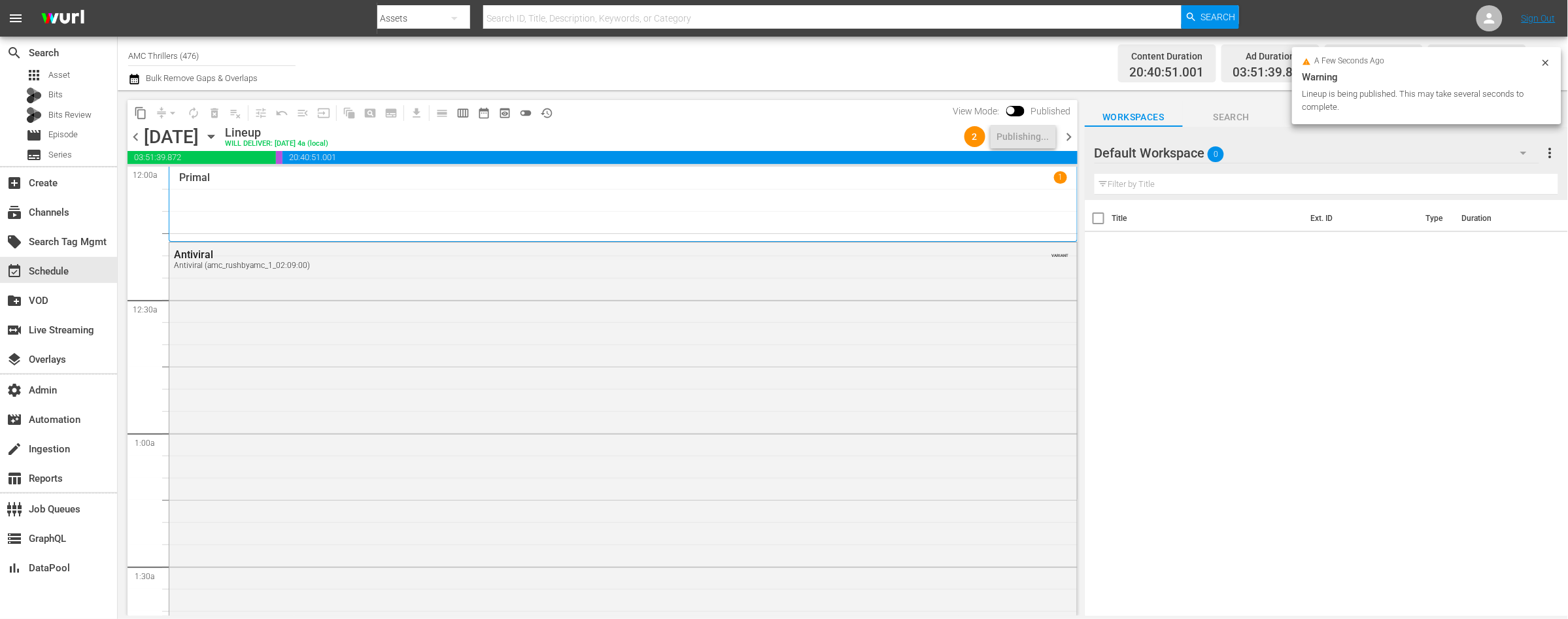
click at [1071, 133] on span "chevron_right" at bounding box center [1069, 136] width 16 height 16
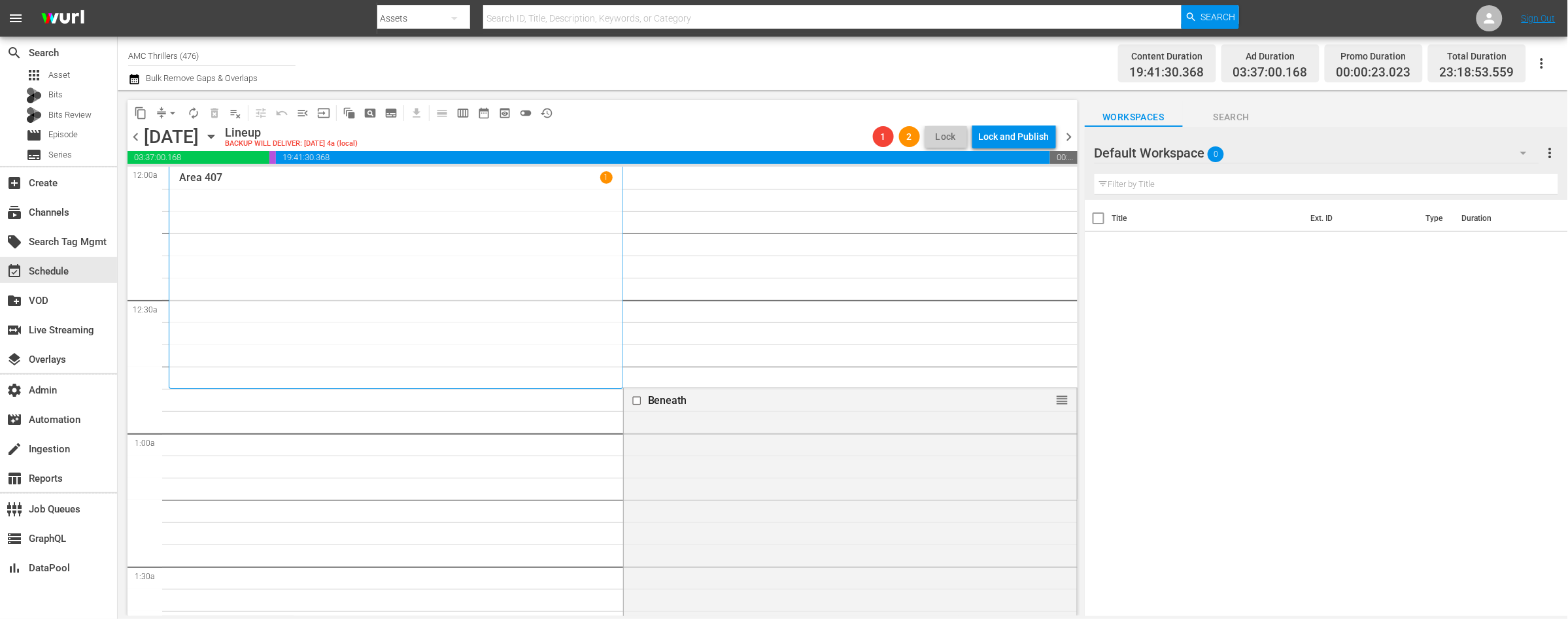
click at [1071, 133] on span "chevron_right" at bounding box center [1069, 136] width 16 height 16
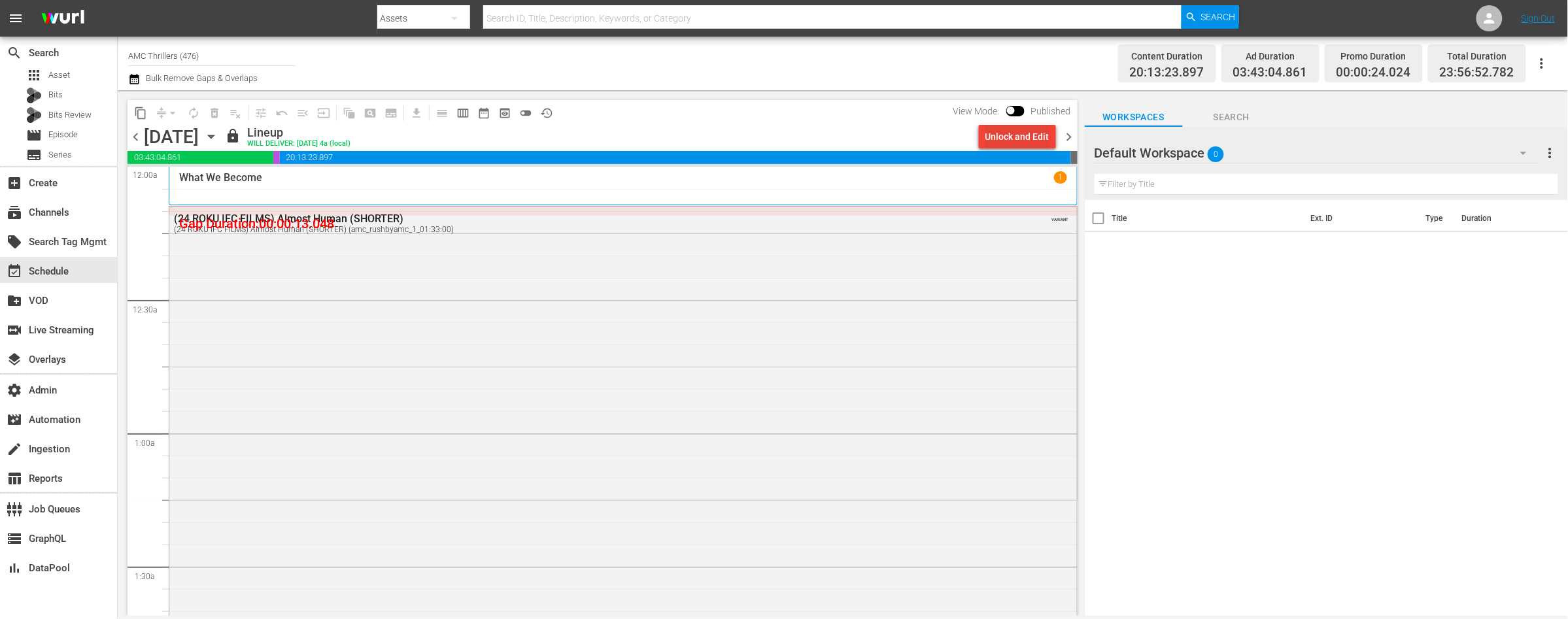
click at [1009, 142] on div "Unlock and Edit" at bounding box center [1017, 136] width 64 height 23
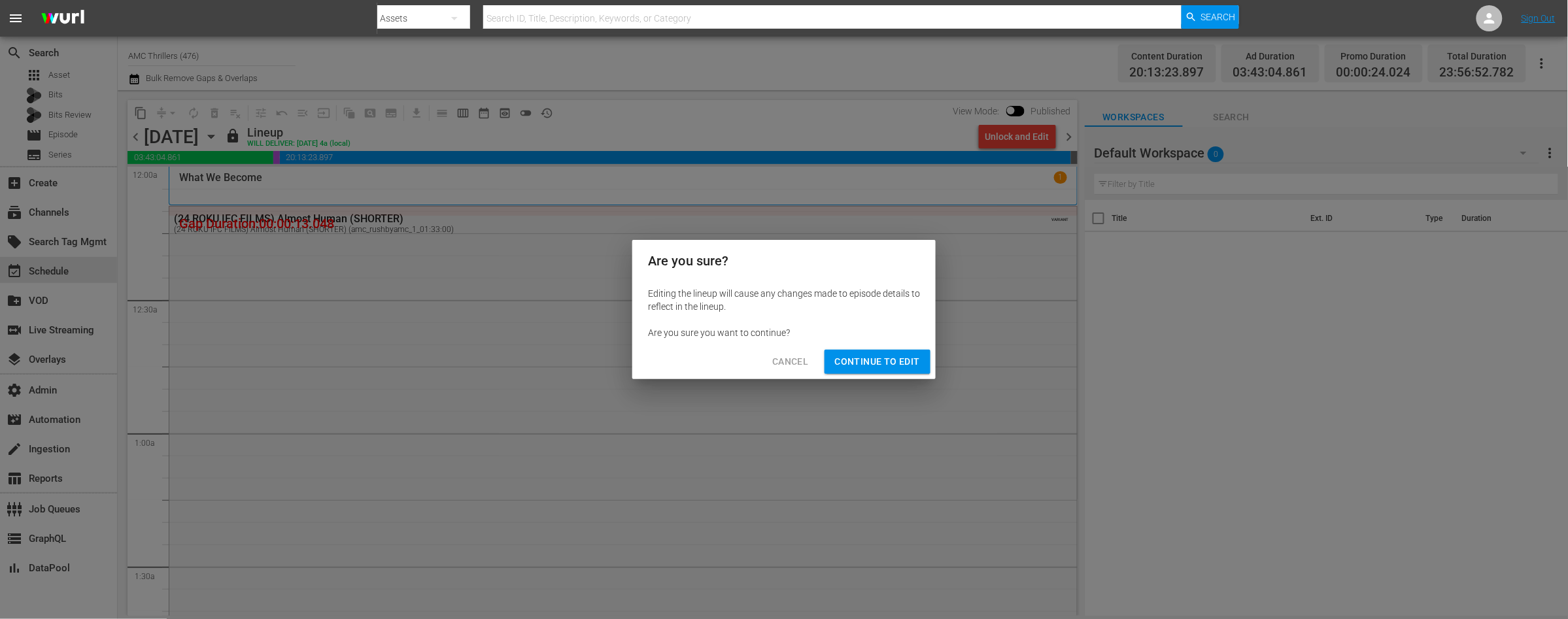
click at [884, 362] on span "Continue to Edit" at bounding box center [878, 361] width 85 height 16
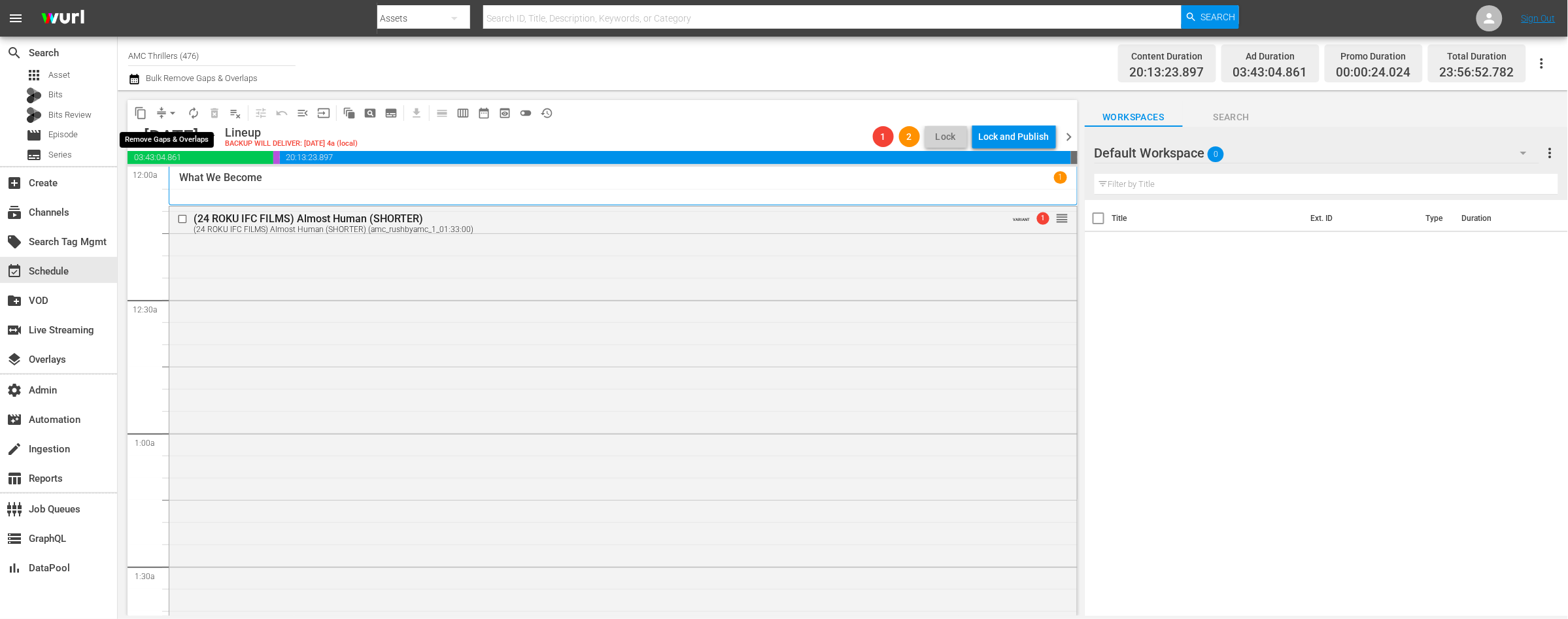
drag, startPoint x: 175, startPoint y: 112, endPoint x: 174, endPoint y: 122, distance: 10.0
click at [175, 112] on span "arrow_drop_down" at bounding box center [173, 113] width 13 height 13
click at [191, 185] on li "Align to End of Previous Day" at bounding box center [173, 182] width 137 height 21
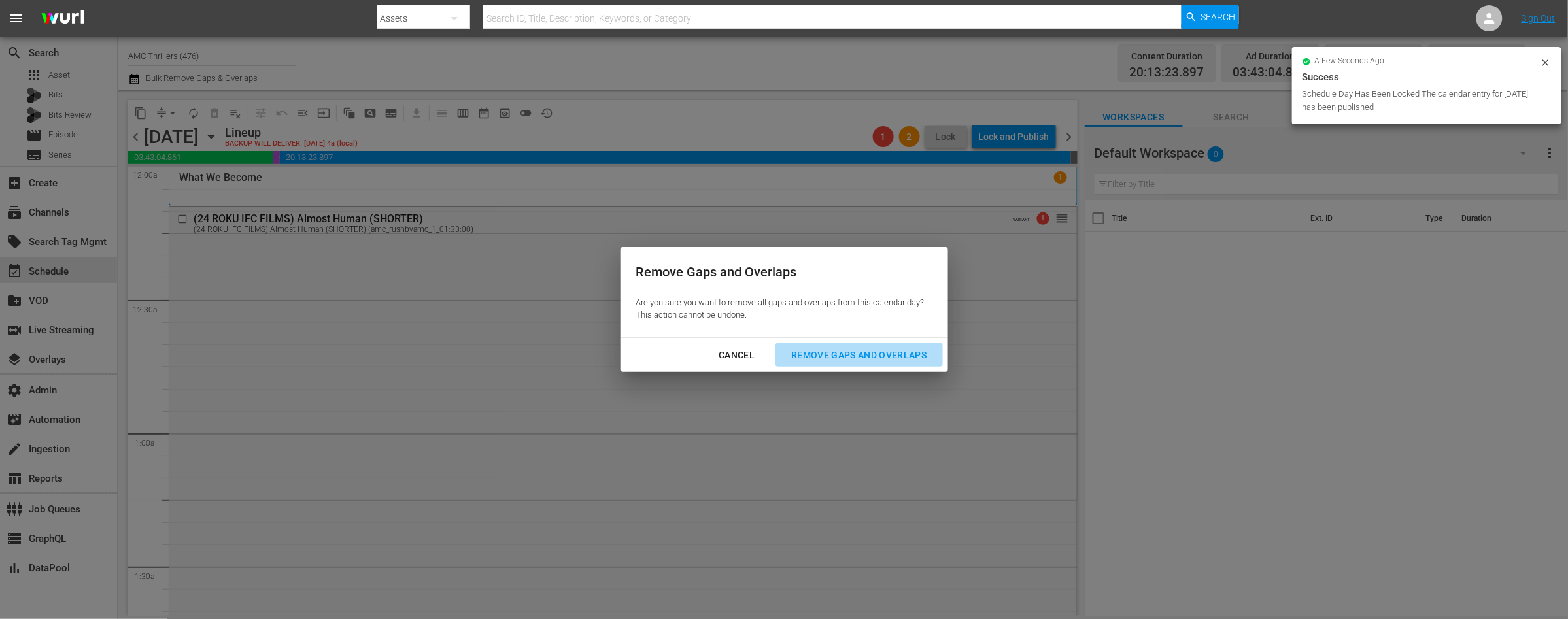
click at [836, 356] on div "Remove Gaps and Overlaps" at bounding box center [859, 355] width 157 height 16
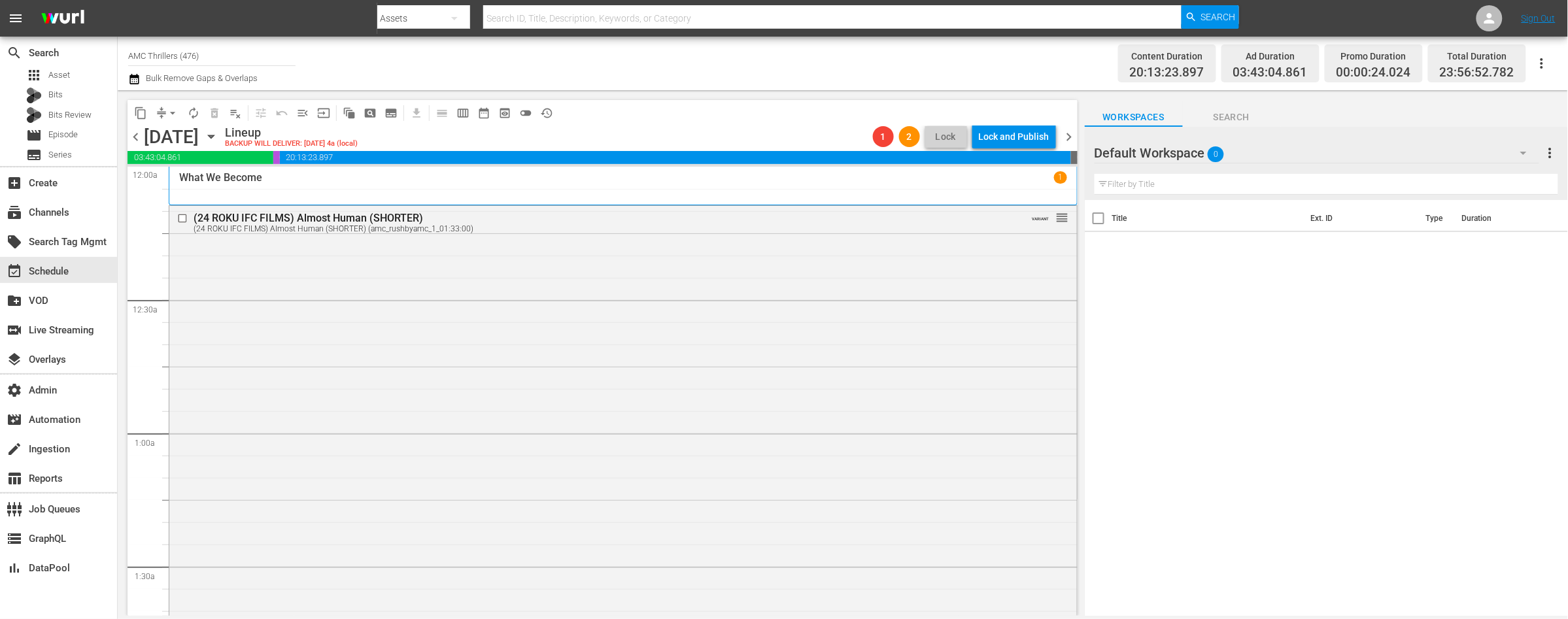
click at [136, 138] on span "chevron_left" at bounding box center [136, 136] width 16 height 16
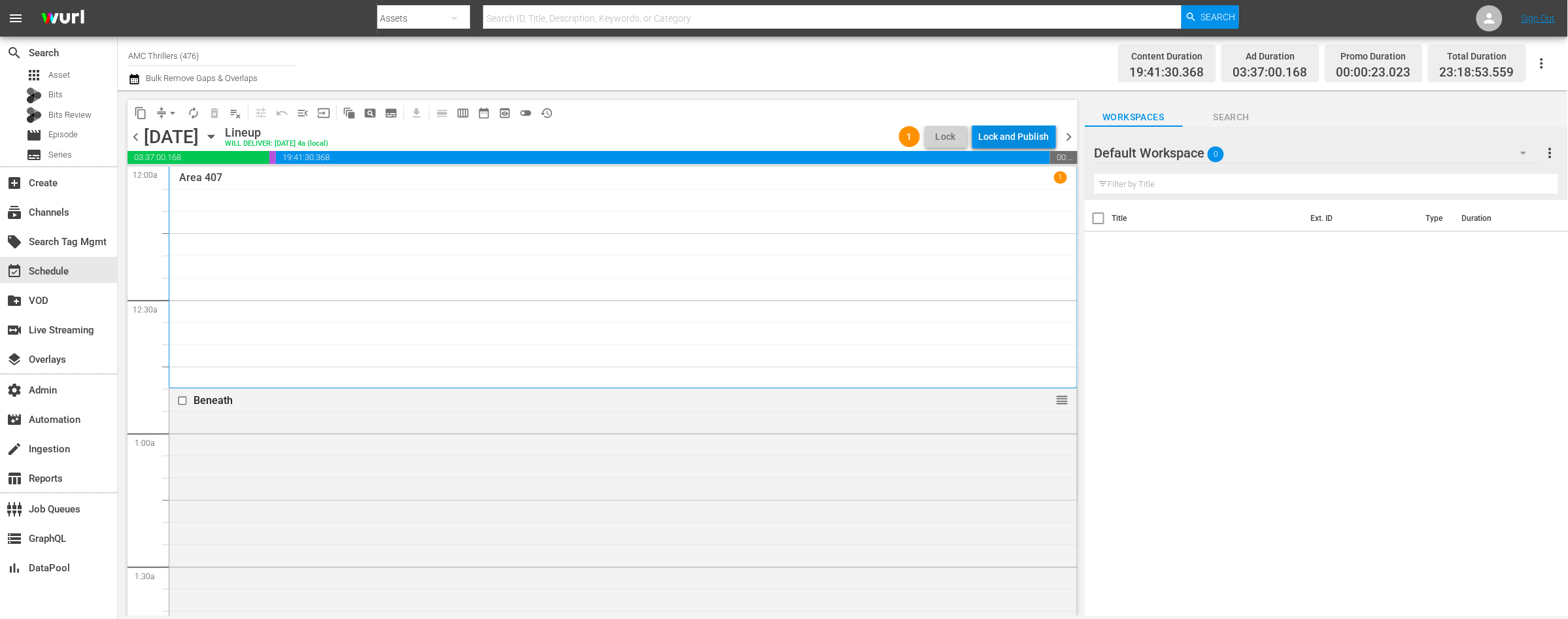
click at [1013, 140] on div "Lock and Publish" at bounding box center [1013, 136] width 70 height 23
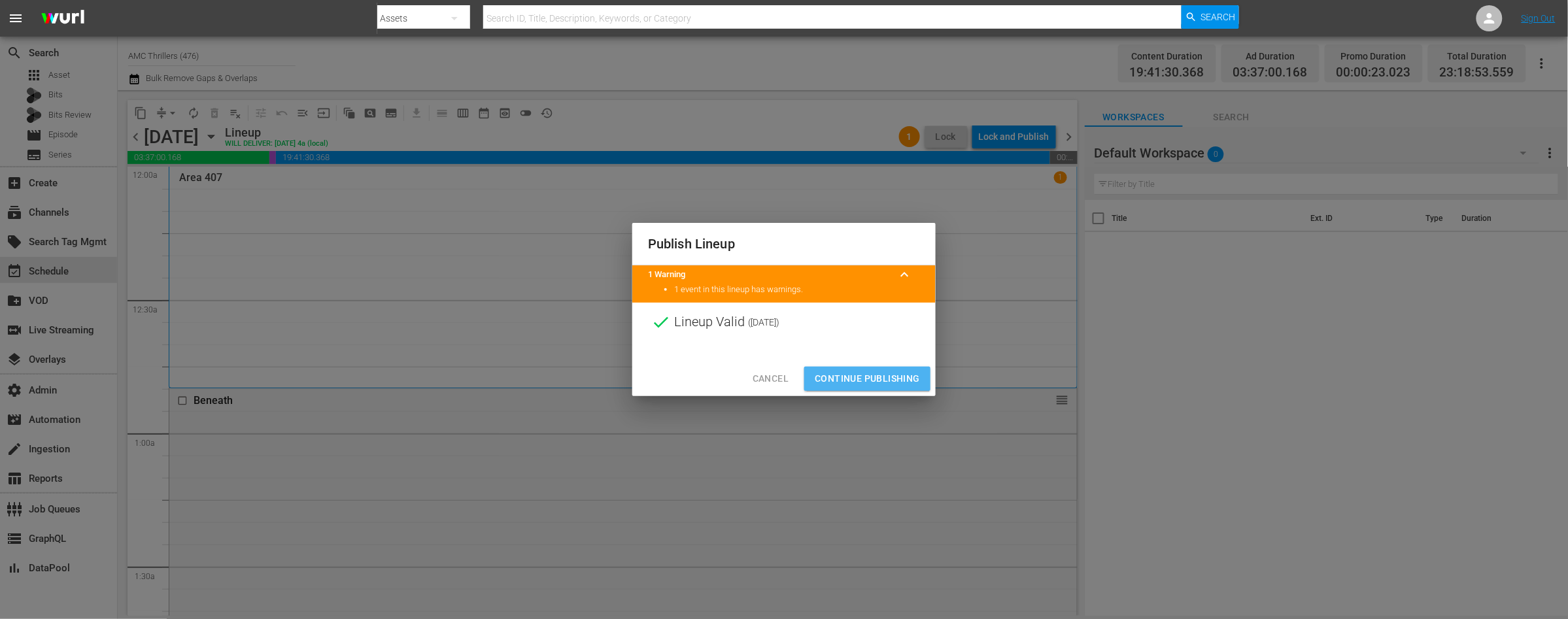
click at [882, 373] on span "Continue Publishing" at bounding box center [866, 379] width 105 height 16
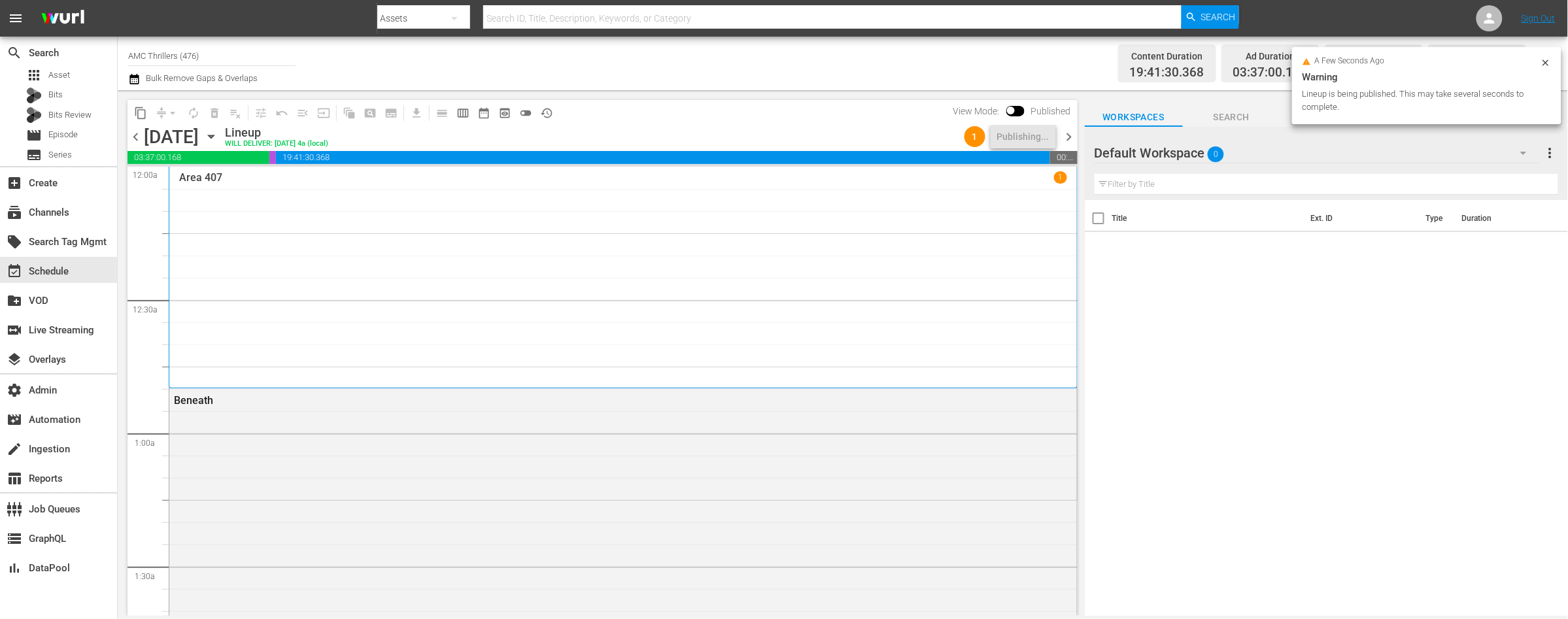
click at [1064, 138] on span "chevron_right" at bounding box center [1069, 136] width 16 height 16
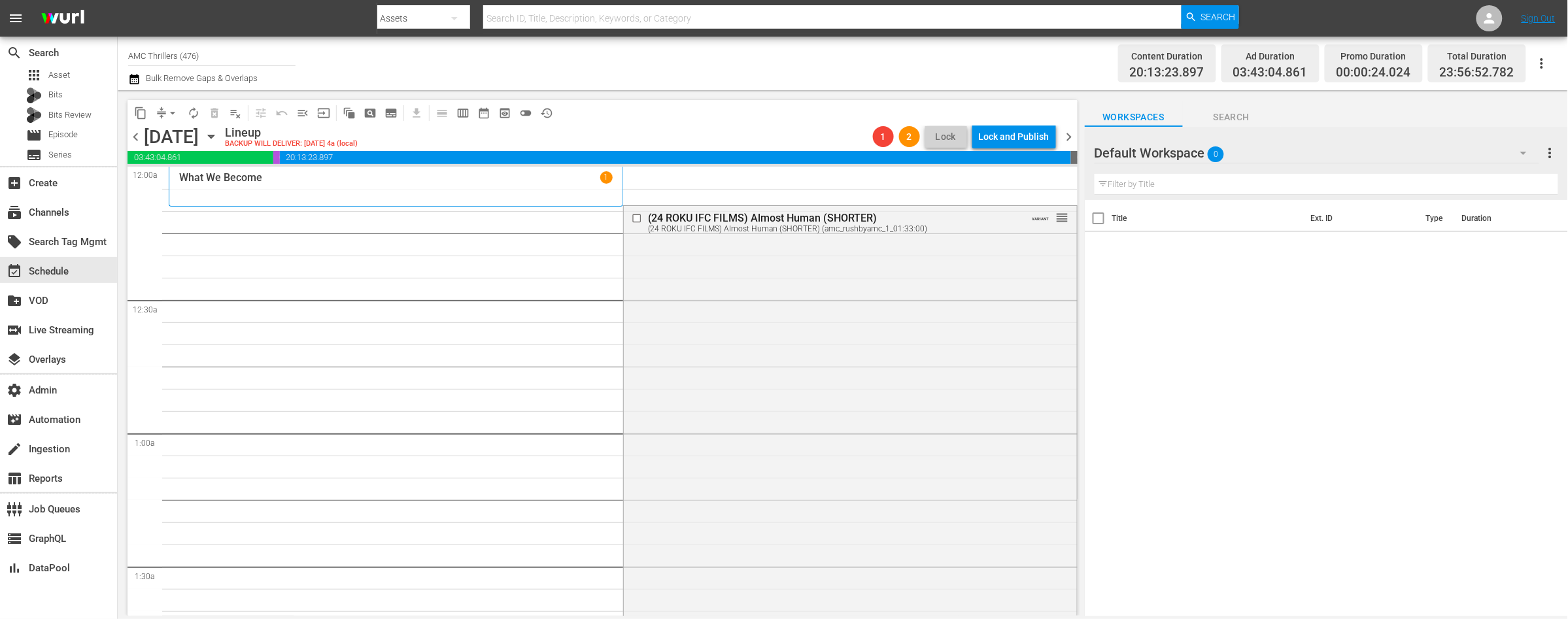
click at [1064, 138] on span "chevron_right" at bounding box center [1069, 136] width 16 height 16
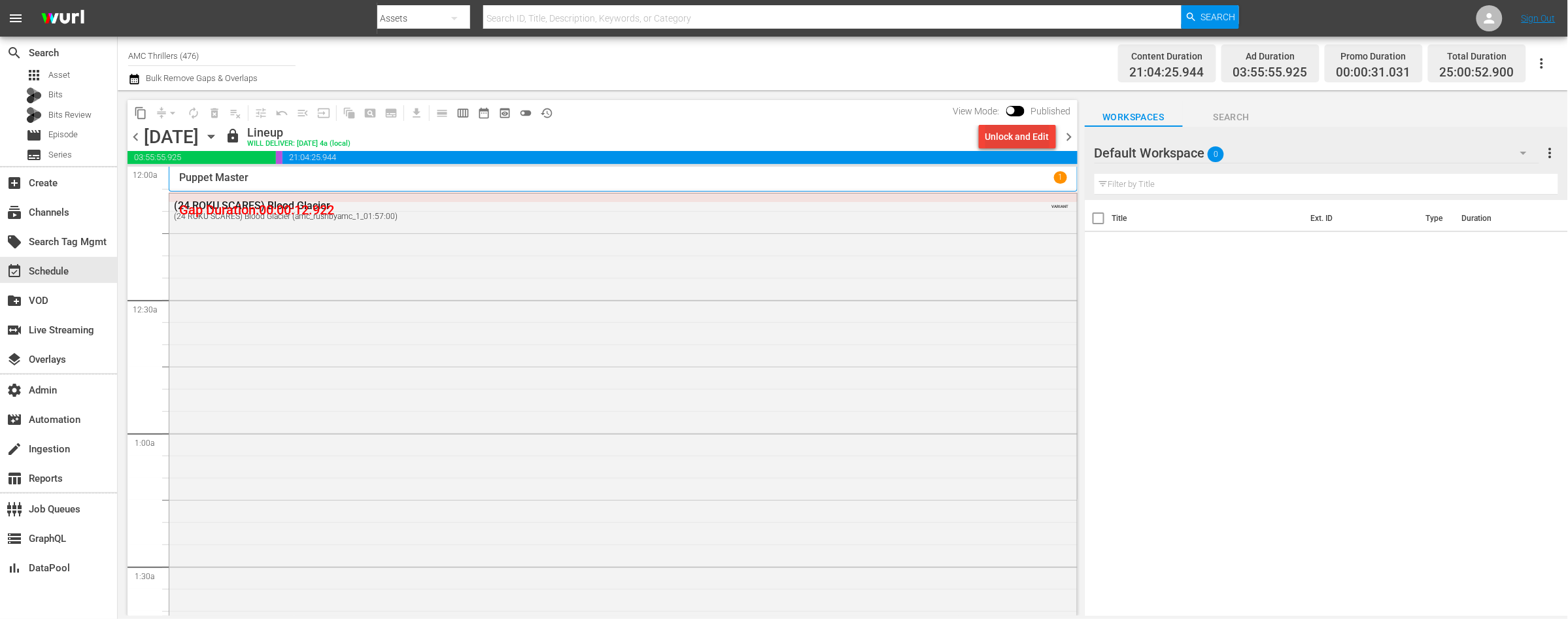
click at [1003, 143] on div "Unlock and Edit" at bounding box center [1017, 136] width 64 height 23
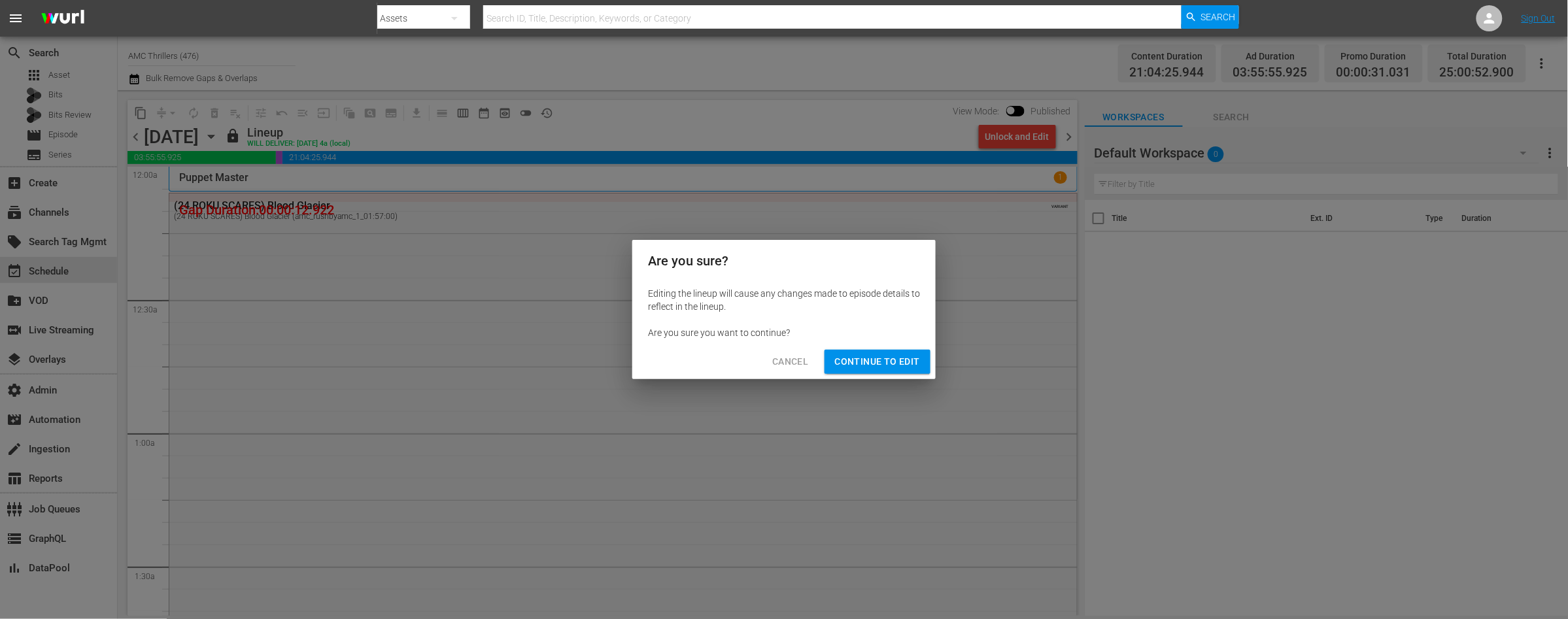
click at [898, 352] on button "Continue to Edit" at bounding box center [878, 361] width 106 height 24
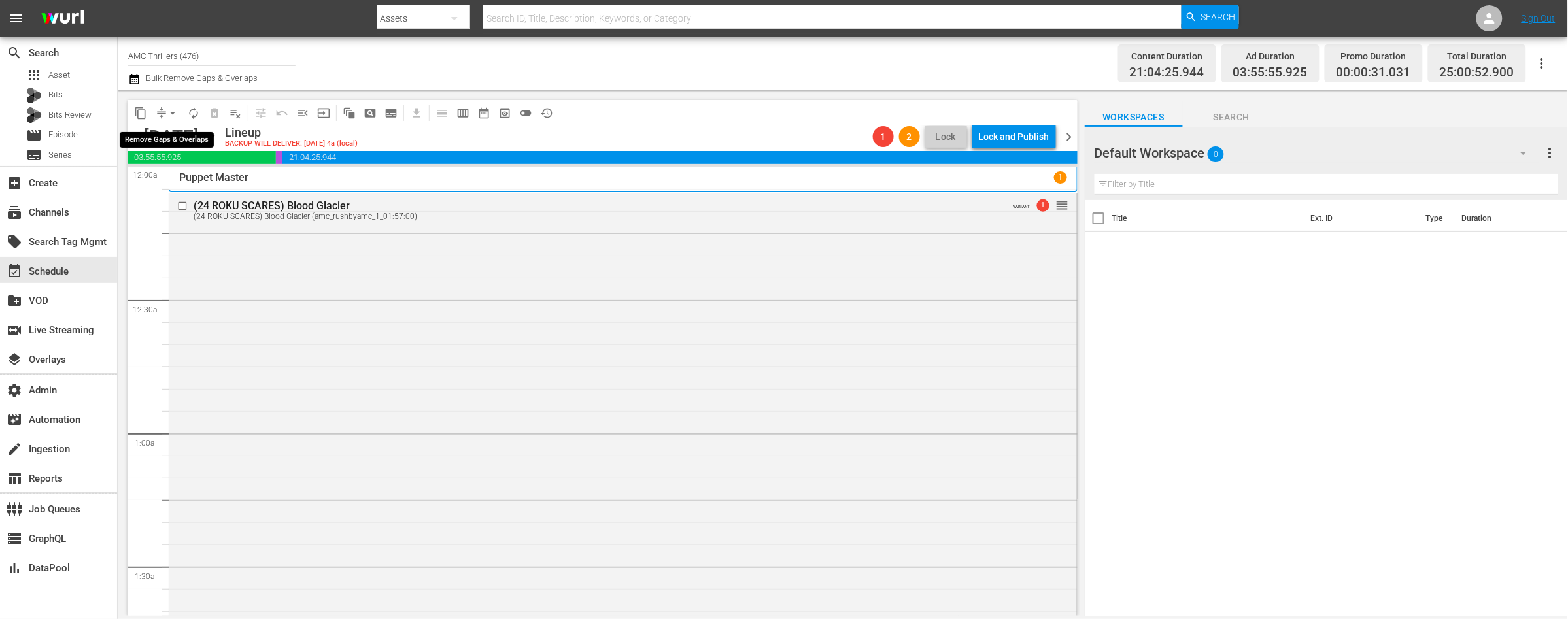
click at [168, 111] on span "arrow_drop_down" at bounding box center [173, 113] width 13 height 13
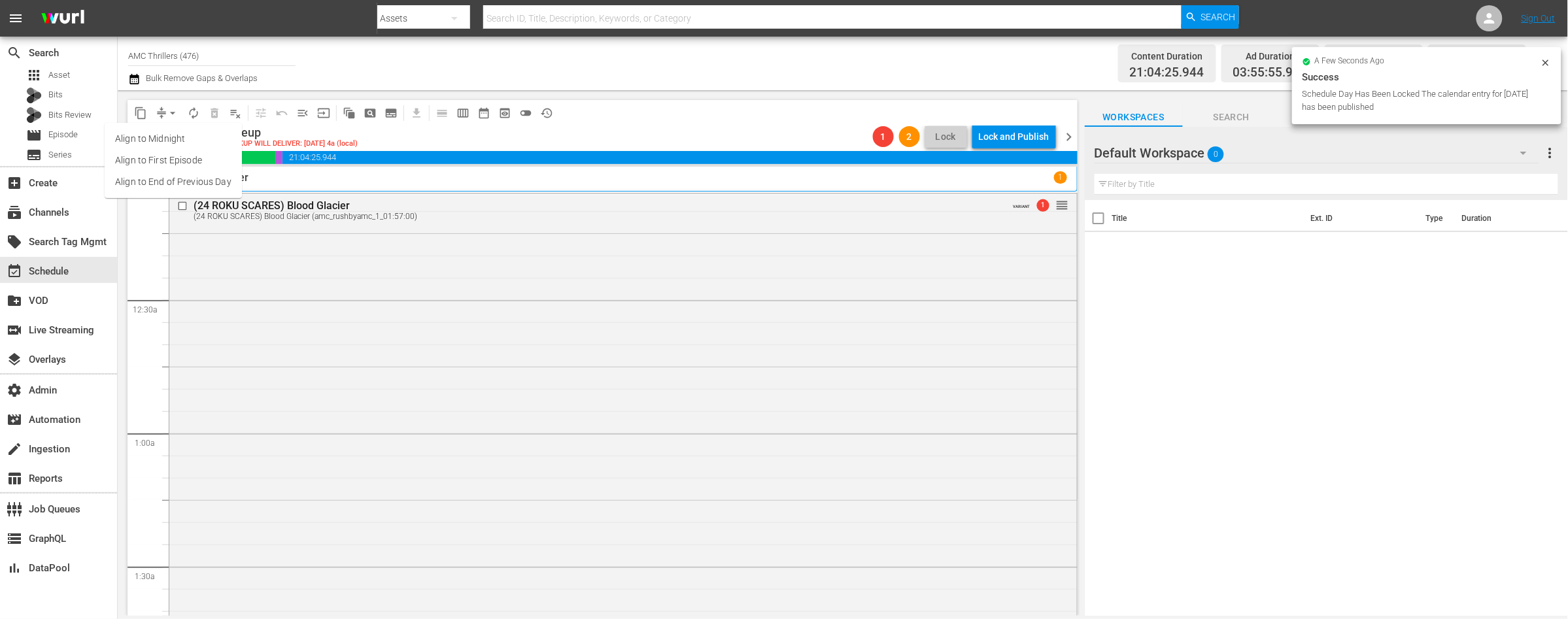
click at [189, 179] on li "Align to End of Previous Day" at bounding box center [173, 182] width 137 height 21
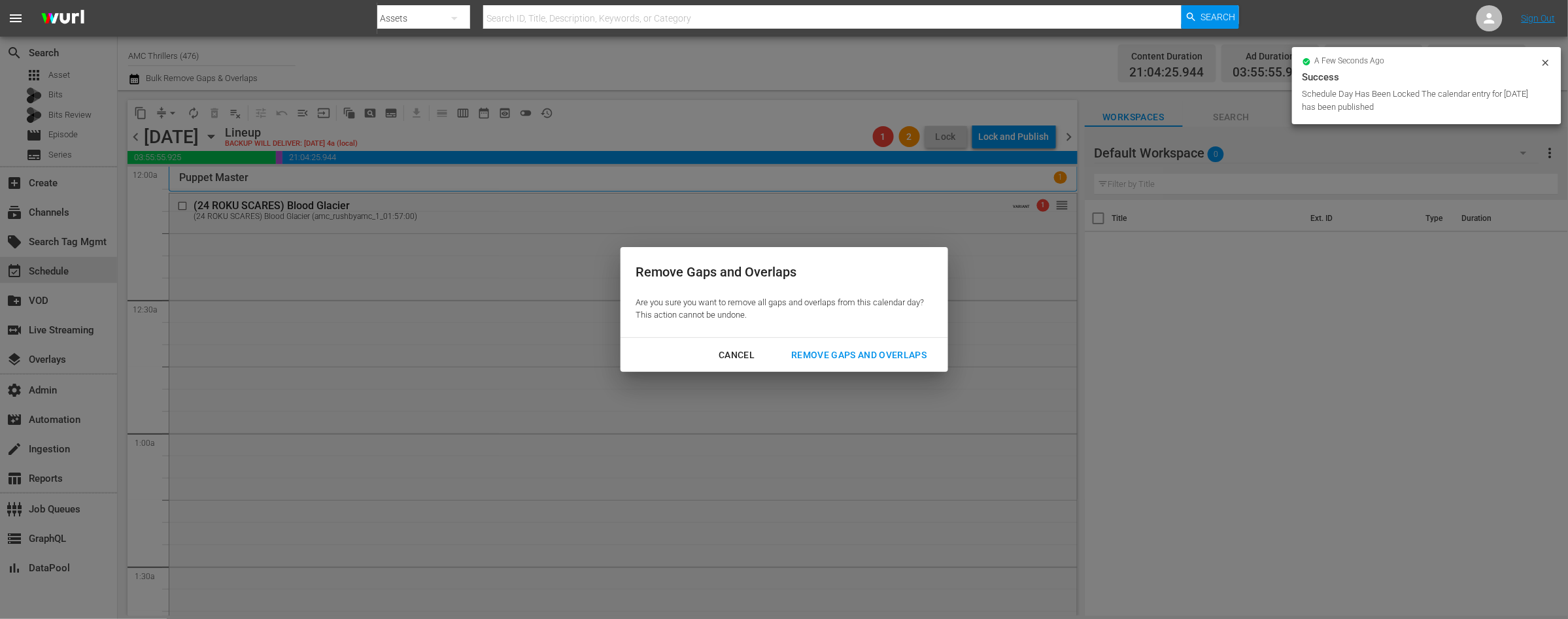
click at [835, 351] on div "Remove Gaps and Overlaps" at bounding box center [859, 355] width 157 height 16
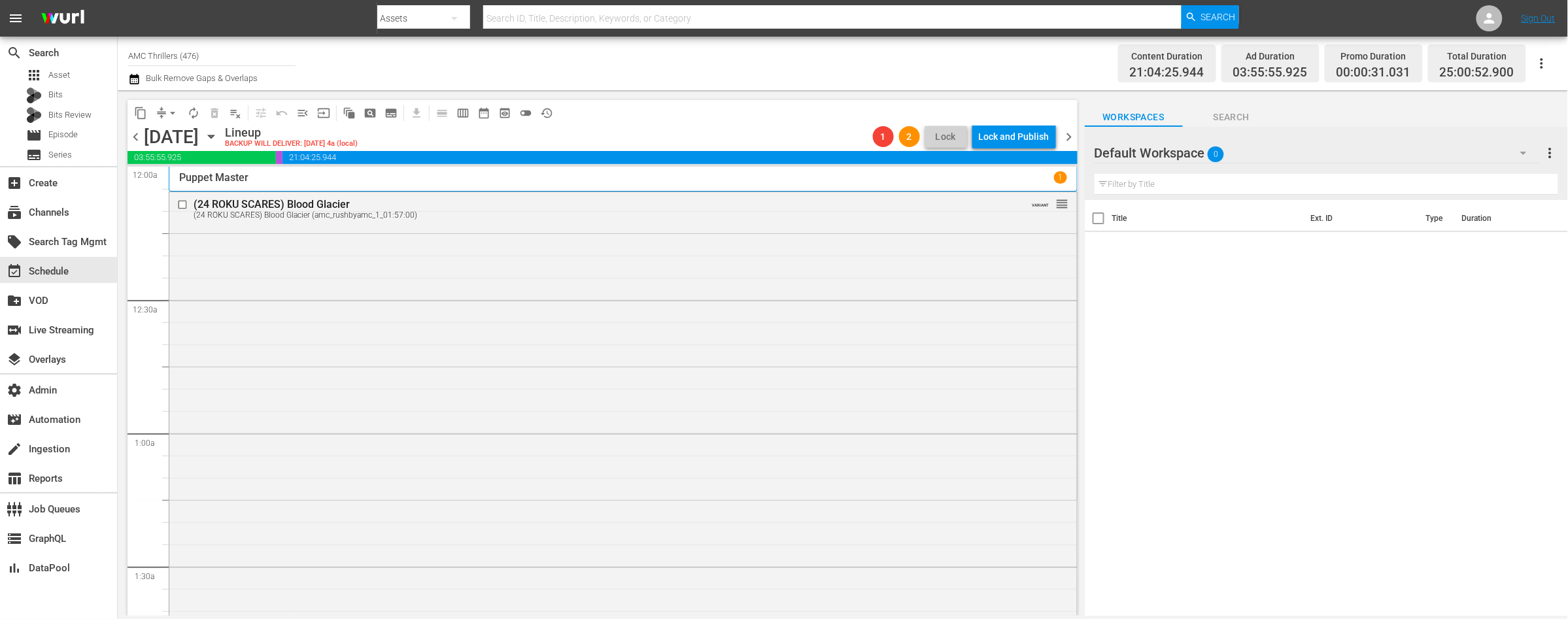
click at [132, 134] on span "chevron_left" at bounding box center [136, 136] width 16 height 16
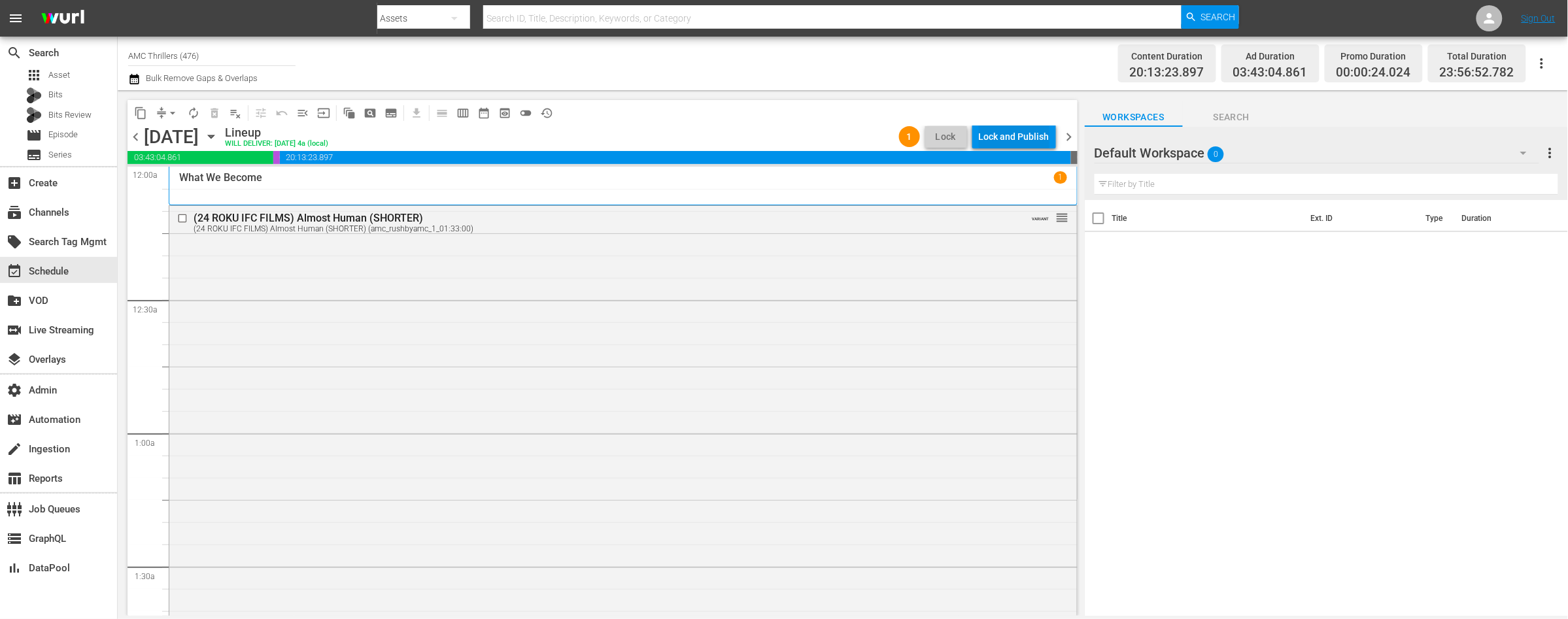
click at [988, 136] on div "Lock and Publish" at bounding box center [1013, 136] width 70 height 23
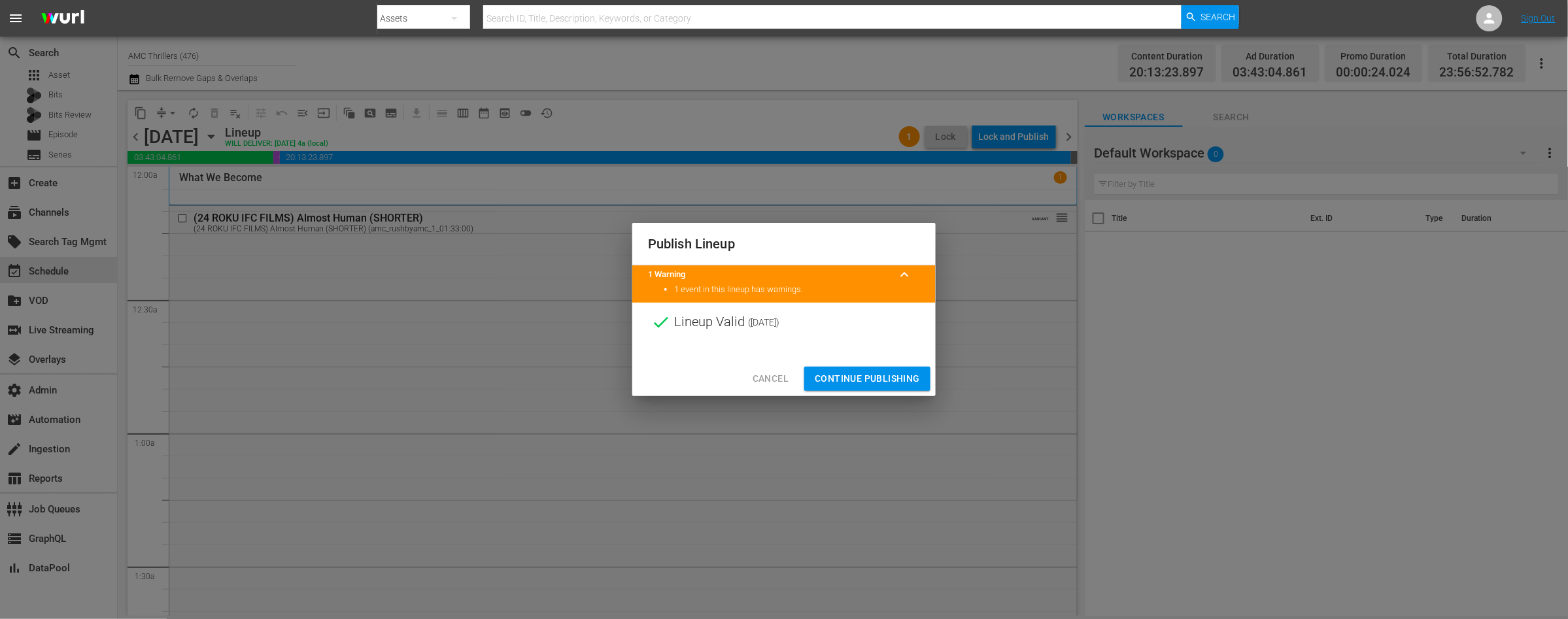
click at [878, 378] on span "Continue Publishing" at bounding box center [866, 379] width 105 height 16
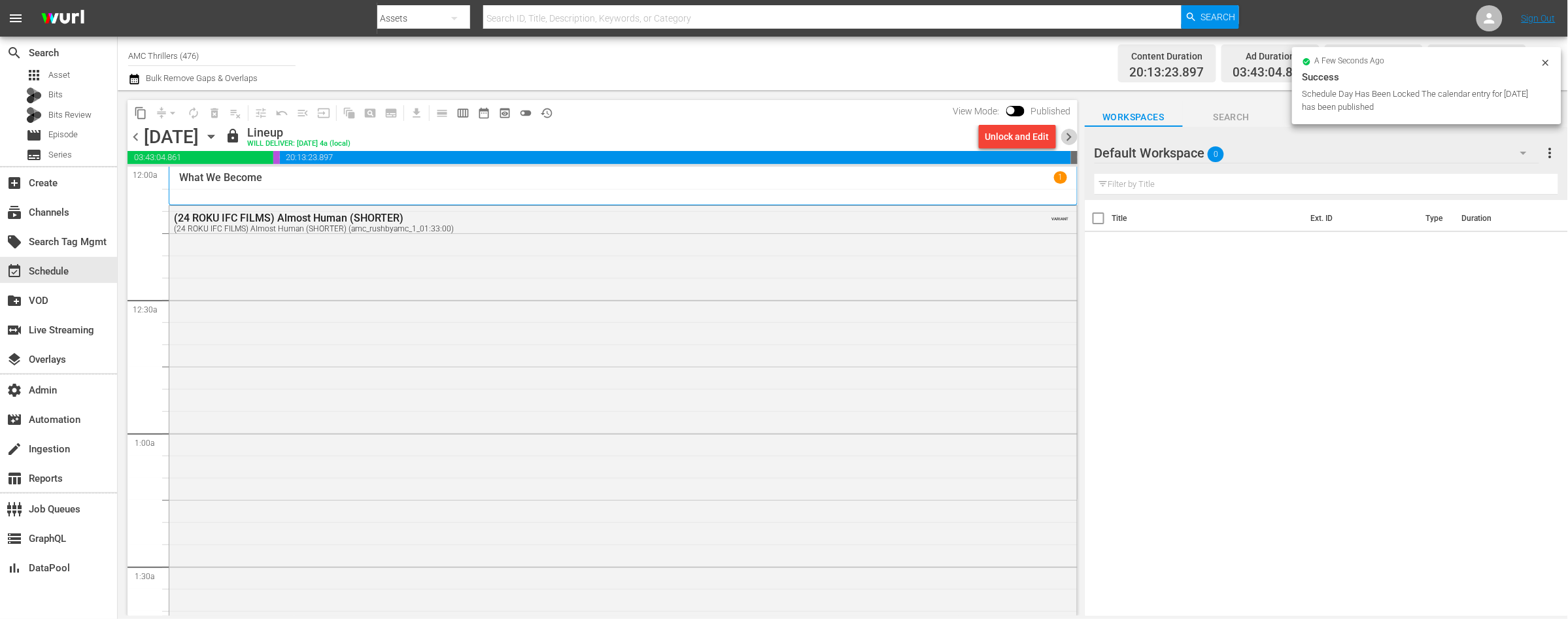
click at [1072, 136] on span "chevron_right" at bounding box center [1069, 136] width 16 height 16
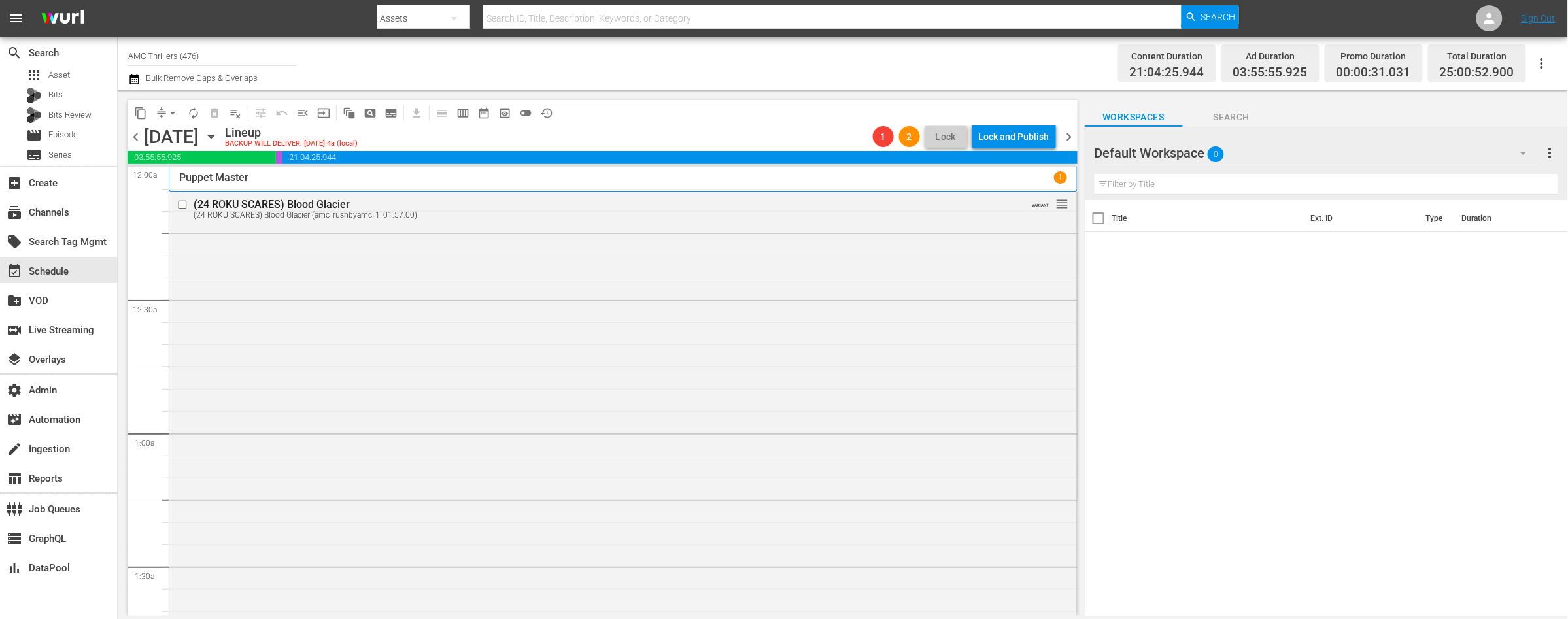
click at [1067, 136] on span "chevron_right" at bounding box center [1069, 136] width 16 height 16
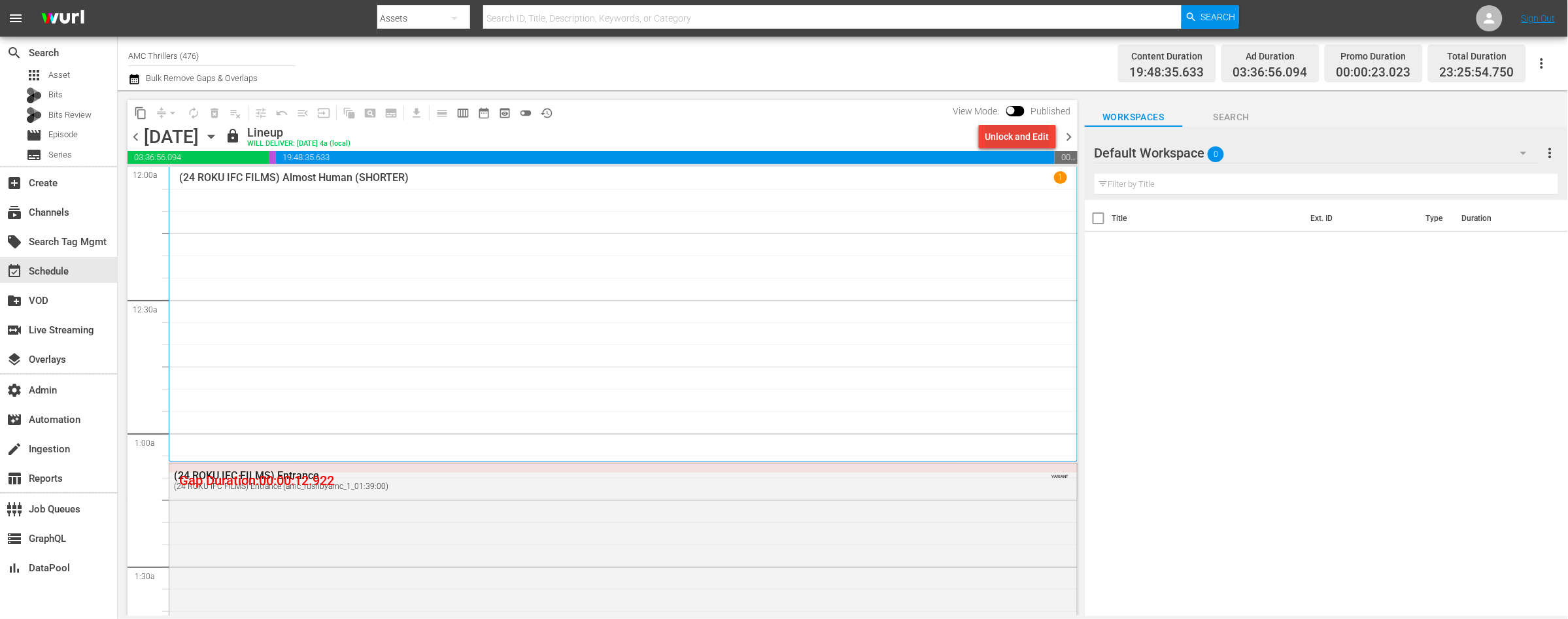
click at [1003, 147] on div "Unlock and Edit" at bounding box center [1017, 136] width 64 height 23
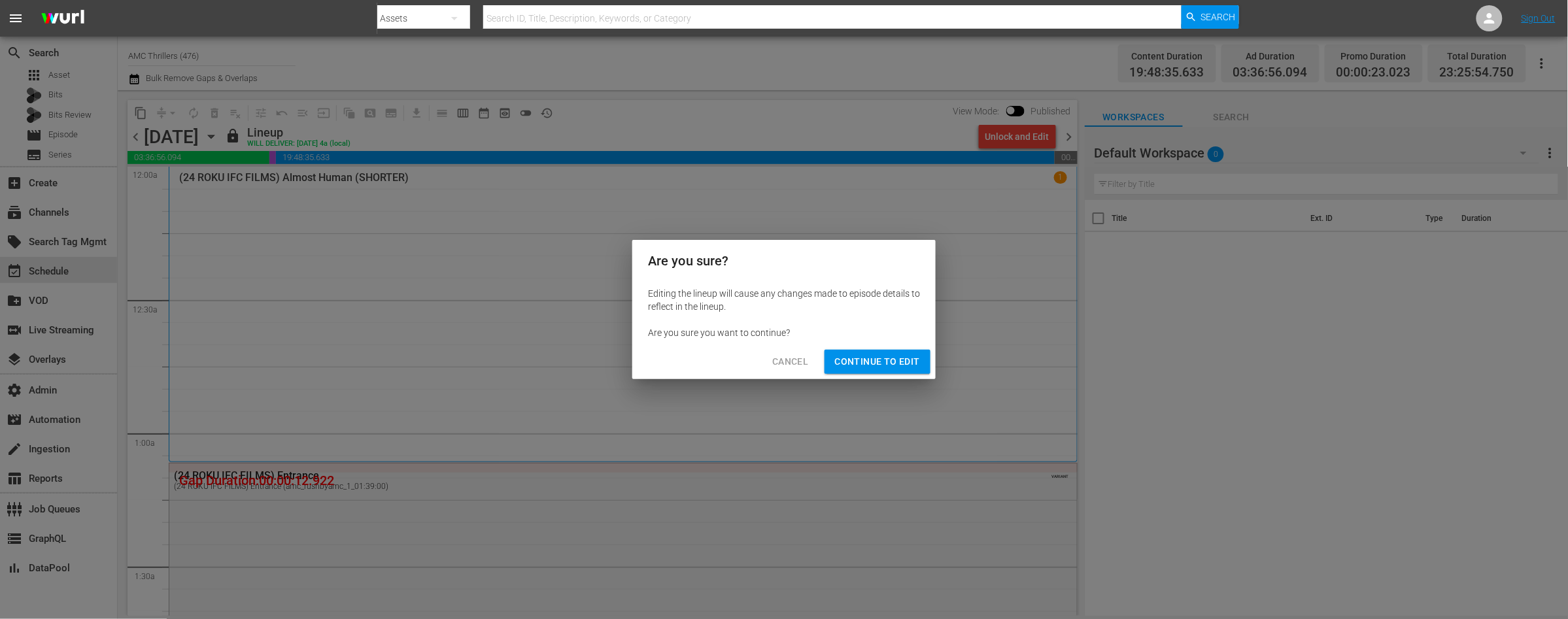
click at [891, 362] on span "Continue to Edit" at bounding box center [878, 361] width 85 height 16
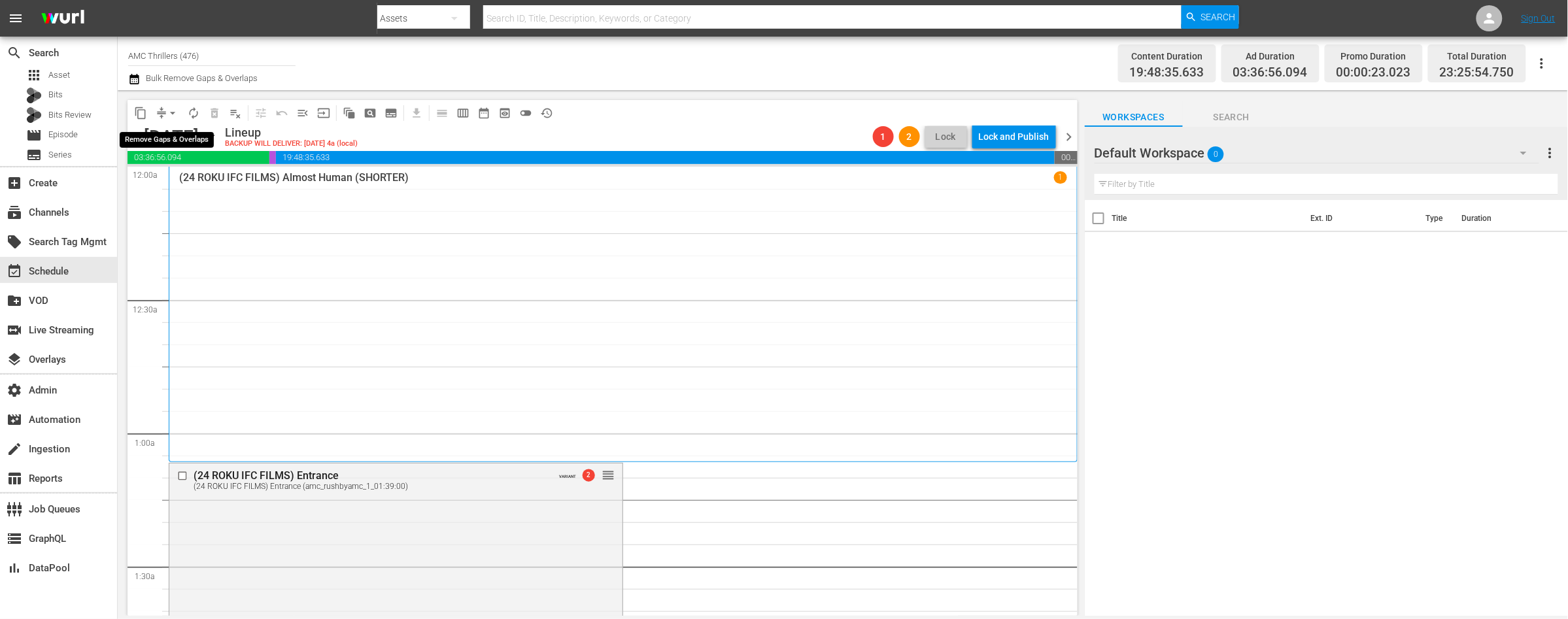
click at [172, 111] on span "arrow_drop_down" at bounding box center [173, 113] width 13 height 13
click at [192, 179] on li "Align to End of Previous Day" at bounding box center [173, 182] width 137 height 21
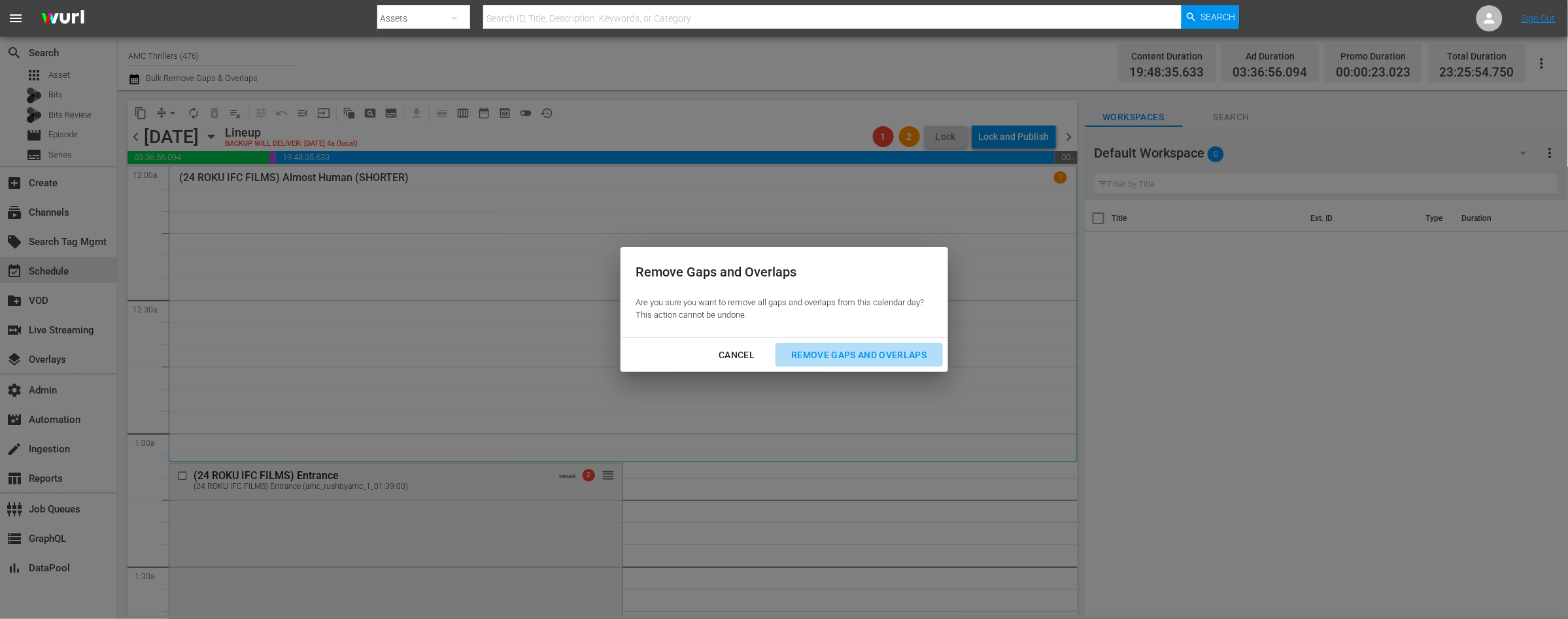
click at [853, 358] on div "Remove Gaps and Overlaps" at bounding box center [859, 355] width 157 height 16
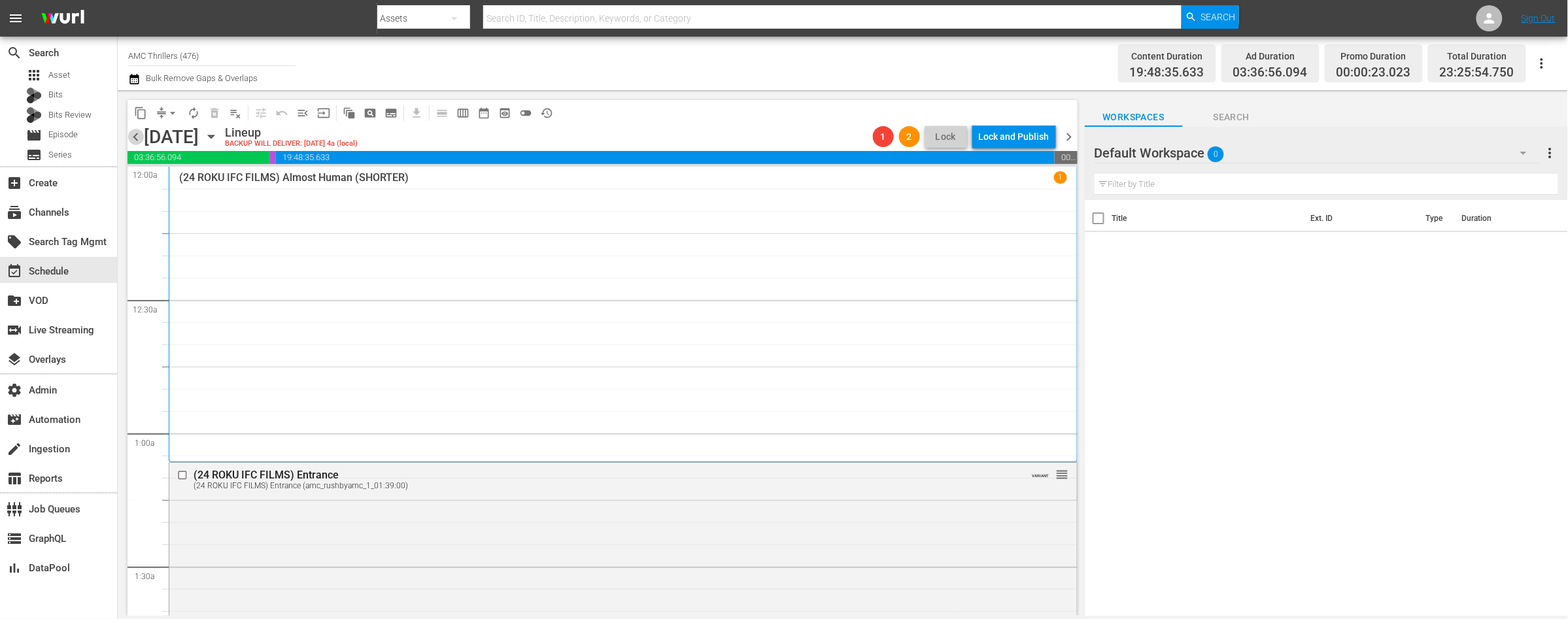
click at [138, 136] on span "chevron_left" at bounding box center [136, 136] width 16 height 16
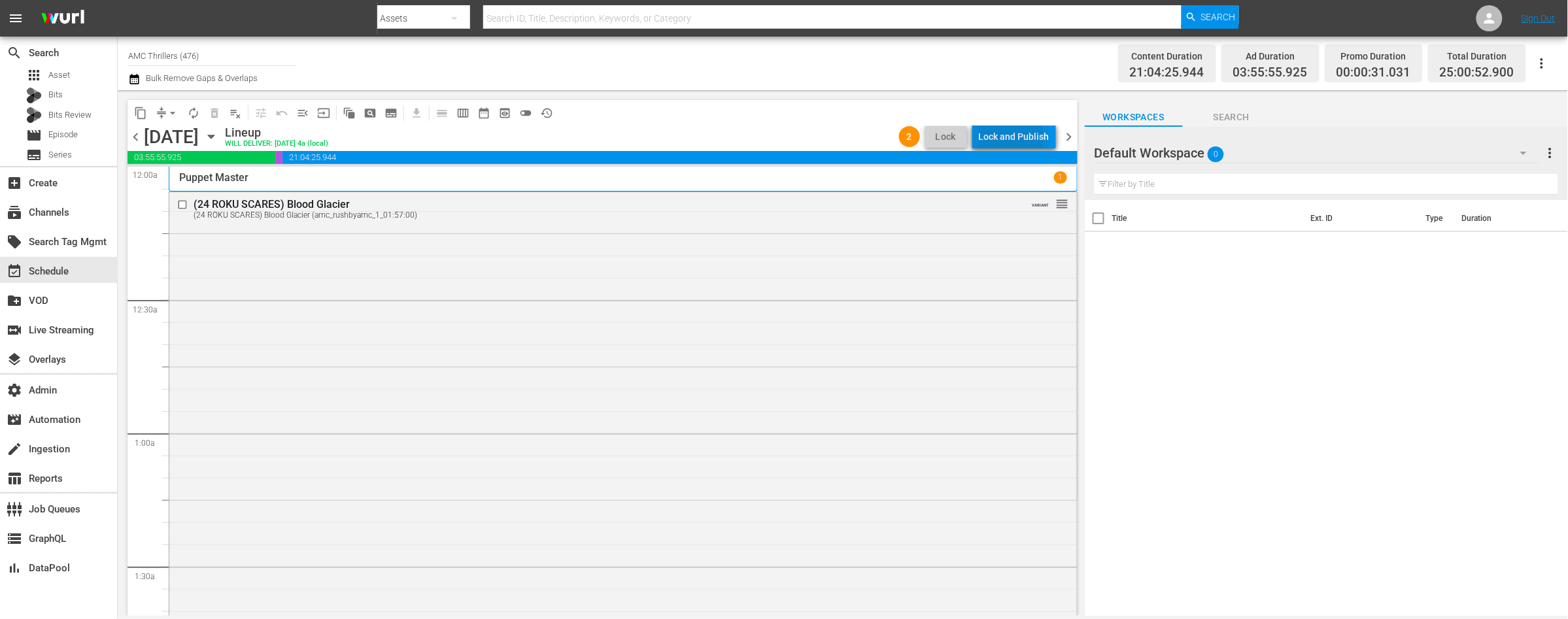
click at [1007, 137] on div "Lock and Publish" at bounding box center [1013, 136] width 70 height 23
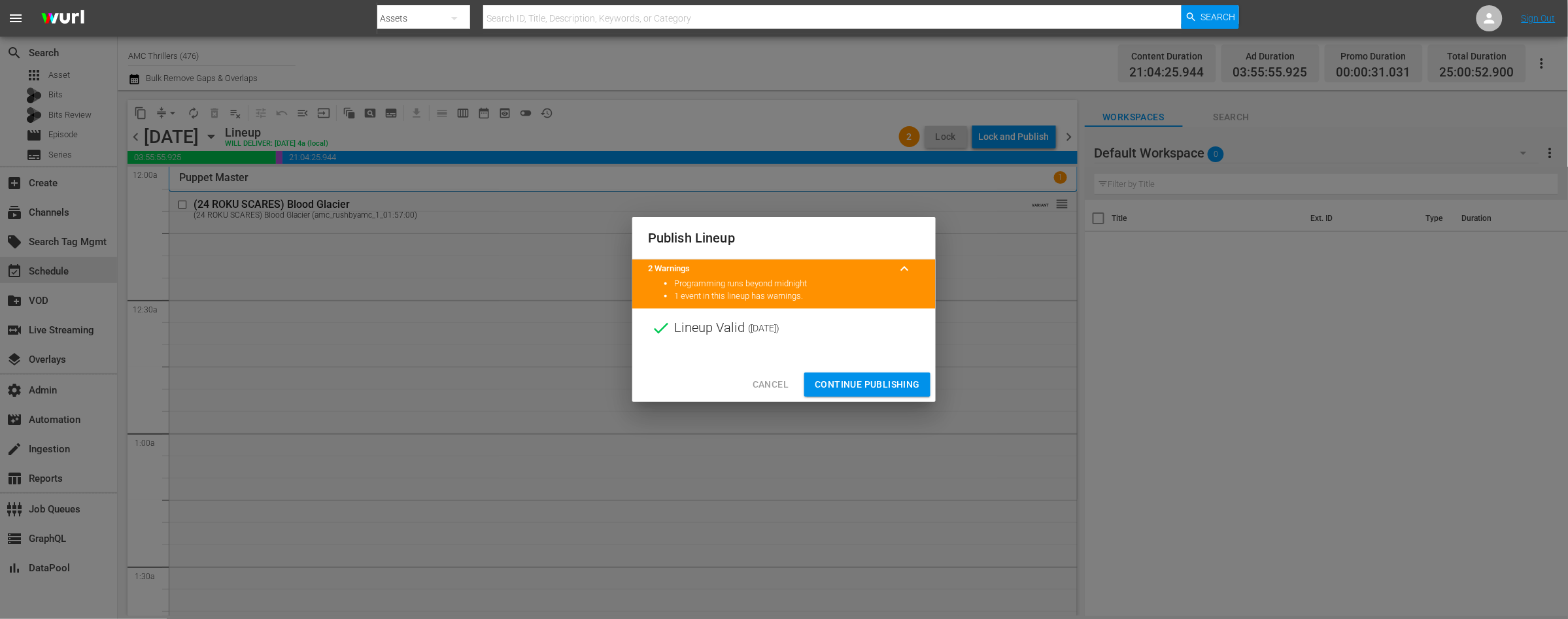
click at [883, 377] on span "Continue Publishing" at bounding box center [866, 384] width 105 height 16
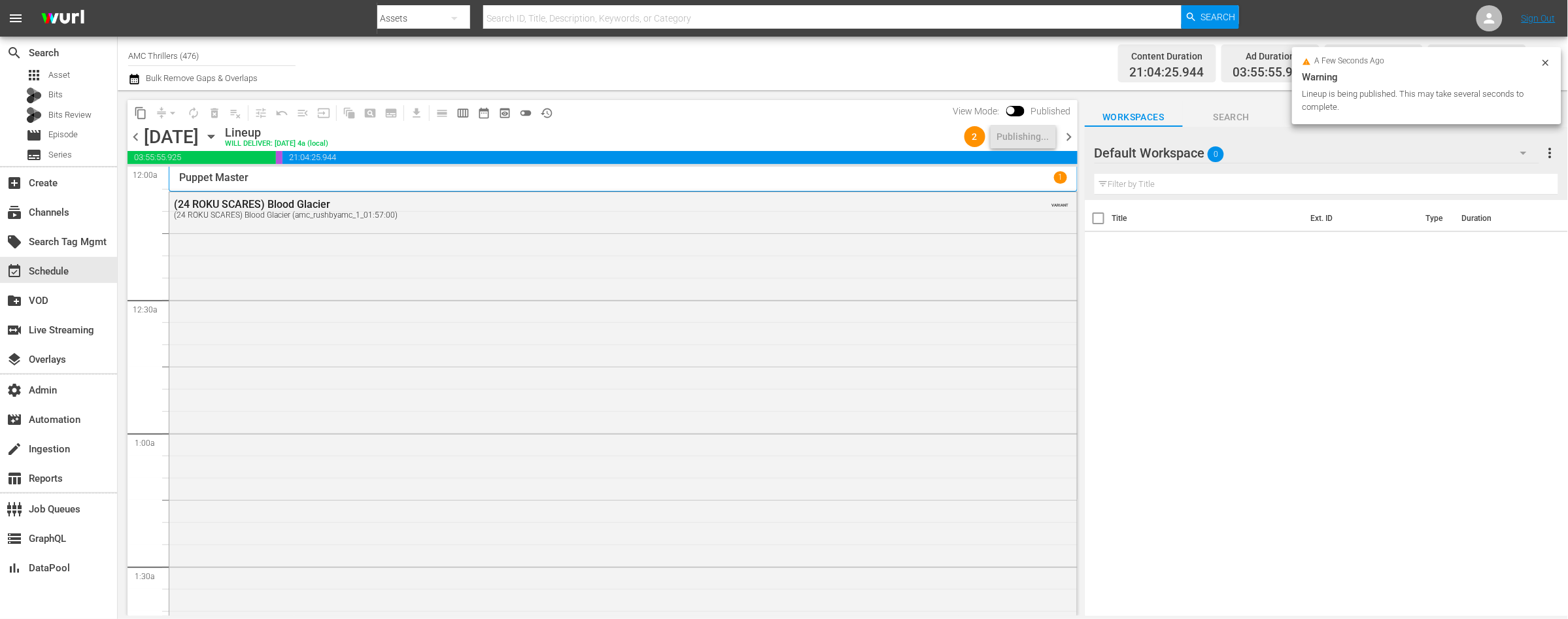
click at [1072, 133] on span "chevron_right" at bounding box center [1069, 136] width 16 height 16
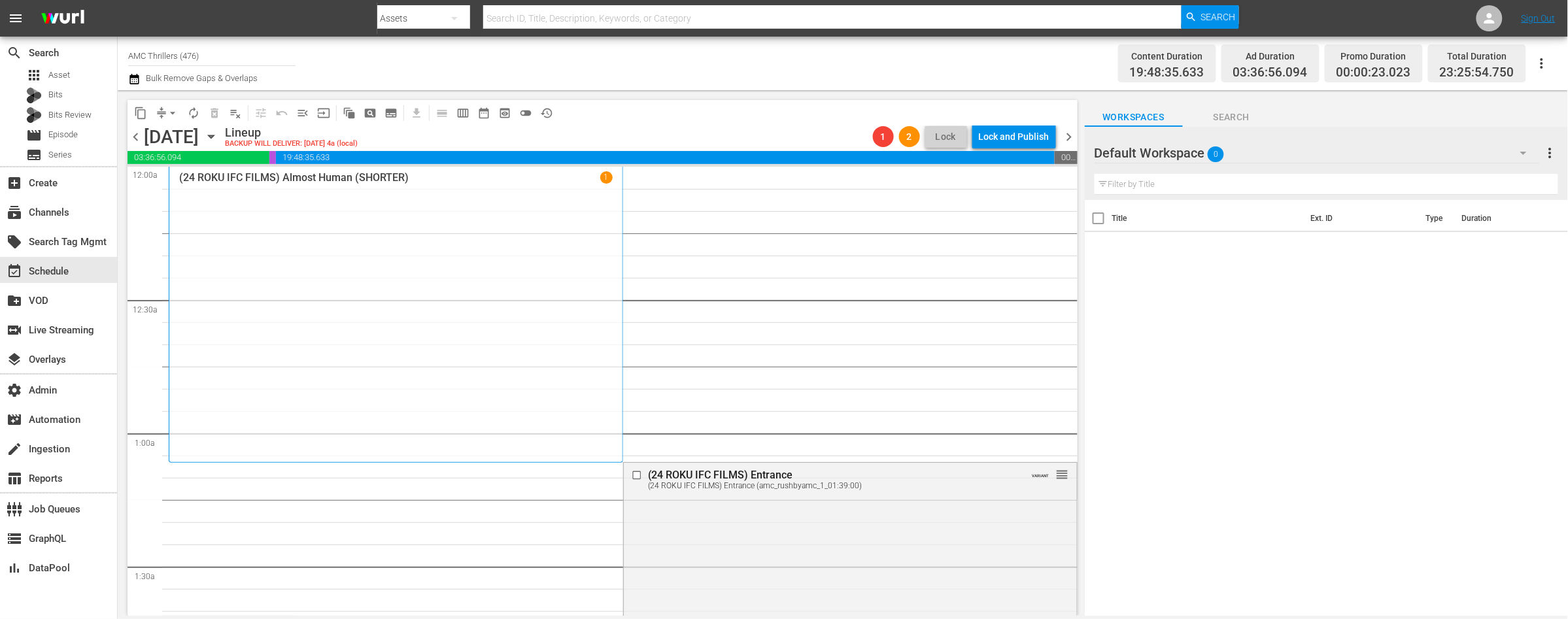
click at [1071, 136] on span "chevron_right" at bounding box center [1069, 136] width 16 height 16
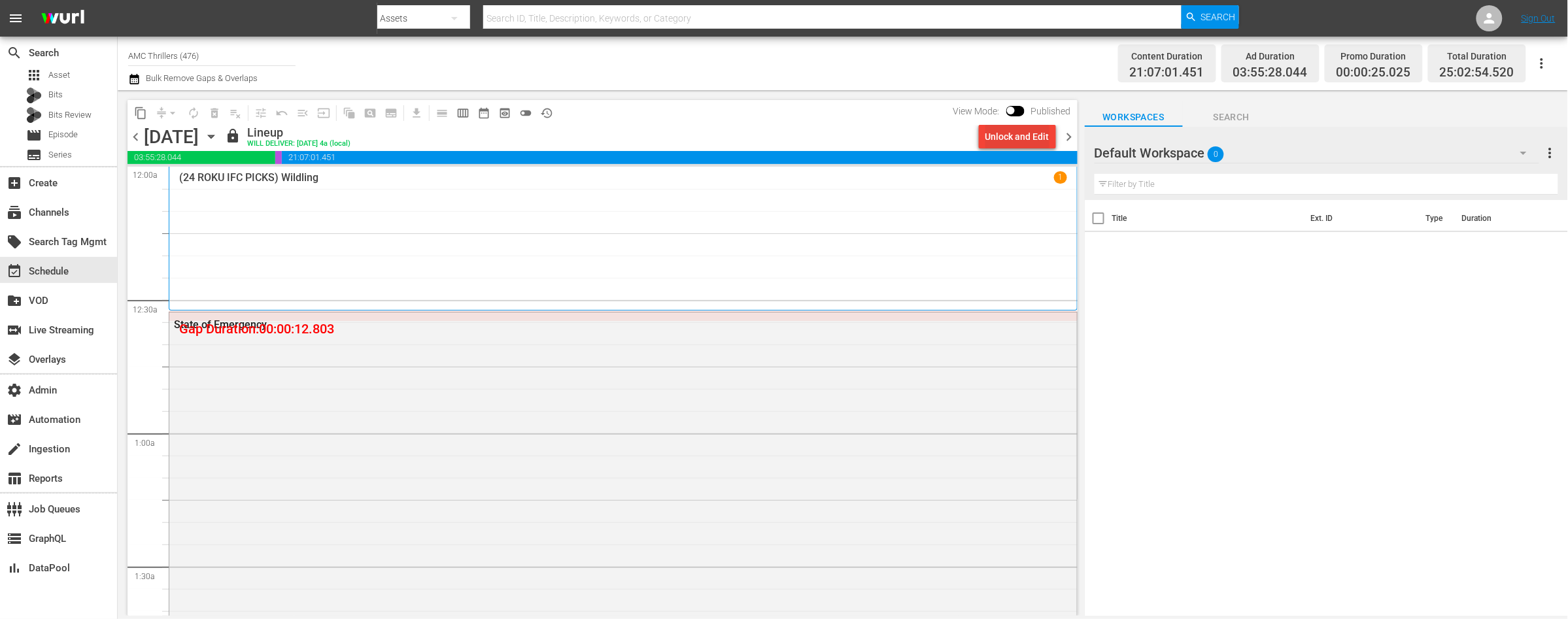
click at [1001, 141] on div "Unlock and Edit" at bounding box center [1017, 136] width 64 height 23
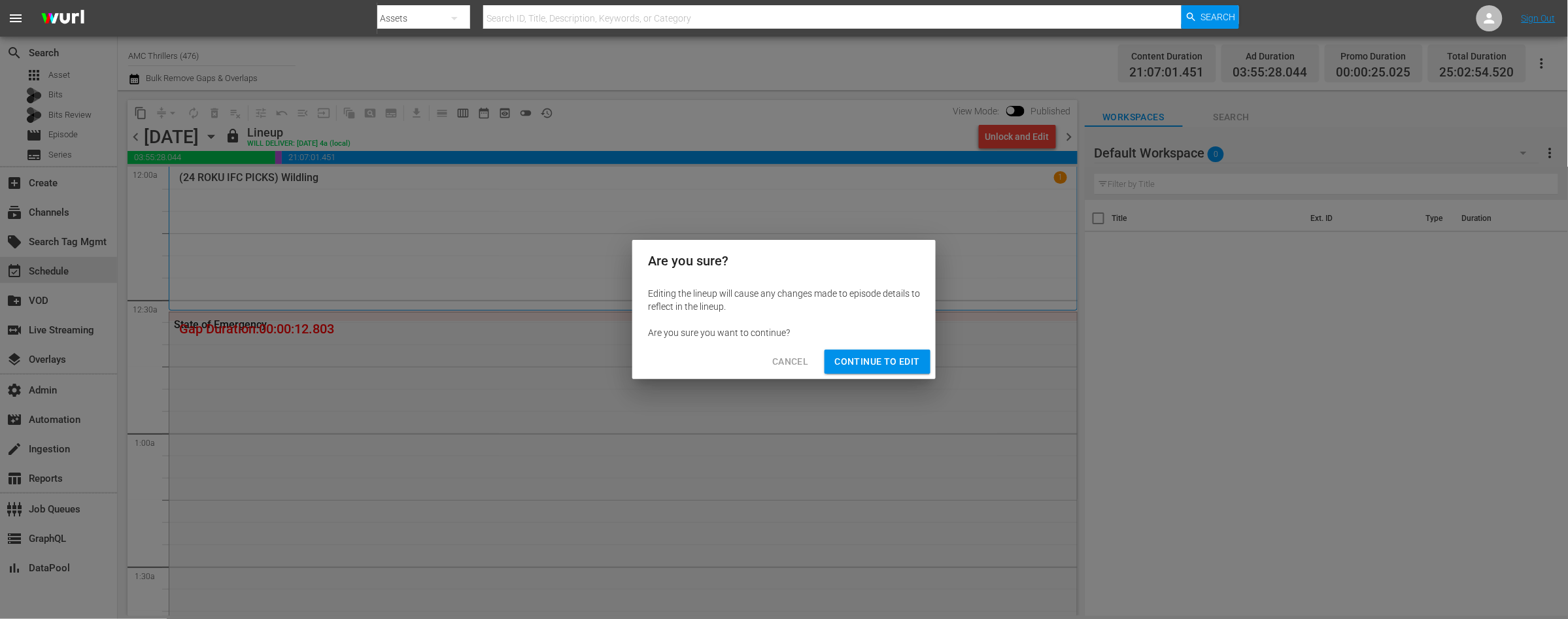
click at [894, 358] on span "Continue to Edit" at bounding box center [878, 361] width 85 height 16
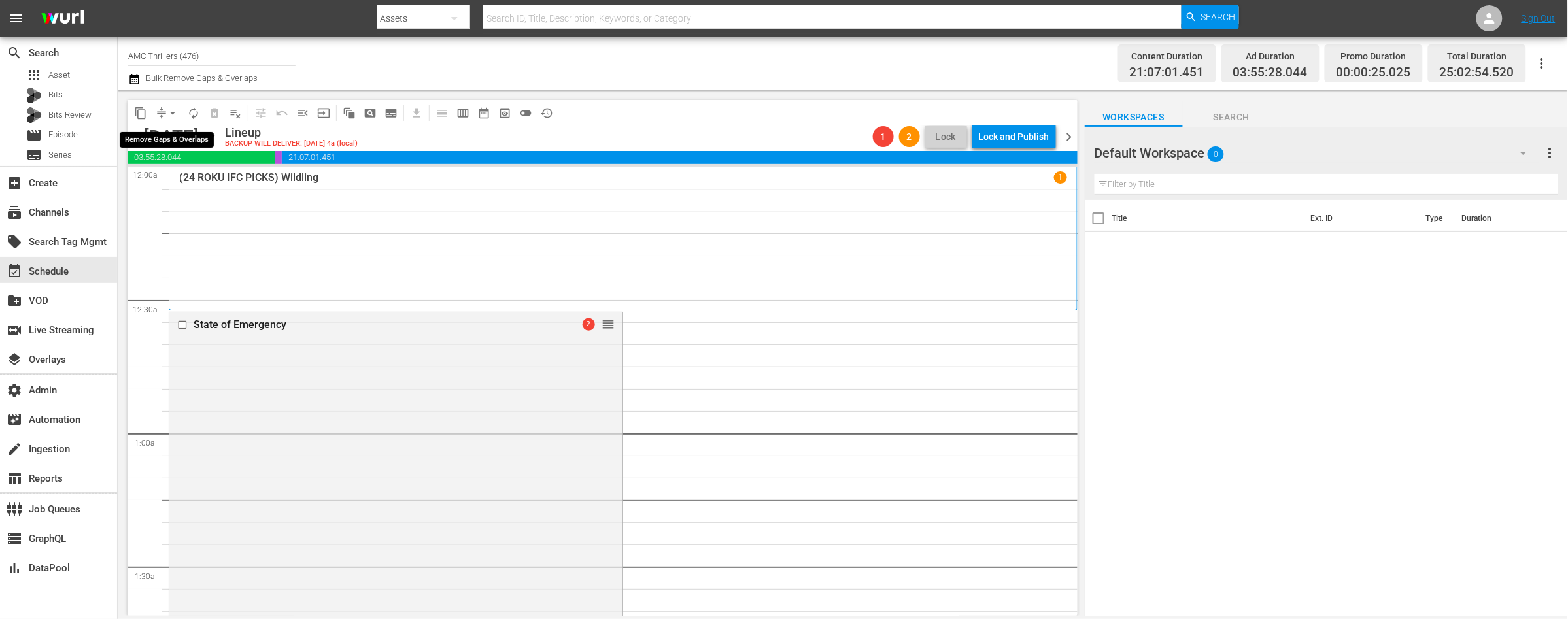
click at [175, 113] on span "arrow_drop_down" at bounding box center [173, 113] width 13 height 13
click at [187, 177] on li "Align to End of Previous Day" at bounding box center [173, 182] width 137 height 21
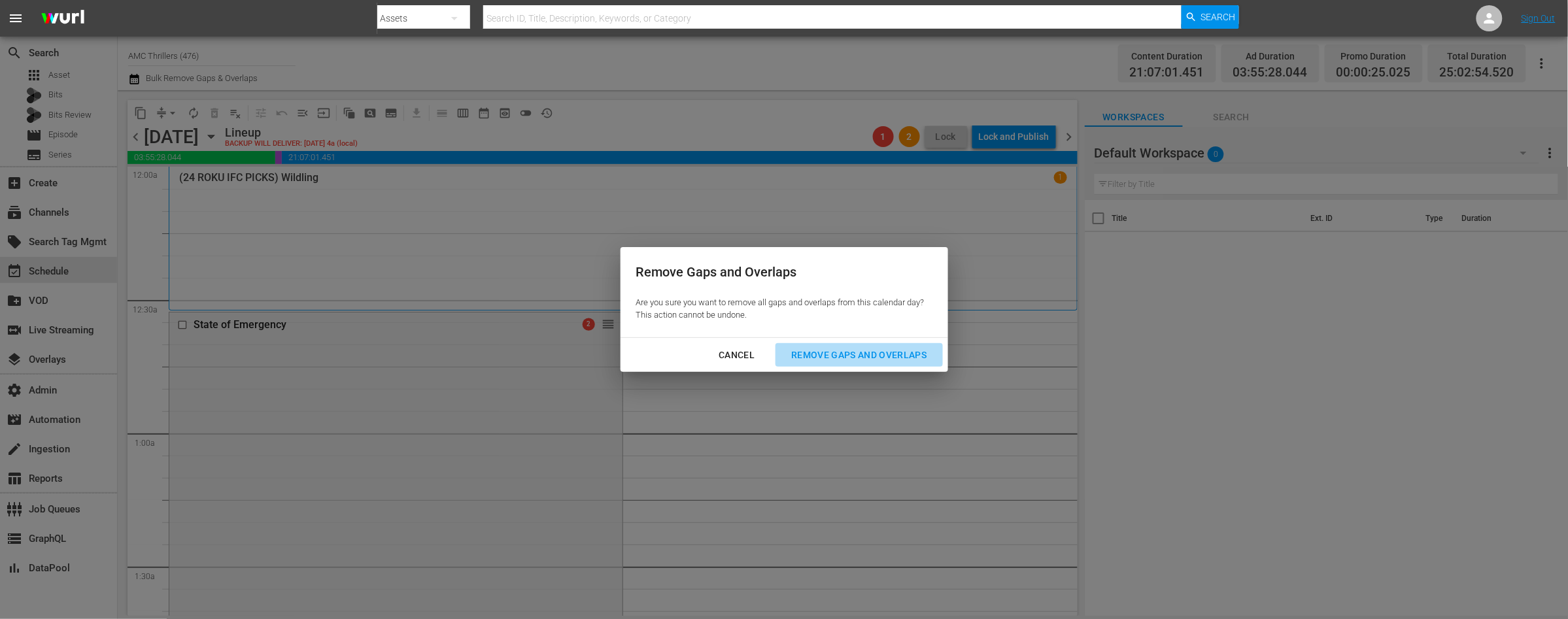
click at [845, 359] on div "Remove Gaps and Overlaps" at bounding box center [859, 355] width 157 height 16
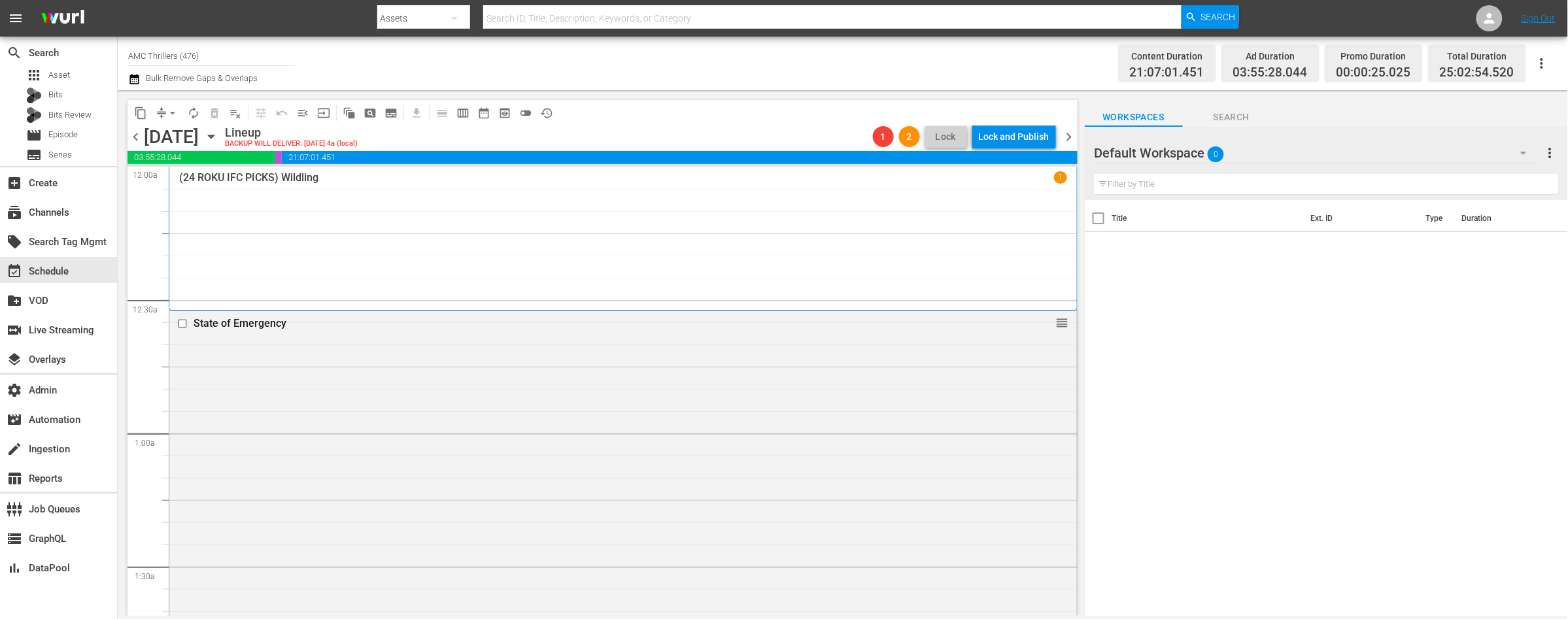
click at [137, 136] on span "chevron_left" at bounding box center [136, 136] width 16 height 16
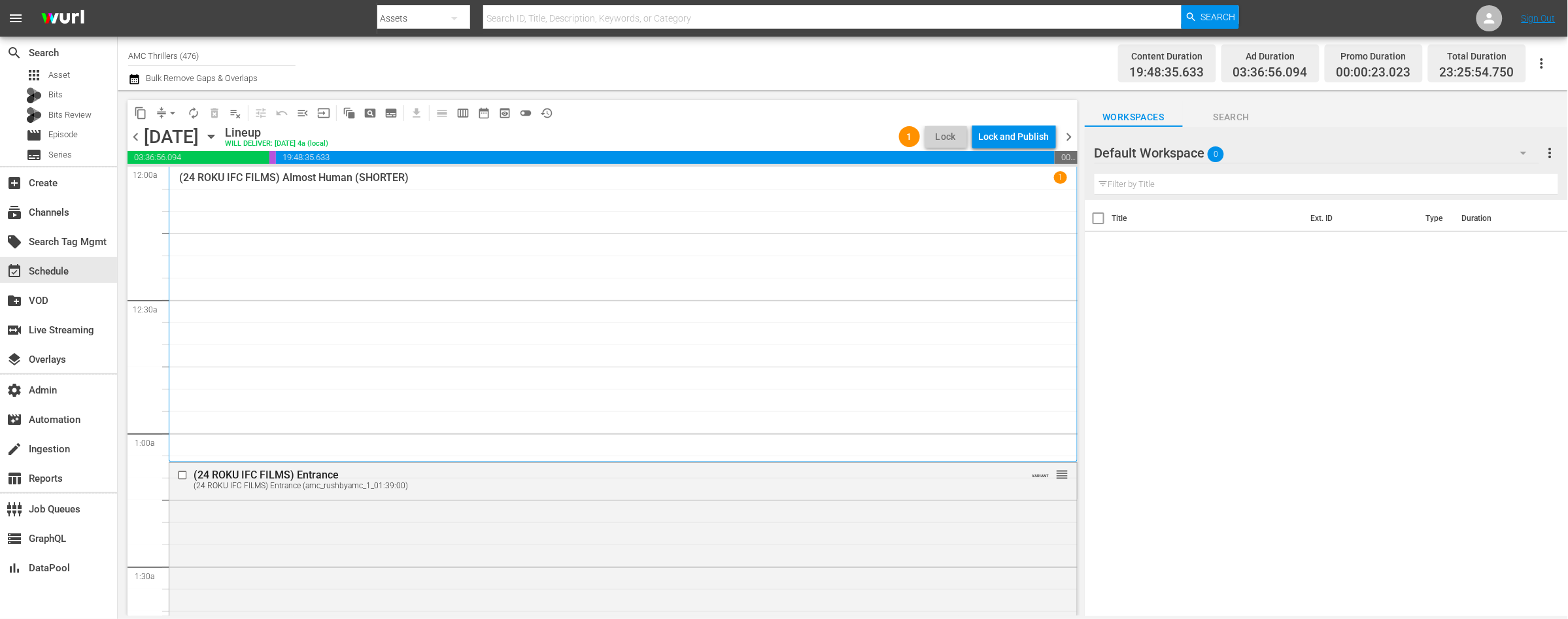
click at [1003, 143] on div "Lock and Publish" at bounding box center [1013, 136] width 70 height 23
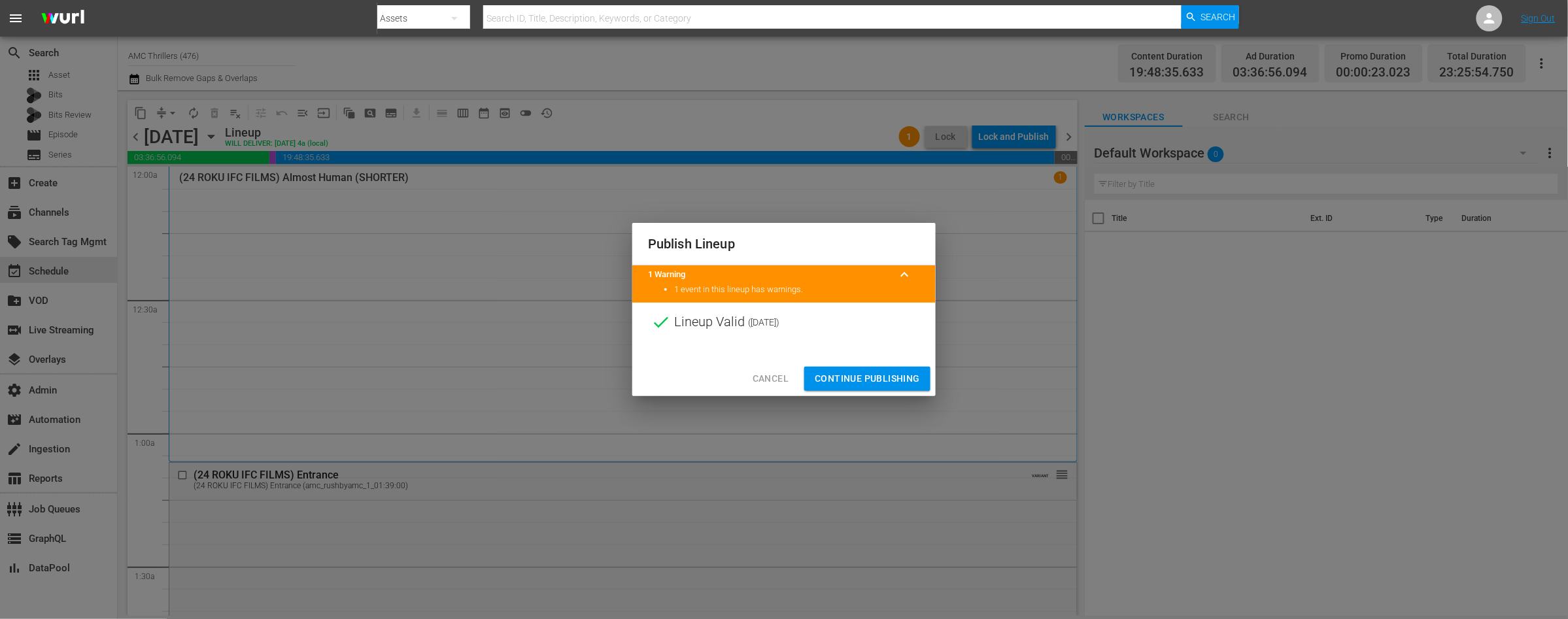
click at [881, 377] on span "Continue Publishing" at bounding box center [866, 379] width 105 height 16
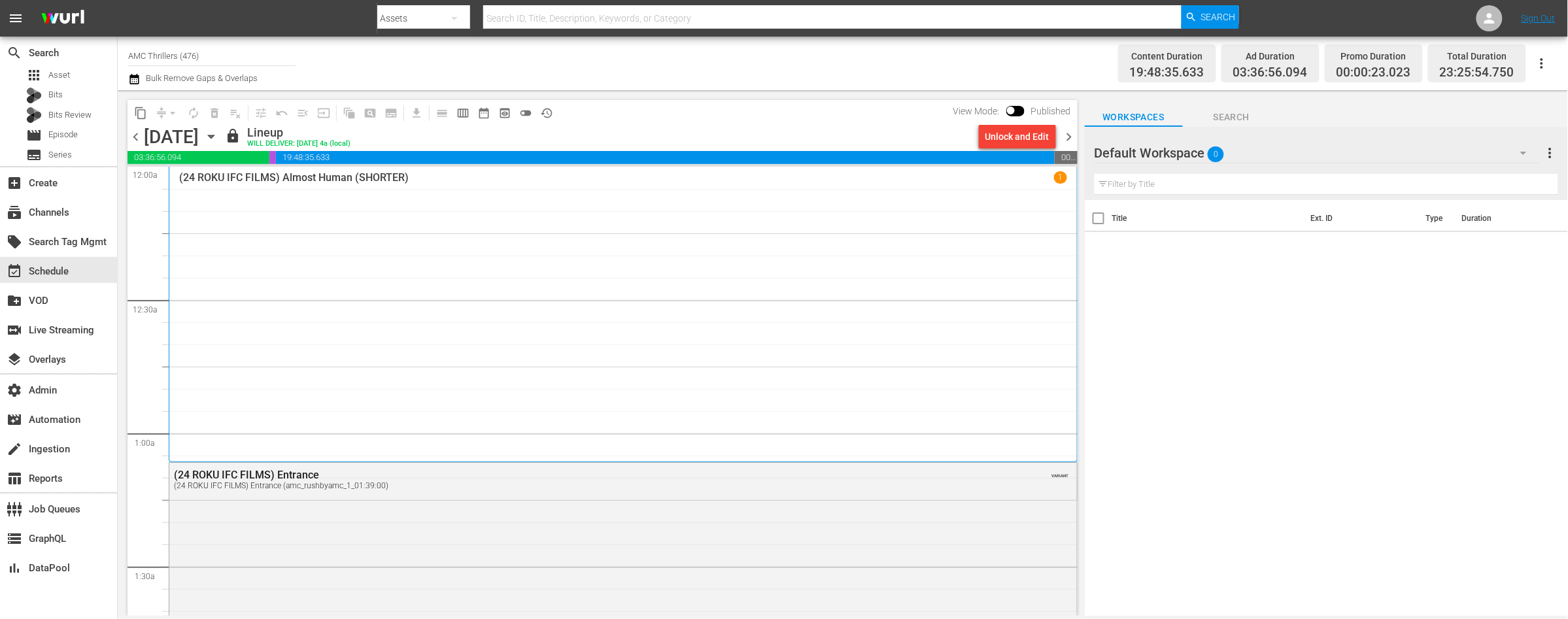
click at [1066, 136] on span "chevron_right" at bounding box center [1069, 136] width 16 height 16
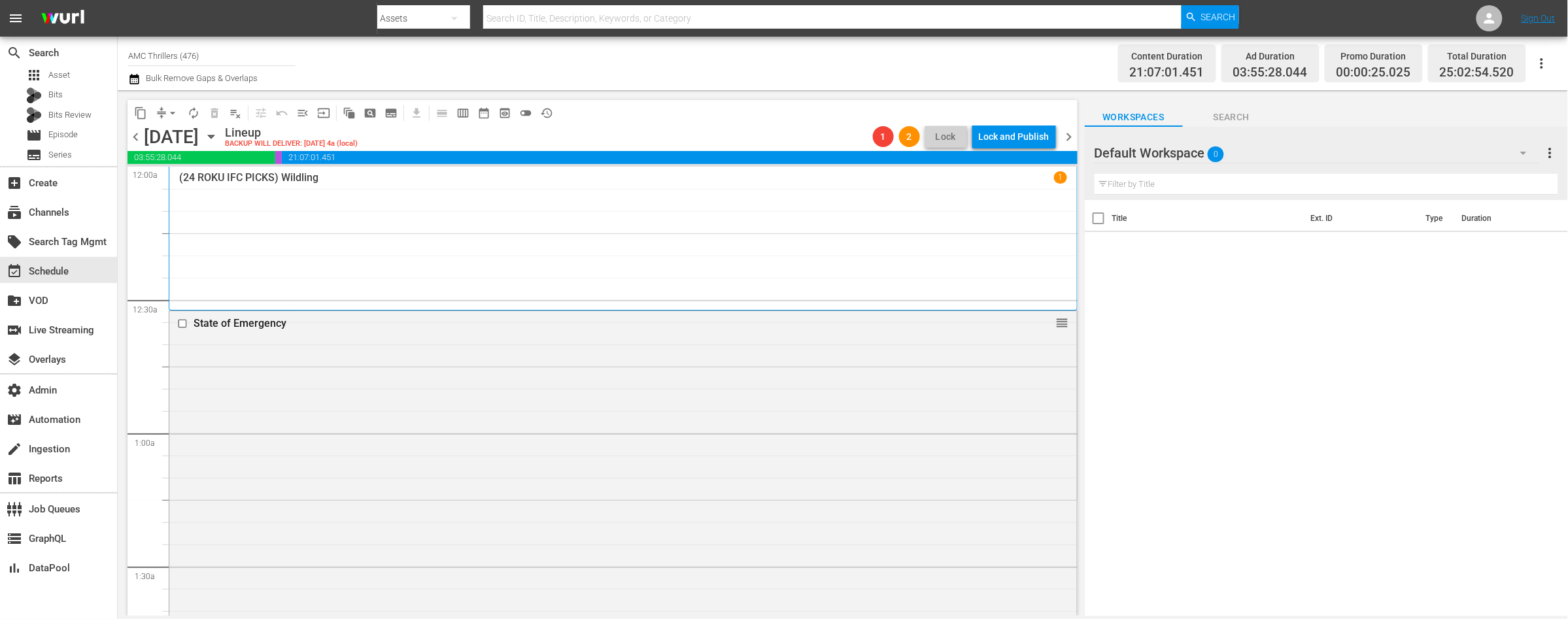
click at [1068, 136] on span "chevron_right" at bounding box center [1069, 136] width 16 height 16
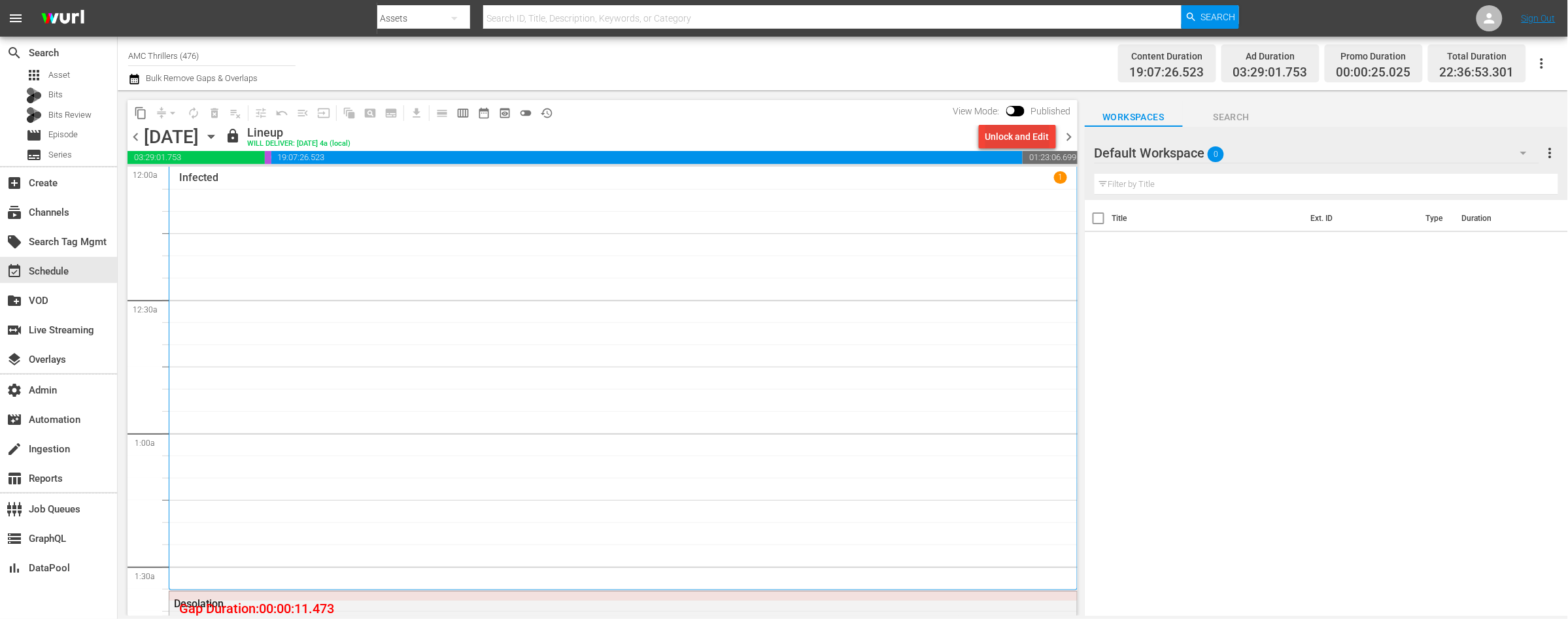
click at [1001, 142] on div "Unlock and Edit" at bounding box center [1017, 136] width 64 height 23
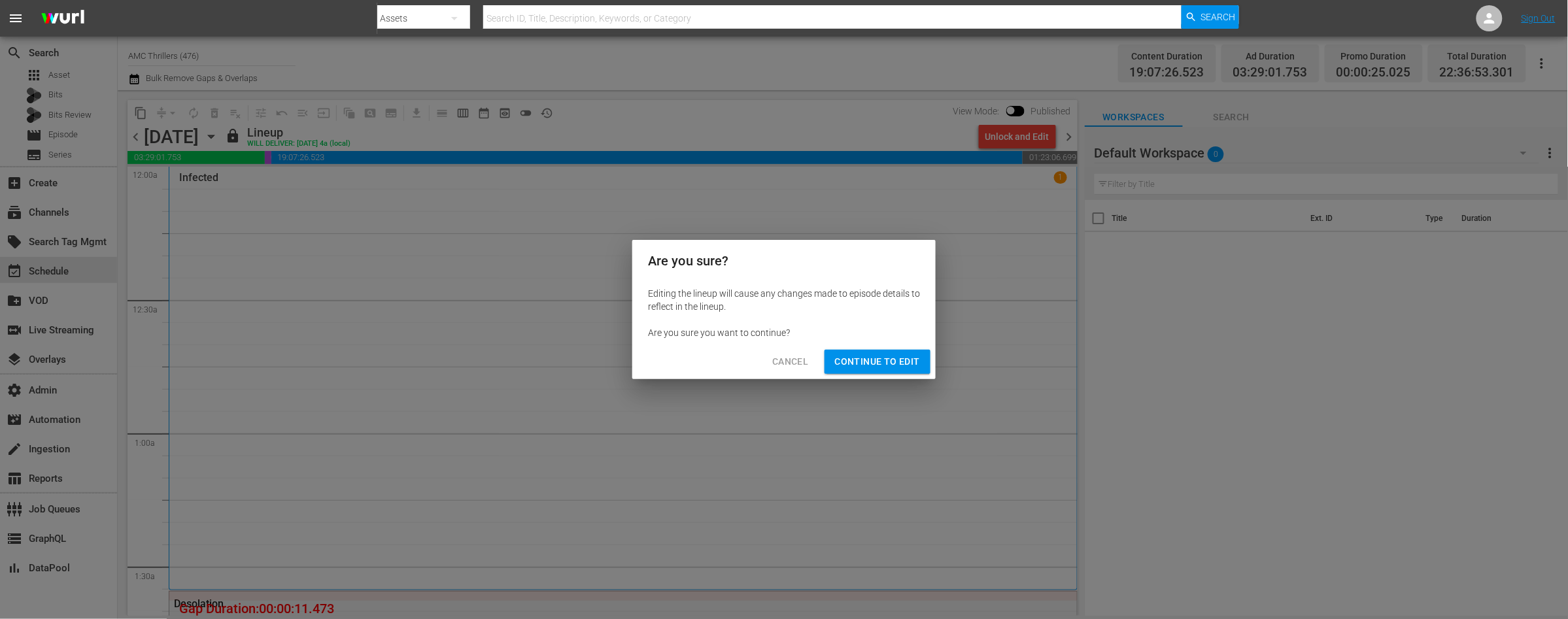
click at [869, 362] on span "Continue to Edit" at bounding box center [878, 361] width 85 height 16
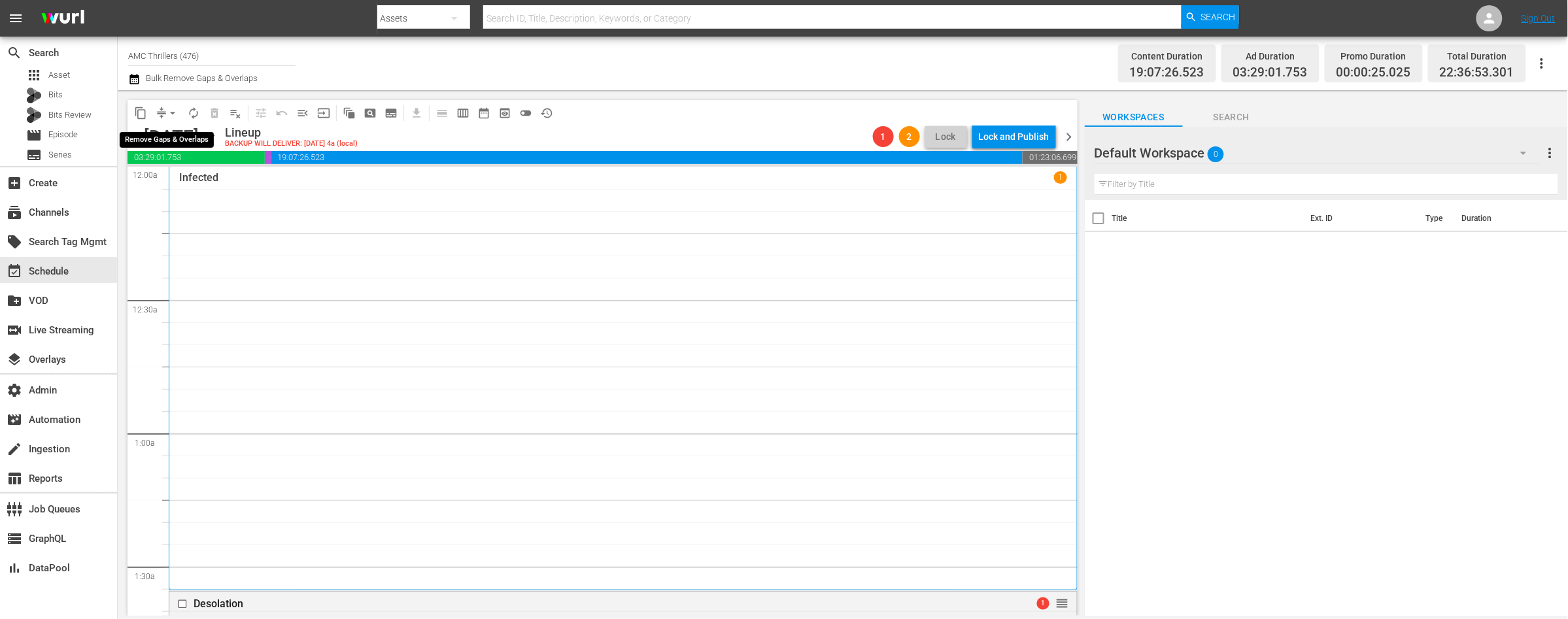
click at [175, 113] on span "arrow_drop_down" at bounding box center [173, 113] width 13 height 13
click at [194, 181] on li "Align to End of Previous Day" at bounding box center [173, 182] width 137 height 21
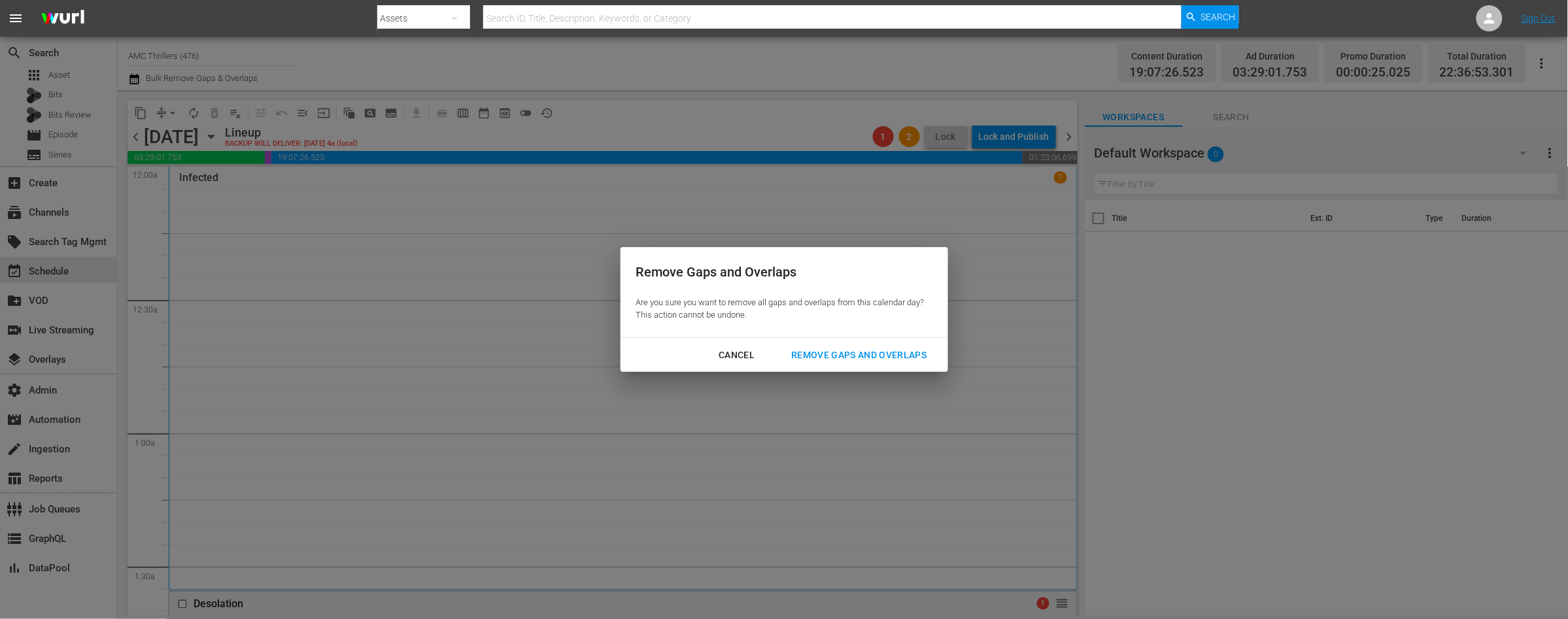
click at [837, 353] on div "Remove Gaps and Overlaps" at bounding box center [859, 355] width 157 height 16
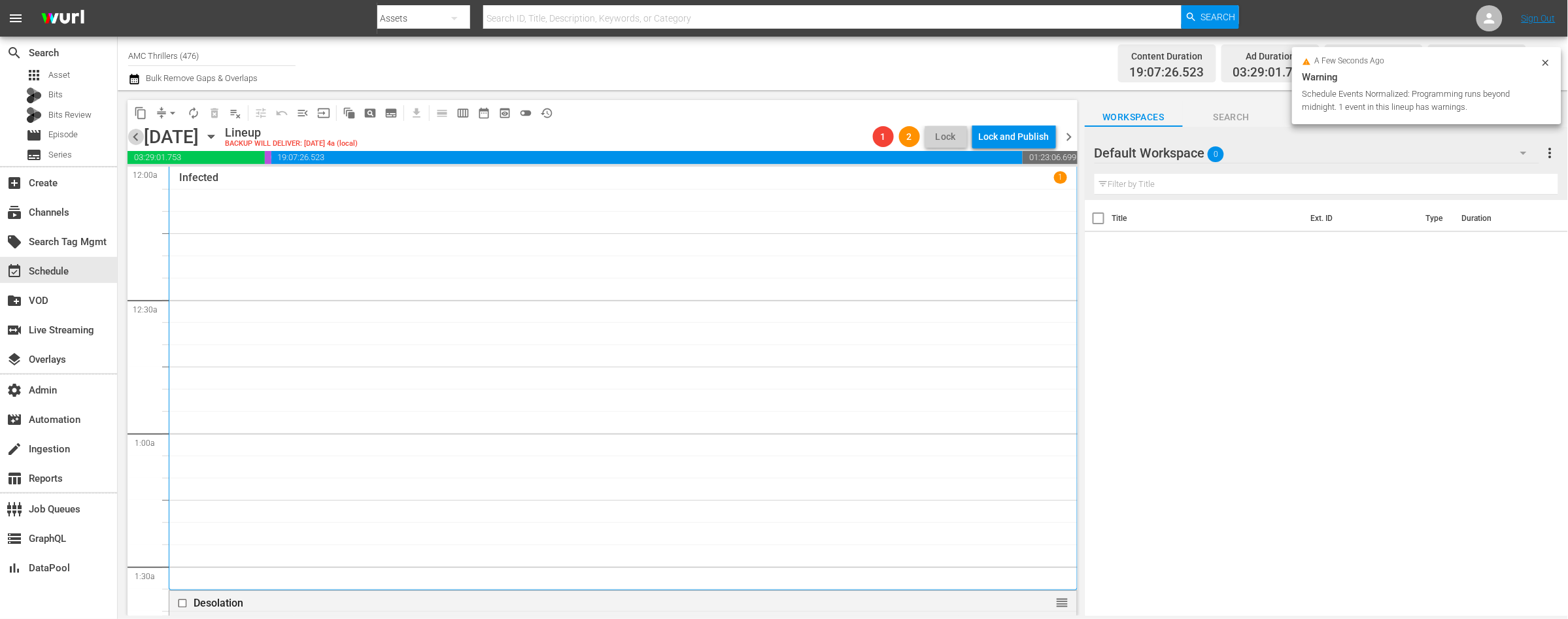
click at [137, 135] on span "chevron_left" at bounding box center [136, 136] width 16 height 16
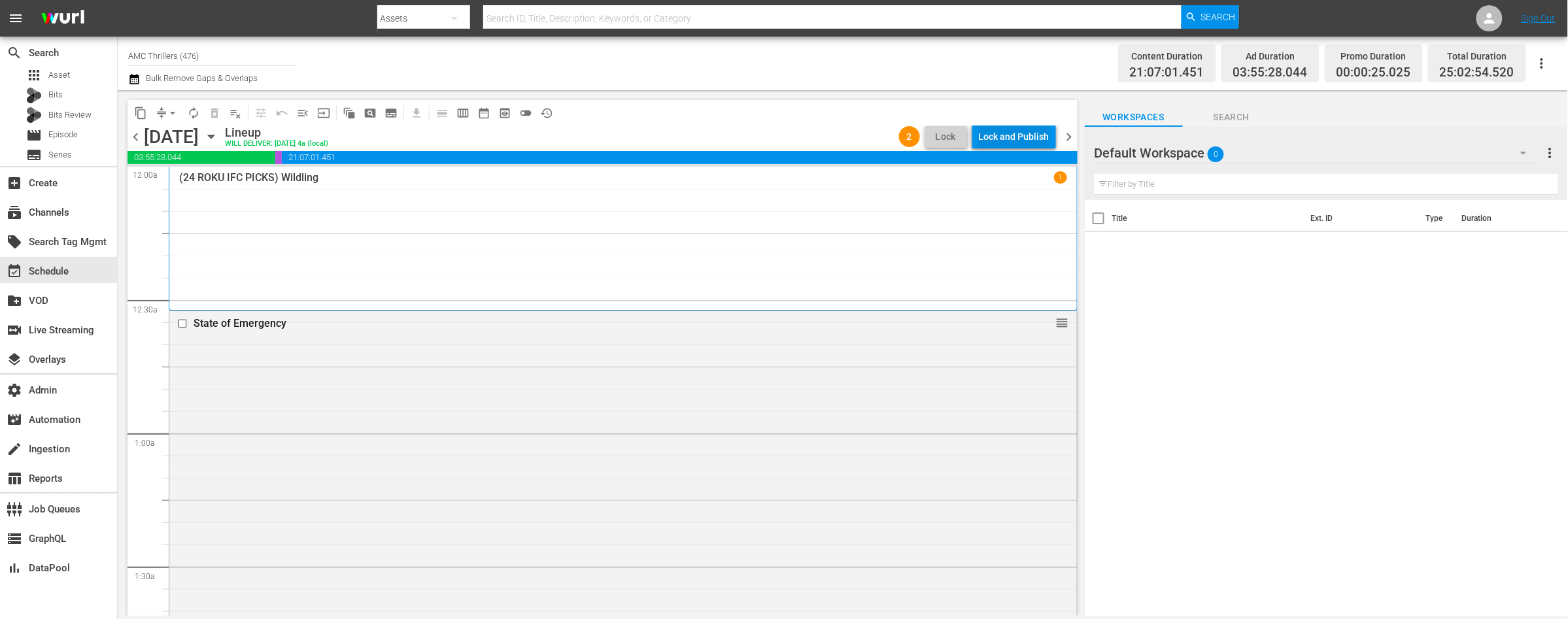
click at [1009, 136] on div "Lock and Publish" at bounding box center [1013, 136] width 70 height 23
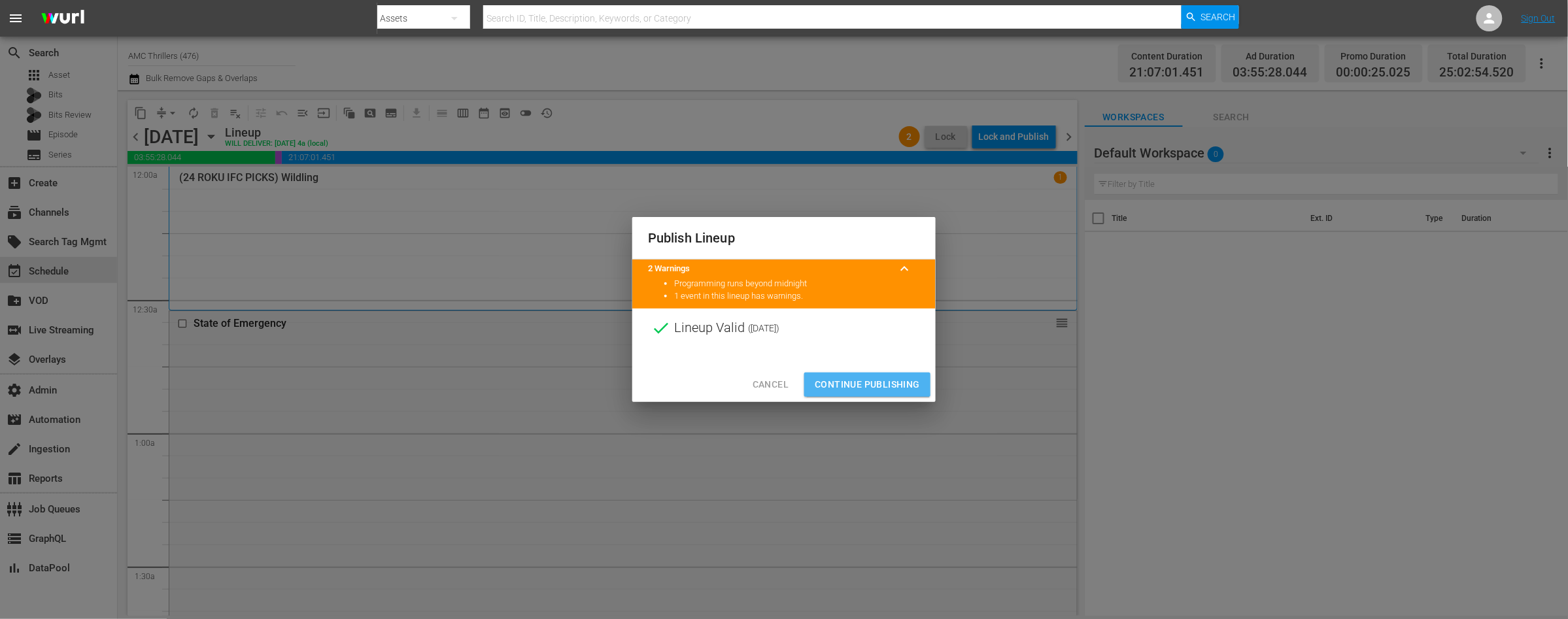
click at [857, 382] on span "Continue Publishing" at bounding box center [866, 384] width 105 height 16
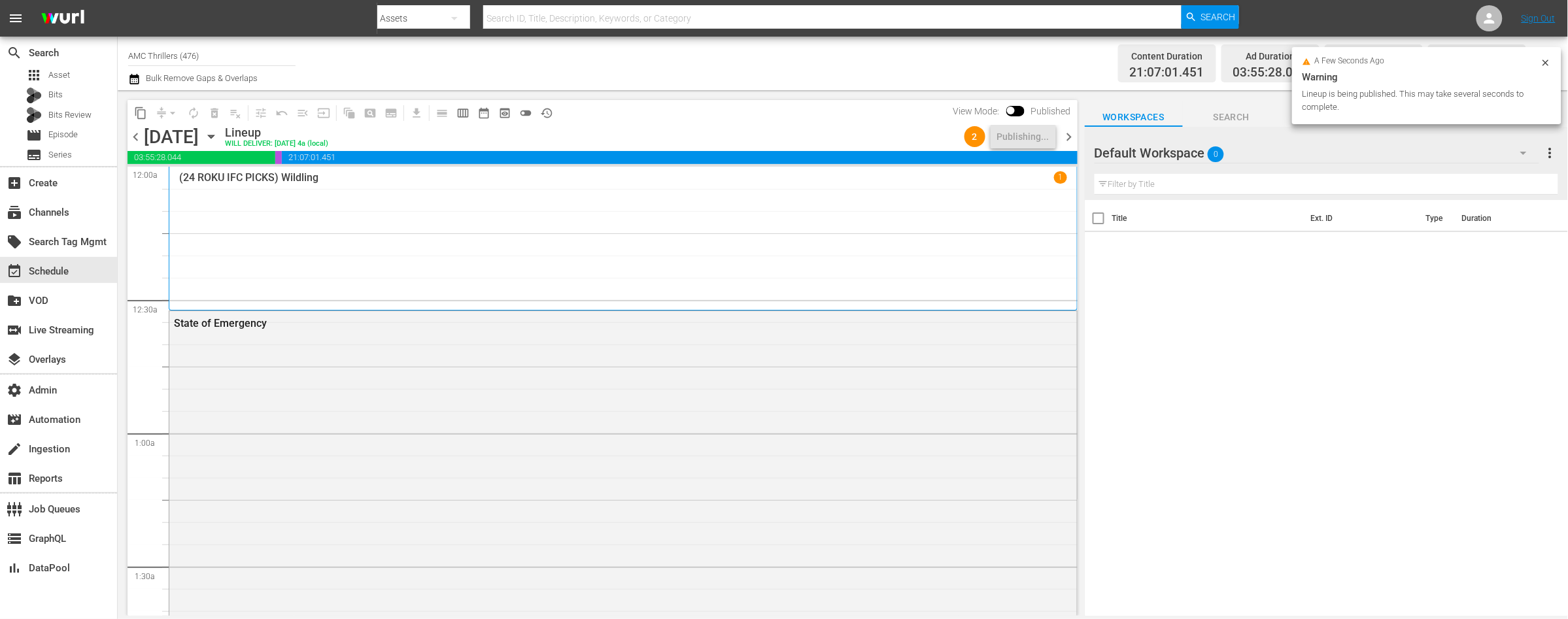
click at [1072, 134] on span "chevron_right" at bounding box center [1069, 136] width 16 height 16
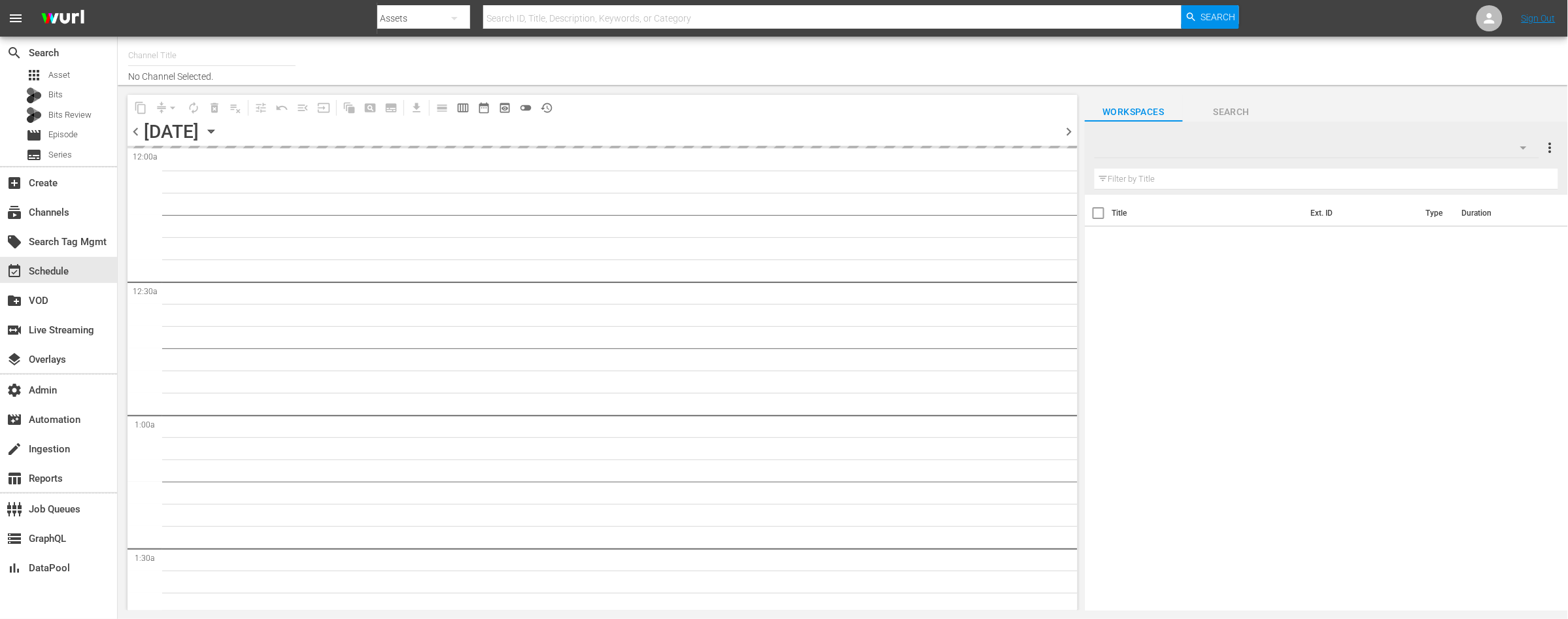
type input "AMC Thrillers (476)"
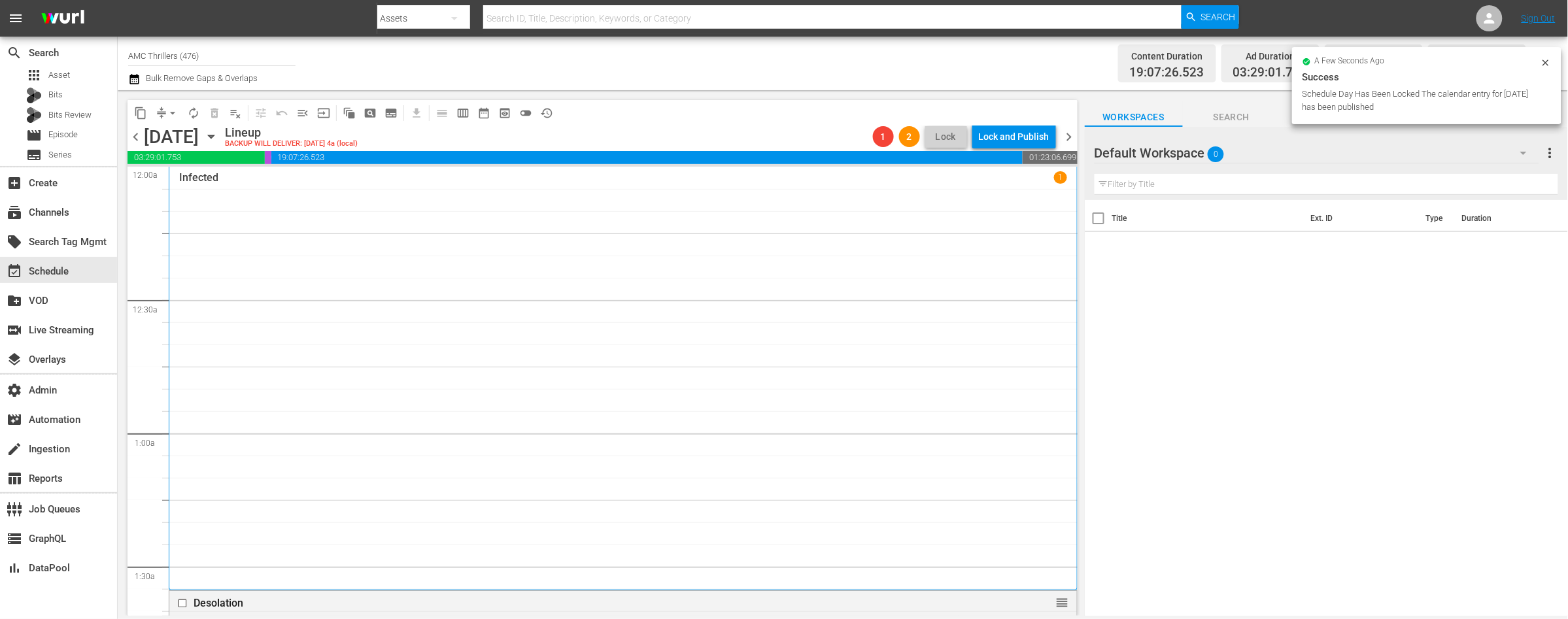
click at [1068, 136] on span "chevron_right" at bounding box center [1069, 136] width 16 height 16
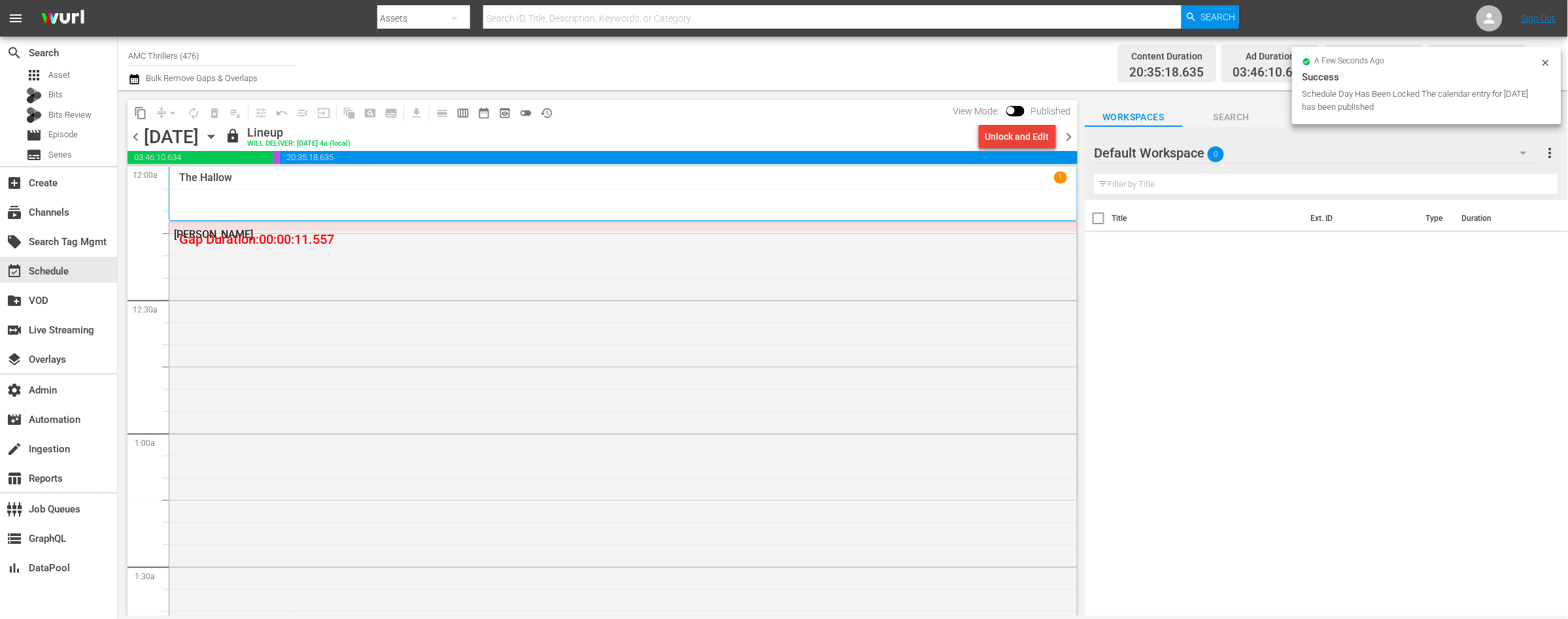
click at [1019, 132] on div "Unlock and Edit" at bounding box center [1017, 136] width 64 height 23
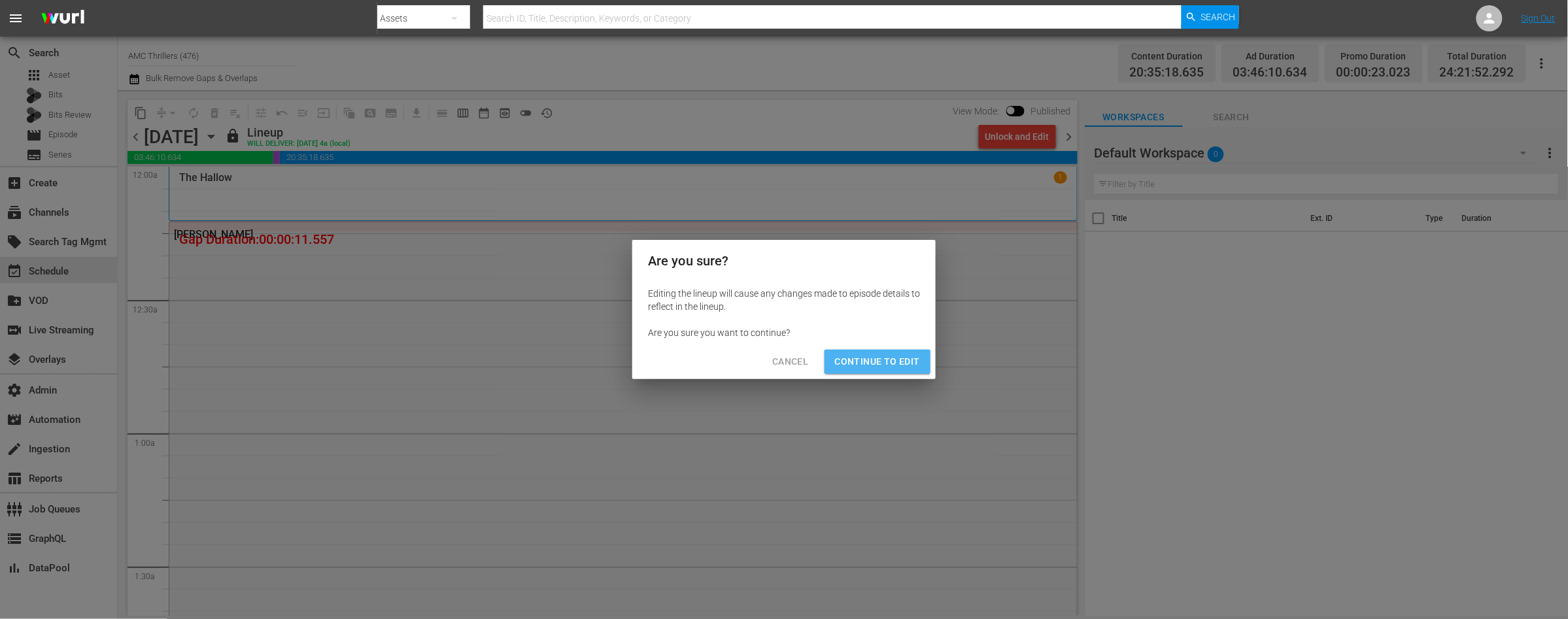
click at [868, 365] on span "Continue to Edit" at bounding box center [878, 361] width 85 height 16
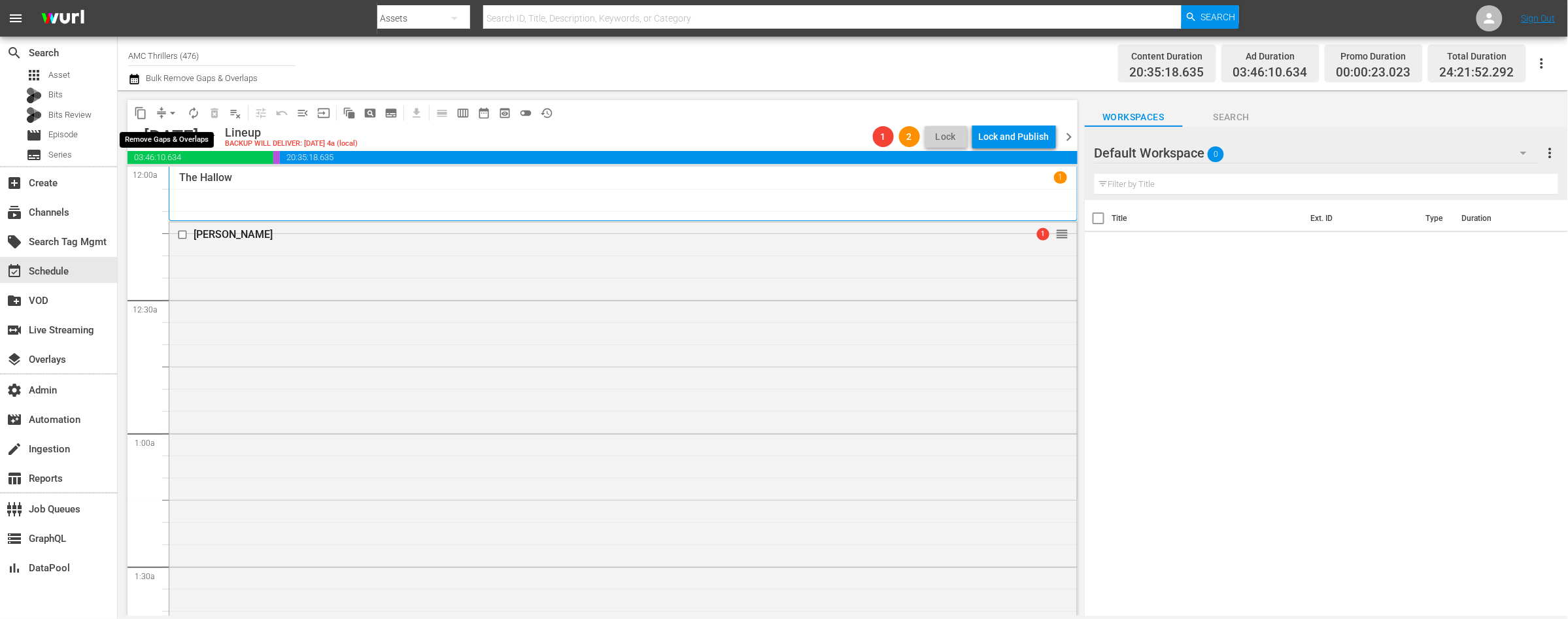
click at [169, 113] on span "arrow_drop_down" at bounding box center [173, 113] width 13 height 13
click at [174, 176] on li "Align to End of Previous Day" at bounding box center [173, 182] width 137 height 21
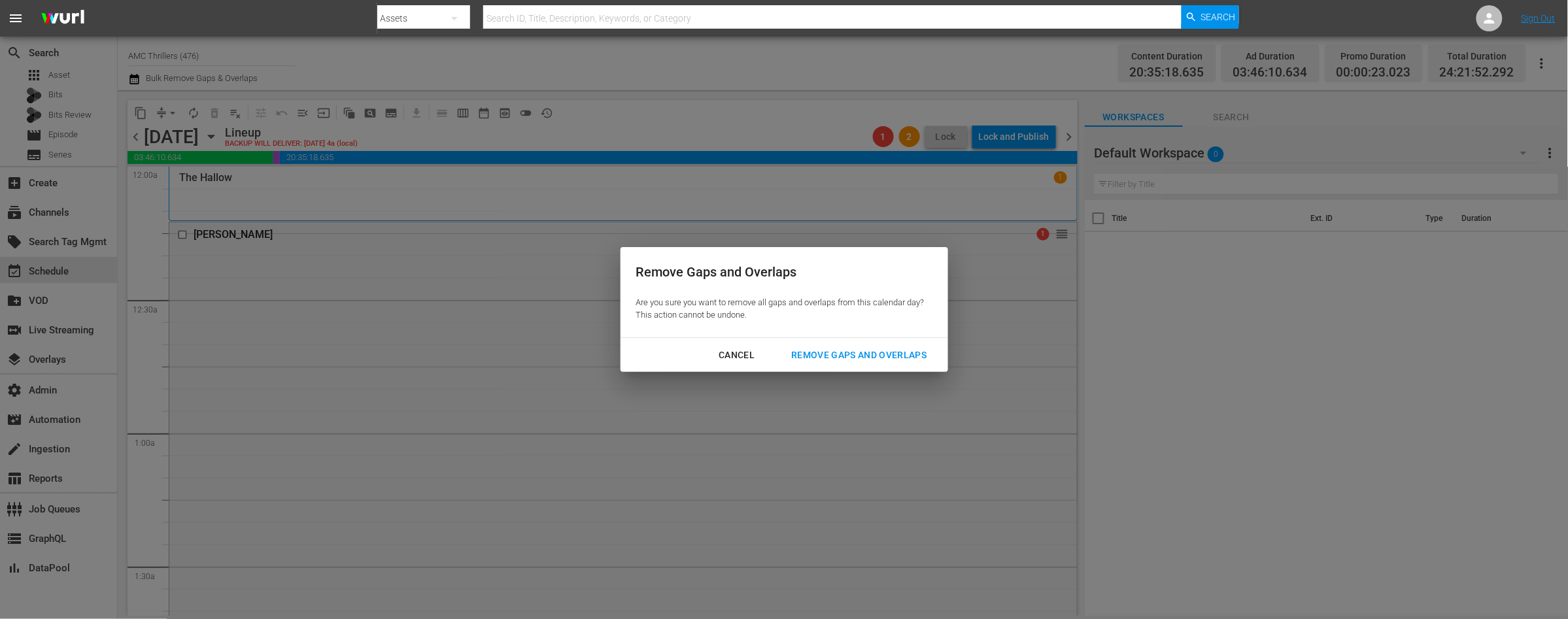
click at [836, 349] on div "Remove Gaps and Overlaps" at bounding box center [859, 355] width 157 height 16
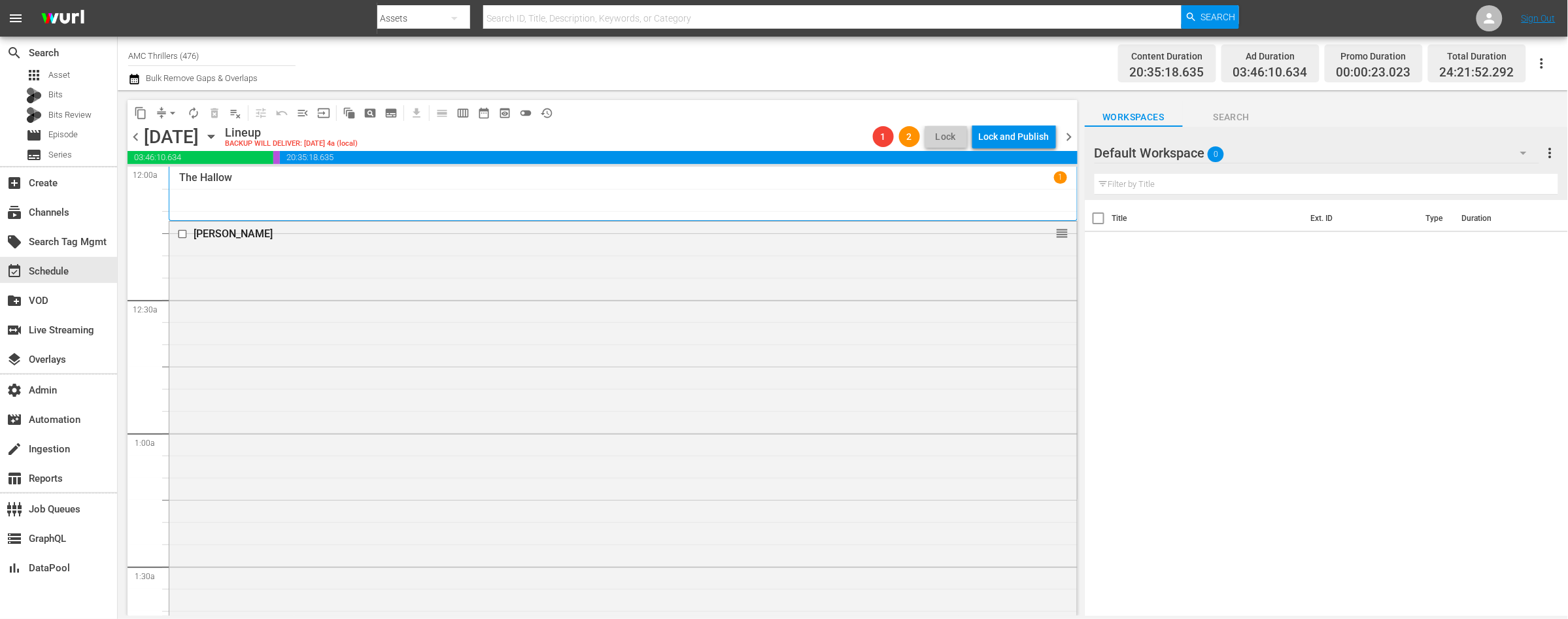
click at [136, 136] on span "chevron_left" at bounding box center [136, 136] width 16 height 16
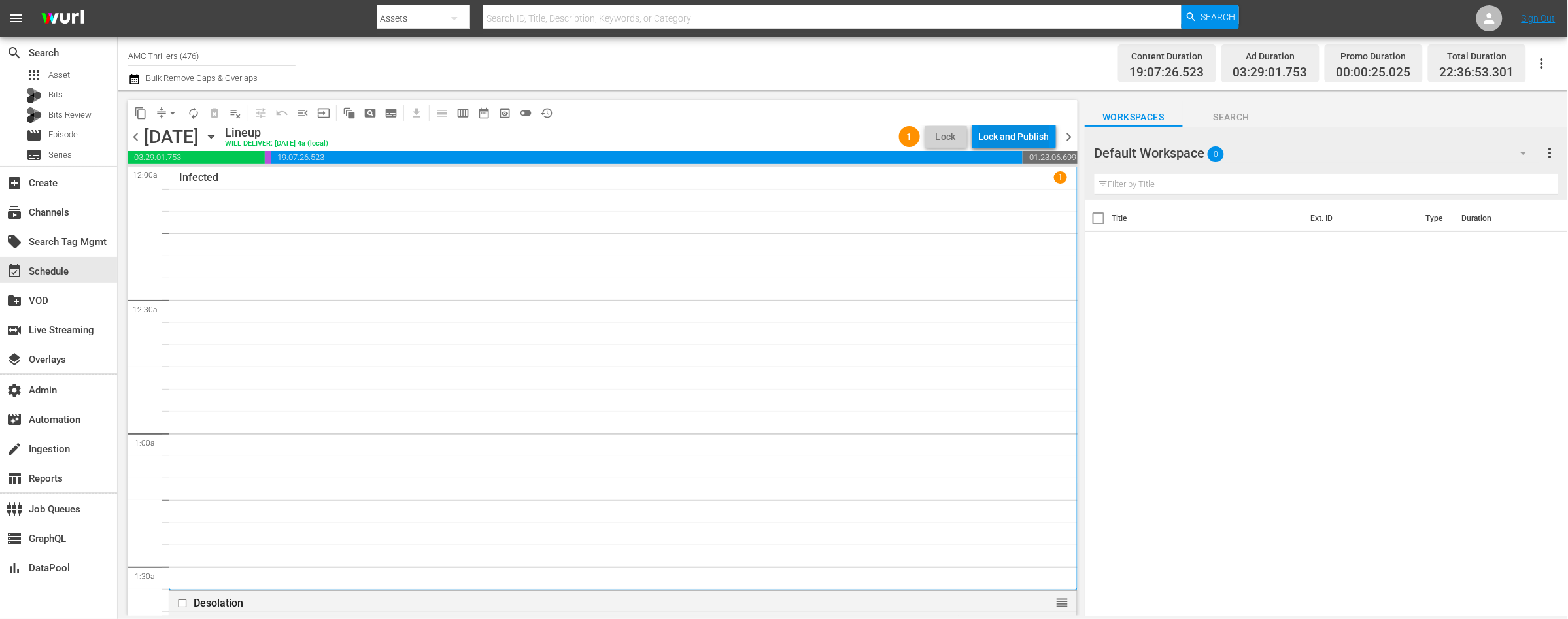
click at [999, 137] on div "Lock and Publish" at bounding box center [1013, 136] width 70 height 23
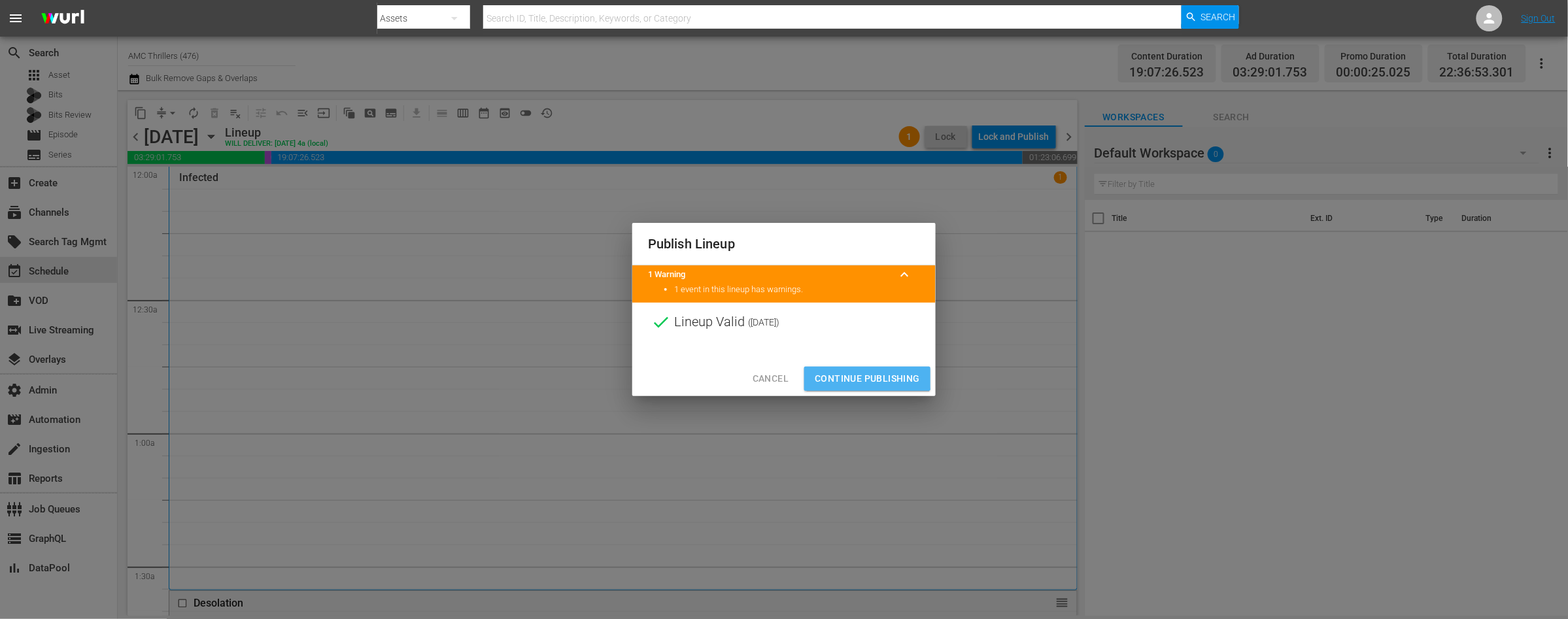
click at [853, 368] on button "Continue Publishing" at bounding box center [867, 379] width 126 height 24
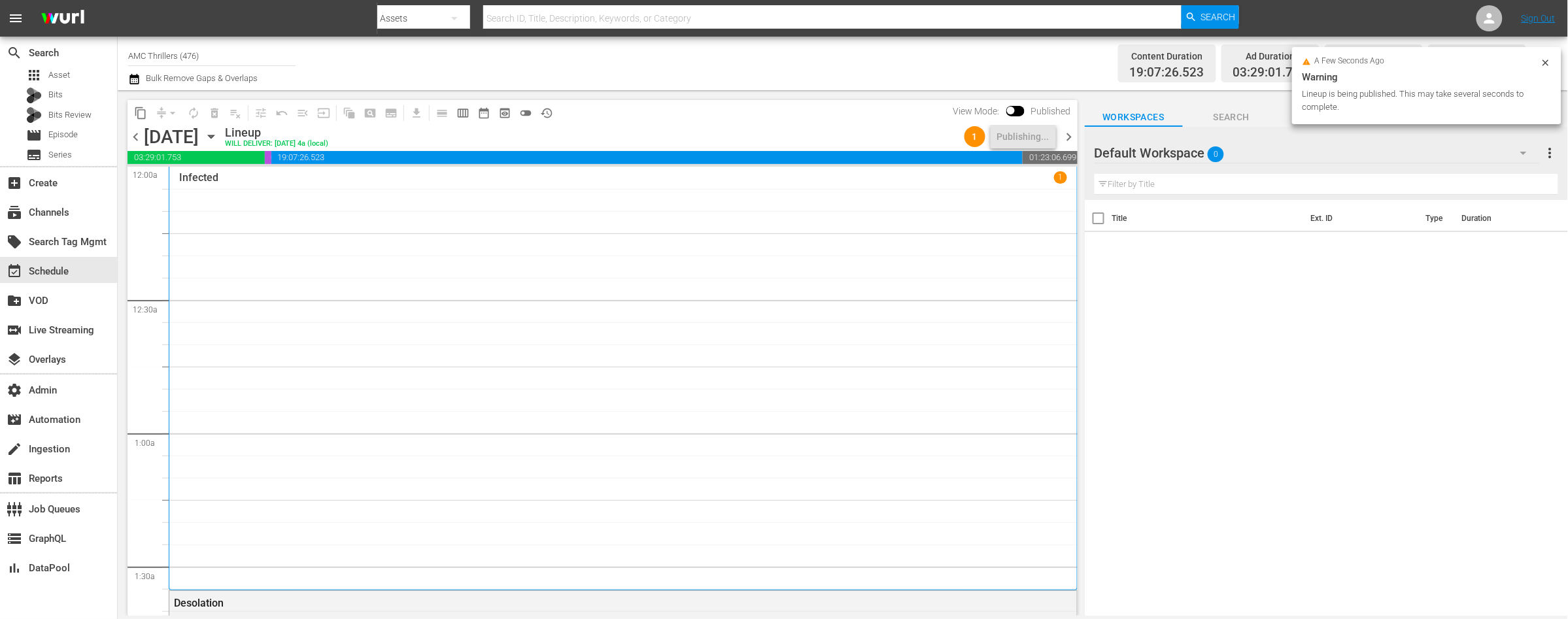
click at [1067, 136] on span "chevron_right" at bounding box center [1069, 136] width 16 height 16
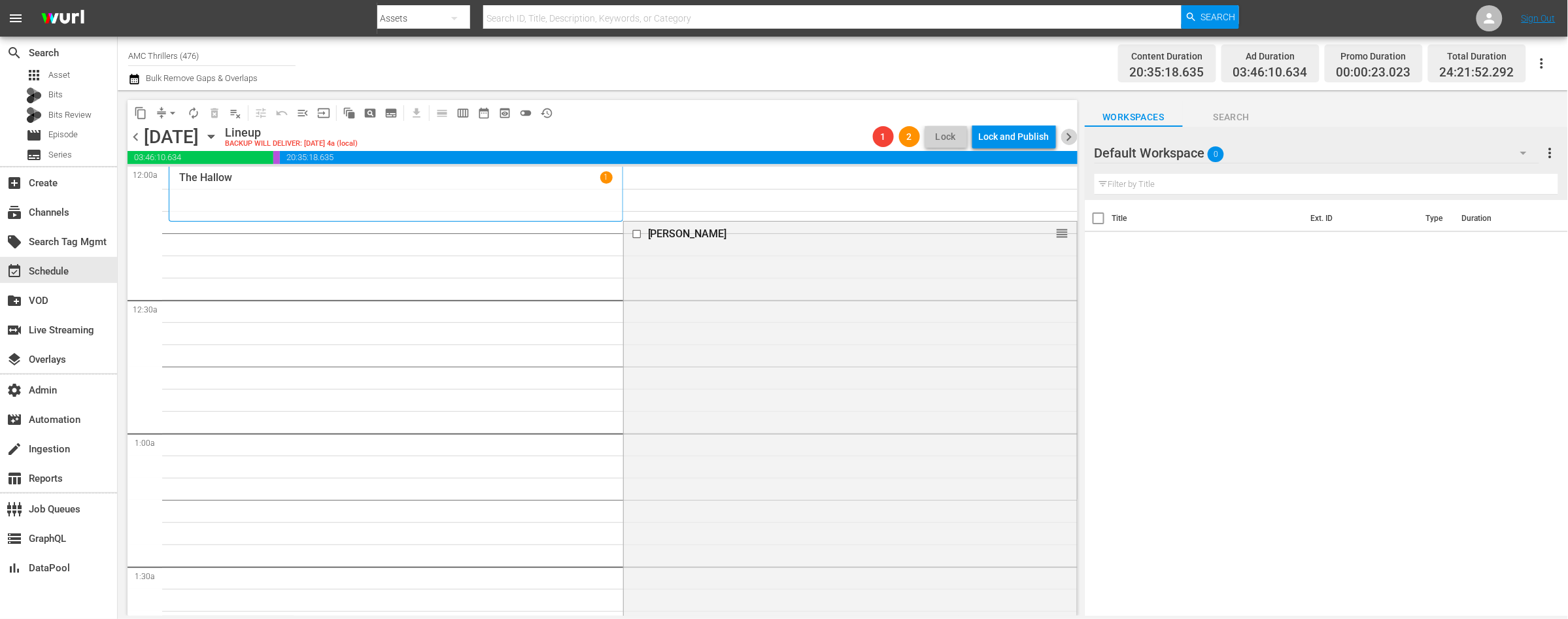
click at [1070, 136] on span "chevron_right" at bounding box center [1069, 136] width 16 height 16
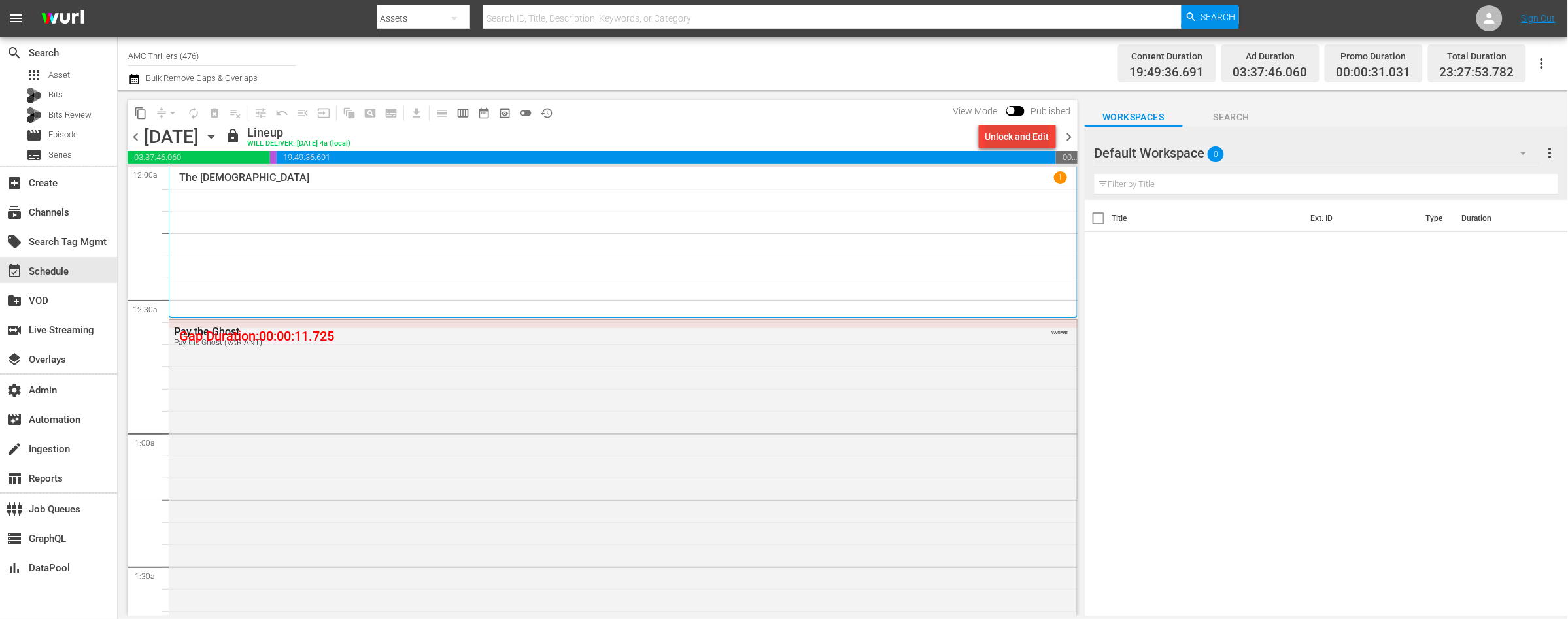
click at [1012, 135] on div "Unlock and Edit" at bounding box center [1017, 136] width 64 height 23
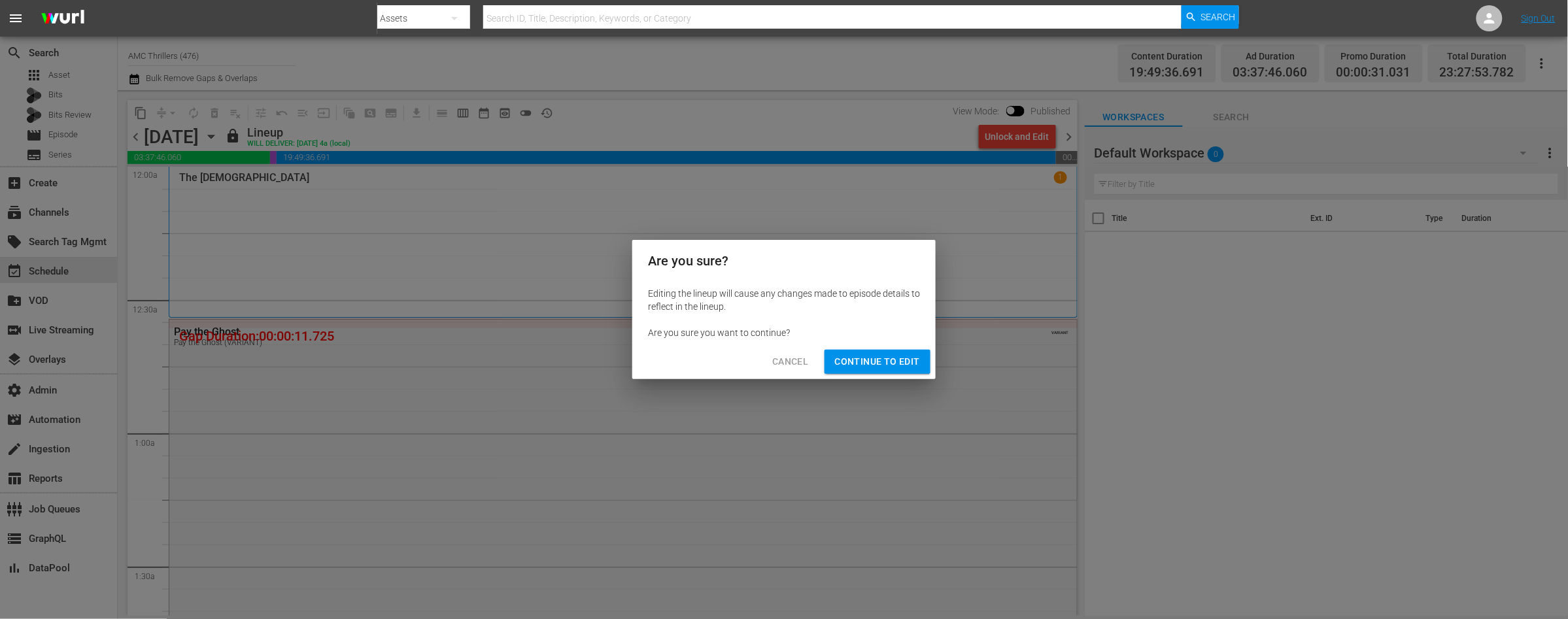
click at [888, 365] on span "Continue to Edit" at bounding box center [878, 361] width 85 height 16
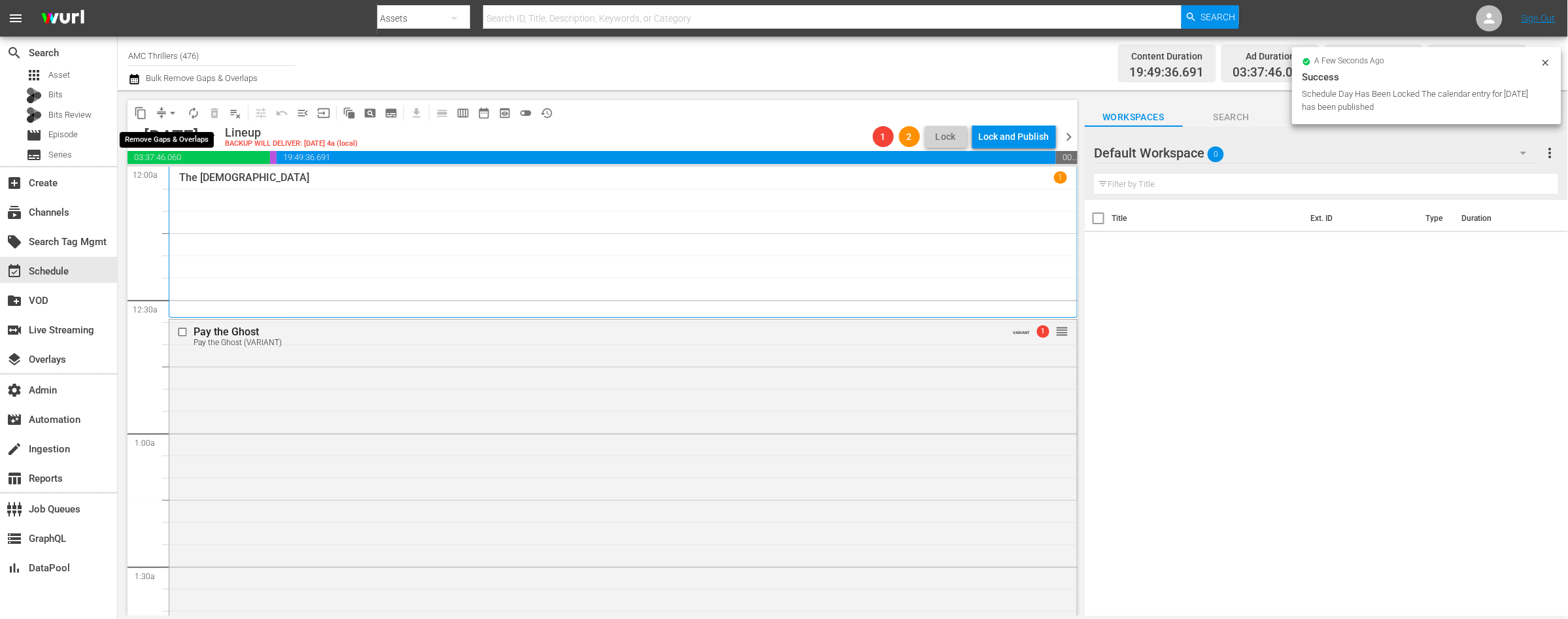
click at [173, 112] on span "arrow_drop_down" at bounding box center [173, 113] width 13 height 13
click at [186, 178] on li "Align to End of Previous Day" at bounding box center [173, 182] width 137 height 21
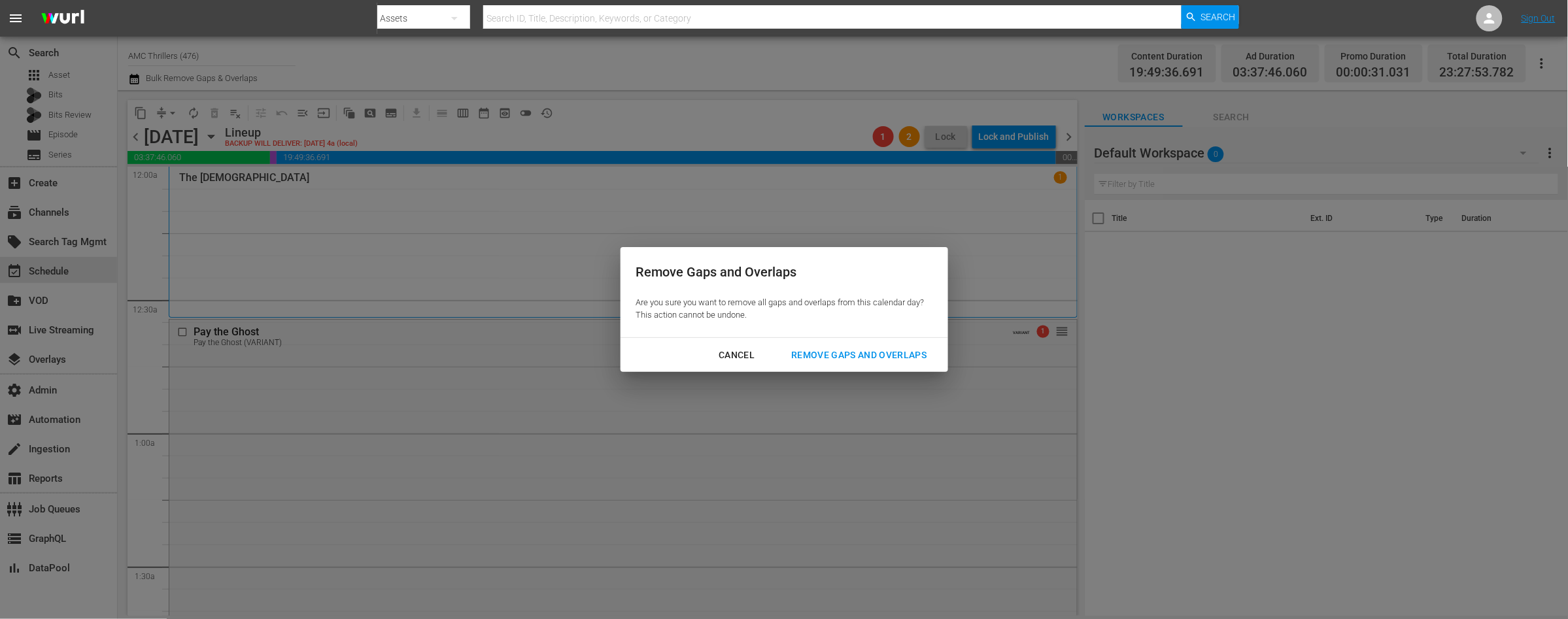
click at [883, 358] on div "Remove Gaps and Overlaps" at bounding box center [859, 355] width 157 height 16
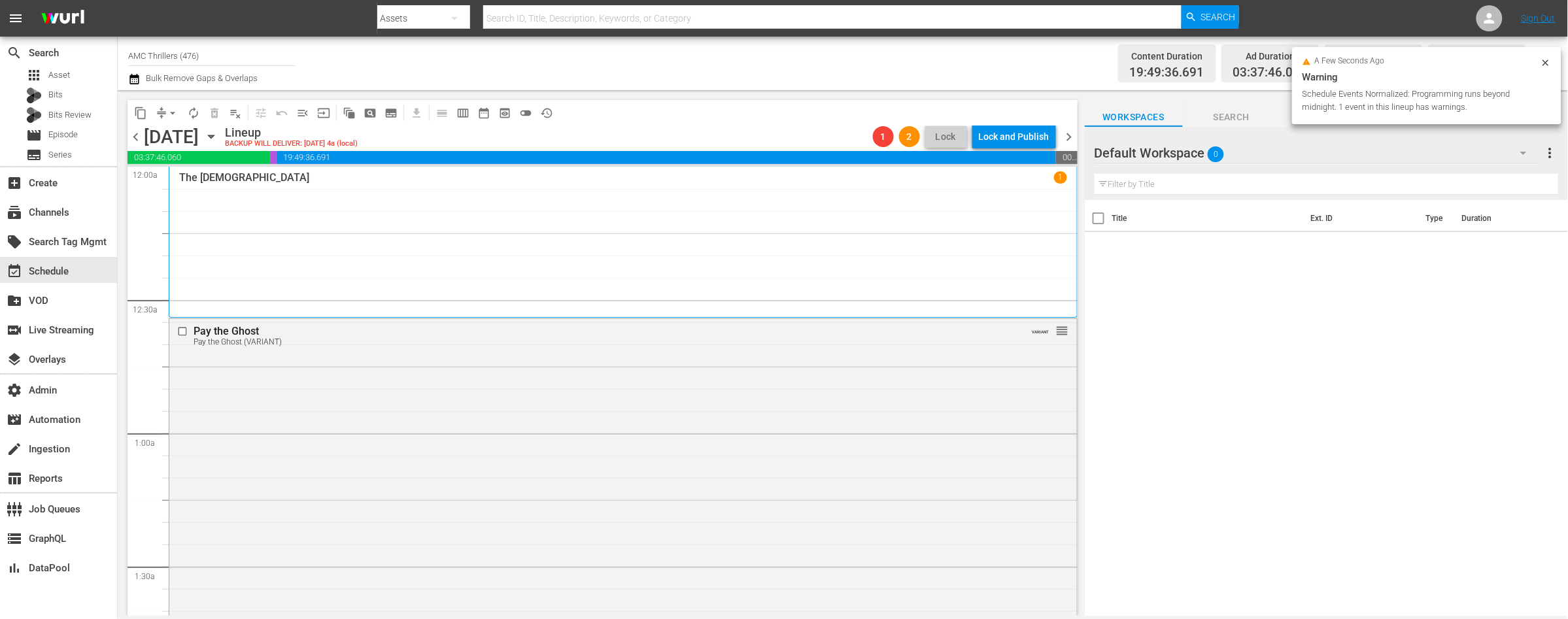
click at [137, 136] on span "chevron_left" at bounding box center [136, 136] width 16 height 16
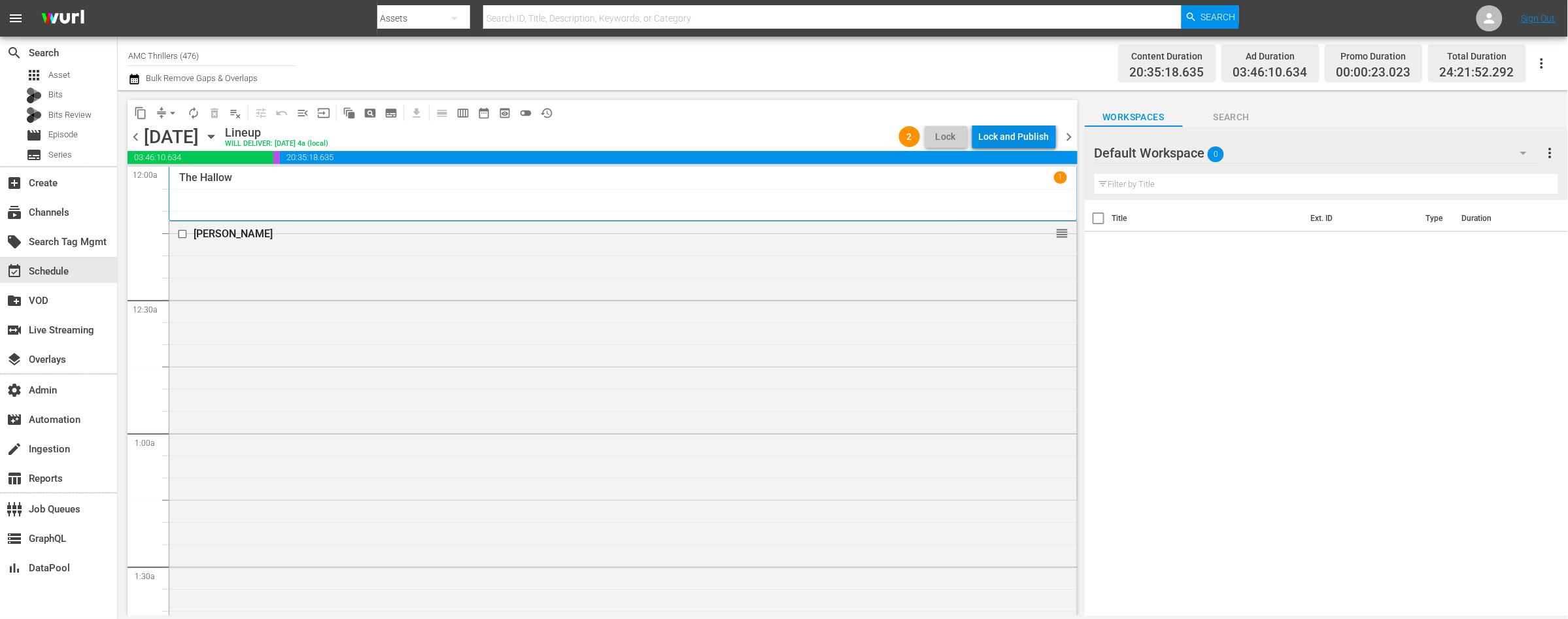
click at [992, 139] on div "Lock and Publish" at bounding box center [1013, 136] width 70 height 23
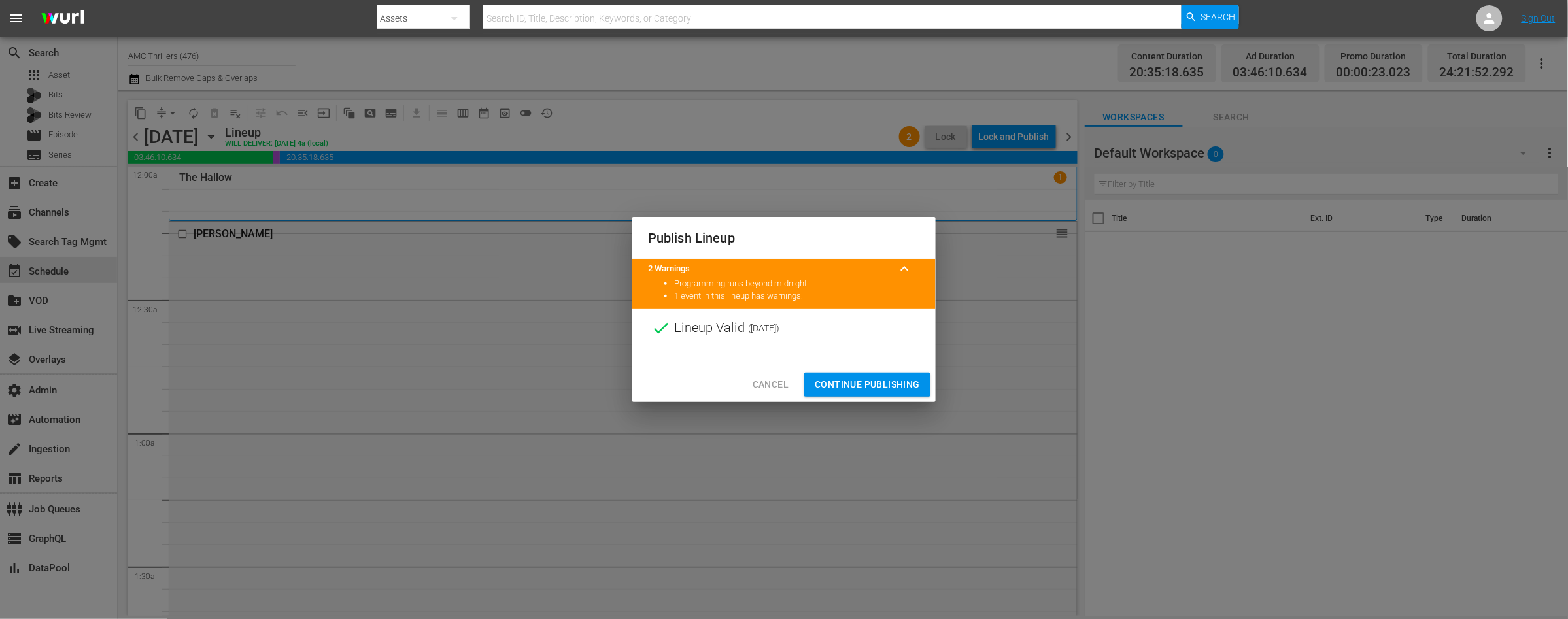
click at [856, 384] on span "Continue Publishing" at bounding box center [866, 384] width 105 height 16
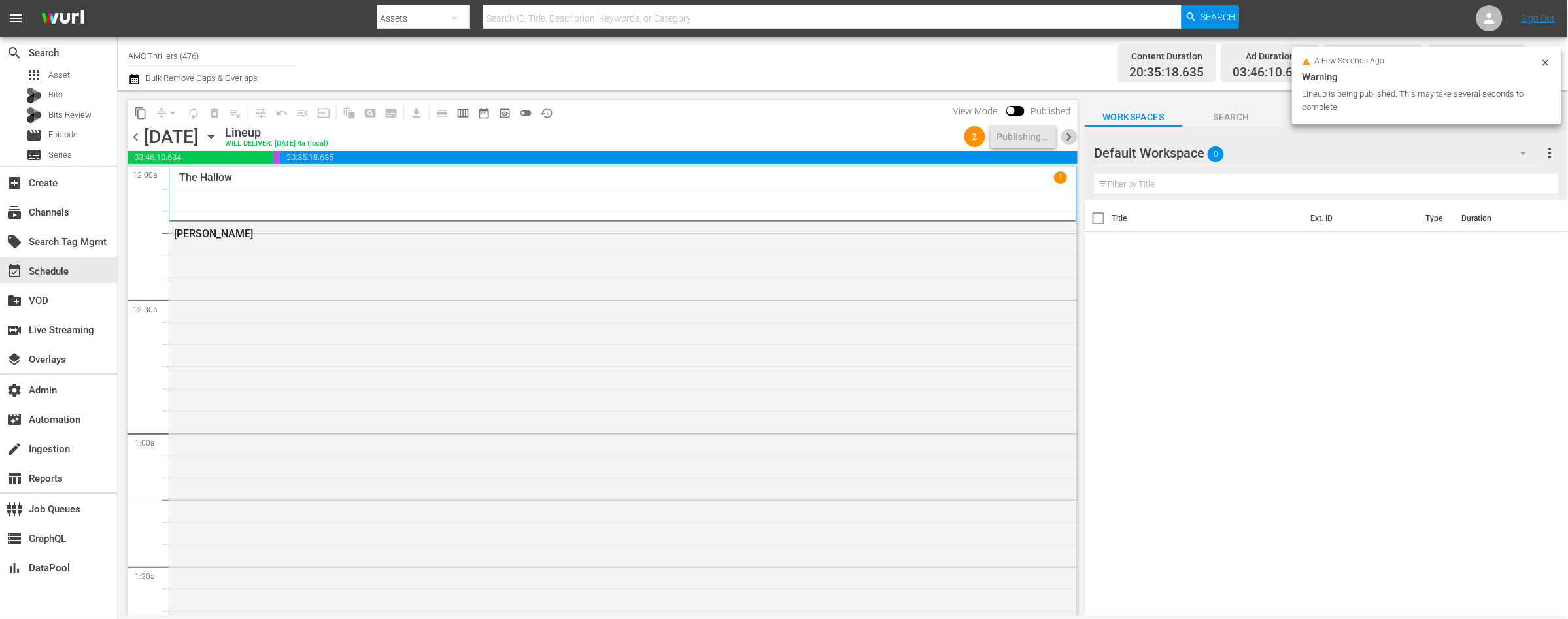
click at [1068, 138] on span "chevron_right" at bounding box center [1069, 136] width 16 height 16
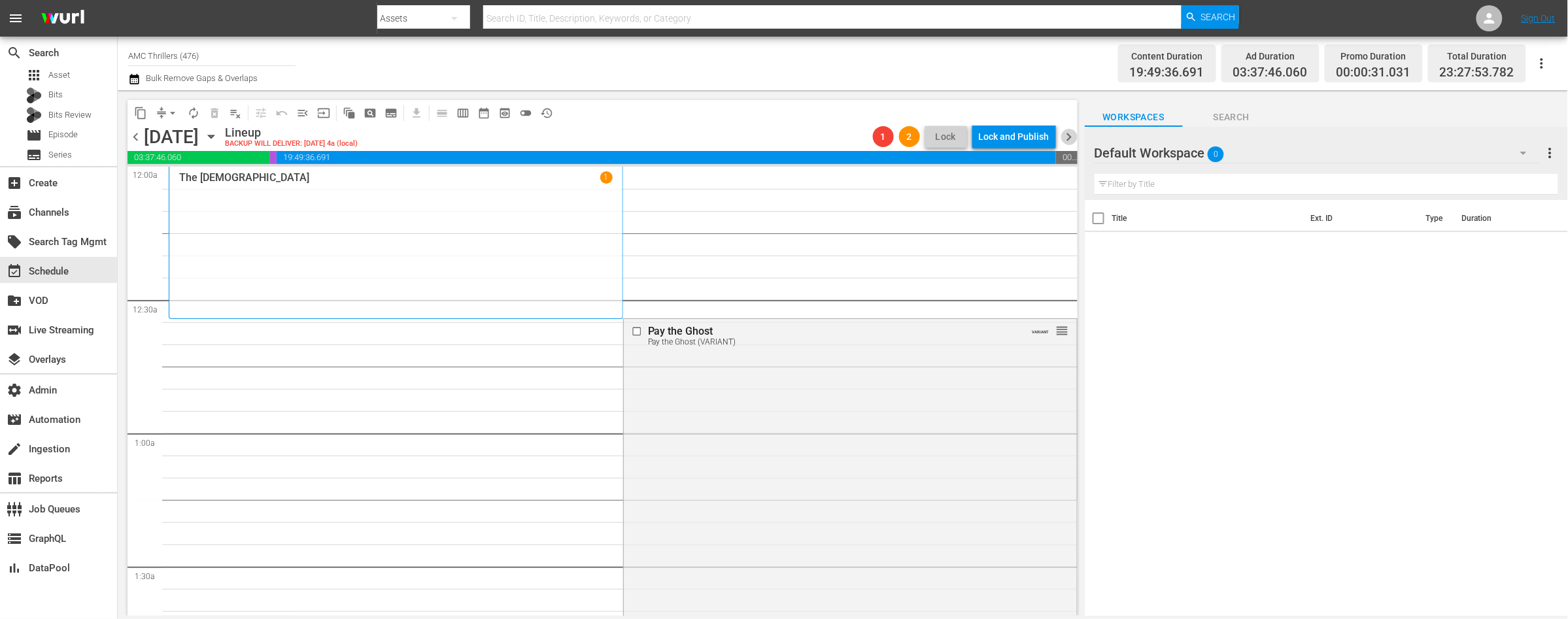
click at [1068, 138] on span "chevron_right" at bounding box center [1069, 136] width 16 height 16
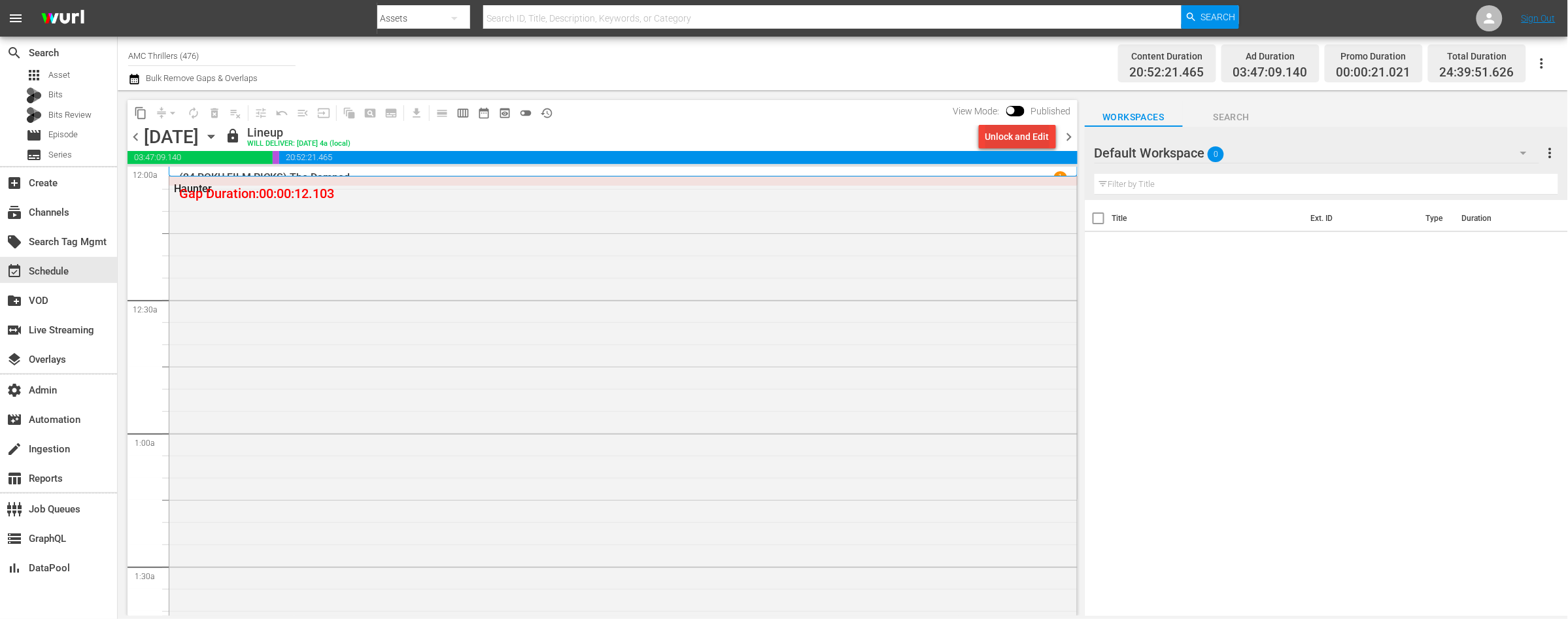
click at [996, 141] on div "Unlock and Edit" at bounding box center [1017, 136] width 64 height 23
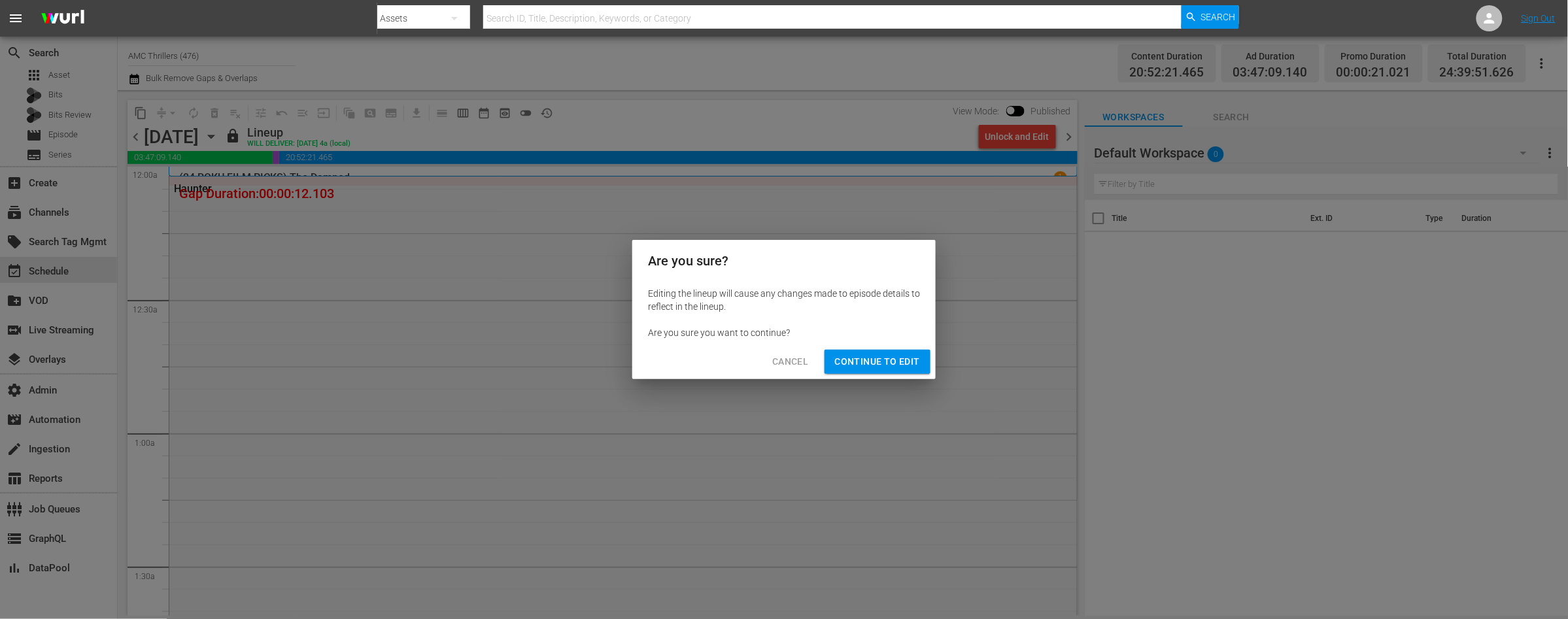
click at [852, 362] on span "Continue to Edit" at bounding box center [878, 361] width 85 height 16
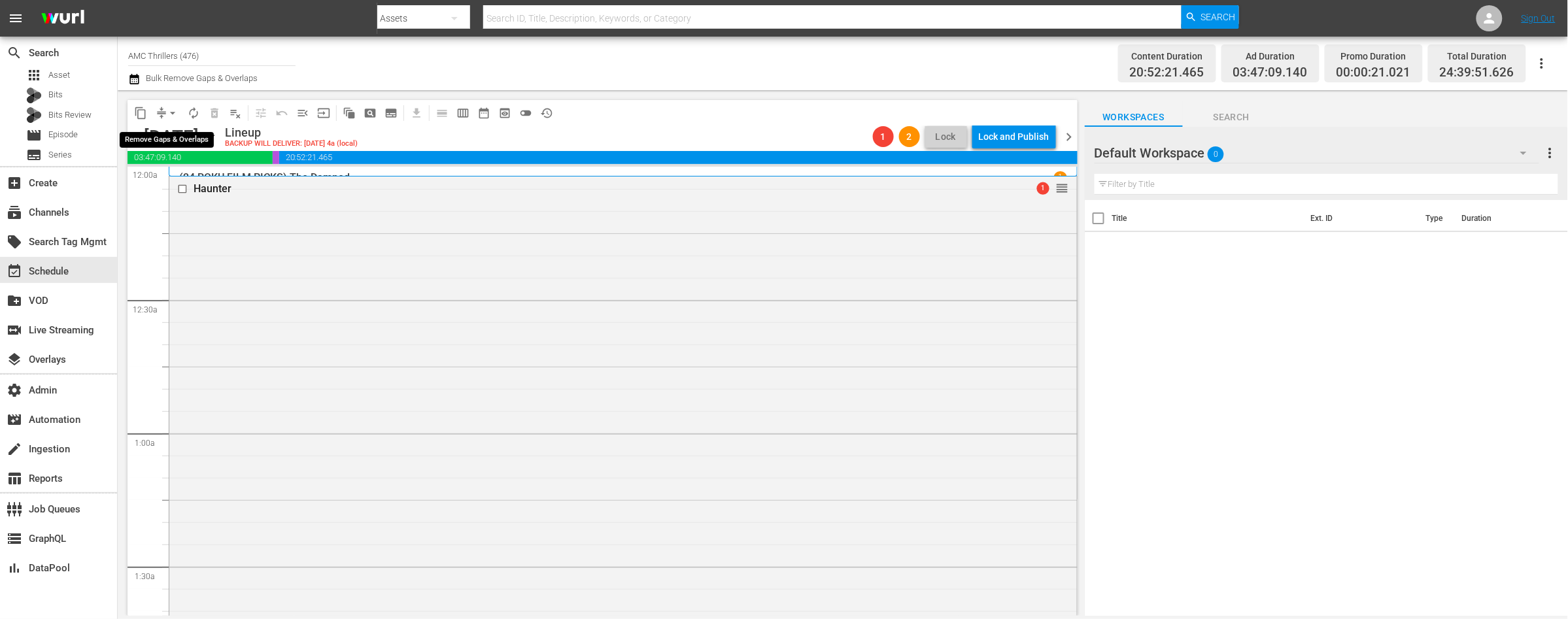
click at [174, 113] on span "arrow_drop_down" at bounding box center [173, 113] width 13 height 13
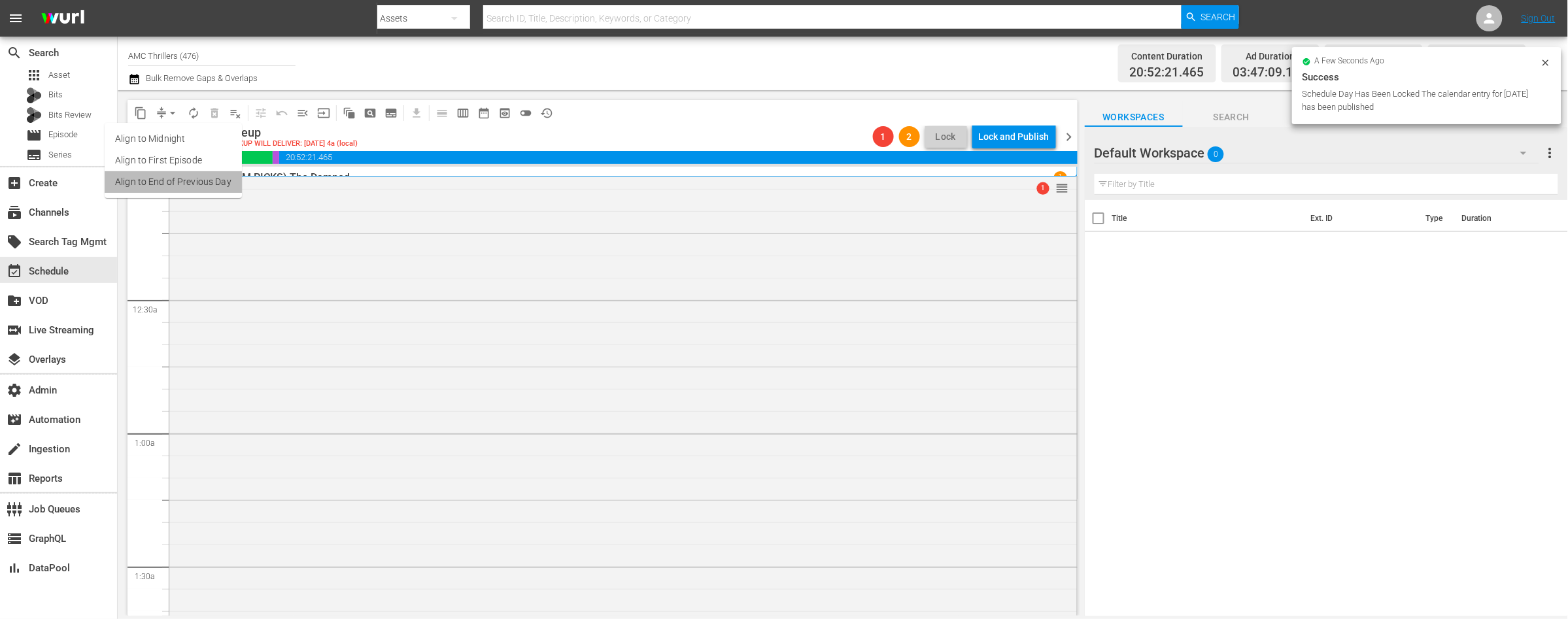
click at [183, 179] on li "Align to End of Previous Day" at bounding box center [173, 182] width 137 height 21
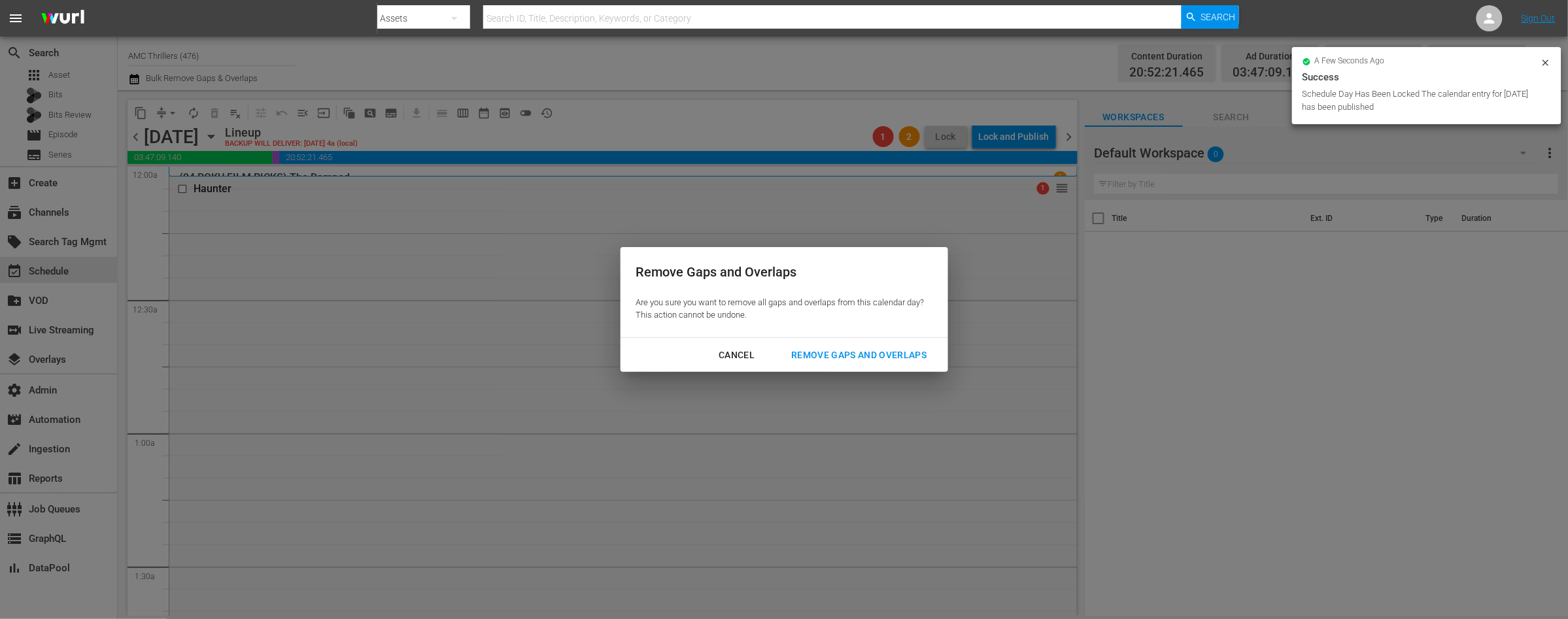
click at [859, 359] on div "Remove Gaps and Overlaps" at bounding box center [859, 355] width 157 height 16
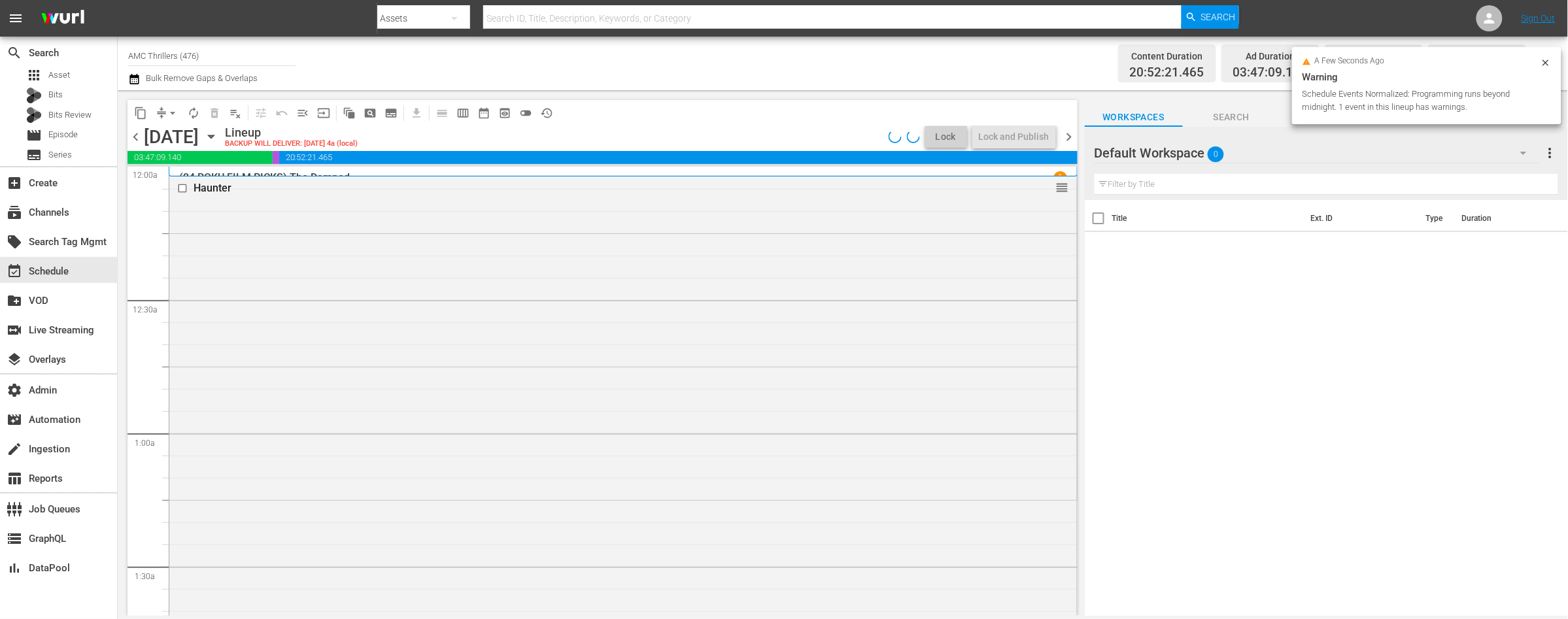
click at [131, 138] on span "chevron_left" at bounding box center [136, 136] width 16 height 16
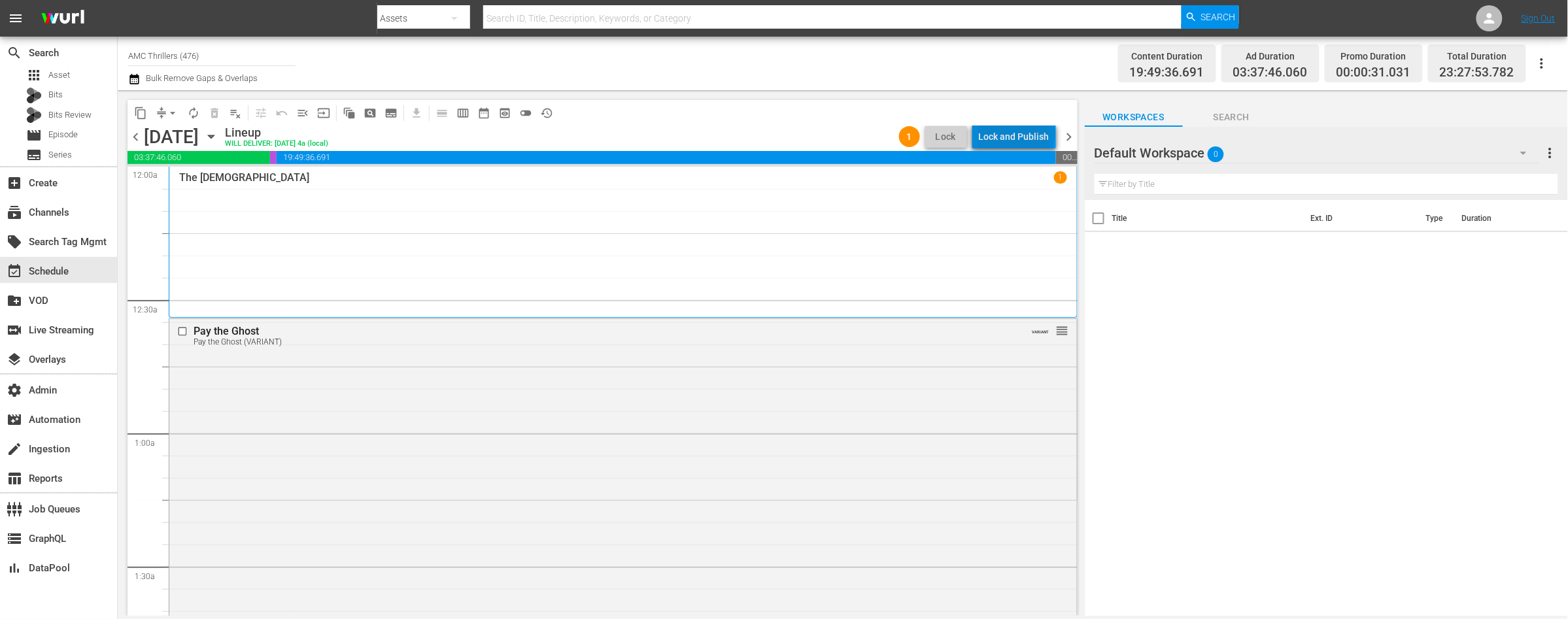
click at [1019, 131] on div "Lock and Publish" at bounding box center [1013, 136] width 70 height 23
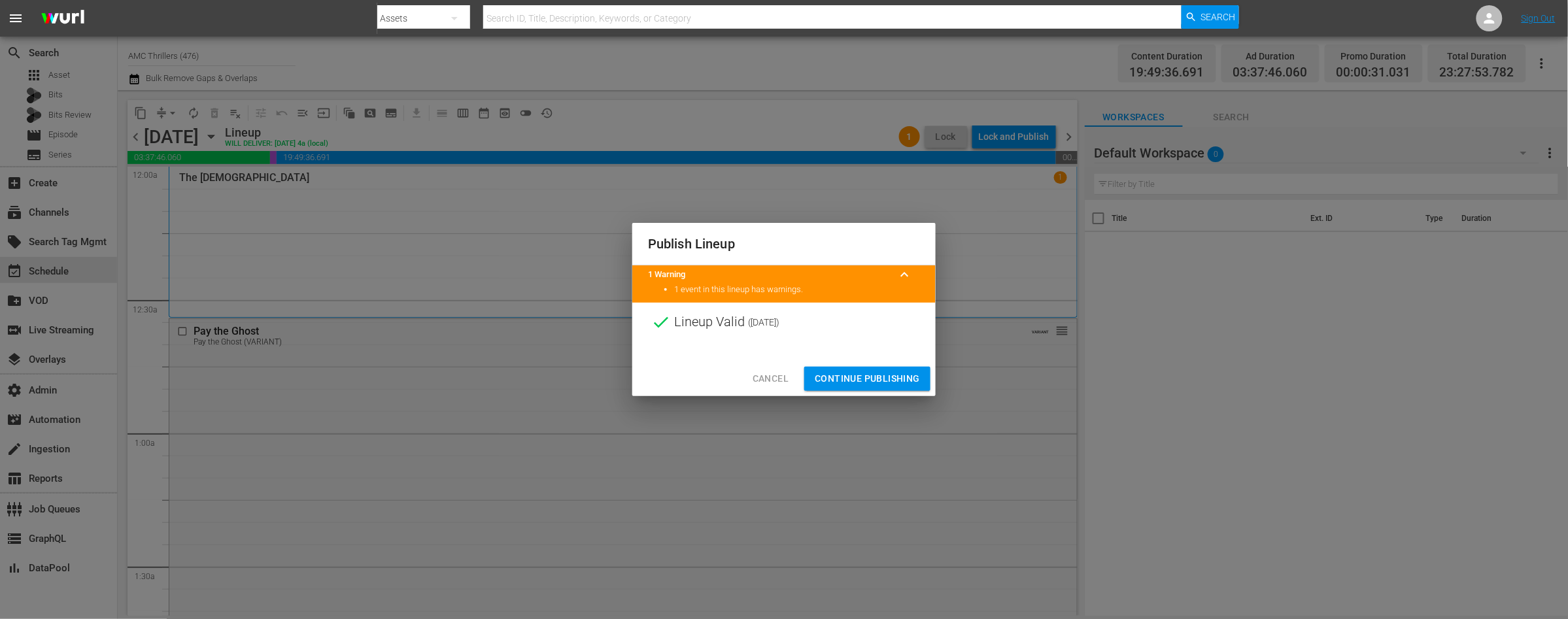
click at [864, 379] on span "Continue Publishing" at bounding box center [866, 379] width 105 height 16
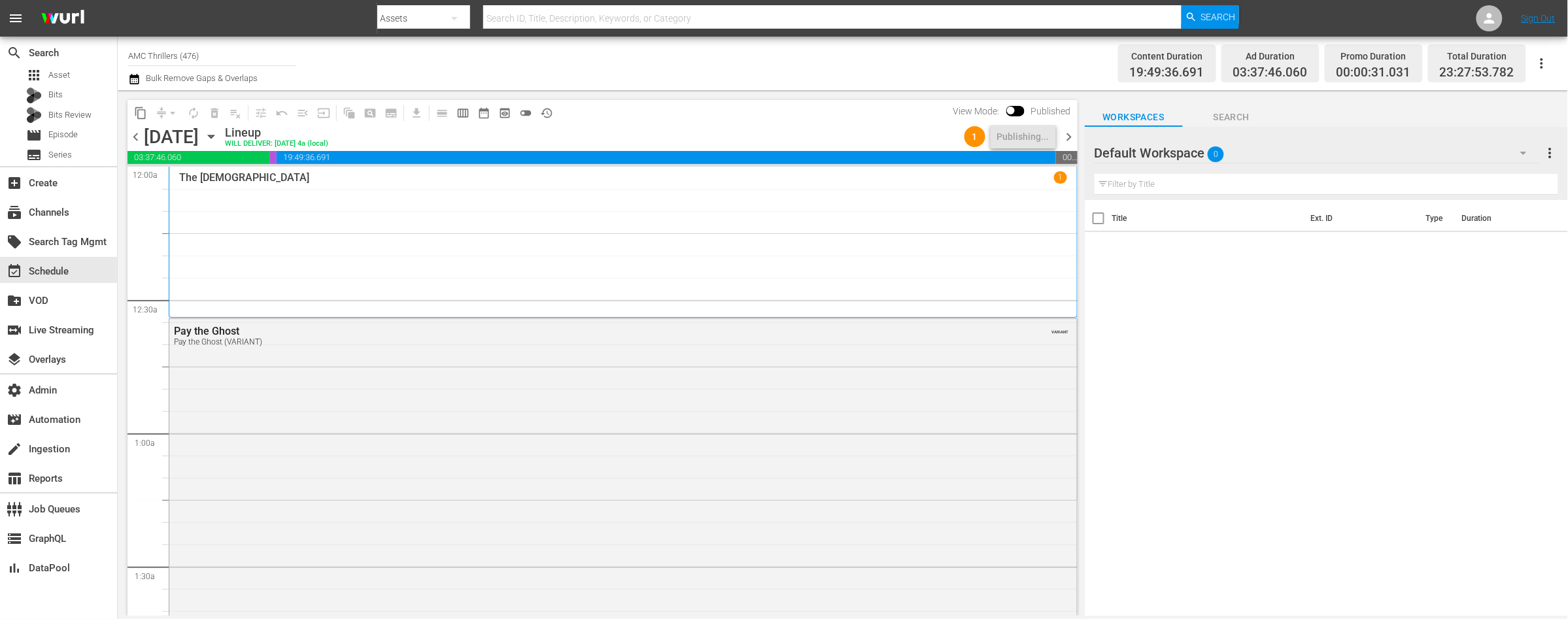
click at [1068, 136] on span "chevron_right" at bounding box center [1069, 136] width 16 height 16
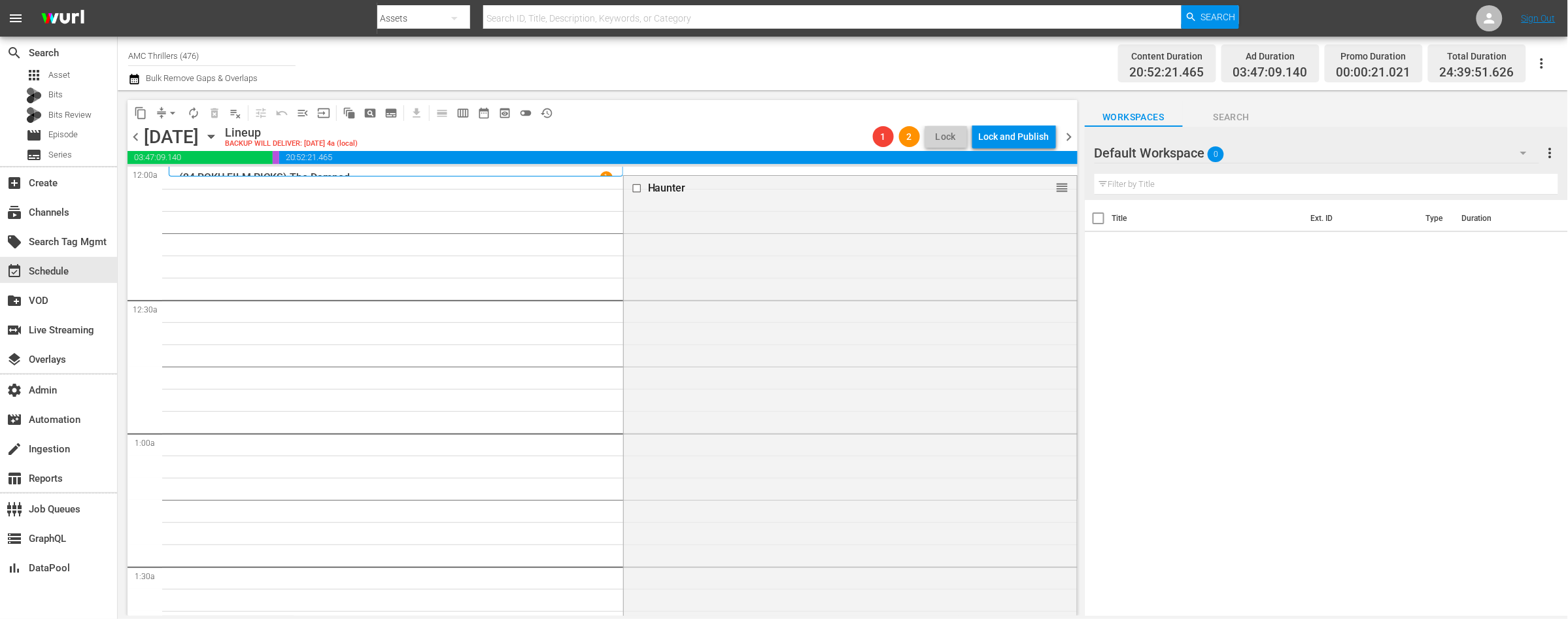
click at [1068, 136] on span "chevron_right" at bounding box center [1069, 136] width 16 height 16
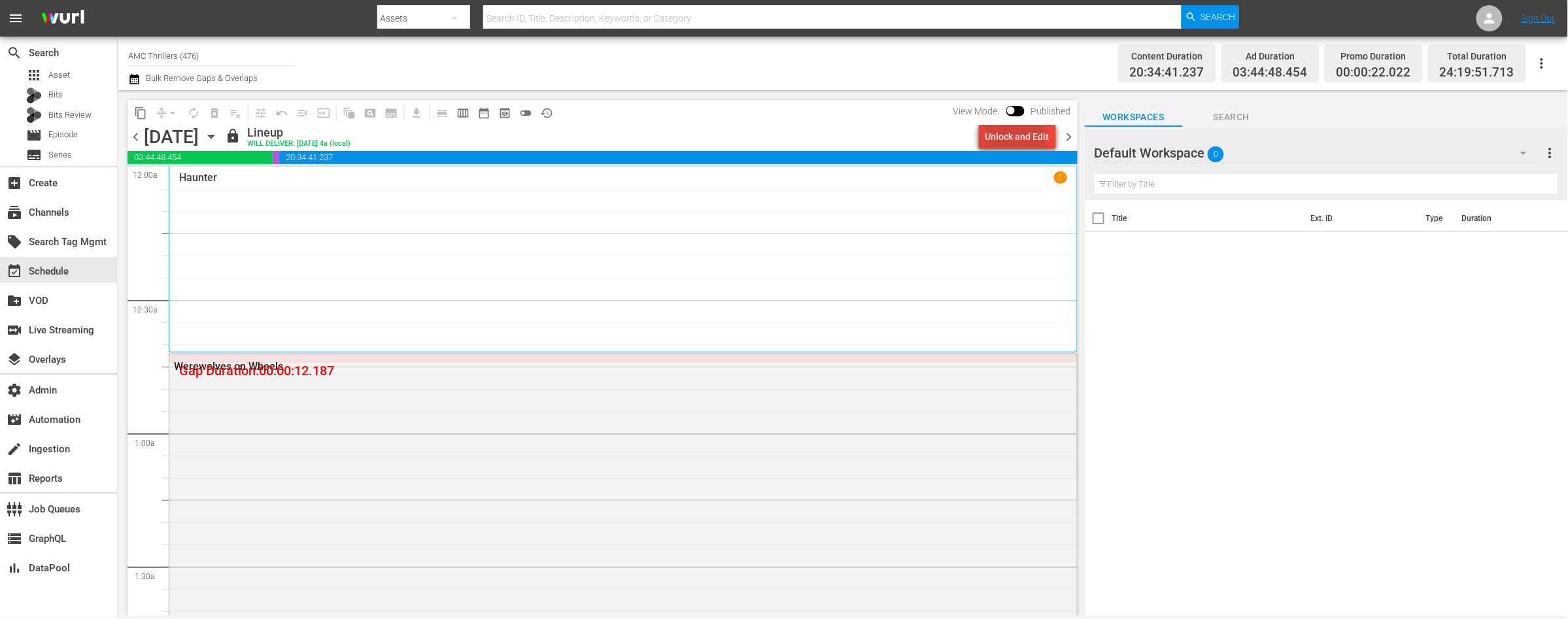
click at [989, 146] on div "Unlock and Edit" at bounding box center [1017, 136] width 64 height 23
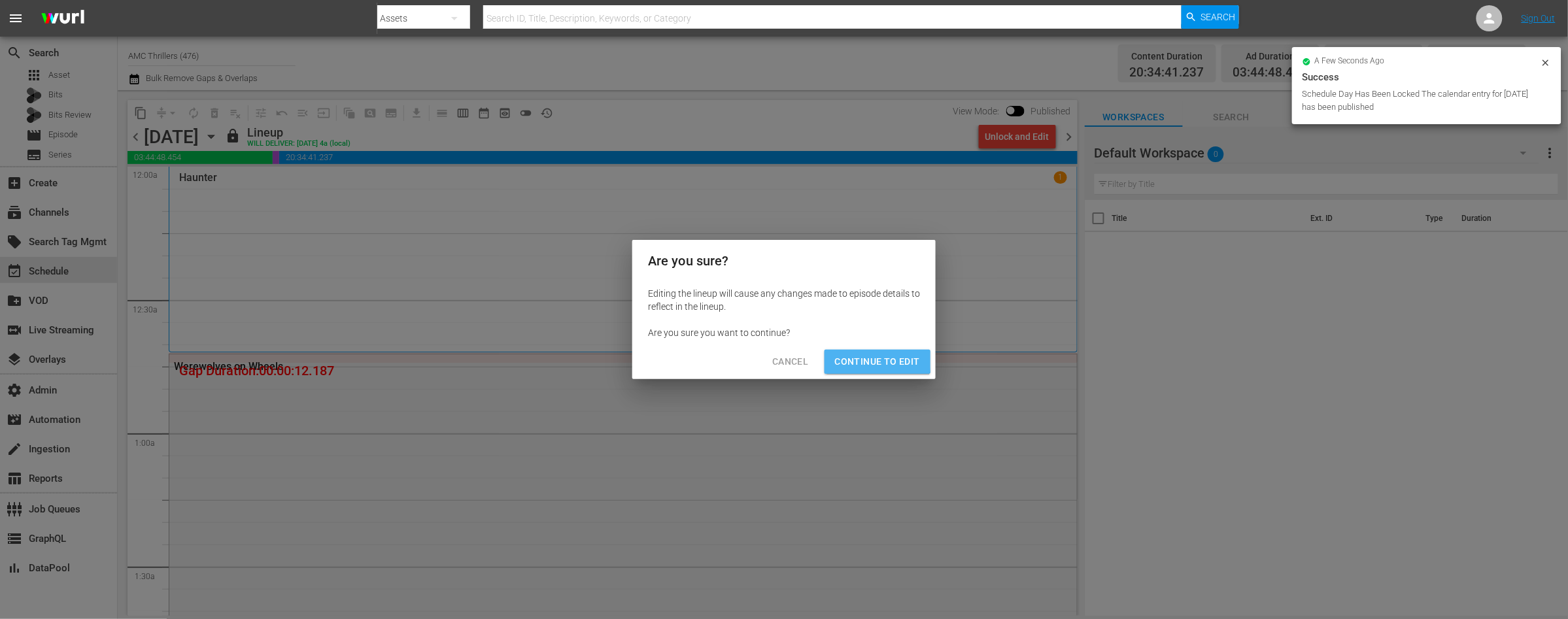
click at [869, 360] on span "Continue to Edit" at bounding box center [878, 361] width 85 height 16
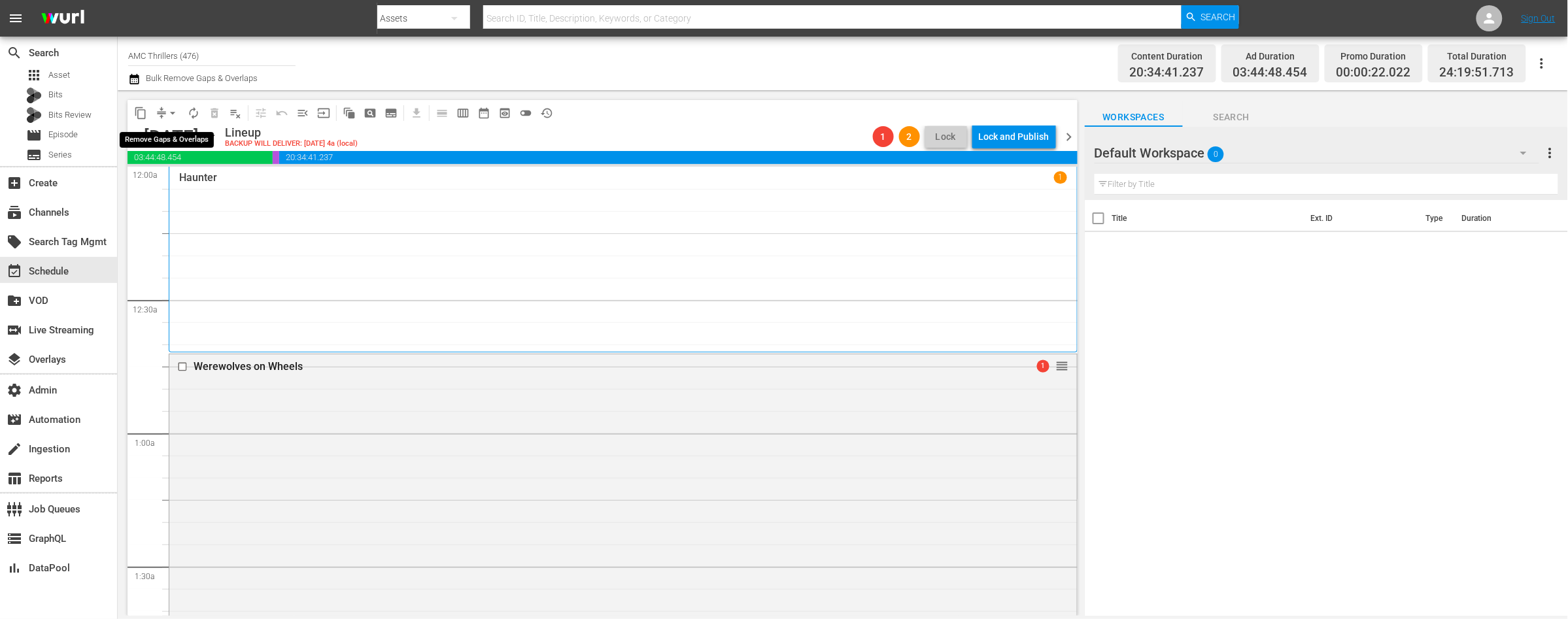
click at [171, 111] on span "arrow_drop_down" at bounding box center [173, 113] width 13 height 13
click at [183, 179] on li "Align to End of Previous Day" at bounding box center [173, 182] width 137 height 21
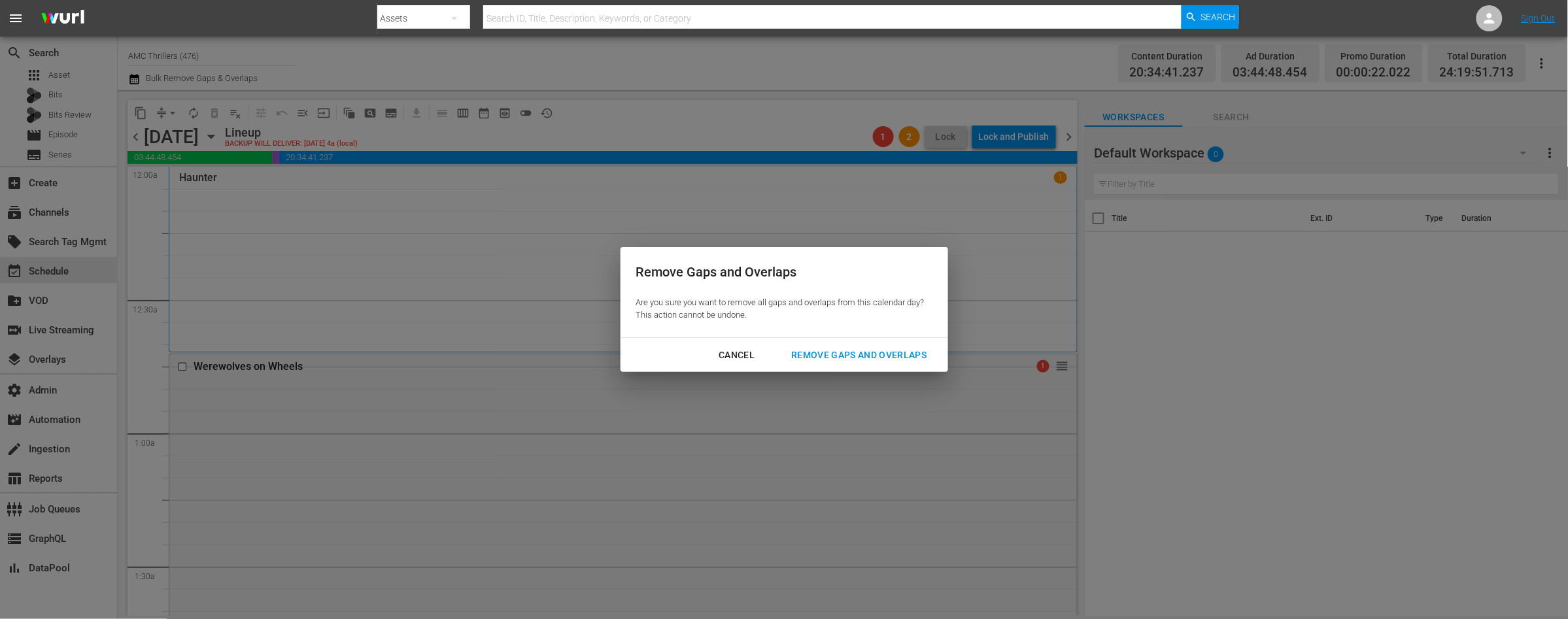
click at [863, 357] on div "Remove Gaps and Overlaps" at bounding box center [859, 355] width 157 height 16
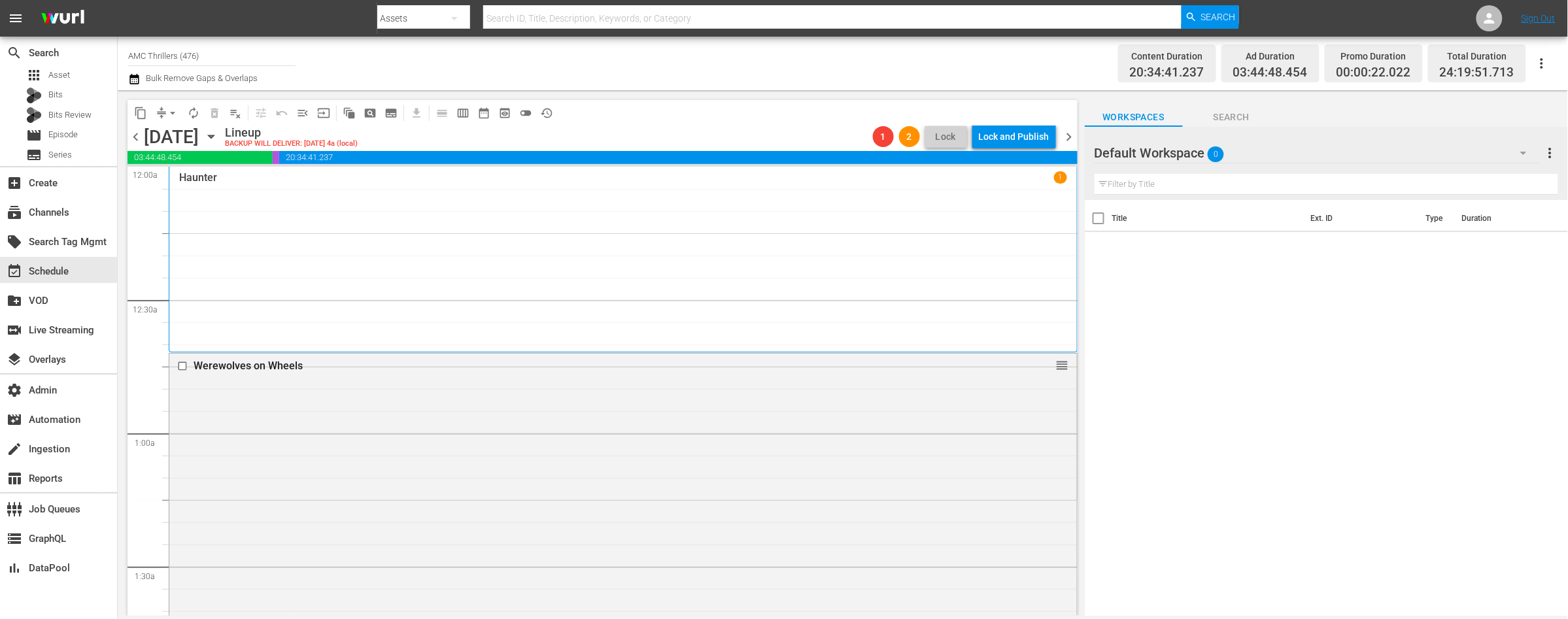
click at [132, 135] on span "chevron_left" at bounding box center [136, 136] width 16 height 16
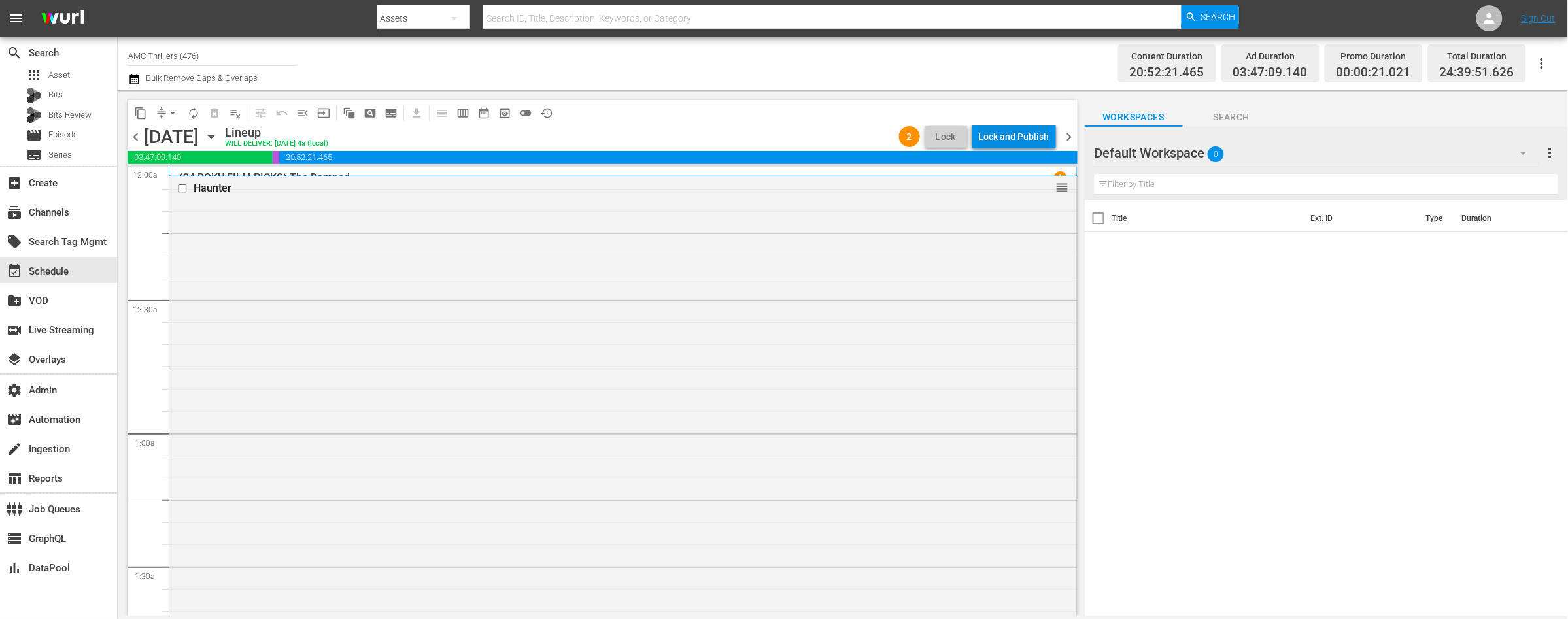
click at [1003, 138] on div "Lock and Publish" at bounding box center [1013, 136] width 70 height 23
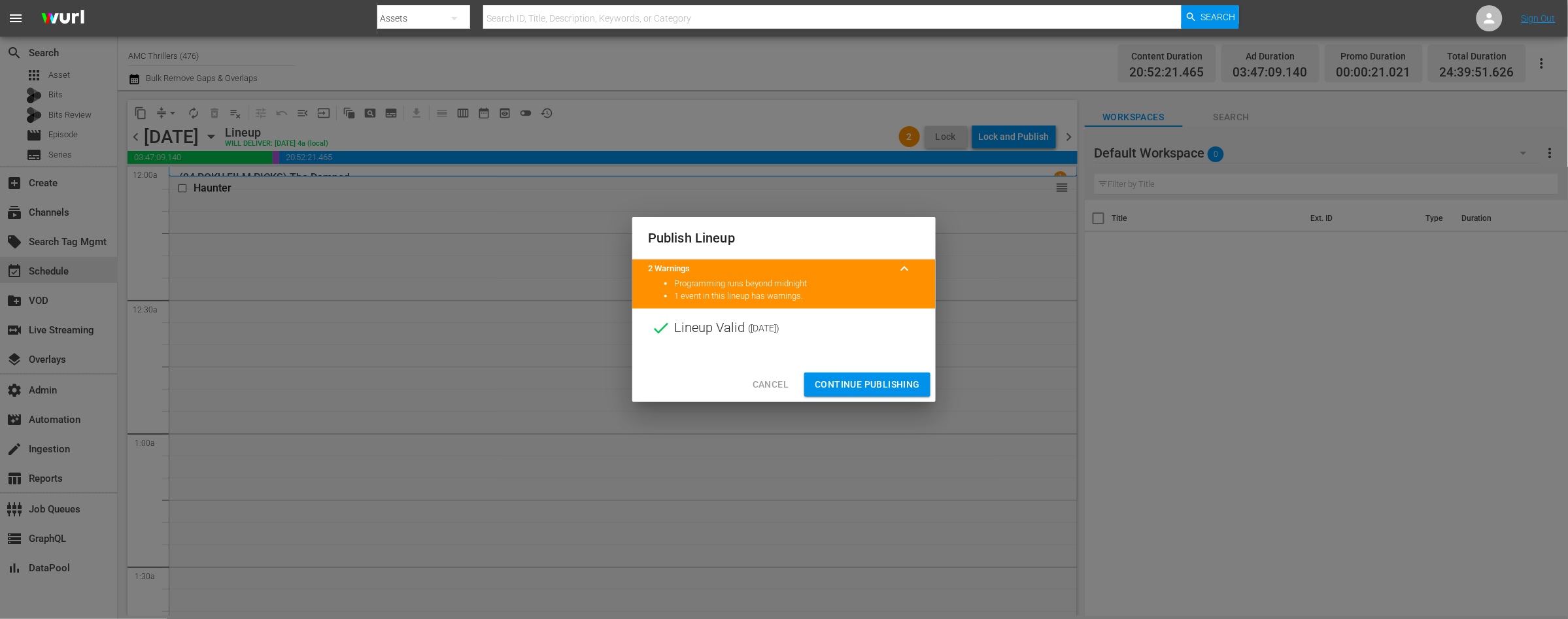
click at [865, 383] on span "Continue Publishing" at bounding box center [866, 384] width 105 height 16
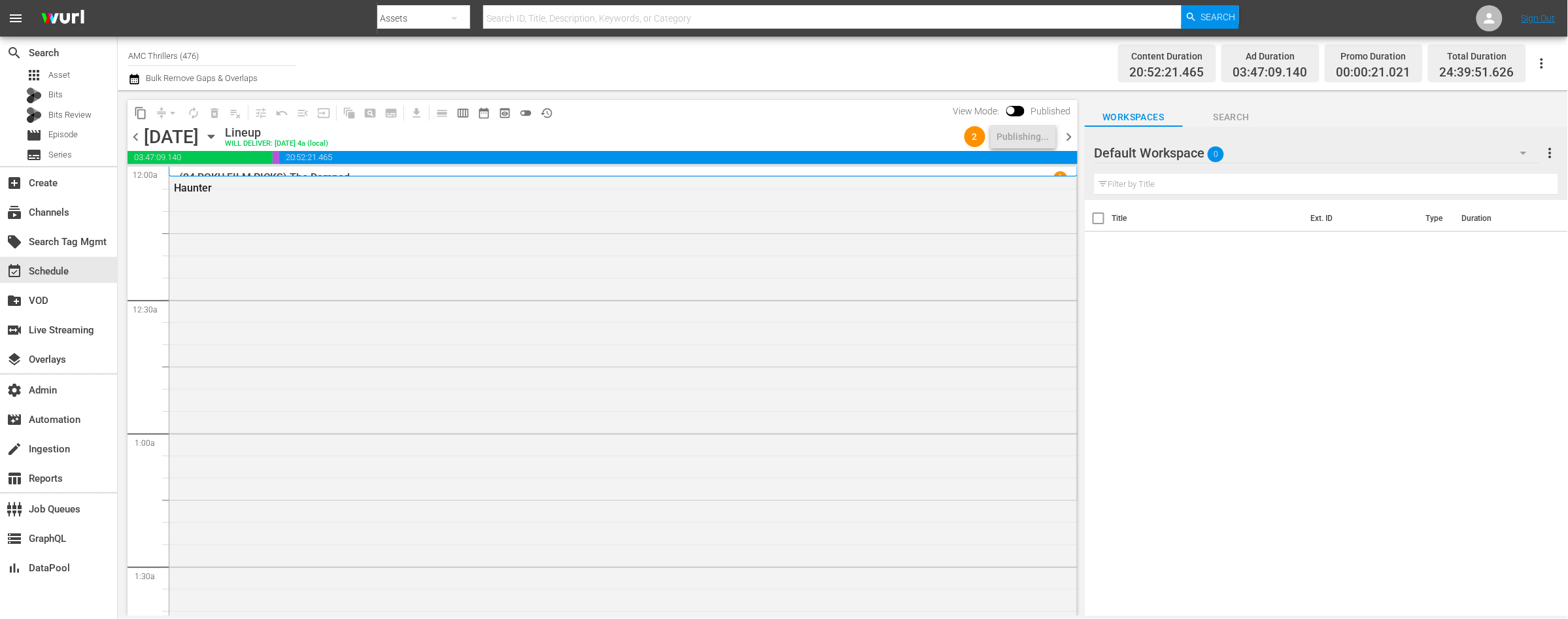
click at [1070, 137] on span "chevron_right" at bounding box center [1069, 136] width 16 height 16
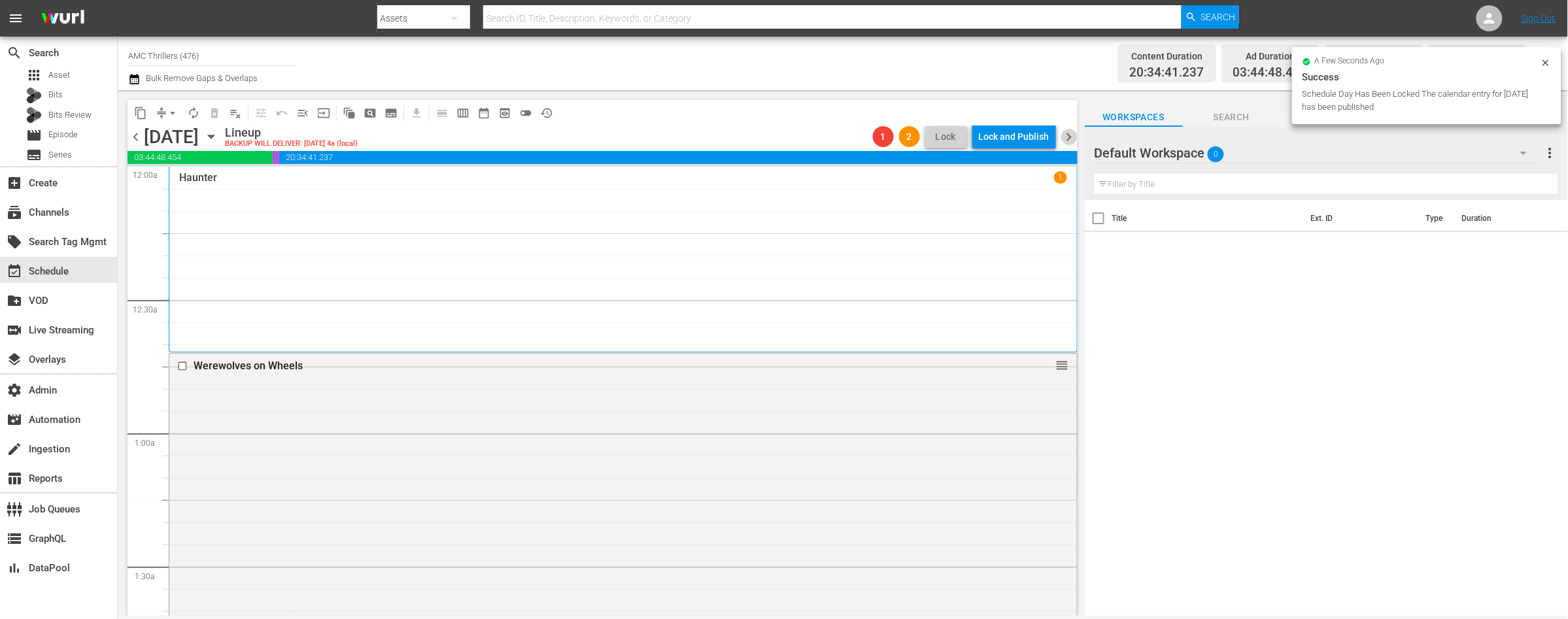
click at [1070, 137] on span "chevron_right" at bounding box center [1069, 136] width 16 height 16
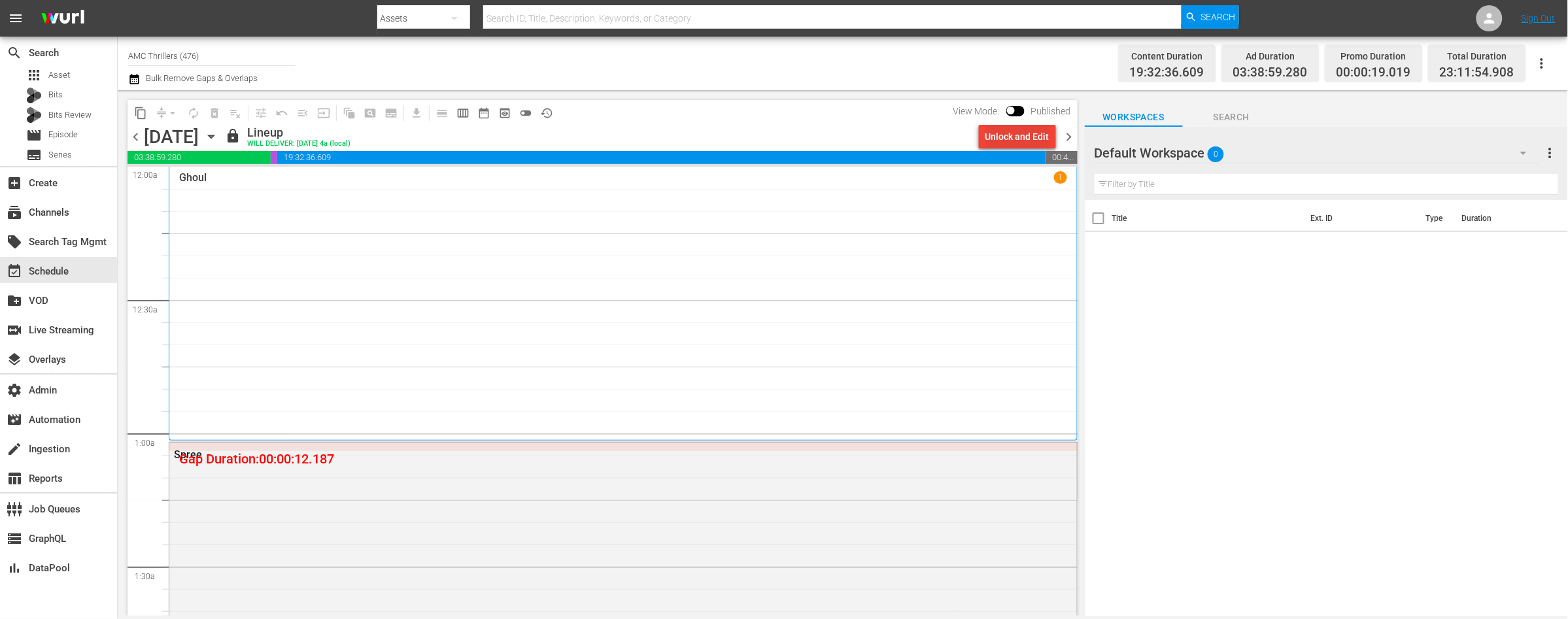
click at [1012, 138] on div "Unlock and Edit" at bounding box center [1017, 136] width 64 height 23
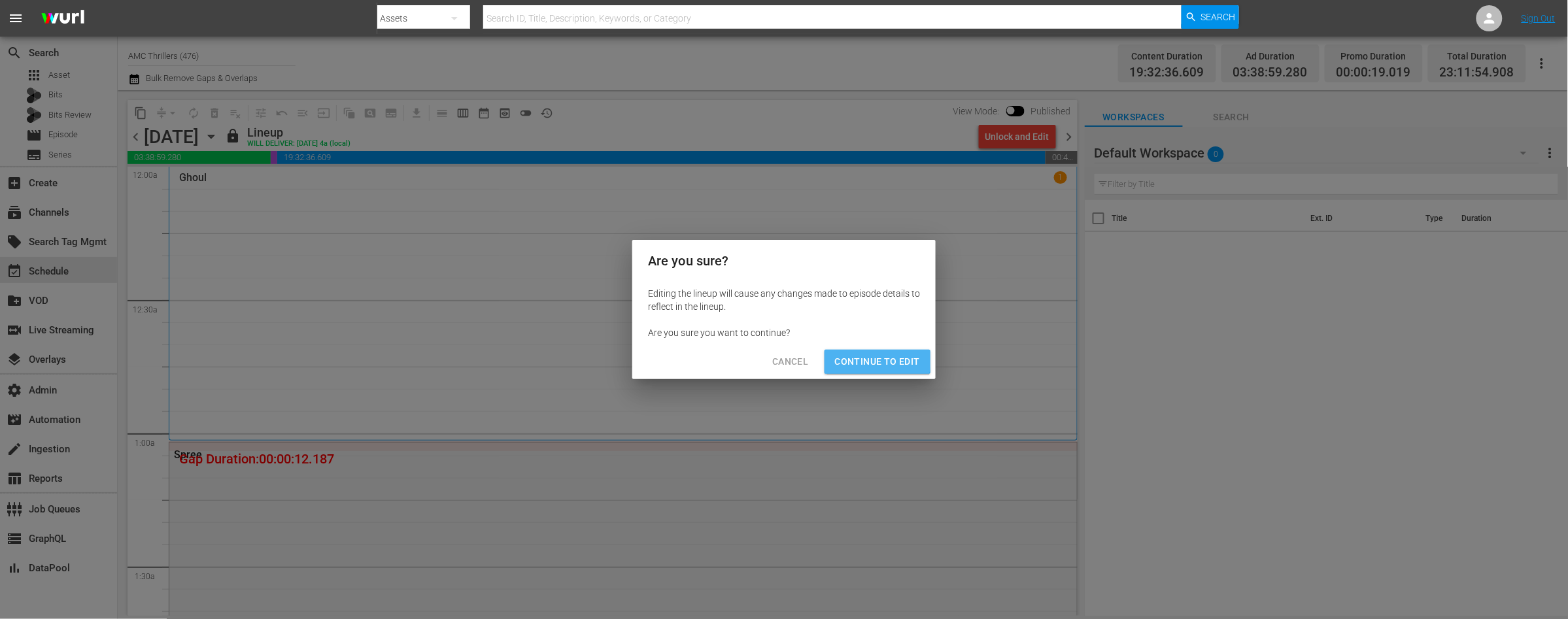
click at [858, 359] on span "Continue to Edit" at bounding box center [878, 361] width 85 height 16
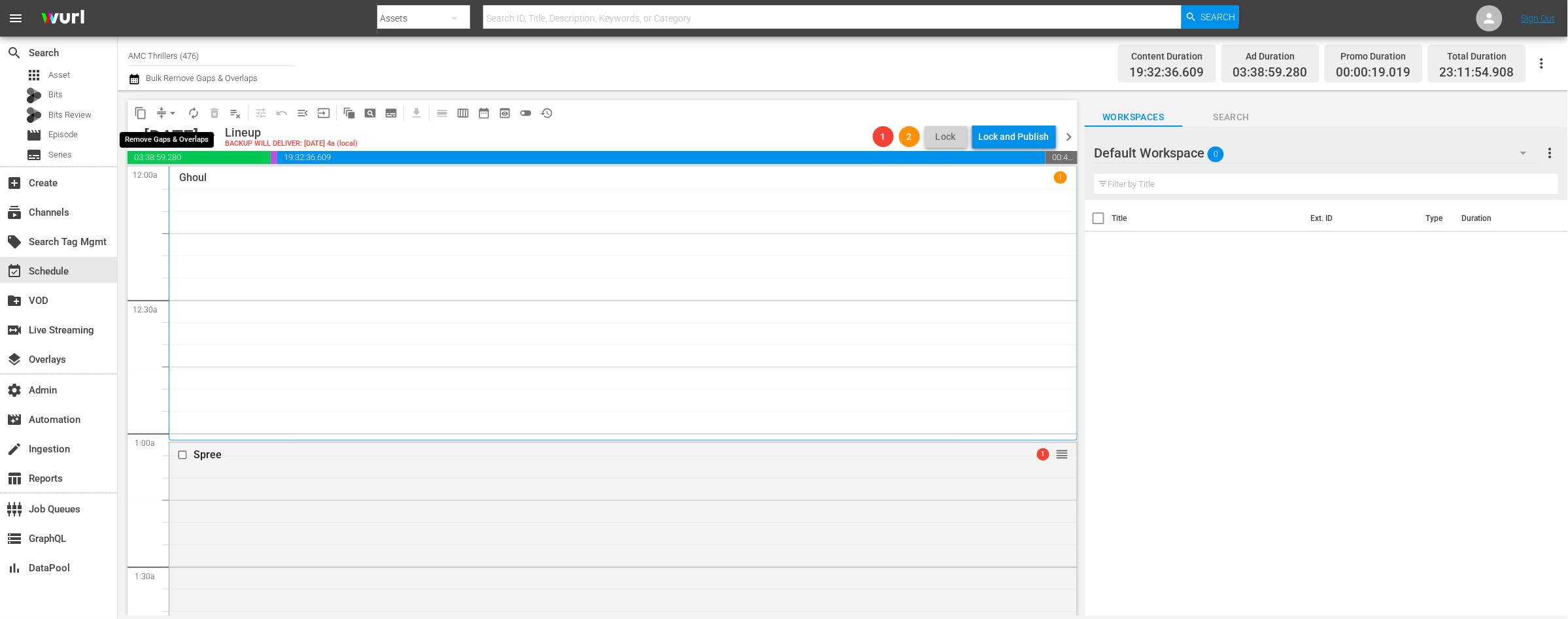
click at [173, 115] on span "arrow_drop_down" at bounding box center [173, 113] width 13 height 13
click at [195, 184] on li "Align to End of Previous Day" at bounding box center [173, 182] width 137 height 21
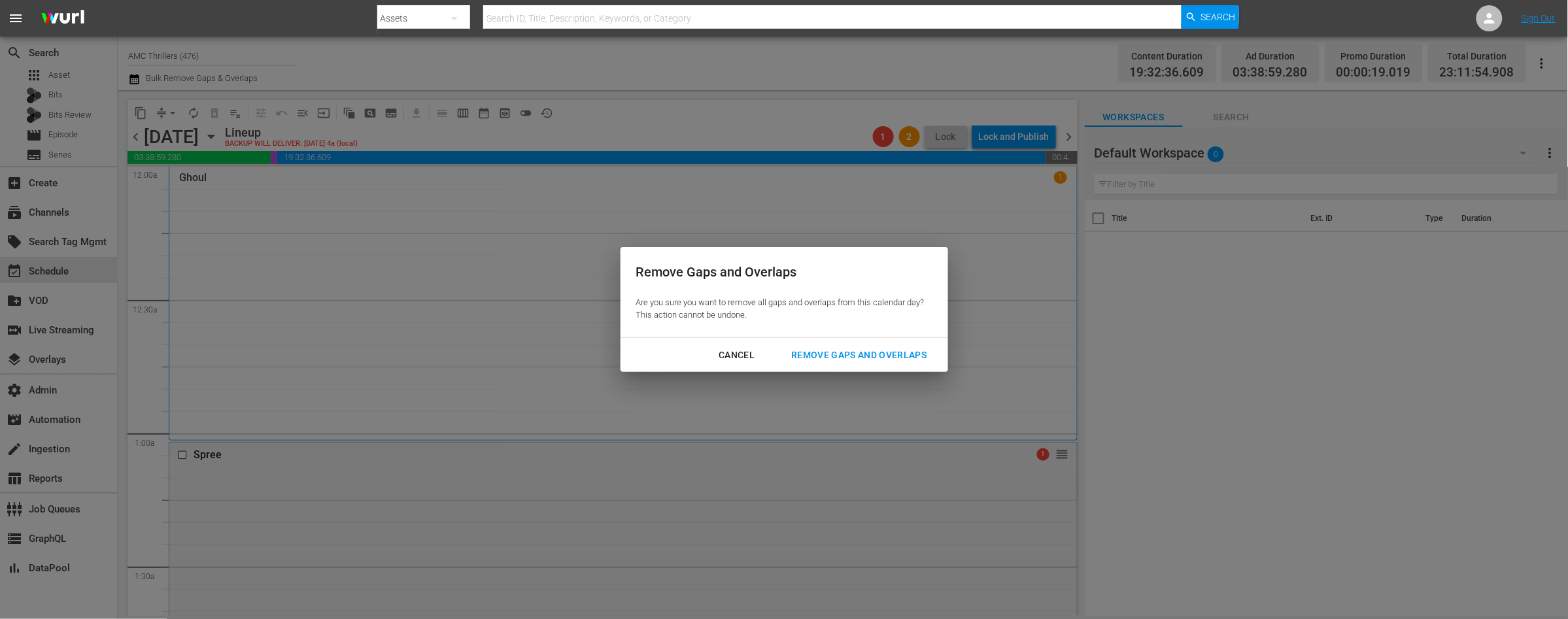
click at [876, 353] on div "Remove Gaps and Overlaps" at bounding box center [859, 355] width 157 height 16
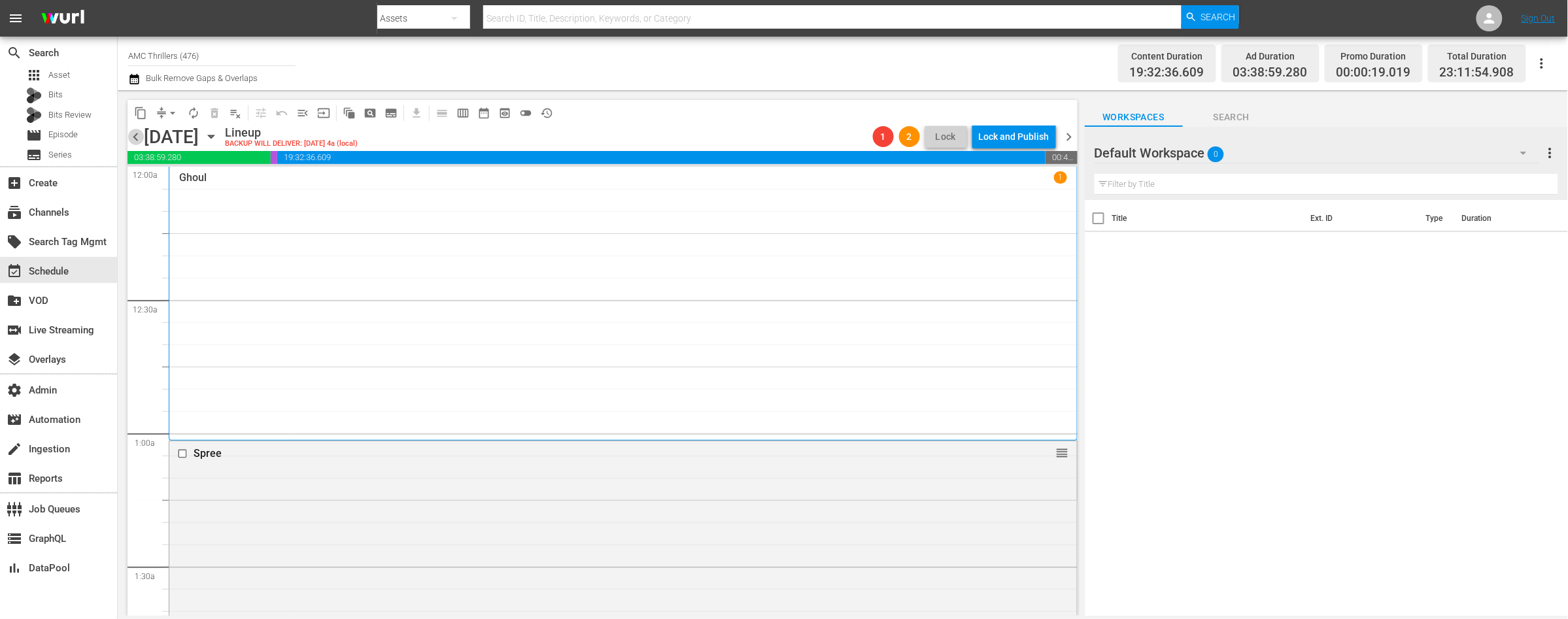
click at [142, 135] on span "chevron_left" at bounding box center [136, 136] width 16 height 16
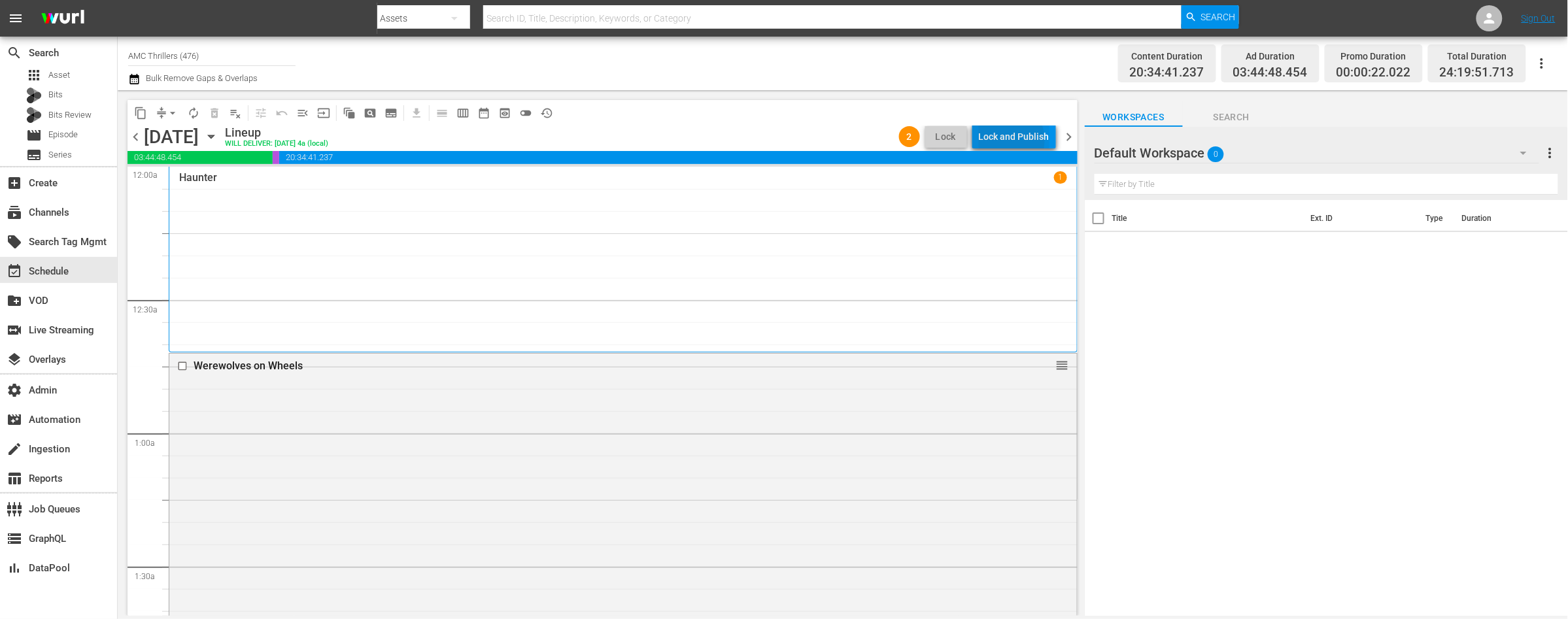
click at [1008, 140] on div "Lock and Publish" at bounding box center [1013, 136] width 70 height 23
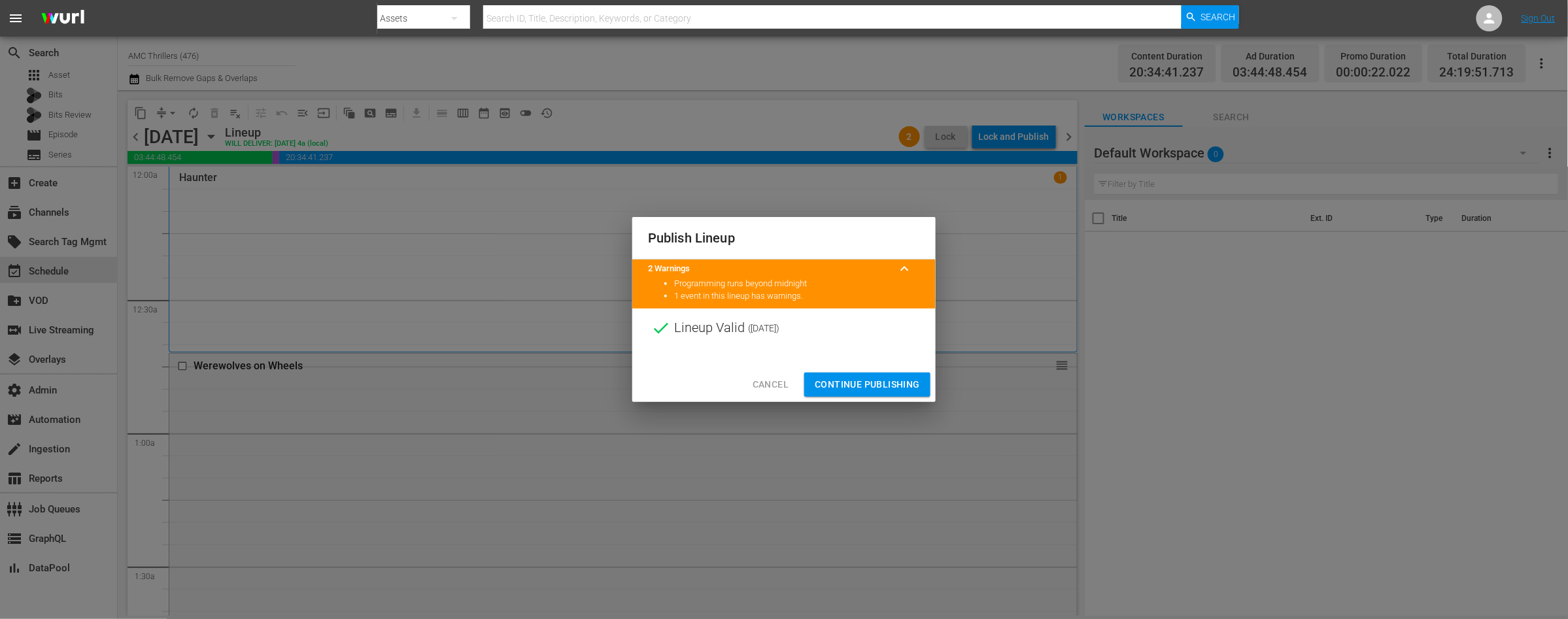
click at [880, 384] on span "Continue Publishing" at bounding box center [866, 384] width 105 height 16
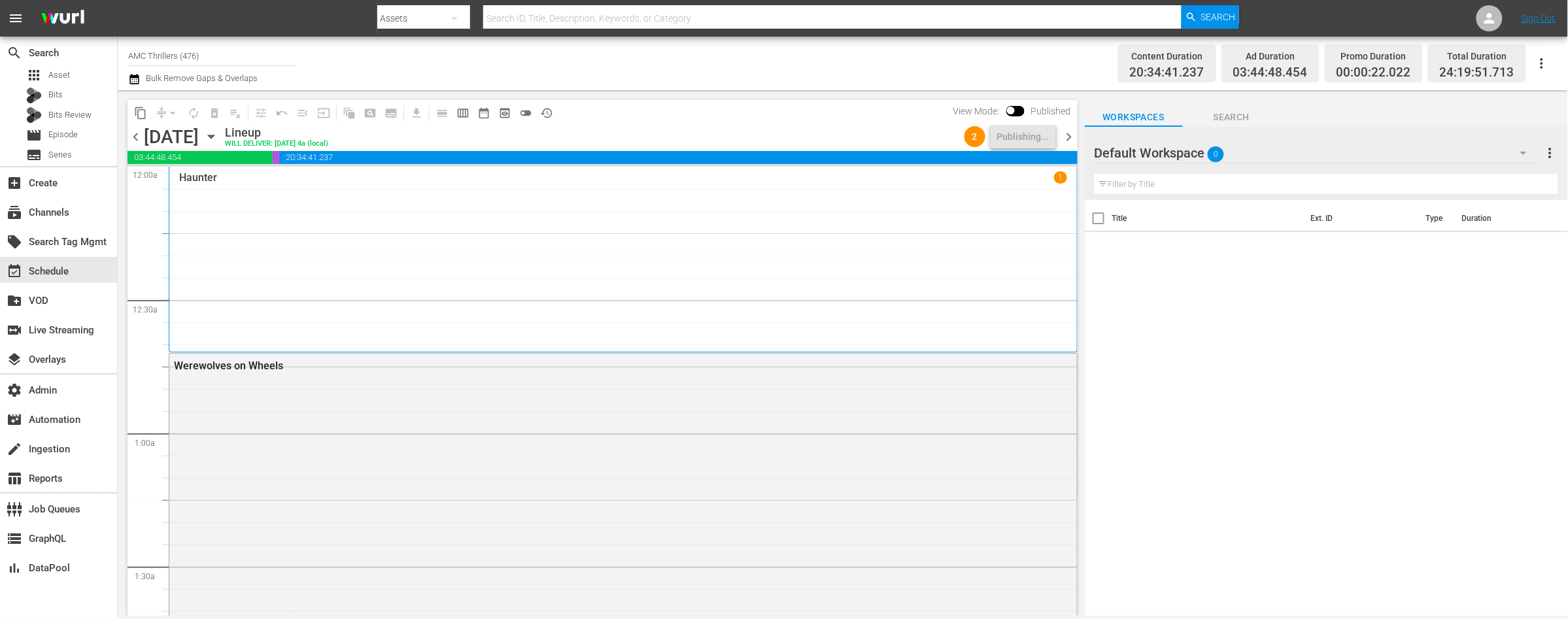
click at [1070, 137] on span "chevron_right" at bounding box center [1069, 136] width 16 height 16
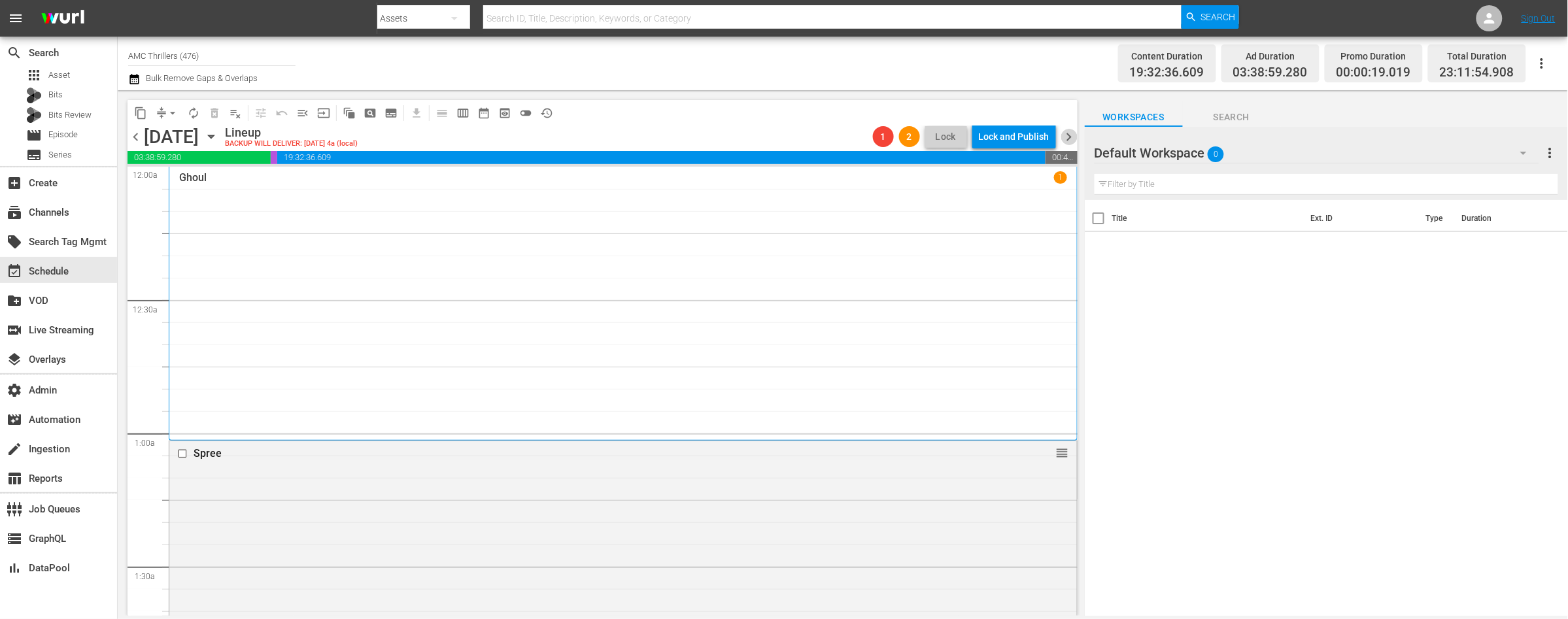
click at [1069, 137] on span "chevron_right" at bounding box center [1069, 136] width 16 height 16
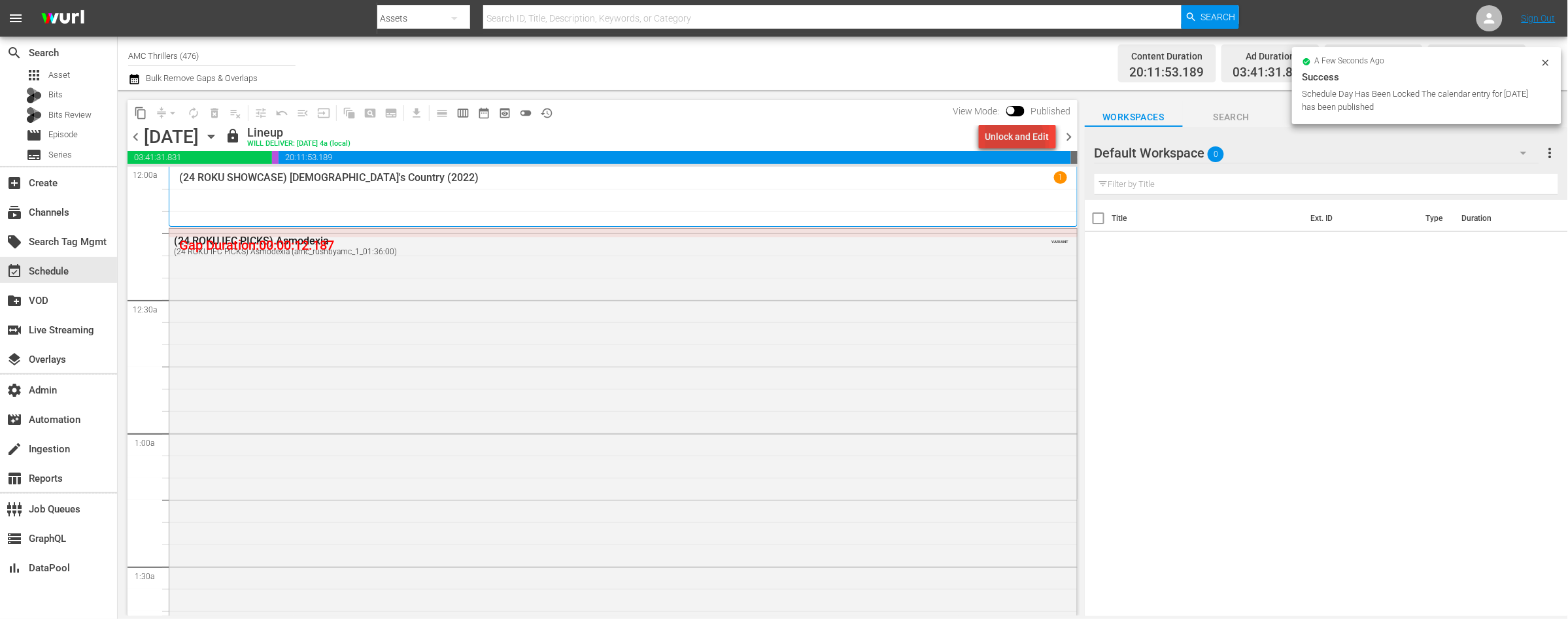
click at [995, 145] on div "Unlock and Edit" at bounding box center [1017, 136] width 64 height 23
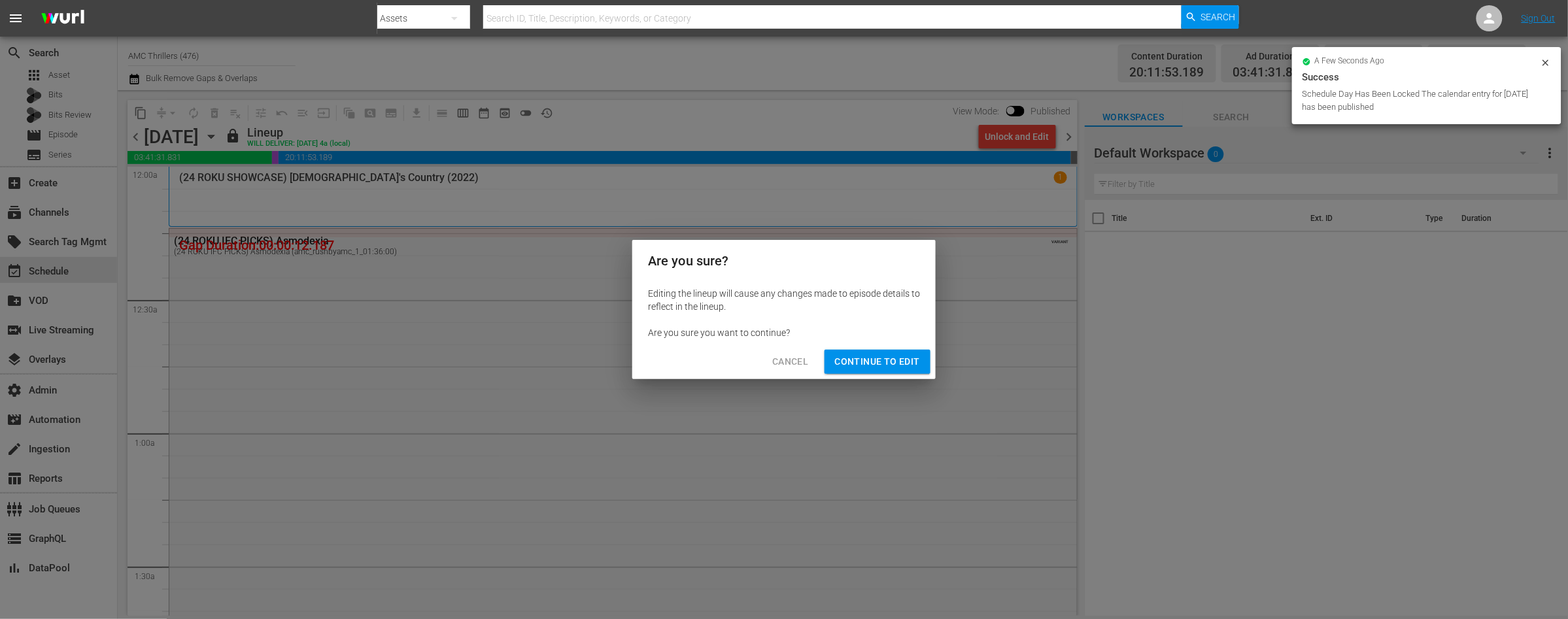
click at [884, 361] on span "Continue to Edit" at bounding box center [878, 361] width 85 height 16
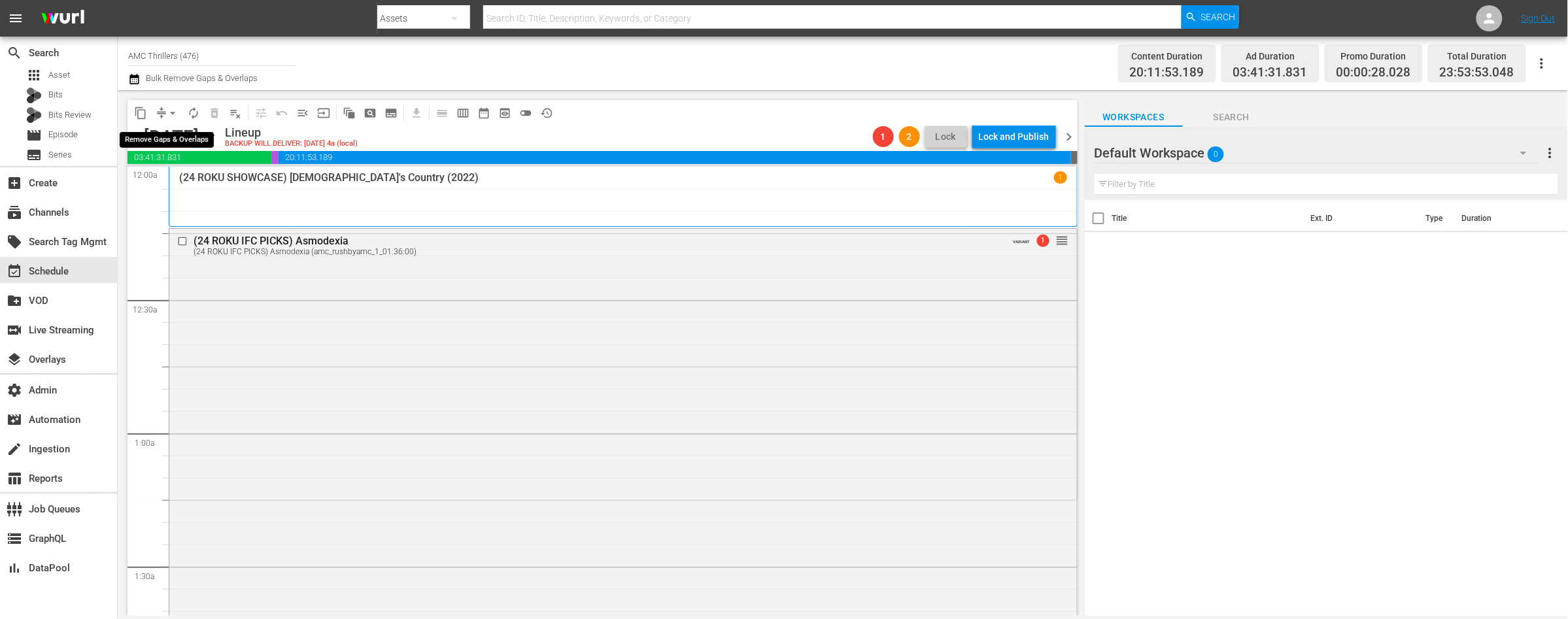
click at [173, 113] on span "arrow_drop_down" at bounding box center [173, 113] width 13 height 13
click at [177, 175] on li "Align to End of Previous Day" at bounding box center [173, 182] width 137 height 21
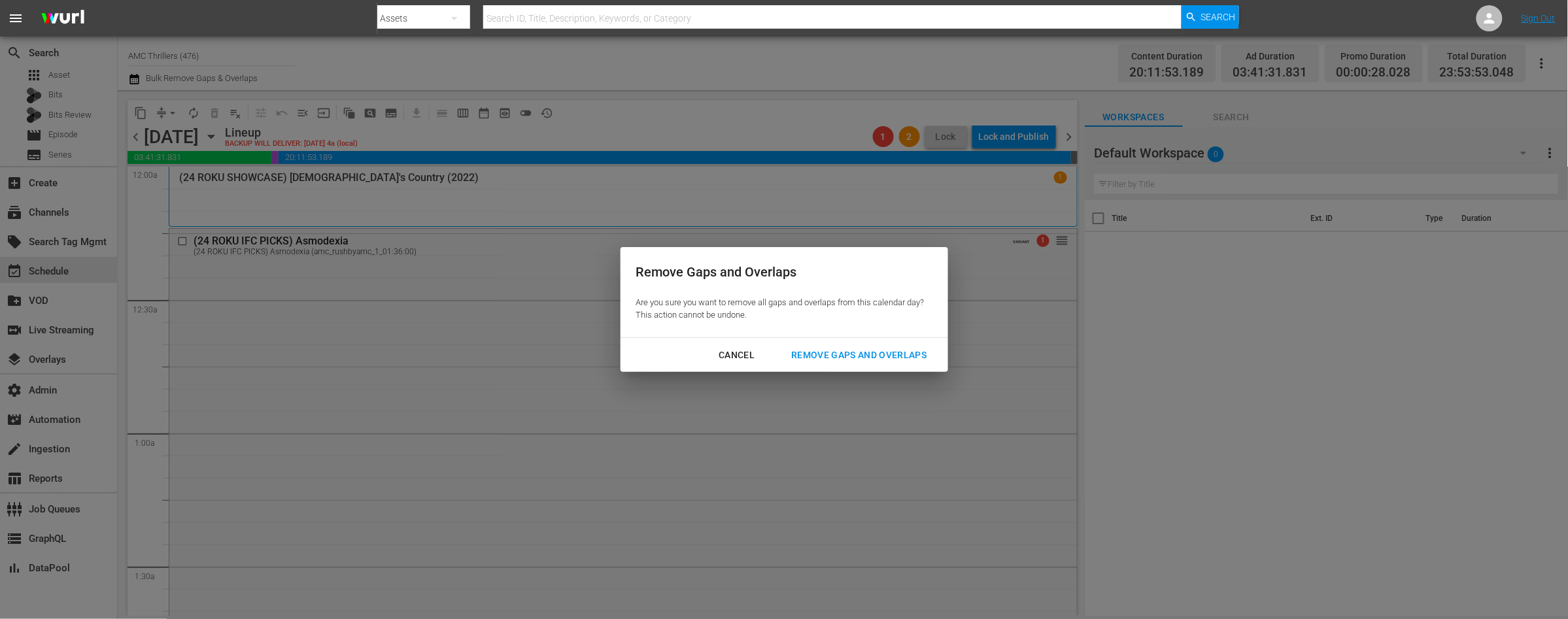
click at [865, 352] on div "Remove Gaps and Overlaps" at bounding box center [859, 355] width 157 height 16
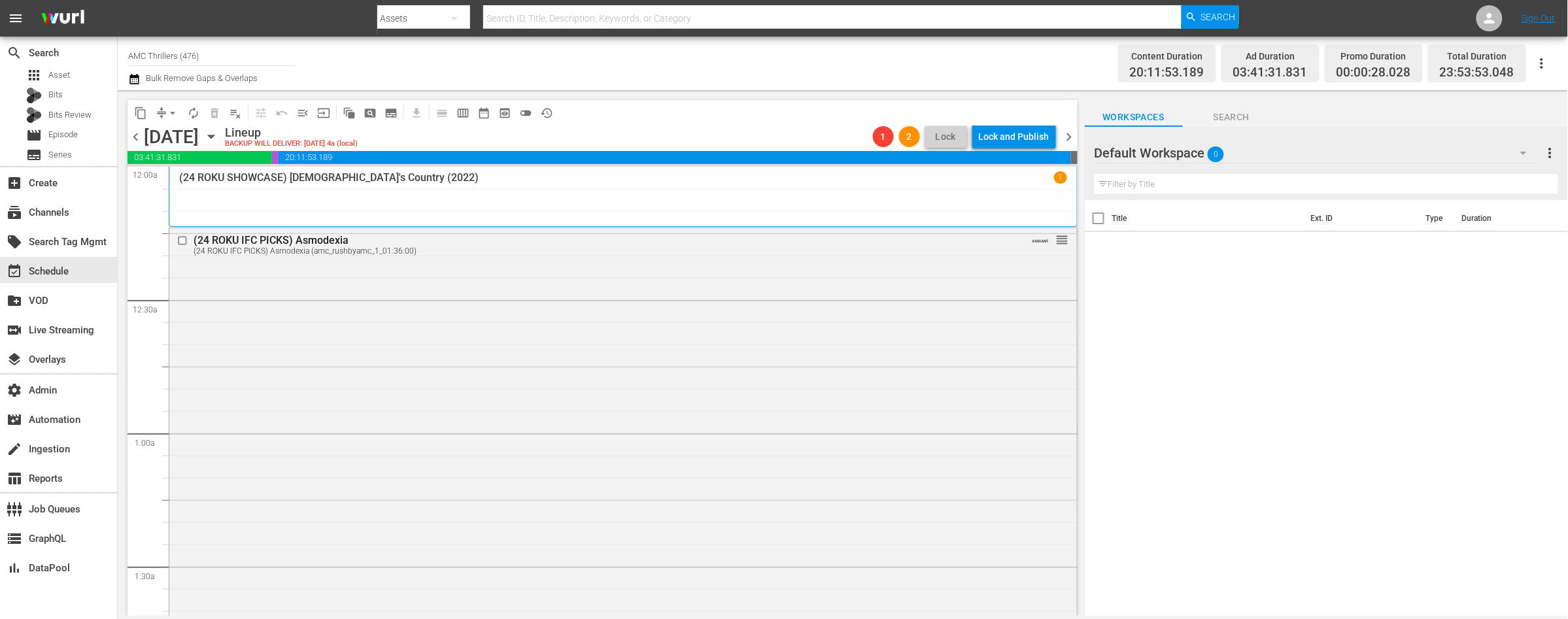
click at [140, 136] on span "chevron_left" at bounding box center [136, 136] width 16 height 16
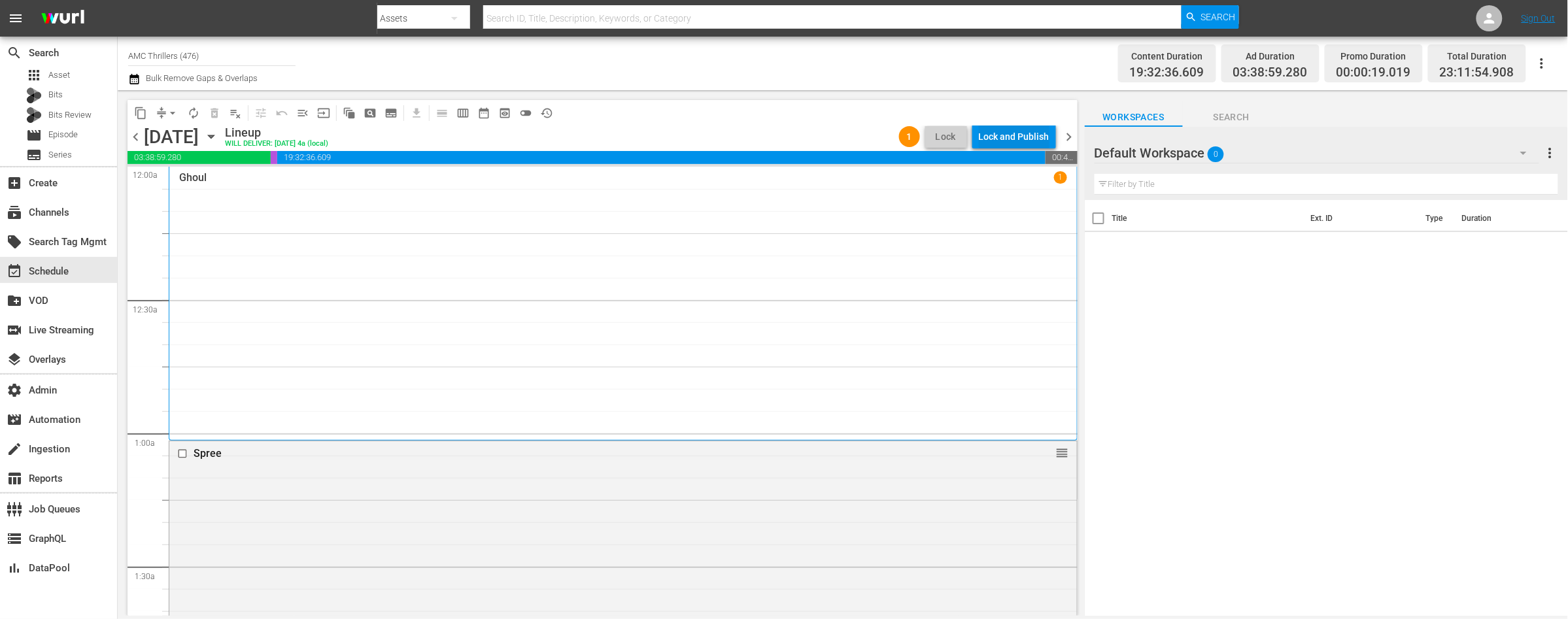
click at [1004, 141] on div "Lock and Publish" at bounding box center [1013, 136] width 70 height 23
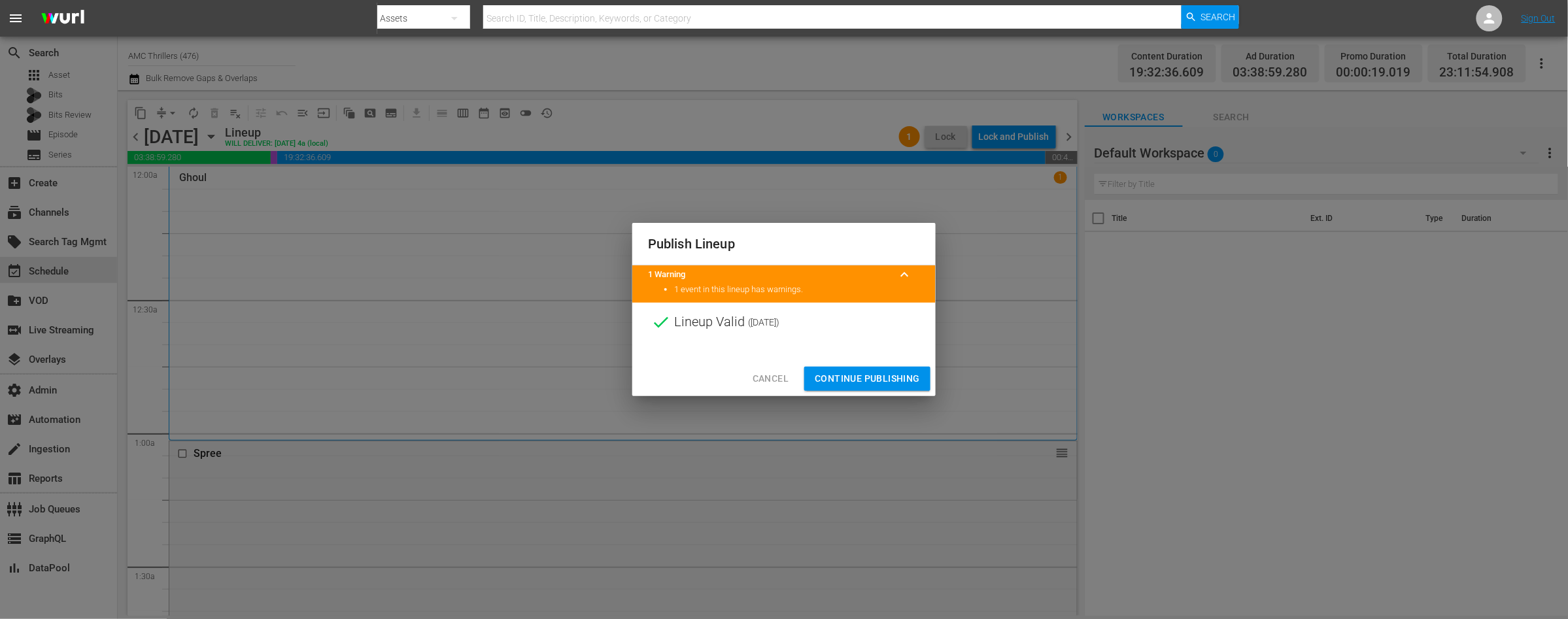
click at [858, 367] on div "Cancel Continue Publishing" at bounding box center [784, 379] width 304 height 35
click at [859, 377] on span "Continue Publishing" at bounding box center [866, 379] width 105 height 16
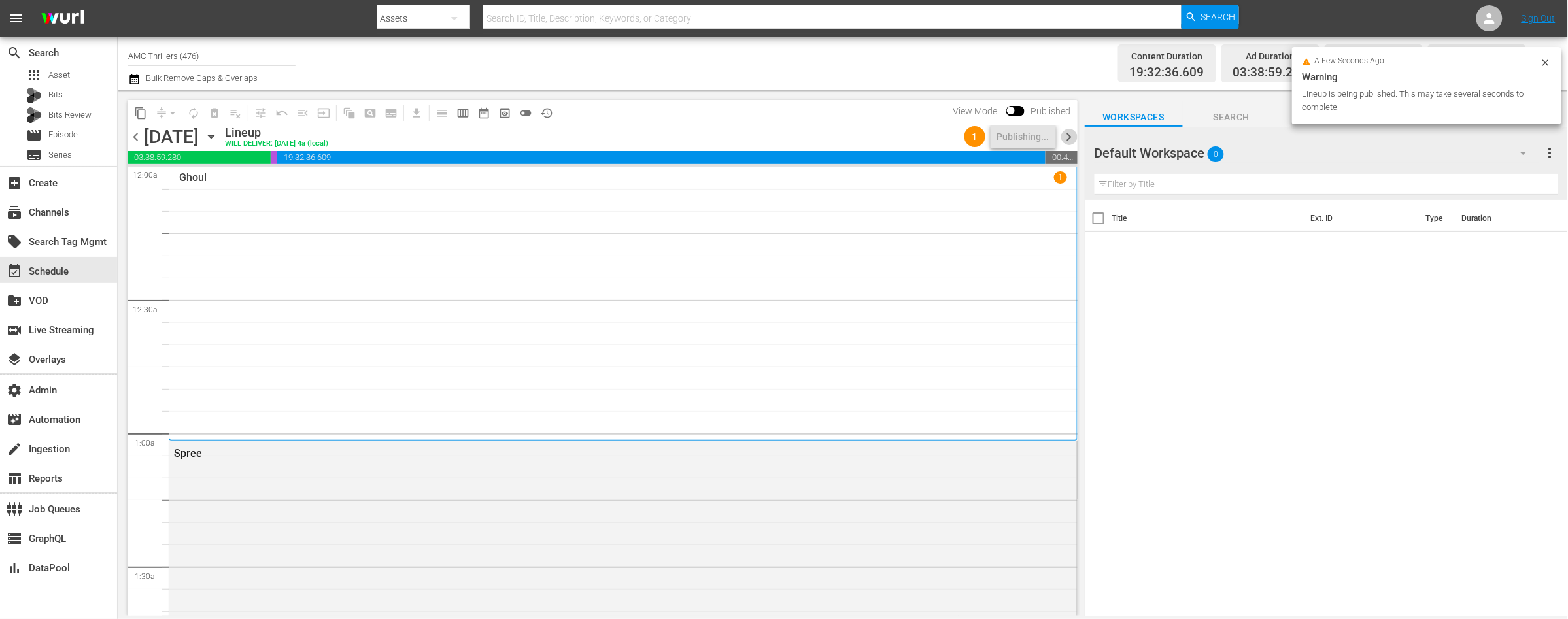
click at [1068, 138] on span "chevron_right" at bounding box center [1069, 136] width 16 height 16
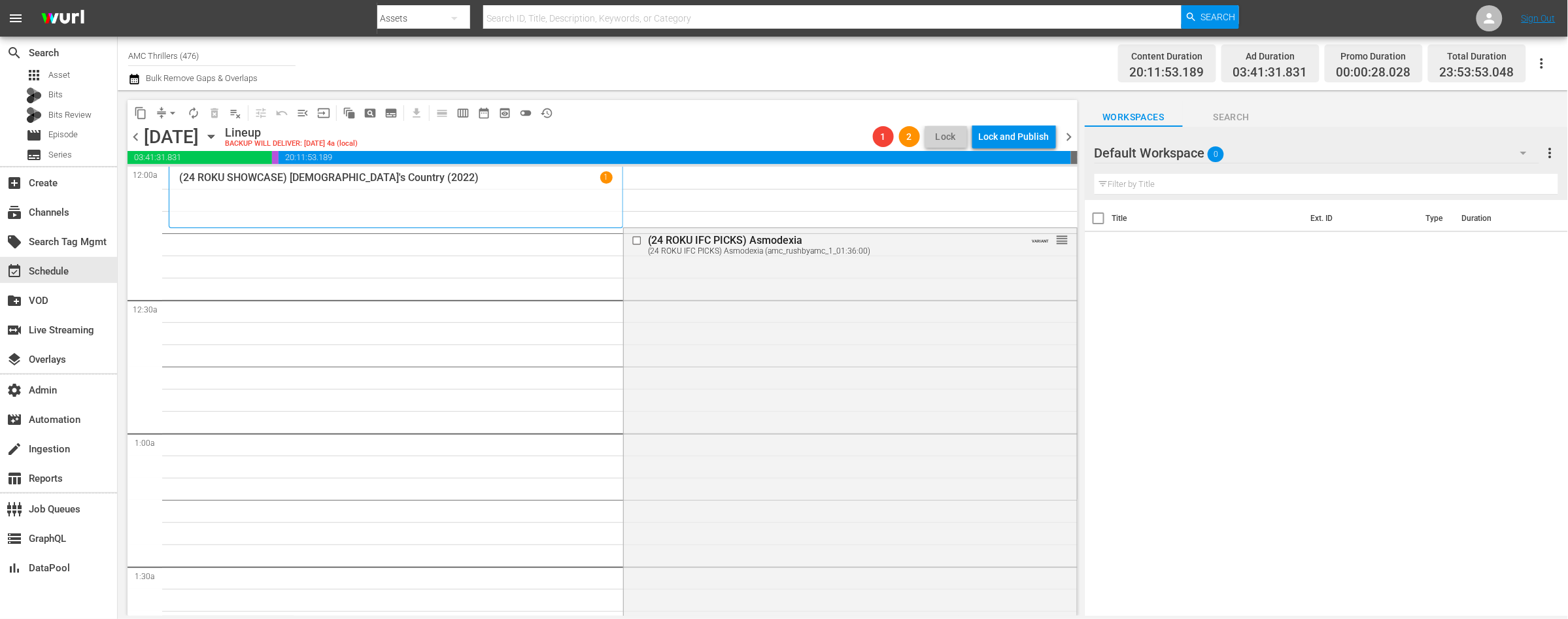
click at [1070, 137] on span "chevron_right" at bounding box center [1069, 136] width 16 height 16
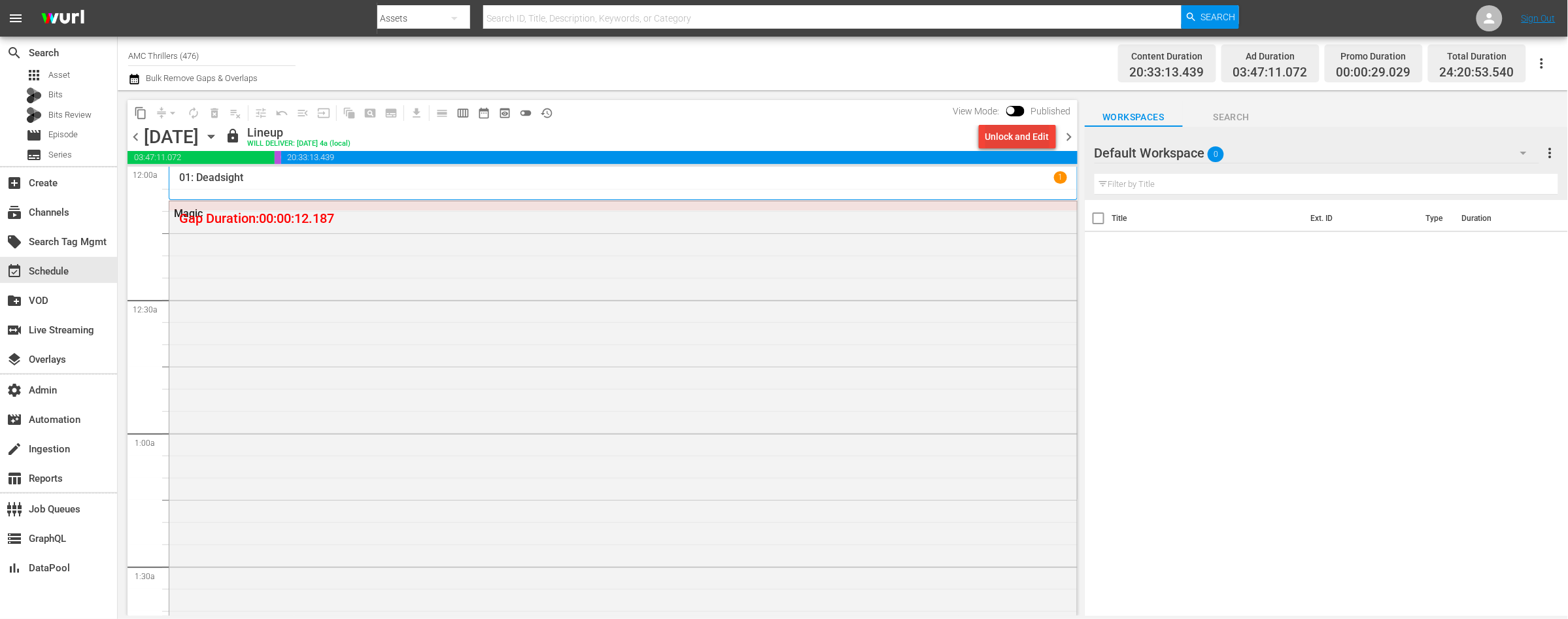
click at [1001, 144] on div "Unlock and Edit" at bounding box center [1017, 136] width 64 height 23
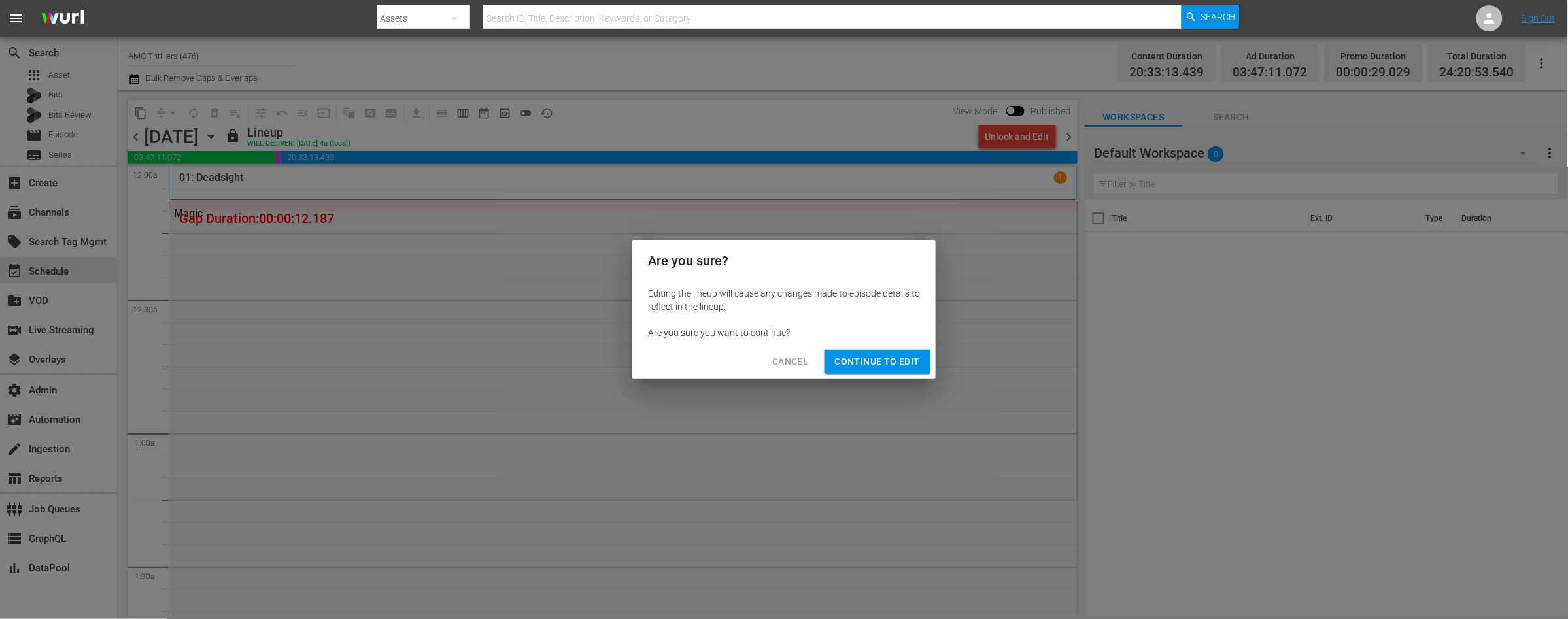
click at [894, 368] on span "Continue to Edit" at bounding box center [878, 361] width 85 height 16
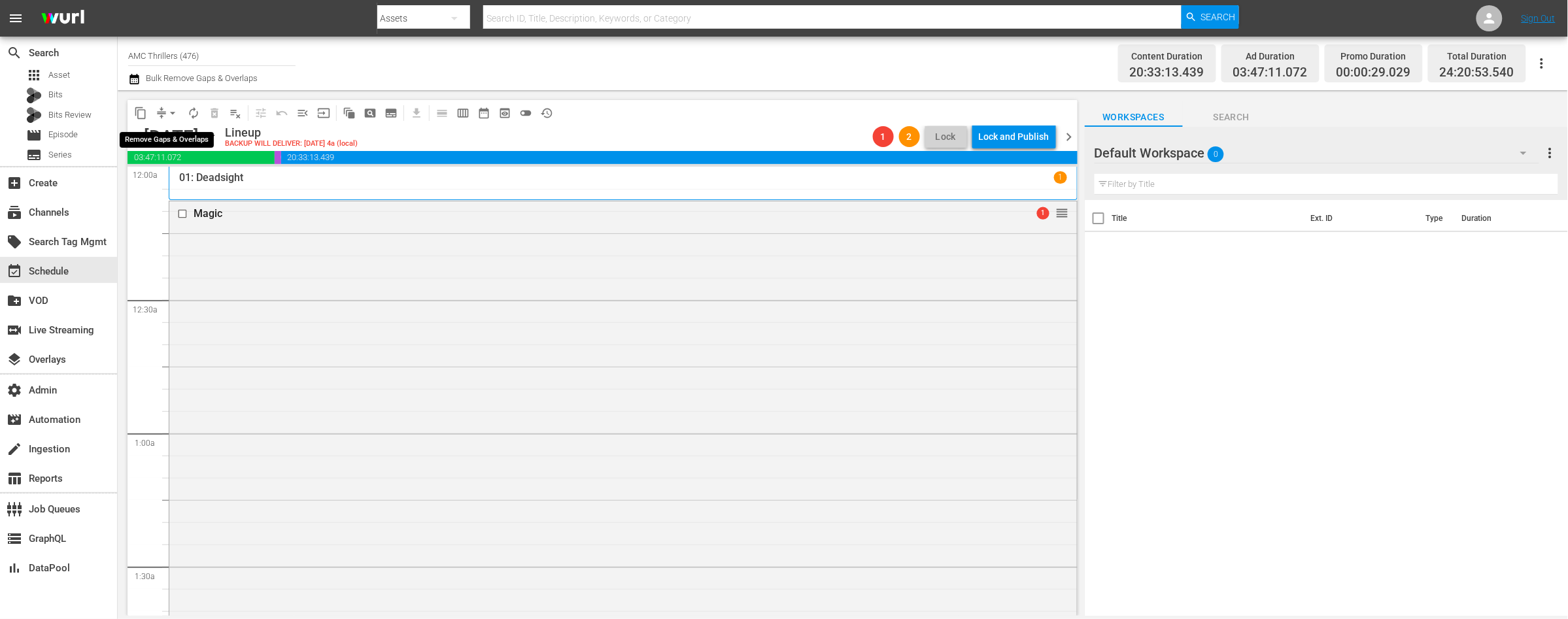
click at [171, 113] on span "arrow_drop_down" at bounding box center [173, 113] width 13 height 13
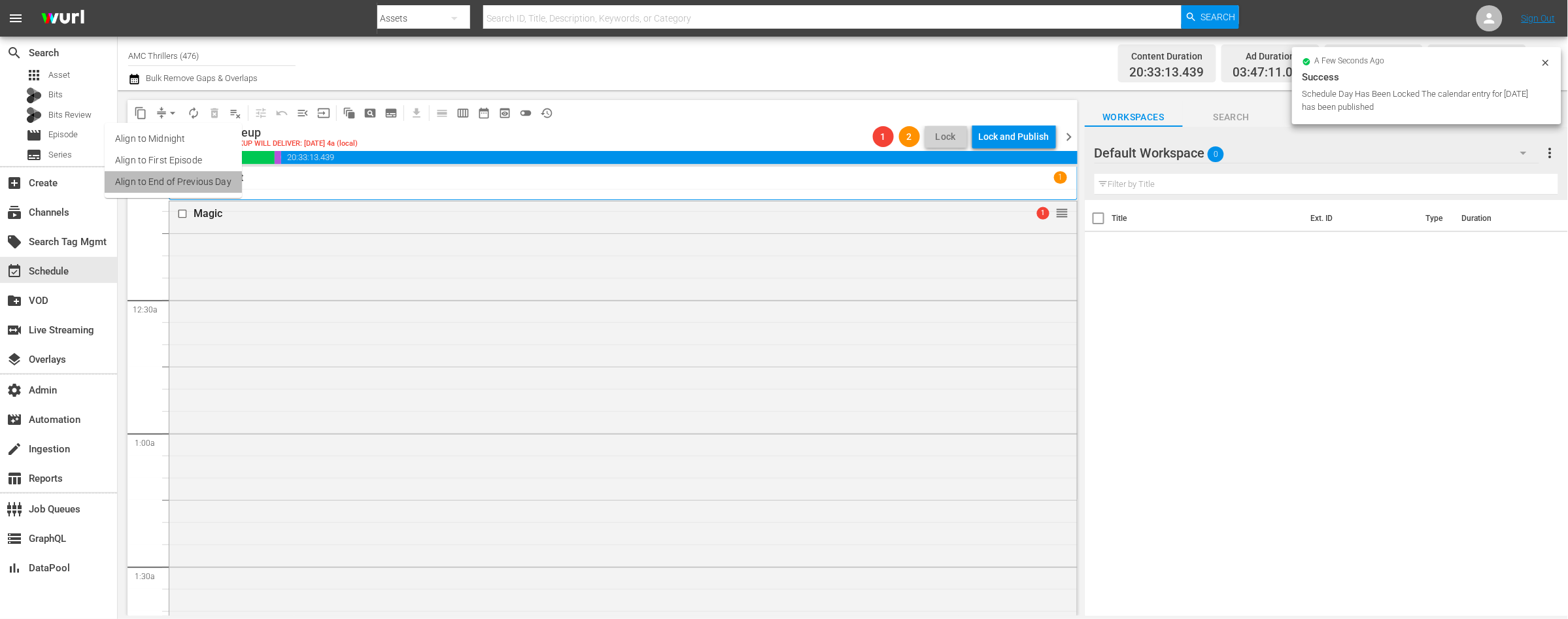
click at [174, 177] on li "Align to End of Previous Day" at bounding box center [173, 182] width 137 height 21
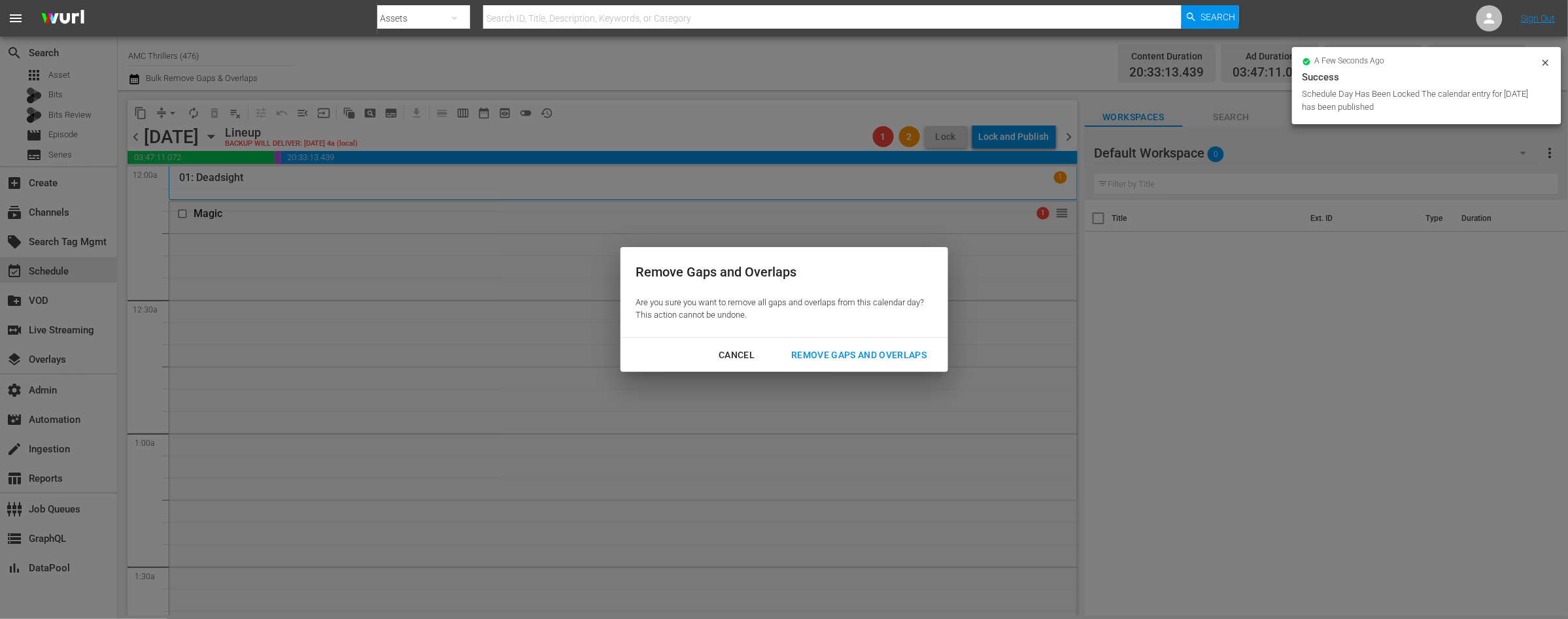
click at [853, 355] on div "Remove Gaps and Overlaps" at bounding box center [859, 355] width 157 height 16
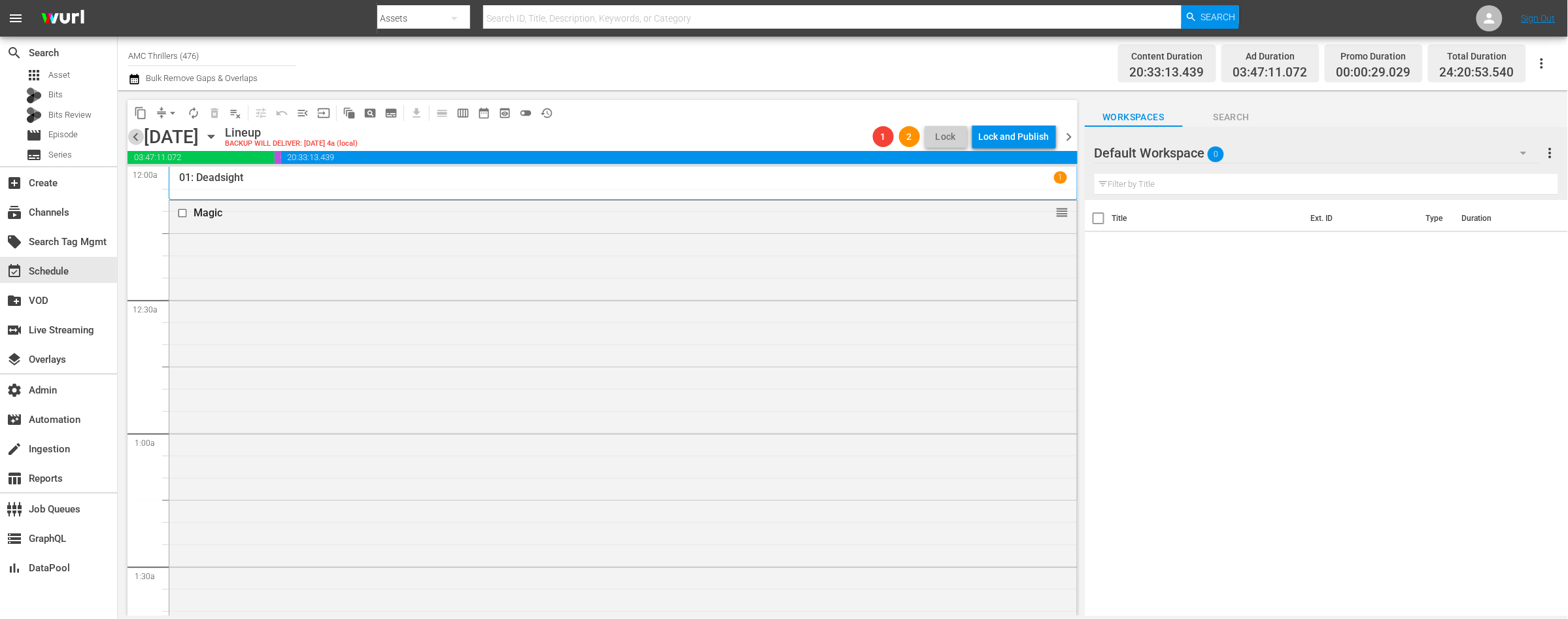
click at [137, 136] on span "chevron_left" at bounding box center [136, 136] width 16 height 16
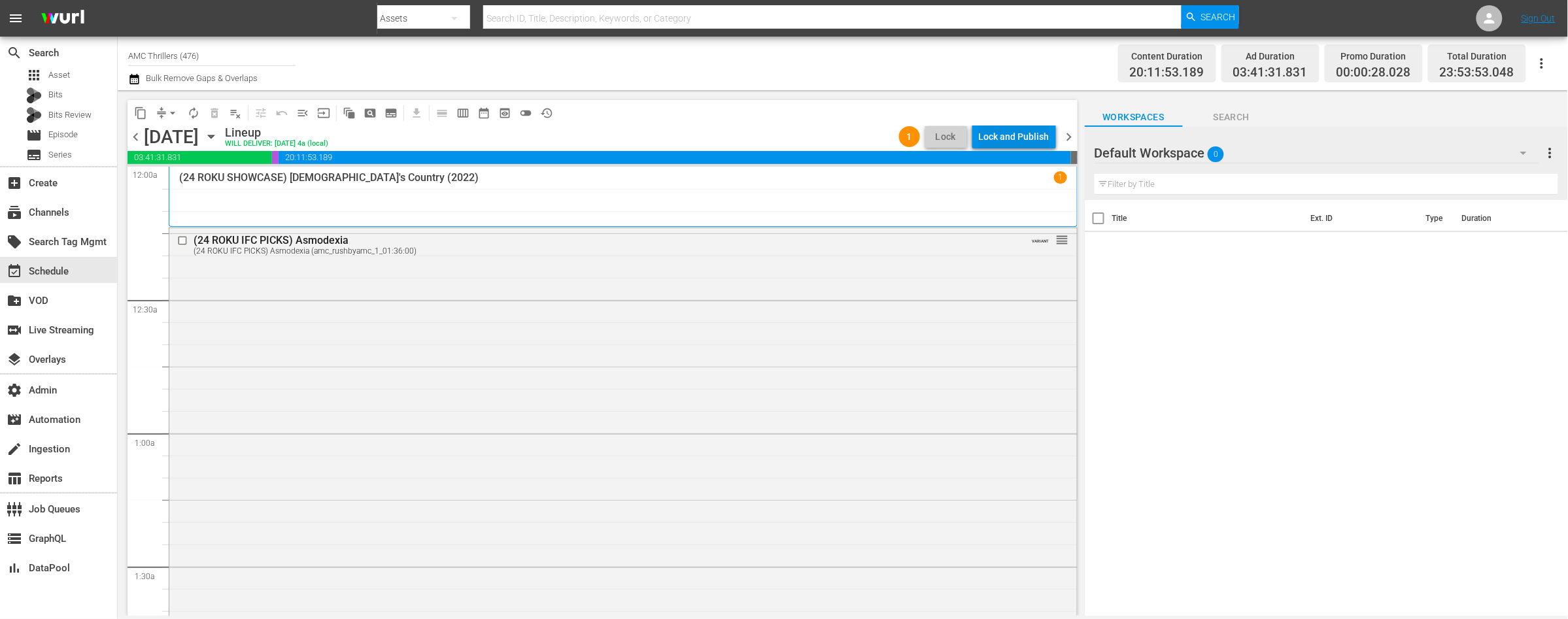
click at [994, 139] on div "Lock and Publish" at bounding box center [1013, 136] width 70 height 23
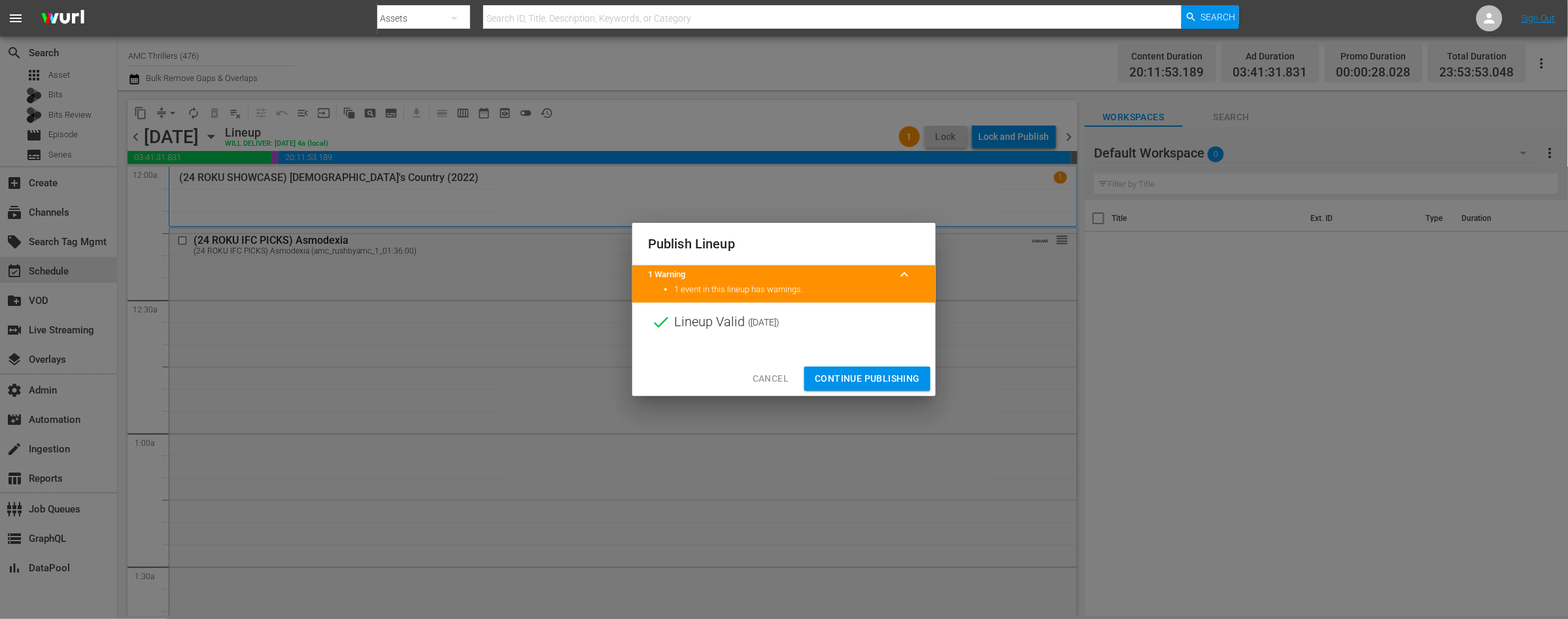
click at [845, 378] on span "Continue Publishing" at bounding box center [866, 379] width 105 height 16
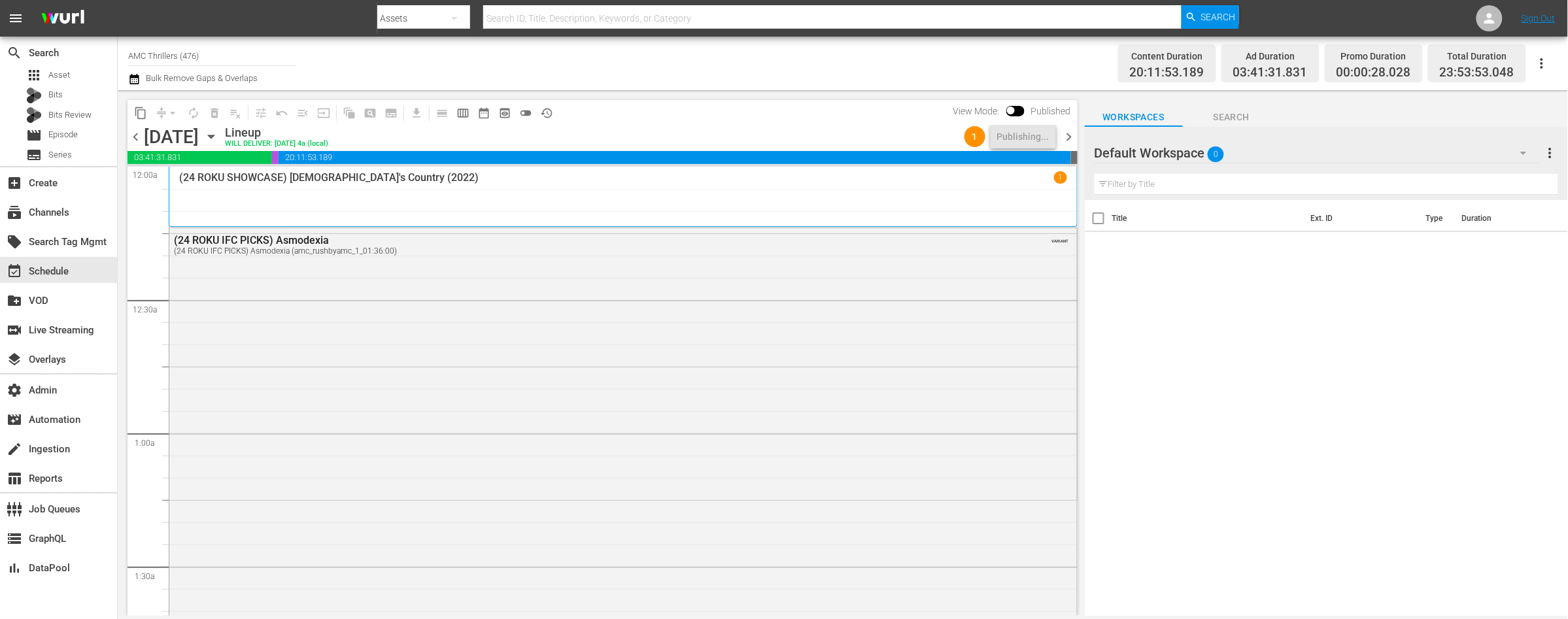
click at [1068, 136] on span "chevron_right" at bounding box center [1069, 136] width 16 height 16
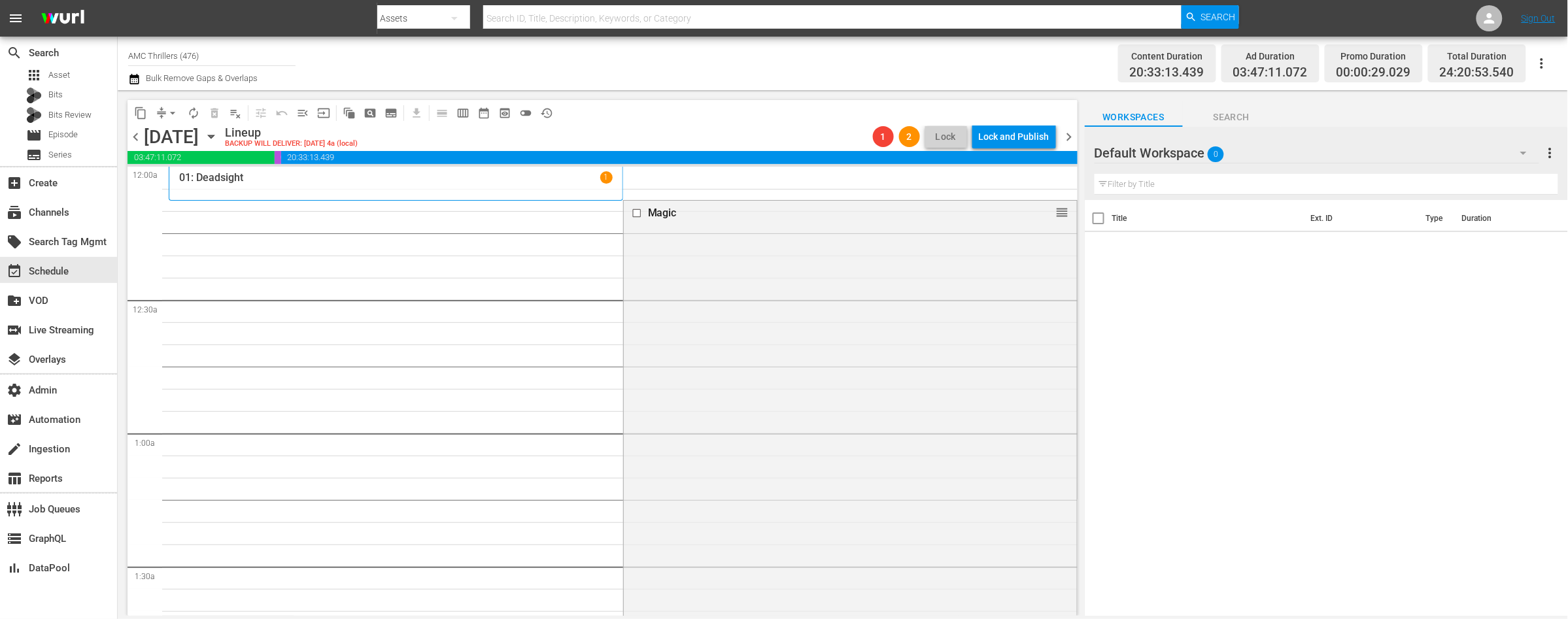
click at [1068, 136] on span "chevron_right" at bounding box center [1069, 136] width 16 height 16
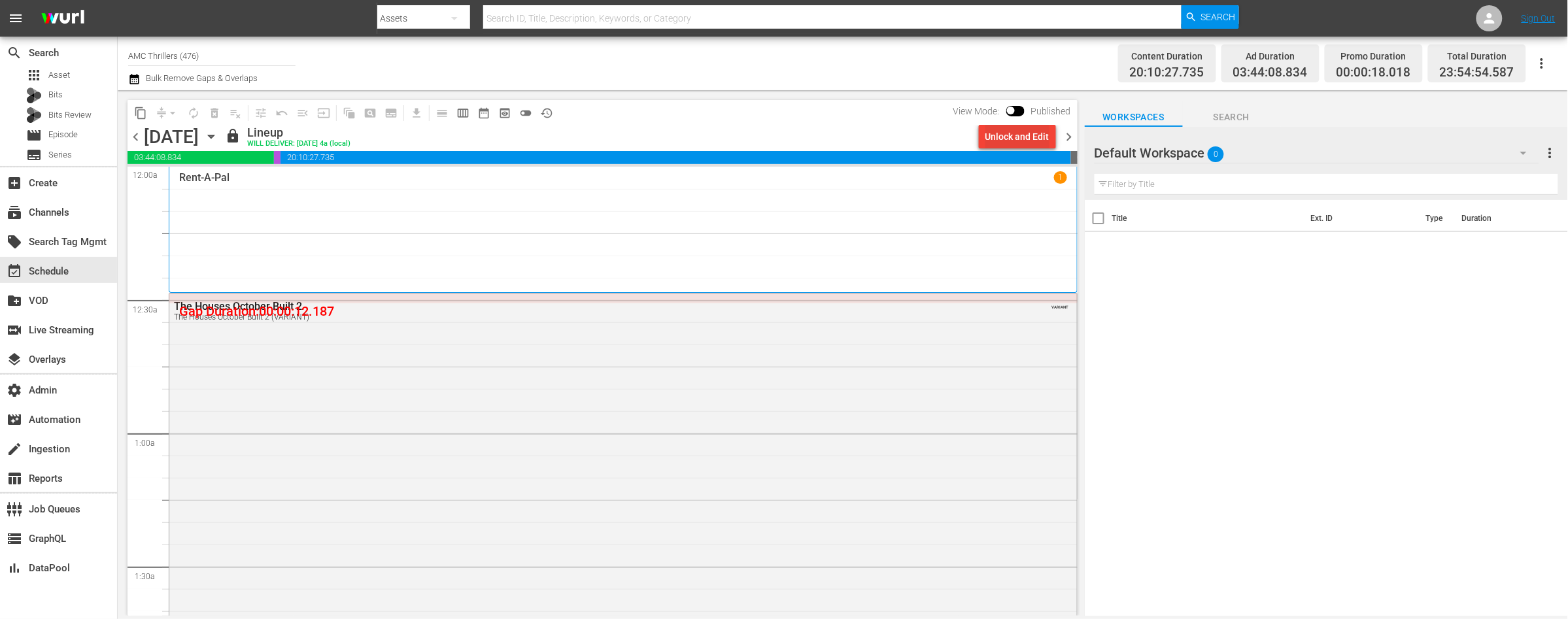
click at [1005, 143] on div "Unlock and Edit" at bounding box center [1017, 136] width 64 height 23
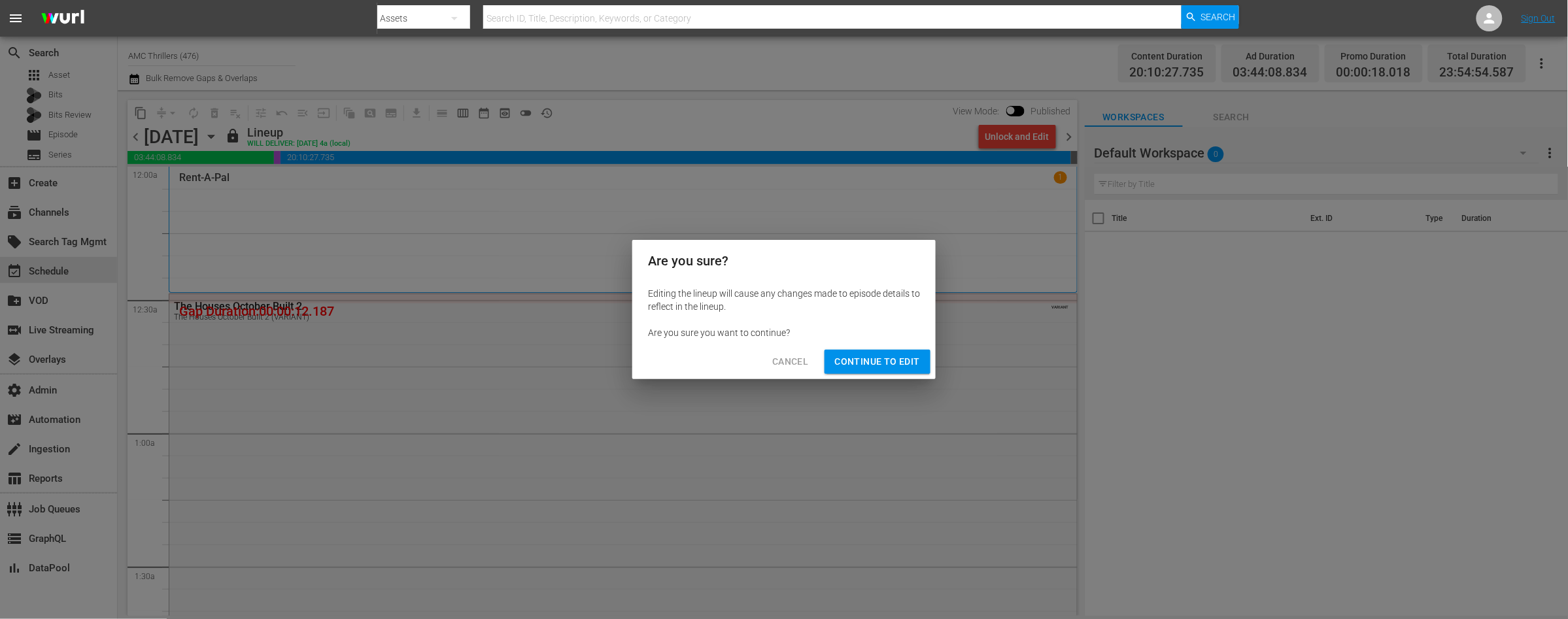
click at [881, 367] on span "Continue to Edit" at bounding box center [878, 361] width 85 height 16
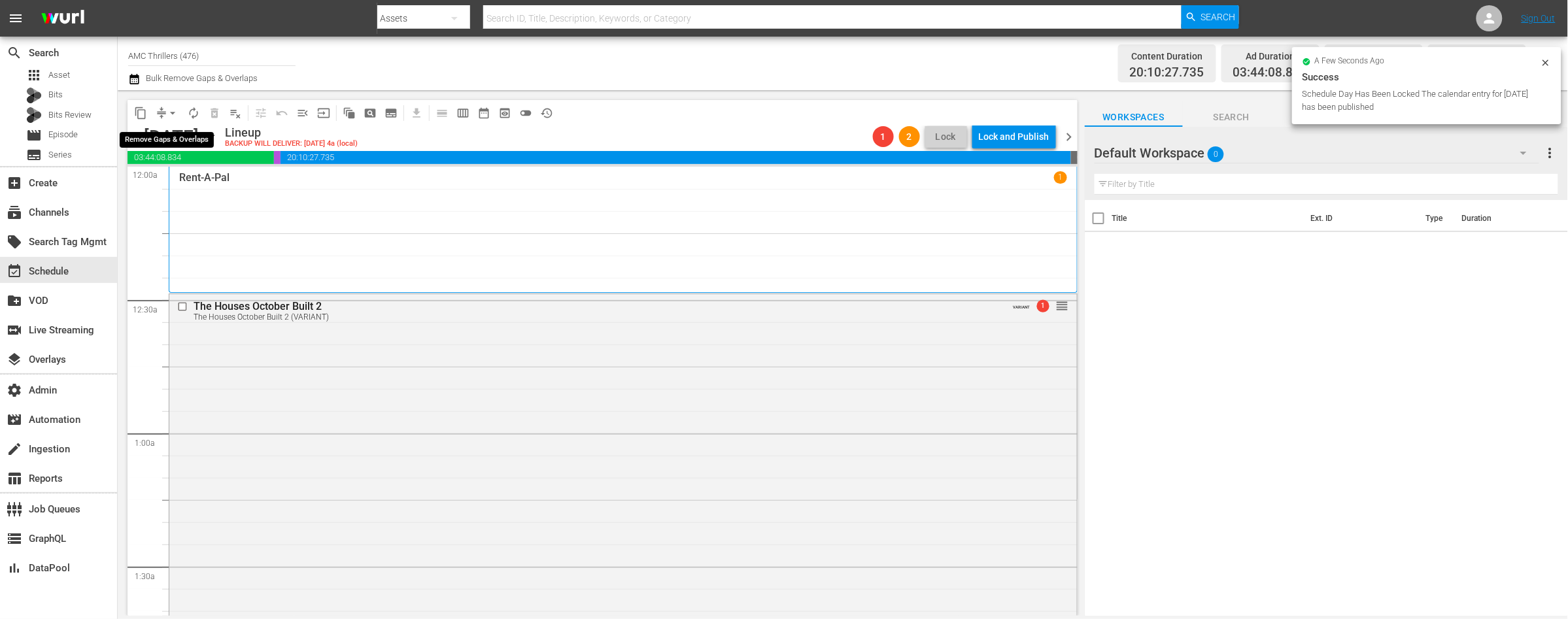
click at [173, 113] on span "arrow_drop_down" at bounding box center [173, 113] width 13 height 13
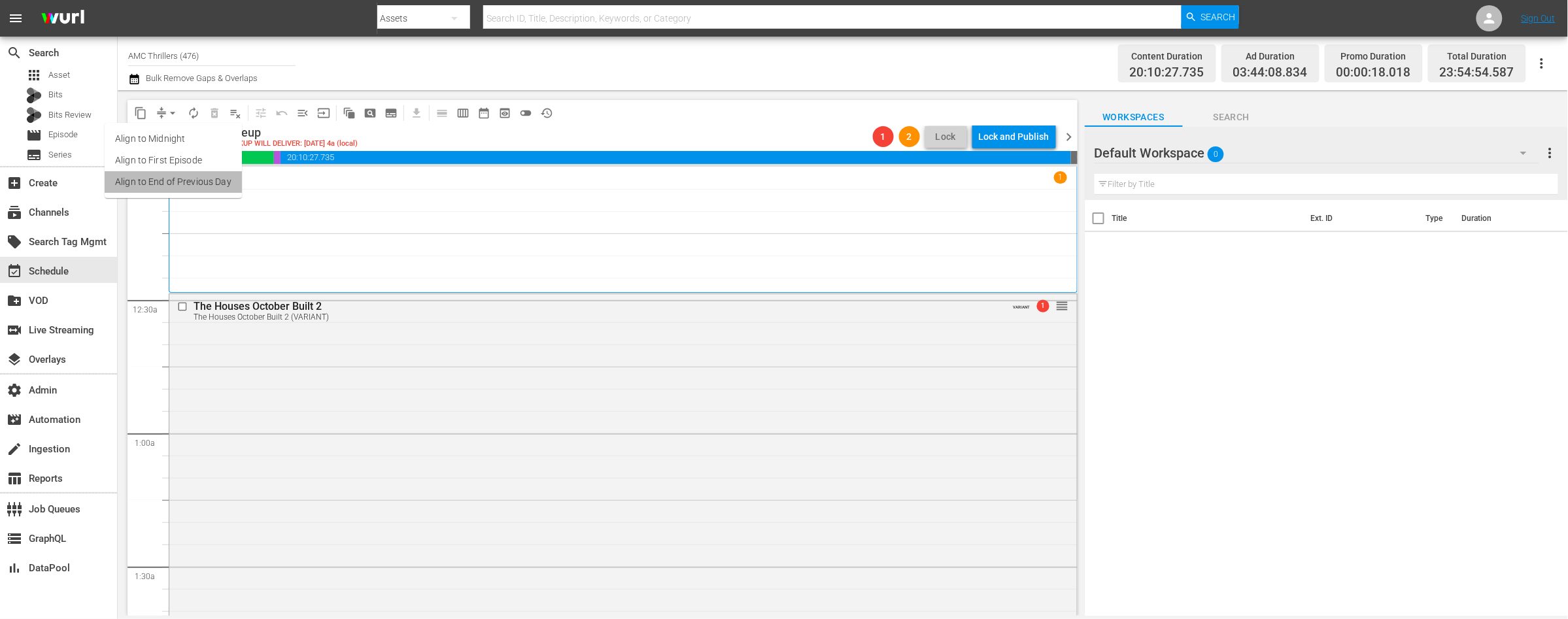
click at [174, 182] on li "Align to End of Previous Day" at bounding box center [173, 182] width 137 height 21
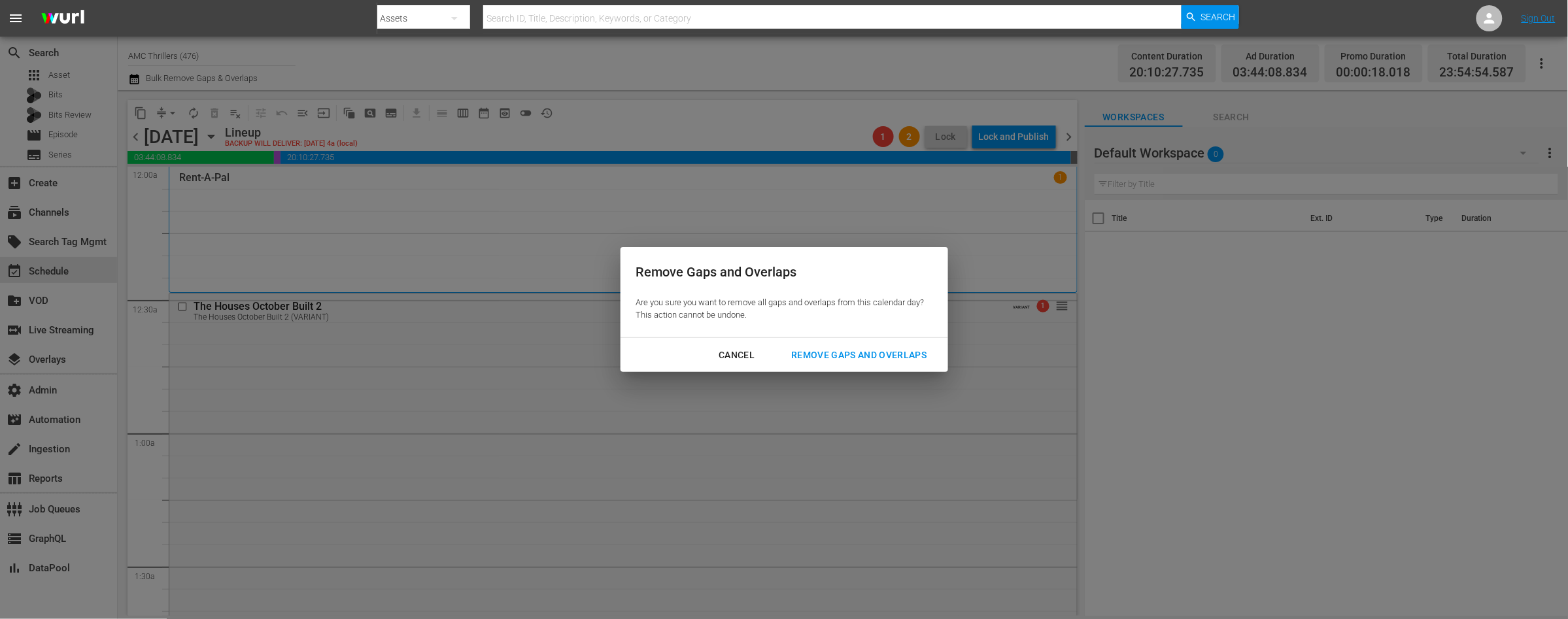
click at [866, 350] on div "Remove Gaps and Overlaps" at bounding box center [859, 355] width 157 height 16
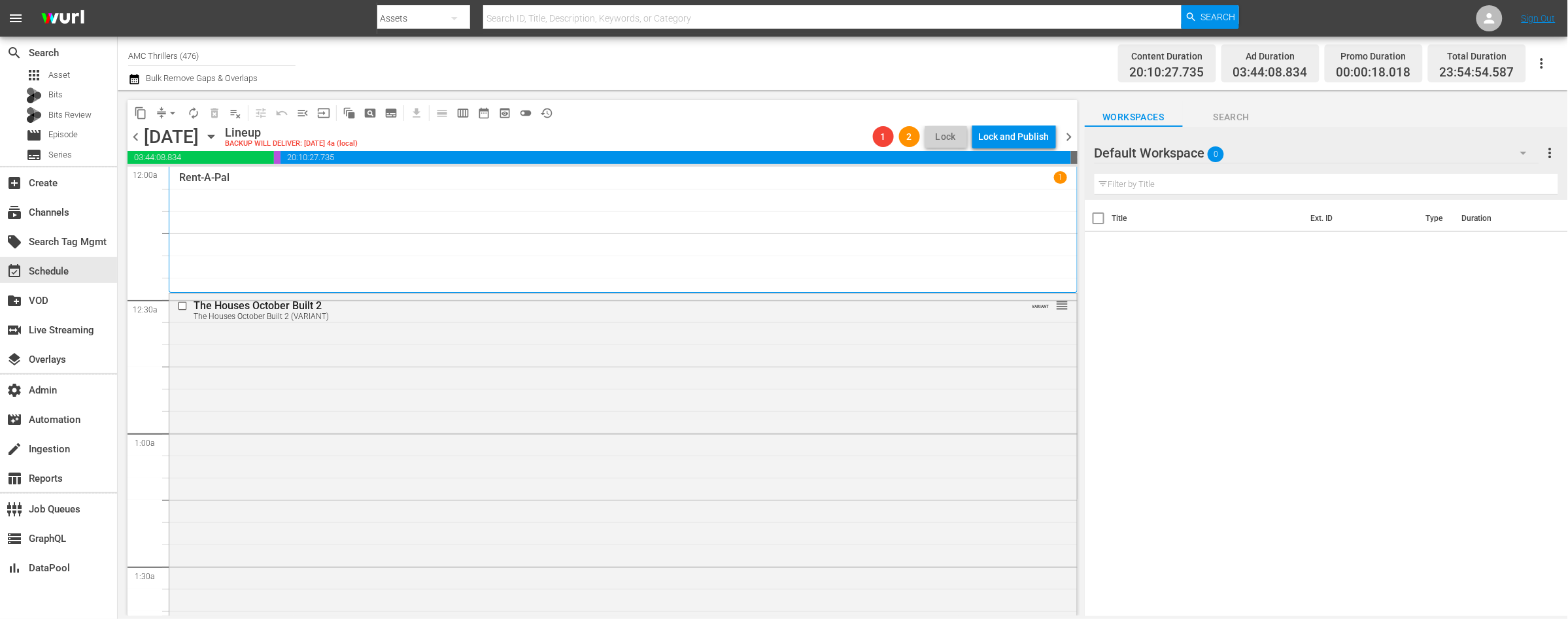
click at [135, 132] on span "chevron_left" at bounding box center [136, 136] width 16 height 16
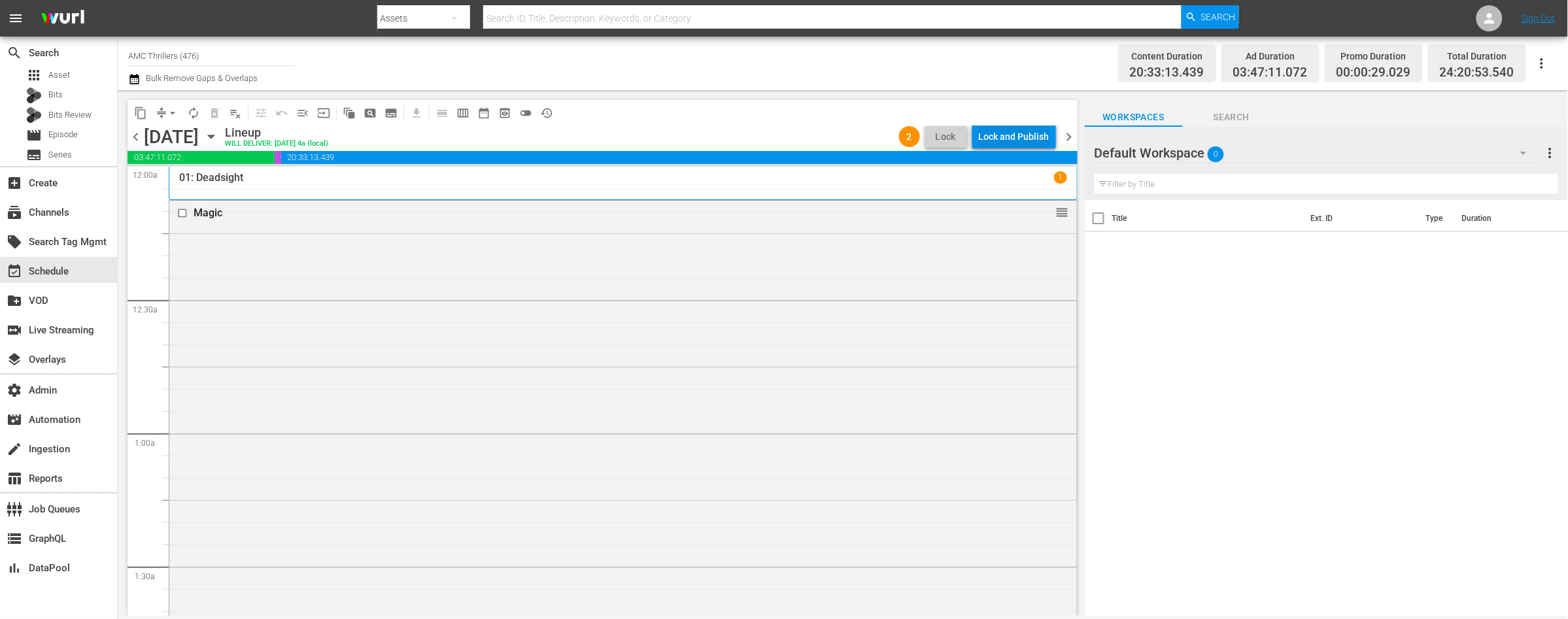
click at [1014, 140] on div "Lock and Publish" at bounding box center [1013, 136] width 70 height 23
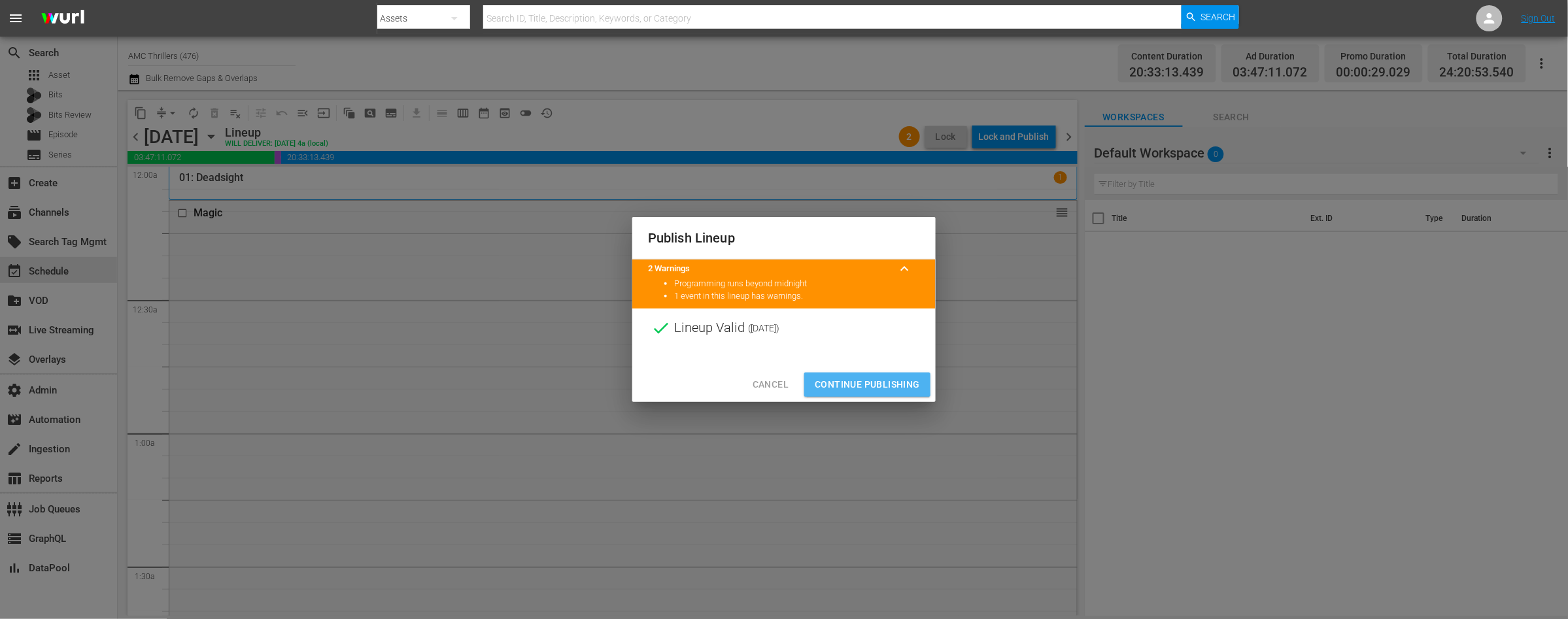
click at [866, 382] on span "Continue Publishing" at bounding box center [866, 384] width 105 height 16
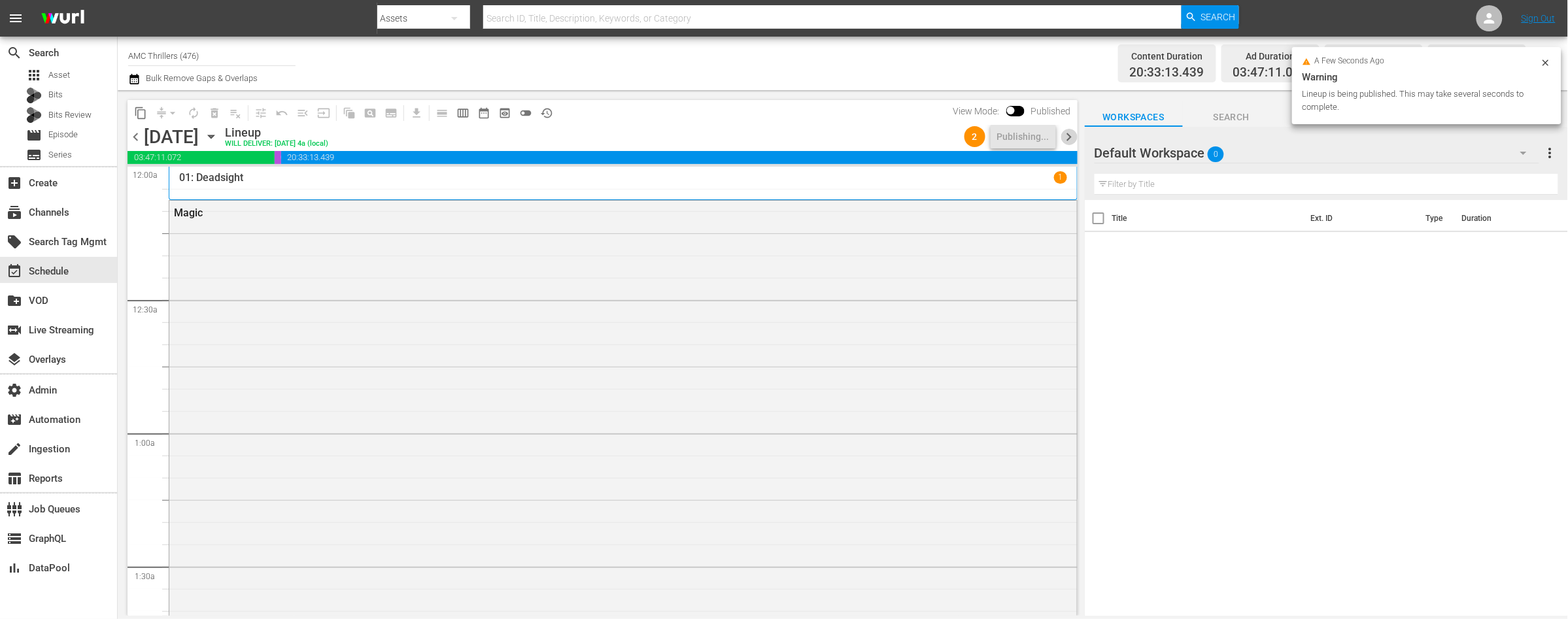
click at [1067, 136] on span "chevron_right" at bounding box center [1069, 136] width 16 height 16
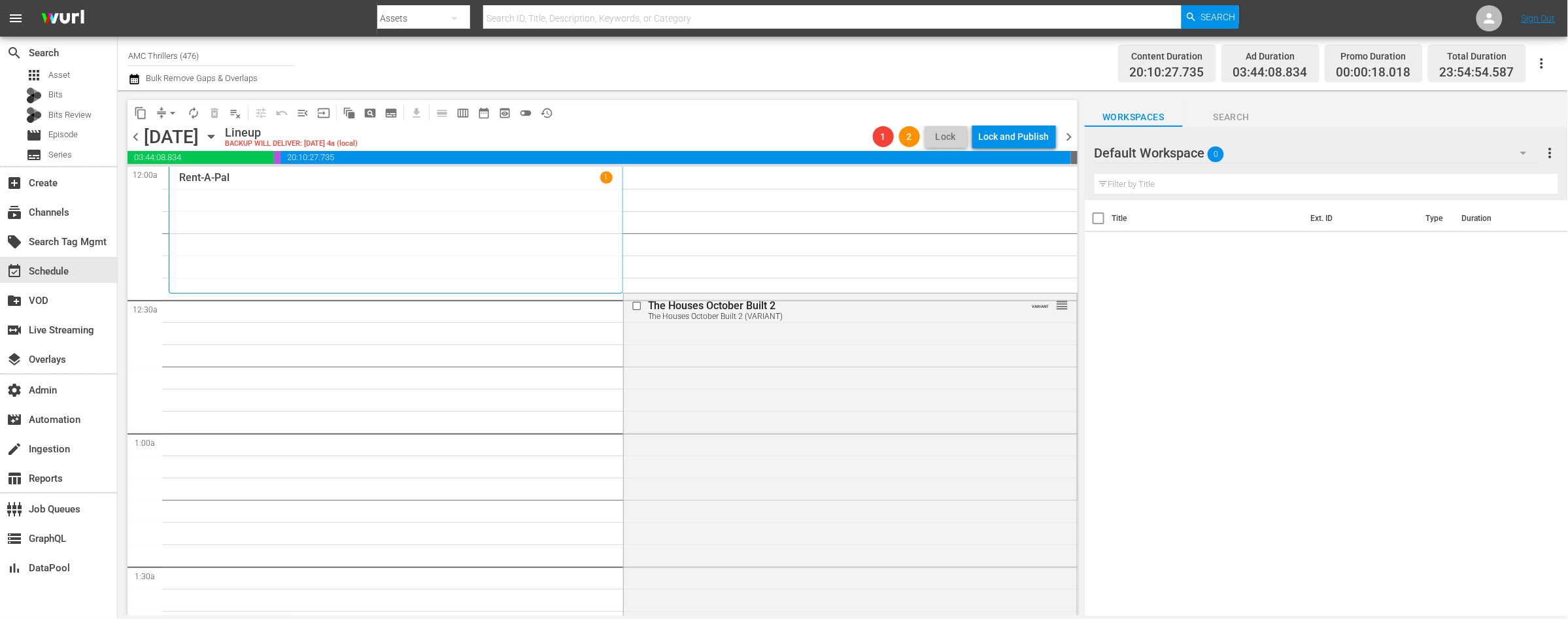
click at [1070, 136] on span "chevron_right" at bounding box center [1069, 136] width 16 height 16
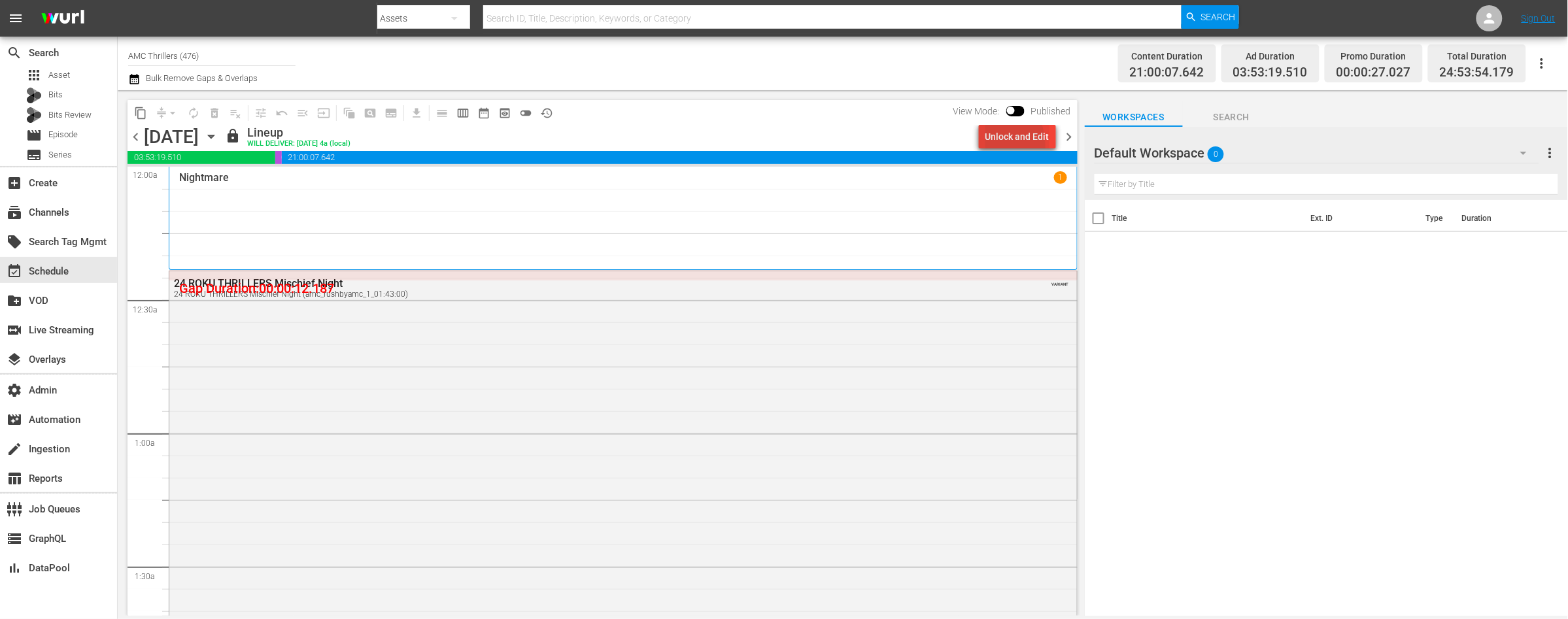
click at [990, 145] on div "Unlock and Edit" at bounding box center [1017, 136] width 64 height 23
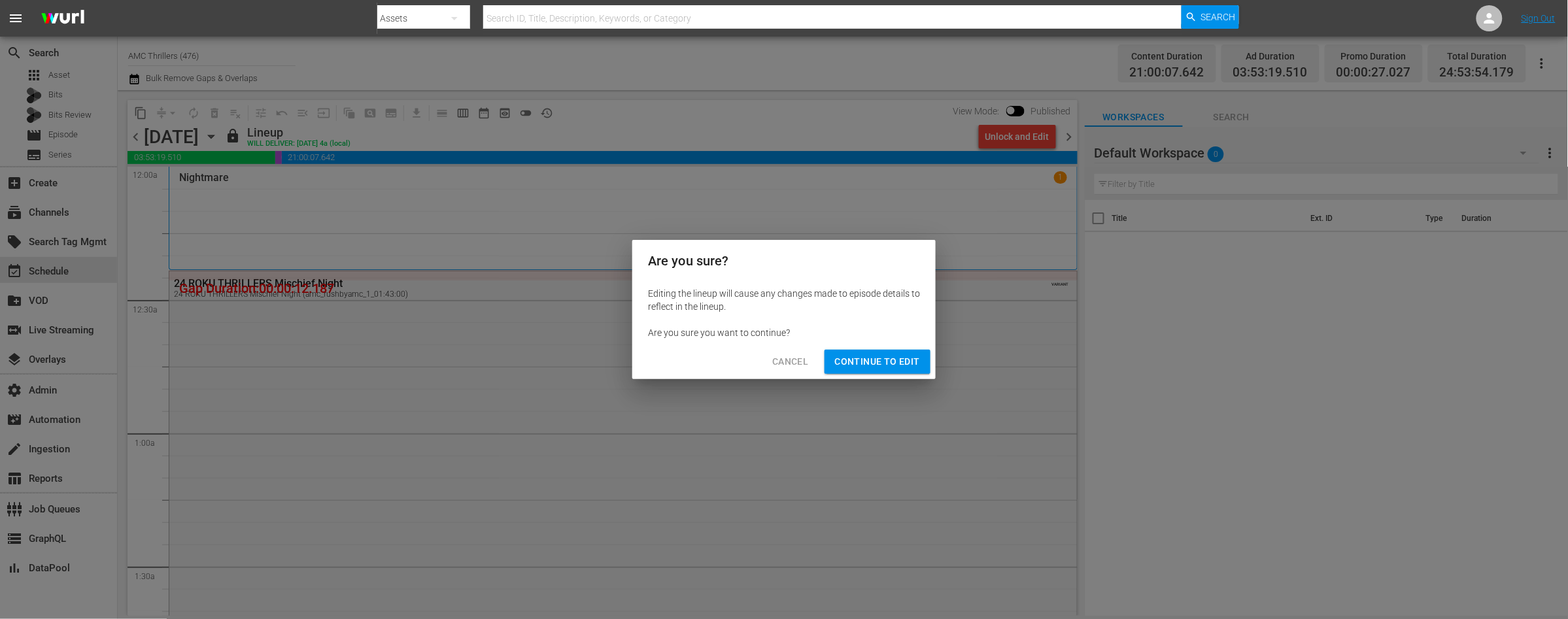
click at [875, 362] on span "Continue to Edit" at bounding box center [878, 361] width 85 height 16
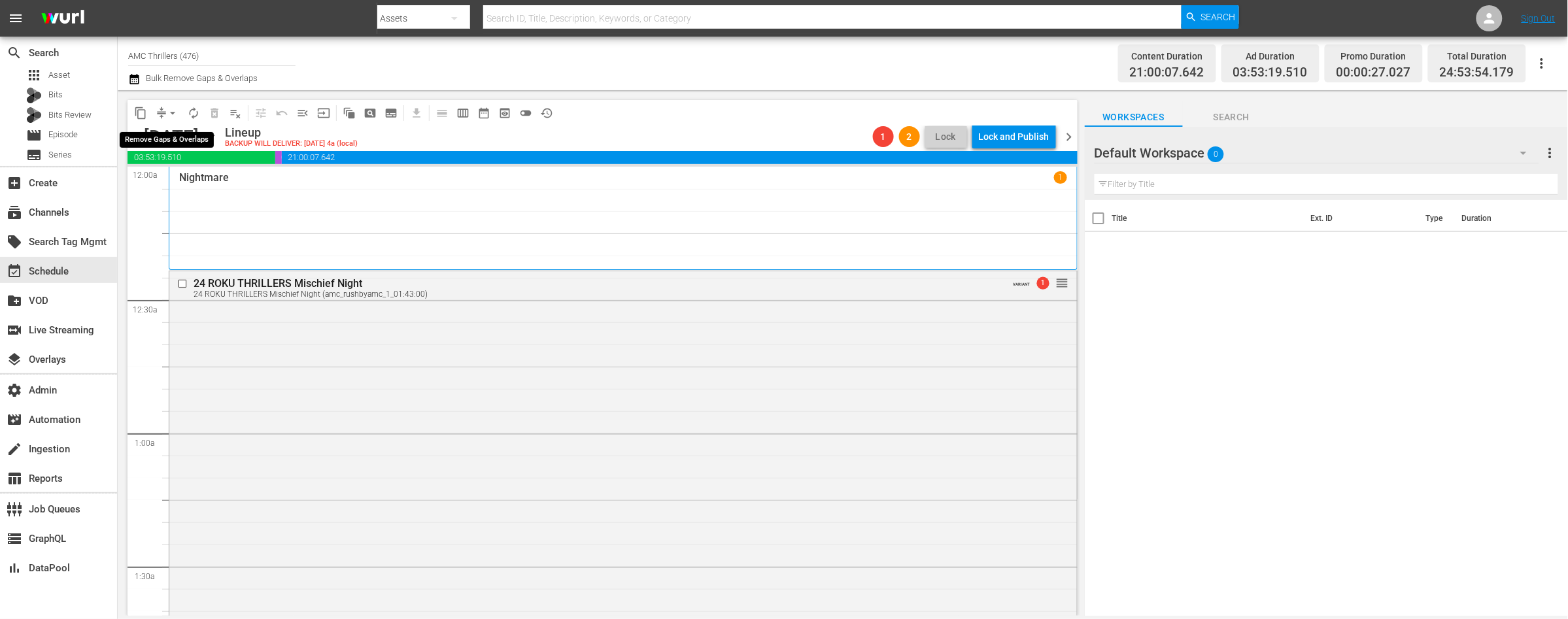
click at [174, 112] on span "arrow_drop_down" at bounding box center [173, 113] width 13 height 13
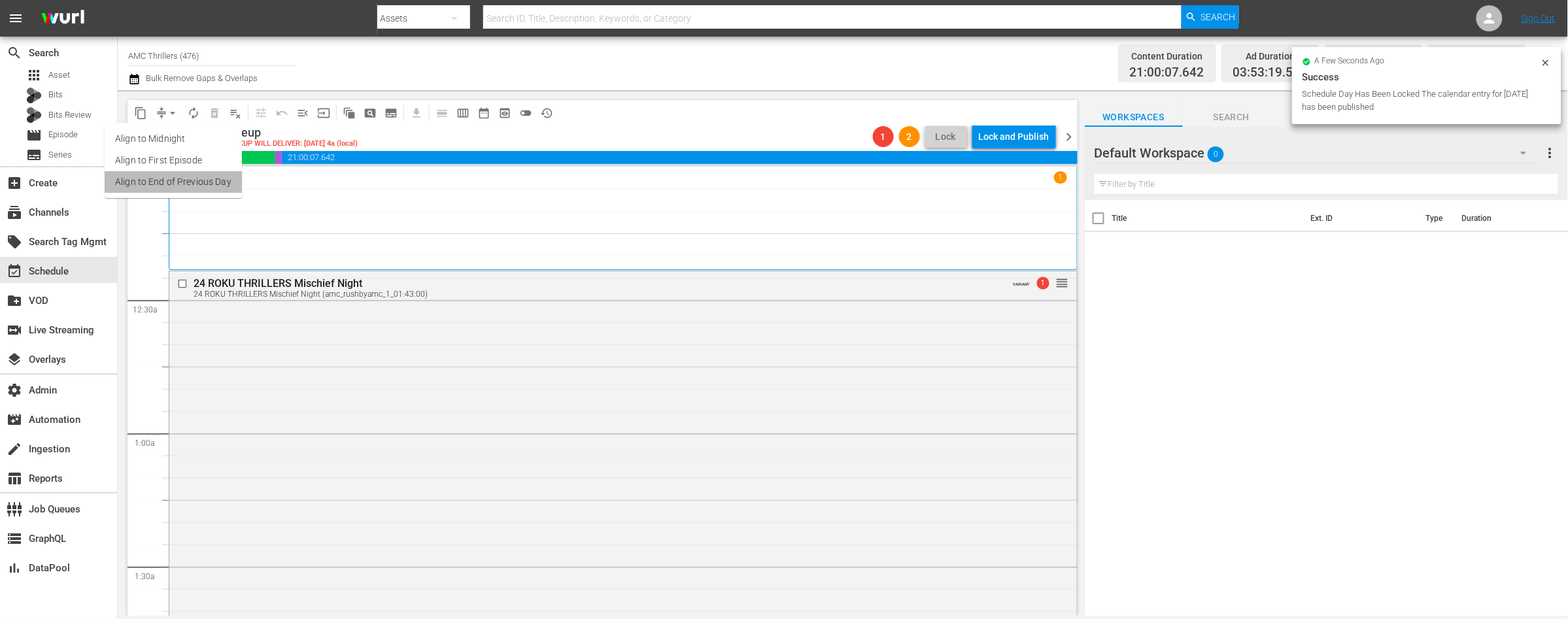
click at [183, 175] on li "Align to End of Previous Day" at bounding box center [173, 182] width 137 height 21
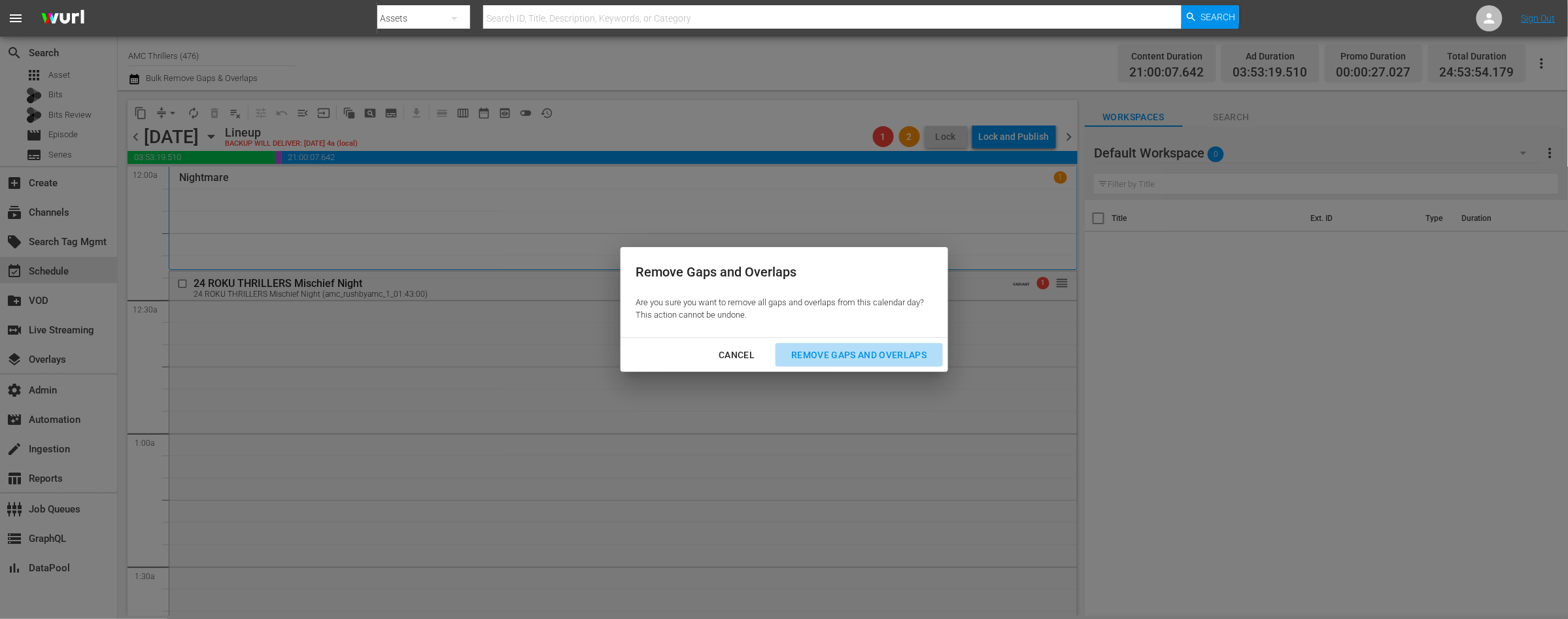
click at [906, 352] on div "Remove Gaps and Overlaps" at bounding box center [859, 355] width 157 height 16
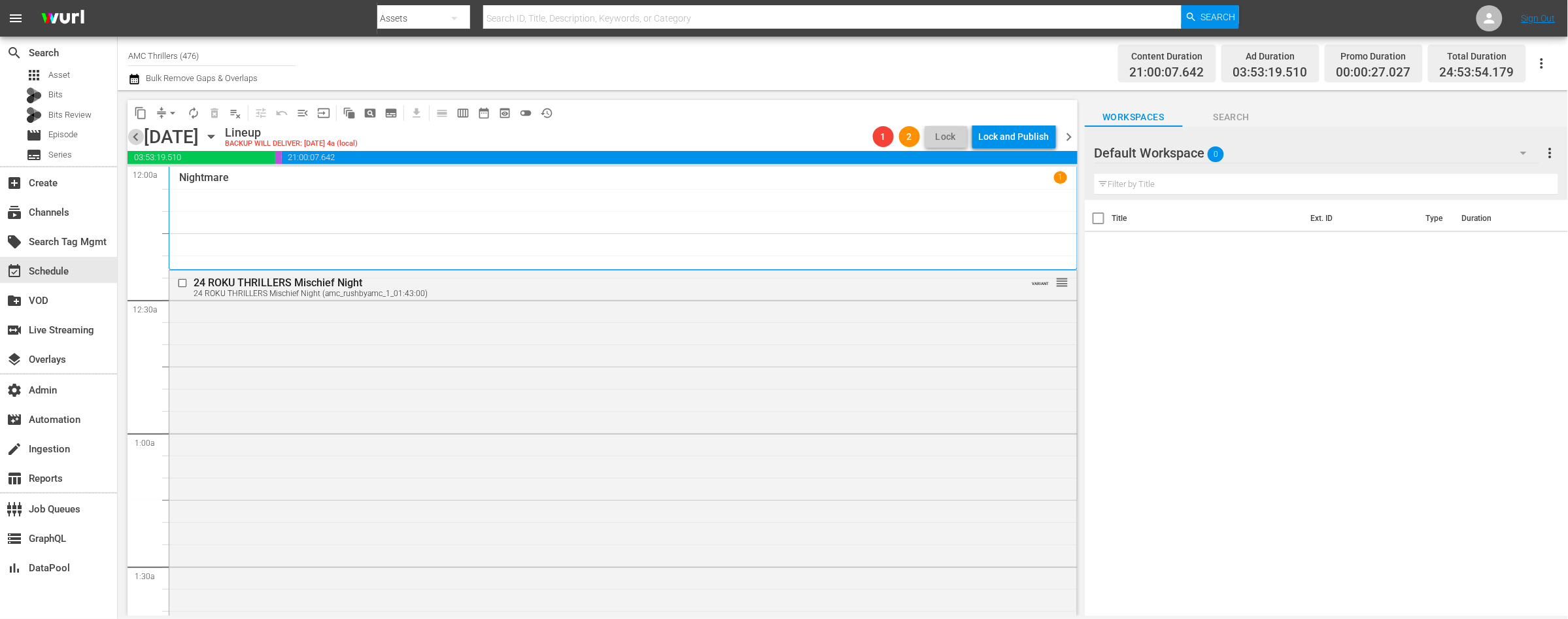
click at [136, 138] on span "chevron_left" at bounding box center [136, 136] width 16 height 16
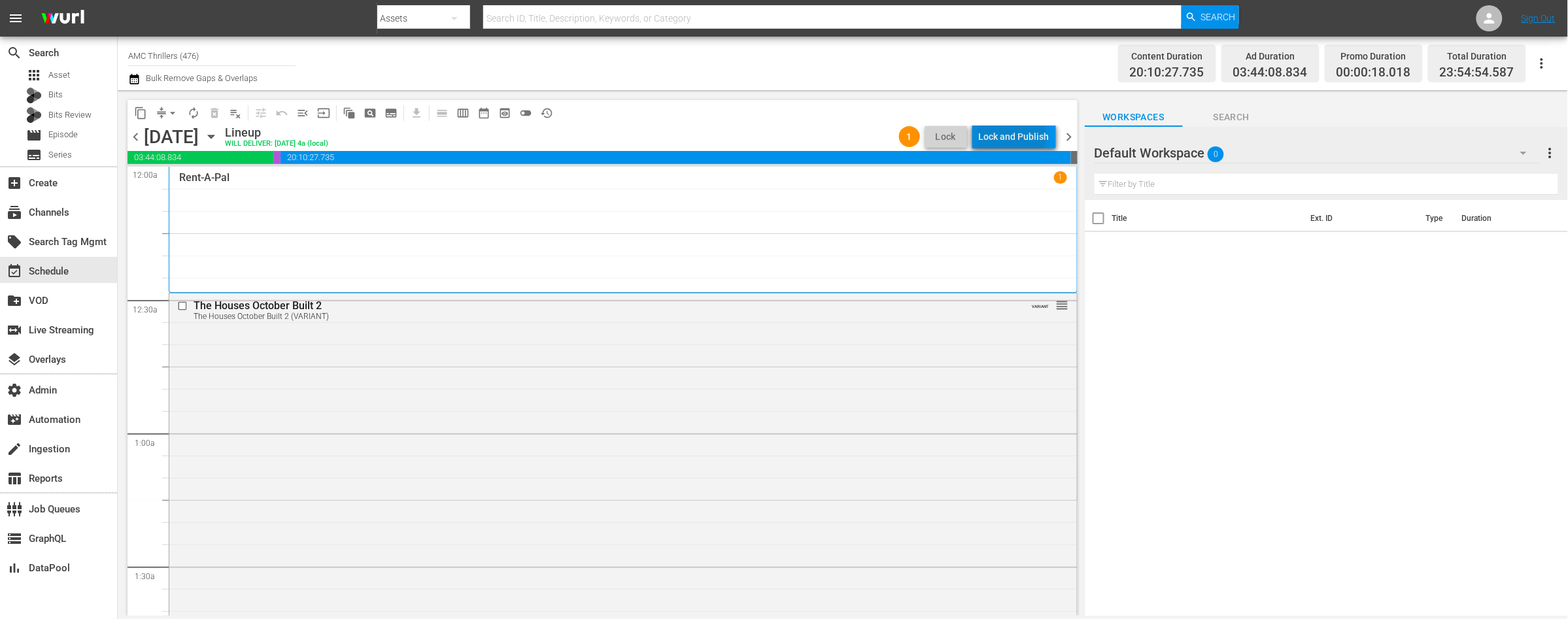
click at [1015, 136] on div "Lock and Publish" at bounding box center [1013, 136] width 70 height 23
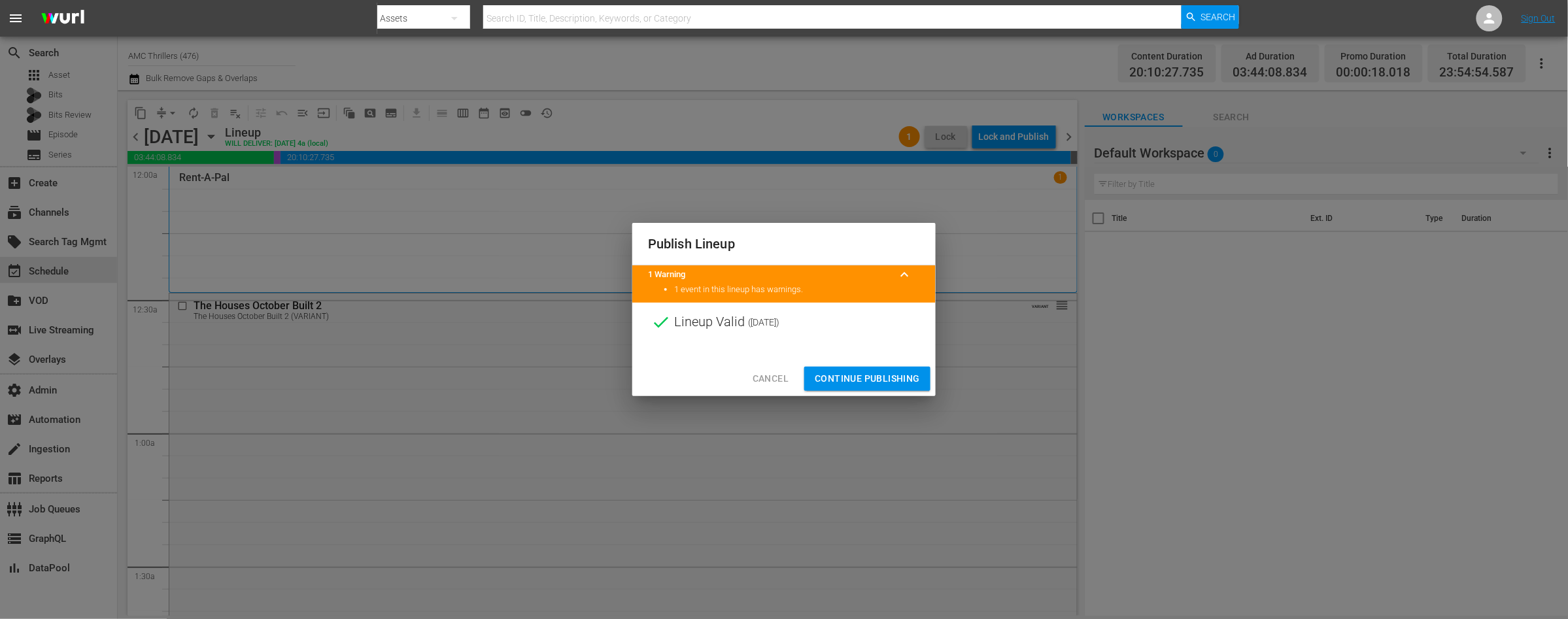
click at [877, 379] on span "Continue Publishing" at bounding box center [866, 379] width 105 height 16
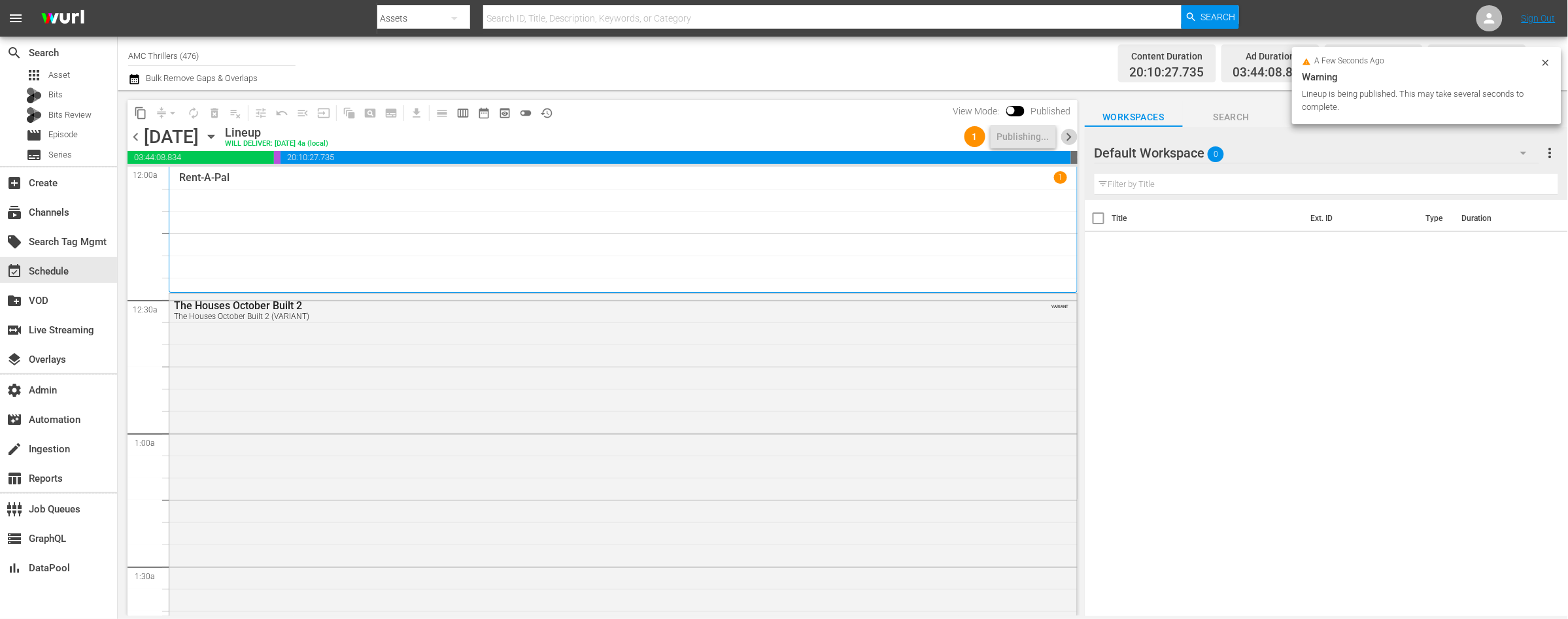
click at [1066, 136] on span "chevron_right" at bounding box center [1069, 136] width 16 height 16
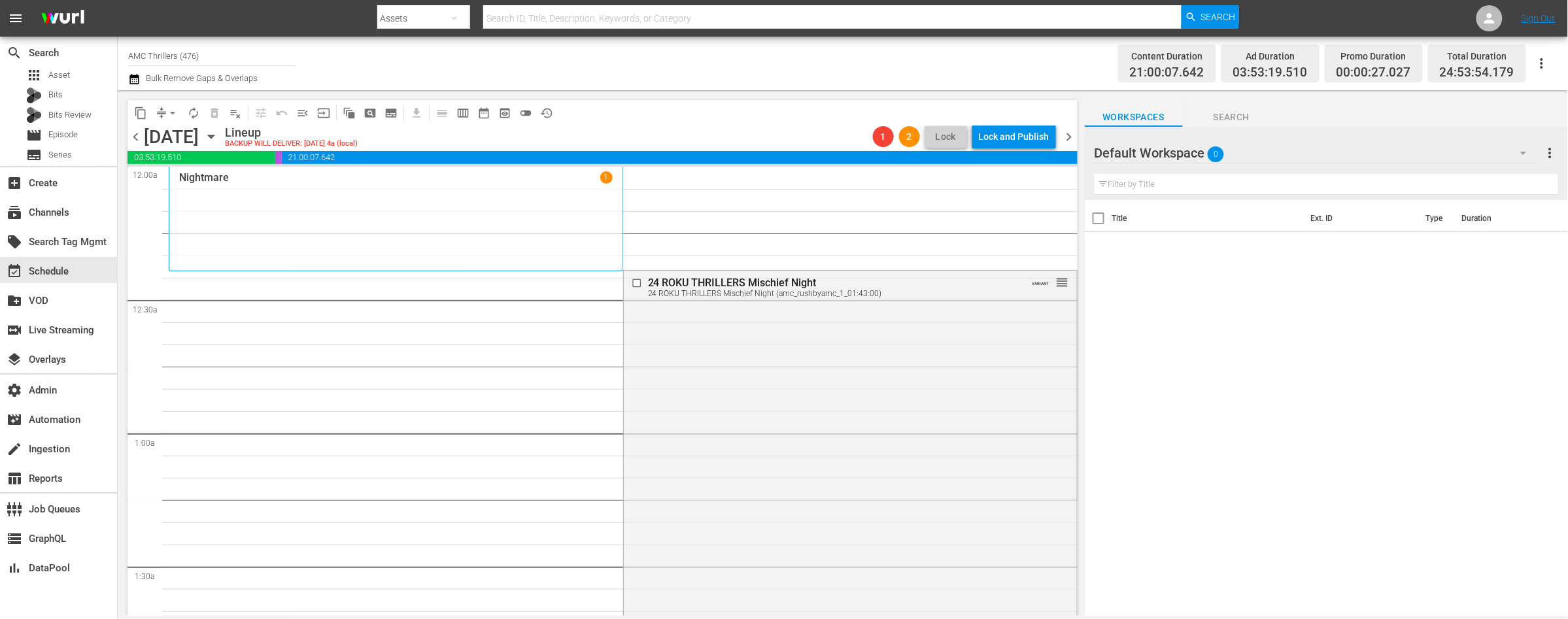
click at [1068, 136] on span "chevron_right" at bounding box center [1069, 136] width 16 height 16
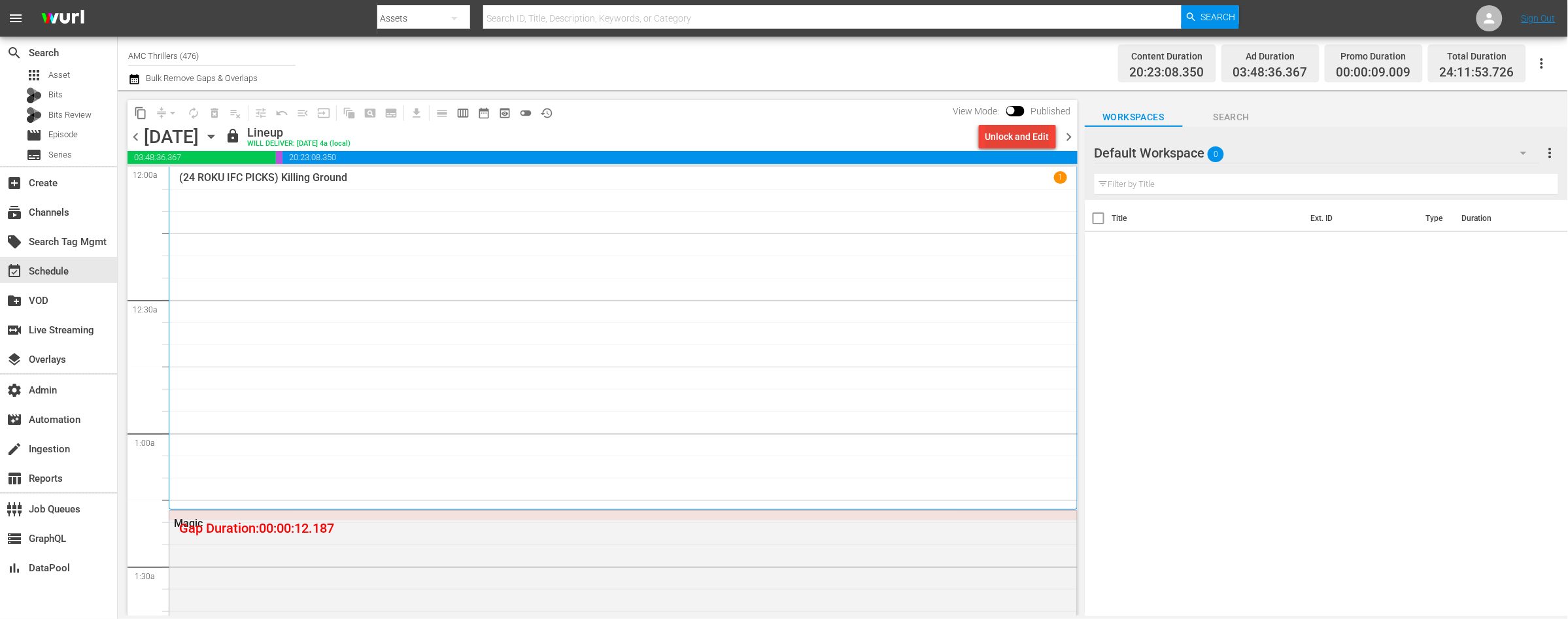
click at [1007, 140] on div "Unlock and Edit" at bounding box center [1017, 136] width 64 height 23
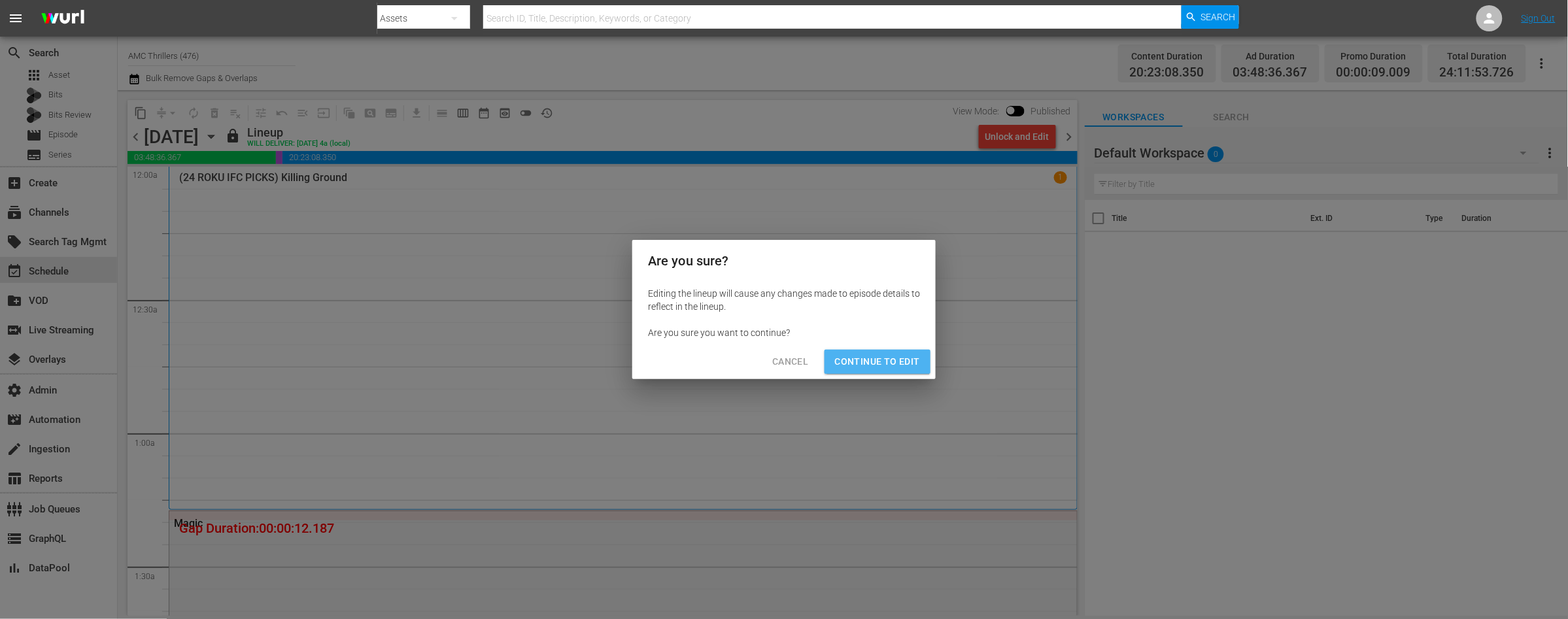
click at [890, 359] on span "Continue to Edit" at bounding box center [878, 361] width 85 height 16
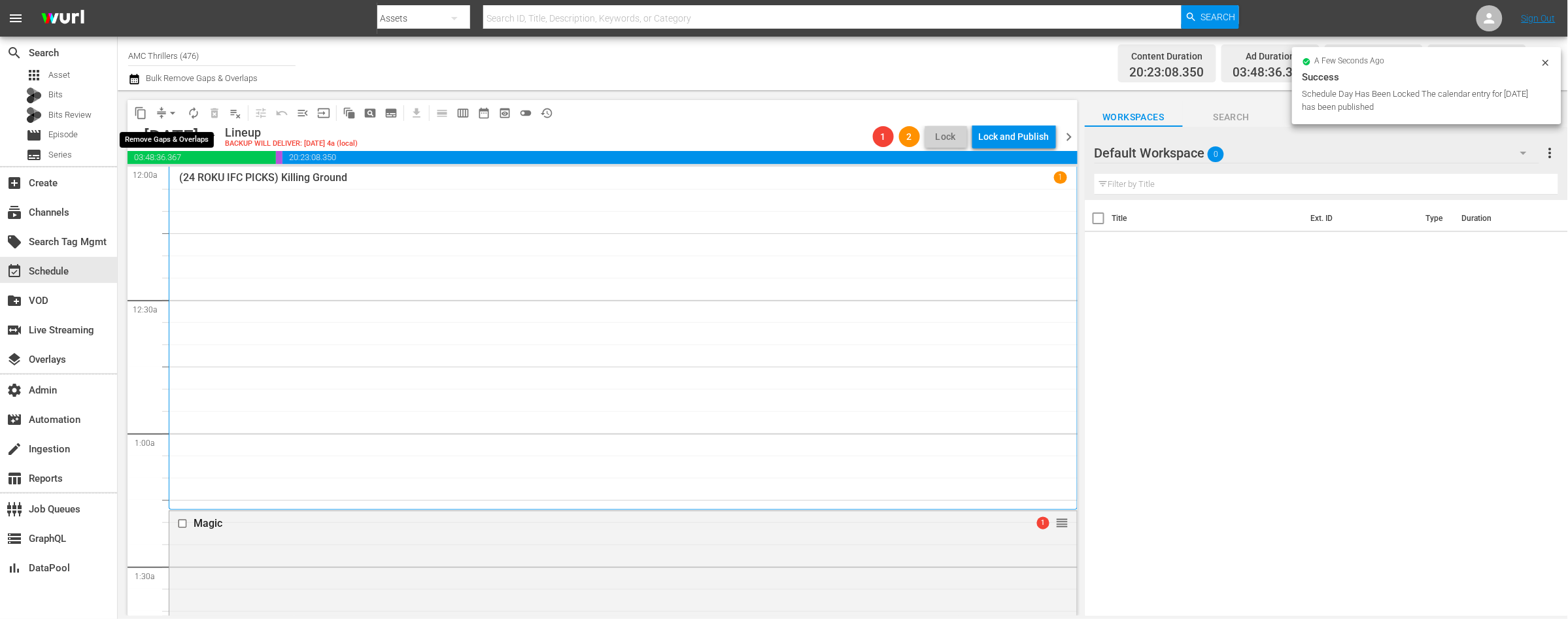
drag, startPoint x: 176, startPoint y: 112, endPoint x: 169, endPoint y: 111, distance: 7.1
click at [176, 112] on span "arrow_drop_down" at bounding box center [173, 113] width 13 height 13
click at [193, 177] on li "Align to End of Previous Day" at bounding box center [173, 182] width 137 height 21
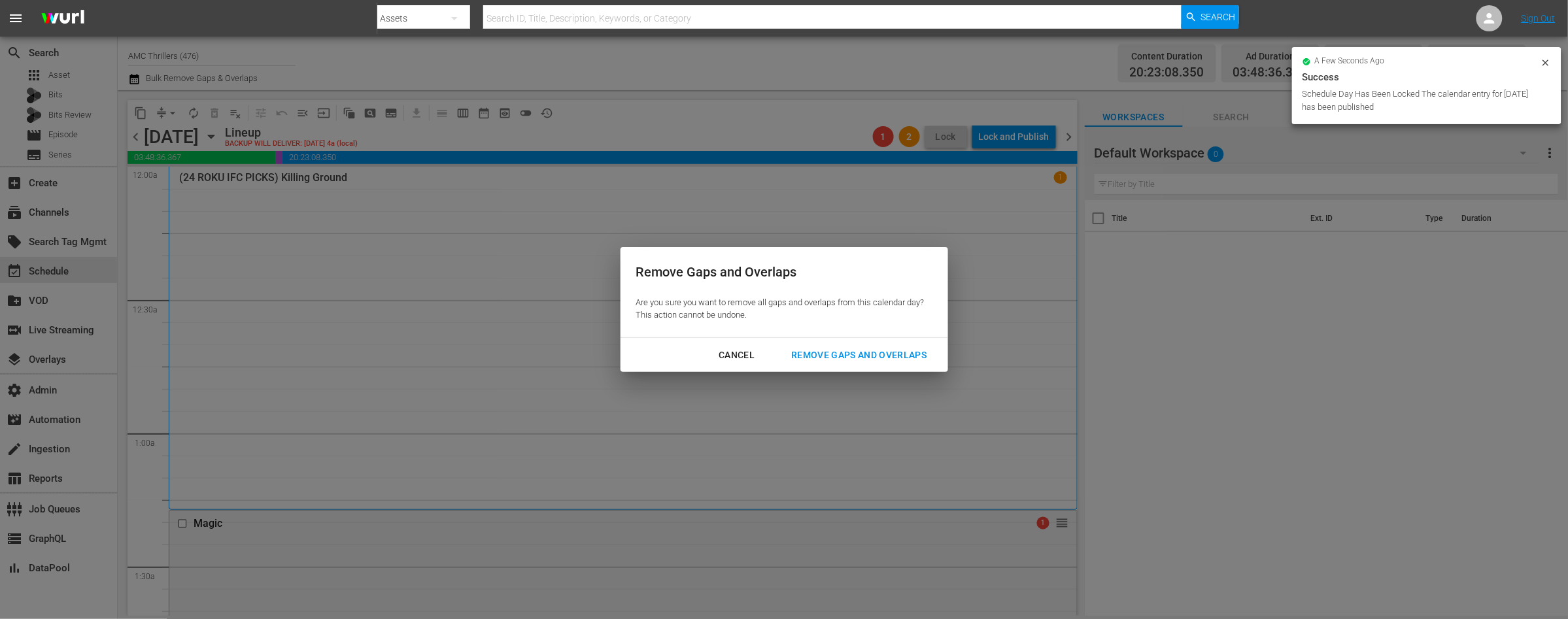
click at [905, 351] on div "Remove Gaps and Overlaps" at bounding box center [859, 355] width 157 height 16
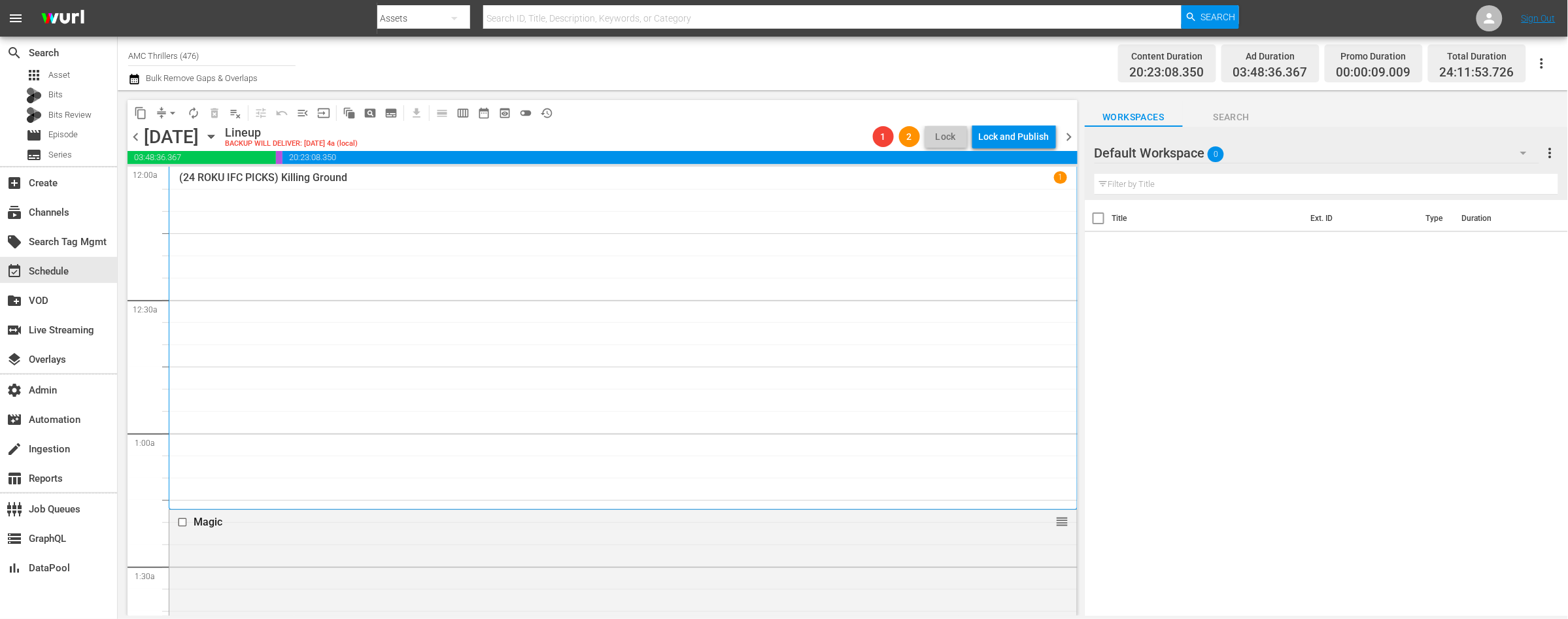
click at [132, 136] on span "chevron_left" at bounding box center [136, 136] width 16 height 16
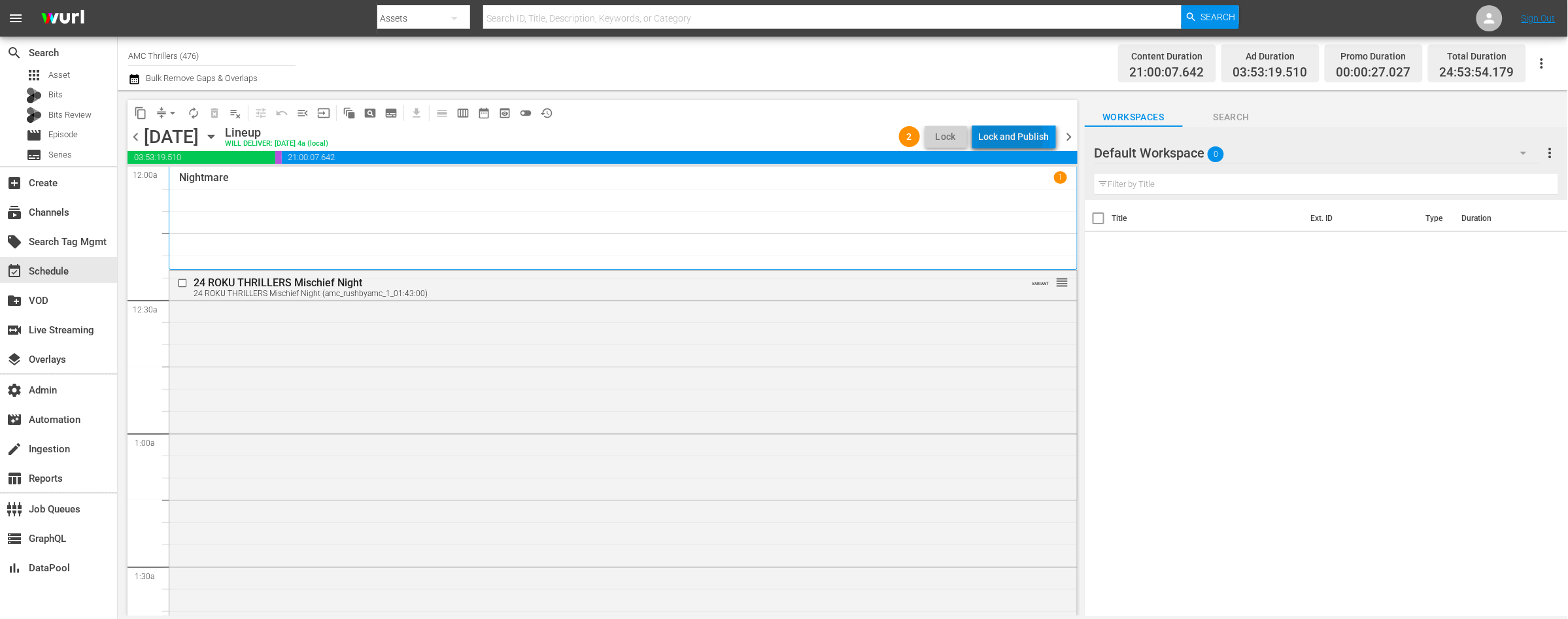
click at [1009, 136] on div "Lock and Publish" at bounding box center [1013, 136] width 70 height 23
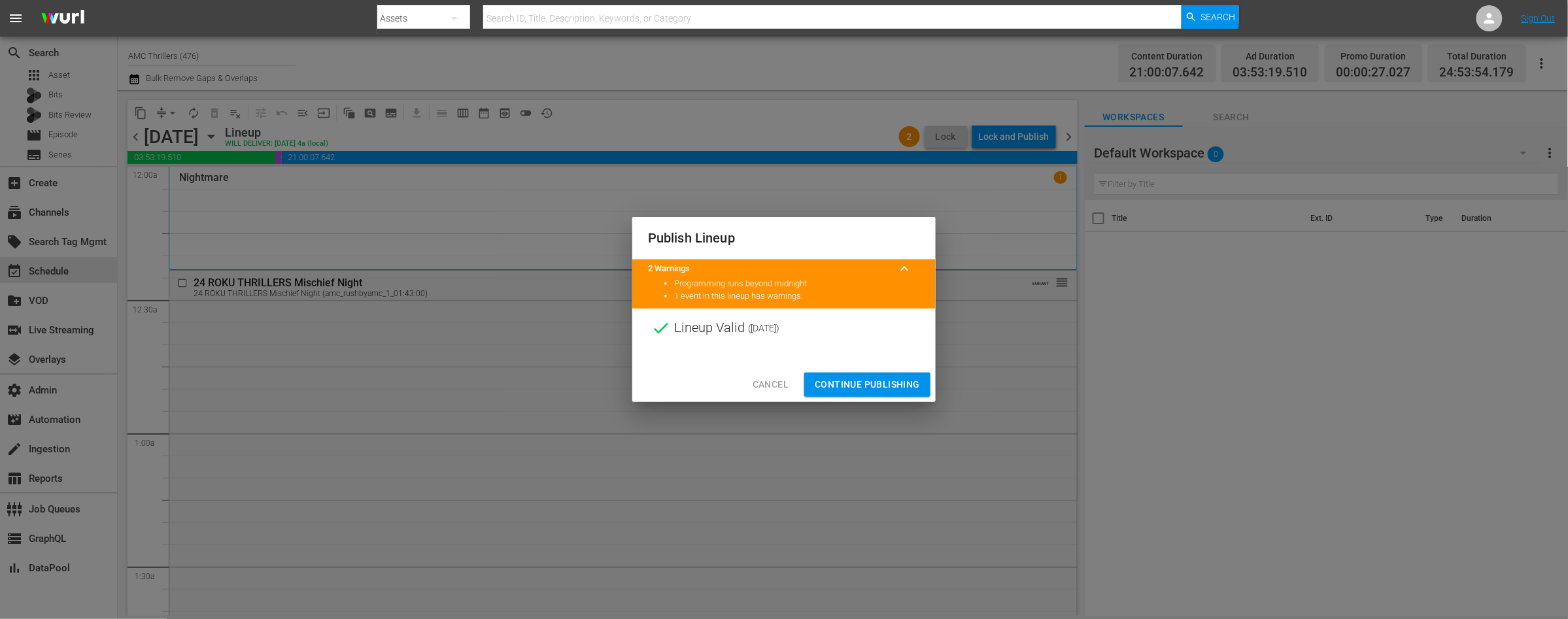
click at [880, 388] on span "Continue Publishing" at bounding box center [866, 384] width 105 height 16
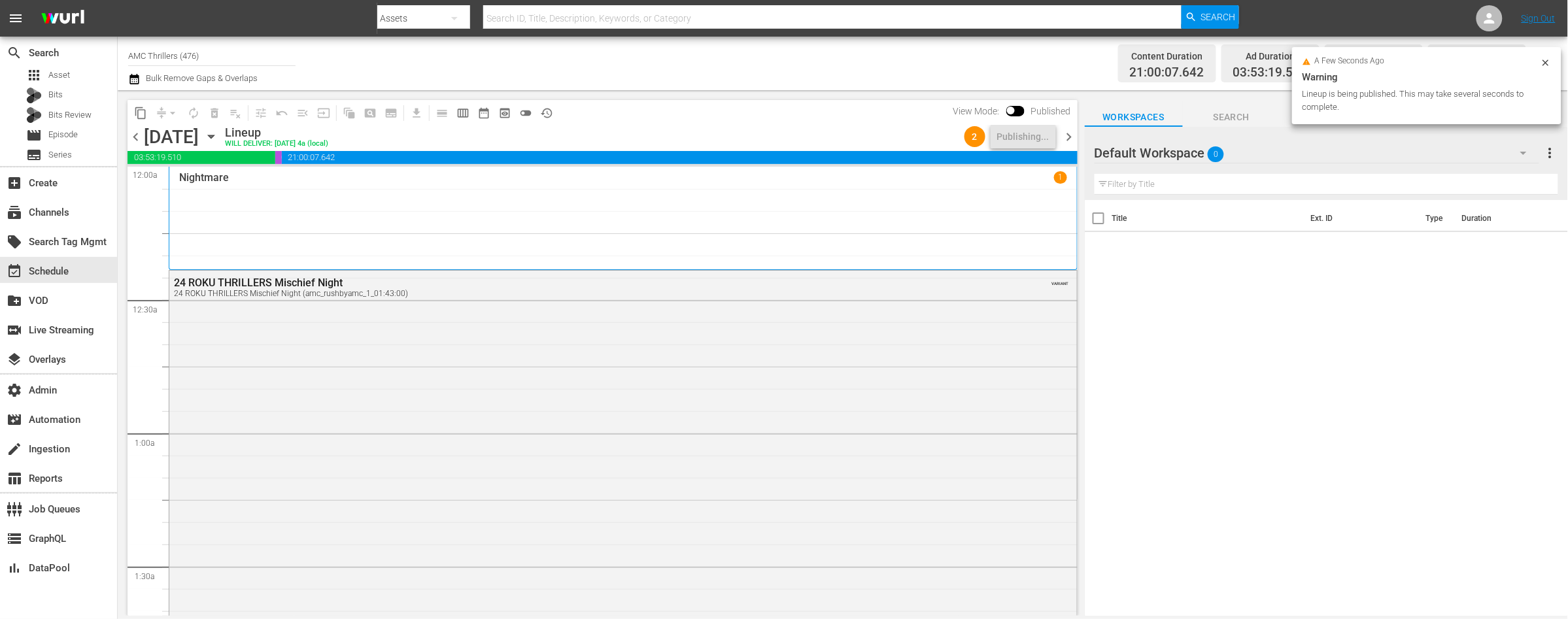
click at [1064, 133] on span "chevron_right" at bounding box center [1069, 136] width 16 height 16
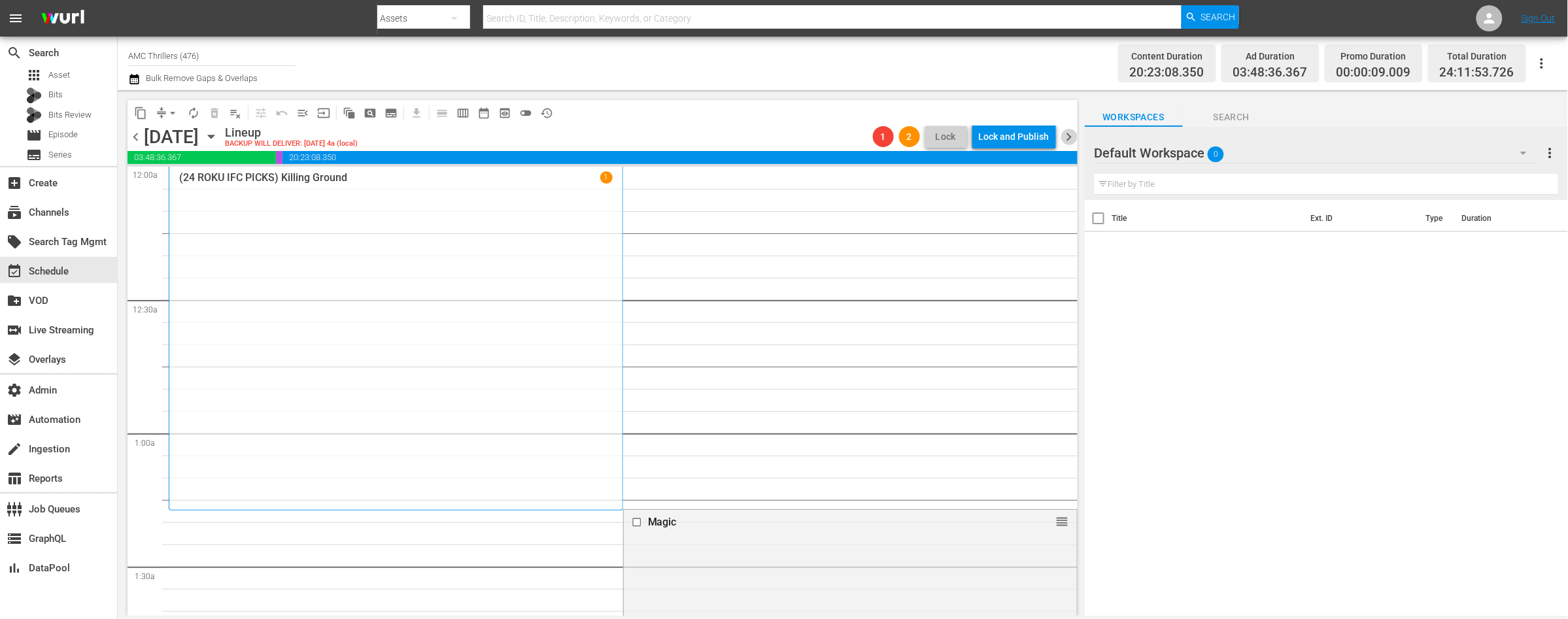
click at [1070, 136] on span "chevron_right" at bounding box center [1069, 136] width 16 height 16
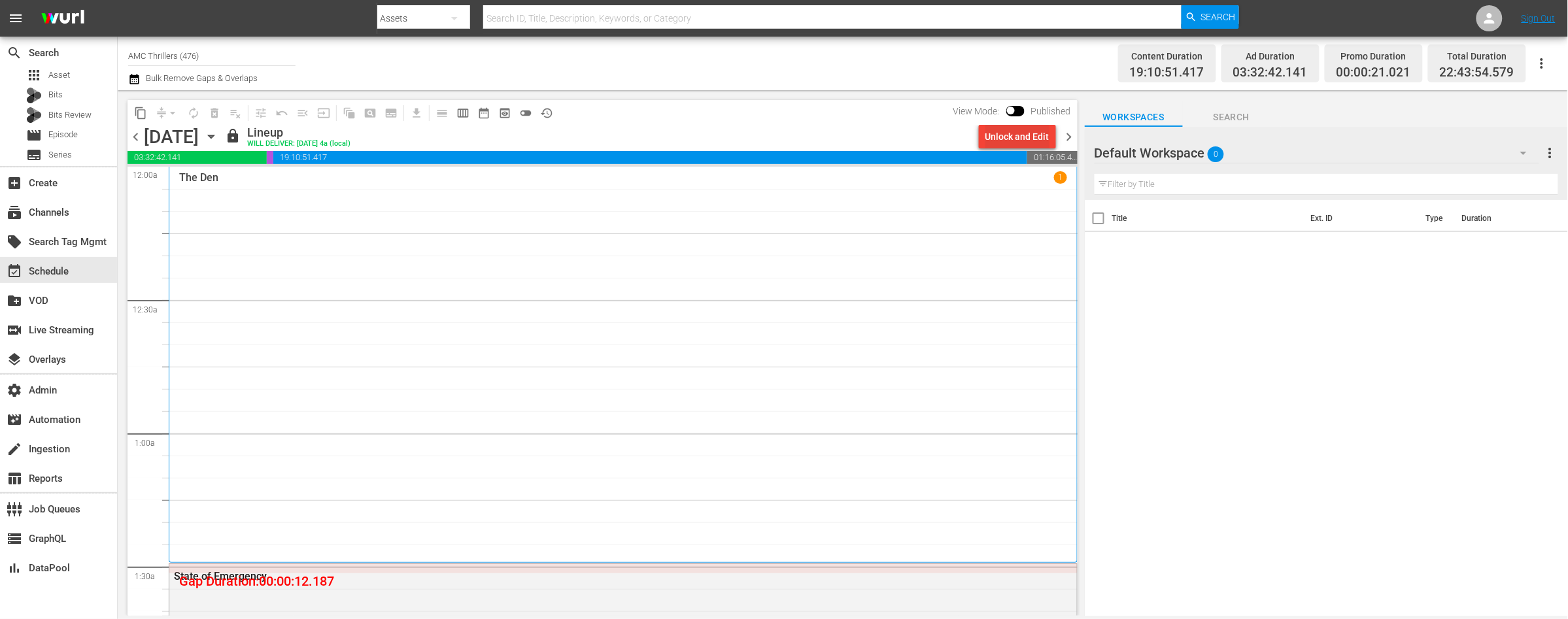
click at [998, 142] on div "Unlock and Edit" at bounding box center [1017, 136] width 64 height 23
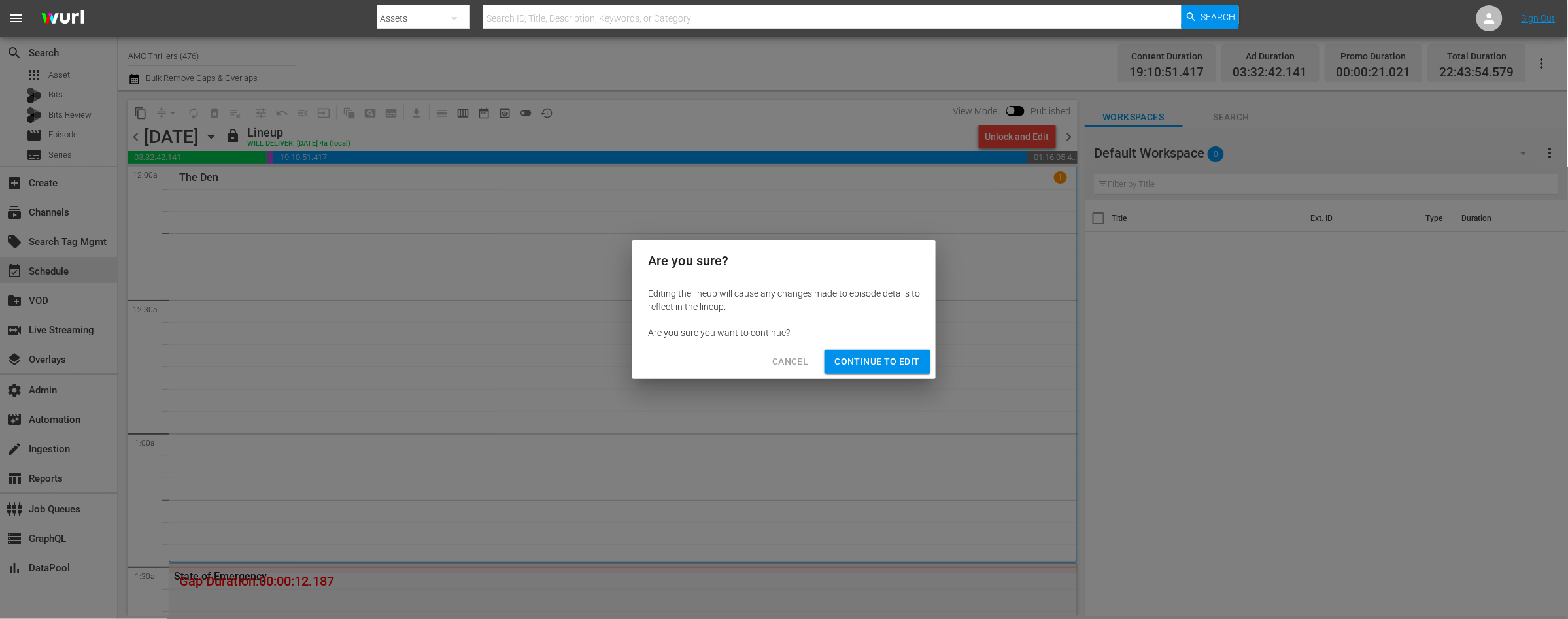
click at [875, 365] on span "Continue to Edit" at bounding box center [878, 361] width 85 height 16
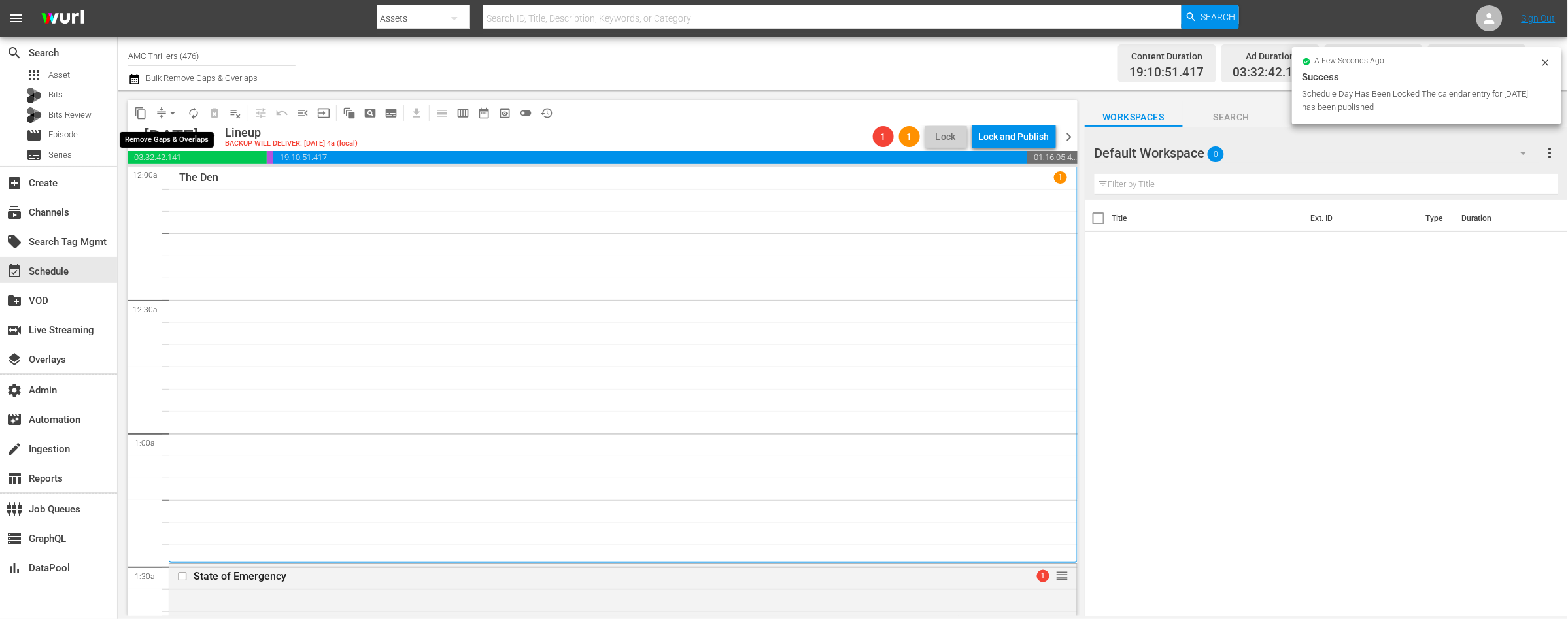
drag, startPoint x: 171, startPoint y: 111, endPoint x: 171, endPoint y: 117, distance: 6.0
click at [171, 111] on span "arrow_drop_down" at bounding box center [173, 113] width 13 height 13
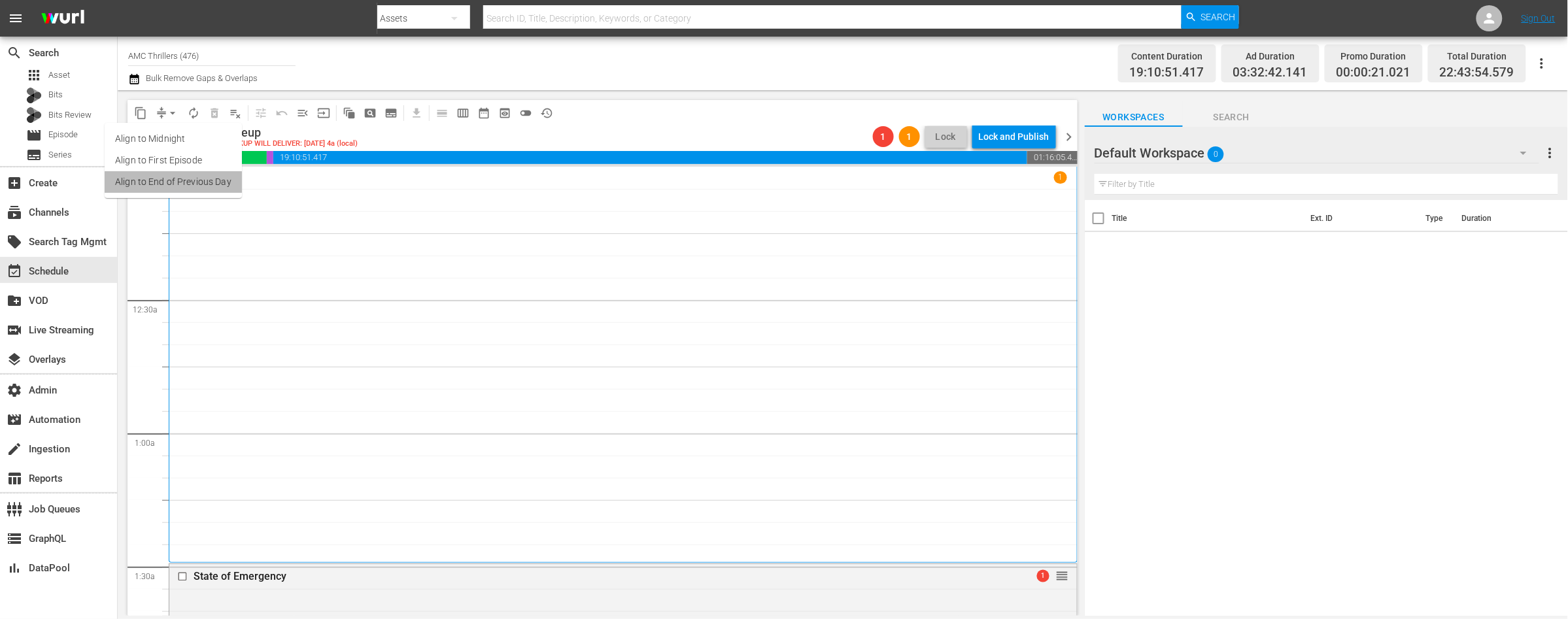
click at [194, 181] on li "Align to End of Previous Day" at bounding box center [173, 182] width 137 height 21
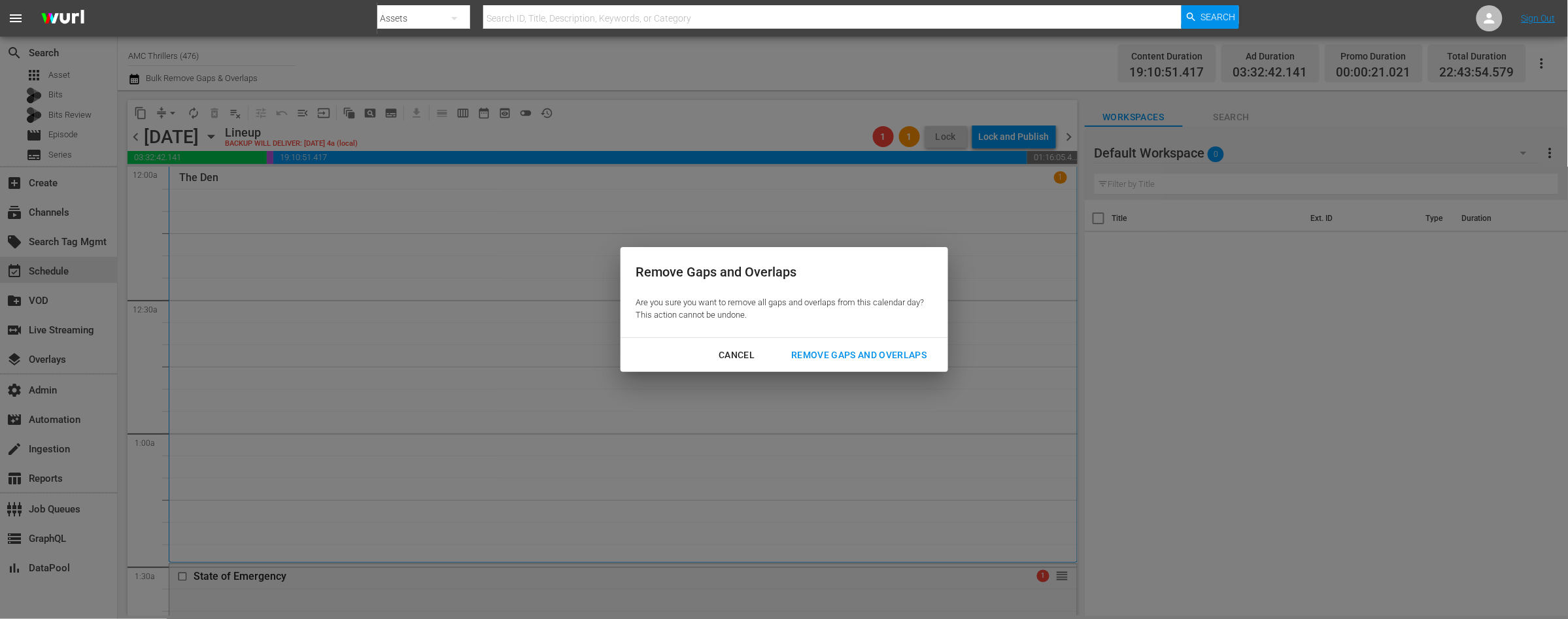
click at [876, 354] on div "Remove Gaps and Overlaps" at bounding box center [859, 355] width 157 height 16
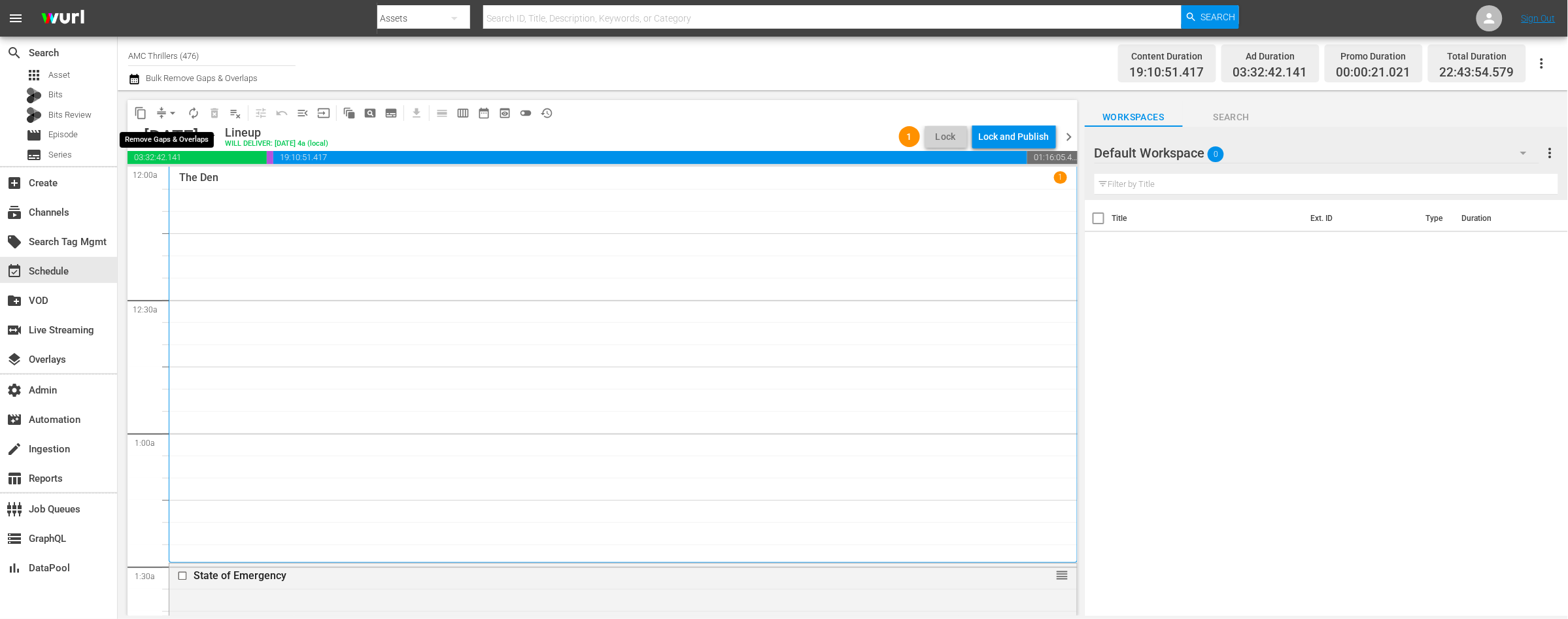
click at [168, 114] on span "arrow_drop_down" at bounding box center [173, 113] width 13 height 13
click at [193, 181] on li "Align to End of Previous Day" at bounding box center [173, 182] width 137 height 21
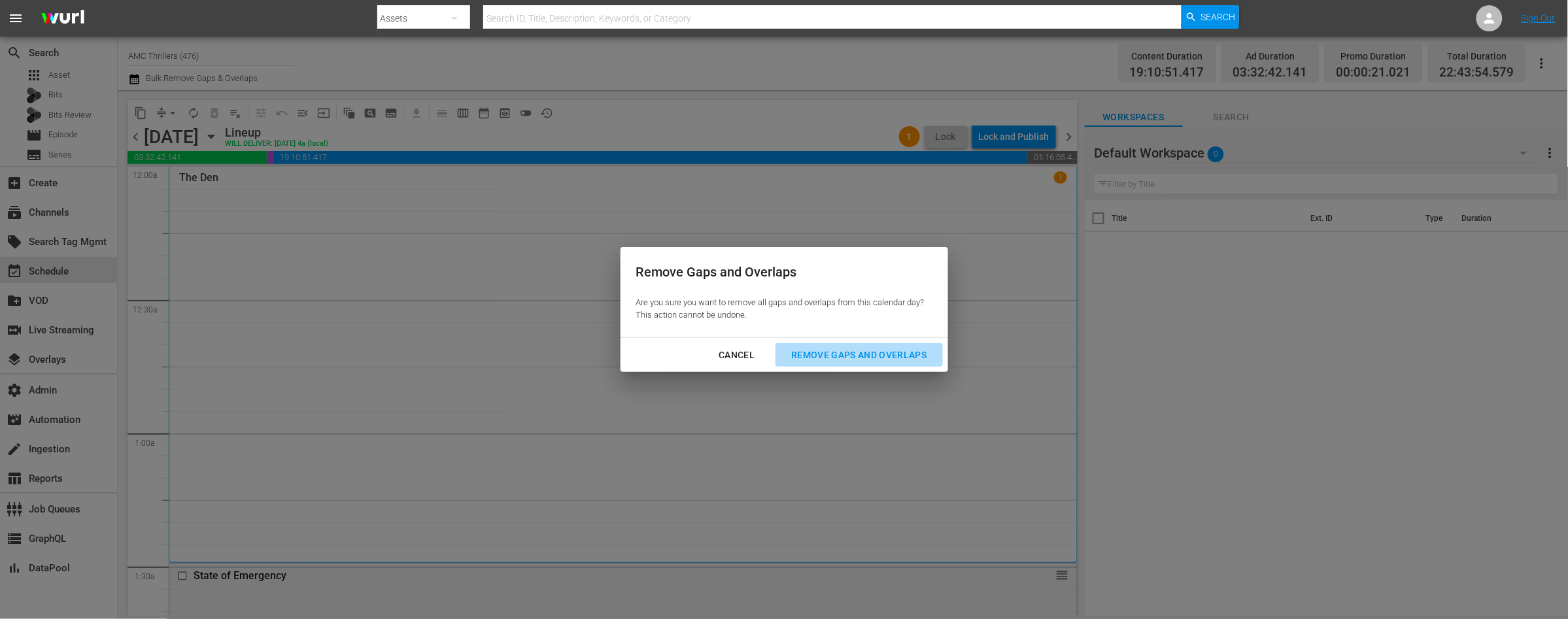
click at [865, 351] on div "Remove Gaps and Overlaps" at bounding box center [859, 355] width 157 height 16
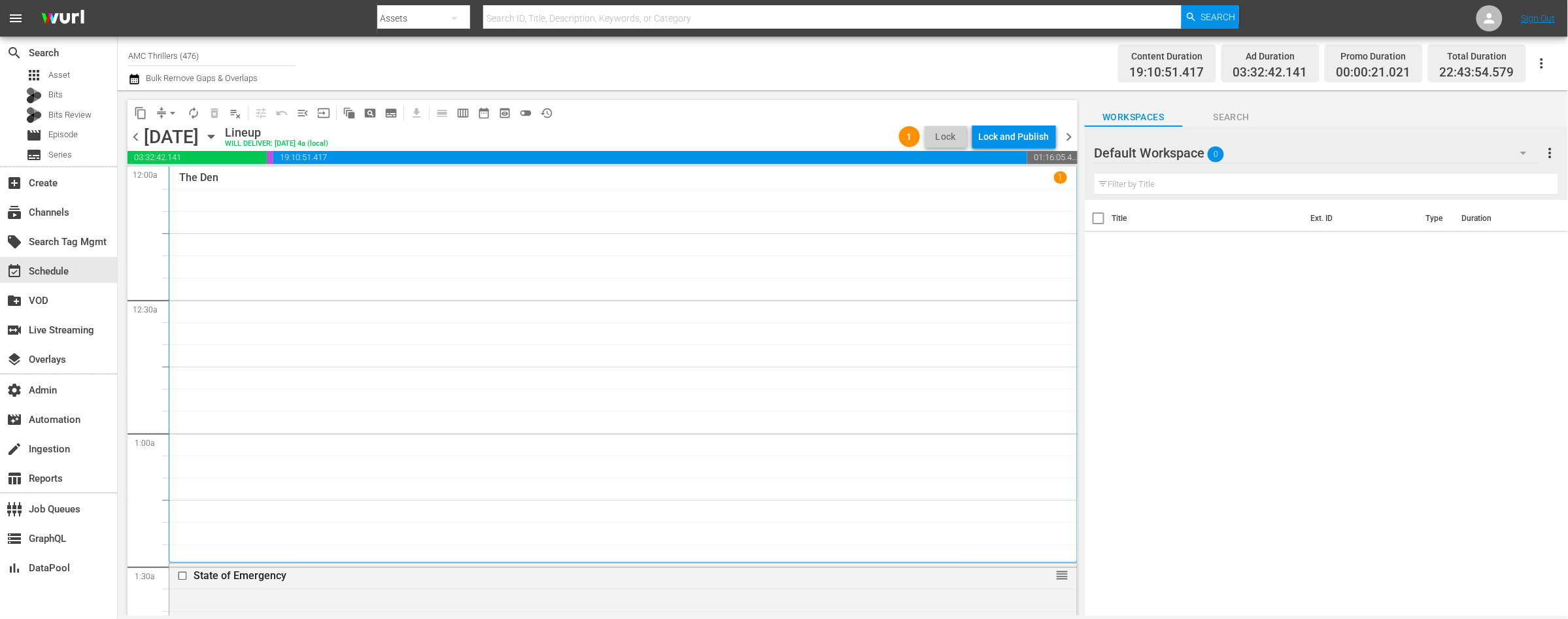
click at [135, 137] on span "chevron_left" at bounding box center [136, 136] width 16 height 16
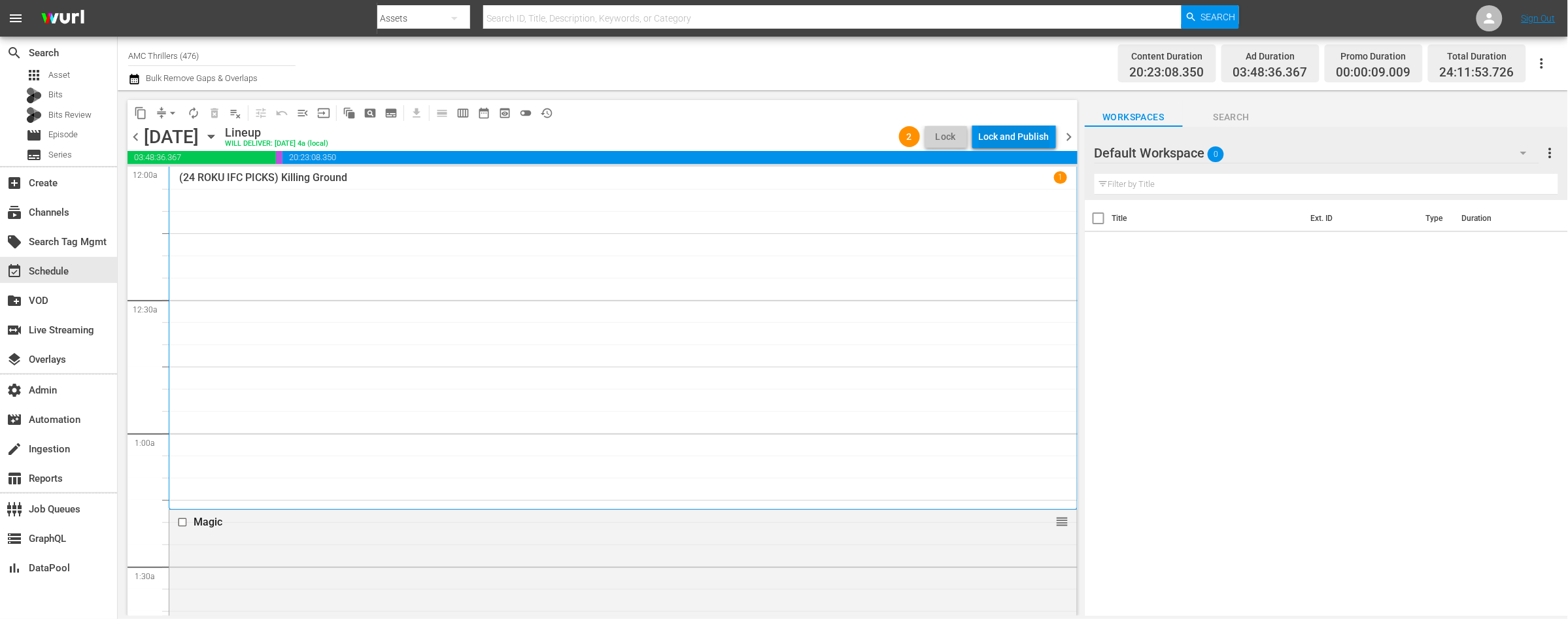
click at [1004, 137] on div "Lock and Publish" at bounding box center [1013, 136] width 70 height 23
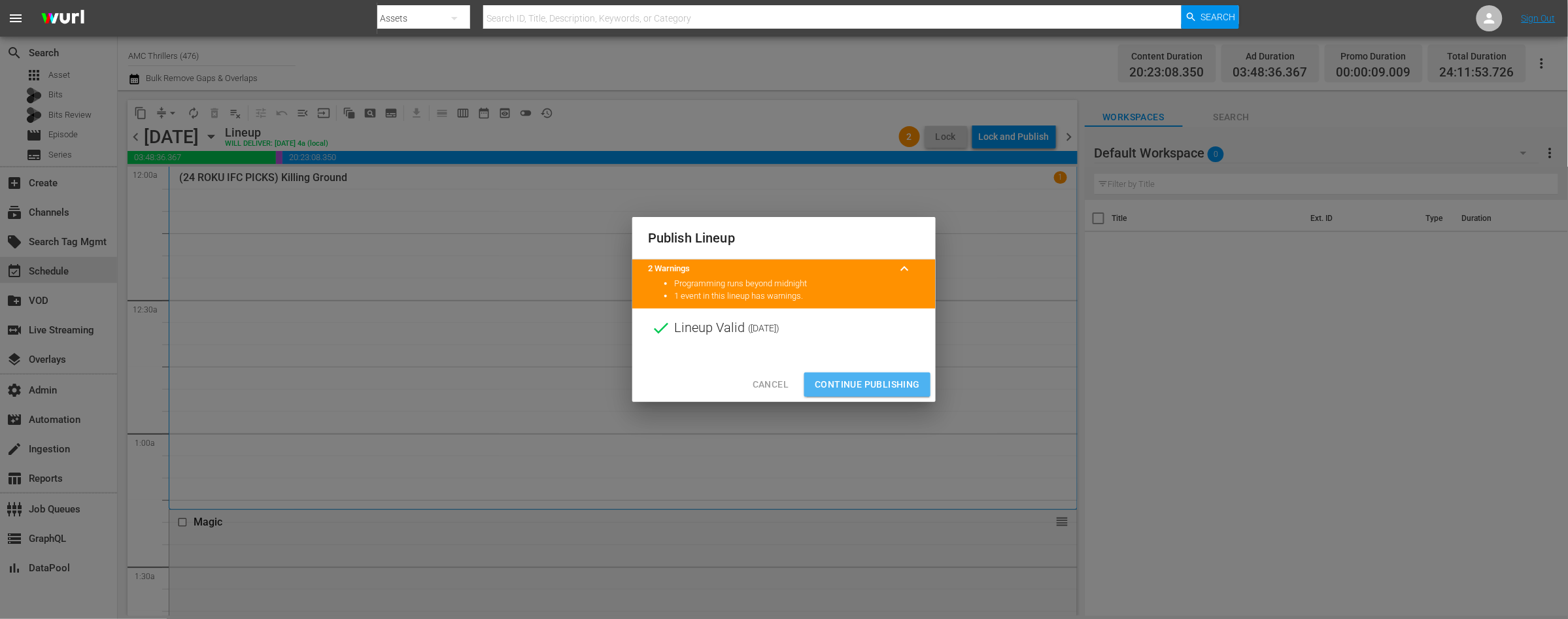
click at [881, 380] on span "Continue Publishing" at bounding box center [866, 384] width 105 height 16
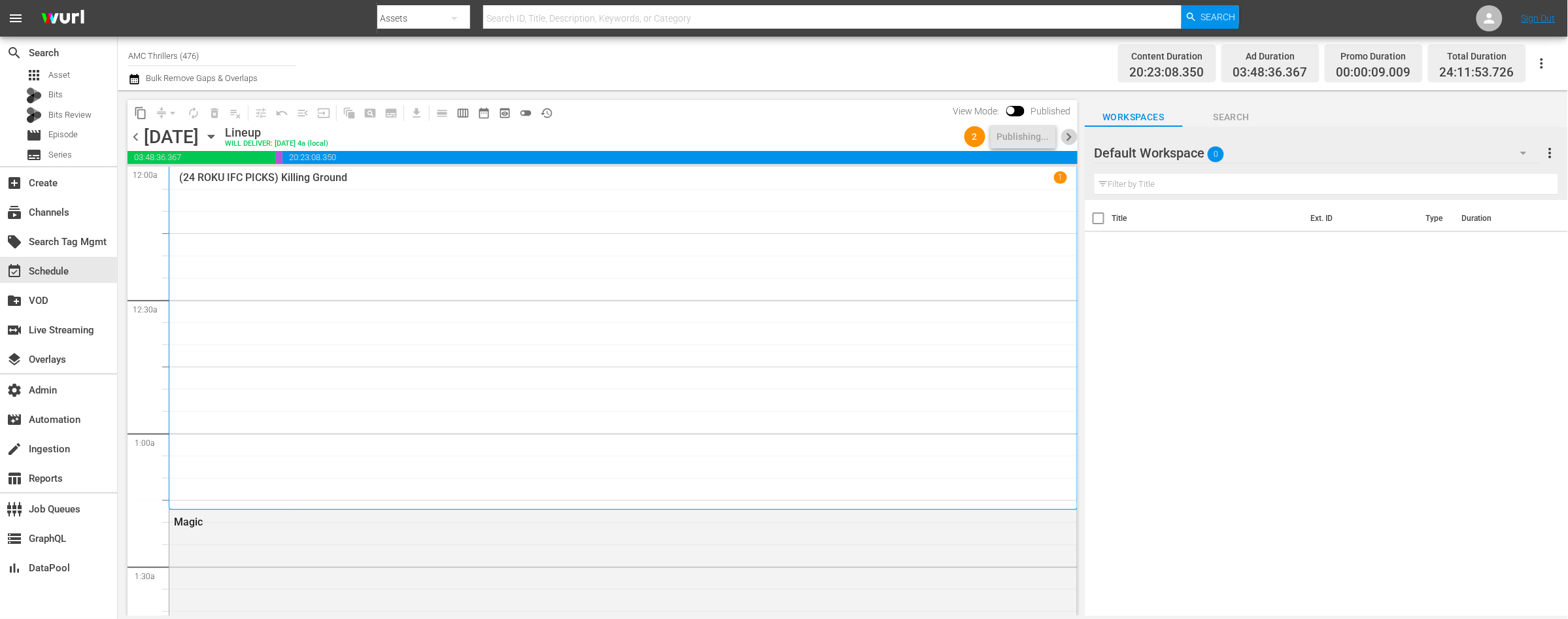
click at [1069, 133] on span "chevron_right" at bounding box center [1069, 136] width 16 height 16
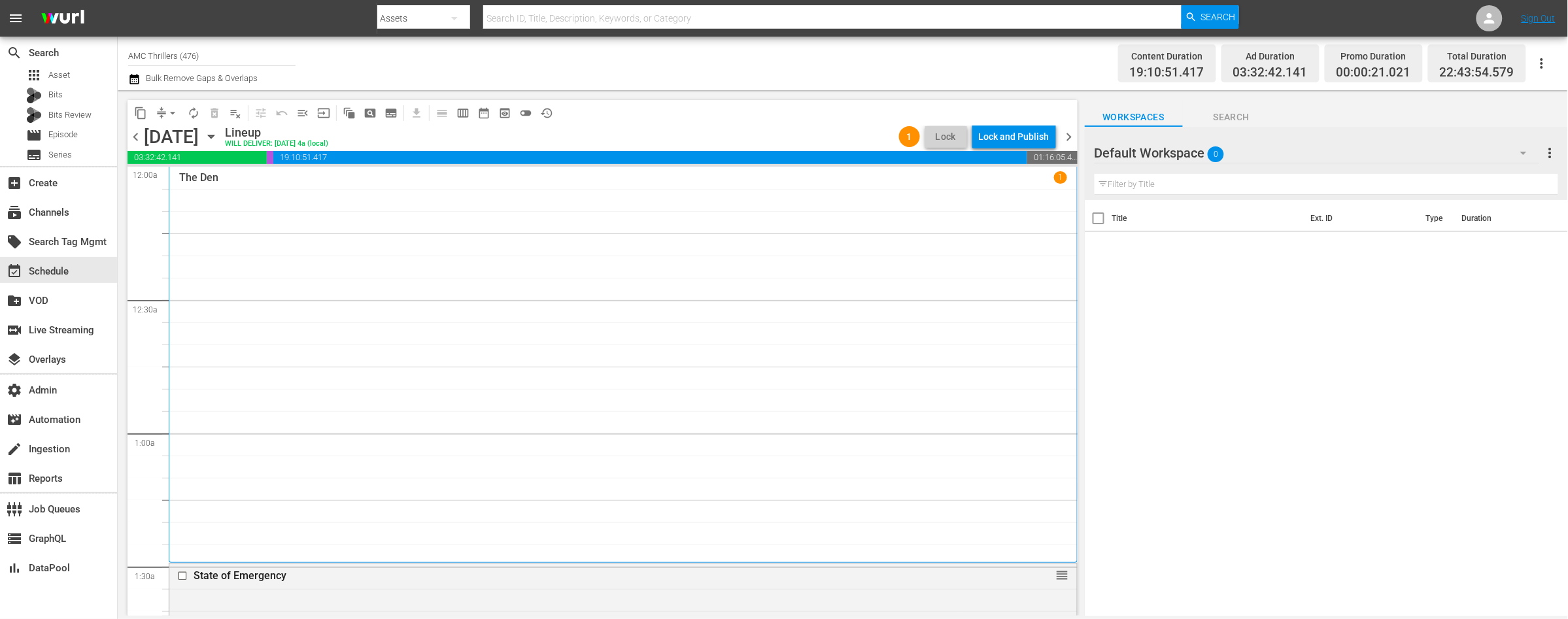
click at [1070, 136] on span "chevron_right" at bounding box center [1069, 136] width 16 height 16
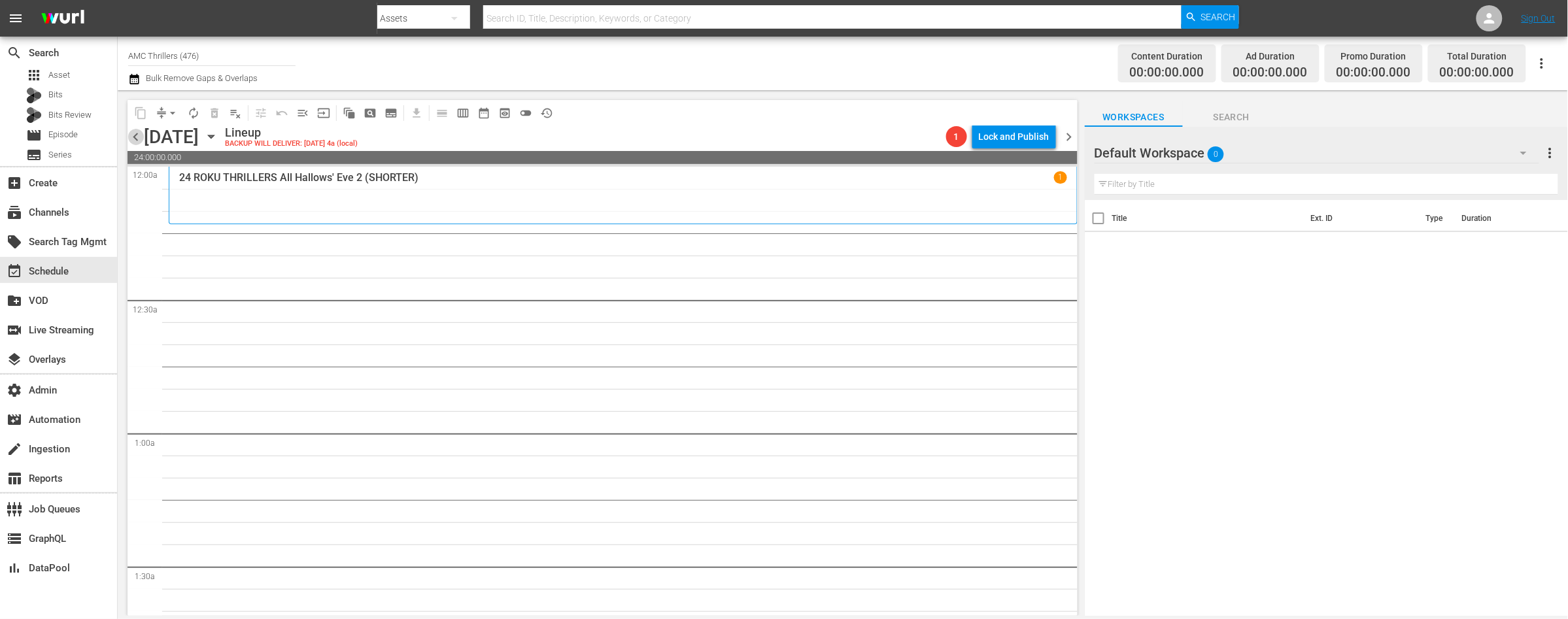
click at [135, 133] on span "chevron_left" at bounding box center [136, 136] width 16 height 16
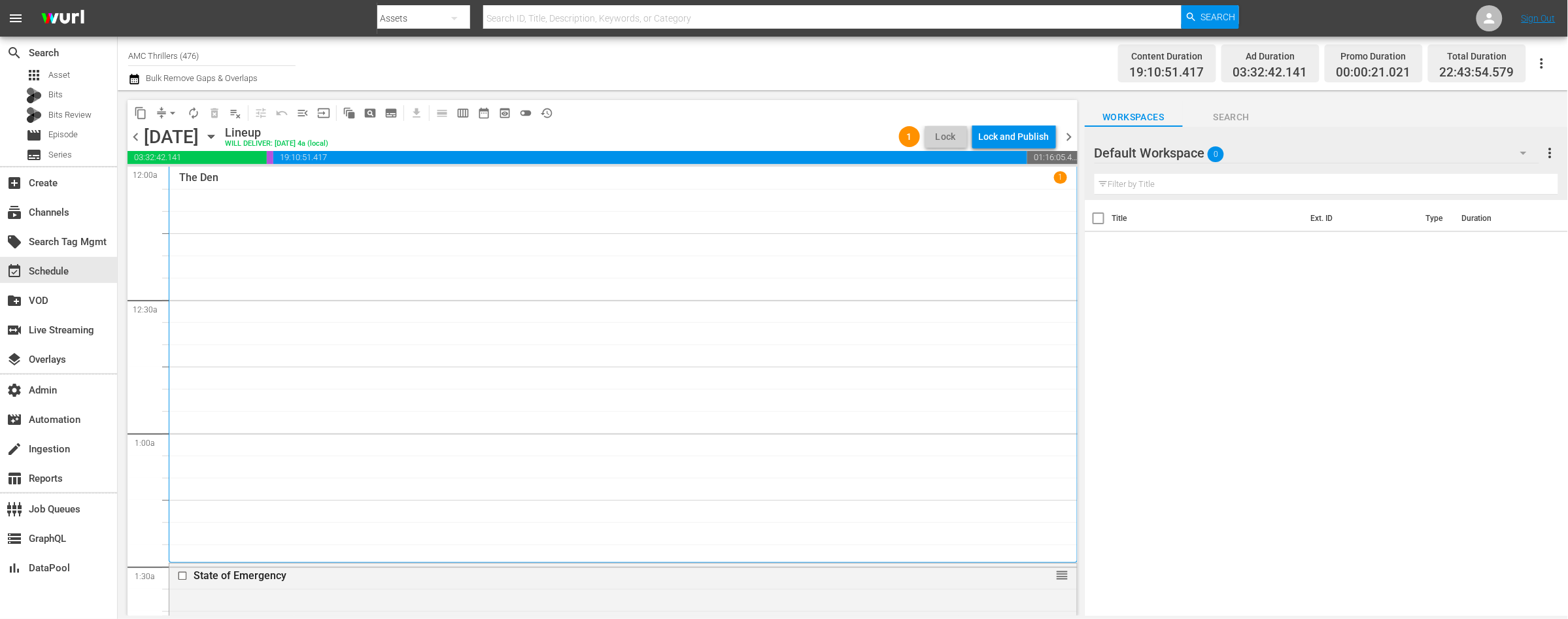
click at [999, 140] on div "Lock and Publish" at bounding box center [1013, 136] width 70 height 23
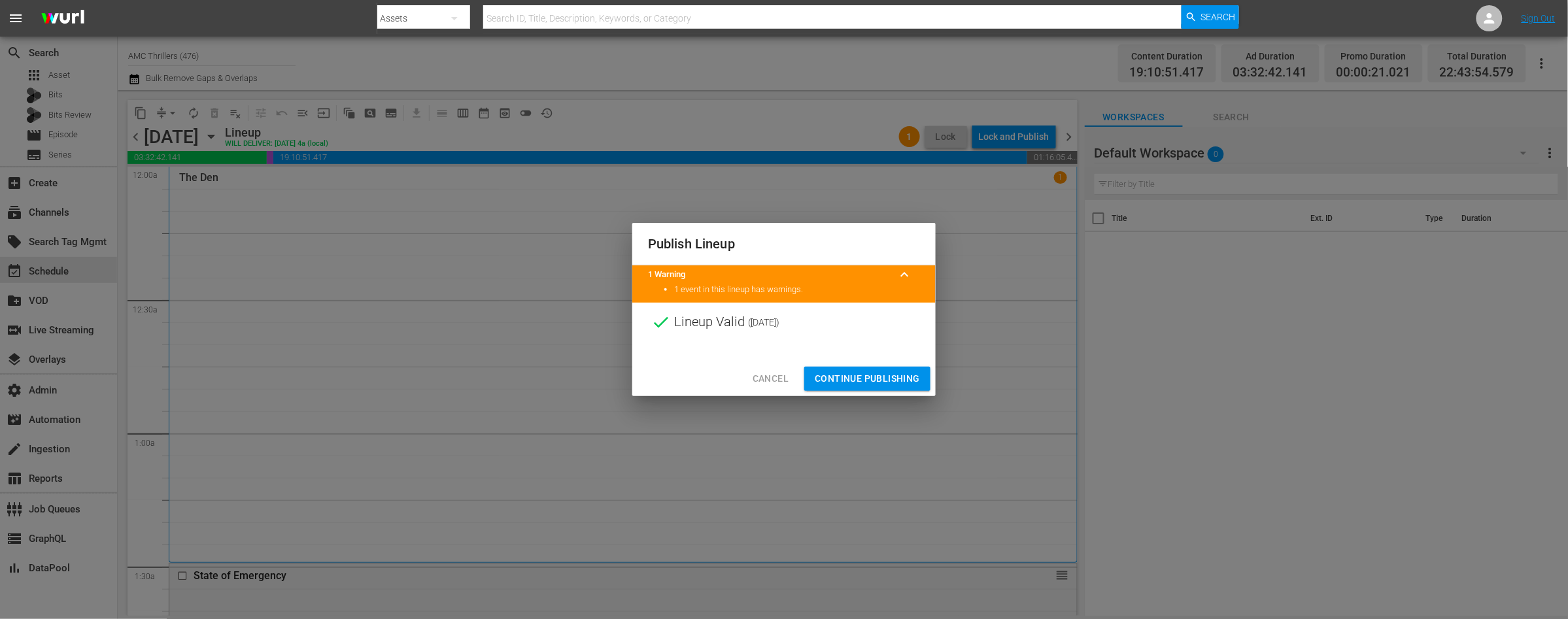
click at [876, 362] on div "Cancel Continue Publishing" at bounding box center [784, 379] width 304 height 35
click at [875, 378] on span "Continue Publishing" at bounding box center [866, 379] width 105 height 16
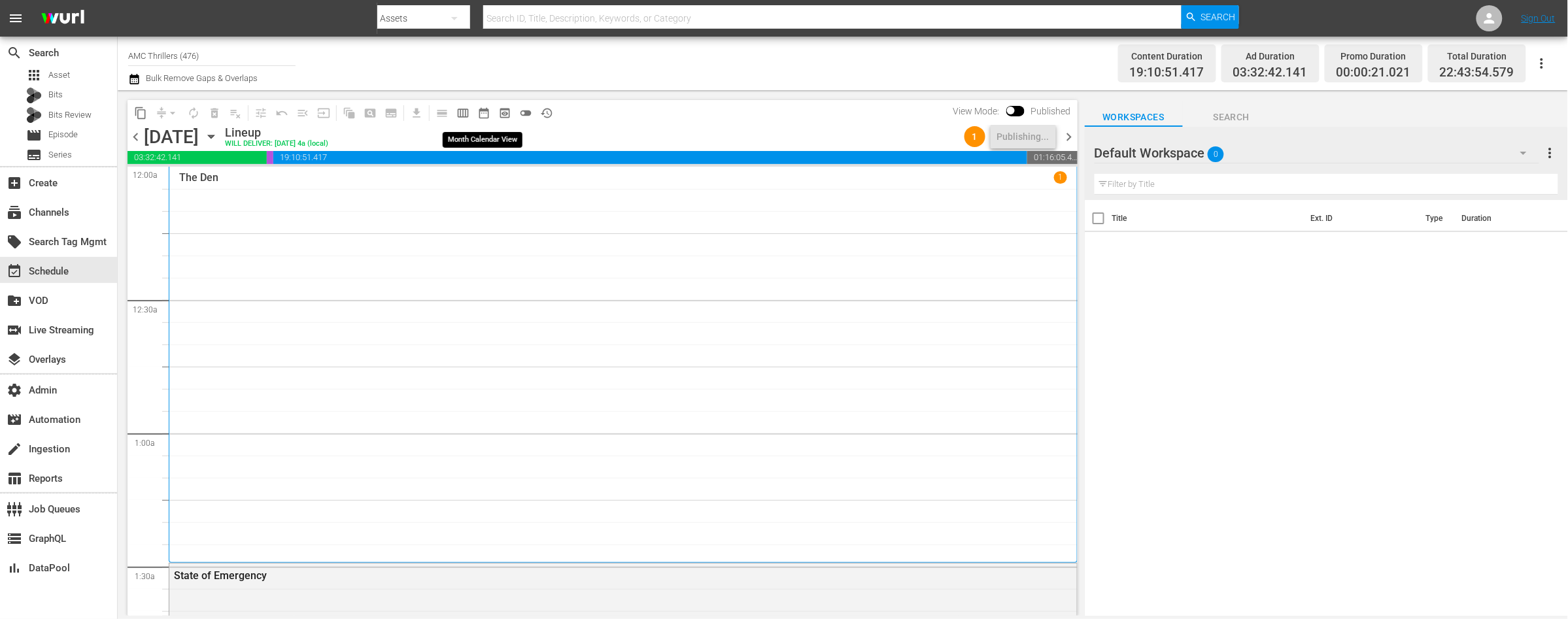
click at [484, 114] on span "date_range_outlined" at bounding box center [484, 113] width 13 height 13
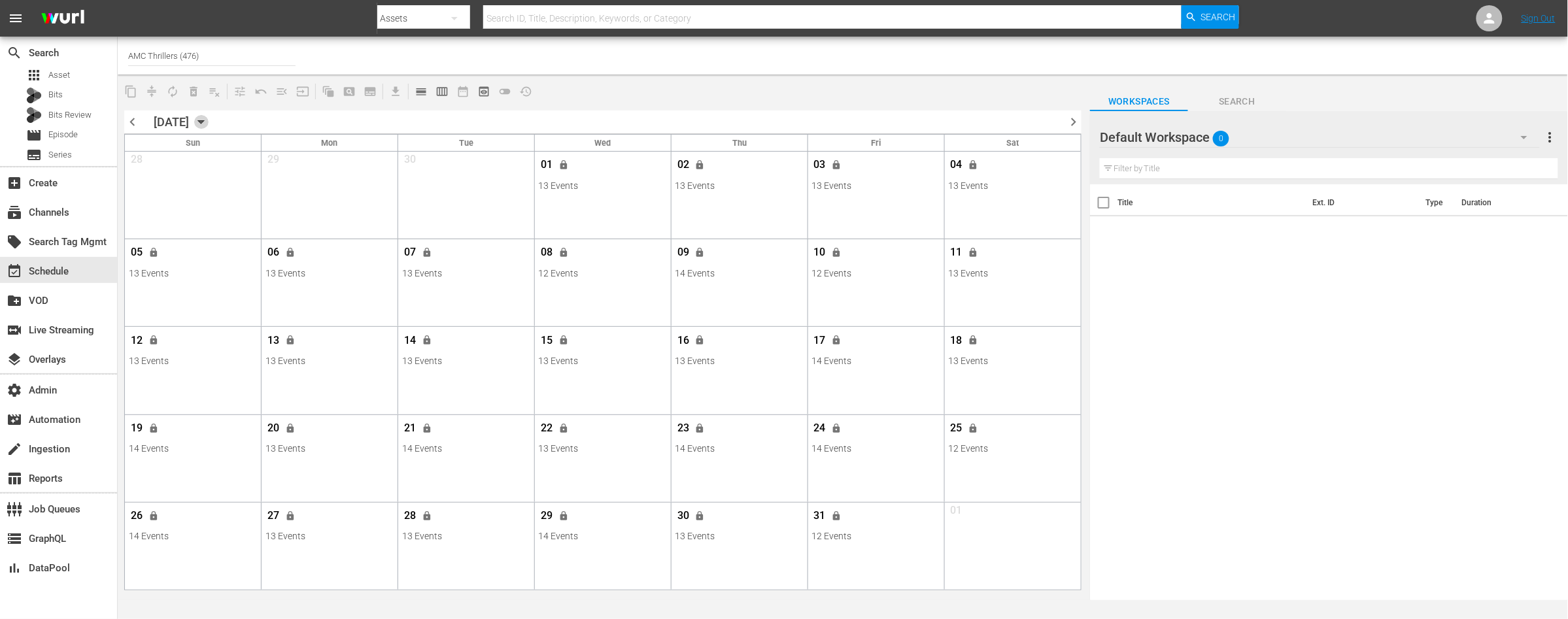
click at [209, 122] on icon "button" at bounding box center [201, 122] width 14 height 14
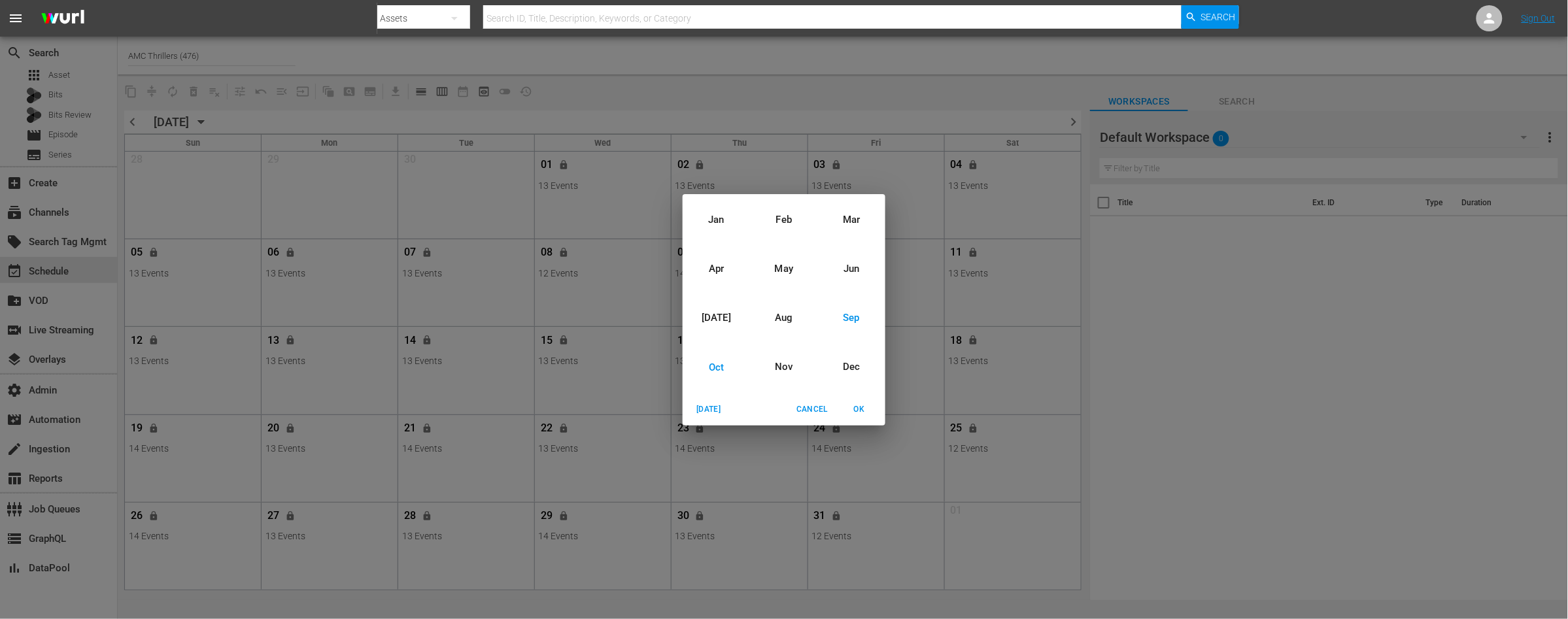
click at [849, 318] on div "Sep" at bounding box center [852, 317] width 67 height 49
click at [855, 408] on span "OK" at bounding box center [859, 409] width 32 height 13
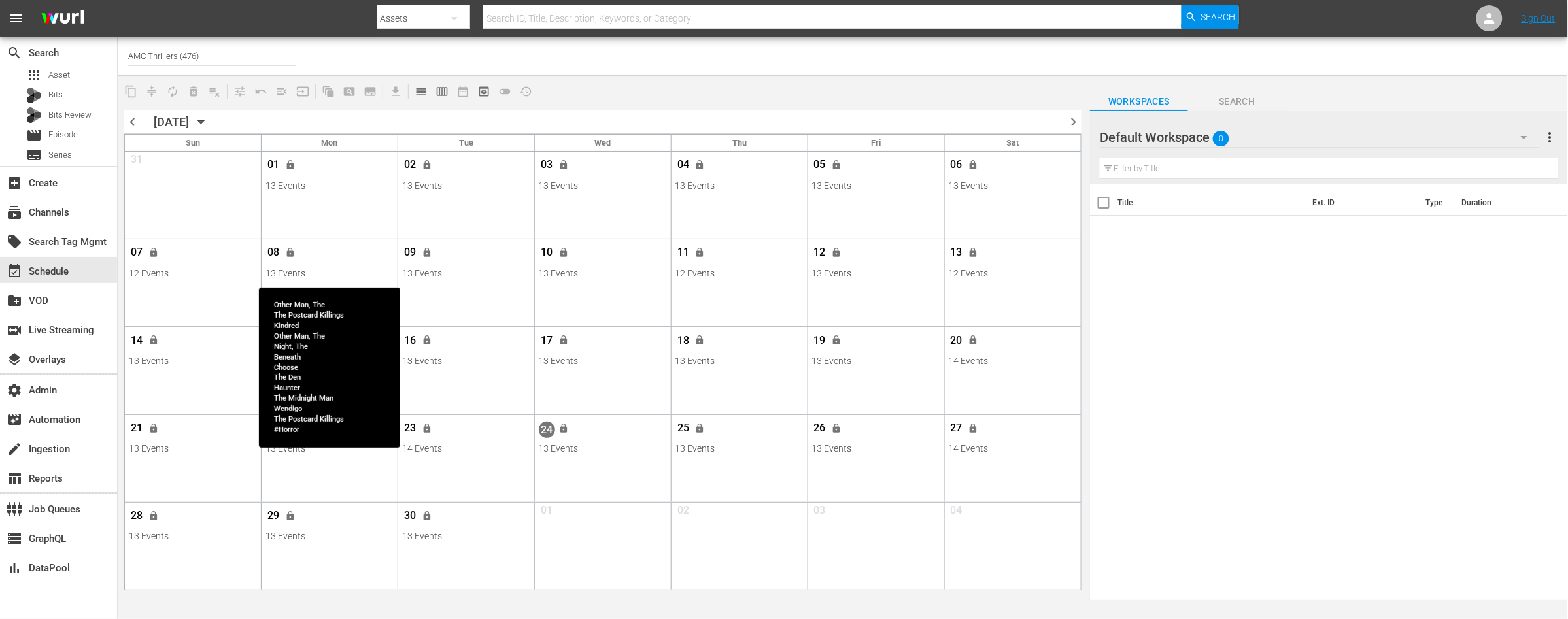
drag, startPoint x: 336, startPoint y: 274, endPoint x: 467, endPoint y: 160, distance: 173.7
click at [336, 274] on div "13 Events" at bounding box center [330, 273] width 129 height 11
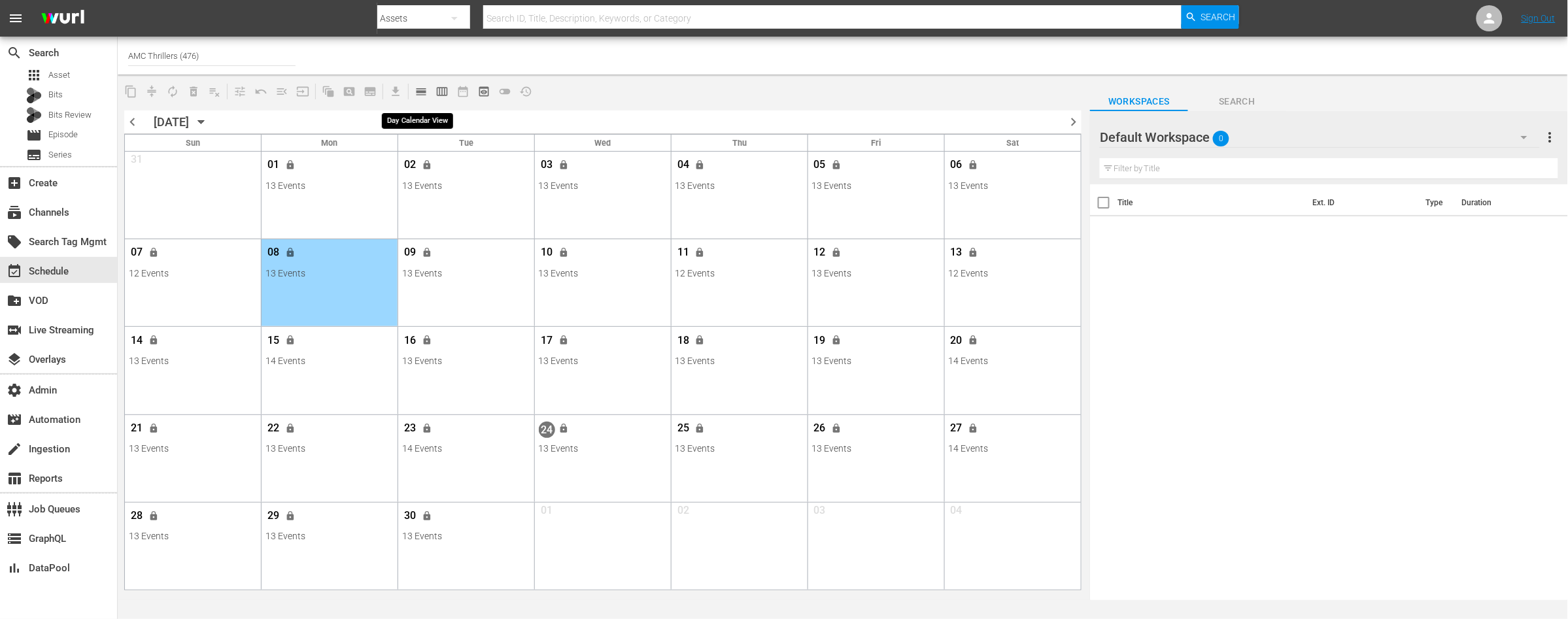
click at [426, 93] on span "calendar_view_day_outlined" at bounding box center [421, 91] width 13 height 13
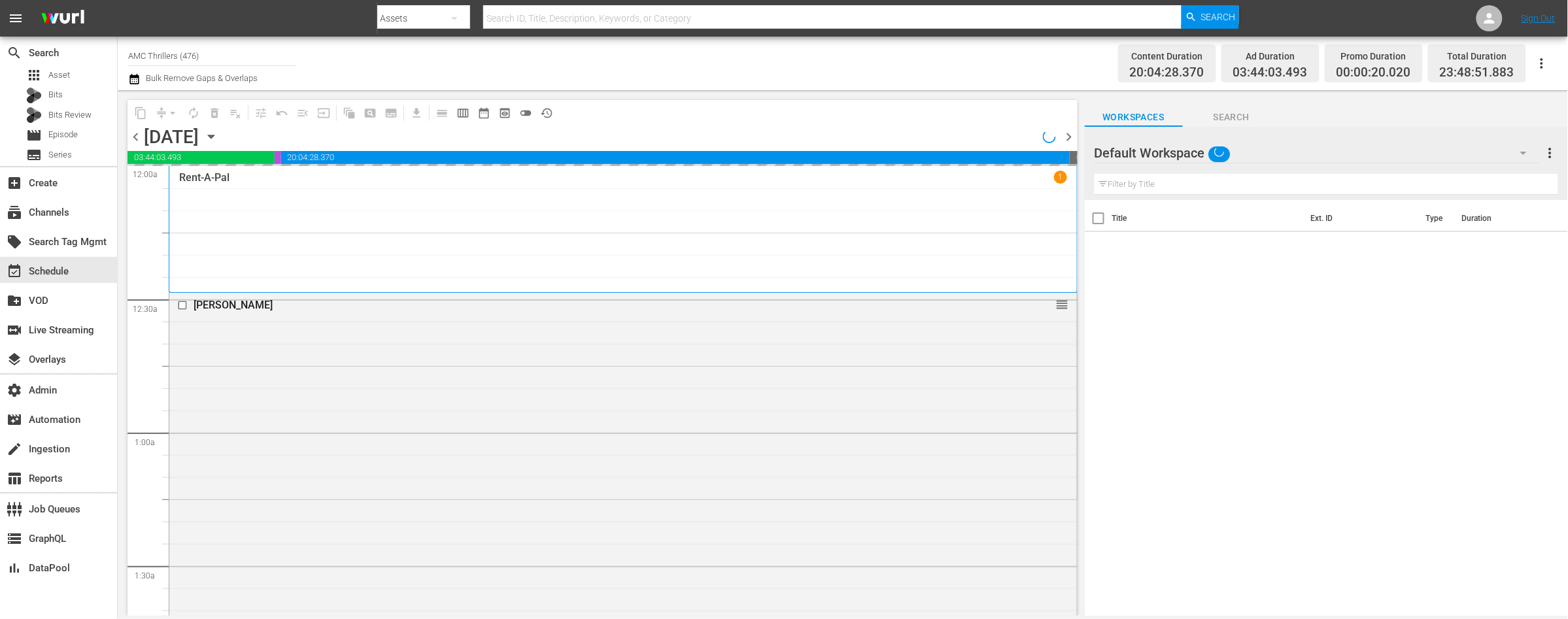
click at [218, 139] on icon "button" at bounding box center [211, 136] width 14 height 14
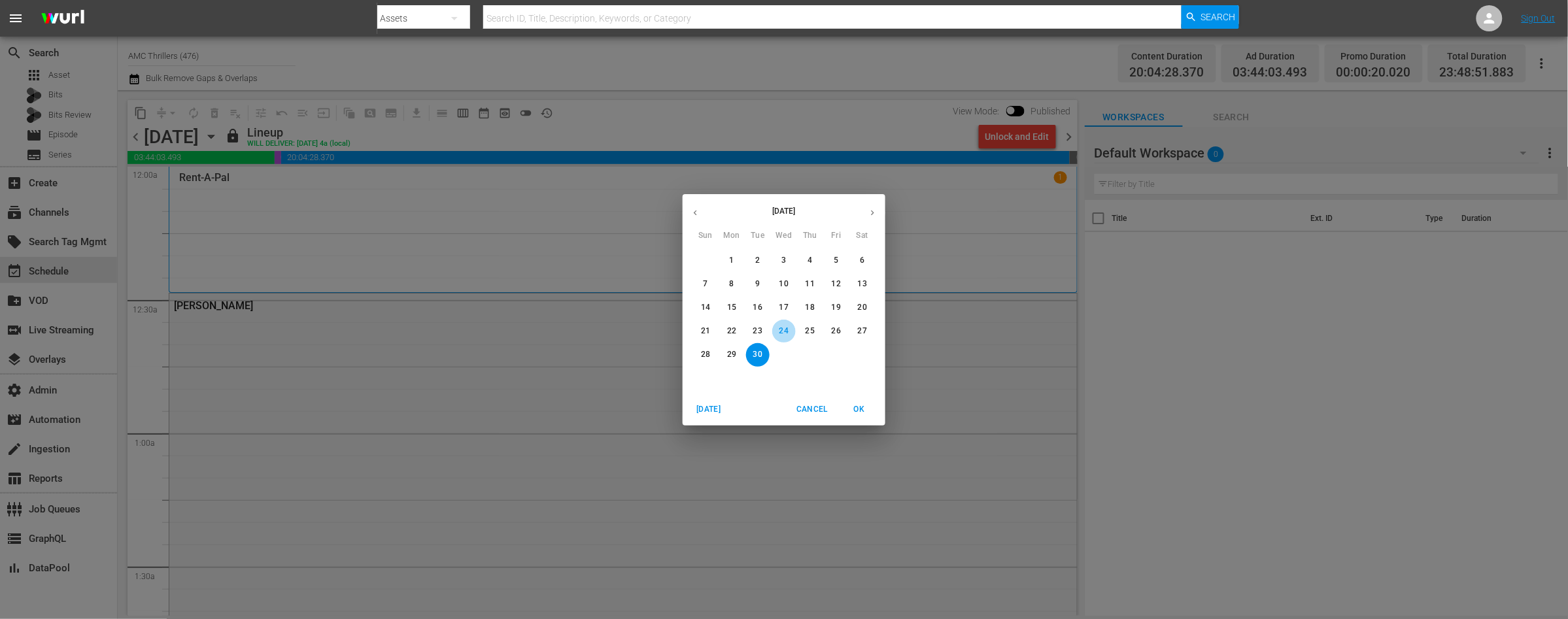
drag, startPoint x: 784, startPoint y: 332, endPoint x: 783, endPoint y: 340, distance: 8.1
click at [783, 332] on p "24" at bounding box center [784, 332] width 10 height 12
